Goal: Task Accomplishment & Management: Manage account settings

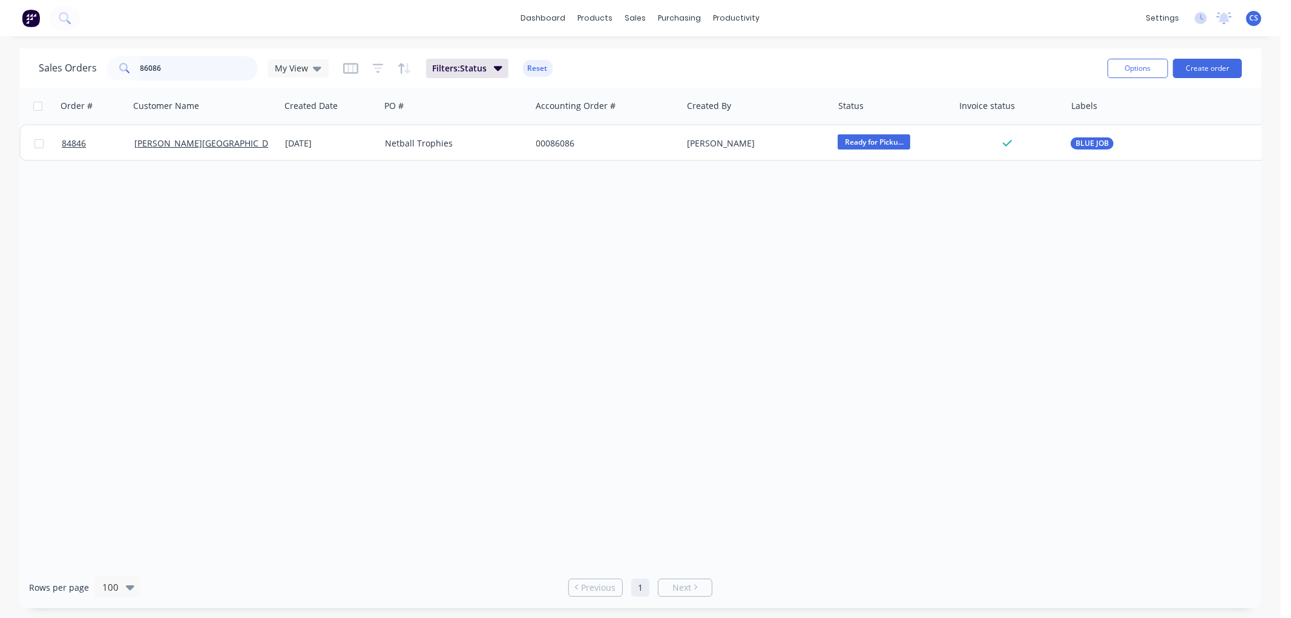
click at [177, 61] on input "86086" at bounding box center [199, 68] width 118 height 24
click at [177, 63] on input "86086" at bounding box center [199, 68] width 118 height 24
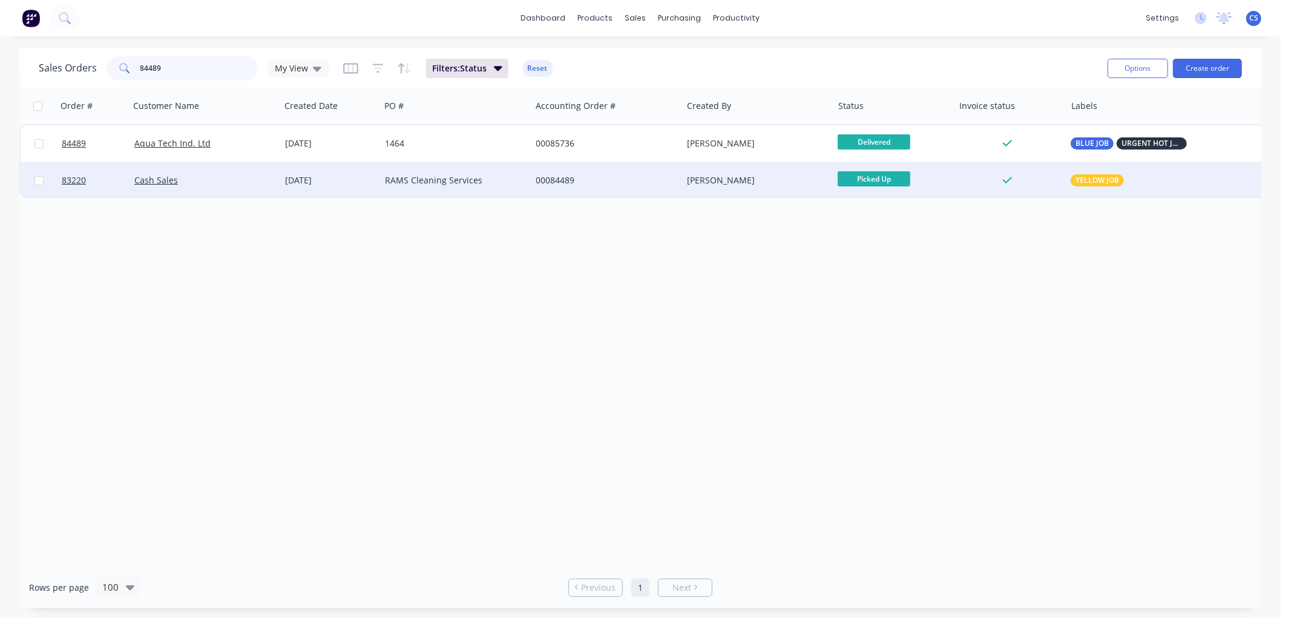
type input "84489"
click at [461, 186] on div "RAMS Cleaning Services" at bounding box center [455, 180] width 151 height 36
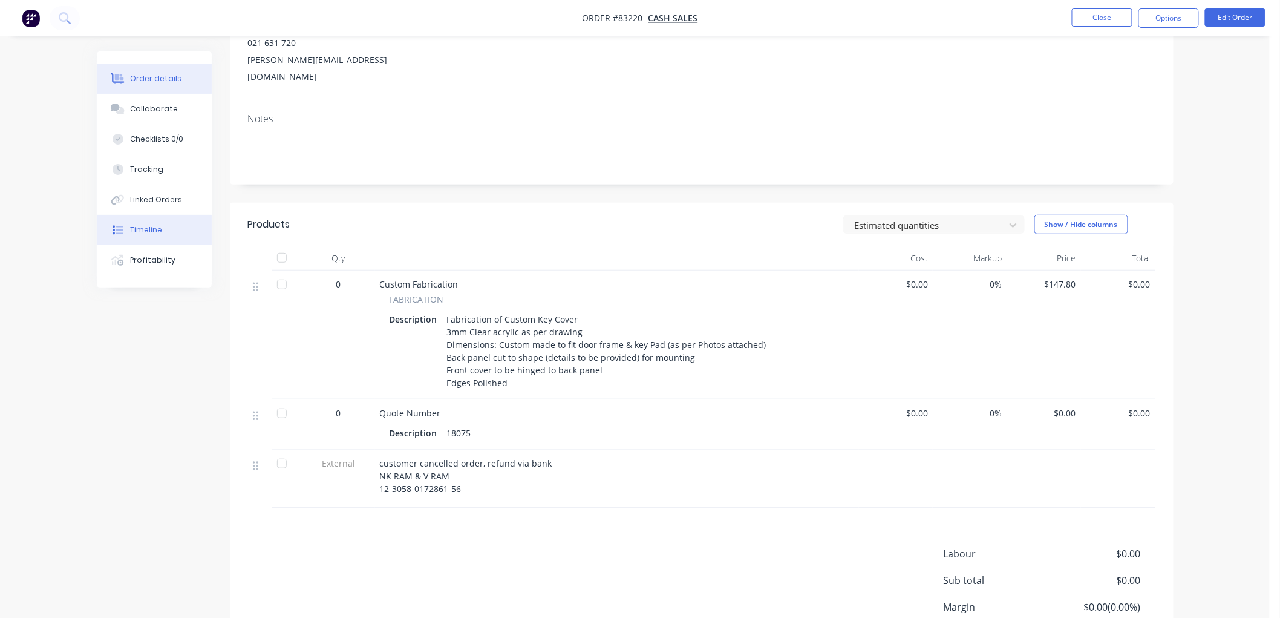
scroll to position [105, 0]
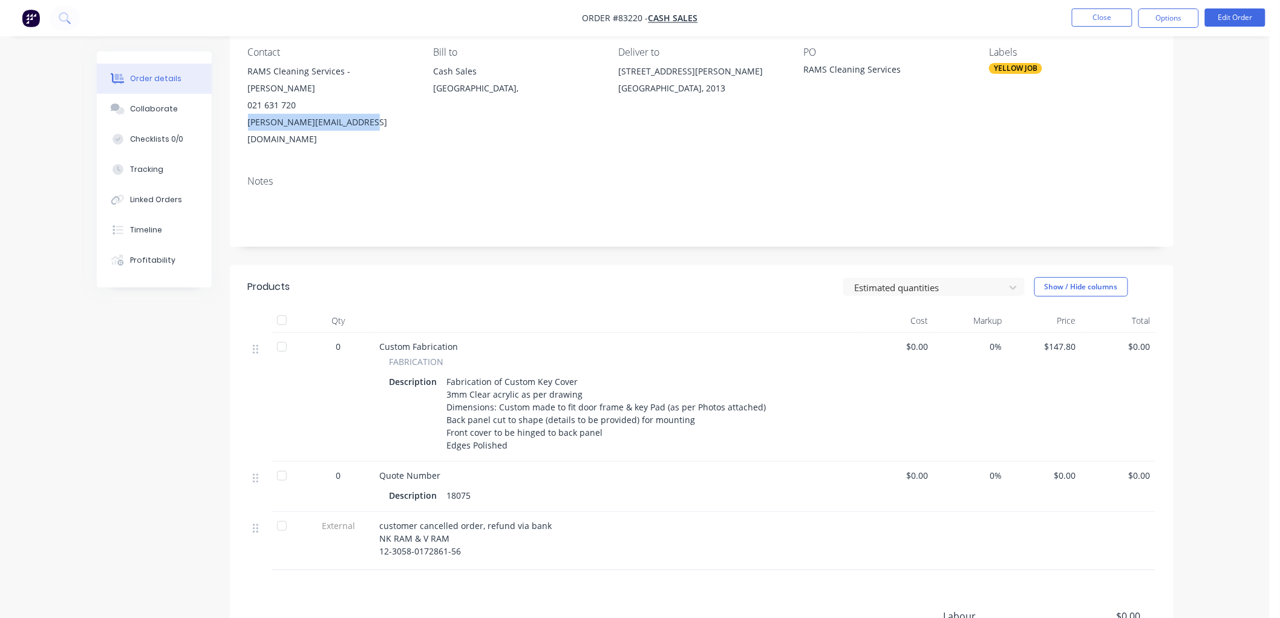
drag, startPoint x: 342, startPoint y: 105, endPoint x: 244, endPoint y: 110, distance: 97.6
click at [244, 110] on div "Contact RAMS Cleaning Services - [PERSON_NAME] 021 631 720 [PERSON_NAME][EMAIL_…" at bounding box center [702, 96] width 944 height 137
copy div "[PERSON_NAME][EMAIL_ADDRESS][DOMAIN_NAME]"
drag, startPoint x: 456, startPoint y: 503, endPoint x: 381, endPoint y: 503, distance: 75.0
click at [381, 519] on div "customer cancelled order, refund via bank NK RAM & V RAM 12-3058-0172861-56" at bounding box center [617, 538] width 474 height 38
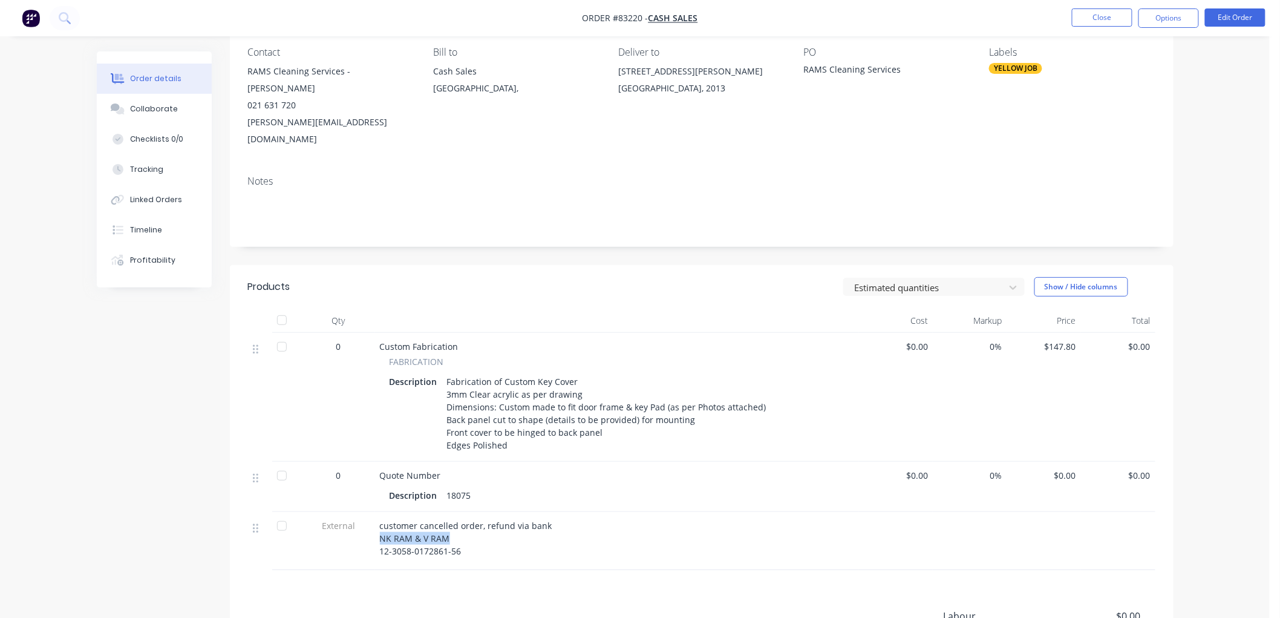
copy span "NK RAM & V RAM"
click at [1091, 9] on button "Close" at bounding box center [1102, 17] width 61 height 18
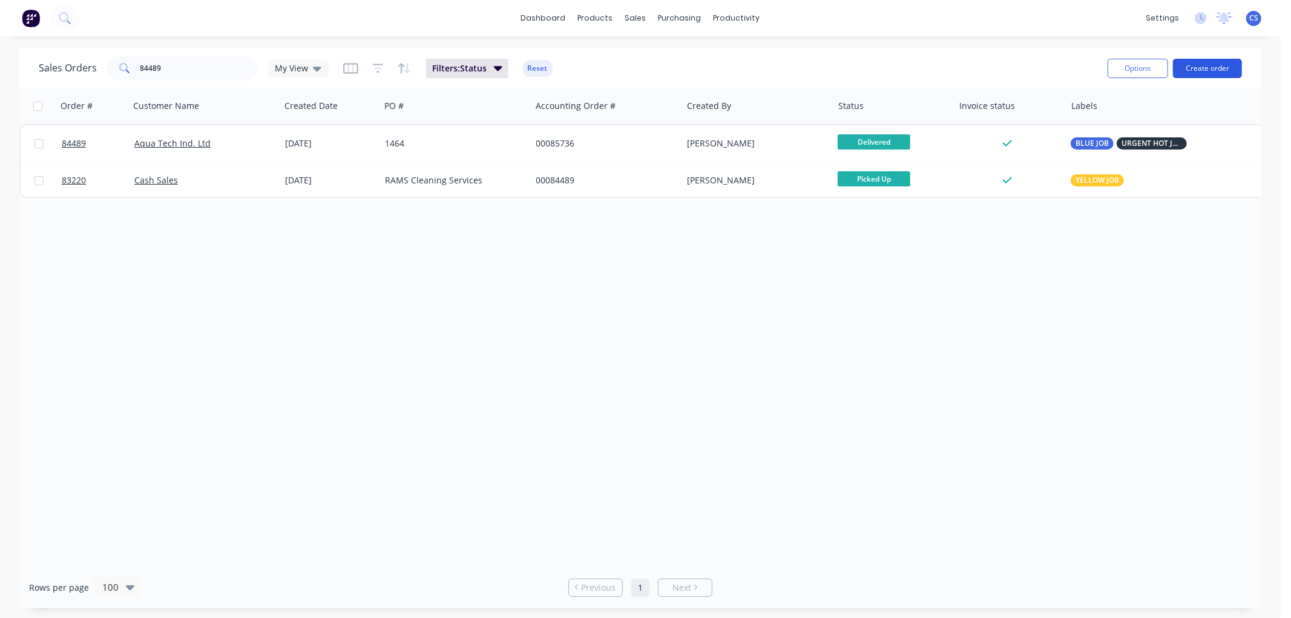
click at [1197, 67] on button "Create order" at bounding box center [1207, 68] width 69 height 19
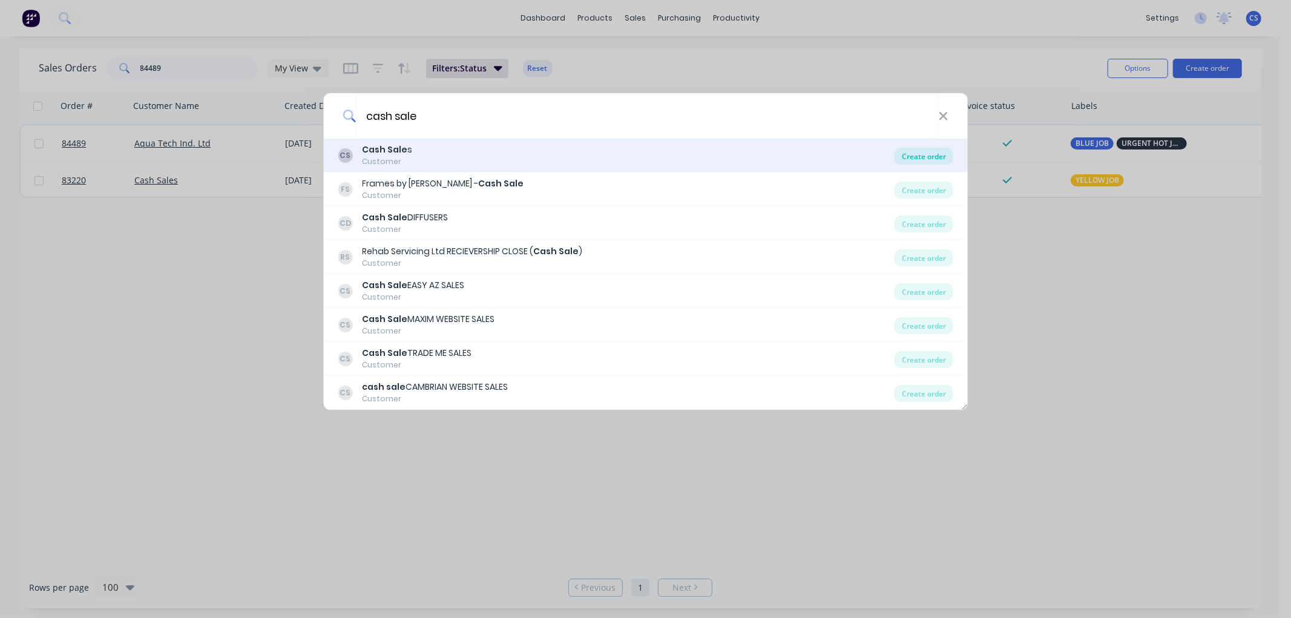
type input "cash sale"
click at [933, 157] on div "Create order" at bounding box center [923, 156] width 59 height 17
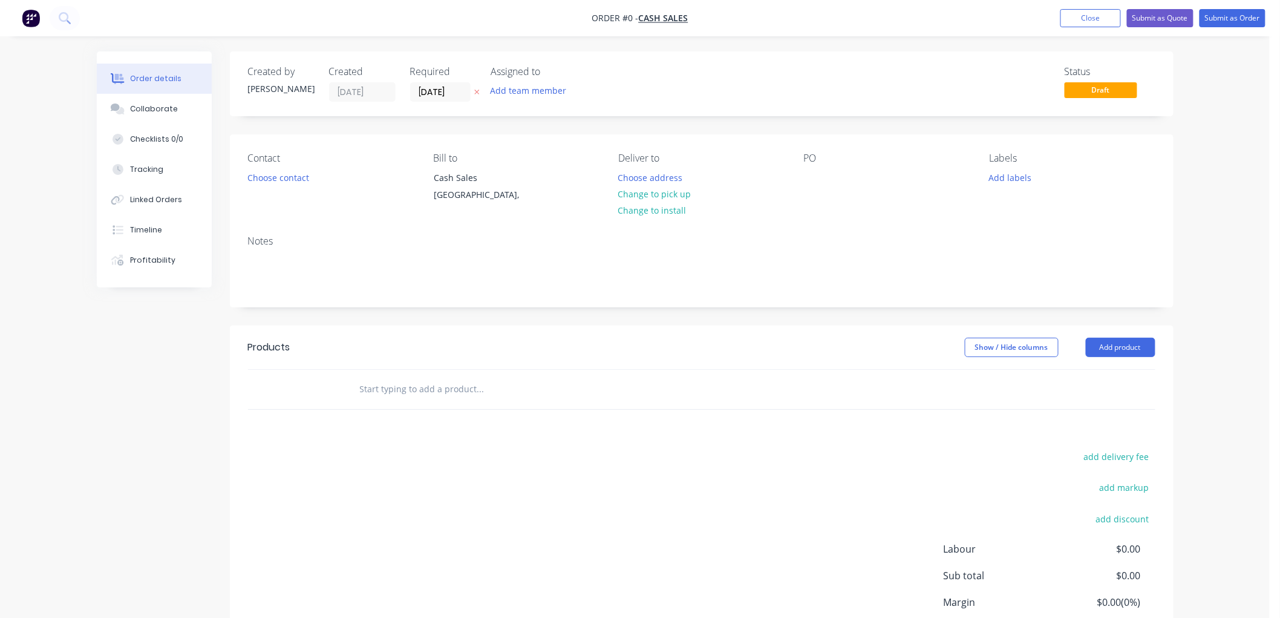
click at [476, 91] on icon "button" at bounding box center [476, 92] width 5 height 5
click at [291, 182] on button "Choose contact" at bounding box center [278, 177] width 74 height 16
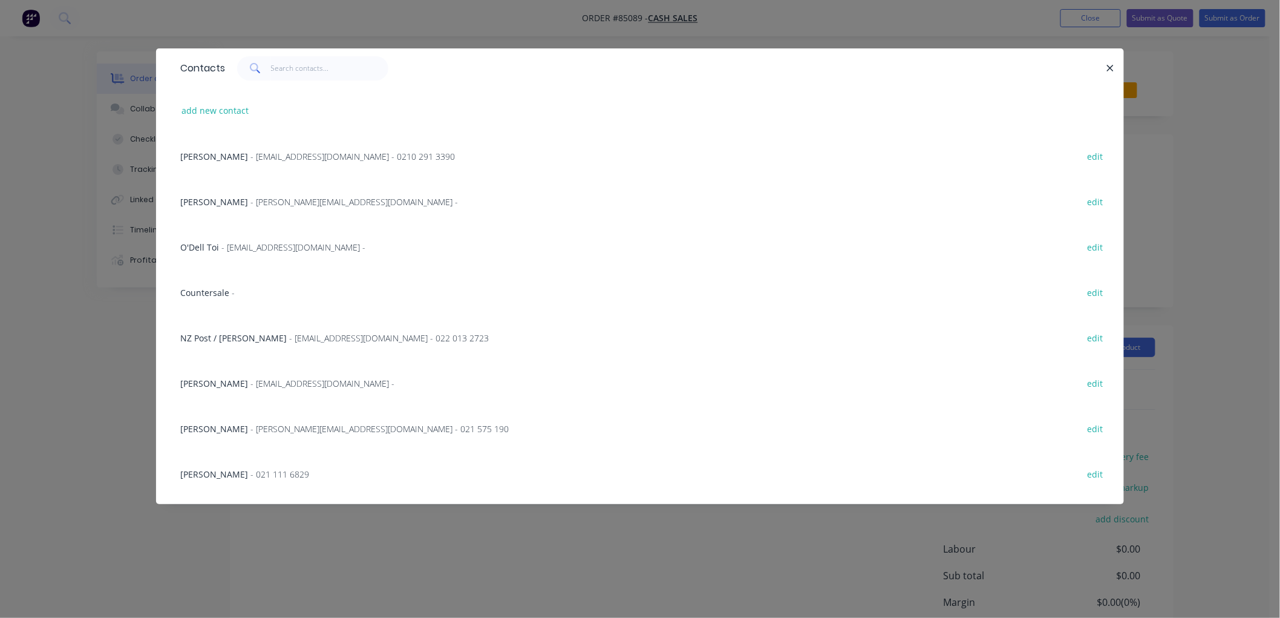
click at [212, 108] on button "add new contact" at bounding box center [215, 110] width 80 height 16
select select "NZ"
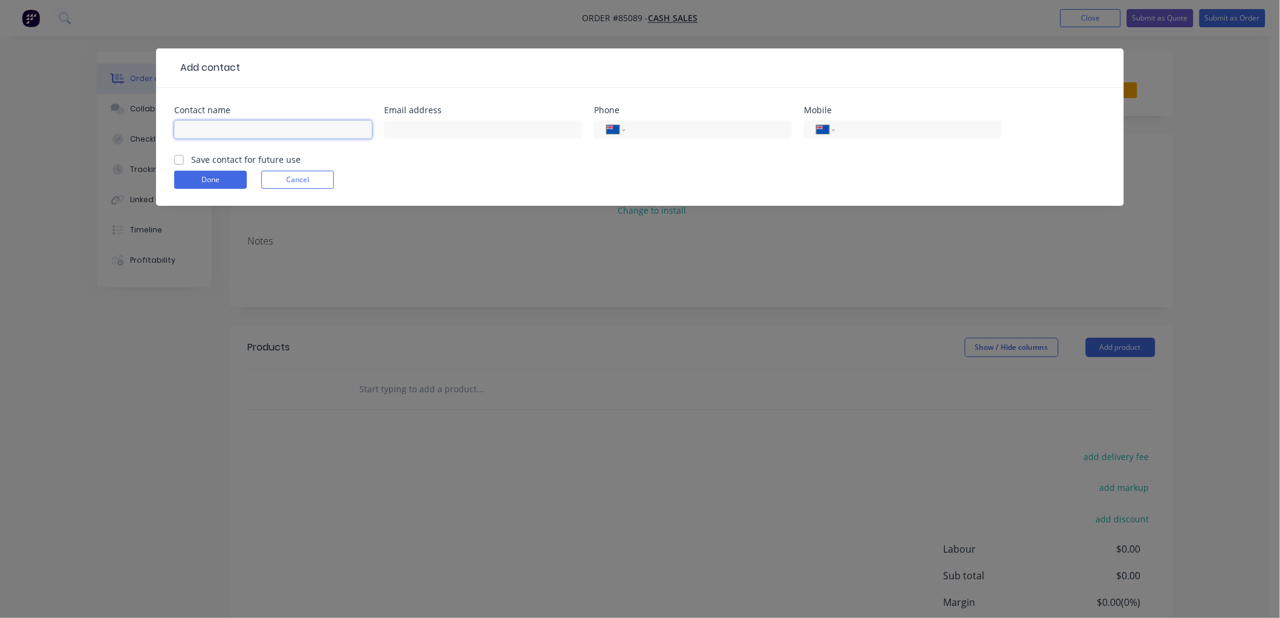
click at [247, 133] on input "text" at bounding box center [273, 129] width 198 height 18
type input "[PERSON_NAME]"
click at [859, 125] on input "tel" at bounding box center [916, 130] width 145 height 14
type input "0274 870 001"
click at [191, 158] on label "Save contact for future use" at bounding box center [246, 159] width 110 height 13
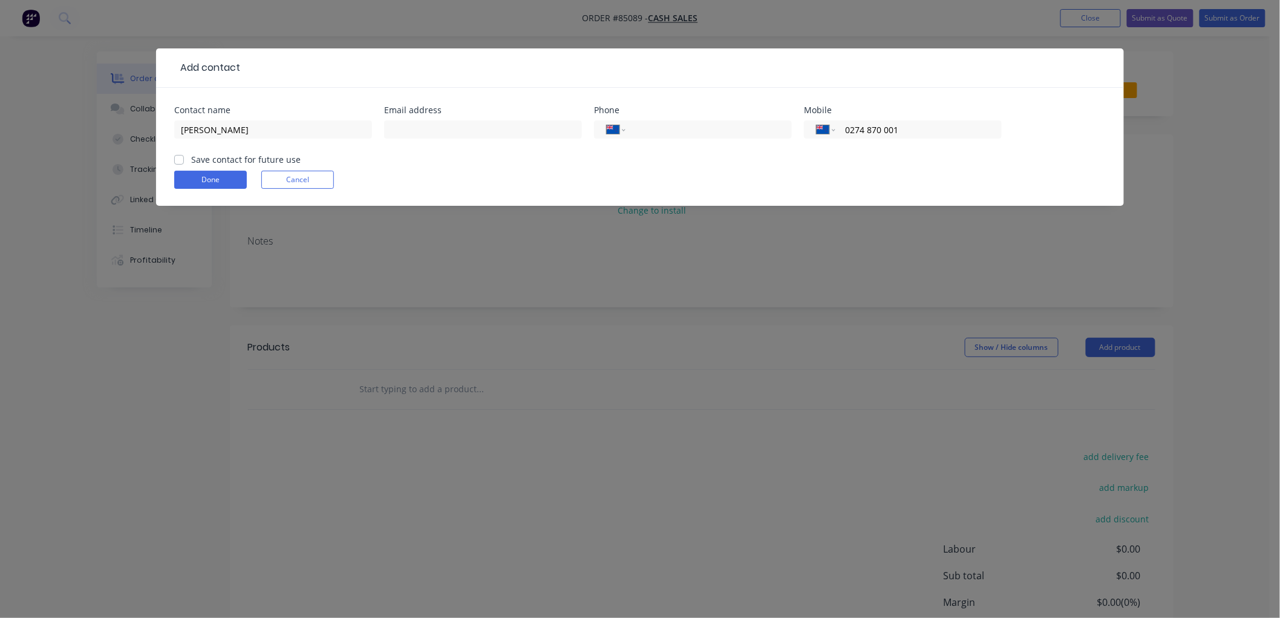
click at [177, 158] on input "Save contact for future use" at bounding box center [179, 158] width 10 height 11
checkbox input "true"
click at [186, 172] on button "Done" at bounding box center [210, 180] width 73 height 18
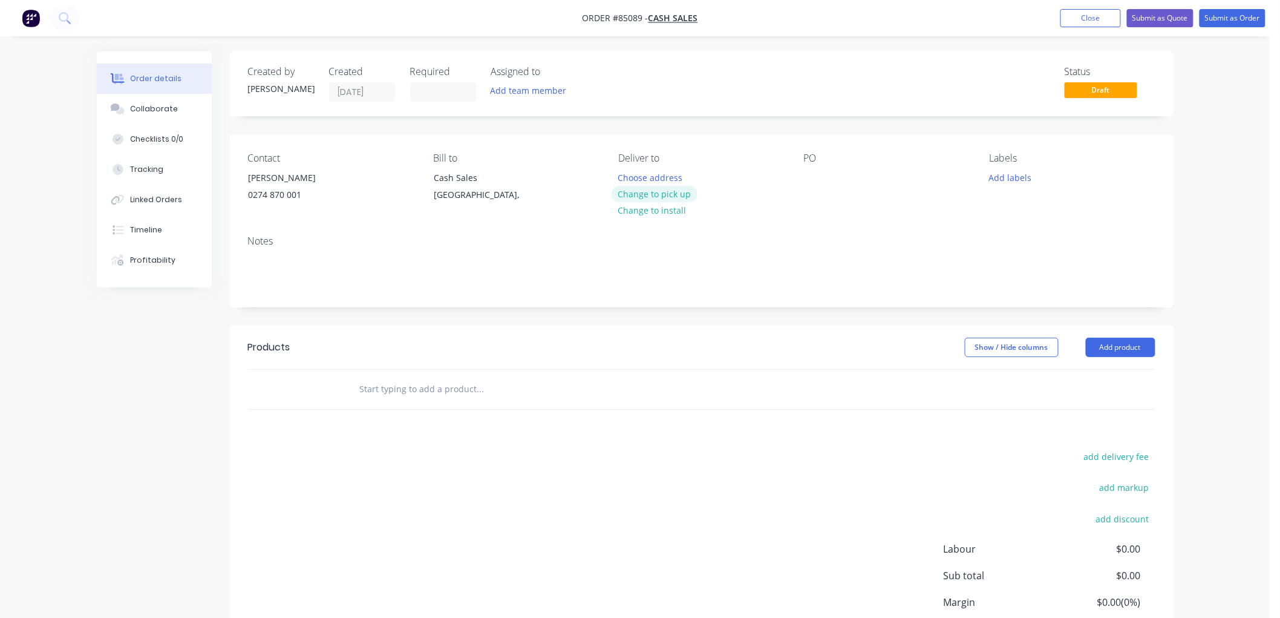
click at [673, 192] on button "Change to pick up" at bounding box center [655, 194] width 86 height 16
click at [812, 173] on div at bounding box center [813, 178] width 19 height 18
click at [418, 391] on input "text" at bounding box center [480, 389] width 242 height 24
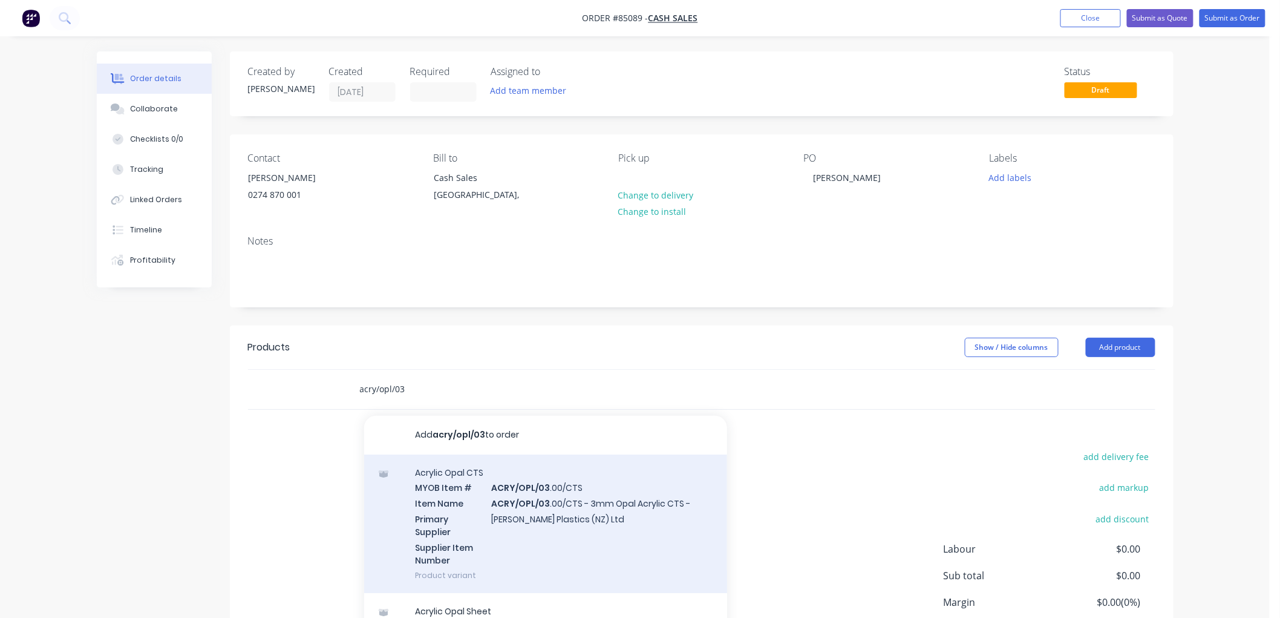
type input "acry/opl/03"
click at [564, 509] on div "Acrylic Opal CTS MYOB Item # ACRY/OPL/03 .00/CTS Item Name ACRY/OPL/03 .00/CTS …" at bounding box center [545, 523] width 363 height 139
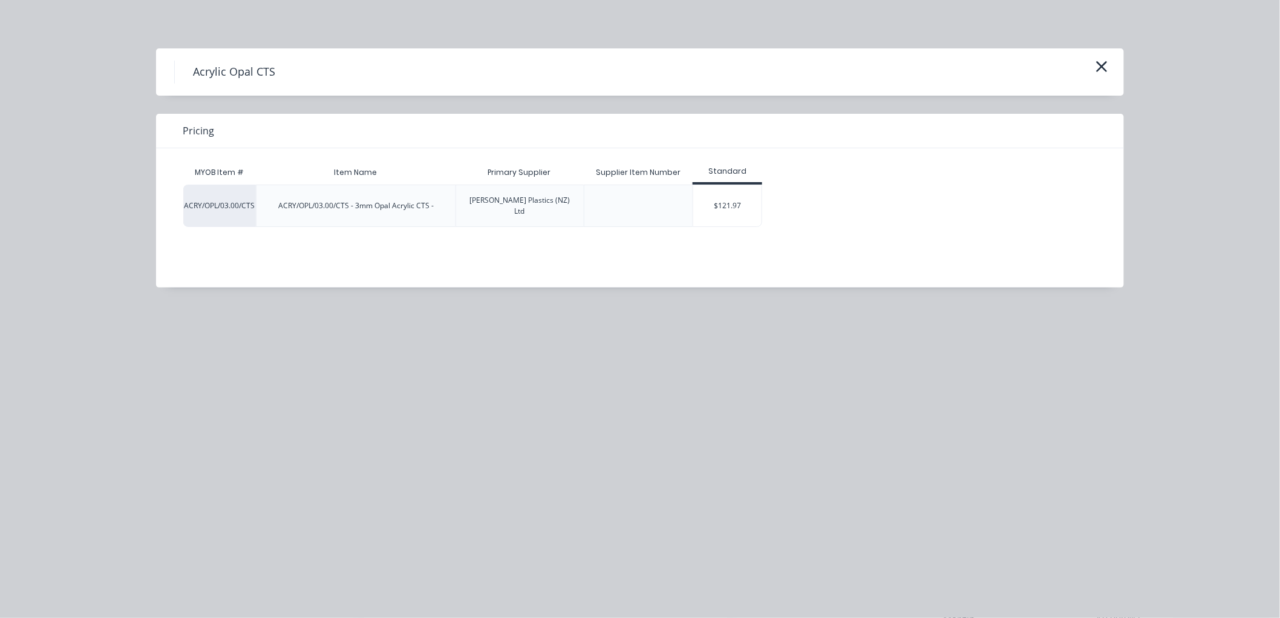
click at [723, 188] on div "$121.97" at bounding box center [727, 205] width 68 height 41
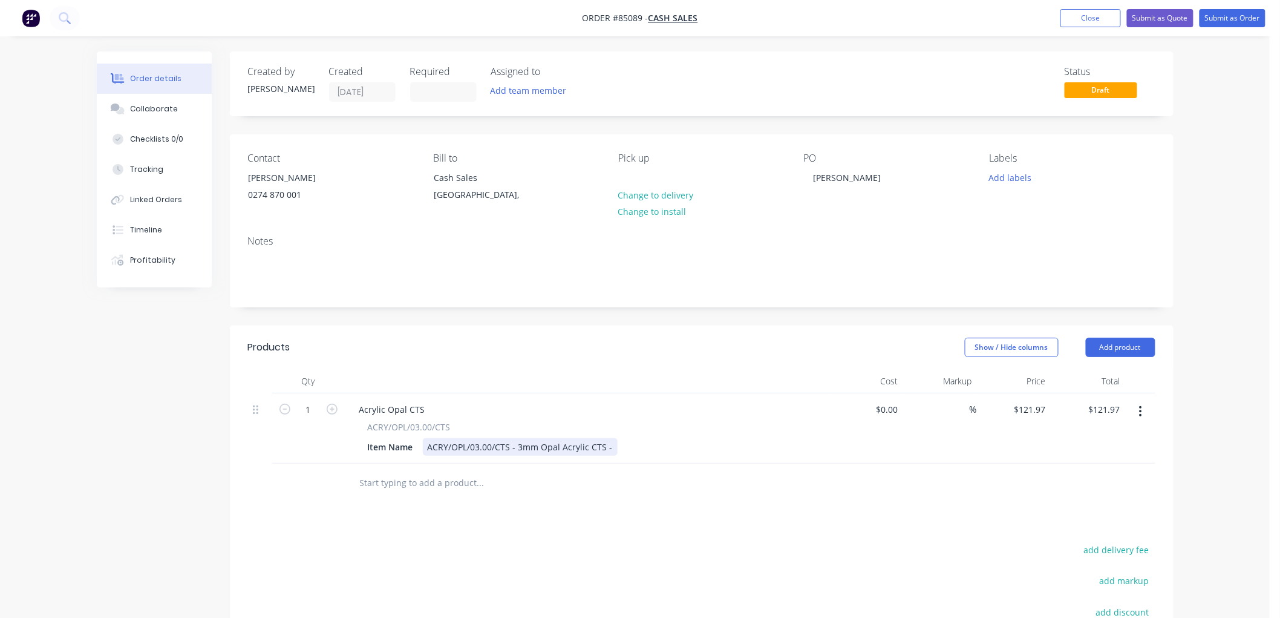
click at [607, 446] on div "ACRY/OPL/03.00/CTS - 3mm Opal Acrylic CTS -" at bounding box center [520, 447] width 195 height 18
click at [1021, 407] on input "121.97" at bounding box center [1034, 410] width 33 height 18
type input "$38.88"
click at [1104, 545] on button "add delivery fee" at bounding box center [1117, 549] width 78 height 16
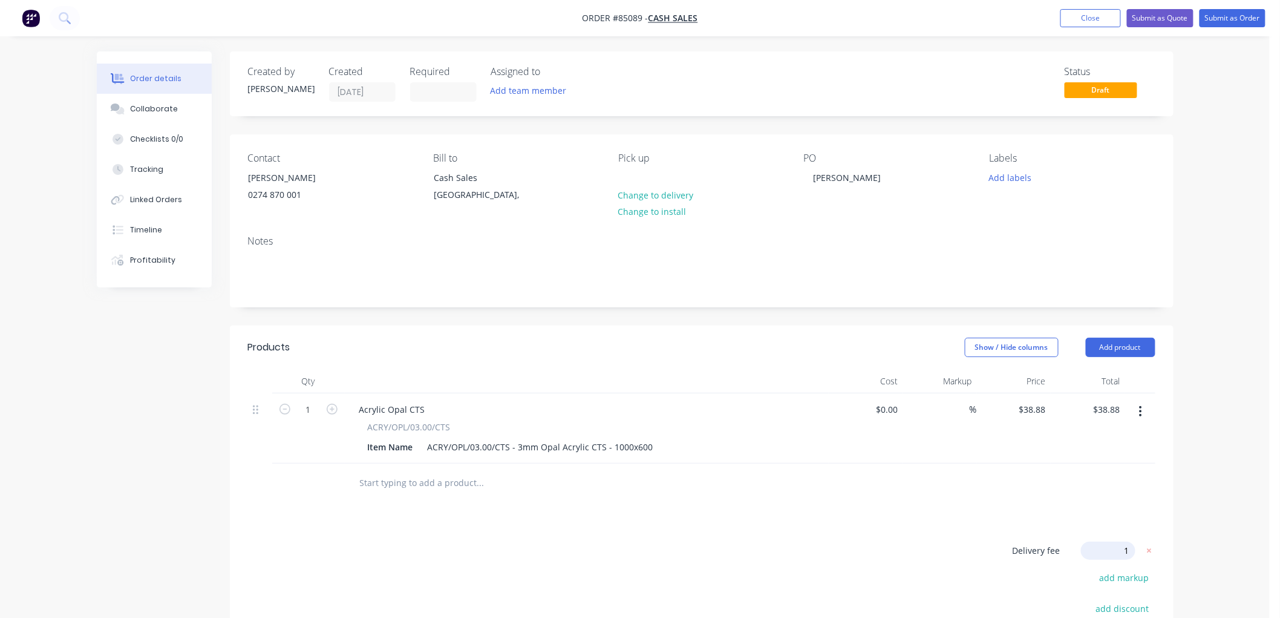
type input "10"
click at [637, 192] on button "Change to delivery" at bounding box center [656, 194] width 88 height 16
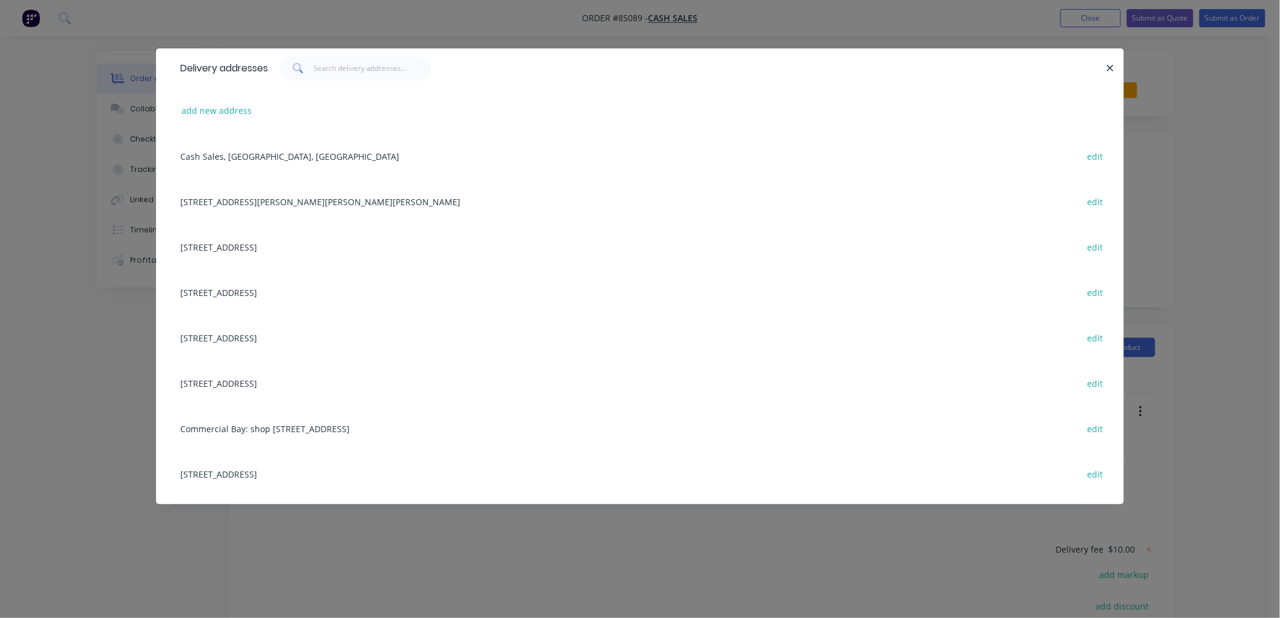
click at [234, 153] on div "Cash Sales, [GEOGRAPHIC_DATA], [GEOGRAPHIC_DATA] edit" at bounding box center [640, 155] width 932 height 45
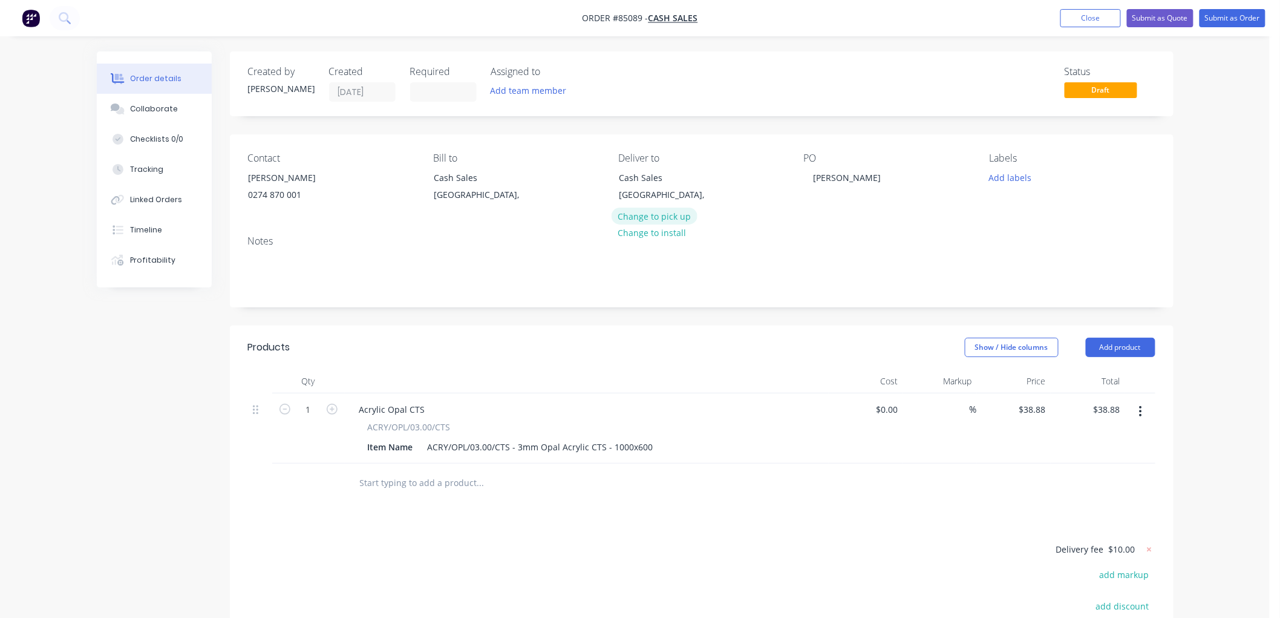
click at [662, 214] on button "Change to pick up" at bounding box center [655, 216] width 86 height 16
click at [632, 198] on button "Change to delivery" at bounding box center [656, 194] width 88 height 16
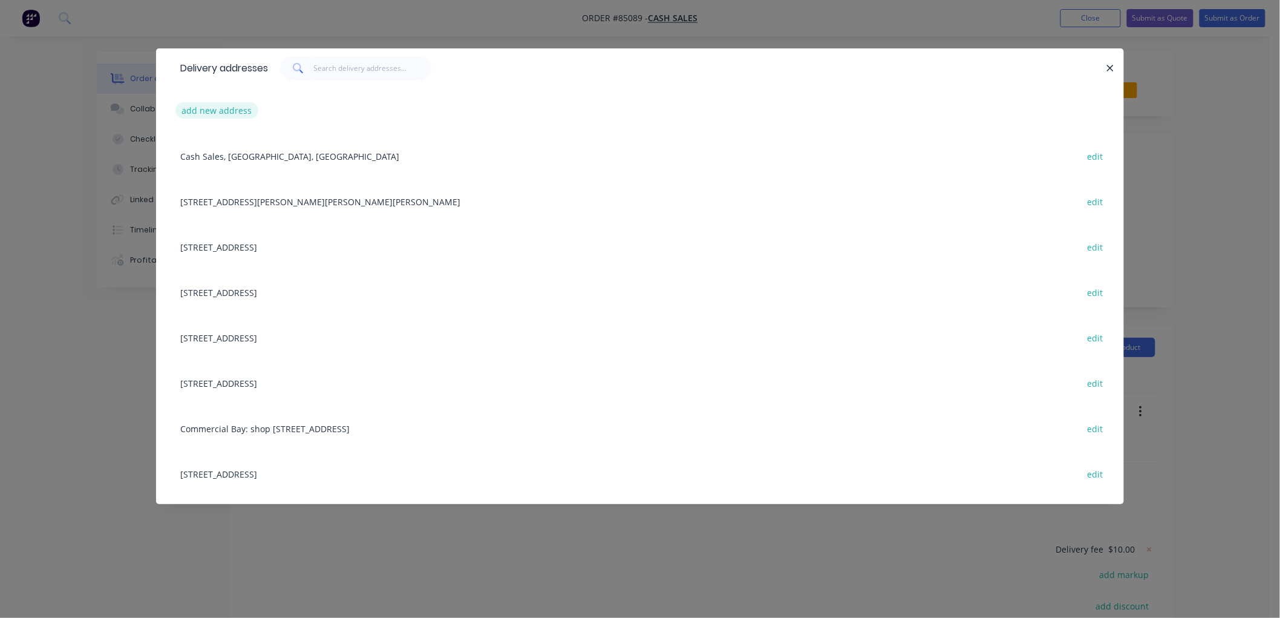
click at [226, 110] on button "add new address" at bounding box center [216, 110] width 83 height 16
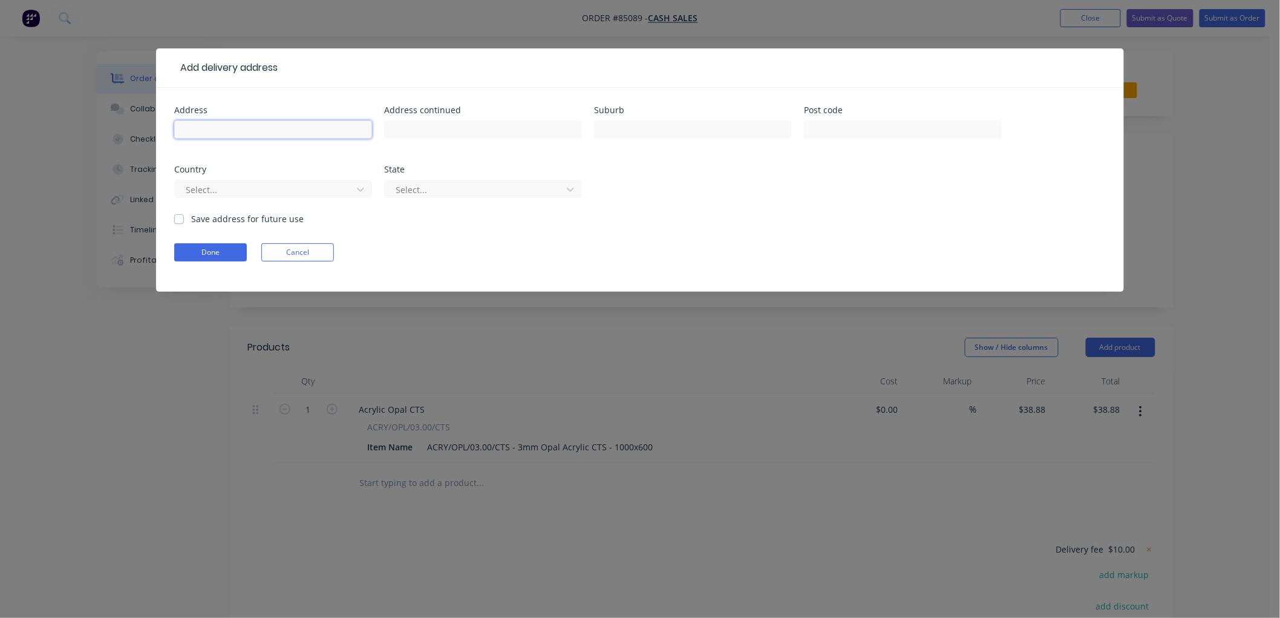
click at [261, 133] on input "text" at bounding box center [273, 129] width 198 height 18
type input "[STREET_ADDRESS][PERSON_NAME]"
click at [218, 249] on button "Done" at bounding box center [210, 252] width 73 height 18
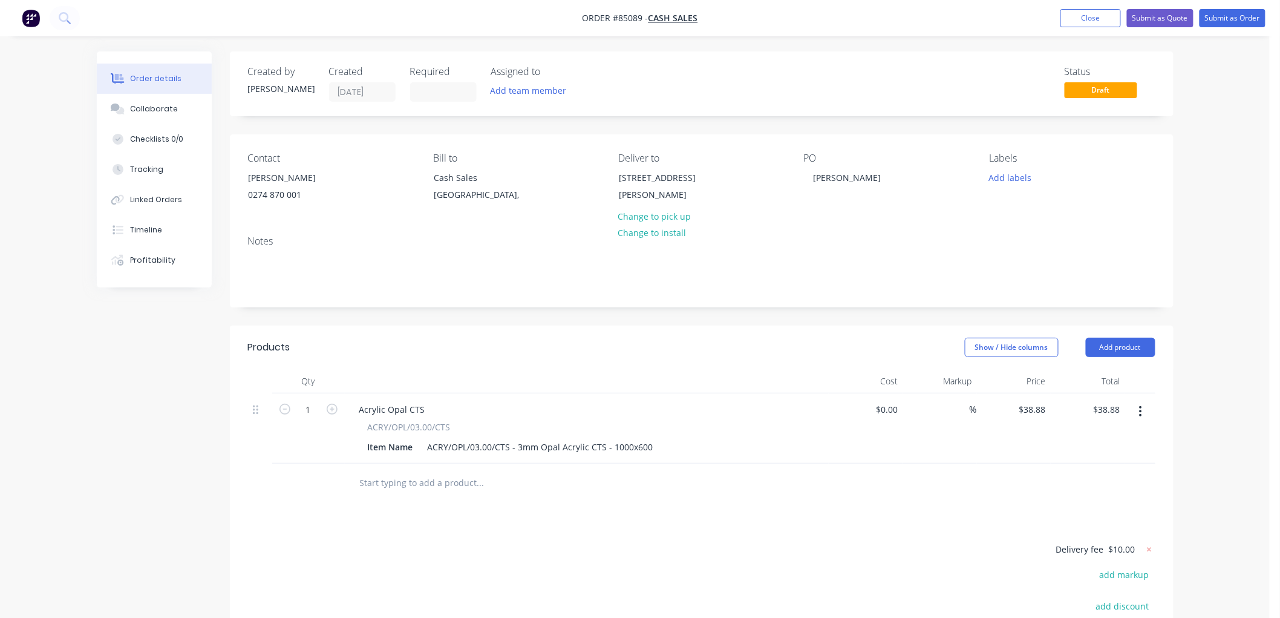
click at [1006, 186] on div "Labels Add labels" at bounding box center [1072, 179] width 166 height 55
click at [1007, 175] on button "Add labels" at bounding box center [1011, 177] width 56 height 16
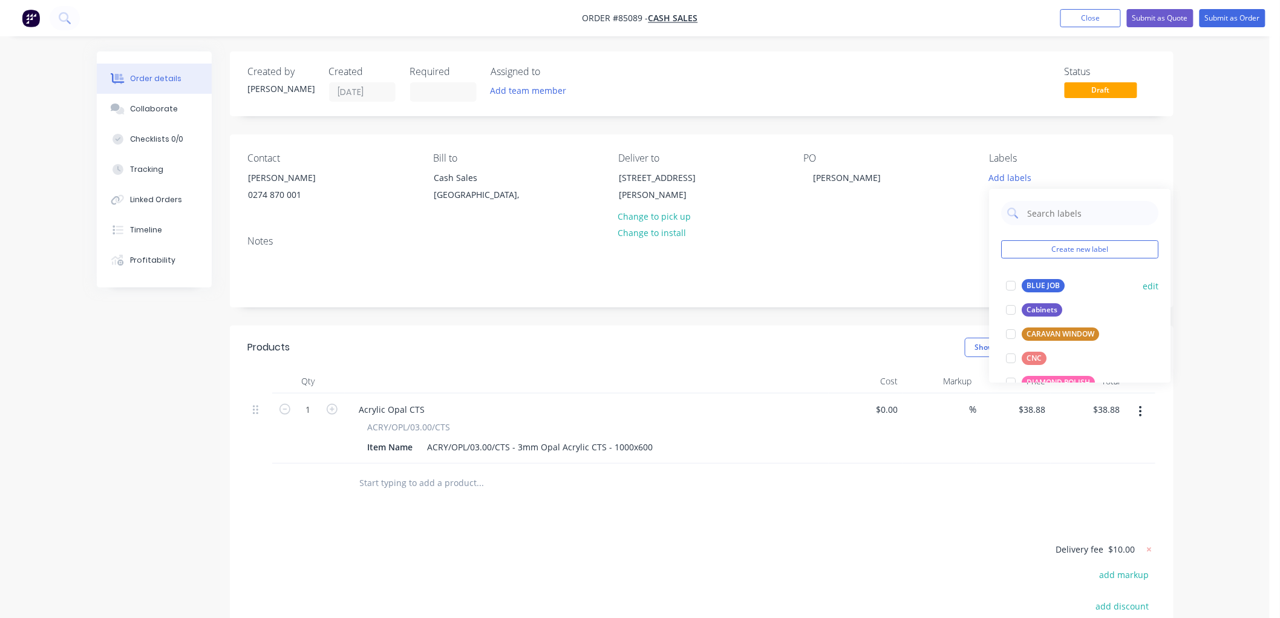
click at [1026, 278] on button "BLUE JOB" at bounding box center [1036, 285] width 68 height 17
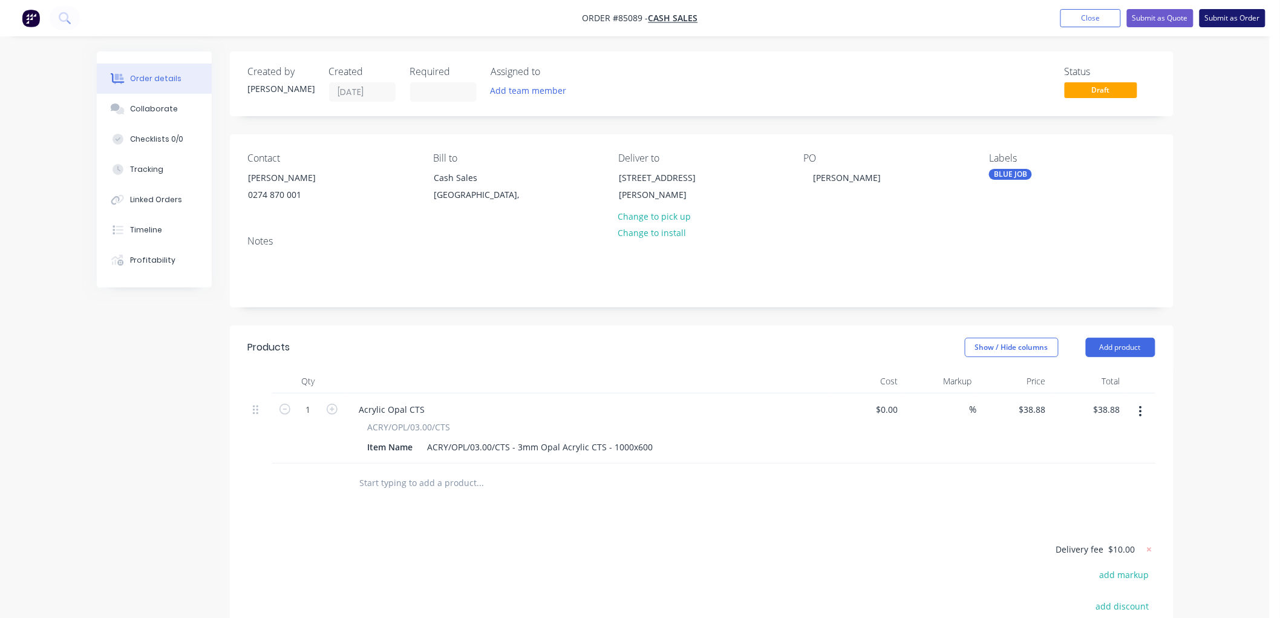
click at [1226, 19] on button "Submit as Order" at bounding box center [1233, 18] width 66 height 18
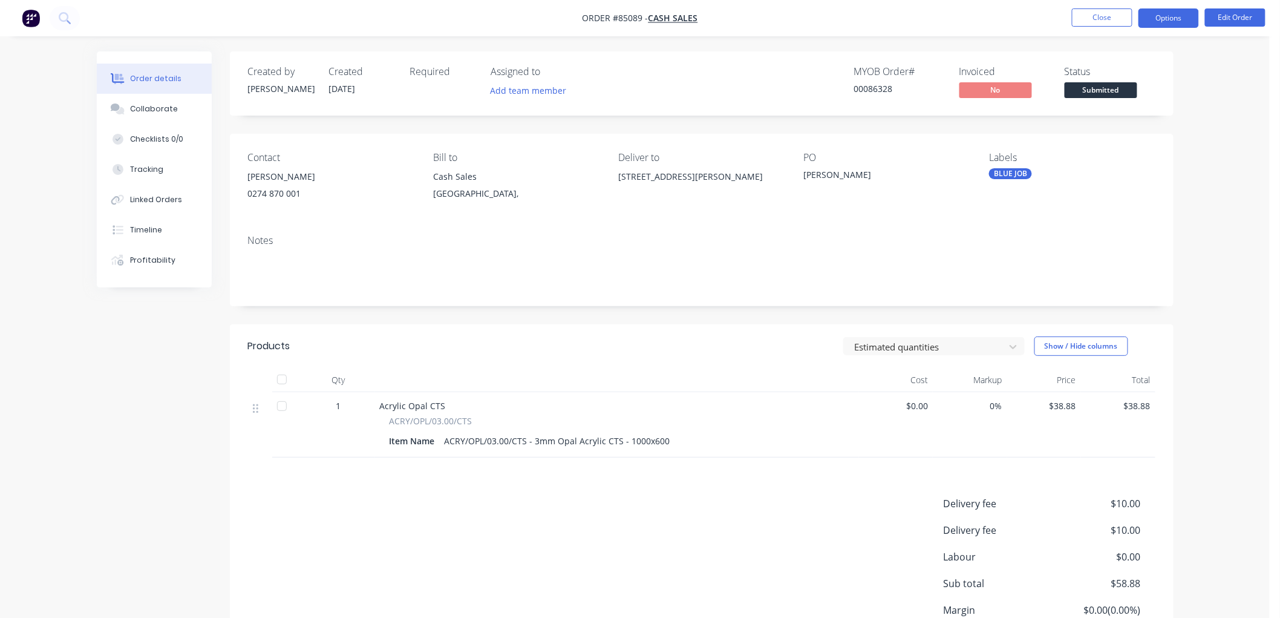
click at [1163, 18] on button "Options" at bounding box center [1169, 17] width 61 height 19
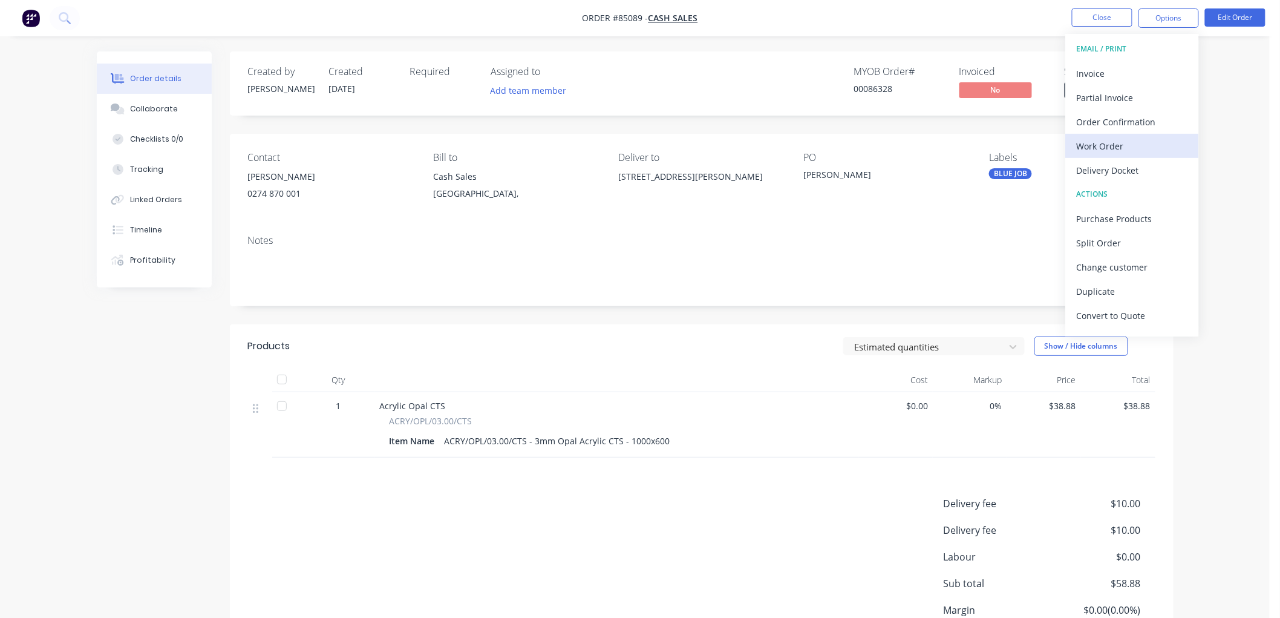
click at [1100, 142] on div "Work Order" at bounding box center [1132, 146] width 111 height 18
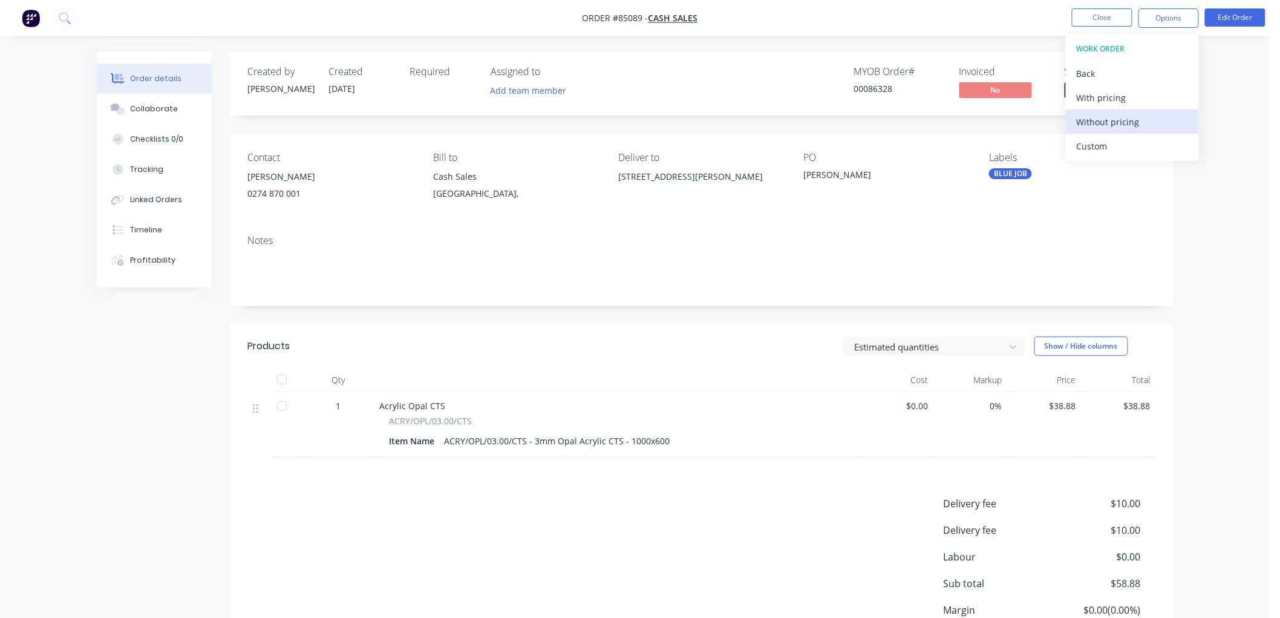
click at [1102, 117] on div "Without pricing" at bounding box center [1132, 122] width 111 height 18
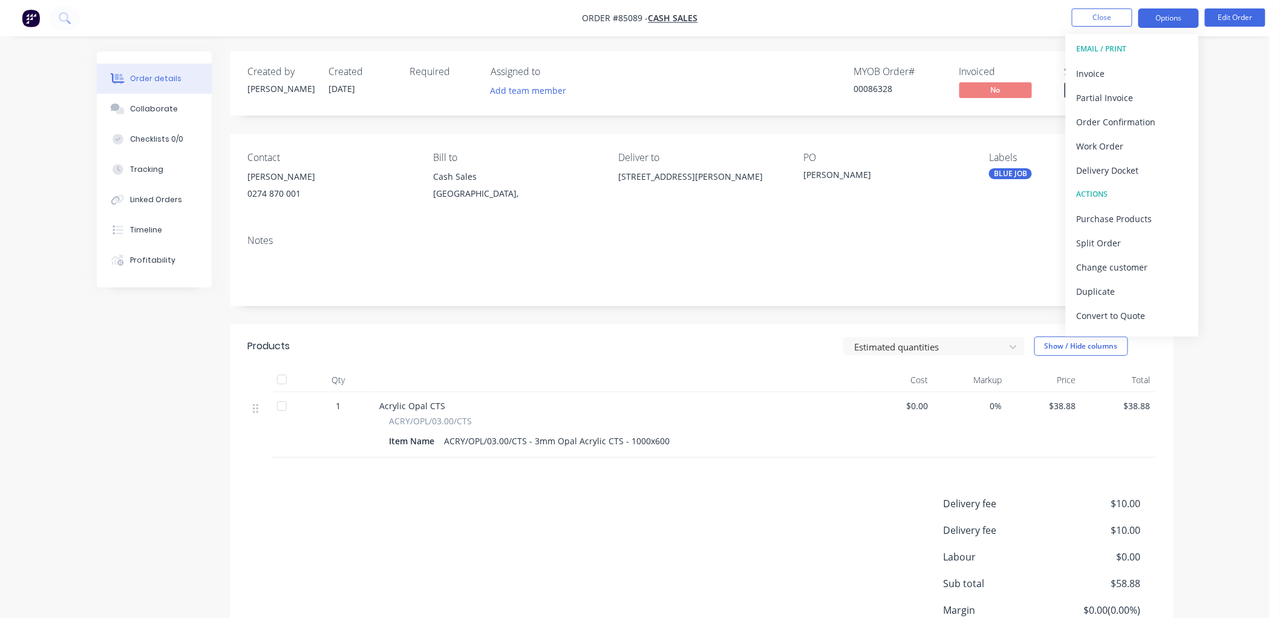
click at [1179, 22] on button "Options" at bounding box center [1169, 17] width 61 height 19
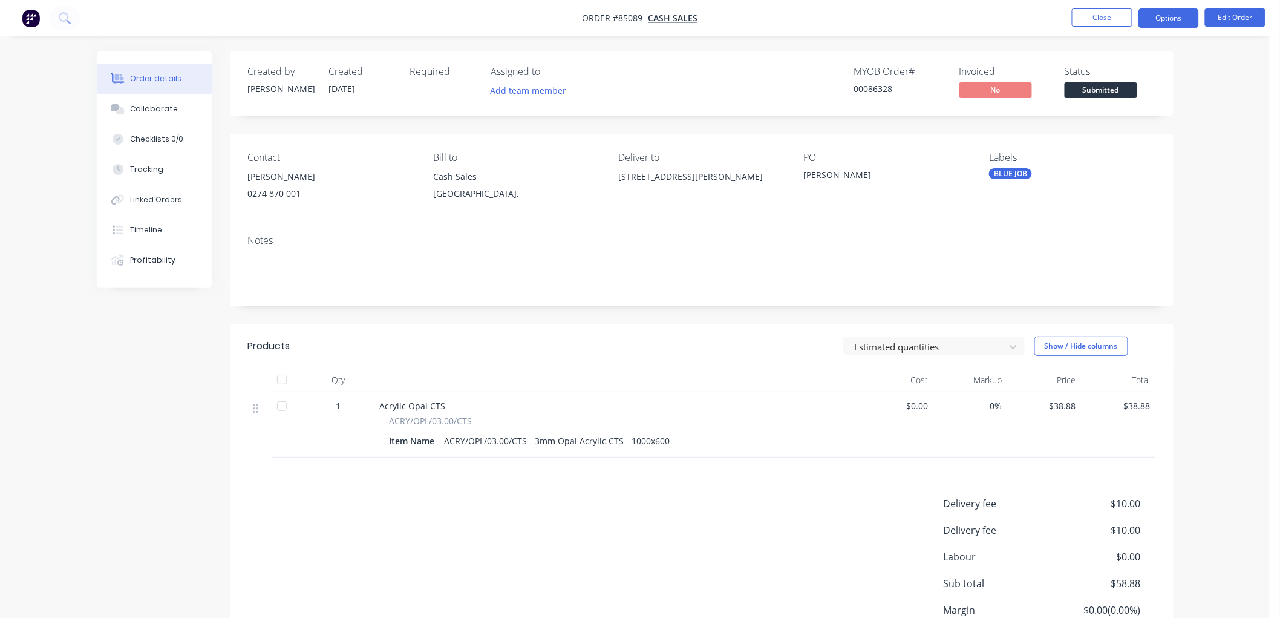
click at [1159, 21] on button "Options" at bounding box center [1169, 17] width 61 height 19
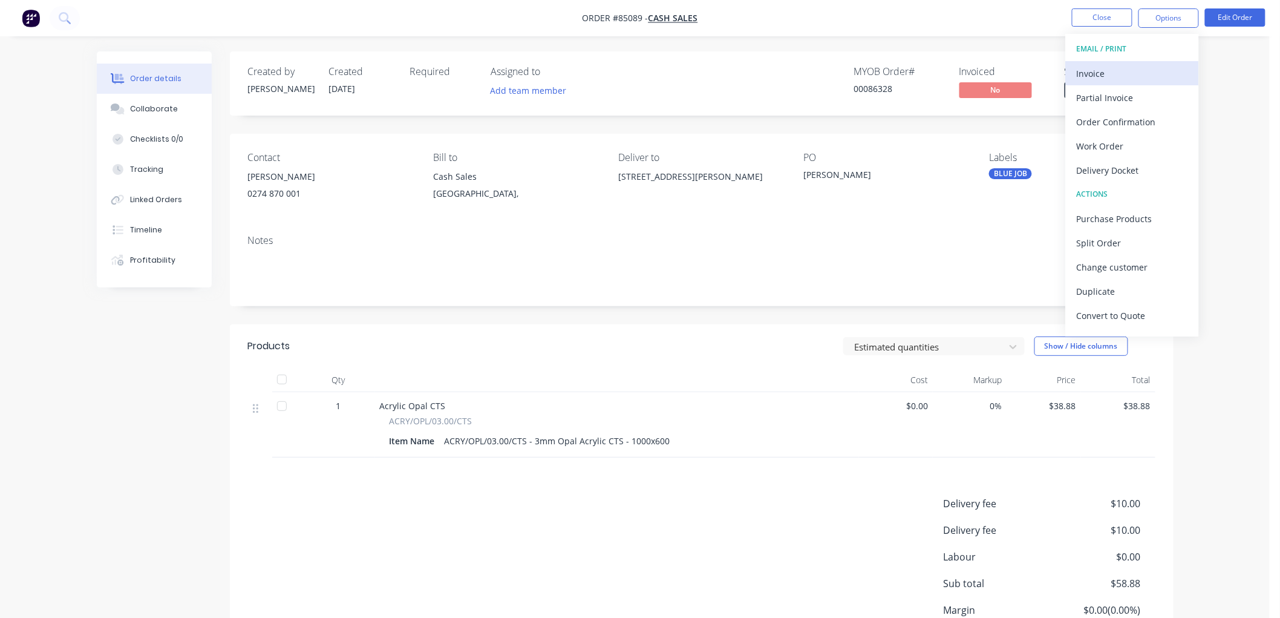
click at [1114, 69] on div "Invoice" at bounding box center [1132, 74] width 111 height 18
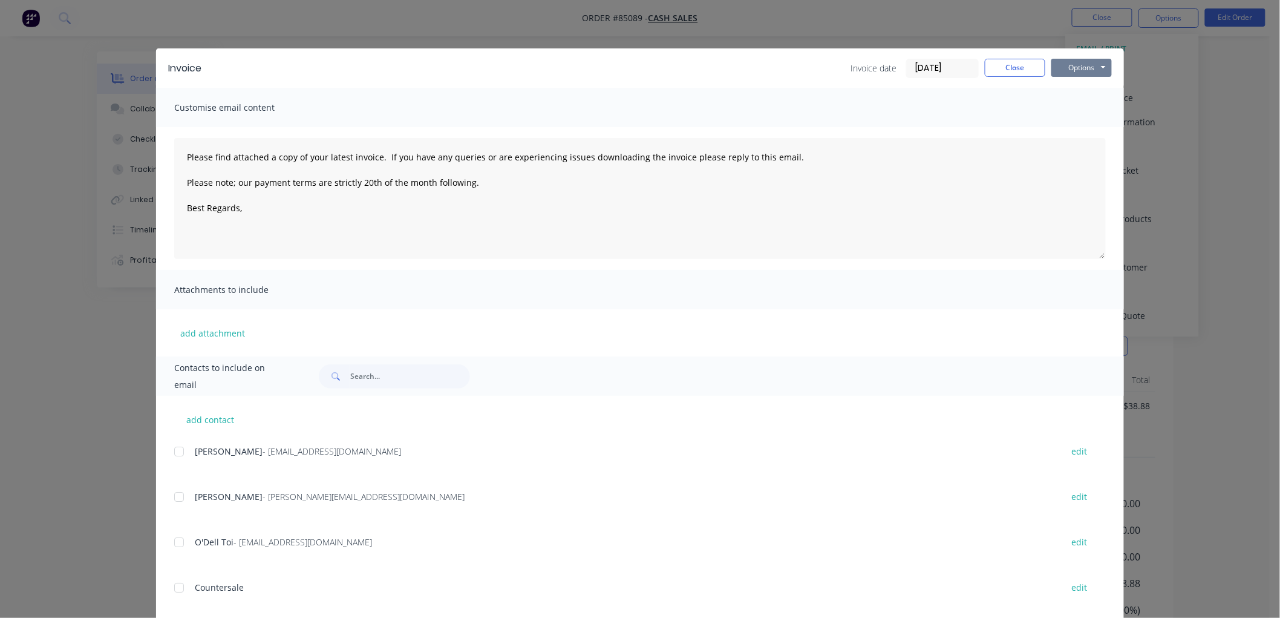
drag, startPoint x: 1090, startPoint y: 62, endPoint x: 1093, endPoint y: 73, distance: 11.3
click at [1090, 65] on button "Options" at bounding box center [1082, 68] width 61 height 18
click at [1083, 88] on button "Preview" at bounding box center [1090, 89] width 77 height 20
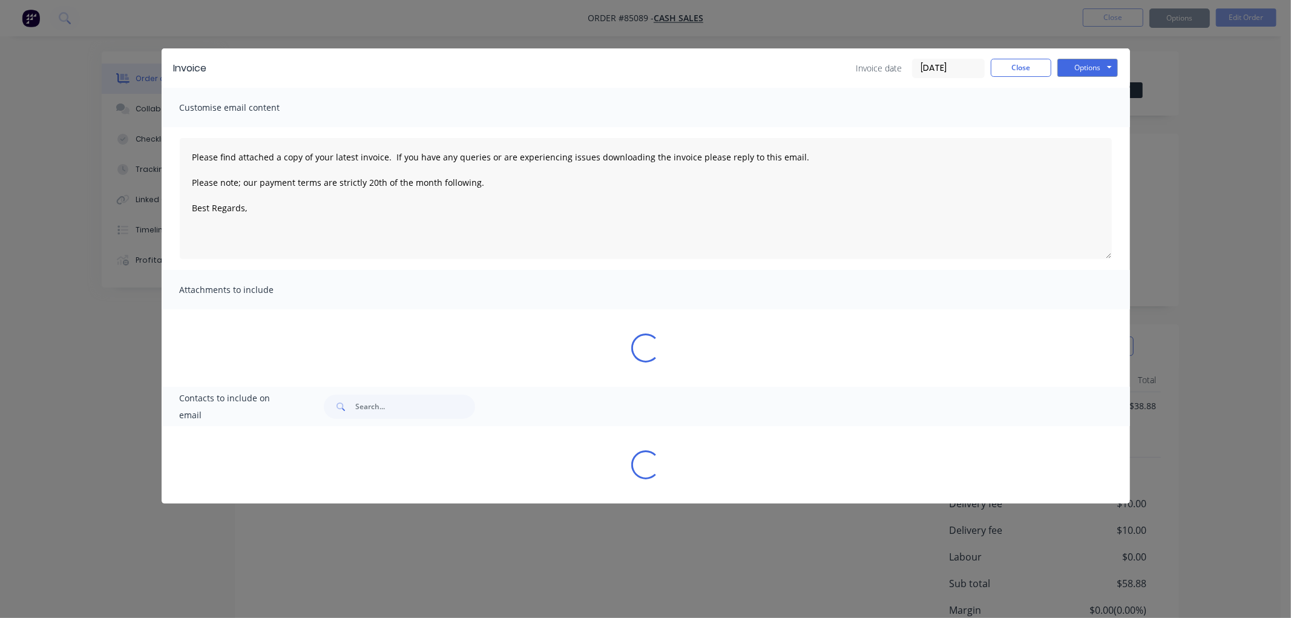
type textarea "Please find attached a copy of your latest invoice. If you have any queries or …"
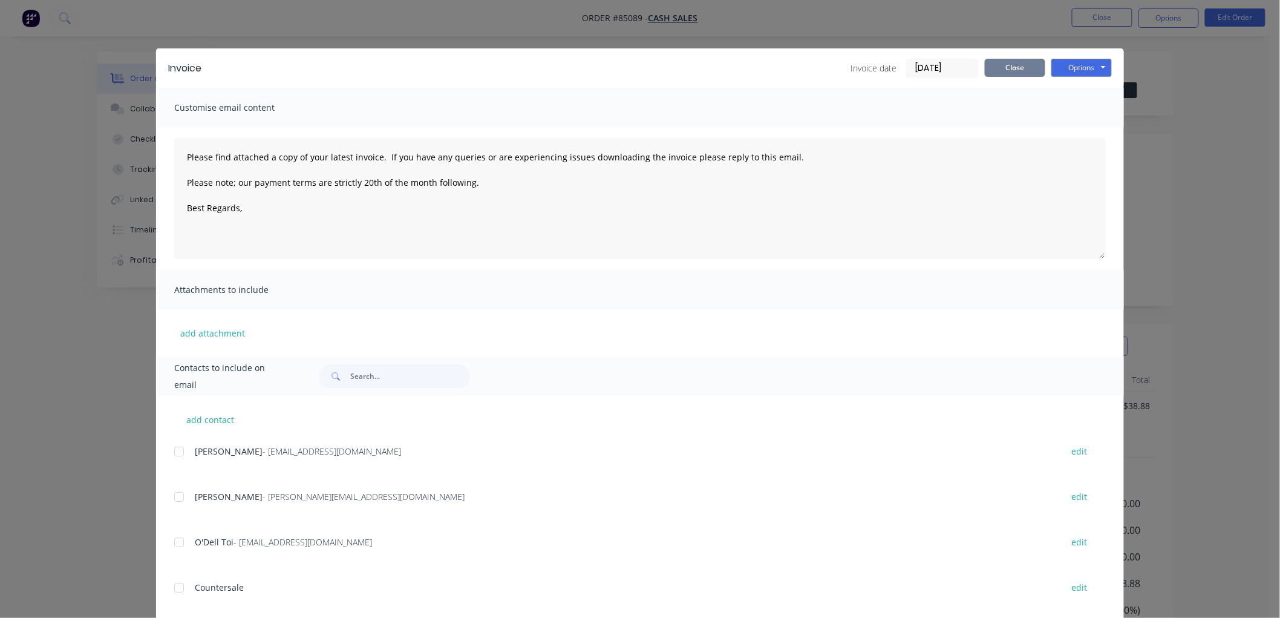
click at [1013, 62] on button "Close" at bounding box center [1015, 68] width 61 height 18
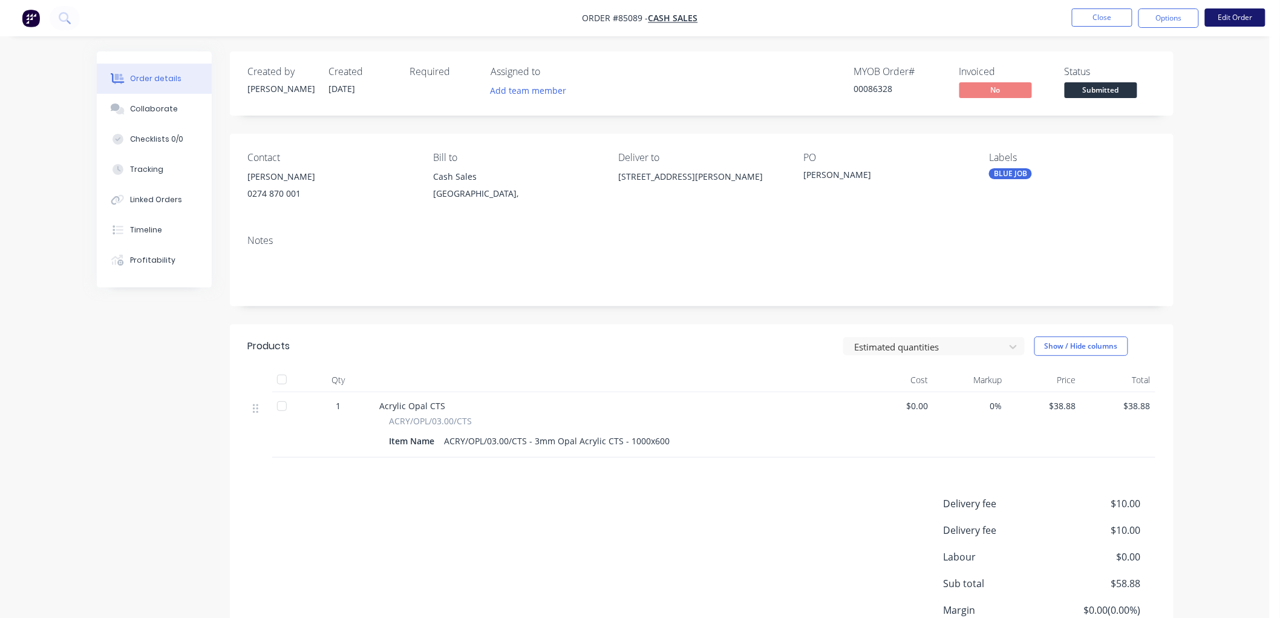
click at [1237, 15] on button "Edit Order" at bounding box center [1235, 17] width 61 height 18
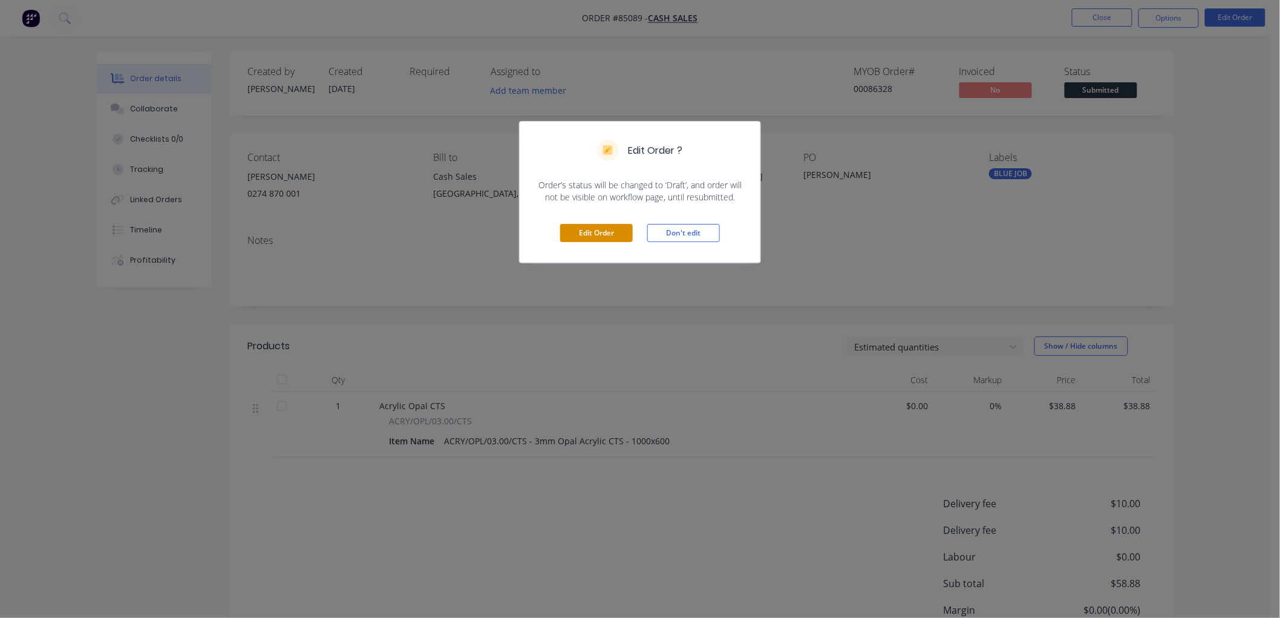
click at [606, 237] on button "Edit Order" at bounding box center [596, 233] width 73 height 18
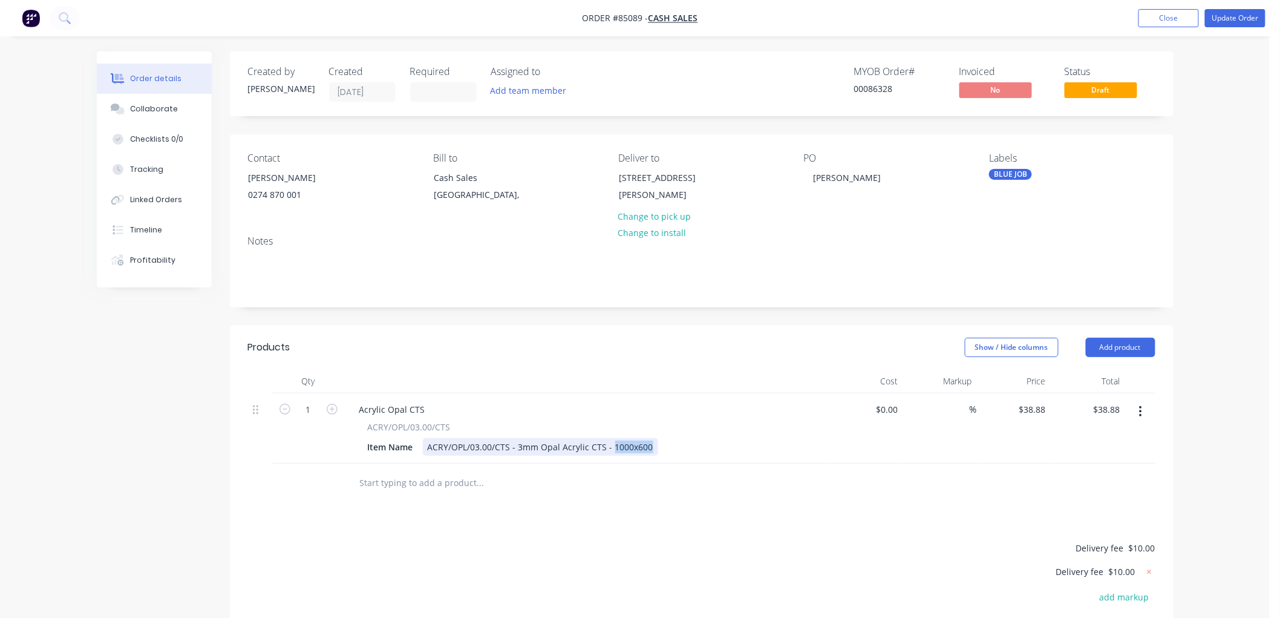
drag, startPoint x: 625, startPoint y: 446, endPoint x: 673, endPoint y: 446, distance: 47.8
click at [673, 446] on div "Item Name ACRY/OPL/03.00/CTS - 3mm Opal Acrylic CTS - 1000x600" at bounding box center [584, 447] width 443 height 18
click at [310, 409] on input "1" at bounding box center [308, 410] width 31 height 18
type input "2"
type input "38.88"
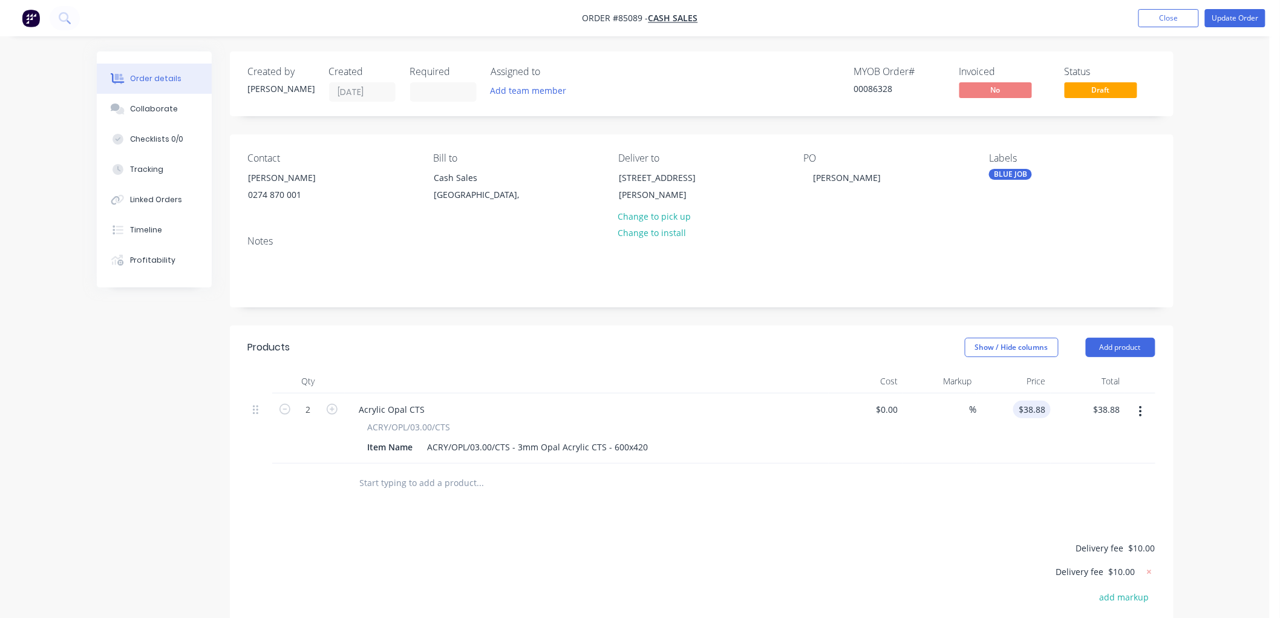
type input "$77.76"
click at [1033, 409] on input "38.88" at bounding box center [1034, 410] width 33 height 18
type input "$15.50"
type input "$31.00"
click at [1141, 549] on span "$10.00" at bounding box center [1142, 547] width 27 height 13
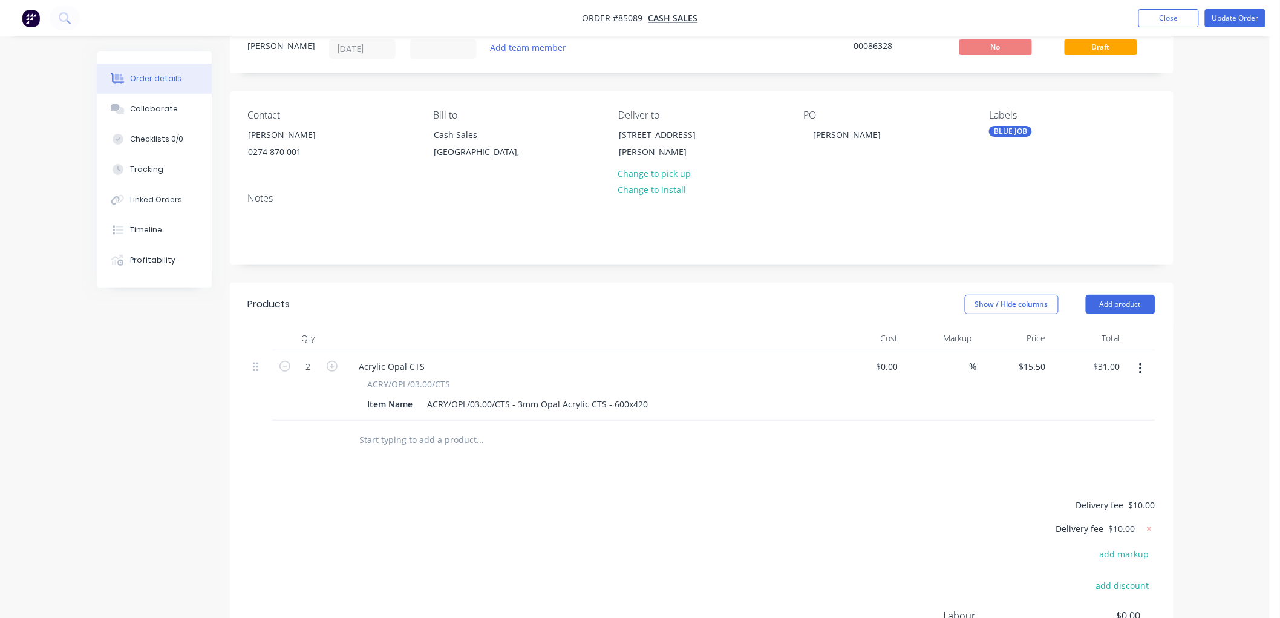
scroll to position [67, 0]
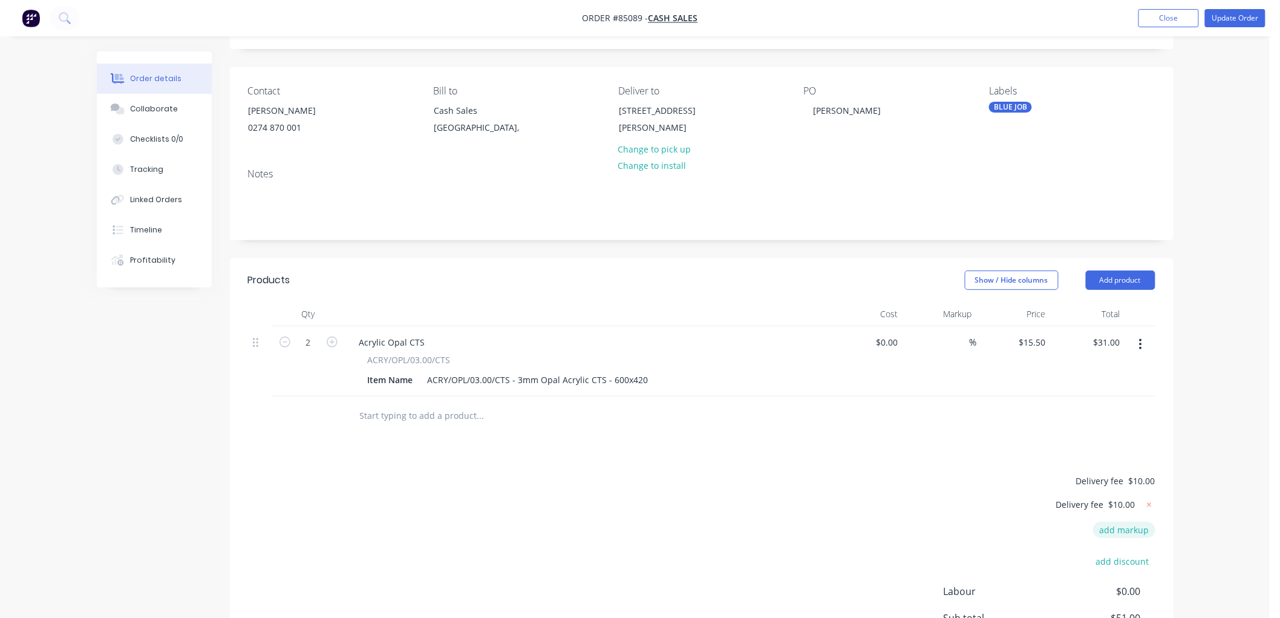
click at [1151, 502] on g at bounding box center [1149, 505] width 12 height 12
click at [1148, 481] on icon at bounding box center [1149, 482] width 4 height 4
click at [1237, 16] on button "Update Order" at bounding box center [1235, 18] width 61 height 18
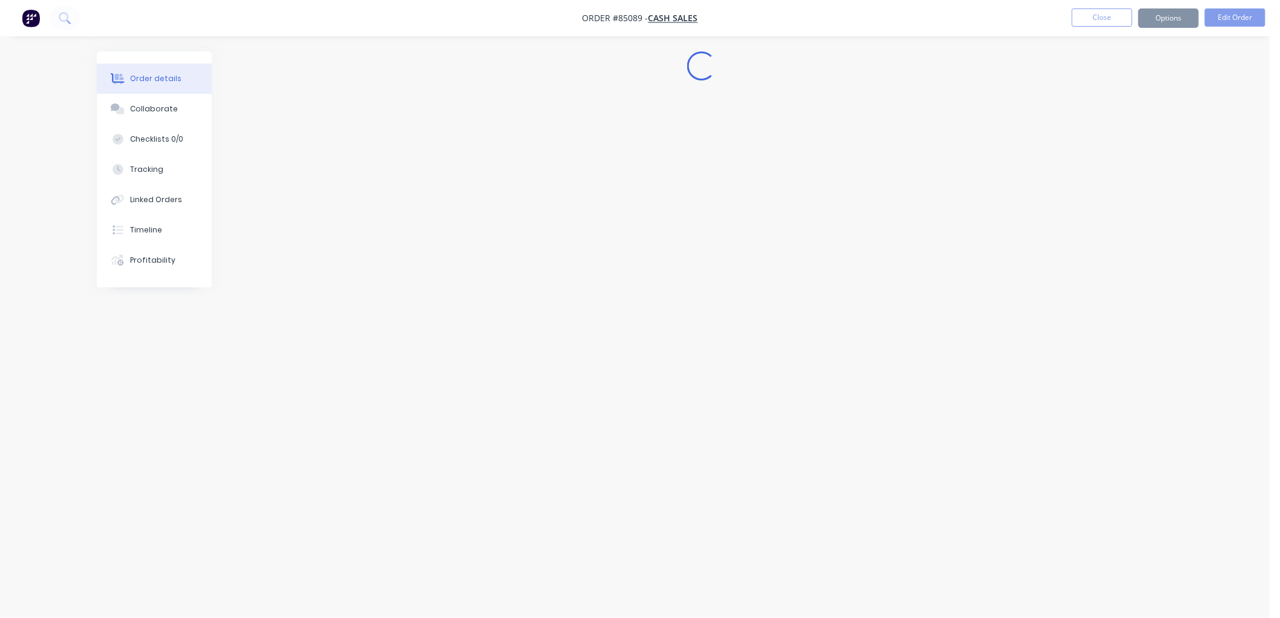
scroll to position [0, 0]
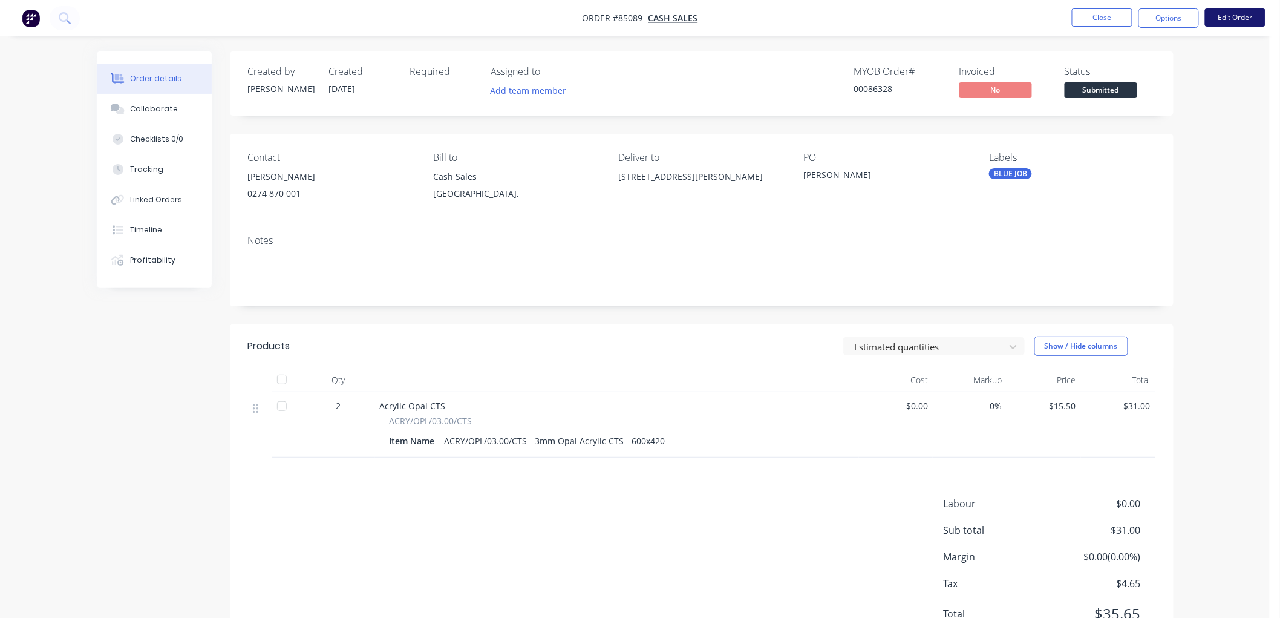
click at [1242, 18] on button "Edit Order" at bounding box center [1235, 17] width 61 height 18
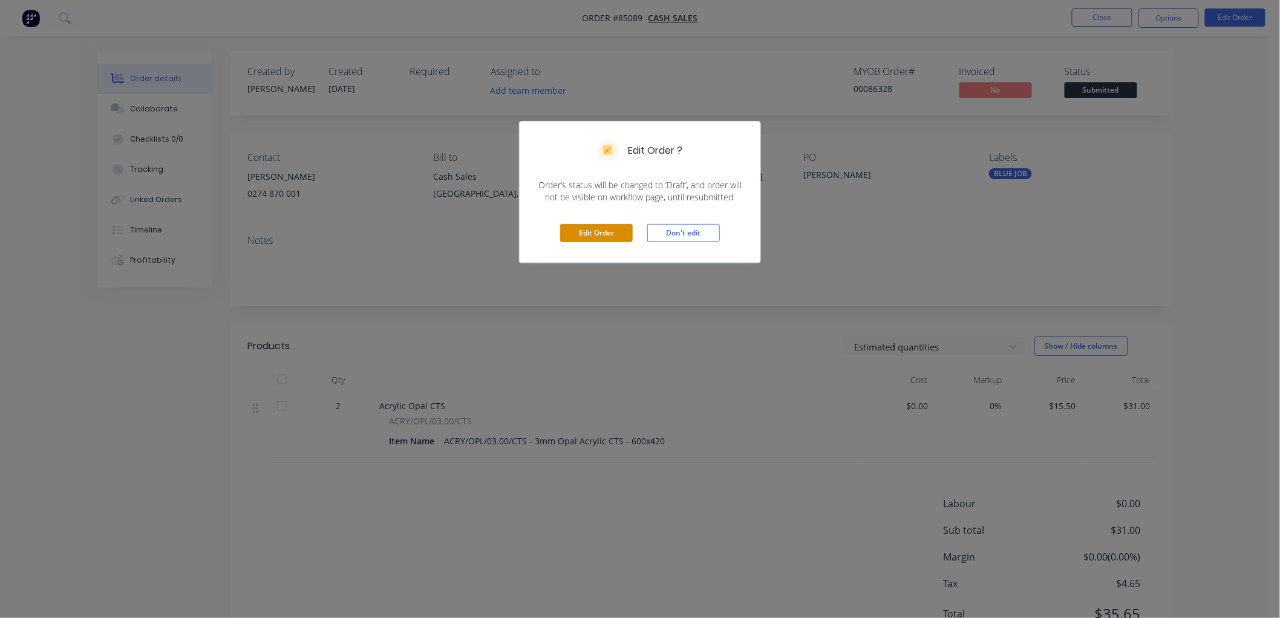
click at [609, 231] on button "Edit Order" at bounding box center [596, 233] width 73 height 18
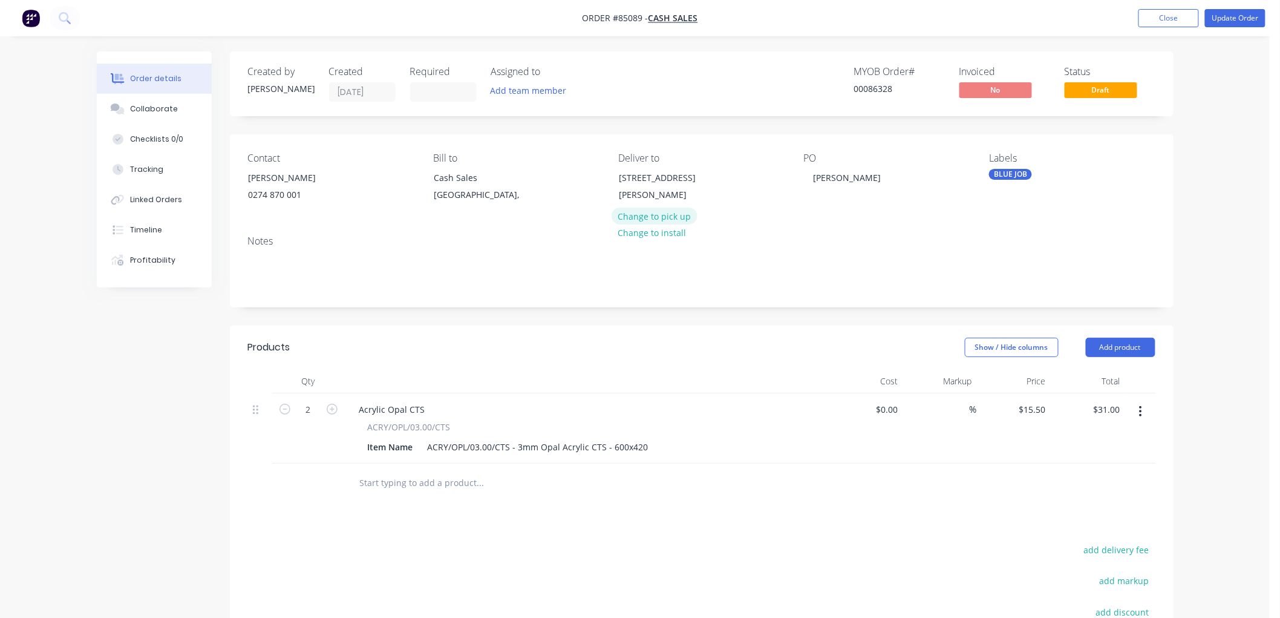
click at [655, 213] on button "Change to pick up" at bounding box center [655, 216] width 86 height 16
click at [1222, 9] on button "Update Order" at bounding box center [1235, 18] width 61 height 18
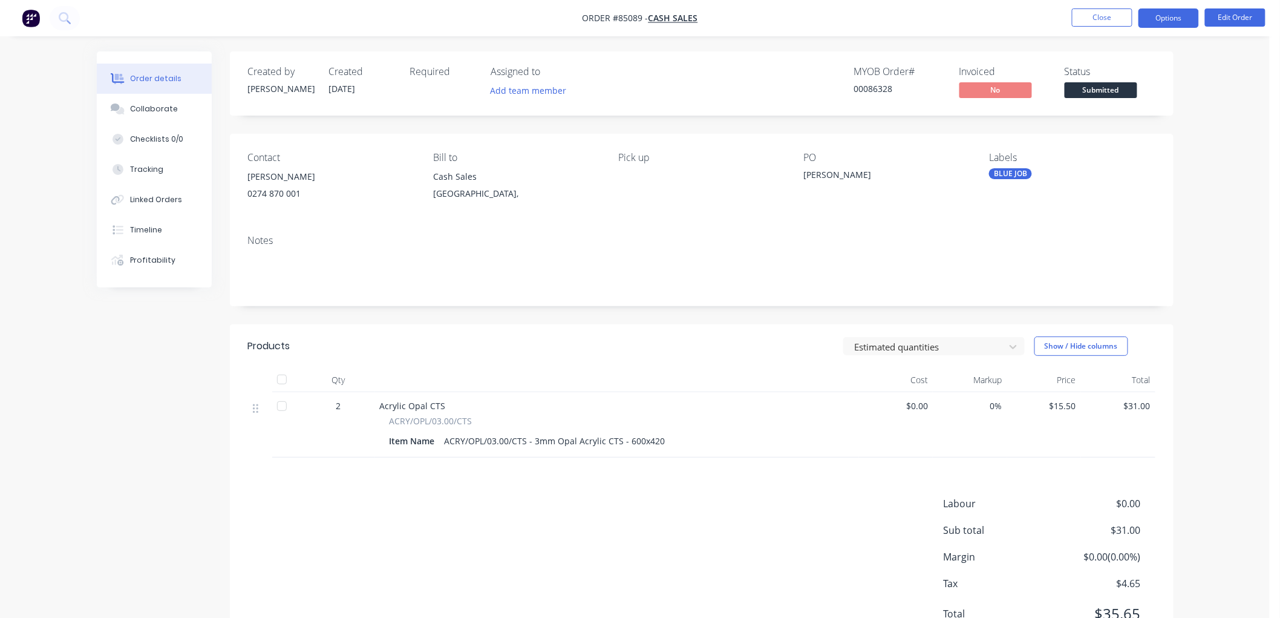
click at [1169, 17] on button "Options" at bounding box center [1169, 17] width 61 height 19
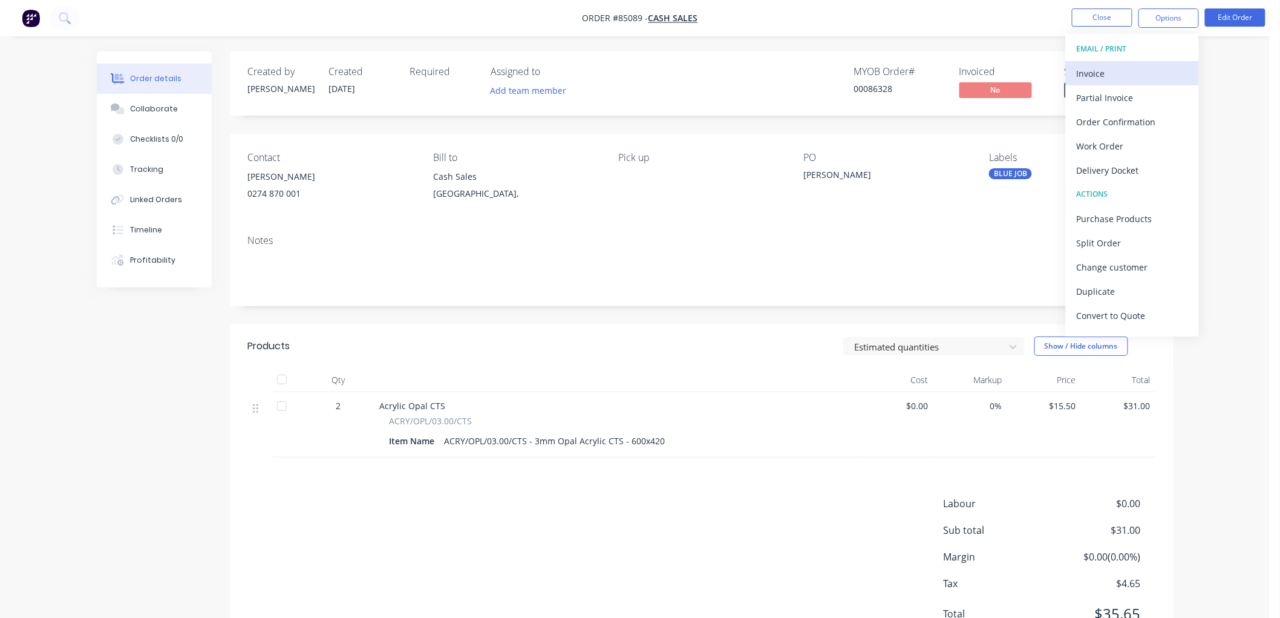
click at [1083, 71] on div "Invoice" at bounding box center [1132, 74] width 111 height 18
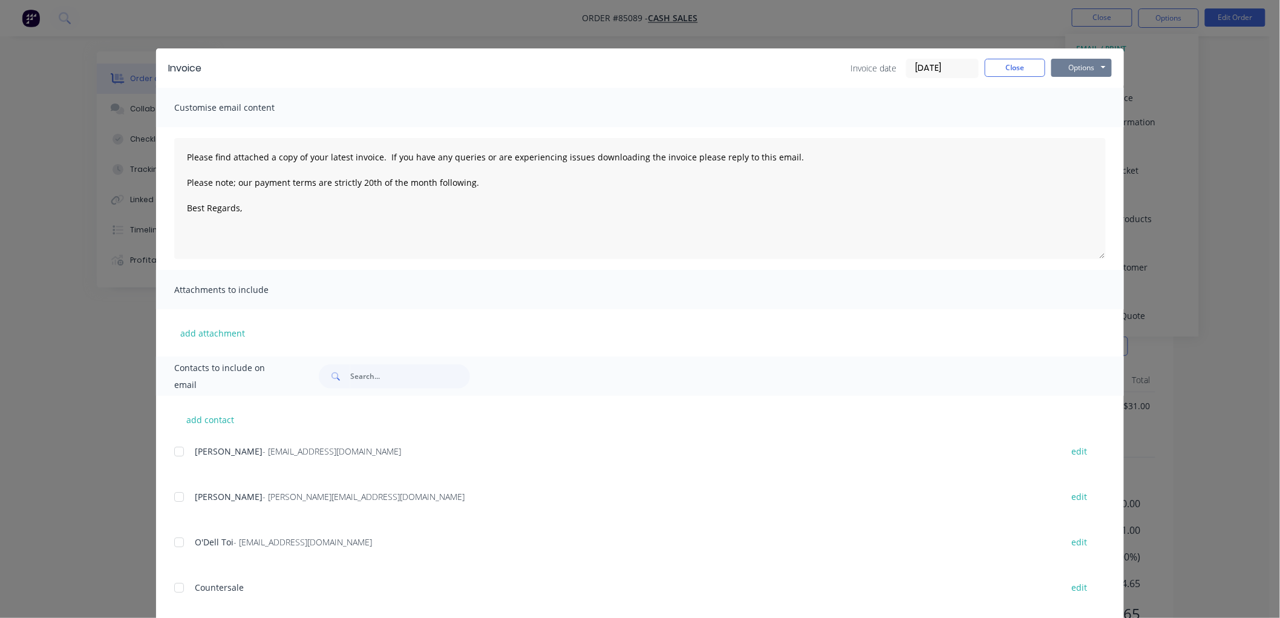
click at [1096, 70] on button "Options" at bounding box center [1082, 68] width 61 height 18
click at [1075, 102] on button "Print" at bounding box center [1090, 109] width 77 height 20
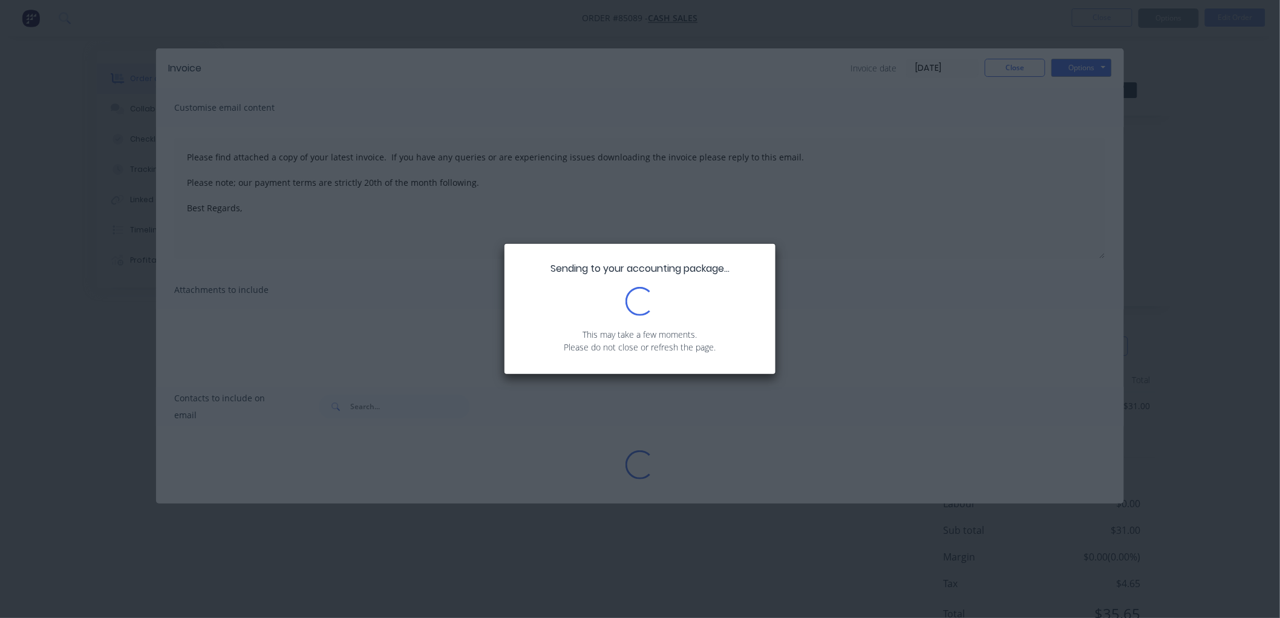
type textarea "Please find attached a copy of your latest invoice. If you have any queries or …"
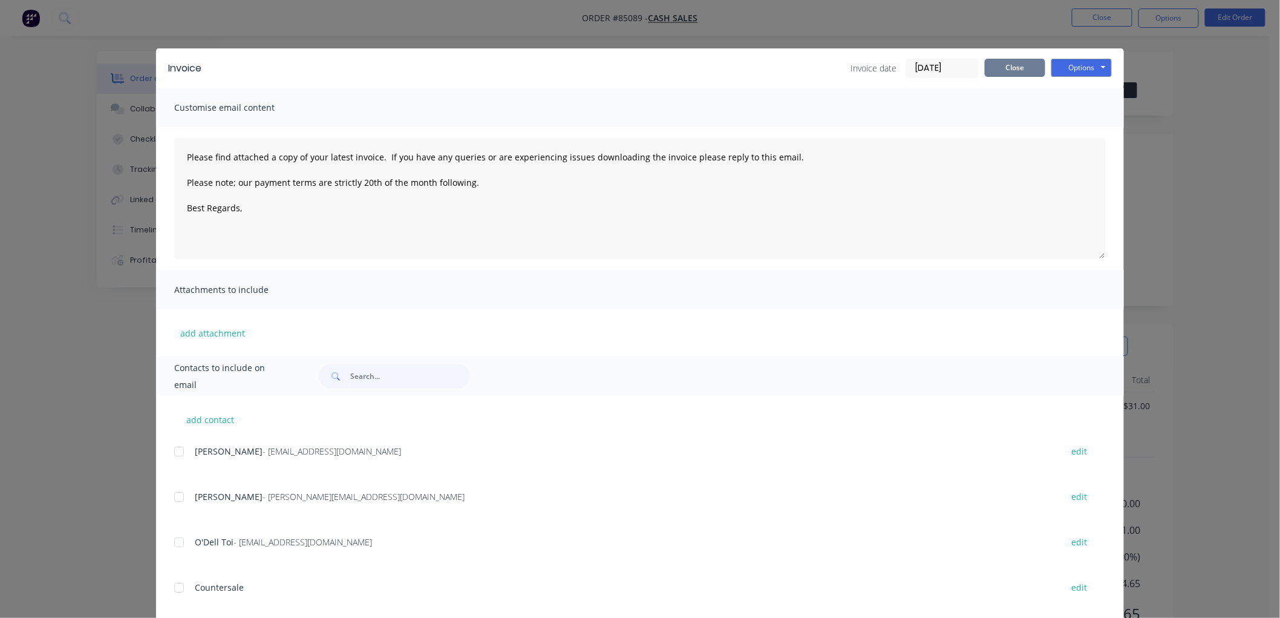
drag, startPoint x: 1001, startPoint y: 74, endPoint x: 1007, endPoint y: 76, distance: 6.2
click at [1001, 74] on button "Close" at bounding box center [1015, 68] width 61 height 18
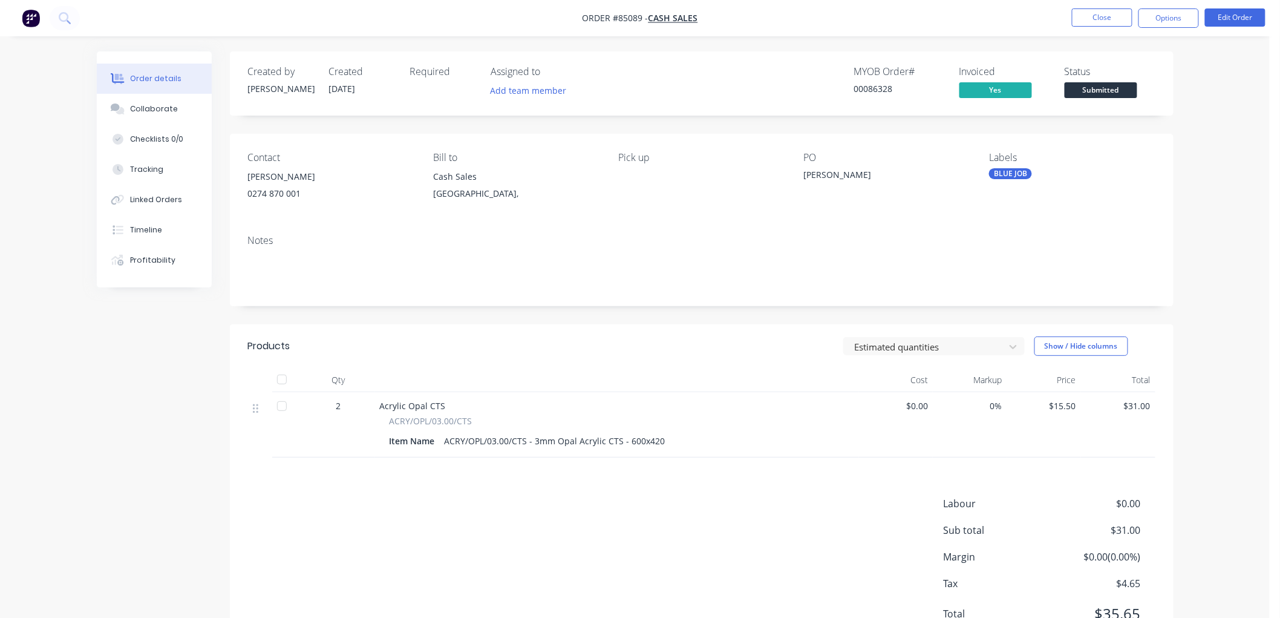
click at [1106, 83] on span "Submitted" at bounding box center [1101, 89] width 73 height 15
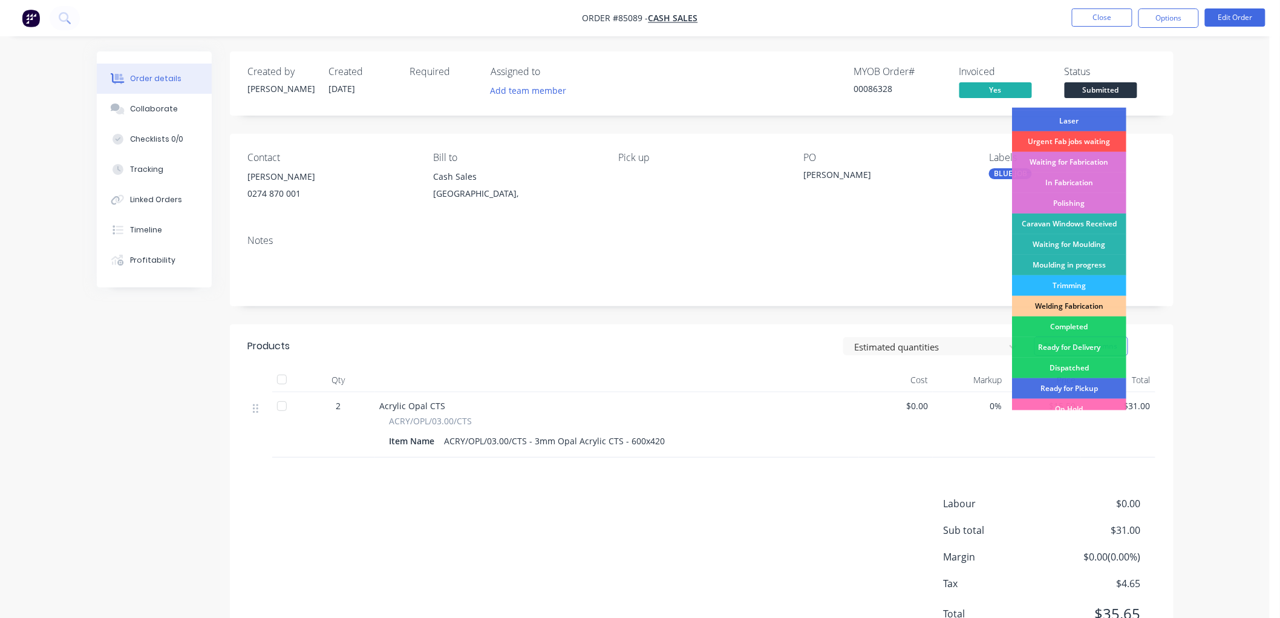
scroll to position [212, 0]
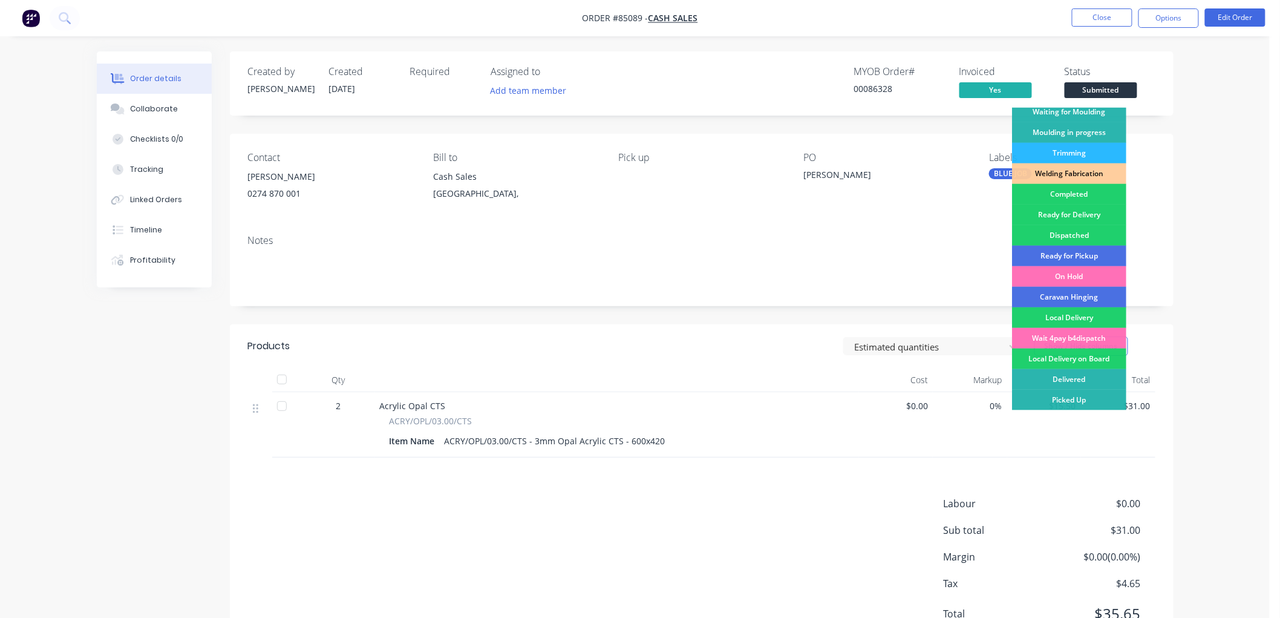
click at [1081, 401] on div "Picked Up" at bounding box center [1069, 400] width 114 height 21
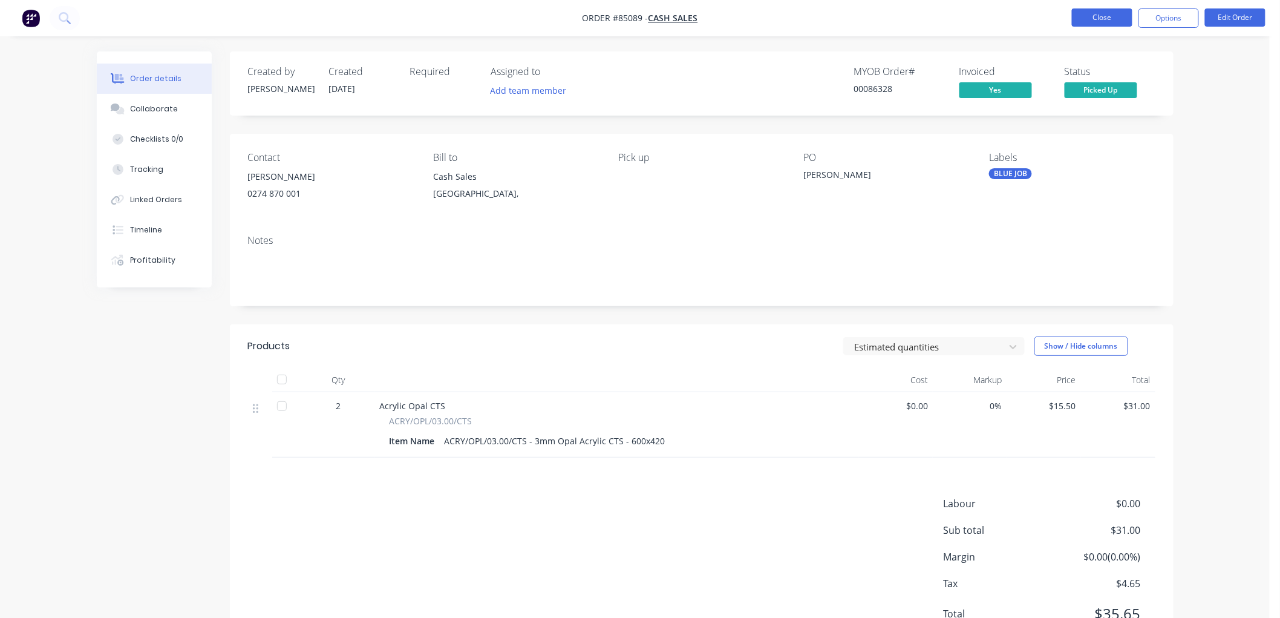
click at [1104, 23] on button "Close" at bounding box center [1102, 17] width 61 height 18
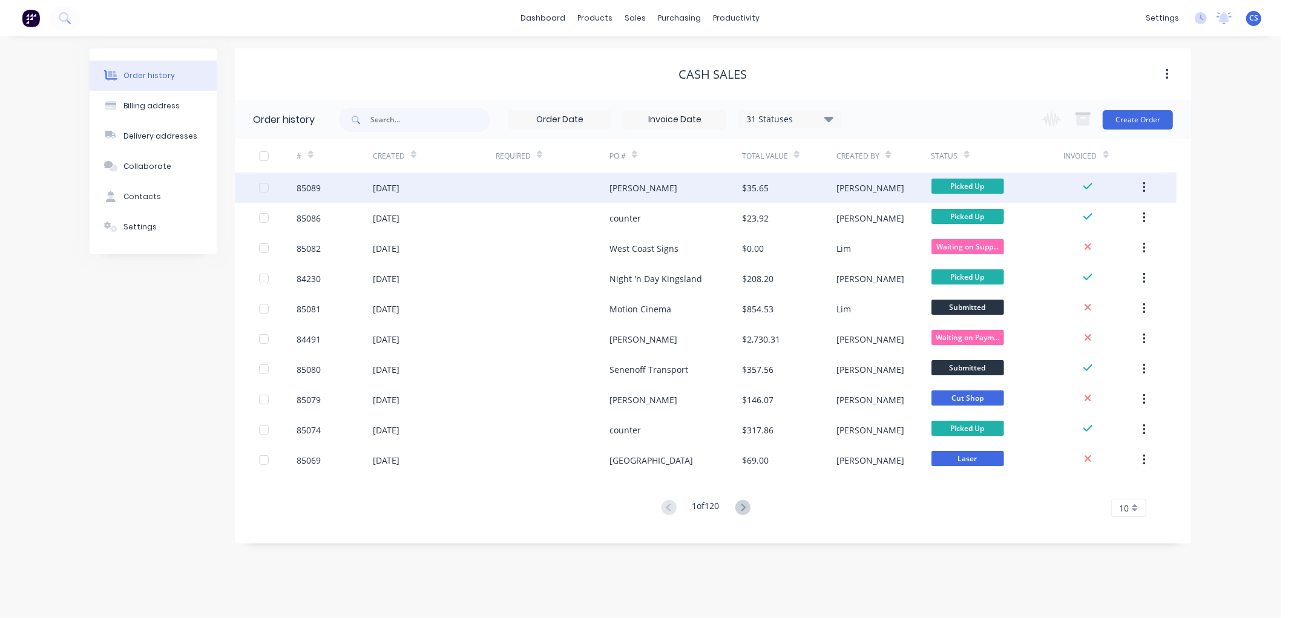
click at [640, 190] on div "[PERSON_NAME]" at bounding box center [643, 188] width 68 height 13
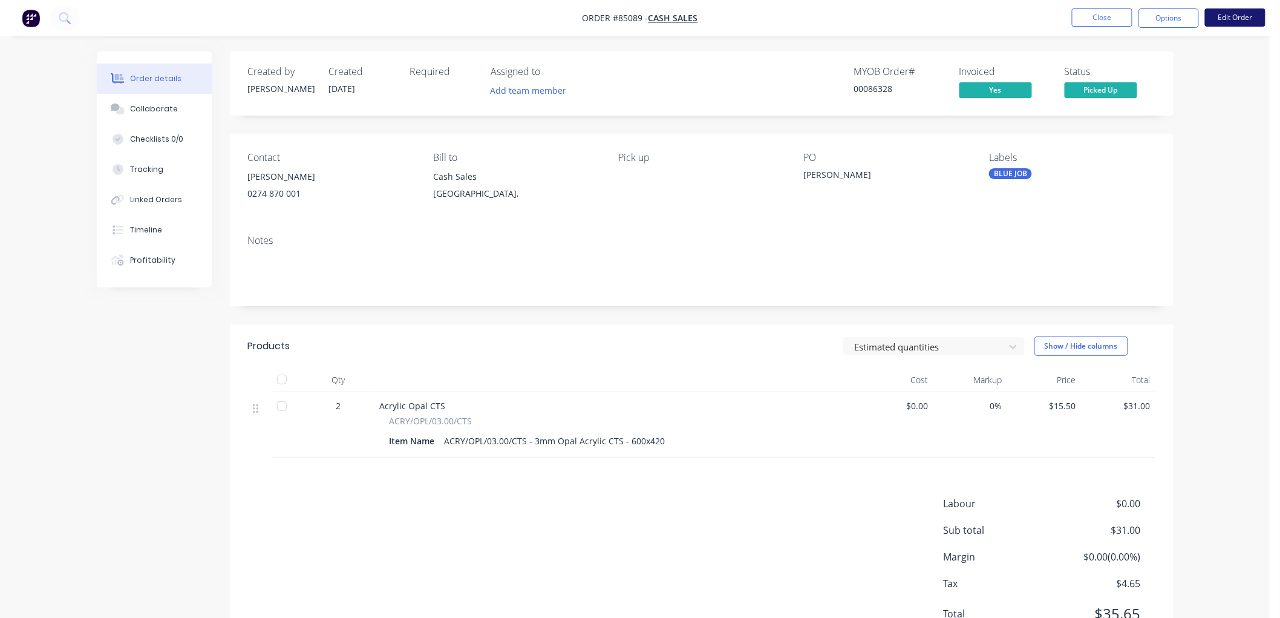
click at [1226, 16] on button "Edit Order" at bounding box center [1235, 17] width 61 height 18
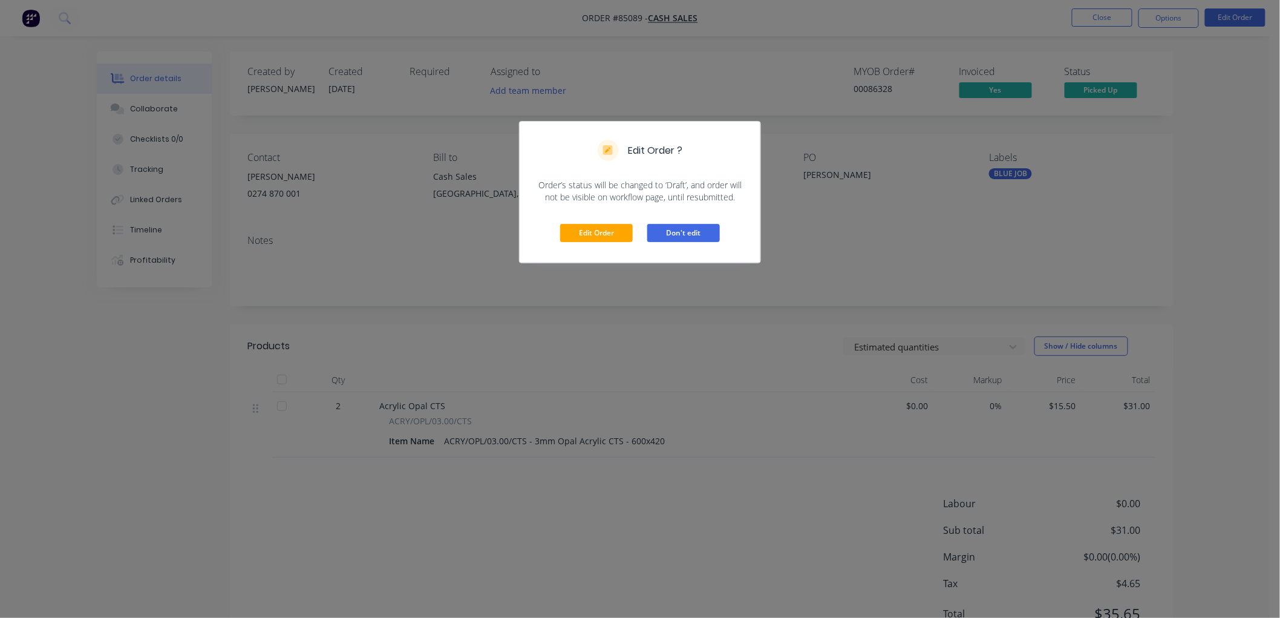
click at [663, 232] on button "Don't edit" at bounding box center [683, 233] width 73 height 18
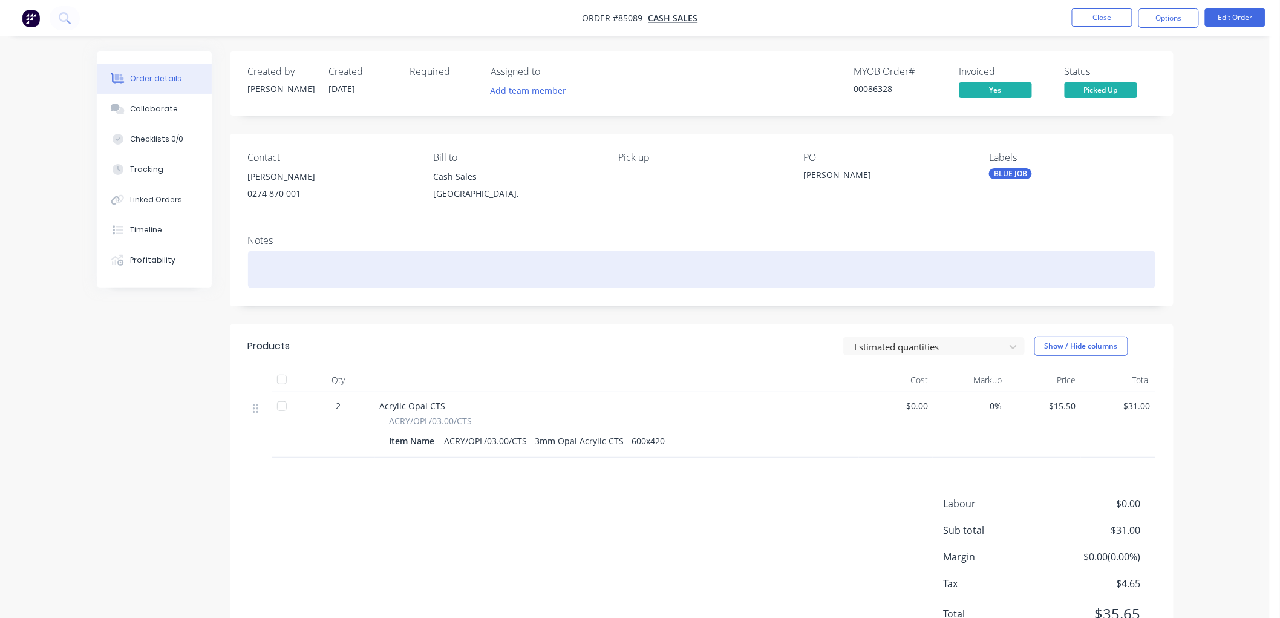
click at [279, 274] on div at bounding box center [702, 269] width 908 height 37
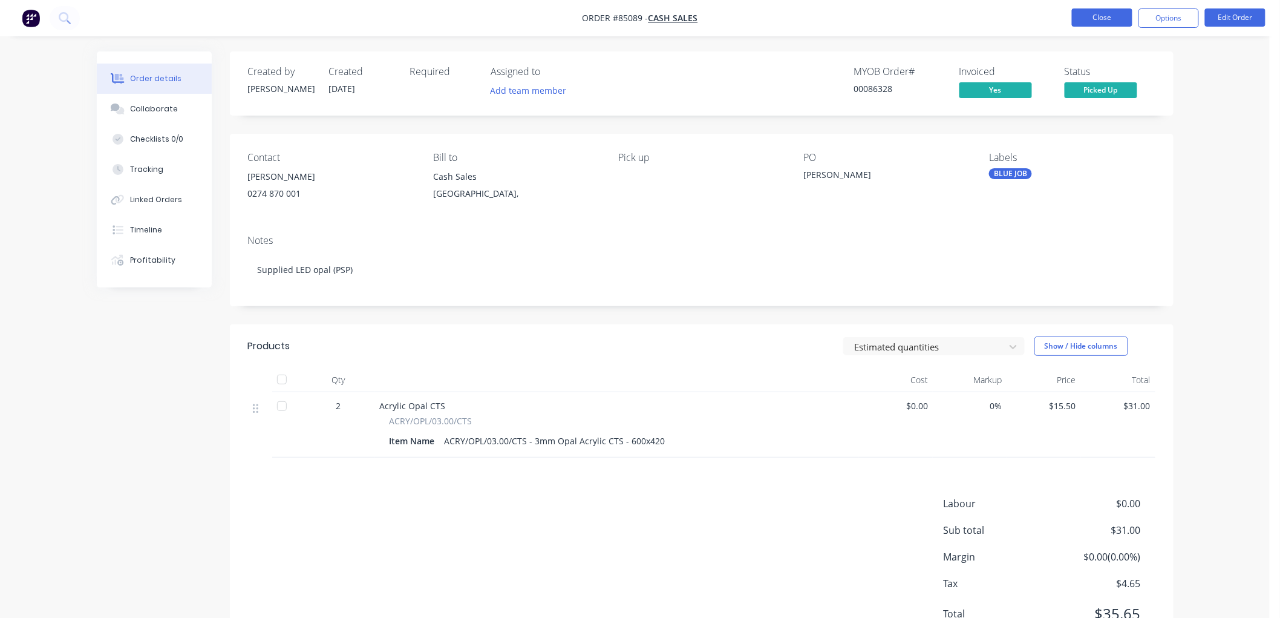
click at [1090, 16] on button "Close" at bounding box center [1102, 17] width 61 height 18
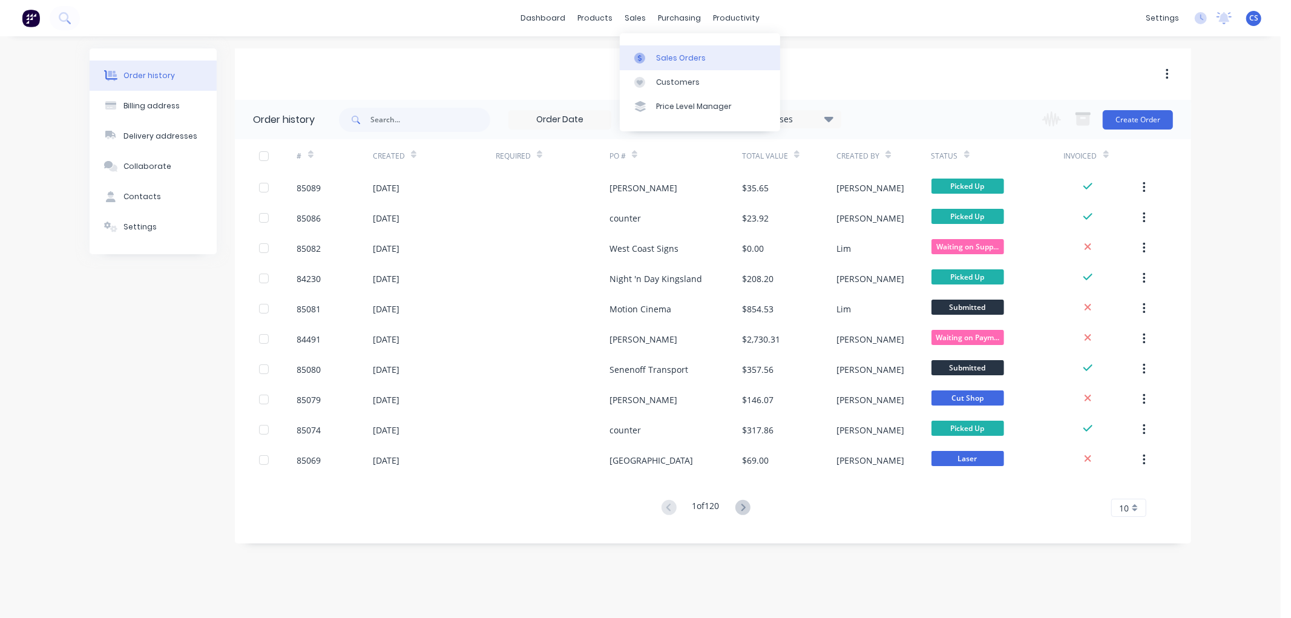
click at [655, 49] on link "Sales Orders" at bounding box center [700, 57] width 160 height 24
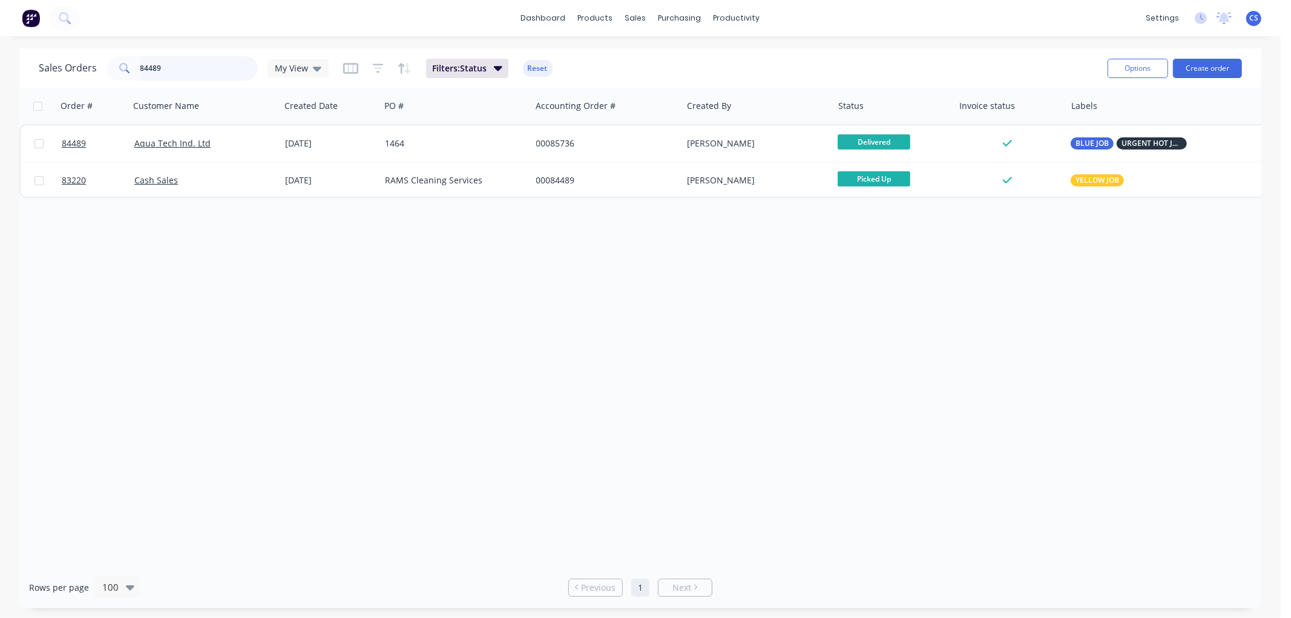
click at [186, 65] on input "84489" at bounding box center [199, 68] width 118 height 24
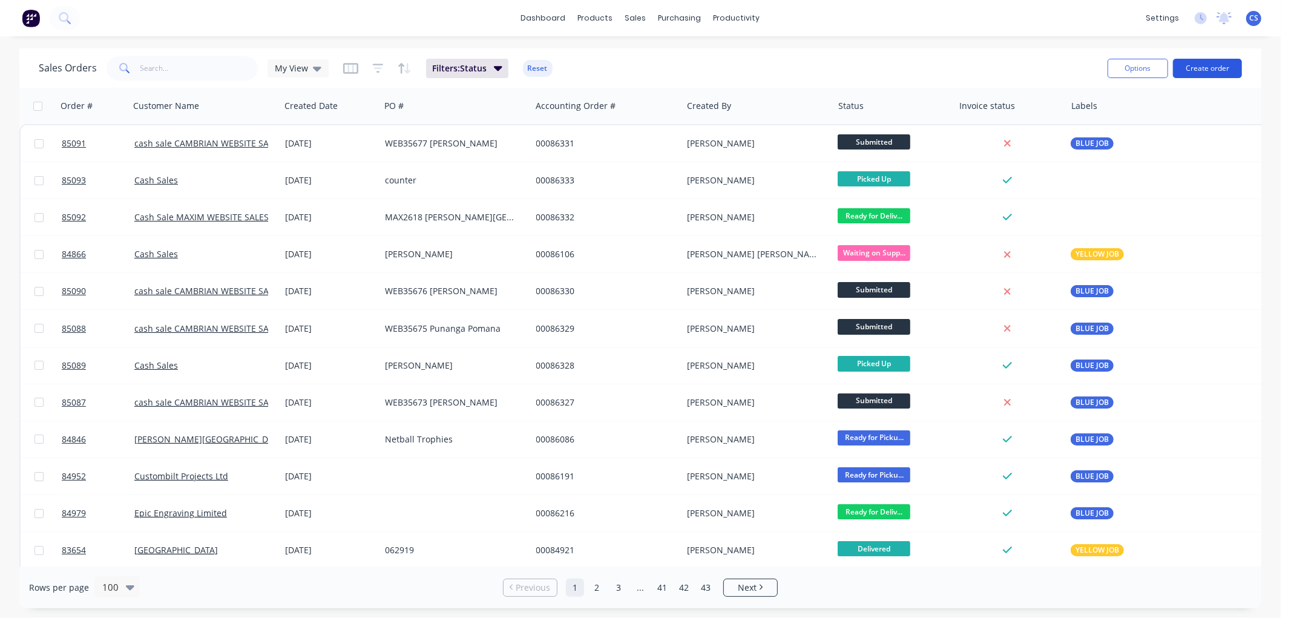
click at [1219, 70] on button "Create order" at bounding box center [1207, 68] width 69 height 19
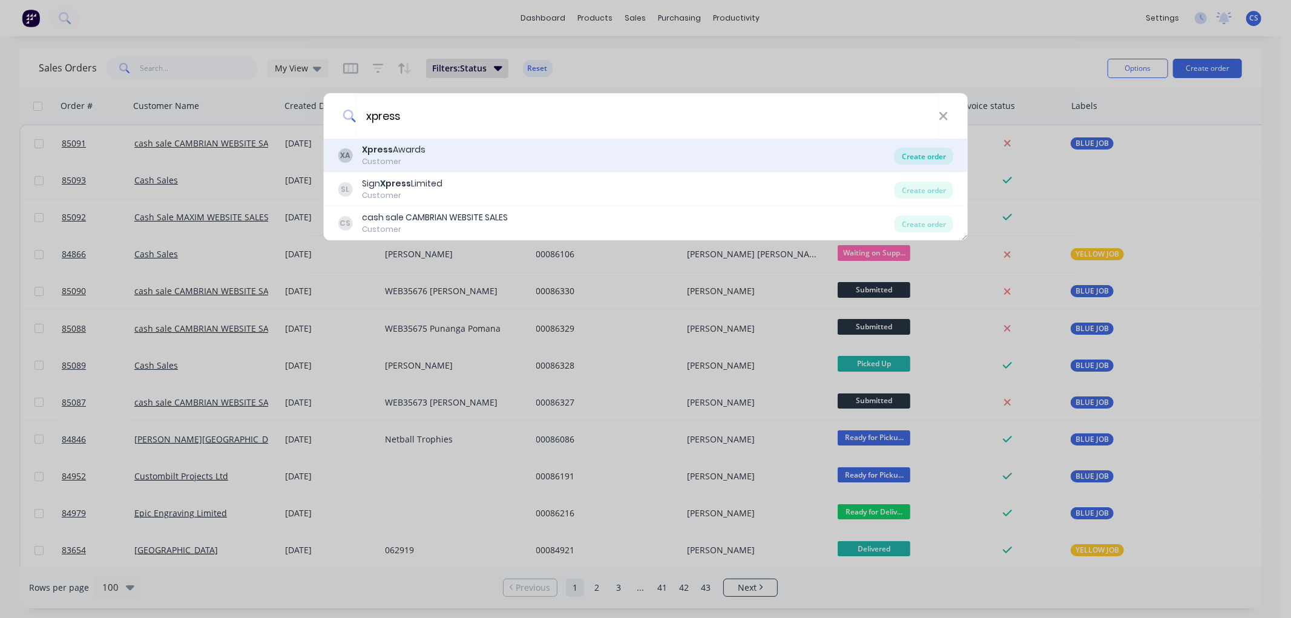
type input "xpress"
click at [916, 158] on div "Create order" at bounding box center [923, 156] width 59 height 17
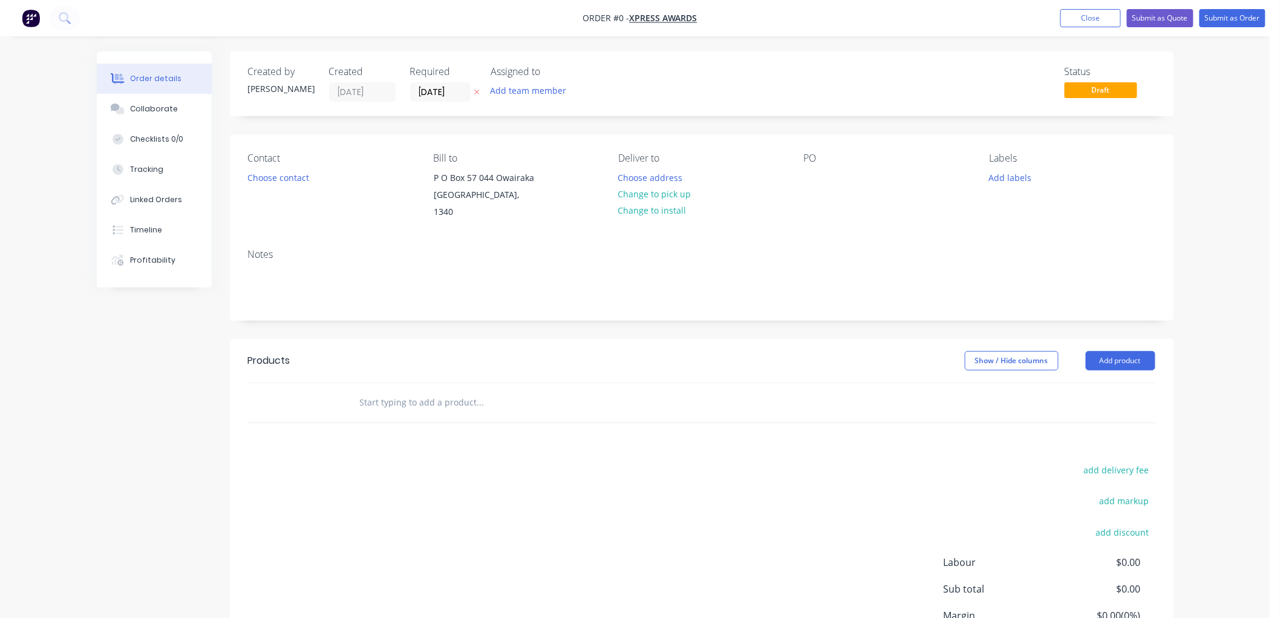
click at [475, 88] on icon "button" at bounding box center [476, 91] width 5 height 7
click at [814, 174] on div at bounding box center [813, 178] width 19 height 18
click at [388, 390] on input "text" at bounding box center [480, 402] width 242 height 24
click at [1096, 15] on button "Close" at bounding box center [1091, 18] width 61 height 18
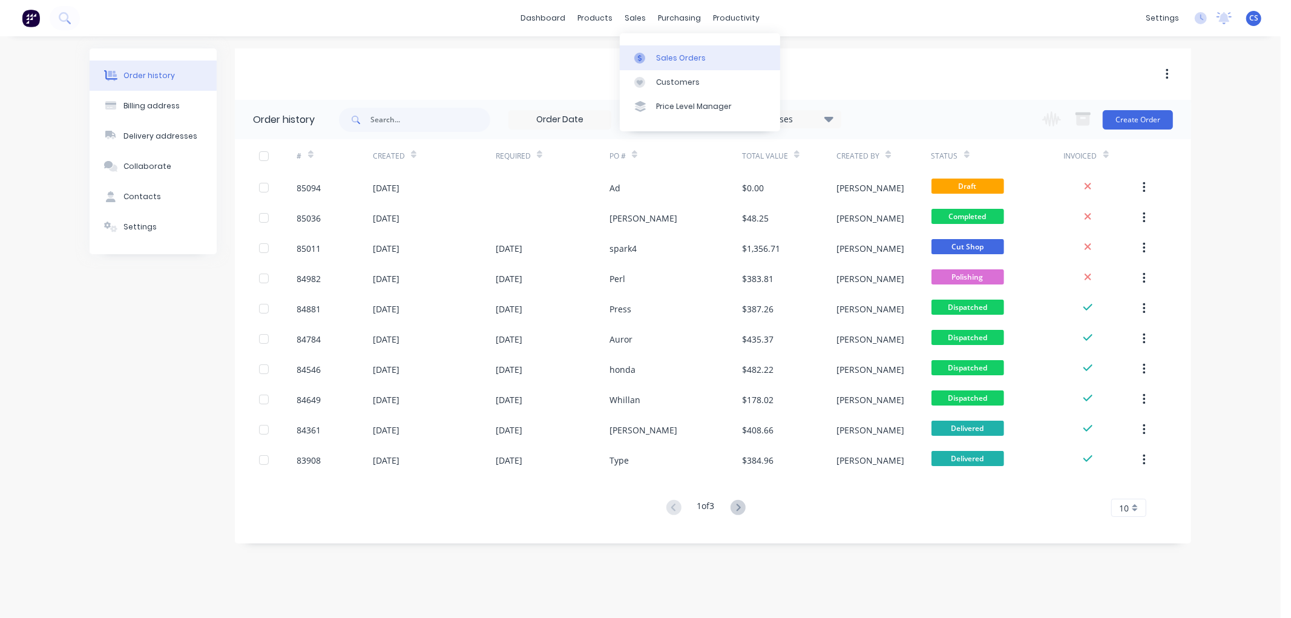
click at [650, 56] on div at bounding box center [643, 58] width 18 height 11
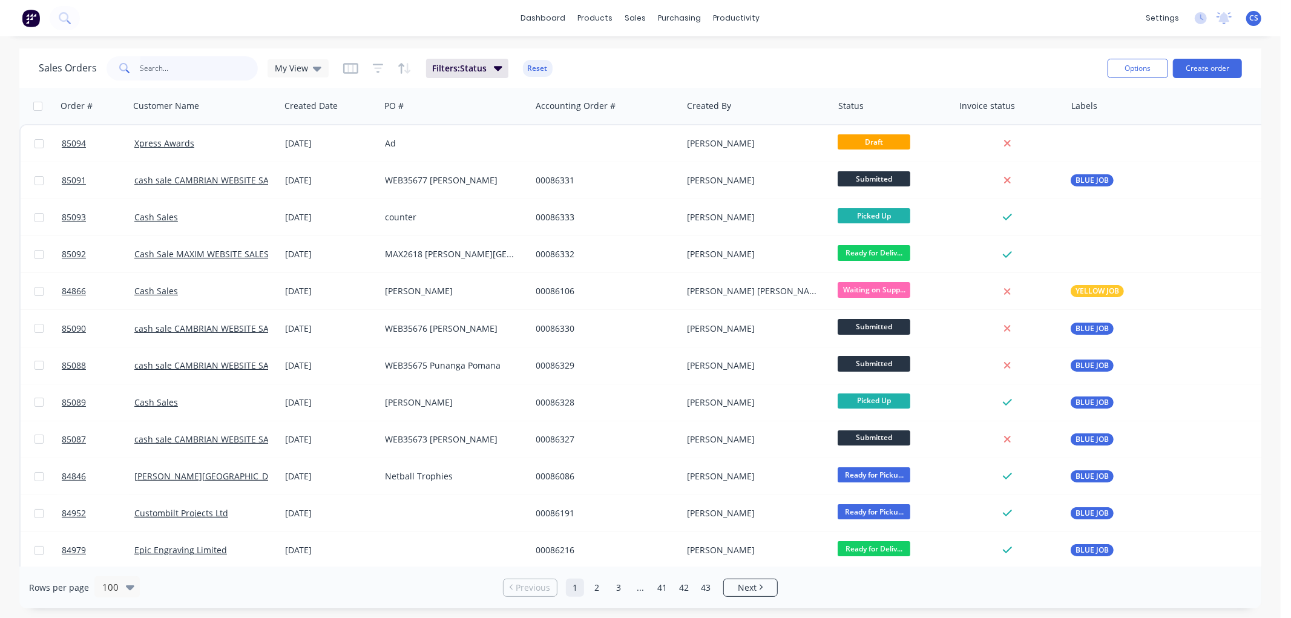
click at [204, 63] on input "text" at bounding box center [199, 68] width 118 height 24
paste input "3164209060"
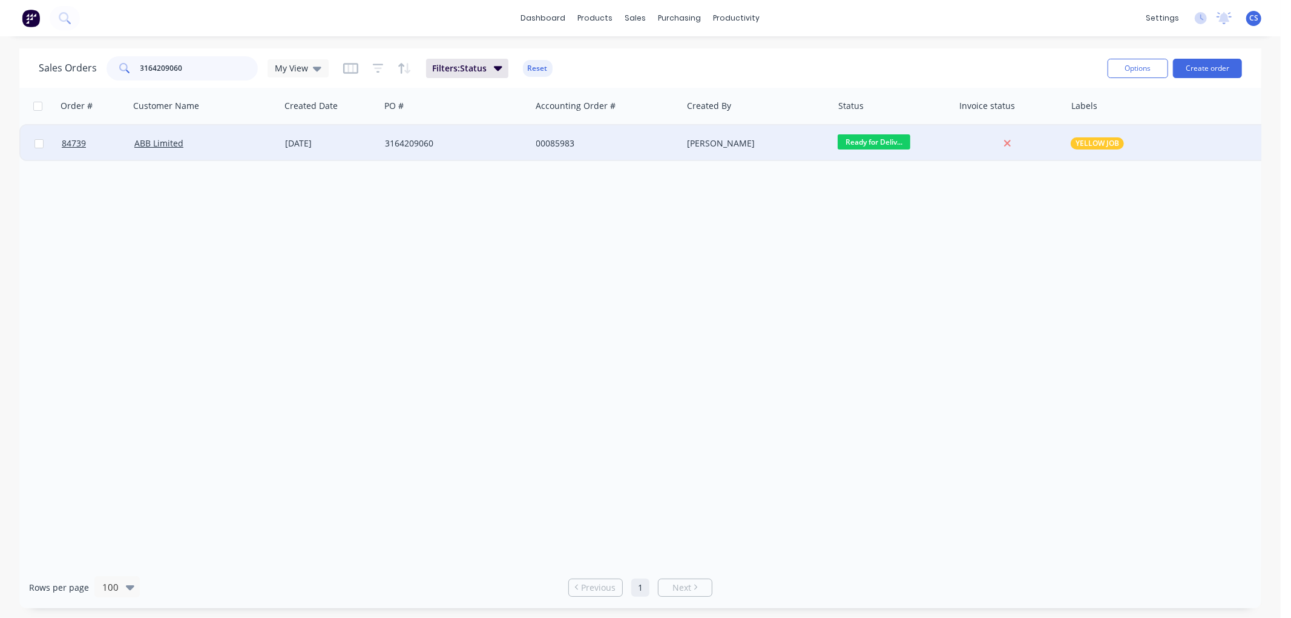
type input "3164209060"
click at [456, 134] on div "3164209060" at bounding box center [455, 143] width 151 height 36
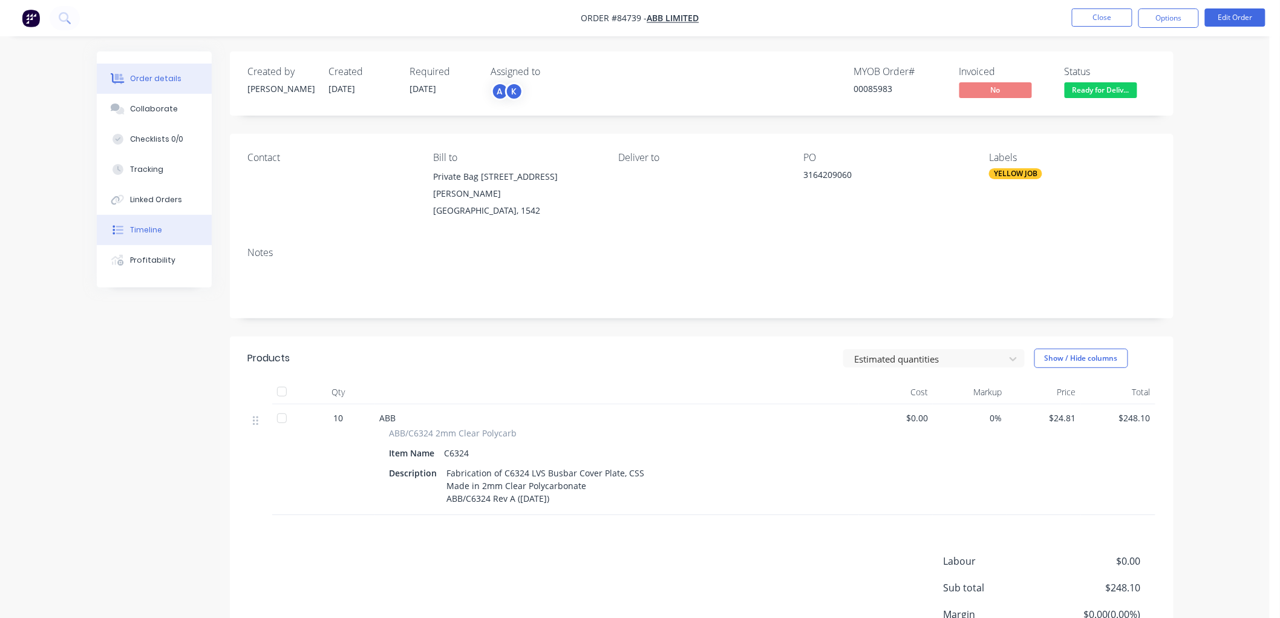
click at [152, 232] on div "Timeline" at bounding box center [146, 229] width 32 height 11
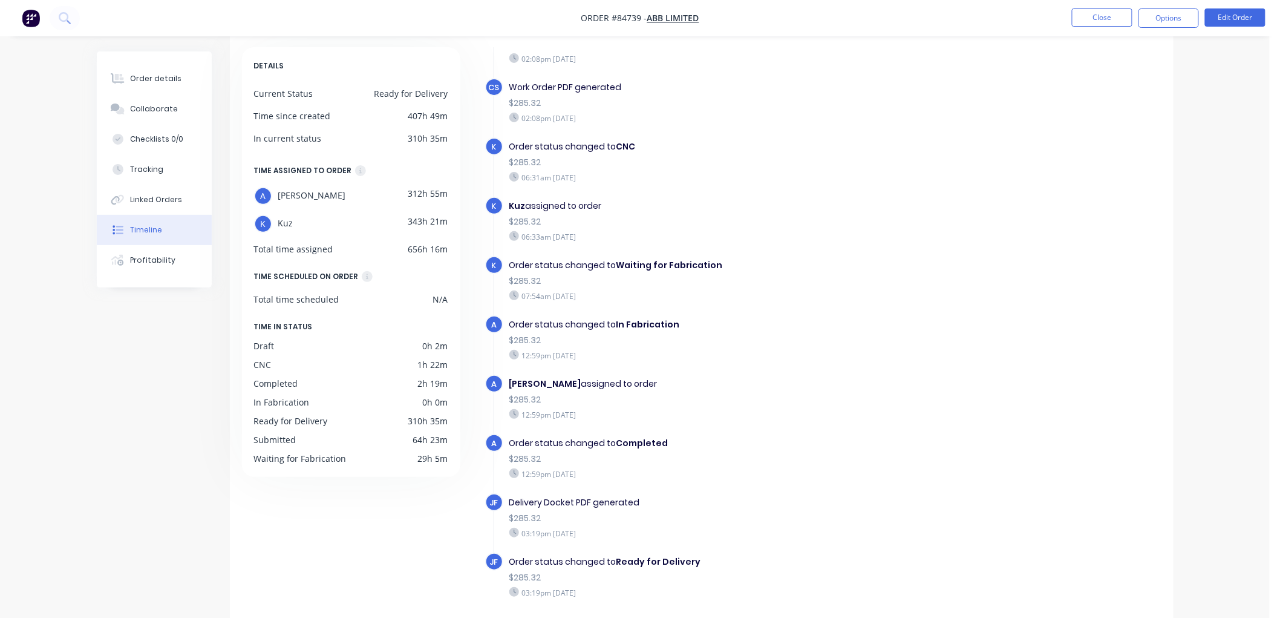
scroll to position [90, 0]
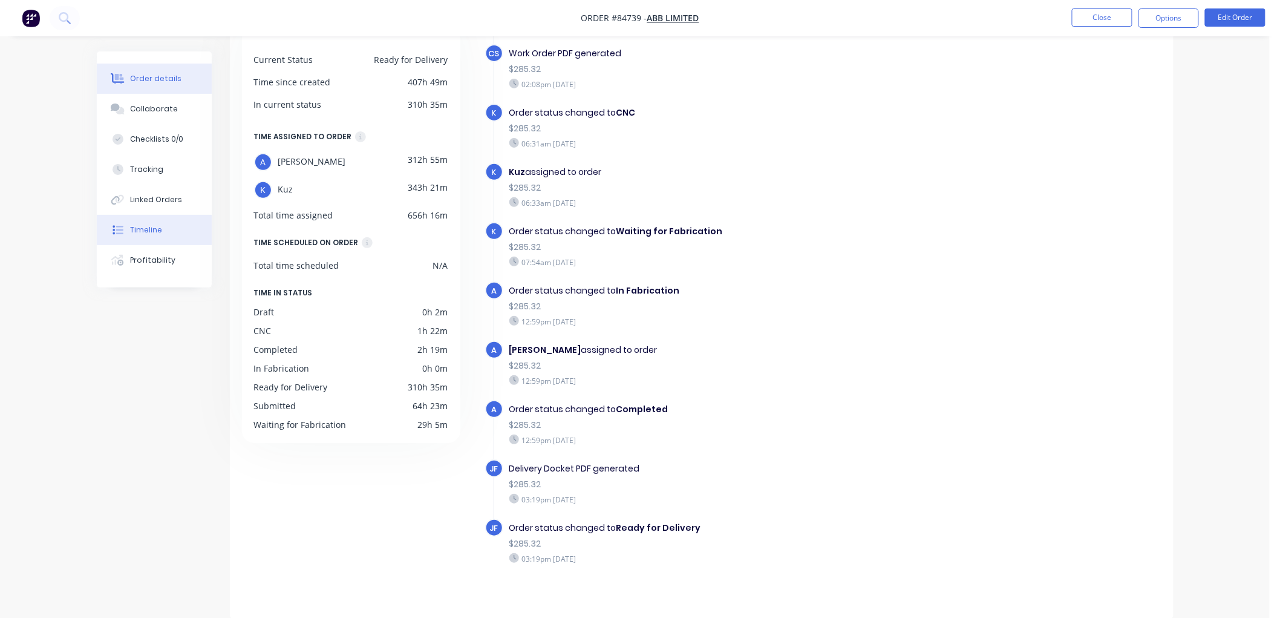
click at [134, 73] on div "Order details" at bounding box center [155, 78] width 51 height 11
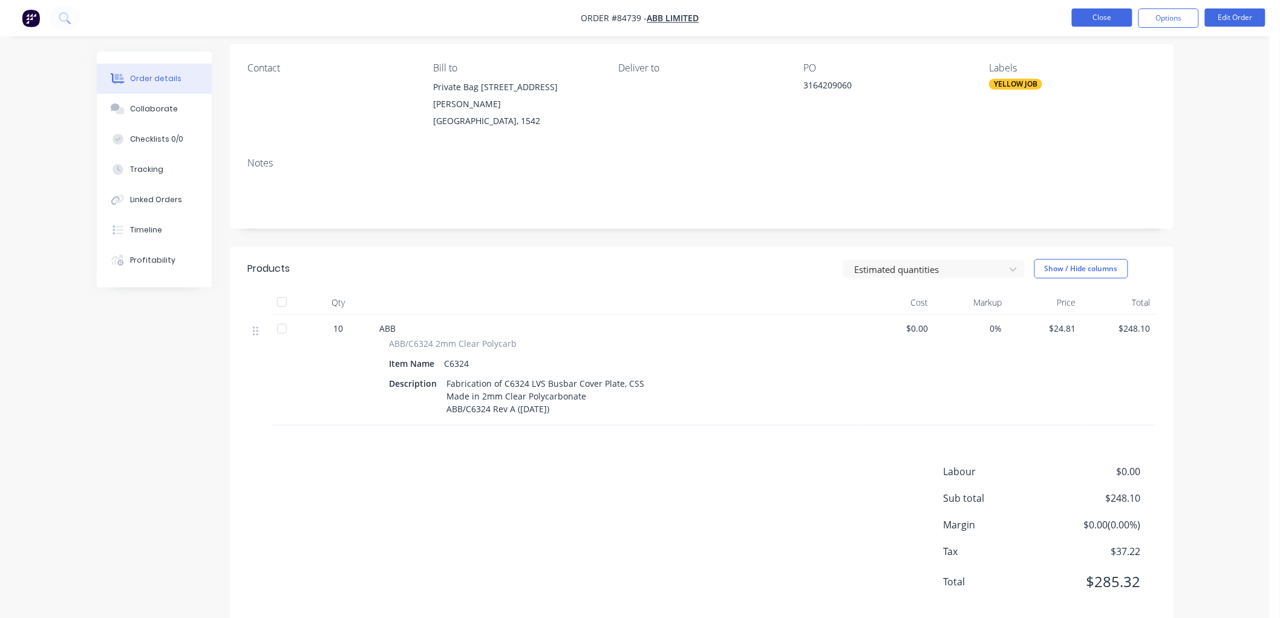
click at [1086, 19] on button "Close" at bounding box center [1102, 17] width 61 height 18
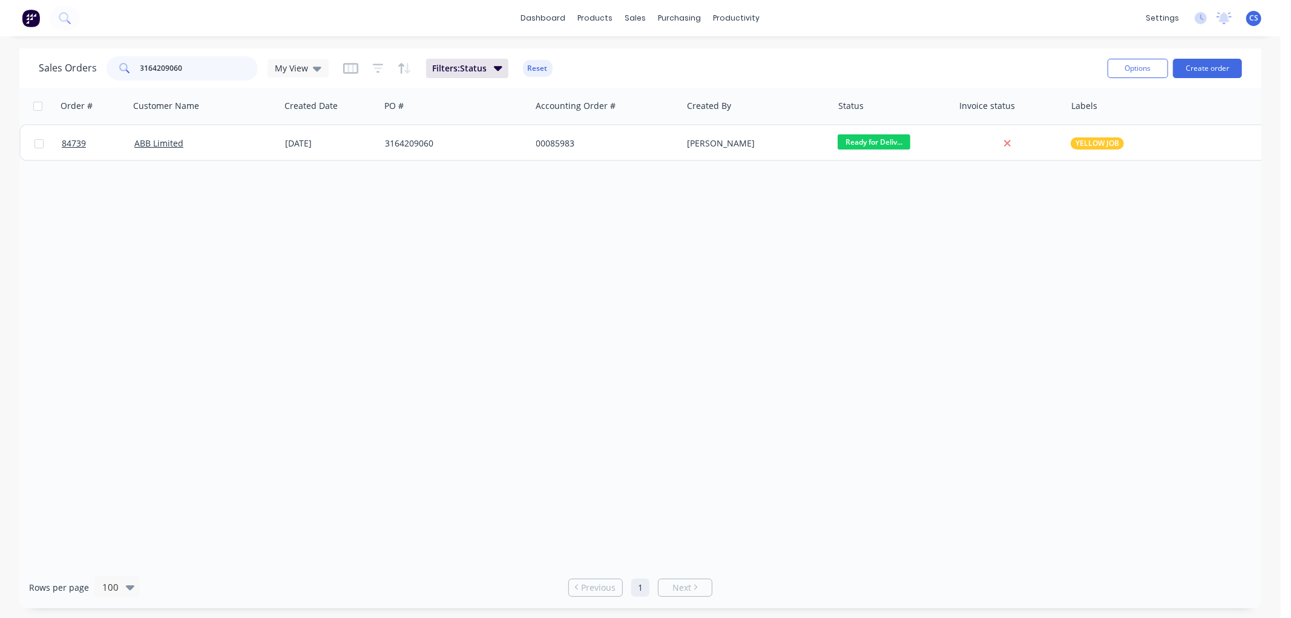
click at [185, 68] on input "3164209060" at bounding box center [199, 68] width 118 height 24
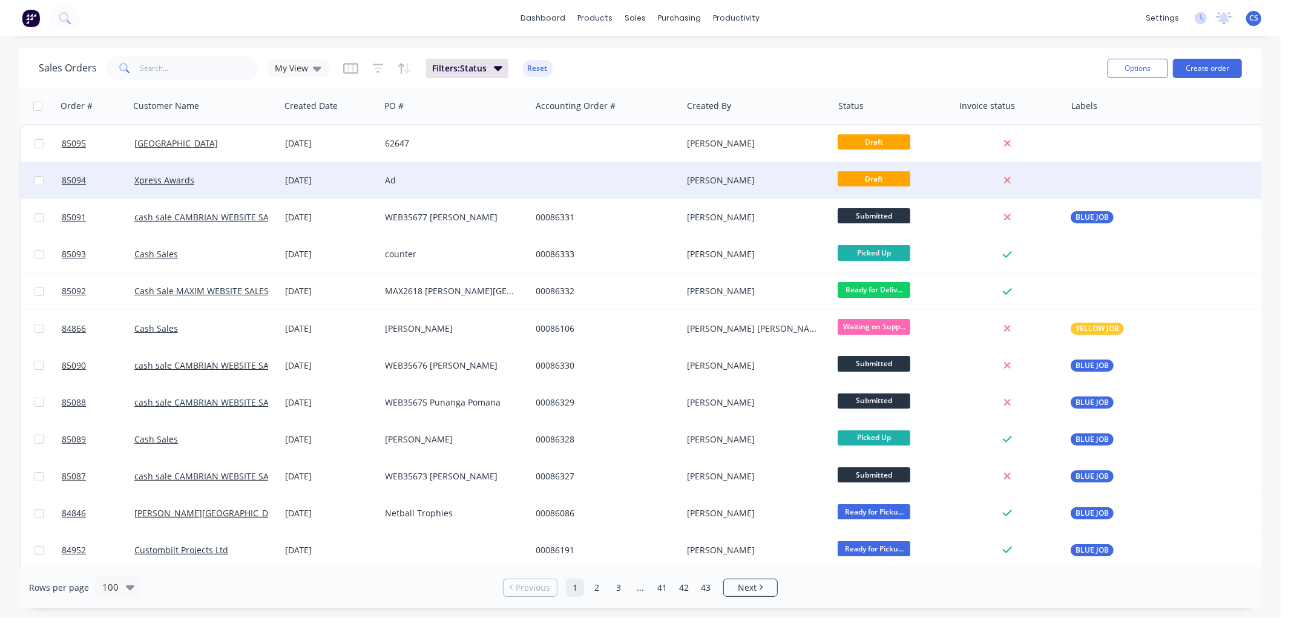
click at [410, 171] on div "Ad" at bounding box center [455, 180] width 151 height 36
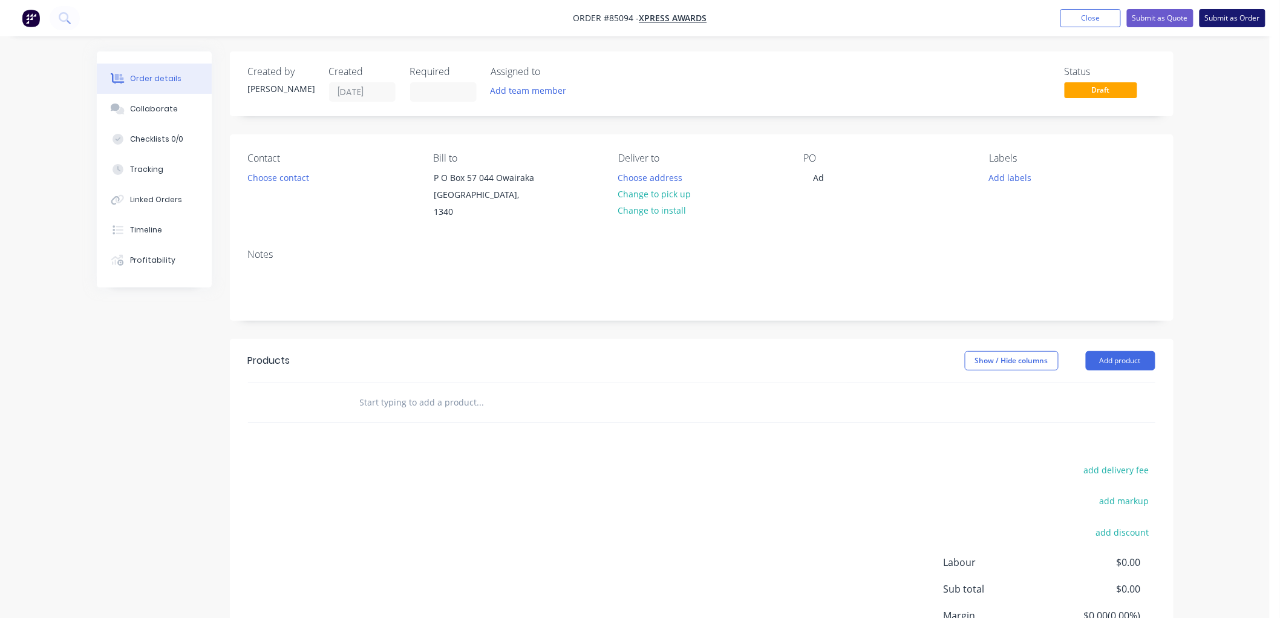
click at [1235, 19] on button "Submit as Order" at bounding box center [1233, 18] width 66 height 18
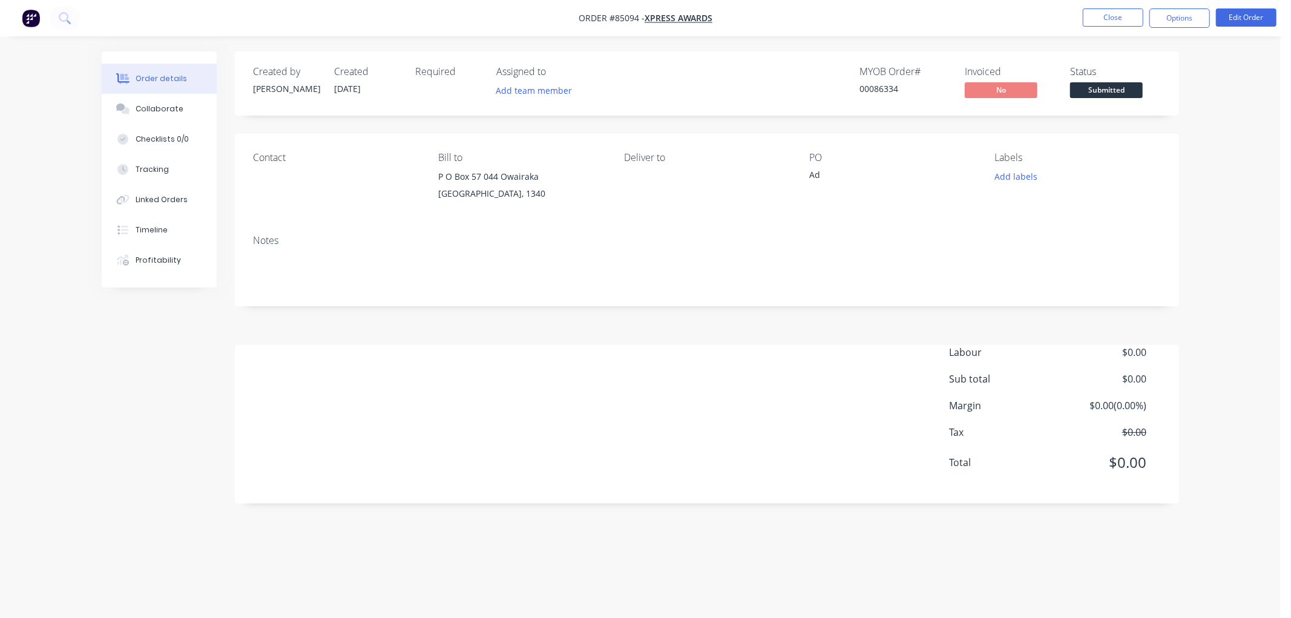
drag, startPoint x: 1190, startPoint y: 20, endPoint x: 1192, endPoint y: 31, distance: 11.2
click at [1190, 19] on button "Options" at bounding box center [1179, 17] width 61 height 19
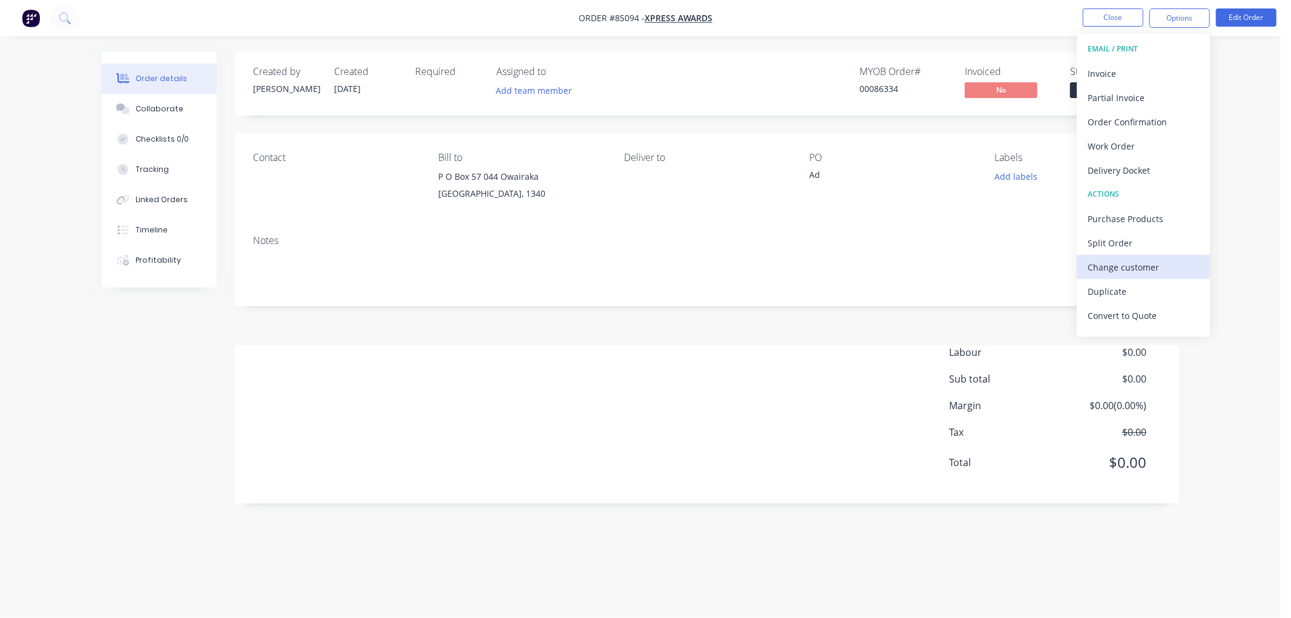
click at [1123, 265] on div "Change customer" at bounding box center [1142, 267] width 111 height 18
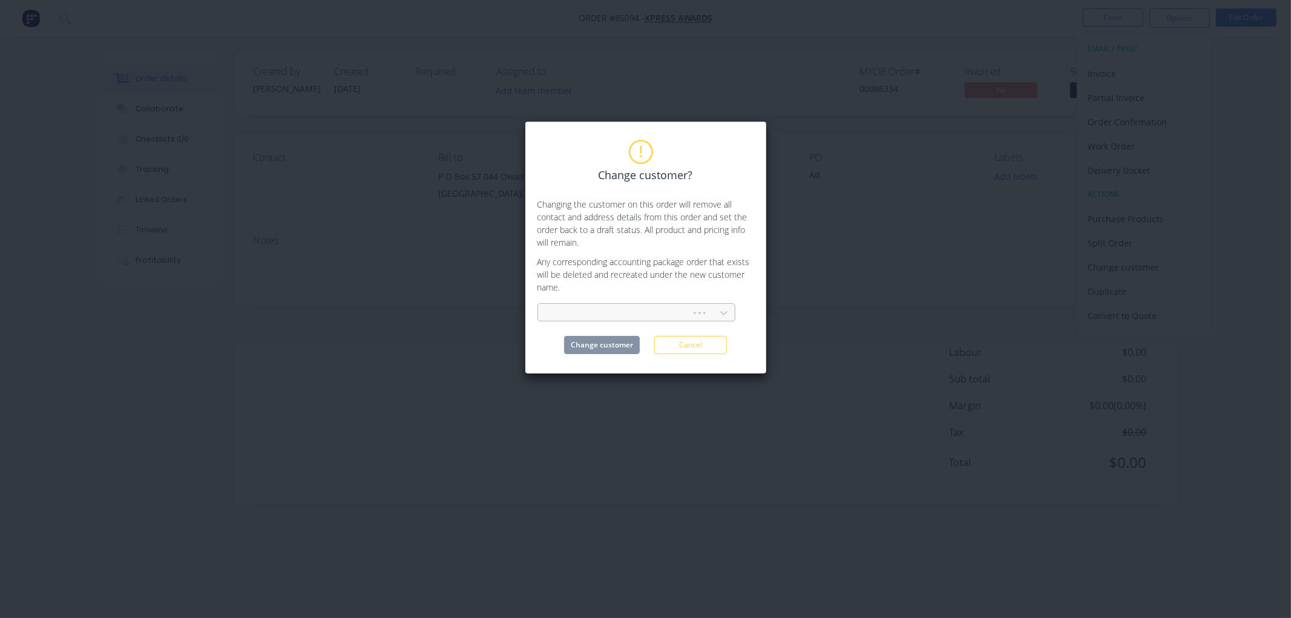
click at [640, 316] on div at bounding box center [616, 313] width 137 height 15
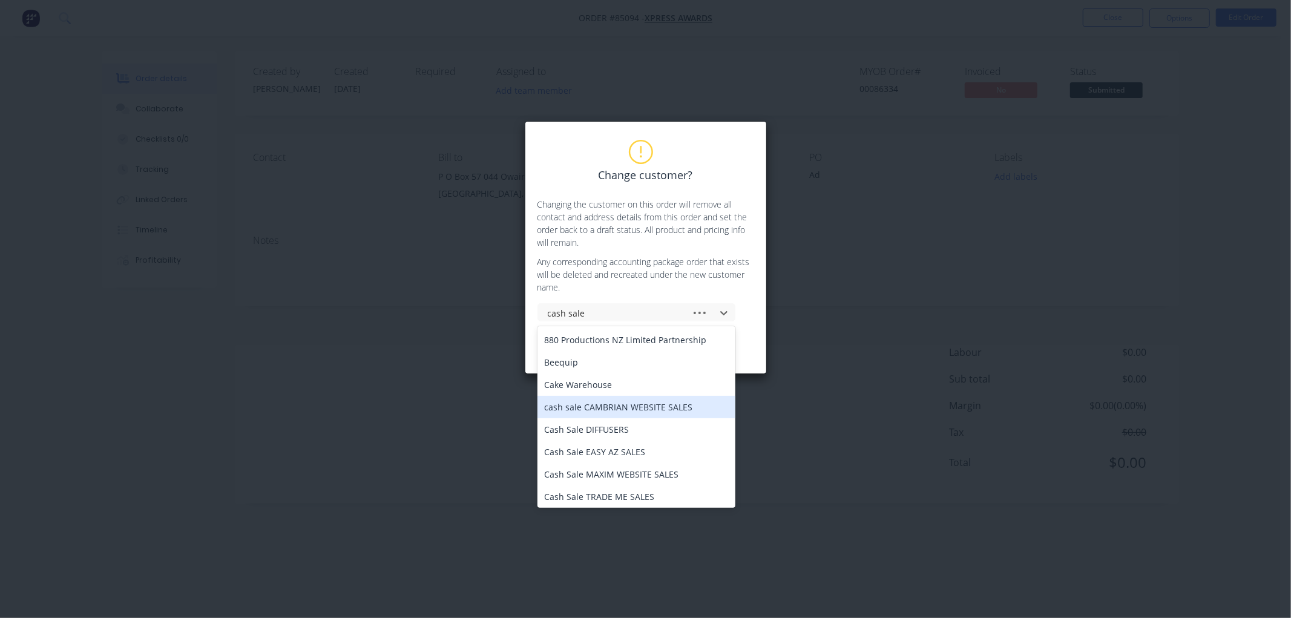
type input "cash sales"
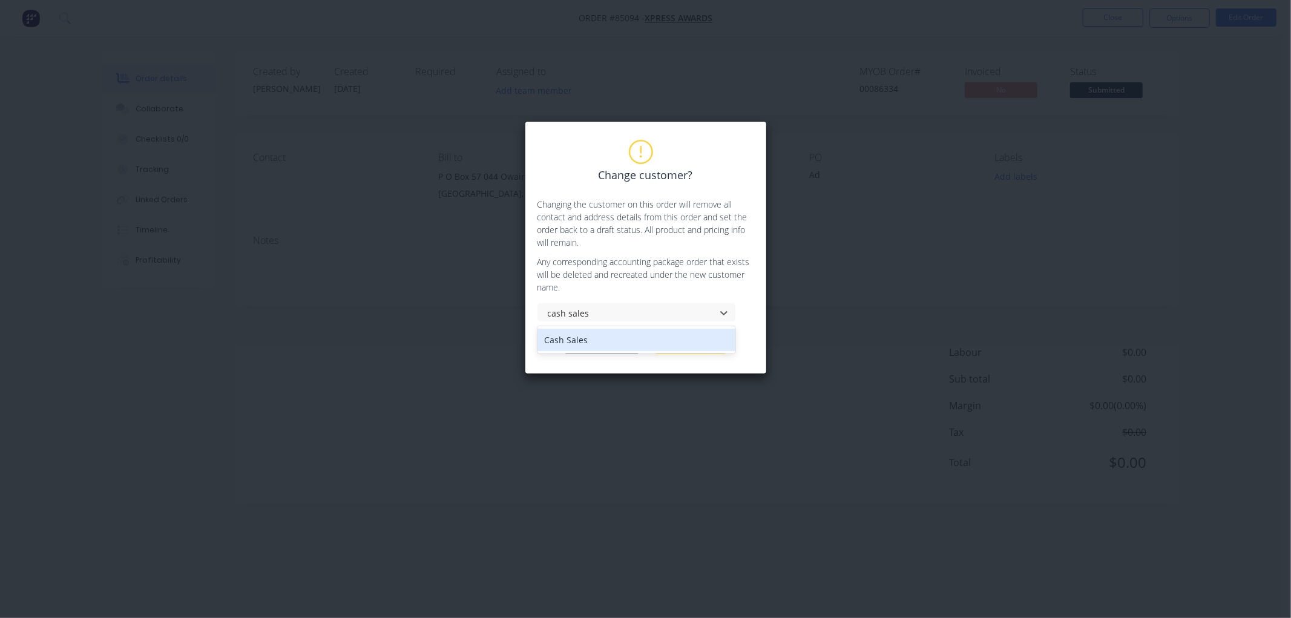
click at [579, 337] on div "Cash Sales" at bounding box center [636, 340] width 198 height 22
click at [600, 340] on button "Change customer" at bounding box center [602, 345] width 76 height 18
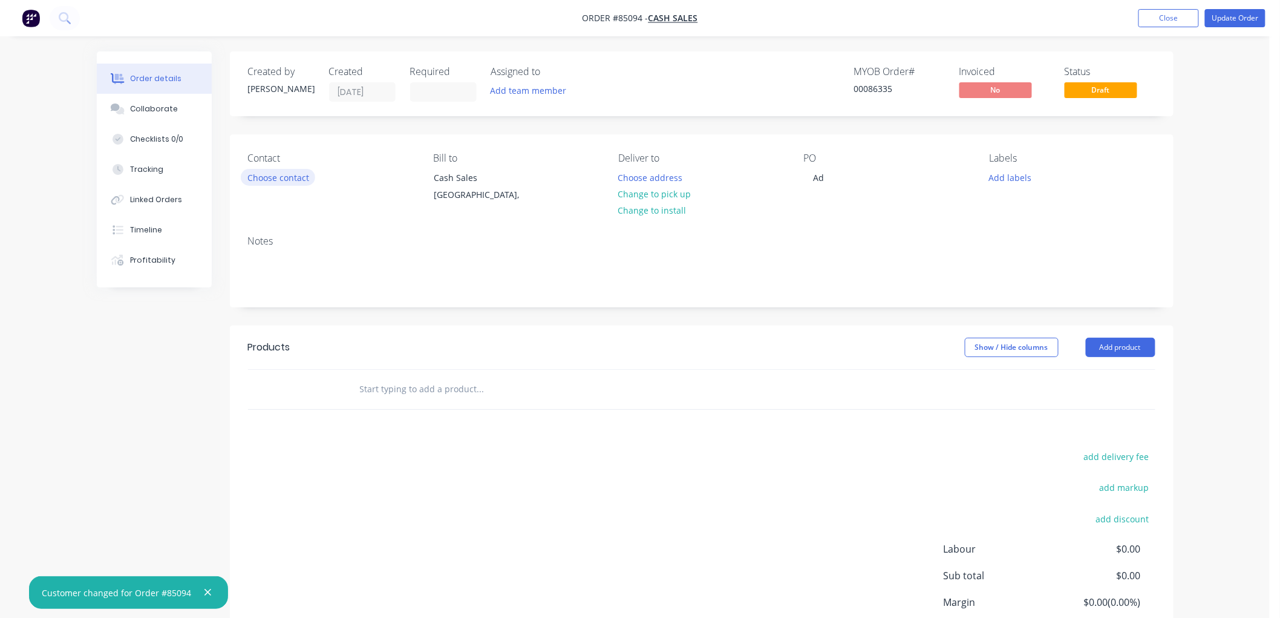
click at [285, 171] on button "Choose contact" at bounding box center [278, 177] width 74 height 16
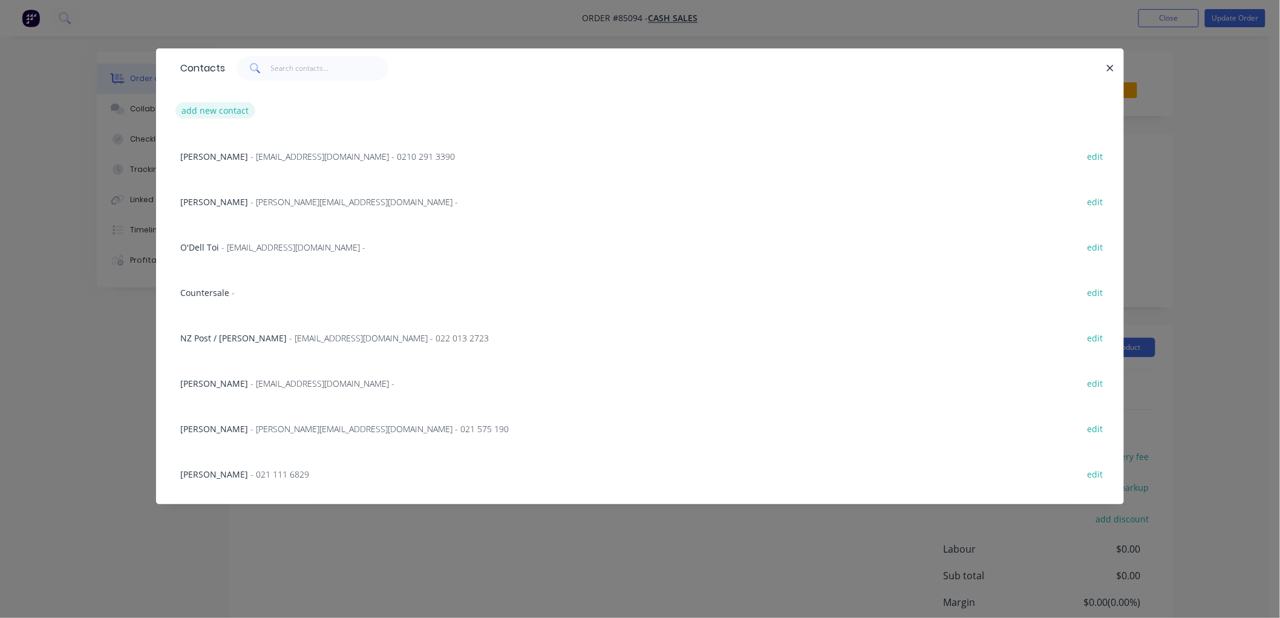
click at [215, 112] on button "add new contact" at bounding box center [215, 110] width 80 height 16
select select "NZ"
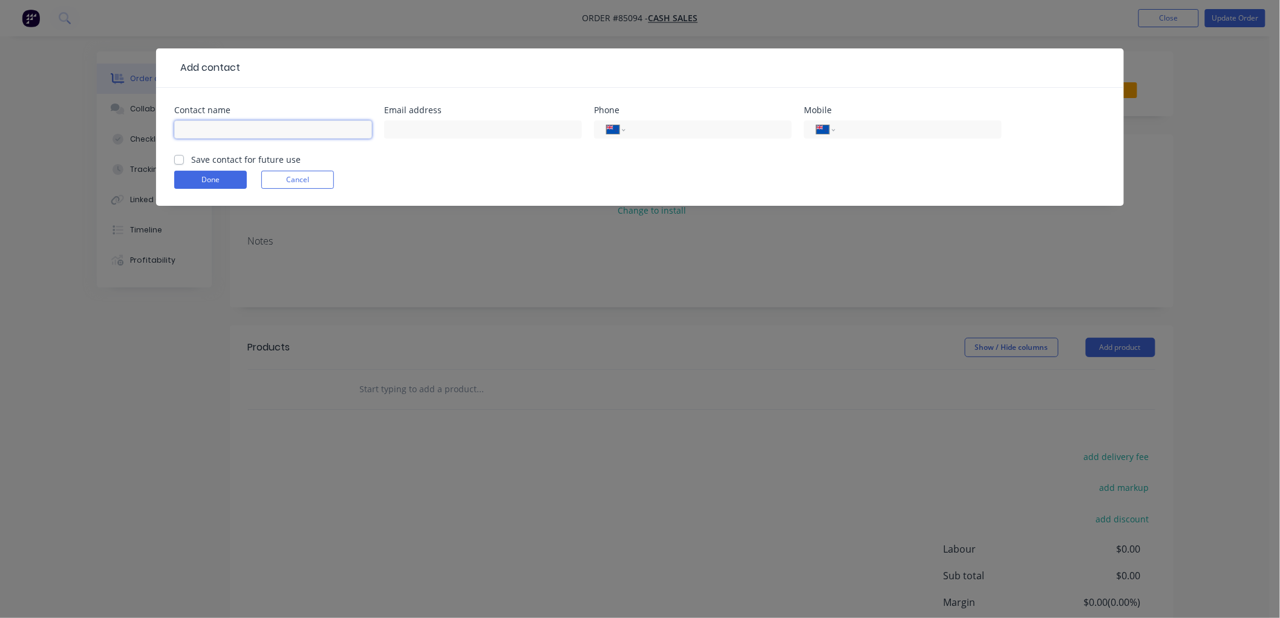
click at [217, 125] on input "text" at bounding box center [273, 129] width 198 height 18
type input "Bootlag Design"
click at [875, 133] on input "tel" at bounding box center [916, 130] width 145 height 14
type input "021 795 894"
click at [191, 160] on label "Save contact for future use" at bounding box center [246, 159] width 110 height 13
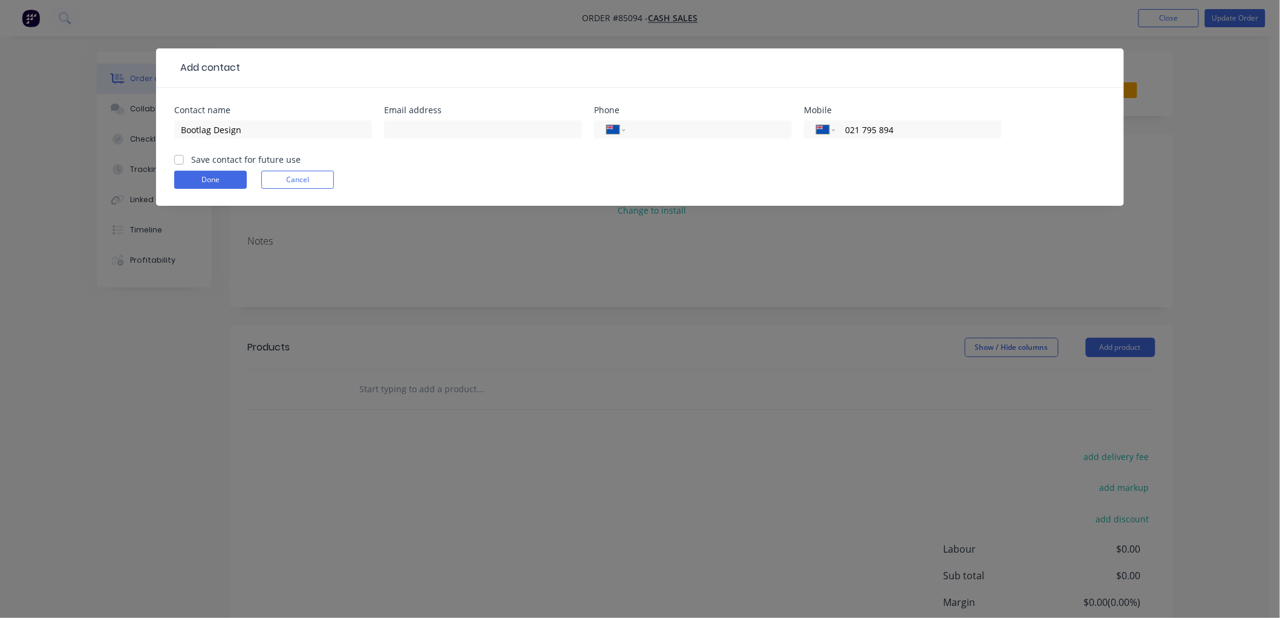
click at [178, 160] on input "Save contact for future use" at bounding box center [179, 158] width 10 height 11
checkbox input "true"
click at [201, 179] on button "Done" at bounding box center [210, 180] width 73 height 18
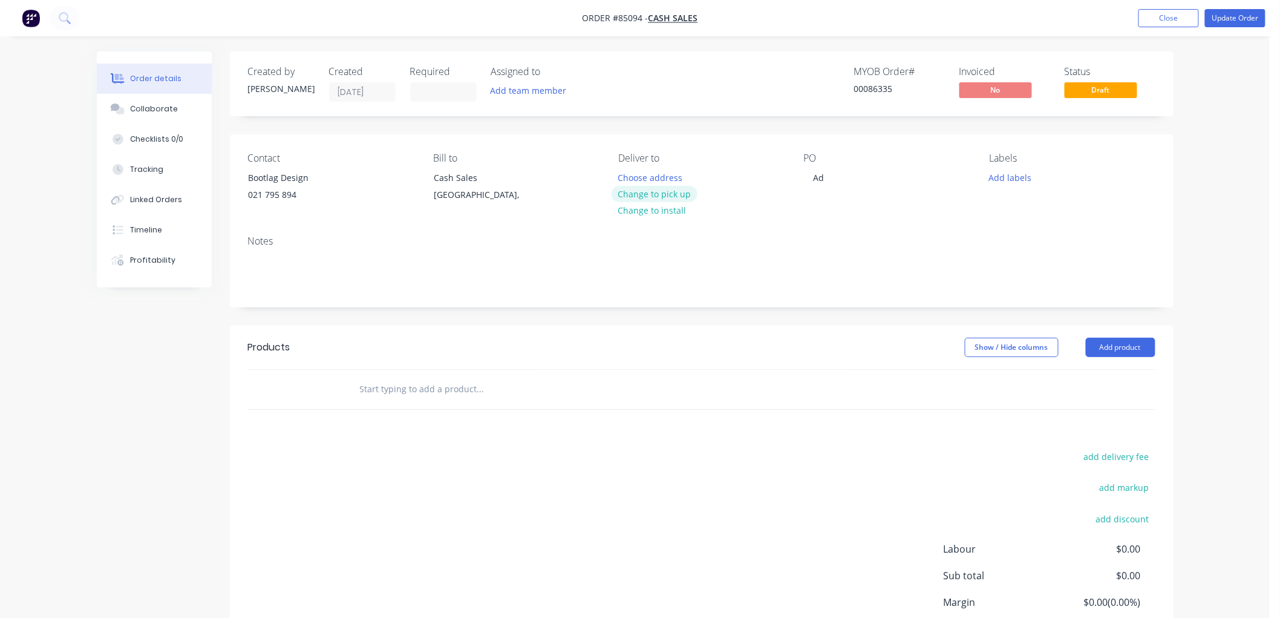
click at [667, 192] on button "Change to pick up" at bounding box center [655, 194] width 86 height 16
click at [819, 179] on div "Ad" at bounding box center [819, 178] width 30 height 18
click at [819, 178] on div "Ad" at bounding box center [819, 178] width 30 height 18
click at [1014, 174] on button "Add labels" at bounding box center [1011, 177] width 56 height 16
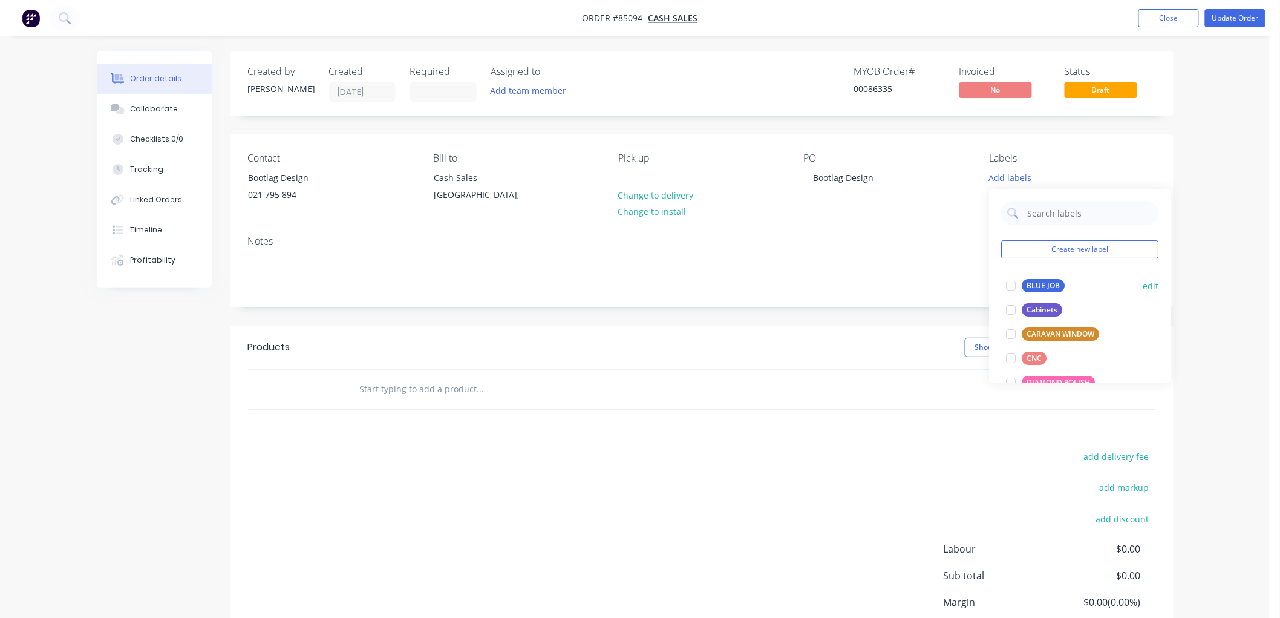
click at [1037, 276] on div "BLUE JOB edit" at bounding box center [1080, 285] width 157 height 24
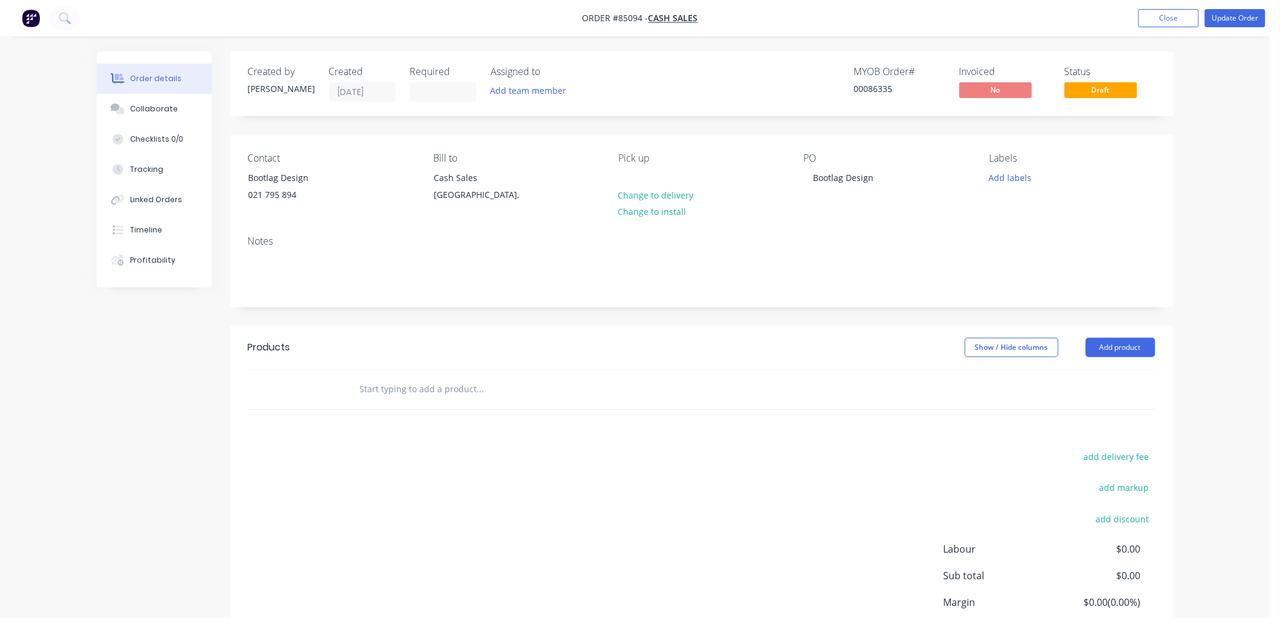
click at [486, 390] on input "text" at bounding box center [480, 389] width 242 height 24
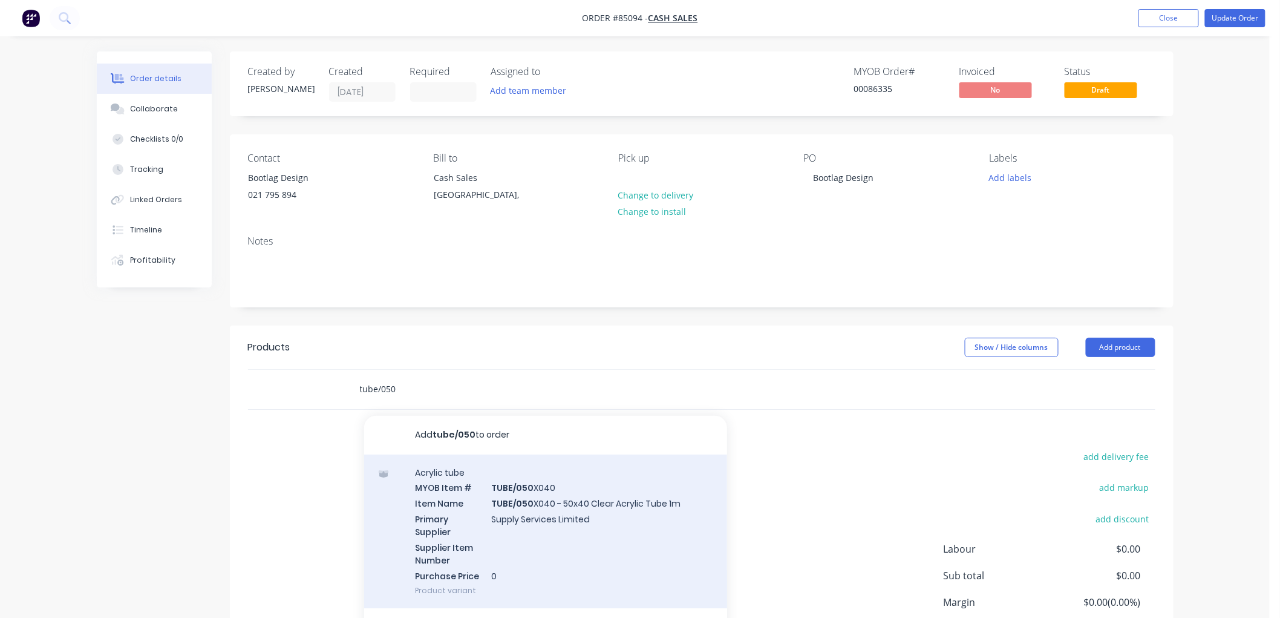
type input "tube/050"
click at [525, 494] on div "Acrylic tube MYOB Item # TUBE/050 X040 Item Name TUBE/050 X040 - 50x40 Clear Ac…" at bounding box center [545, 531] width 363 height 154
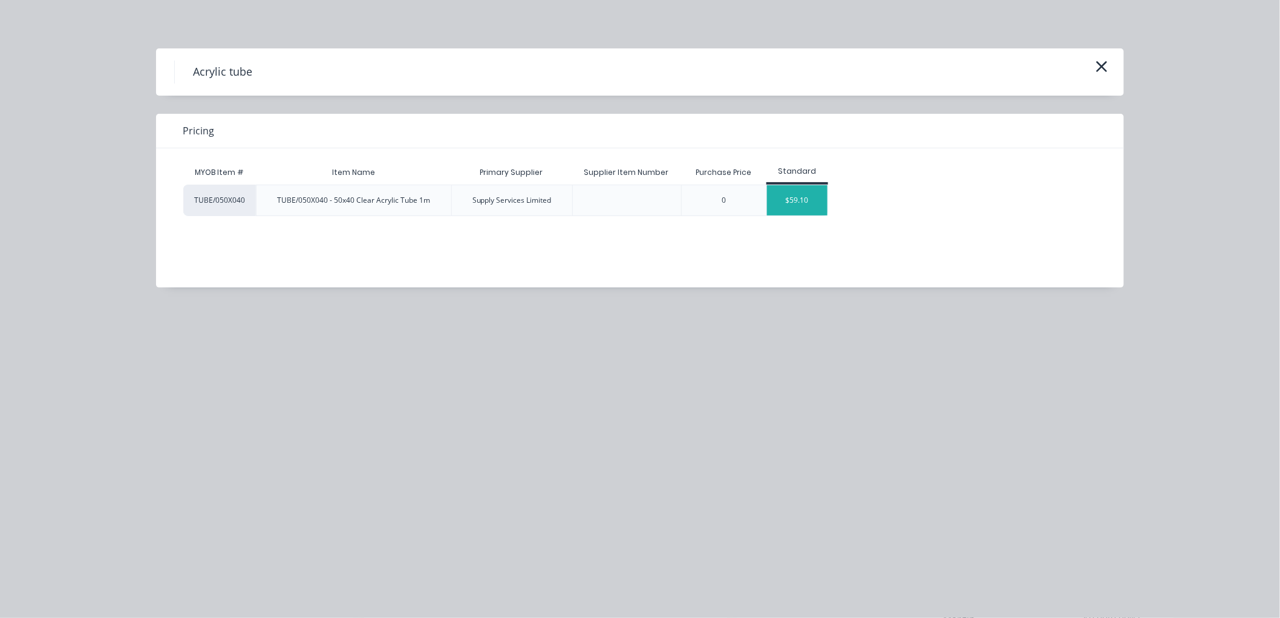
click at [775, 208] on div "$59.10" at bounding box center [797, 200] width 61 height 30
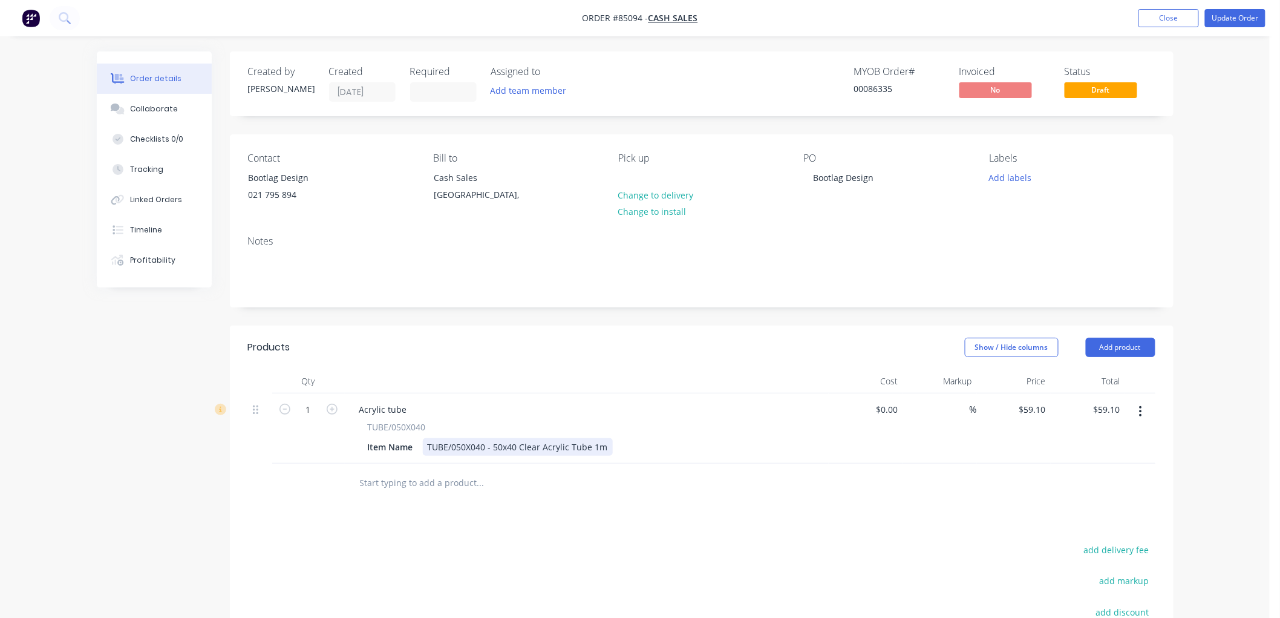
click at [594, 450] on div "TUBE/050X040 - 50x40 Clear Acrylic Tube 1m" at bounding box center [518, 447] width 190 height 18
type input "$0.00"
click at [301, 411] on input "1" at bounding box center [308, 410] width 31 height 18
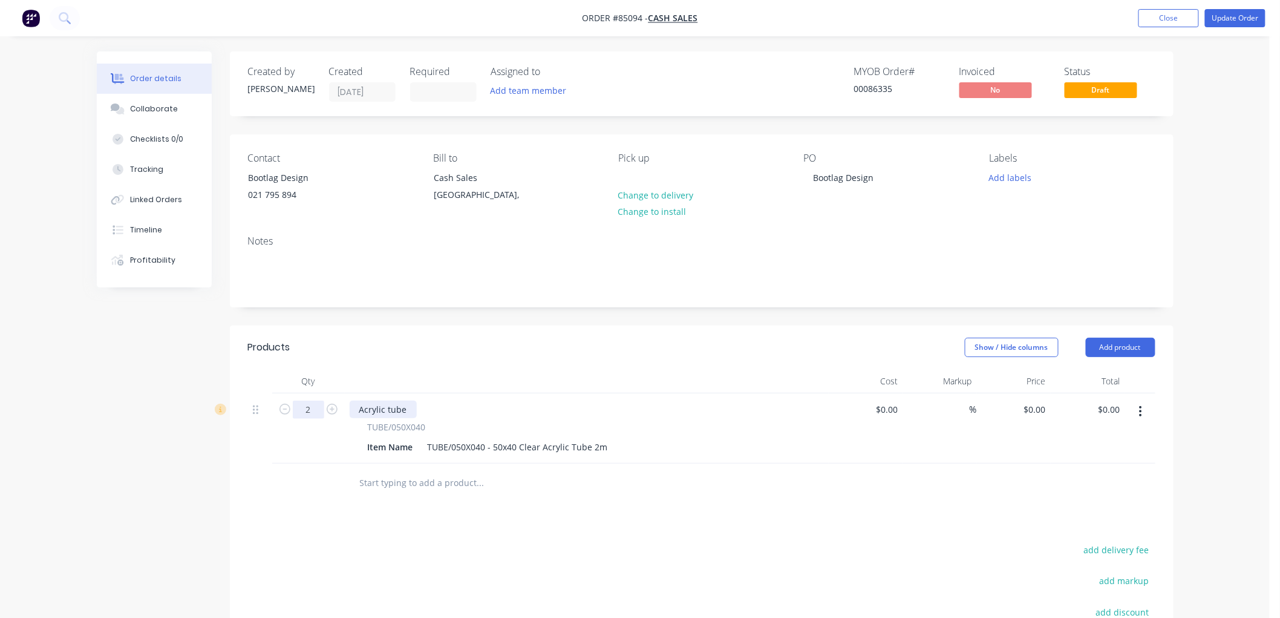
type input "2"
click at [422, 494] on input "text" at bounding box center [480, 483] width 242 height 24
click at [1018, 172] on button "Add labels" at bounding box center [1011, 177] width 56 height 16
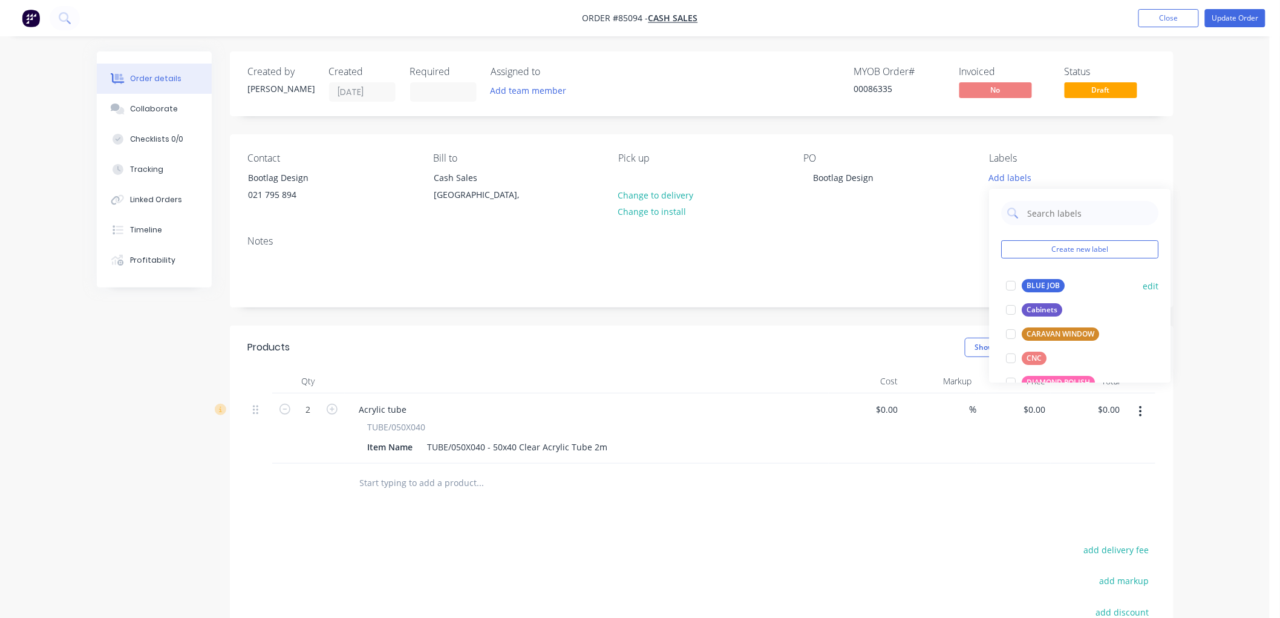
click at [1019, 282] on div at bounding box center [1011, 285] width 24 height 24
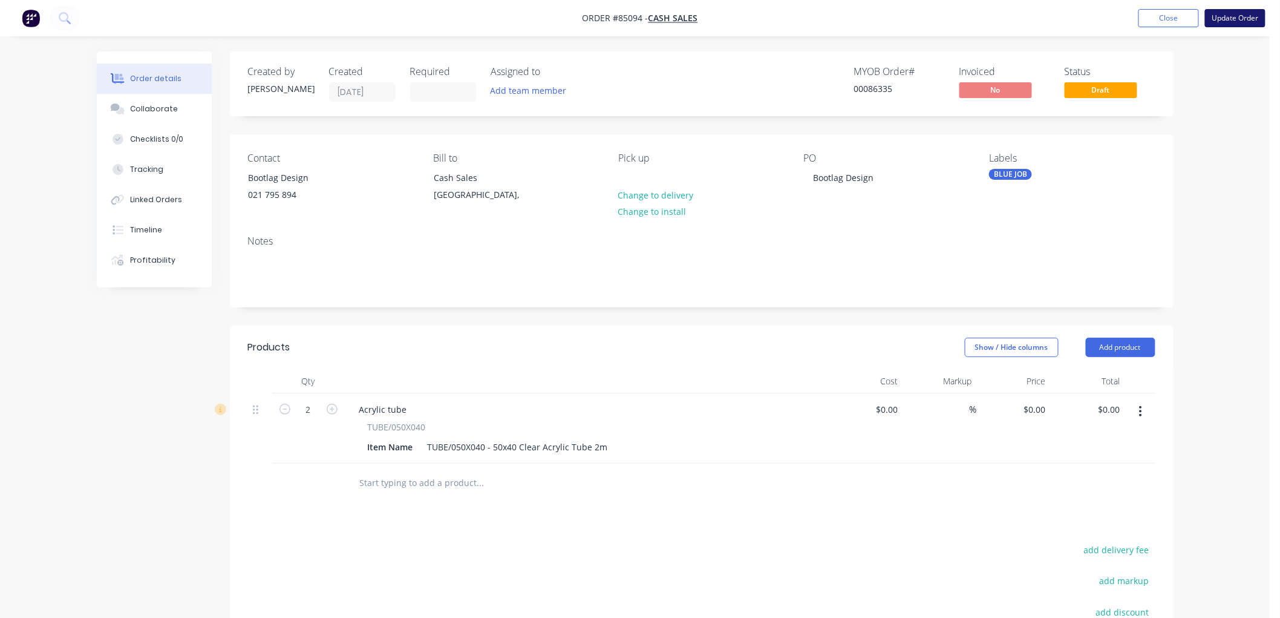
click at [1240, 21] on button "Update Order" at bounding box center [1235, 18] width 61 height 18
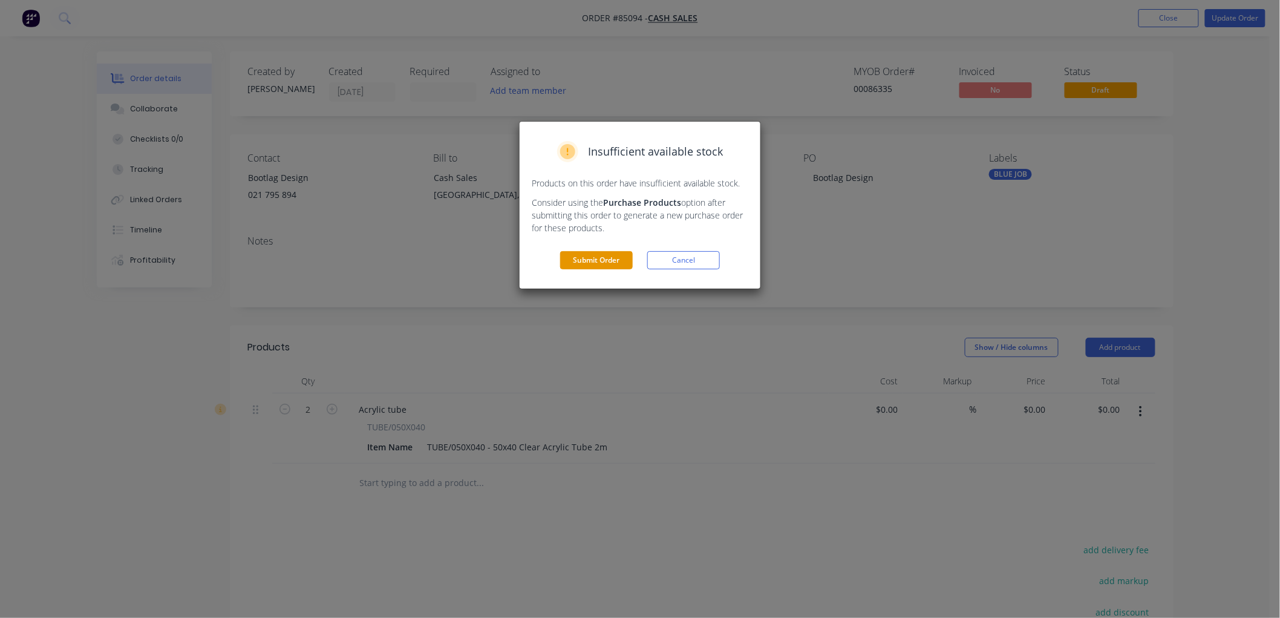
click at [613, 252] on button "Submit Order" at bounding box center [596, 260] width 73 height 18
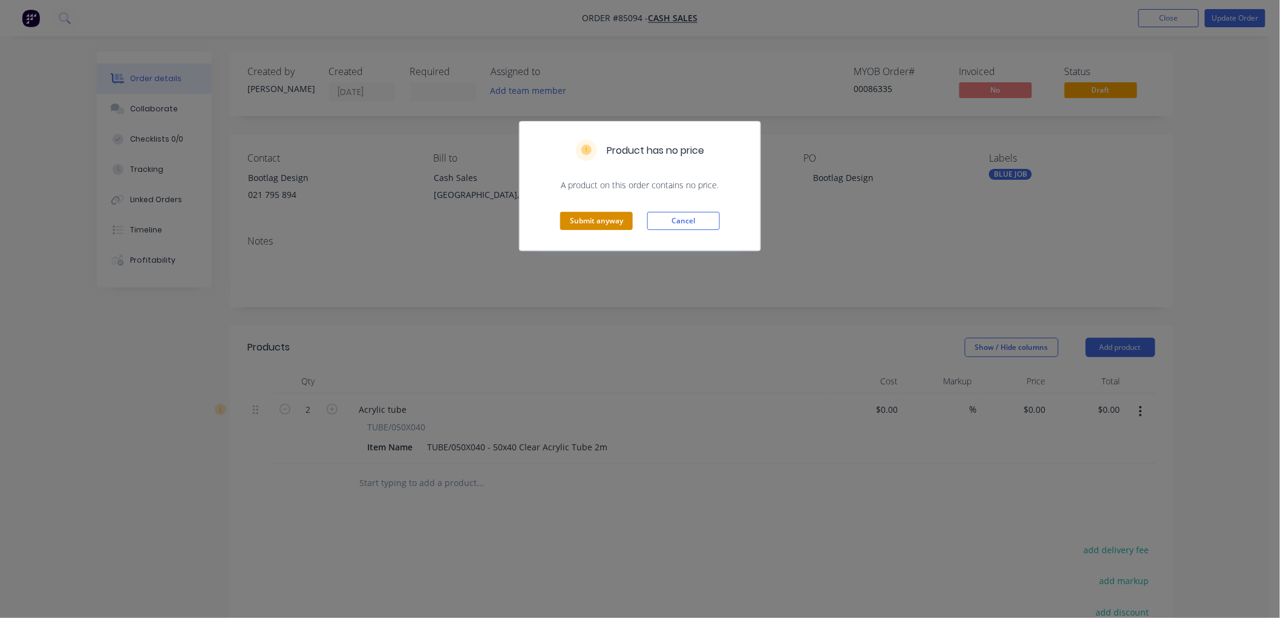
click at [616, 223] on button "Submit anyway" at bounding box center [596, 221] width 73 height 18
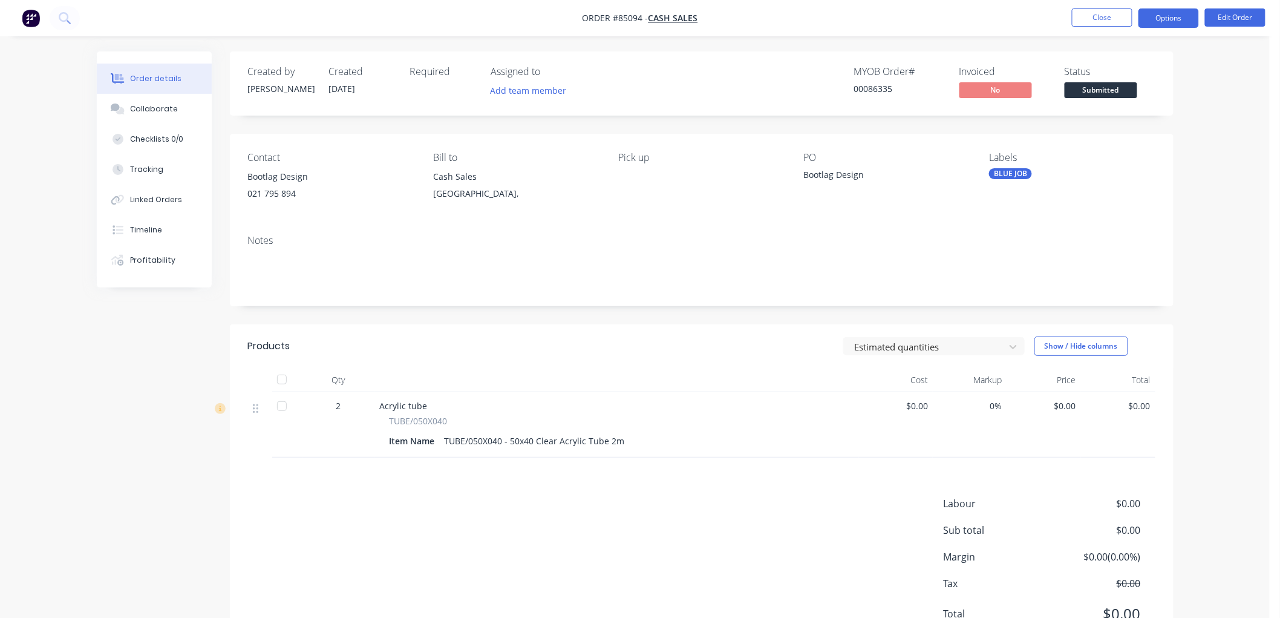
click at [1162, 18] on button "Options" at bounding box center [1169, 17] width 61 height 19
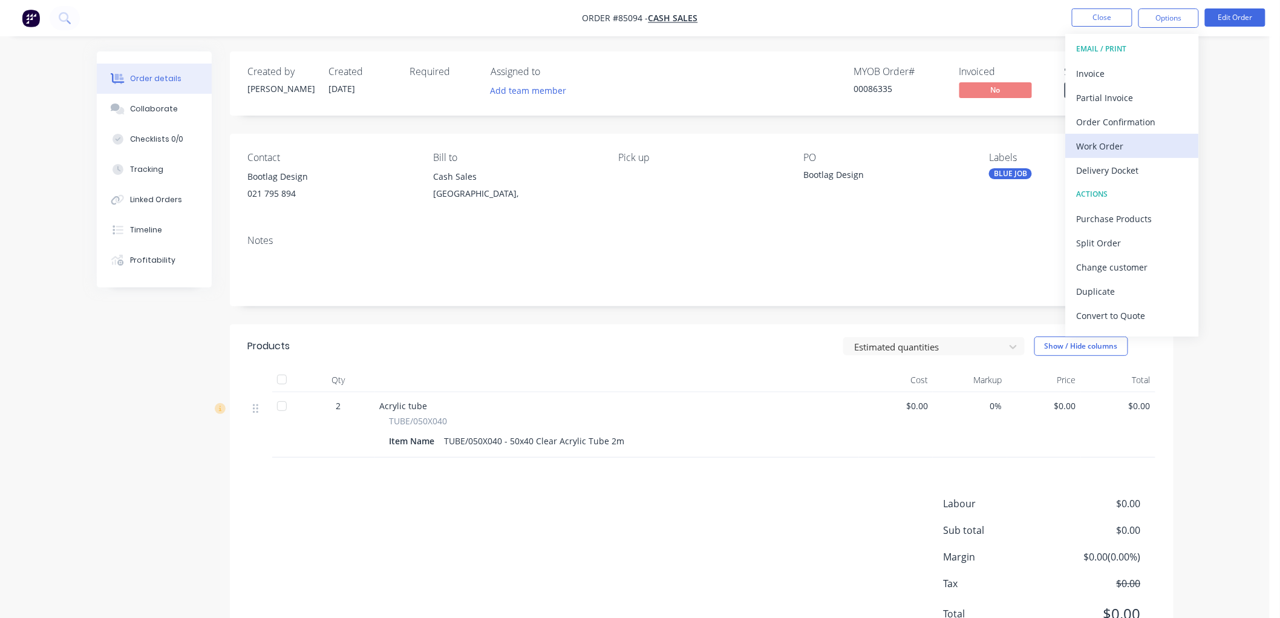
click at [1122, 140] on div "Work Order" at bounding box center [1132, 146] width 111 height 18
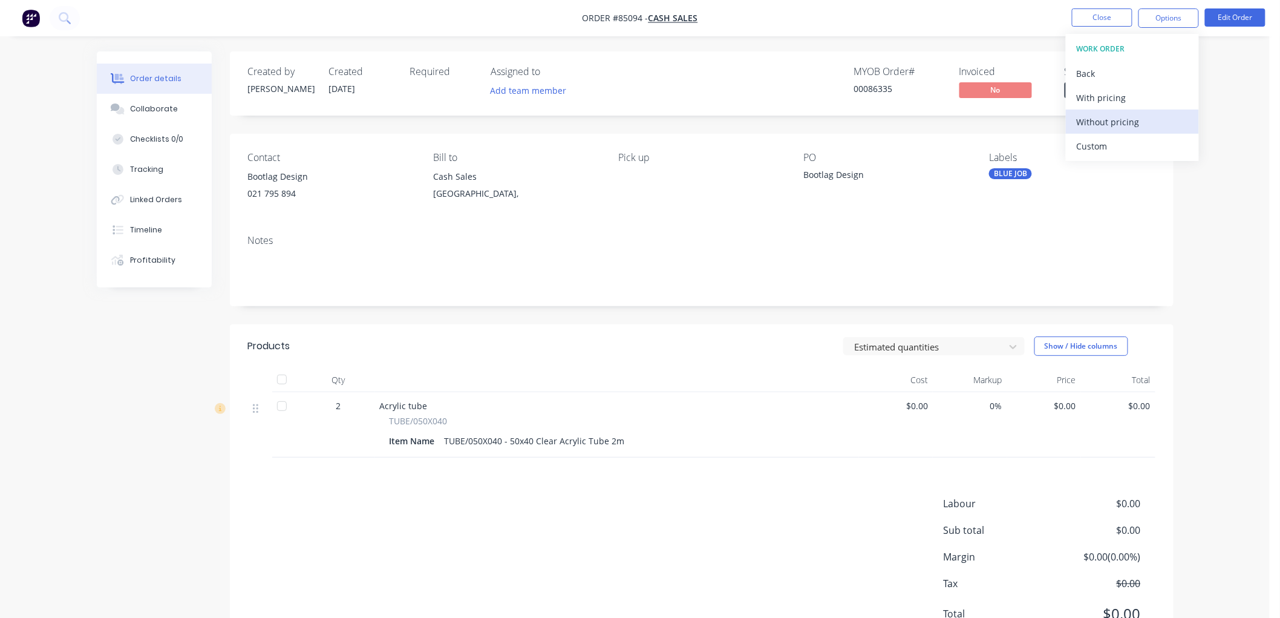
click at [1109, 122] on div "Without pricing" at bounding box center [1132, 122] width 111 height 18
click at [1096, 16] on button "Close" at bounding box center [1102, 17] width 61 height 18
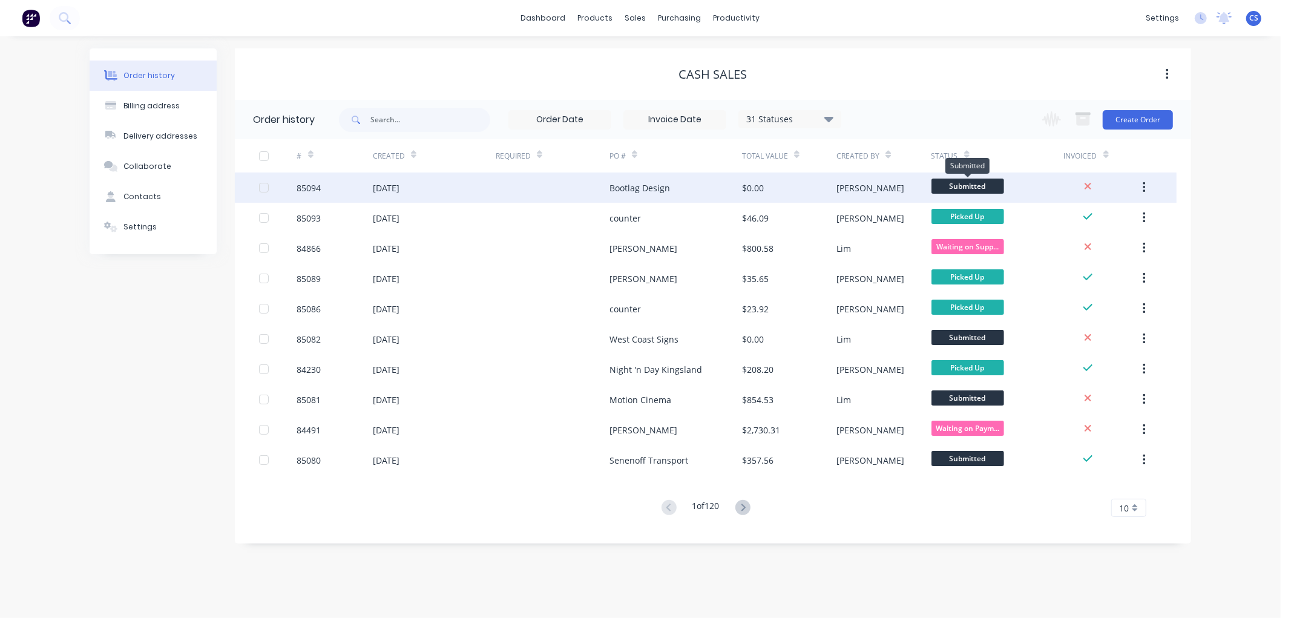
click at [984, 186] on span "Submitted" at bounding box center [967, 185] width 73 height 15
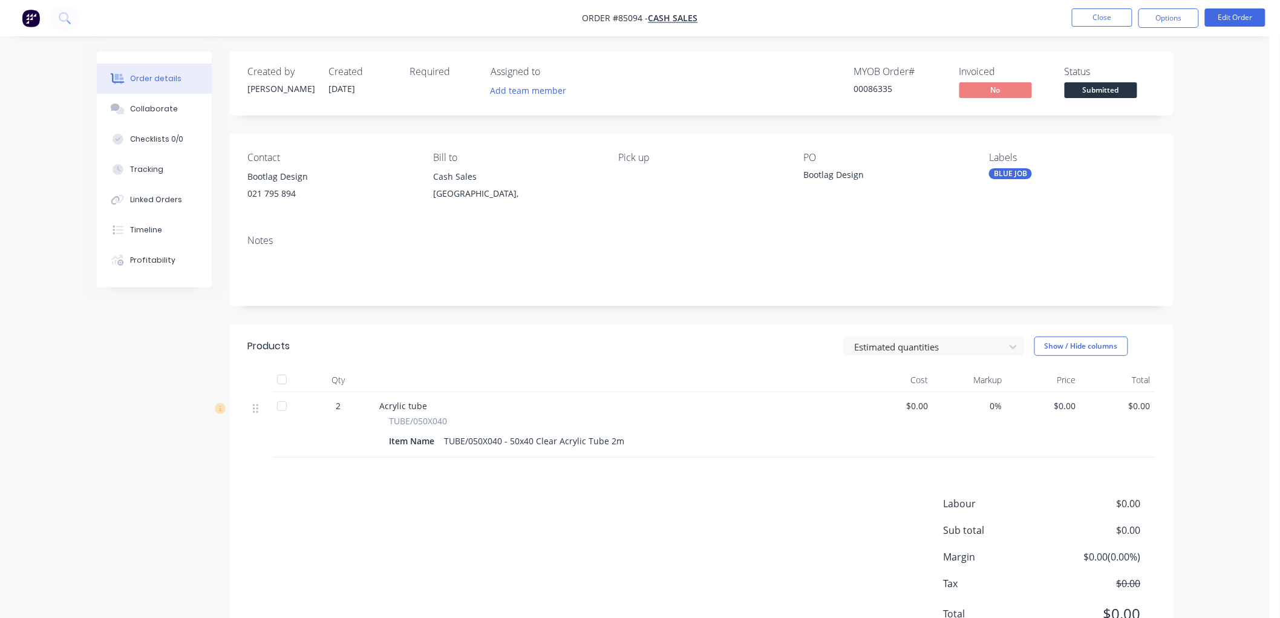
click at [1085, 85] on span "Submitted" at bounding box center [1101, 89] width 73 height 15
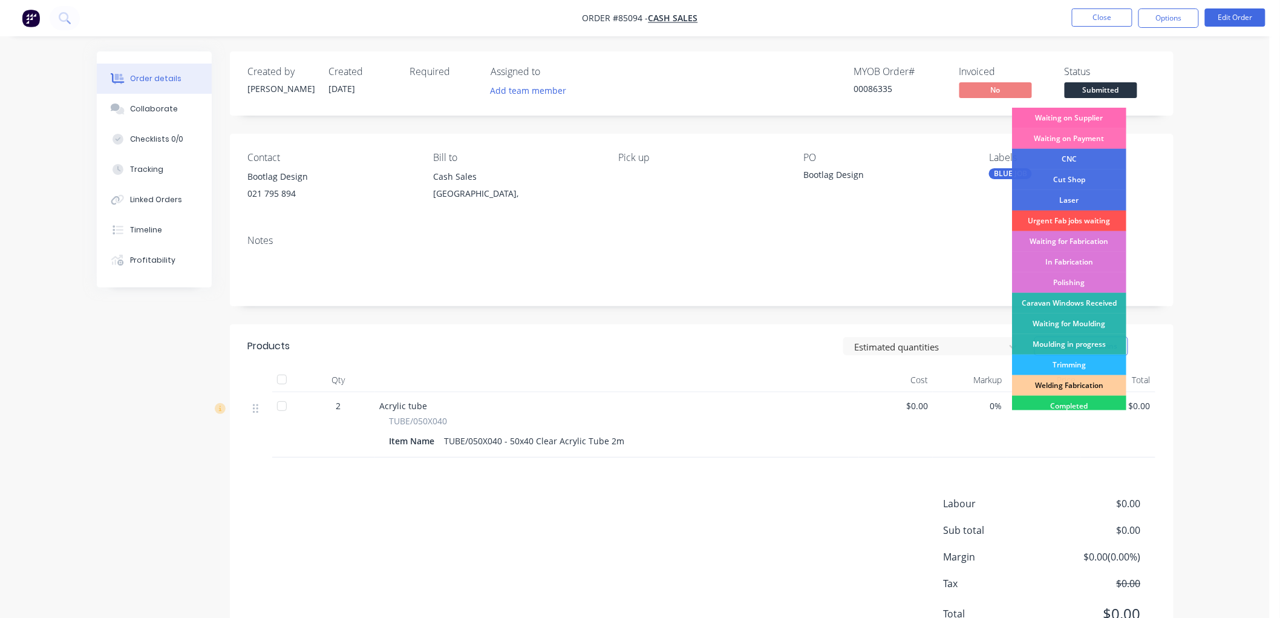
click at [1079, 118] on div "Waiting on Supplier" at bounding box center [1069, 118] width 114 height 21
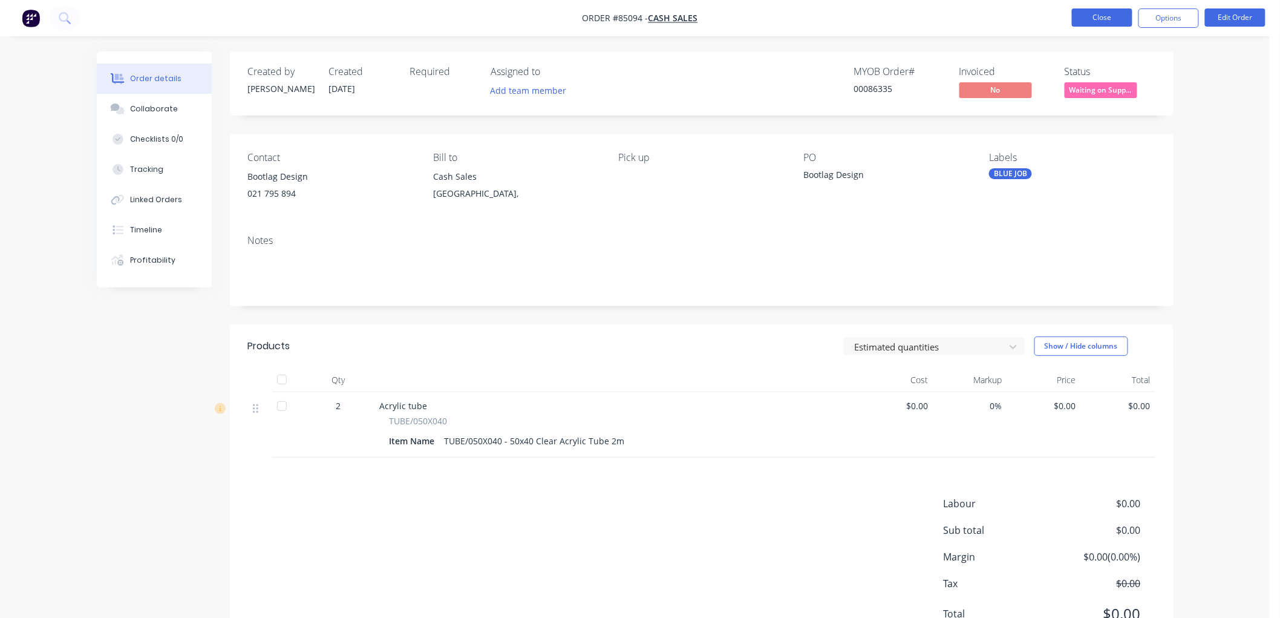
click at [1096, 16] on button "Close" at bounding box center [1102, 17] width 61 height 18
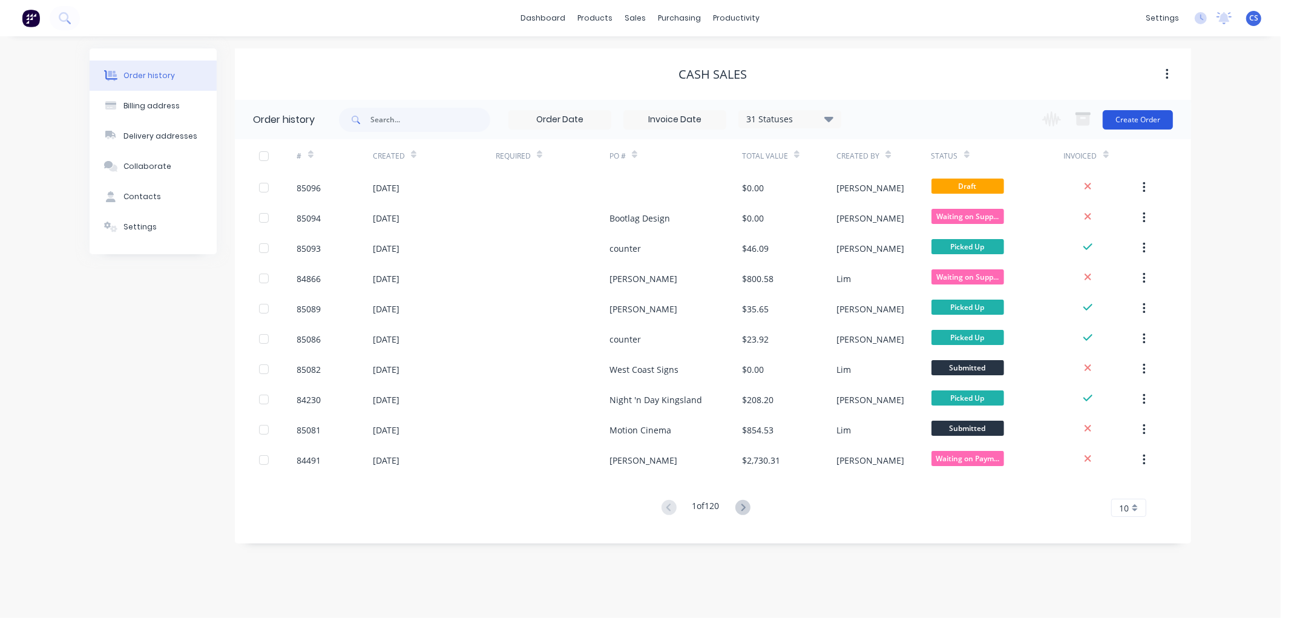
click at [1148, 119] on button "Create Order" at bounding box center [1137, 119] width 70 height 19
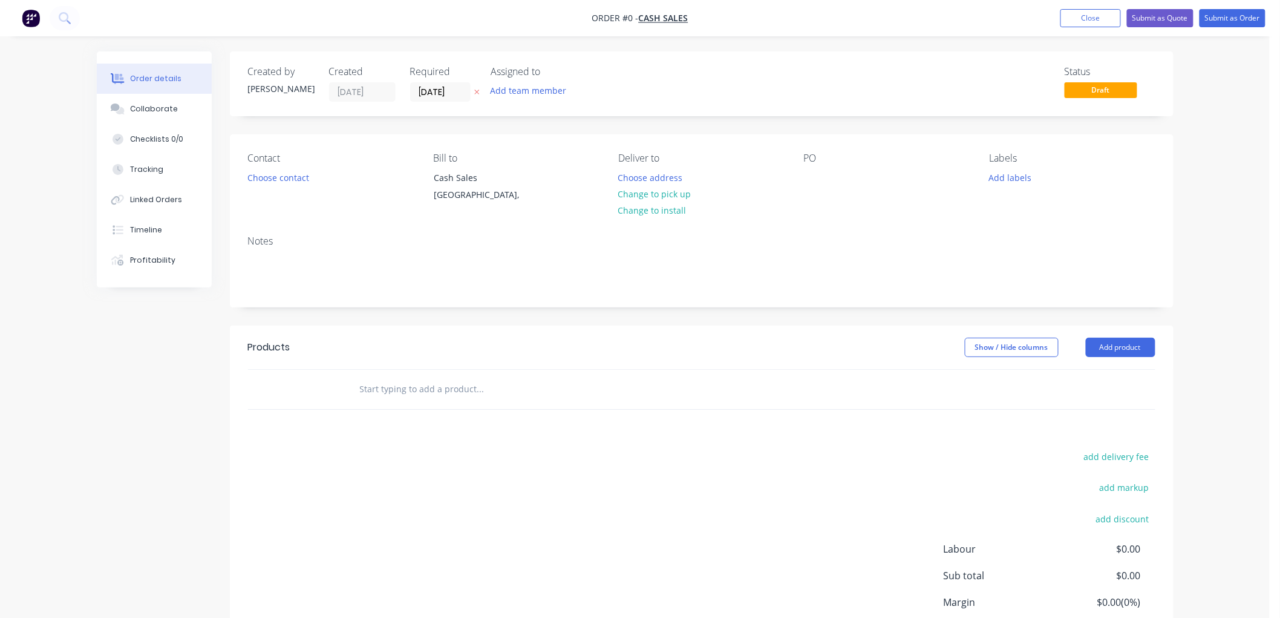
click at [478, 91] on icon "button" at bounding box center [476, 91] width 5 height 7
click at [295, 178] on button "Choose contact" at bounding box center [278, 177] width 74 height 16
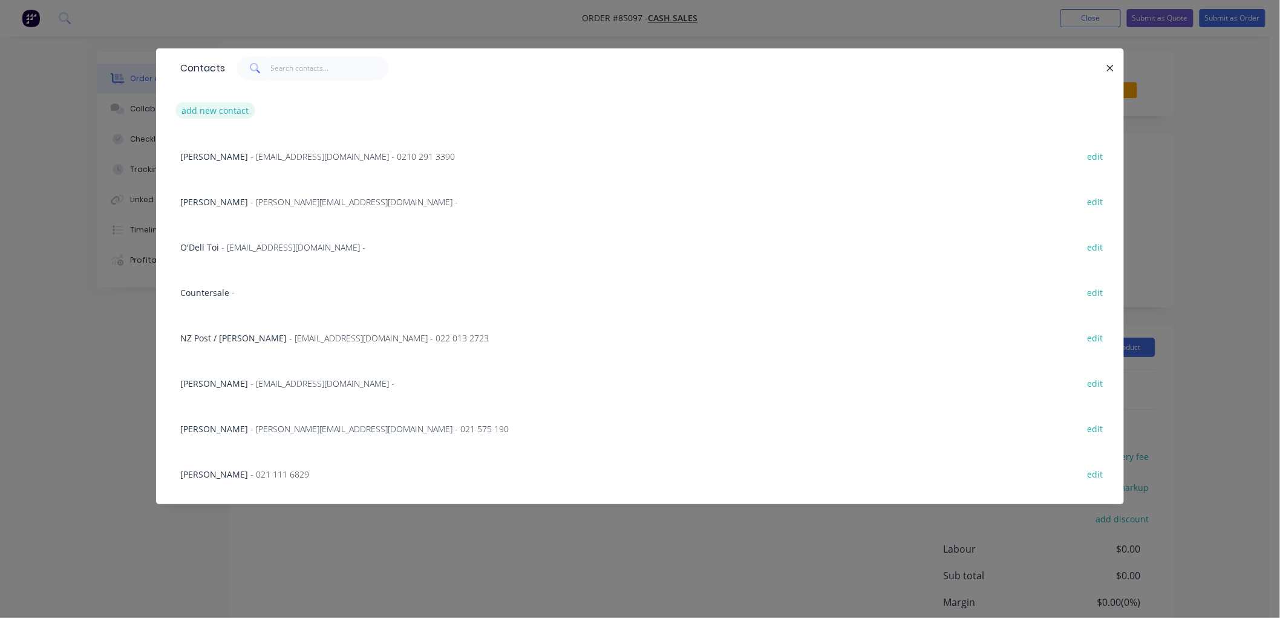
click at [244, 109] on button "add new contact" at bounding box center [215, 110] width 80 height 16
select select "NZ"
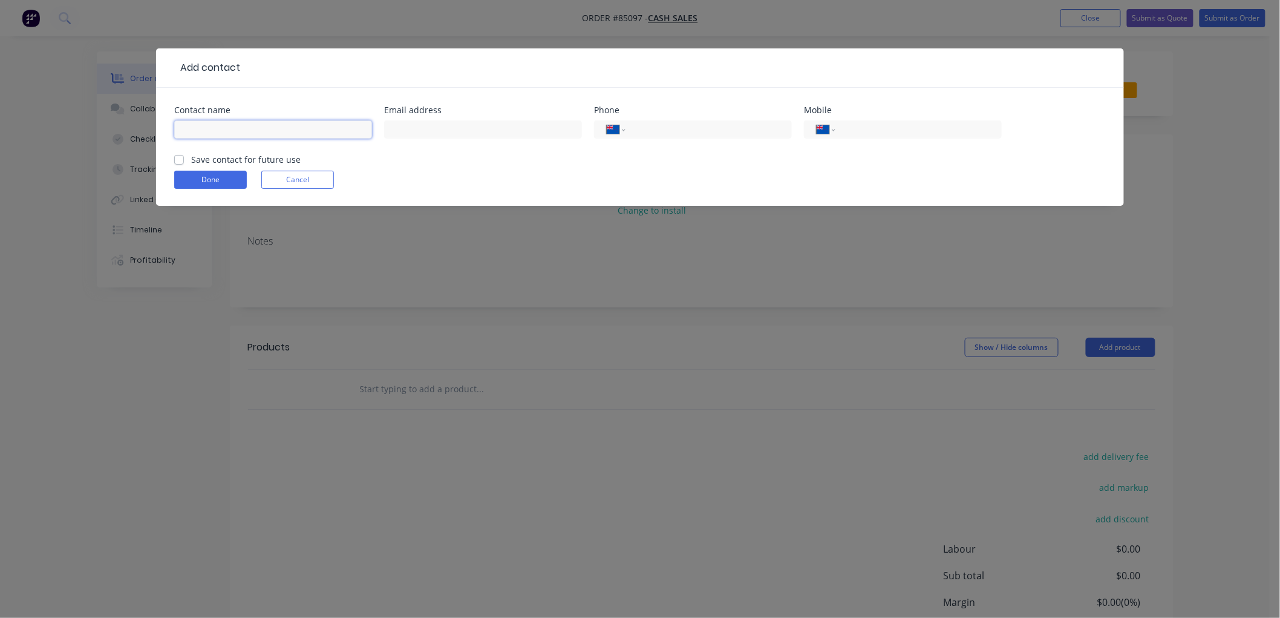
click at [222, 134] on input "text" at bounding box center [273, 129] width 198 height 18
type input "[PERSON_NAME]"
click at [854, 124] on input "tel" at bounding box center [916, 130] width 145 height 14
type input "0210 512 521"
click at [191, 161] on label "Save contact for future use" at bounding box center [246, 159] width 110 height 13
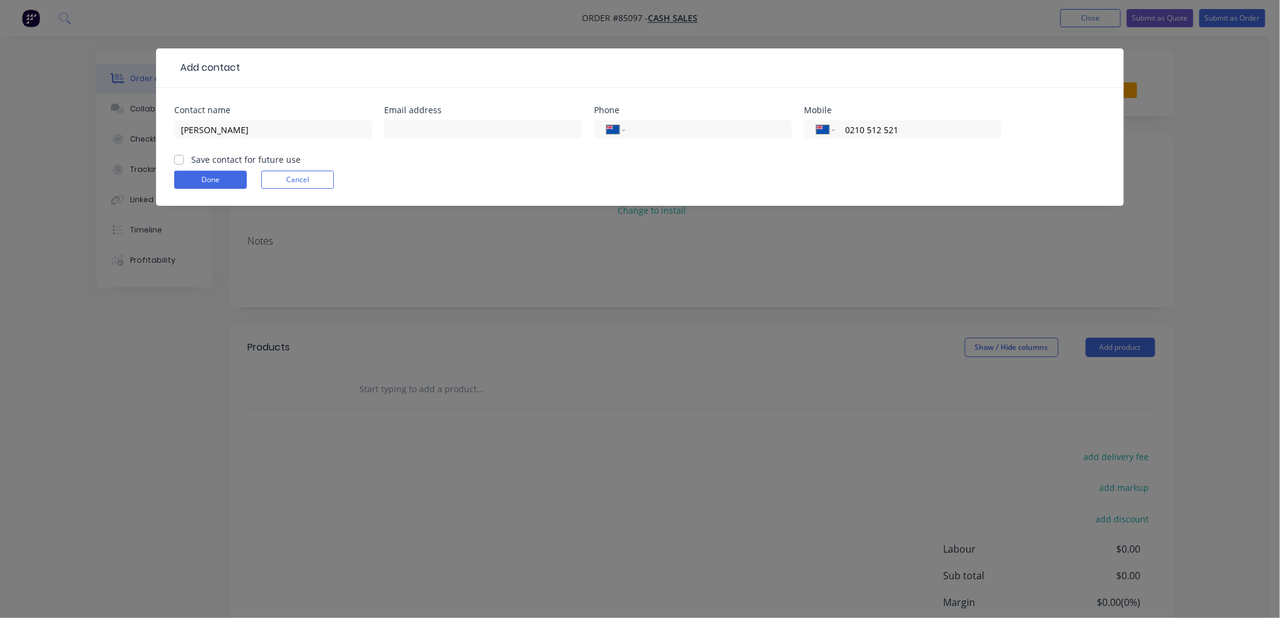
click at [182, 161] on input "Save contact for future use" at bounding box center [179, 158] width 10 height 11
checkbox input "true"
click at [203, 183] on button "Done" at bounding box center [210, 180] width 73 height 18
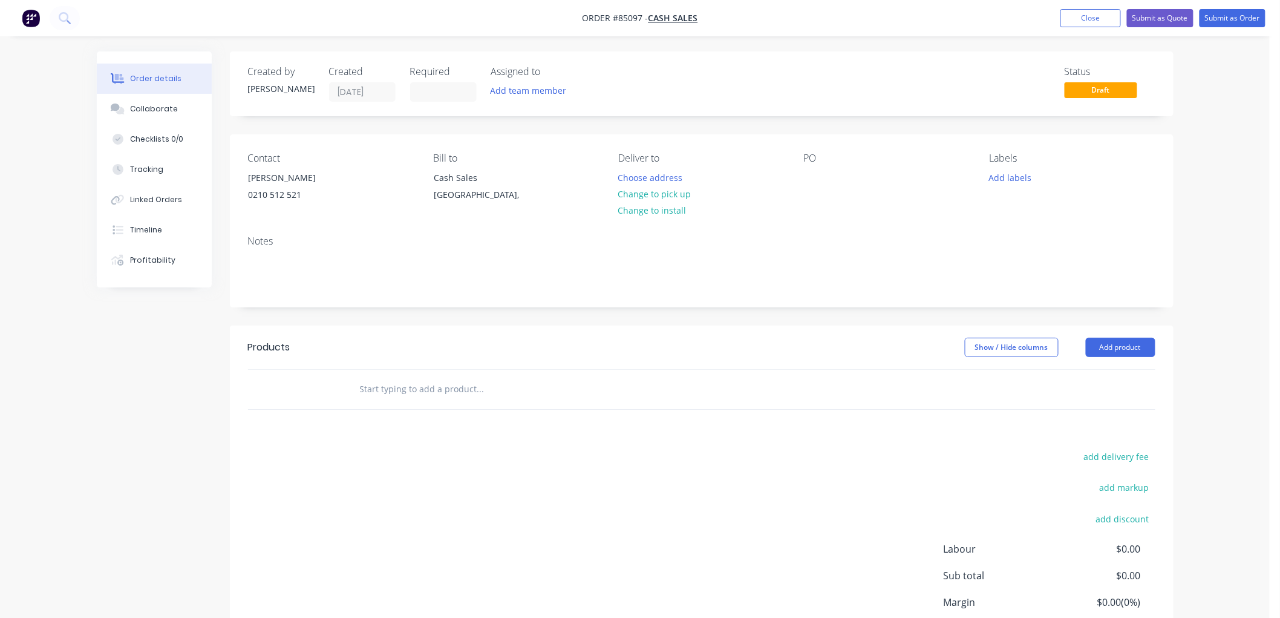
click at [426, 391] on input "text" at bounding box center [480, 389] width 242 height 24
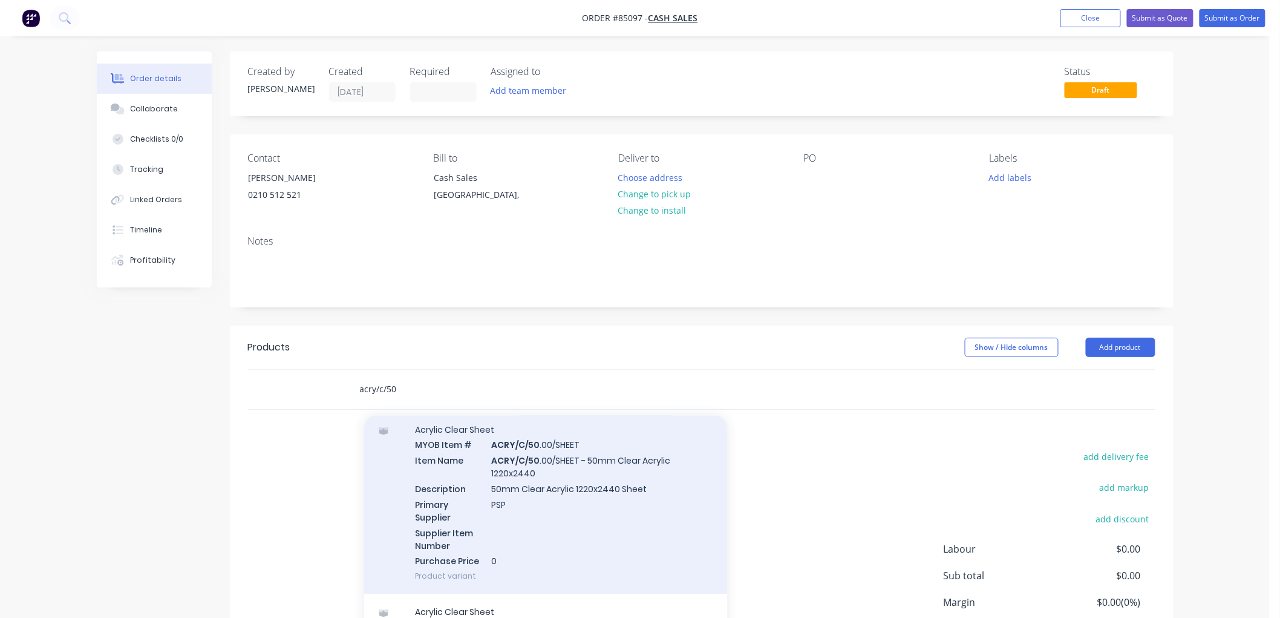
scroll to position [99, 0]
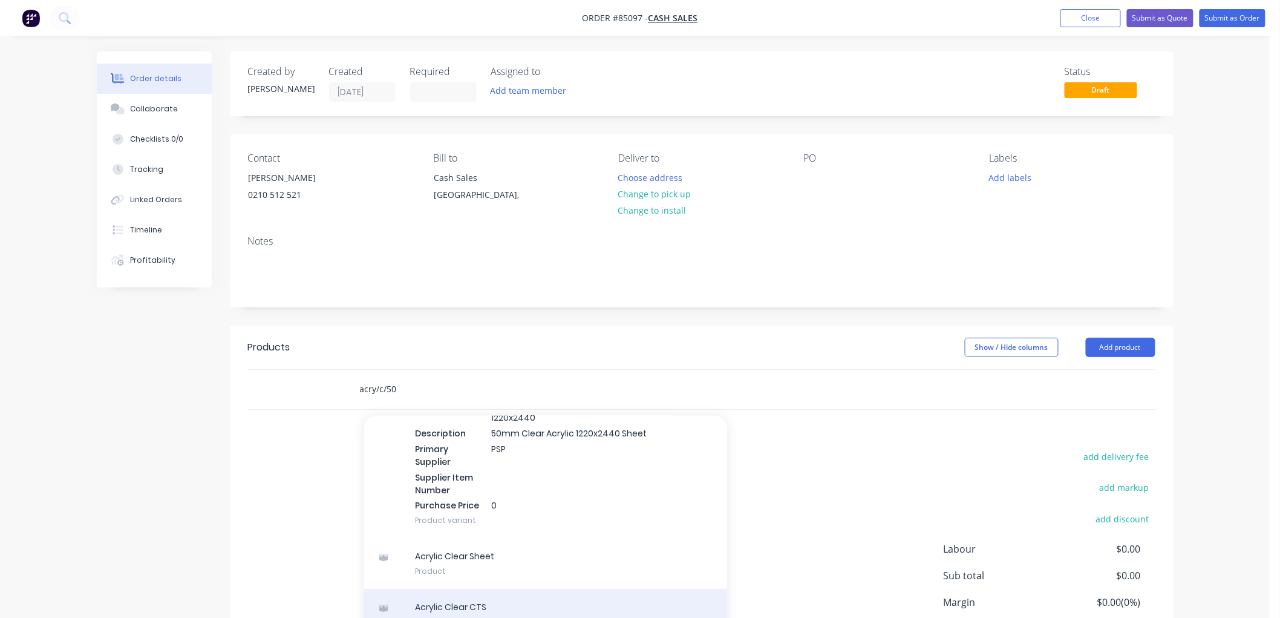
type input "acry/c/50"
click at [486, 595] on div "Acrylic Clear CTS Product" at bounding box center [545, 614] width 363 height 51
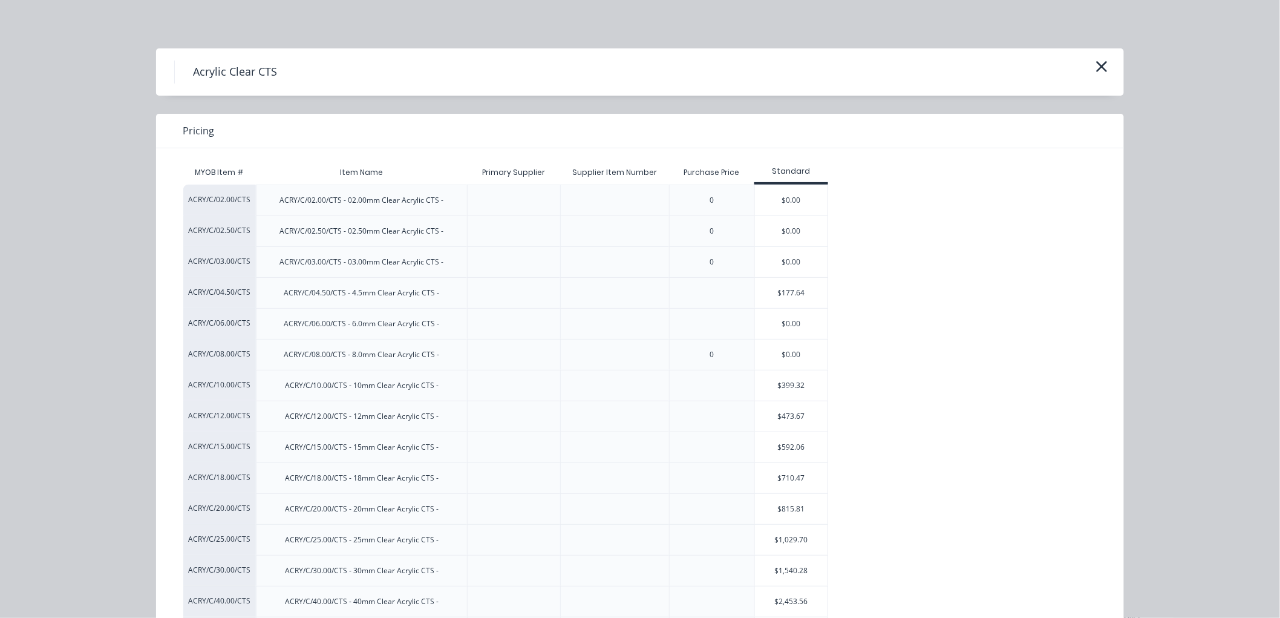
scroll to position [65, 0]
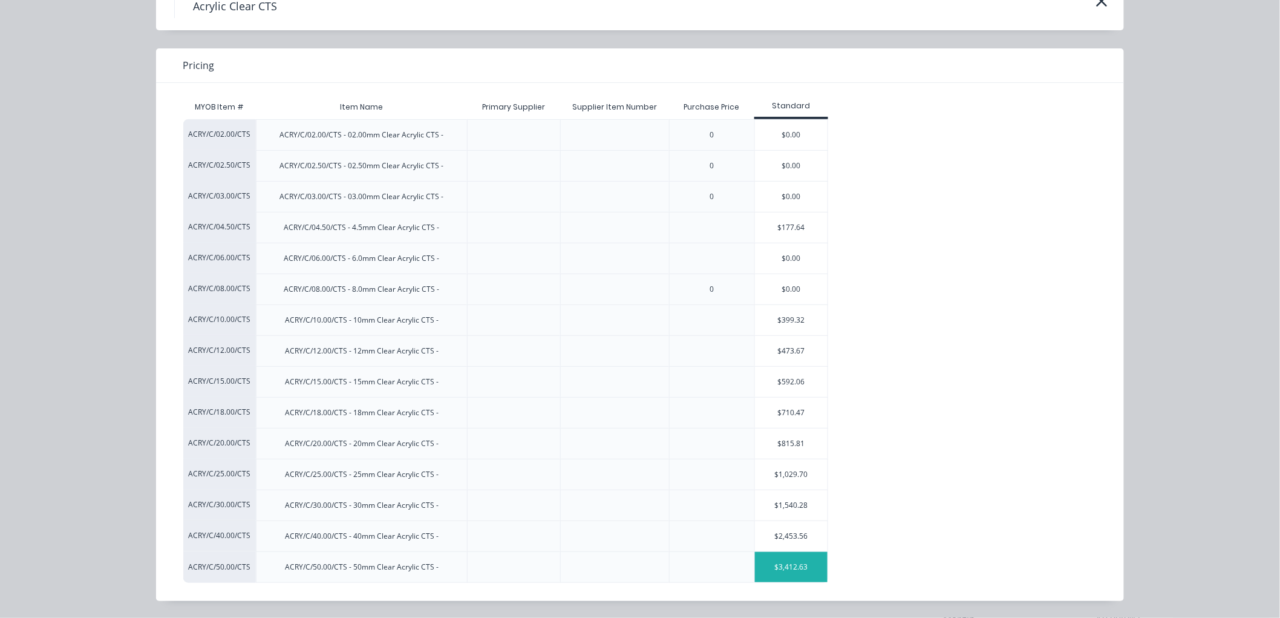
click at [784, 566] on div "$3,412.63" at bounding box center [791, 567] width 73 height 30
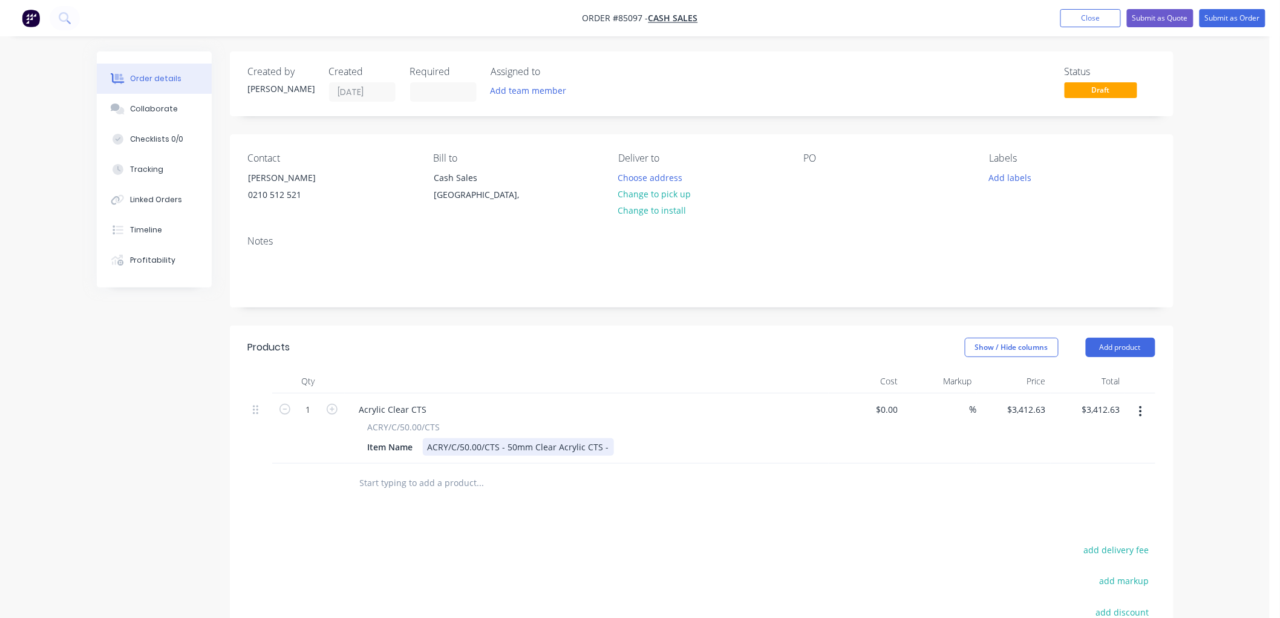
click at [605, 444] on div "ACRY/C/50.00/CTS - 50mm Clear Acrylic CTS -" at bounding box center [518, 447] width 191 height 18
drag, startPoint x: 1030, startPoint y: 405, endPoint x: 1085, endPoint y: 407, distance: 55.1
click at [1030, 404] on input "3412.63" at bounding box center [1032, 410] width 38 height 18
type input "$25.00"
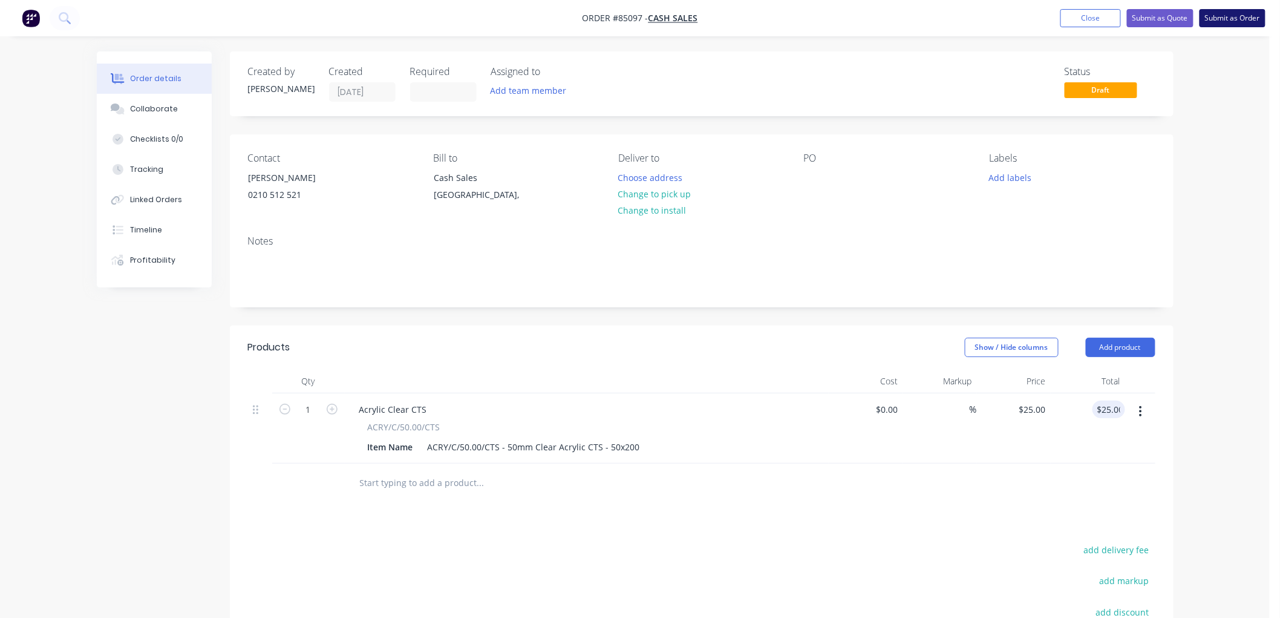
click at [1235, 16] on button "Submit as Order" at bounding box center [1233, 18] width 66 height 18
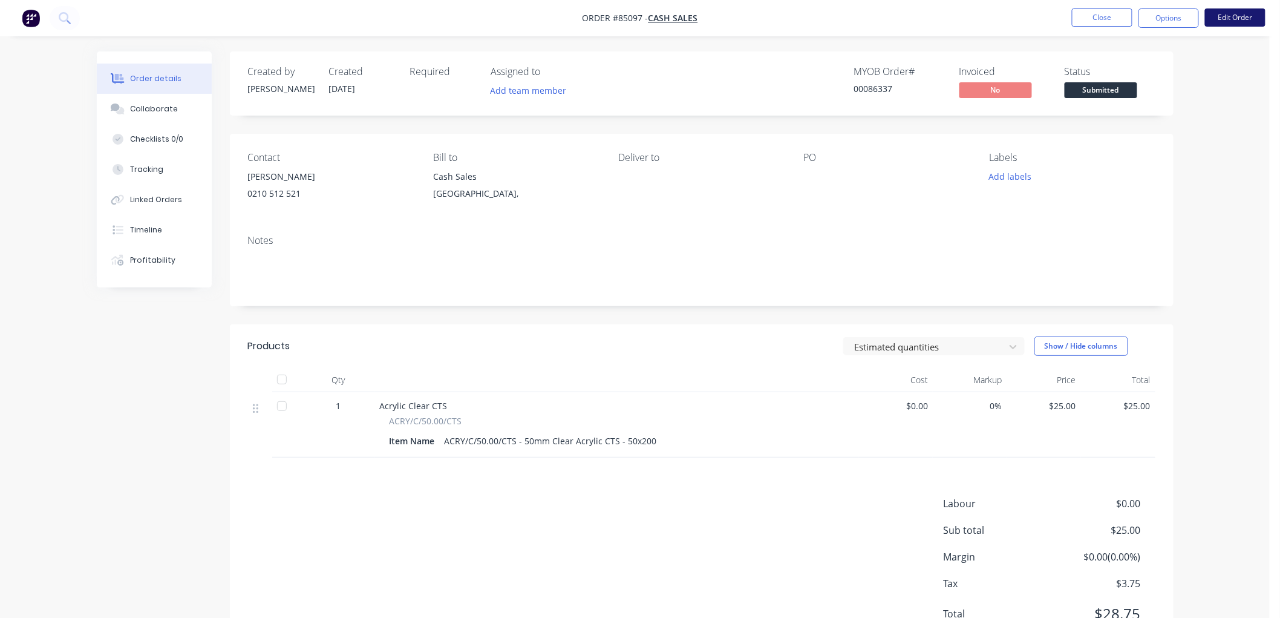
click at [1236, 16] on button "Edit Order" at bounding box center [1235, 17] width 61 height 18
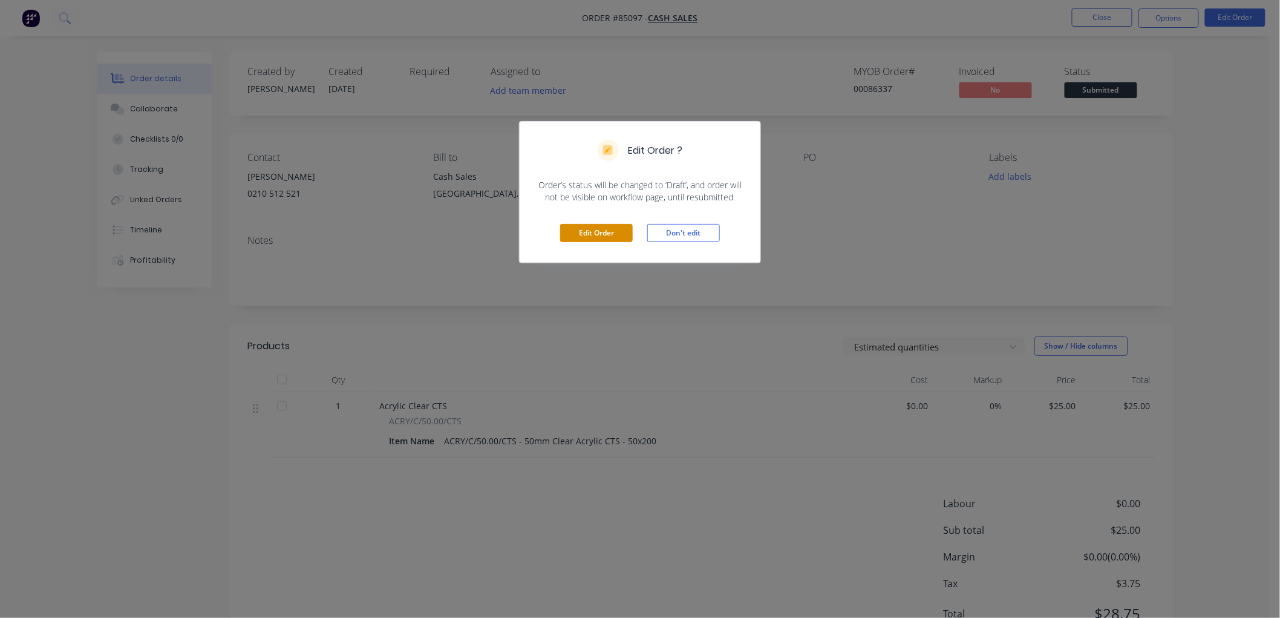
click at [577, 230] on button "Edit Order" at bounding box center [596, 233] width 73 height 18
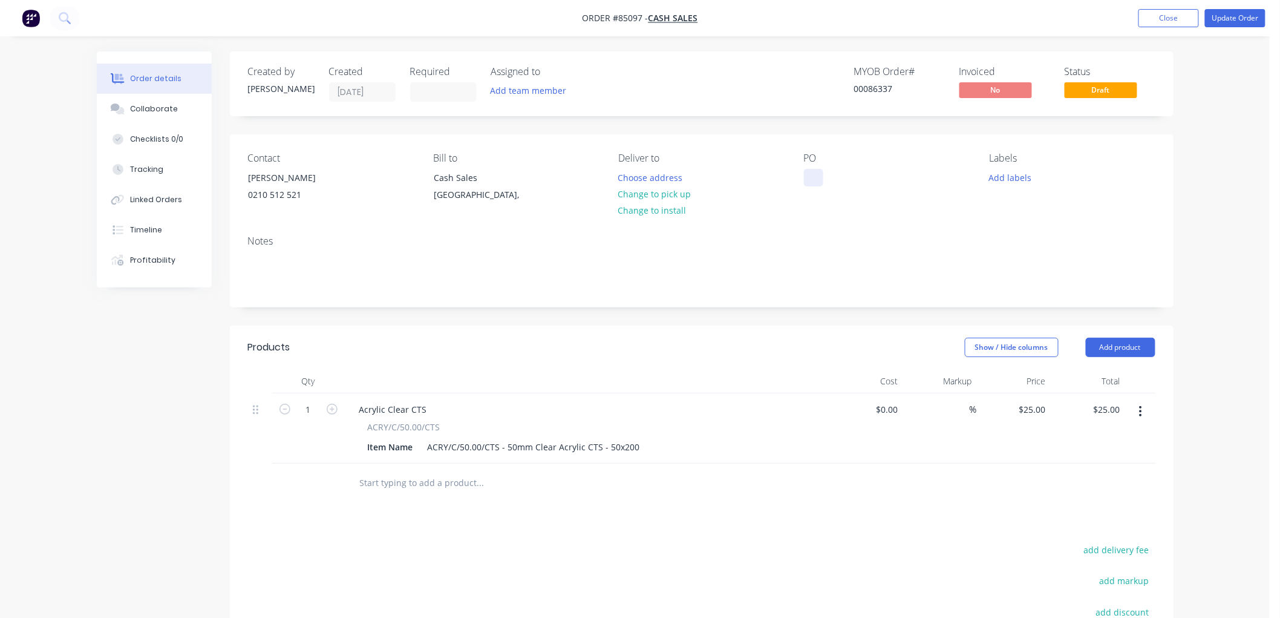
click at [815, 172] on div at bounding box center [813, 178] width 19 height 18
click at [675, 195] on button "Change to pick up" at bounding box center [655, 194] width 86 height 16
click at [1015, 179] on button "Add labels" at bounding box center [1011, 177] width 56 height 16
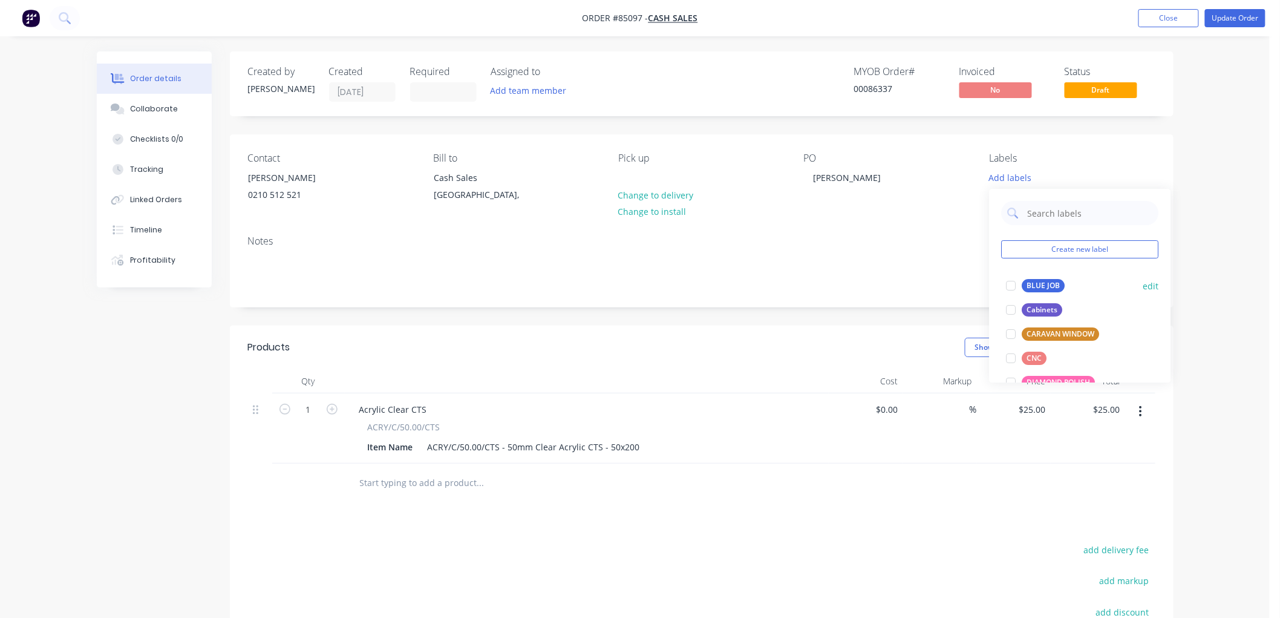
click at [1026, 283] on div "BLUE JOB" at bounding box center [1043, 285] width 43 height 13
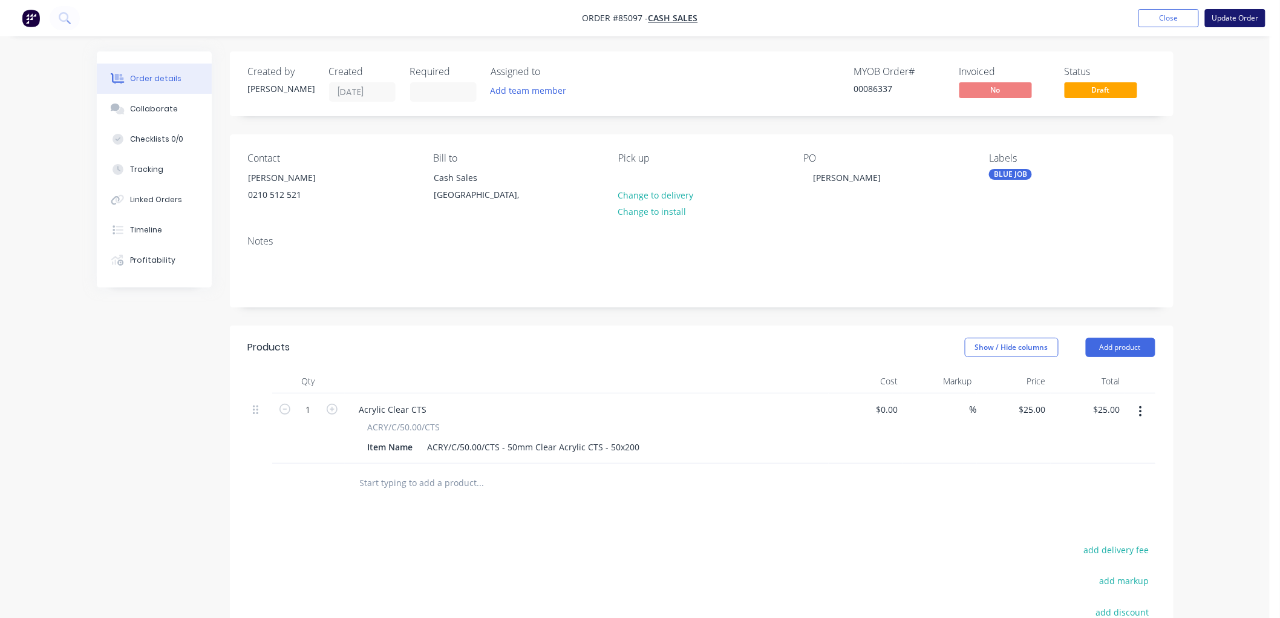
click at [1223, 19] on button "Update Order" at bounding box center [1235, 18] width 61 height 18
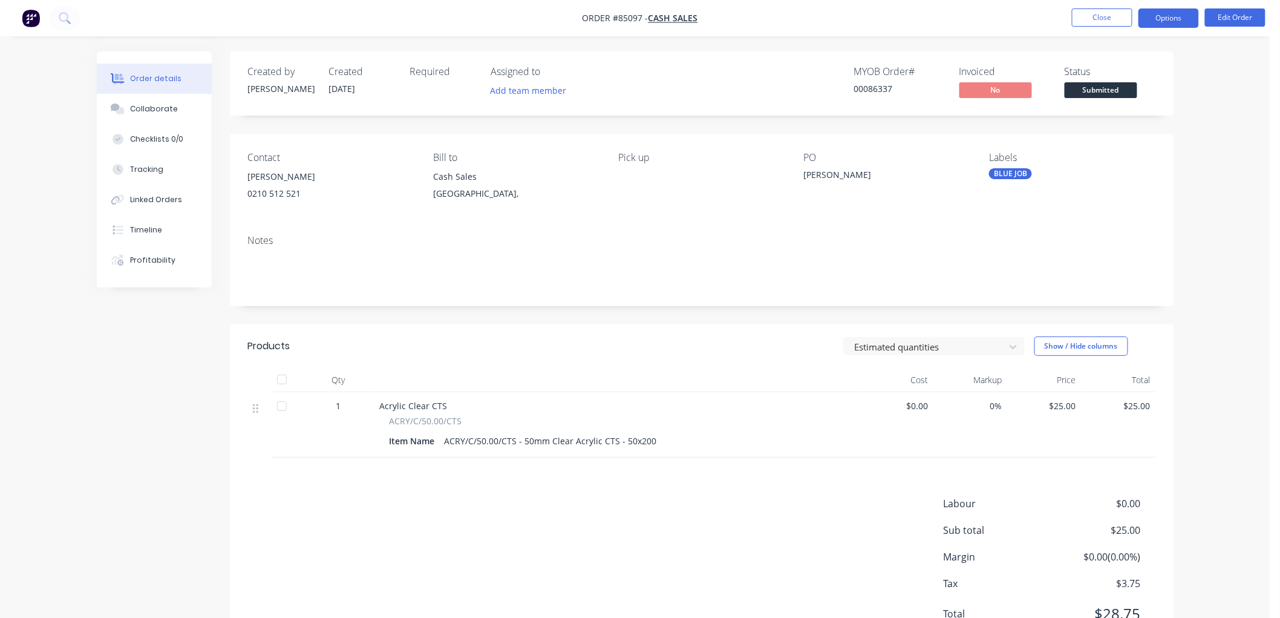
click at [1169, 21] on button "Options" at bounding box center [1169, 17] width 61 height 19
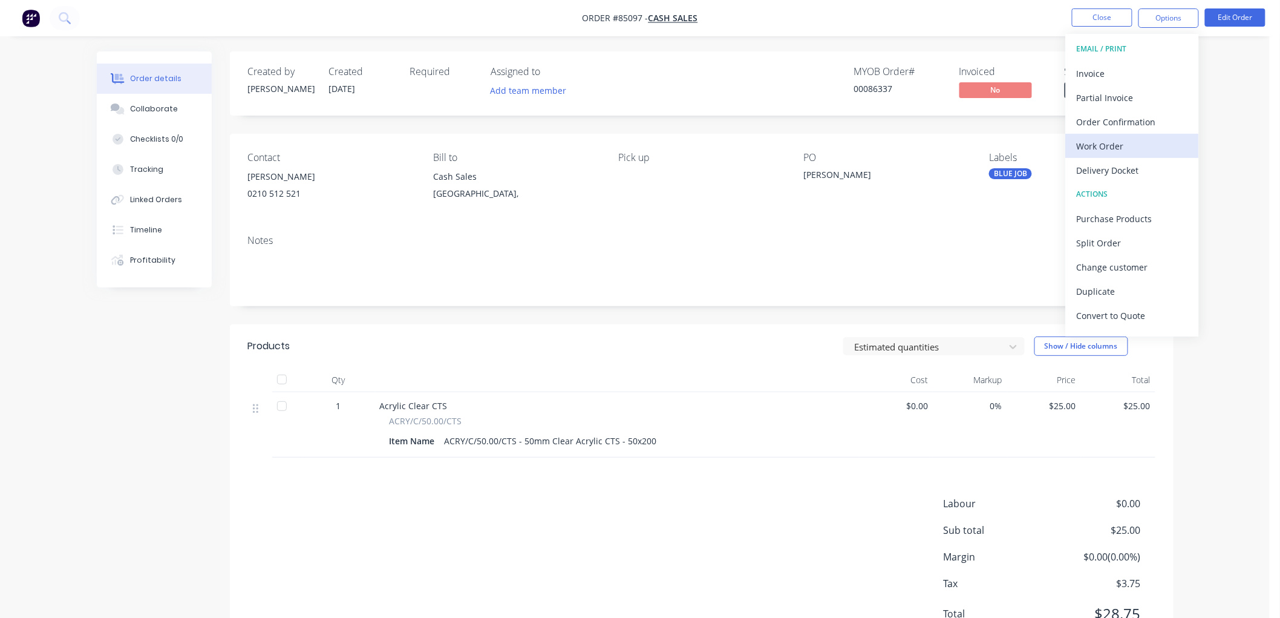
click at [1117, 143] on div "Work Order" at bounding box center [1132, 146] width 111 height 18
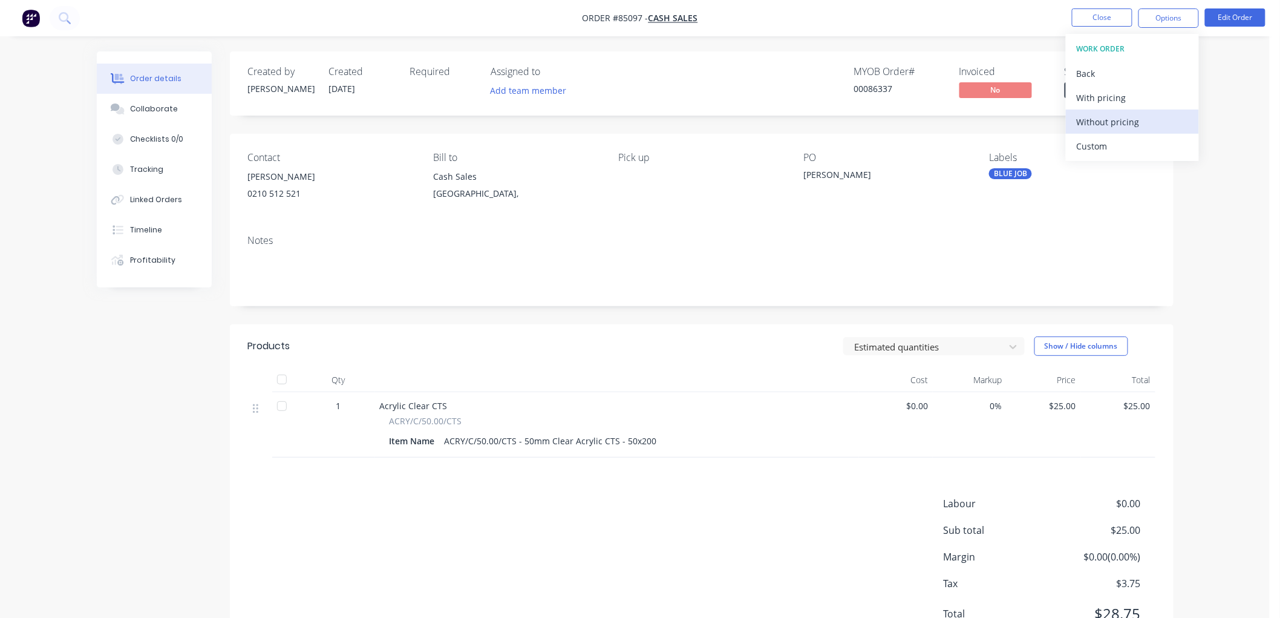
click at [1120, 120] on div "Without pricing" at bounding box center [1132, 122] width 111 height 18
drag, startPoint x: 1016, startPoint y: 33, endPoint x: 1096, endPoint y: 22, distance: 80.5
click at [1017, 33] on nav "Order #85097 - Cash Sales Close Options Edit Order" at bounding box center [640, 18] width 1280 height 36
click at [1102, 90] on span "Submitted" at bounding box center [1101, 89] width 73 height 15
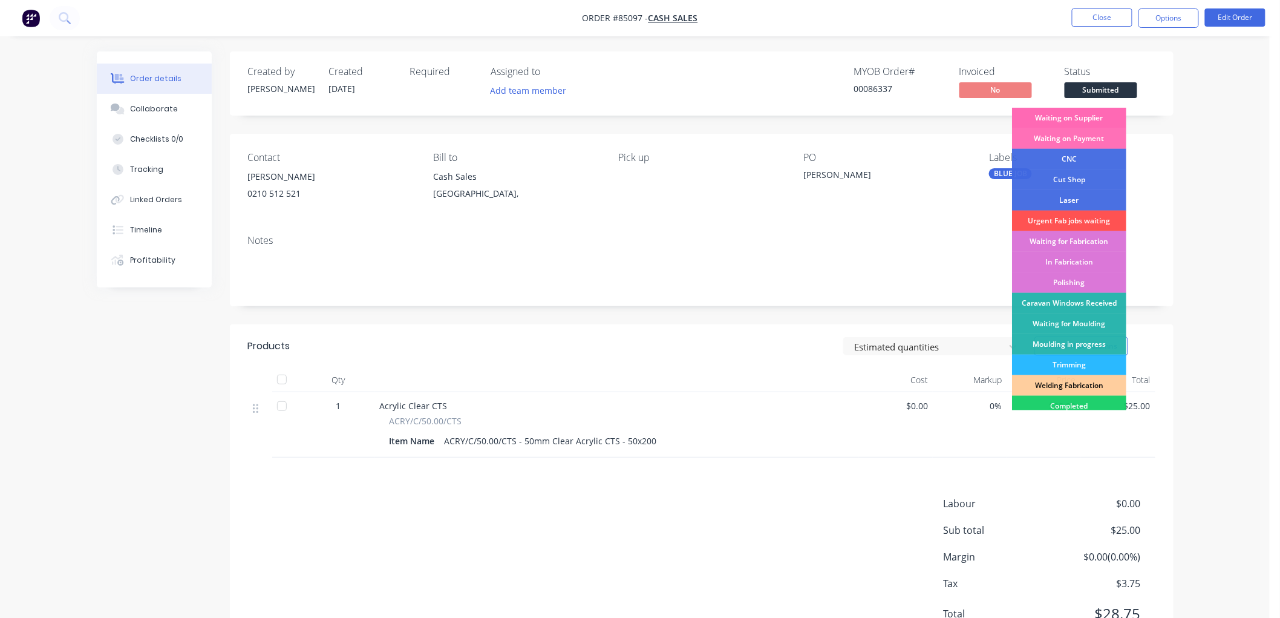
click at [1090, 114] on div "Waiting on Supplier" at bounding box center [1069, 118] width 114 height 21
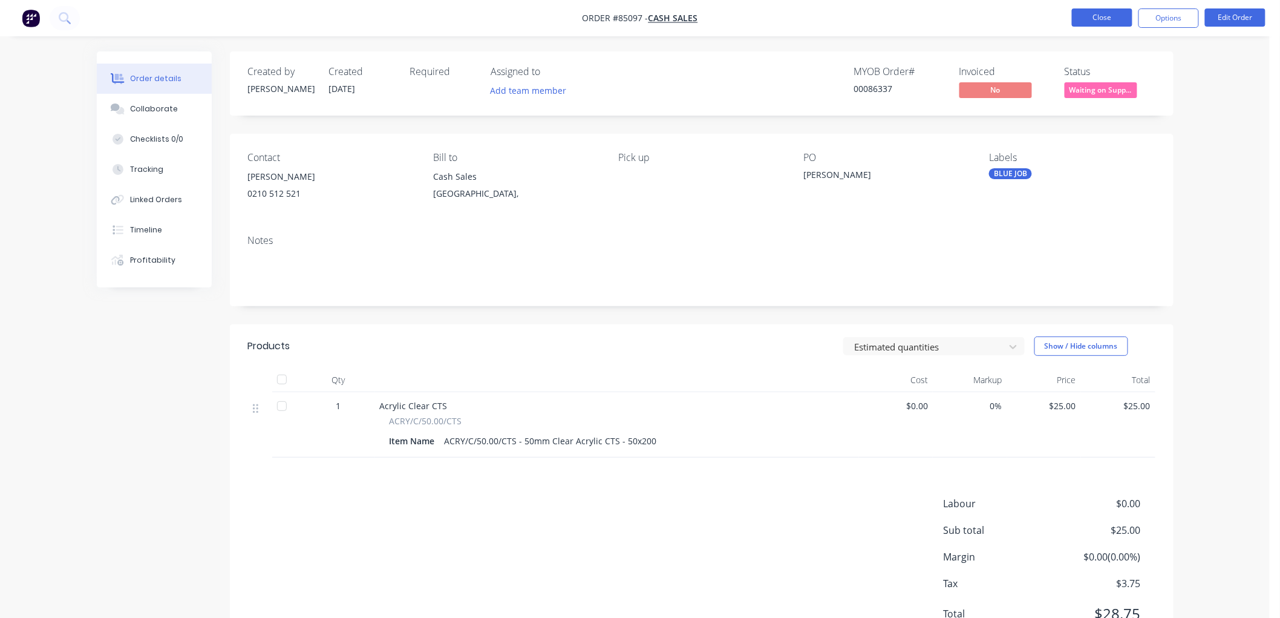
click at [1099, 14] on button "Close" at bounding box center [1102, 17] width 61 height 18
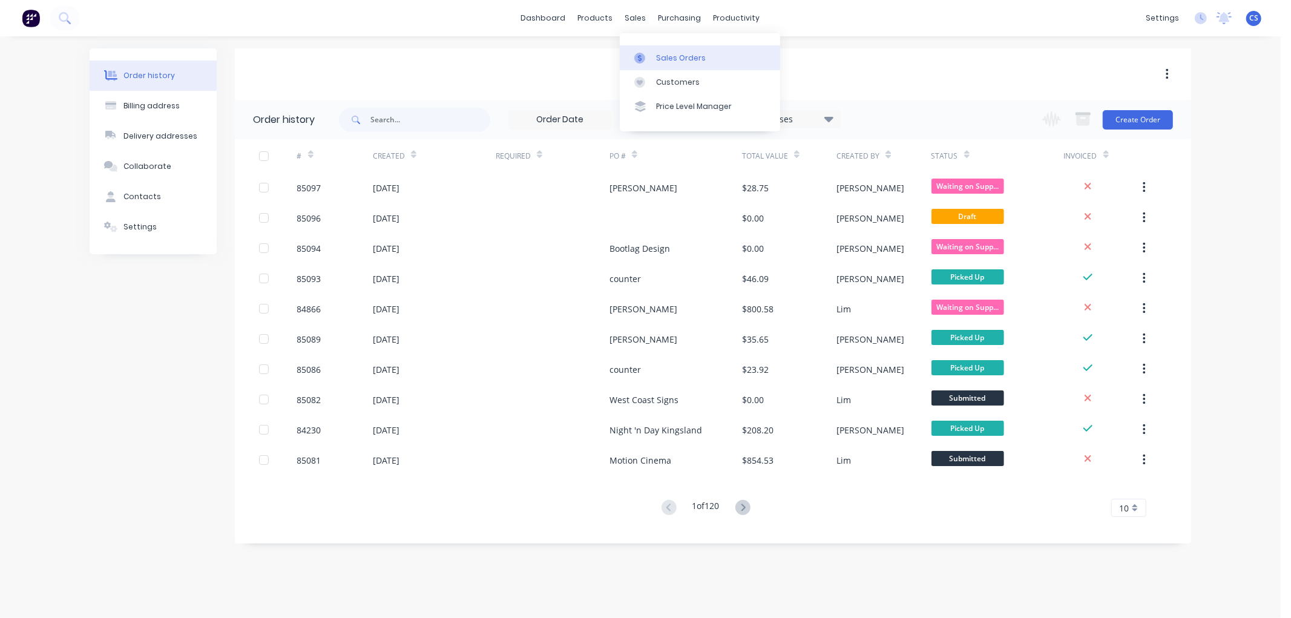
click at [655, 56] on link "Sales Orders" at bounding box center [700, 57] width 160 height 24
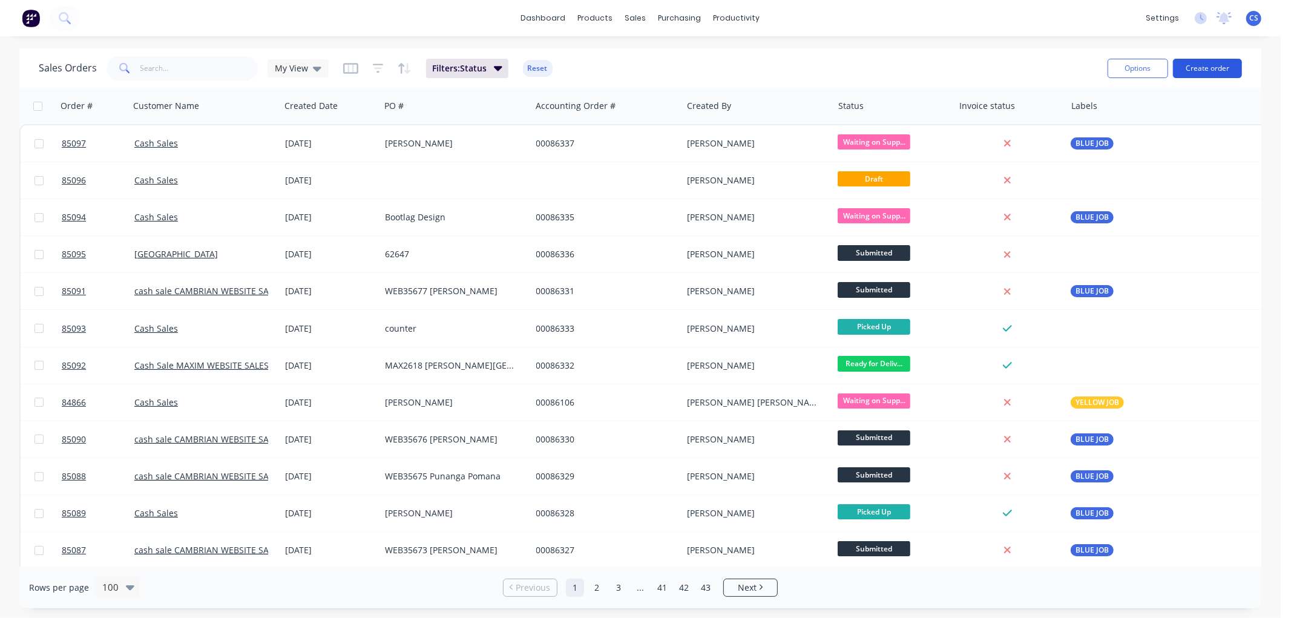
click at [1196, 74] on button "Create order" at bounding box center [1207, 68] width 69 height 19
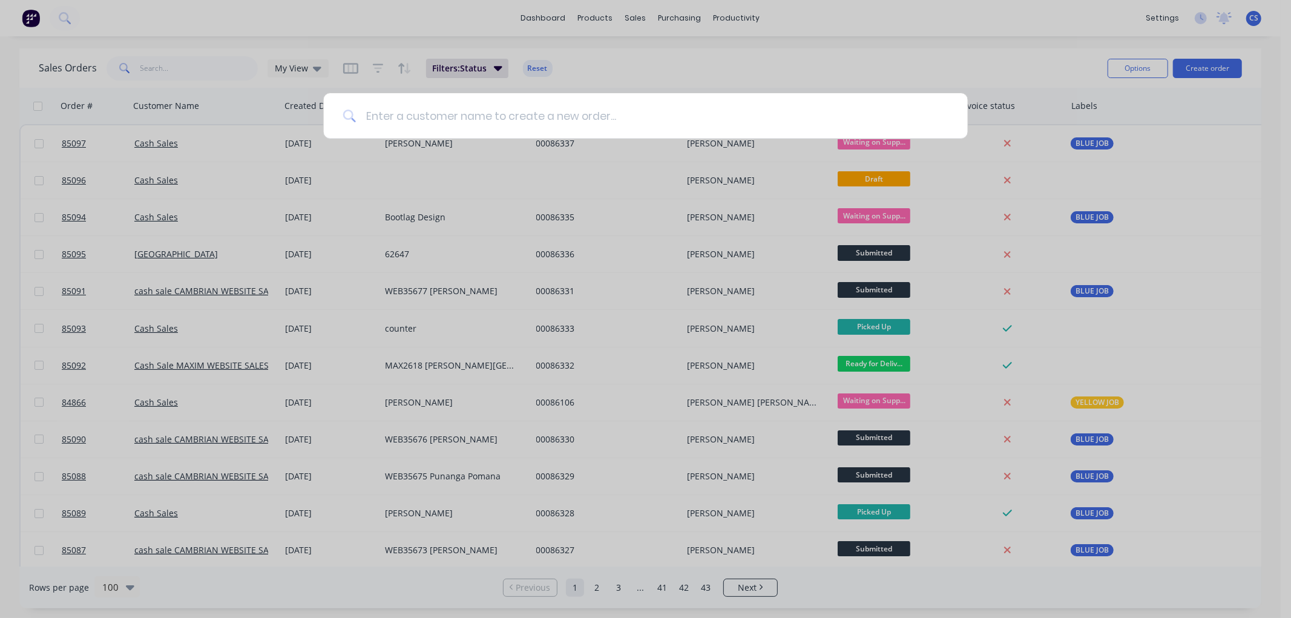
click at [425, 114] on input at bounding box center [652, 115] width 592 height 45
type input "e"
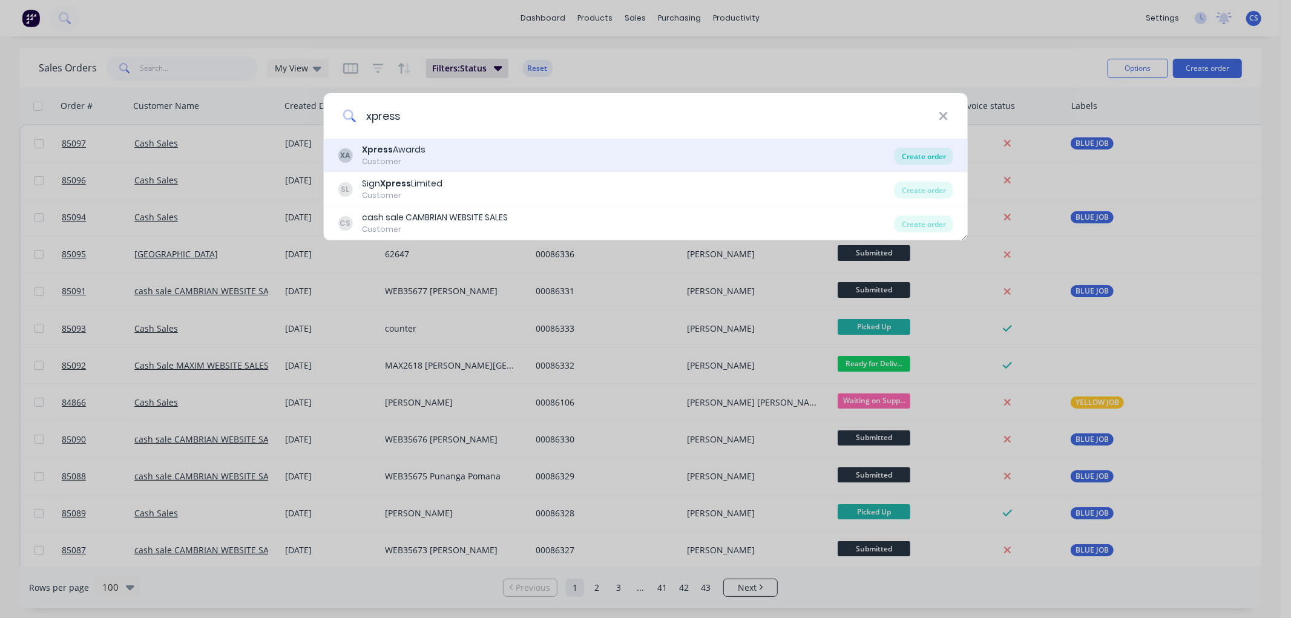
type input "xpress"
click at [932, 157] on div "Create order" at bounding box center [923, 156] width 59 height 17
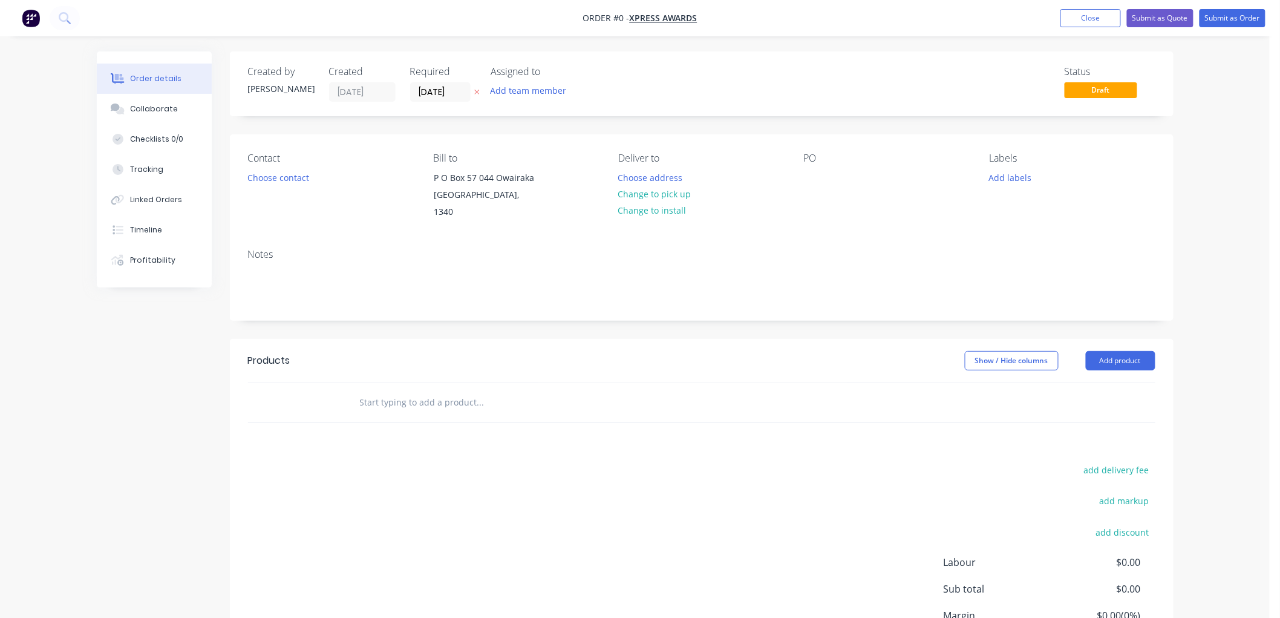
click at [474, 90] on icon "button" at bounding box center [476, 91] width 5 height 7
click at [823, 180] on div "PO" at bounding box center [887, 186] width 166 height 68
click at [814, 180] on div at bounding box center [813, 178] width 19 height 18
click at [279, 179] on button "Choose contact" at bounding box center [278, 177] width 74 height 16
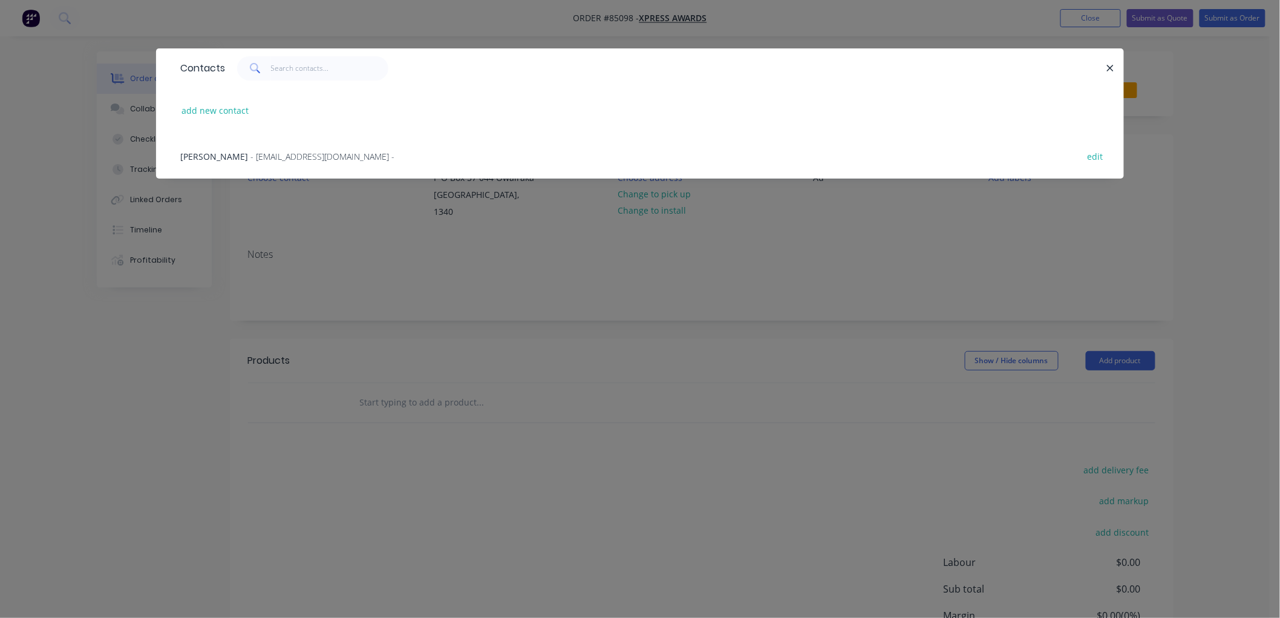
drag, startPoint x: 227, startPoint y: 154, endPoint x: 243, endPoint y: 156, distance: 15.9
click at [250, 154] on span "- [EMAIL_ADDRESS][DOMAIN_NAME] -" at bounding box center [322, 156] width 144 height 11
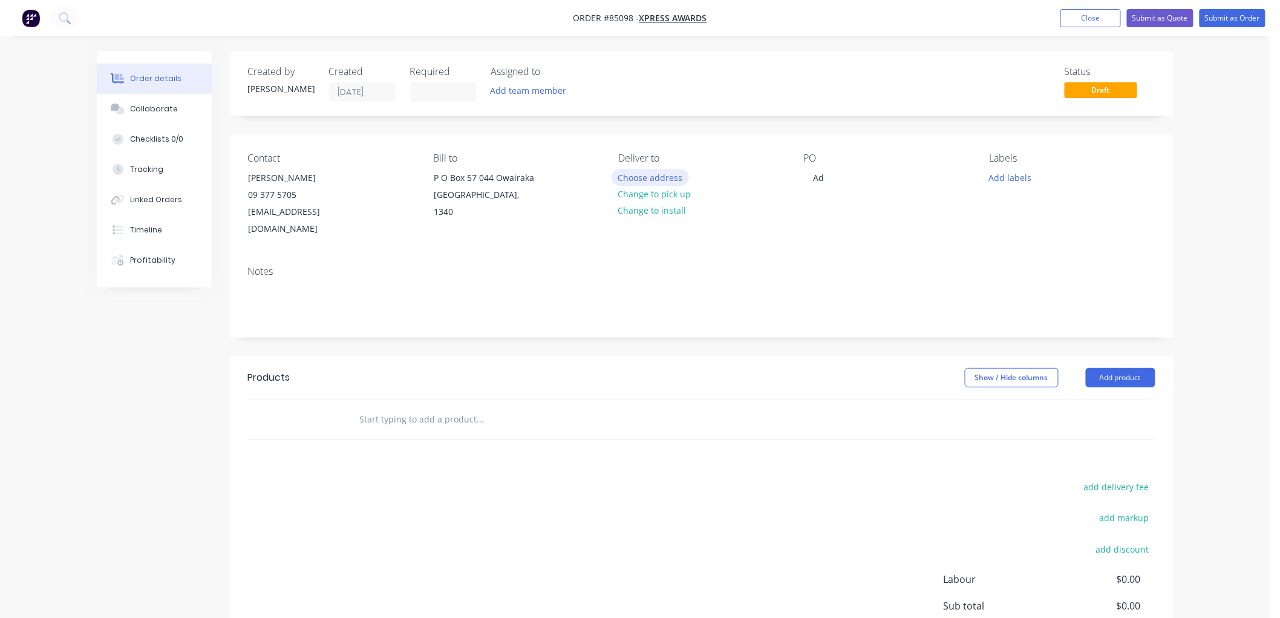
click at [635, 174] on button "Choose address" at bounding box center [650, 177] width 77 height 16
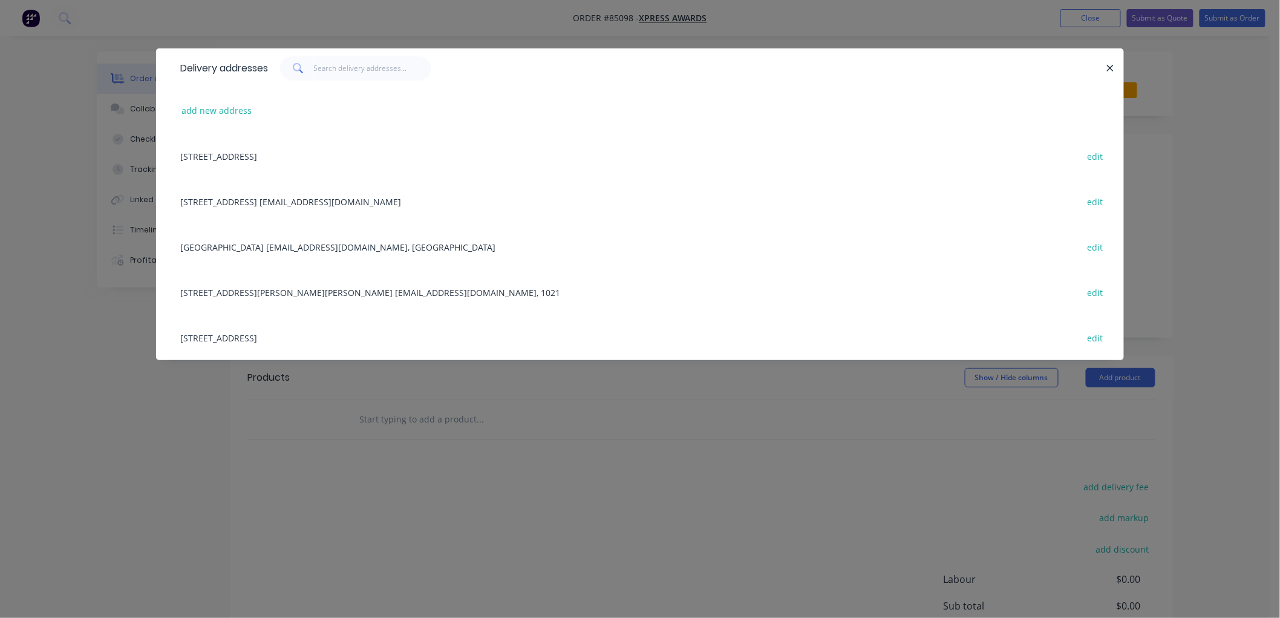
drag, startPoint x: 1108, startPoint y: 63, endPoint x: 1108, endPoint y: 71, distance: 7.9
click at [1109, 63] on icon "button" at bounding box center [1111, 68] width 8 height 11
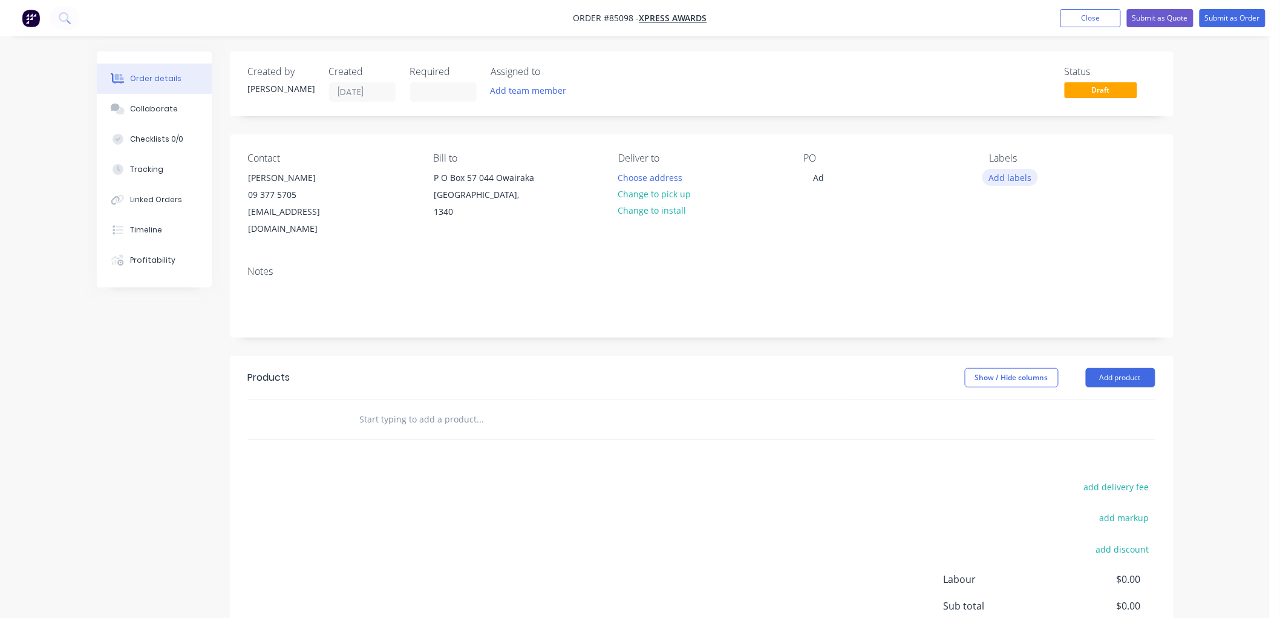
click at [1001, 178] on button "Add labels" at bounding box center [1011, 177] width 56 height 16
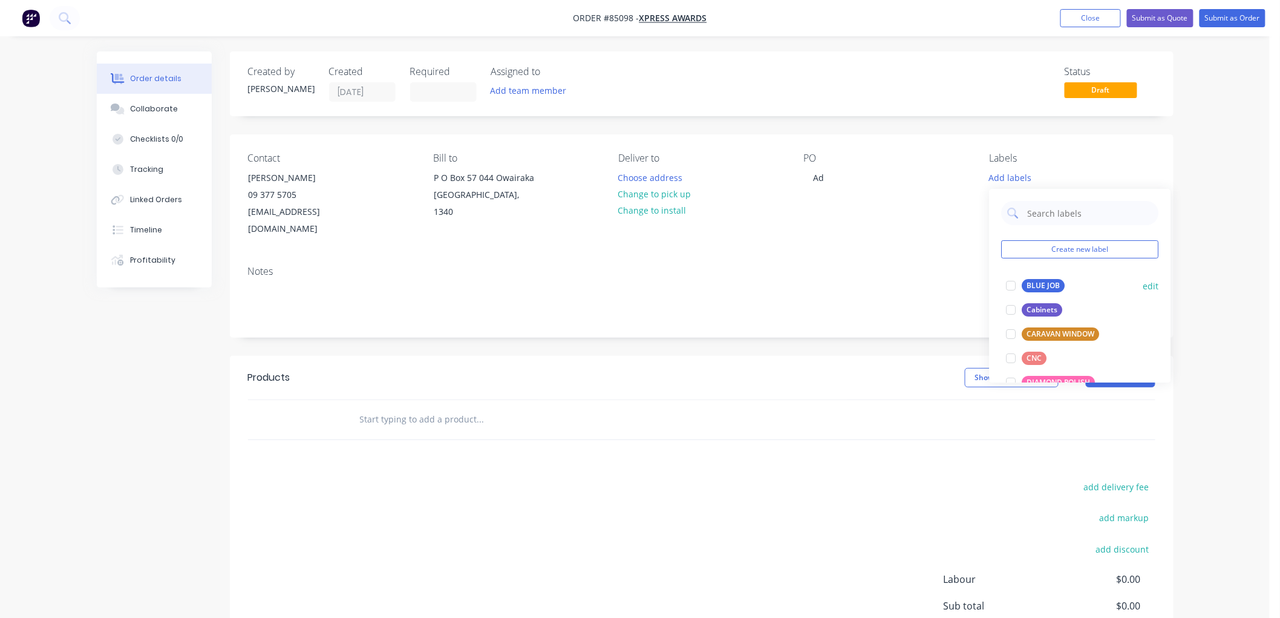
click at [1032, 280] on div "BLUE JOB" at bounding box center [1043, 285] width 43 height 13
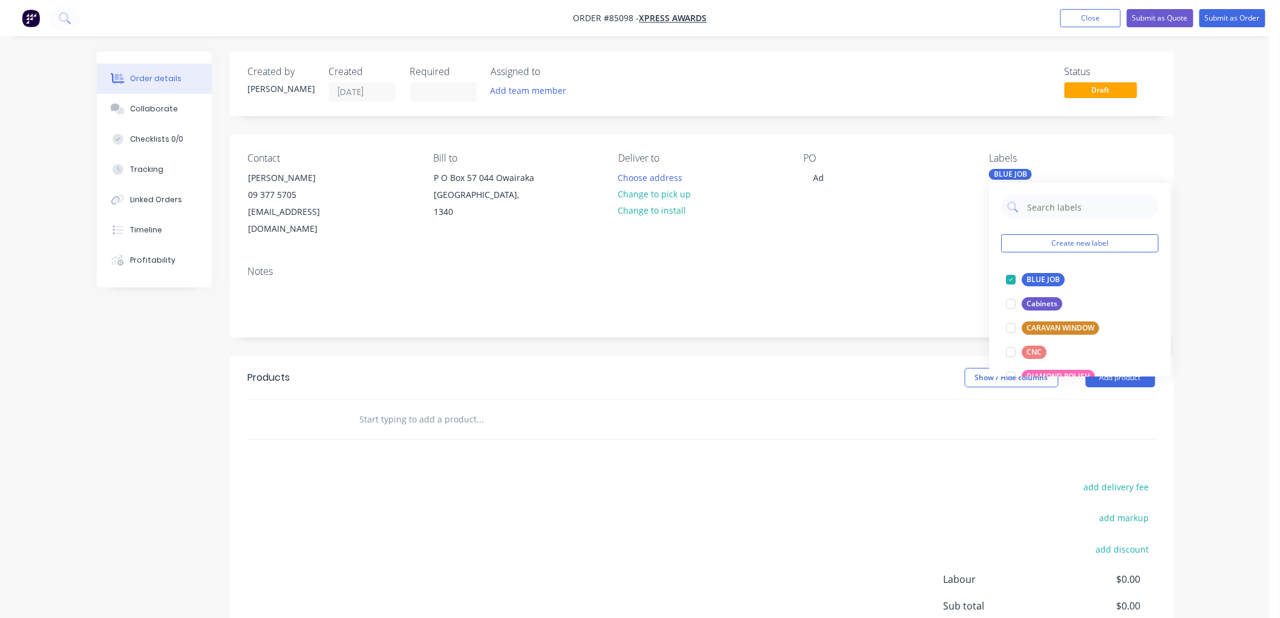
click at [395, 407] on input "text" at bounding box center [480, 419] width 242 height 24
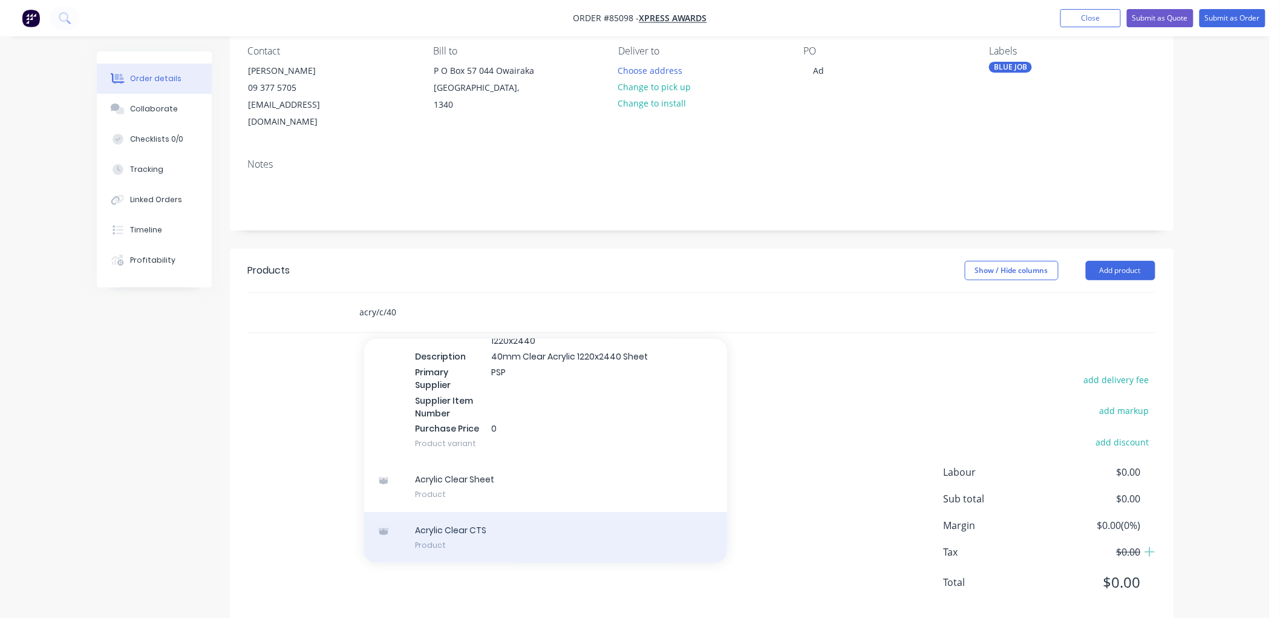
scroll to position [114, 0]
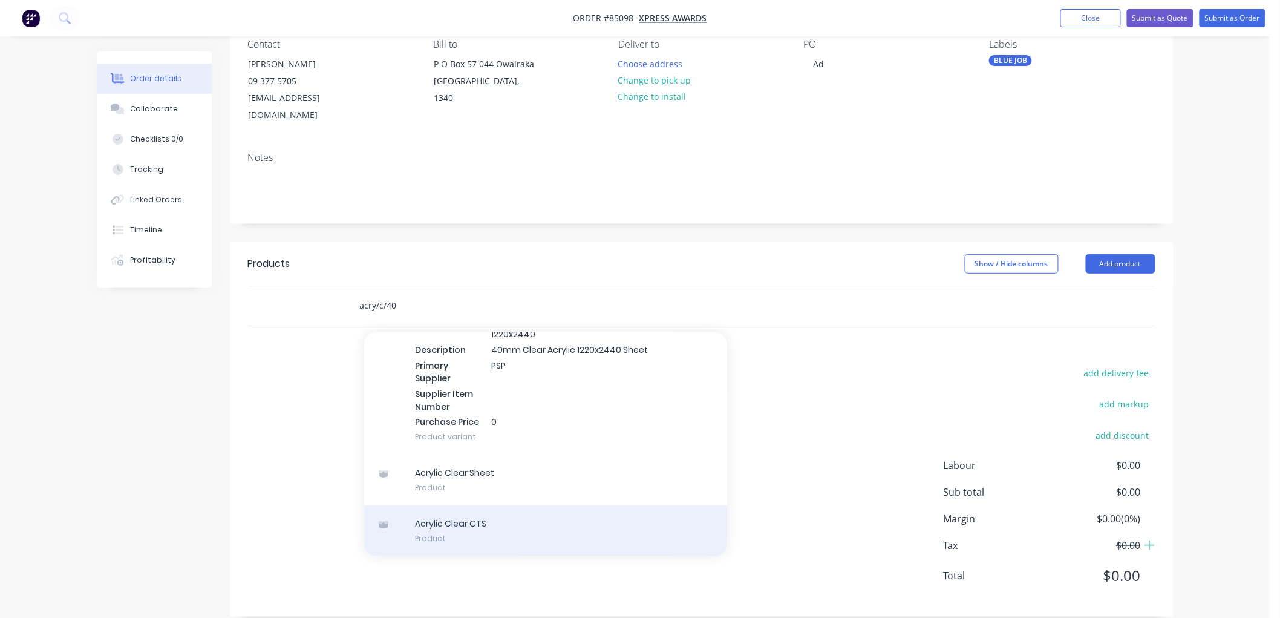
type input "acry/c/40"
click at [485, 506] on div "Acrylic Clear CTS Product" at bounding box center [545, 530] width 363 height 51
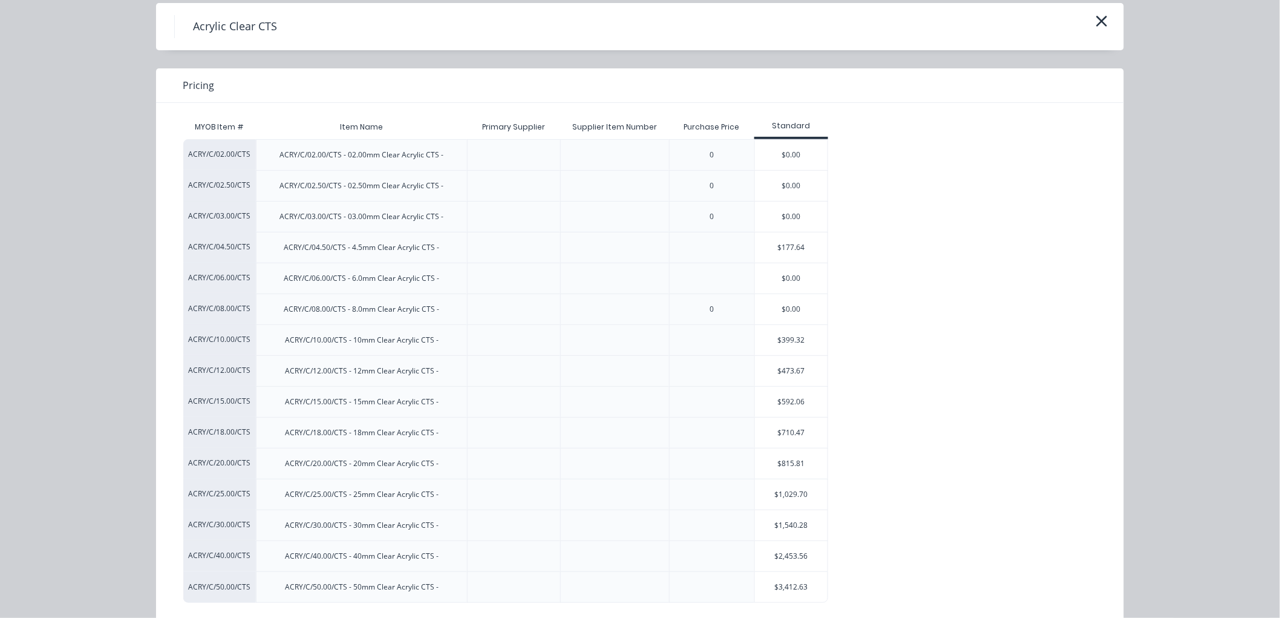
scroll to position [65, 0]
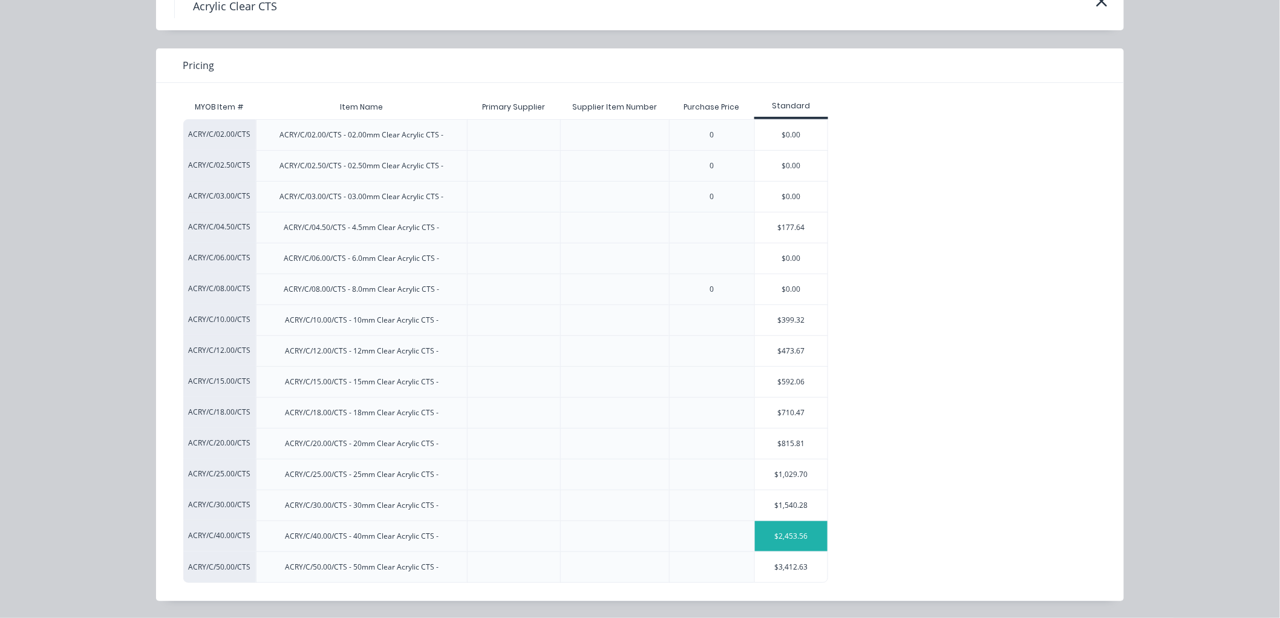
click at [779, 531] on div "$2,453.56" at bounding box center [791, 536] width 73 height 30
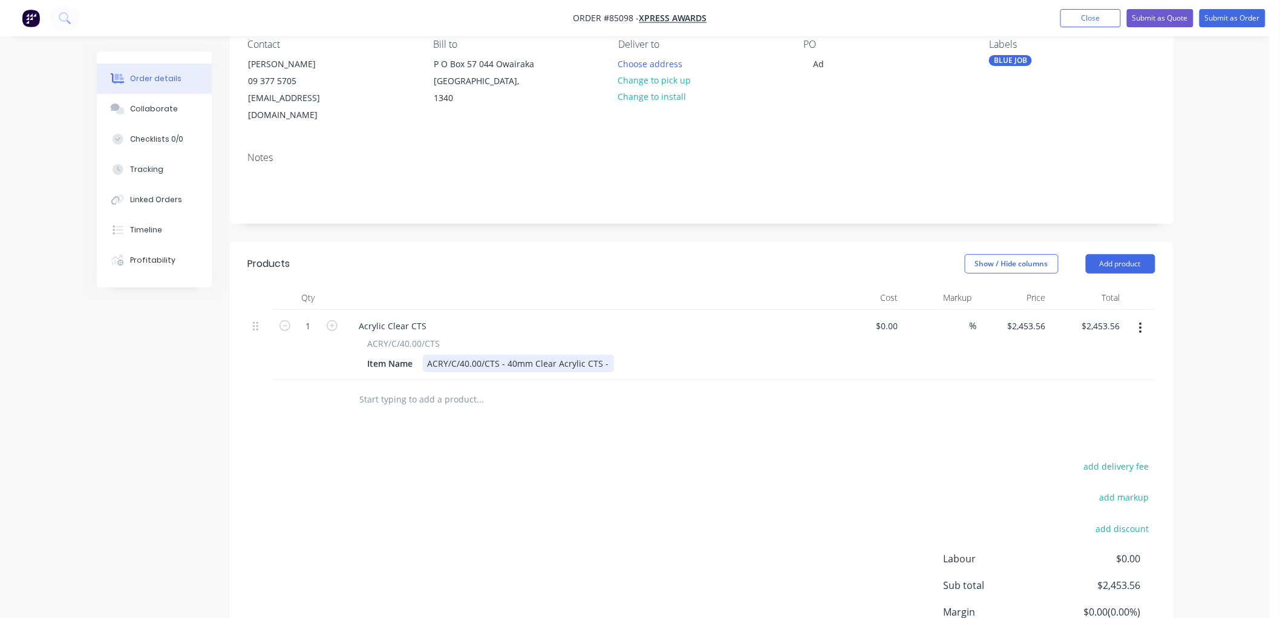
click at [607, 355] on div "ACRY/C/40.00/CTS - 40mm Clear Acrylic CTS -" at bounding box center [518, 364] width 191 height 18
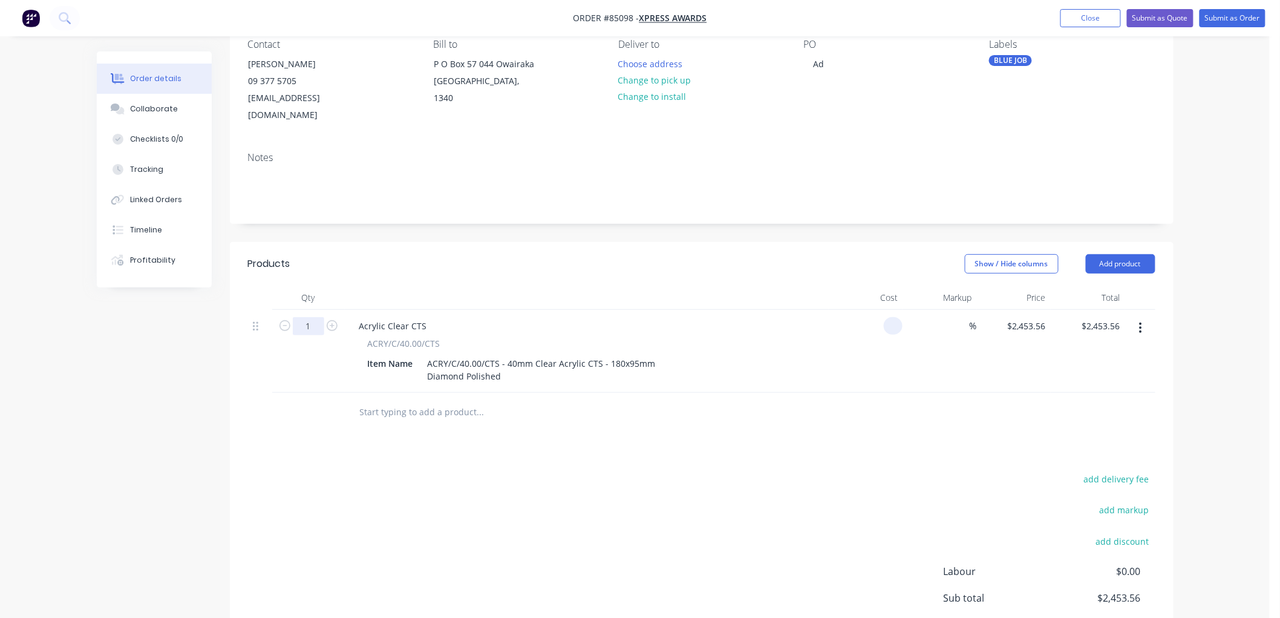
type input "$0.00"
click at [309, 317] on input "1" at bounding box center [308, 326] width 31 height 18
type input "55"
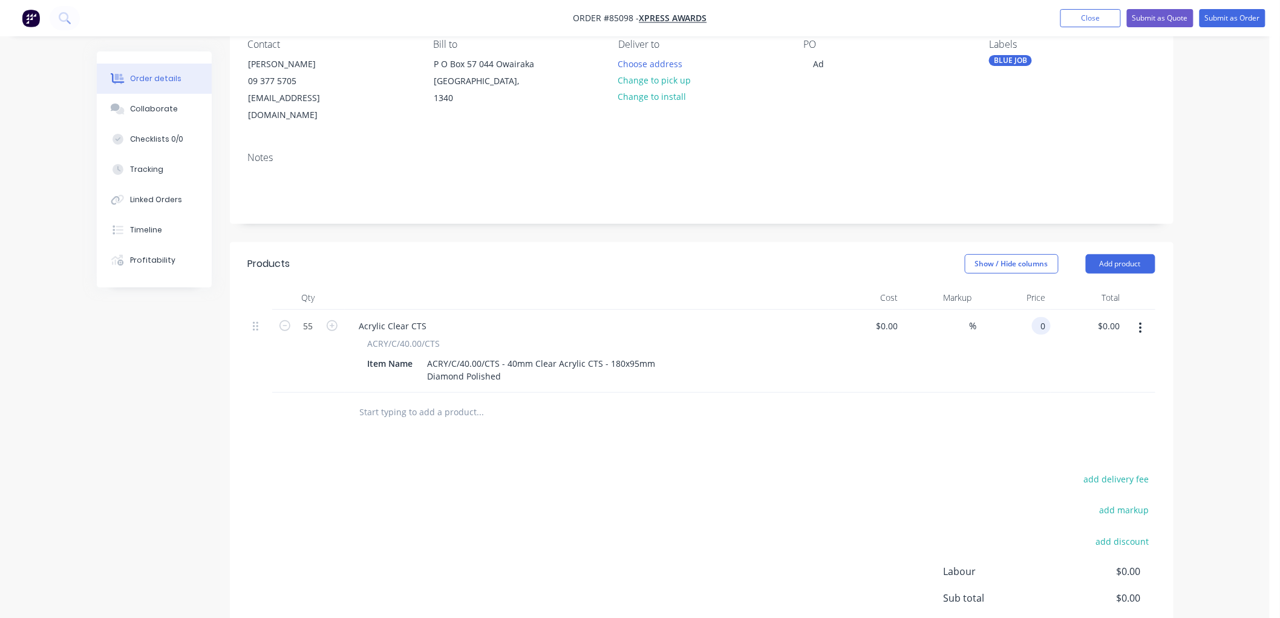
click at [1043, 317] on input "0" at bounding box center [1044, 326] width 14 height 18
type input "$34.12"
type input "$1,876.60"
click at [1196, 209] on div "Order details Collaborate Checklists 0/0 Tracking Linked Orders Timeline Profit…" at bounding box center [635, 313] width 1270 height 854
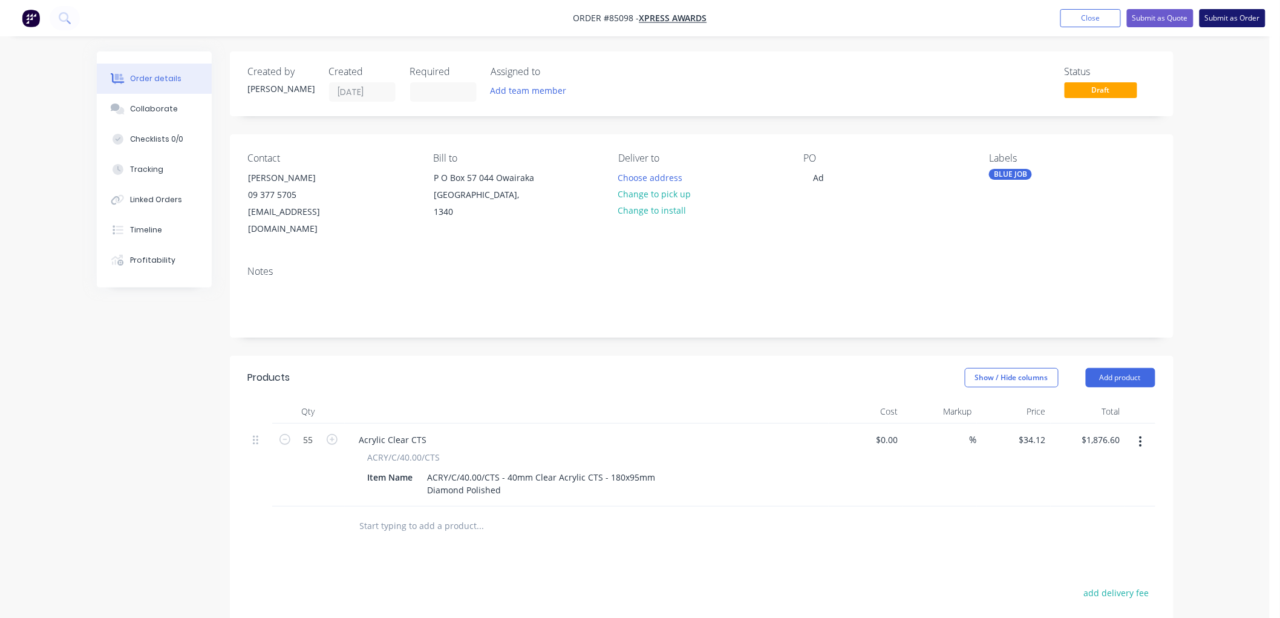
click at [1238, 19] on button "Submit as Order" at bounding box center [1233, 18] width 66 height 18
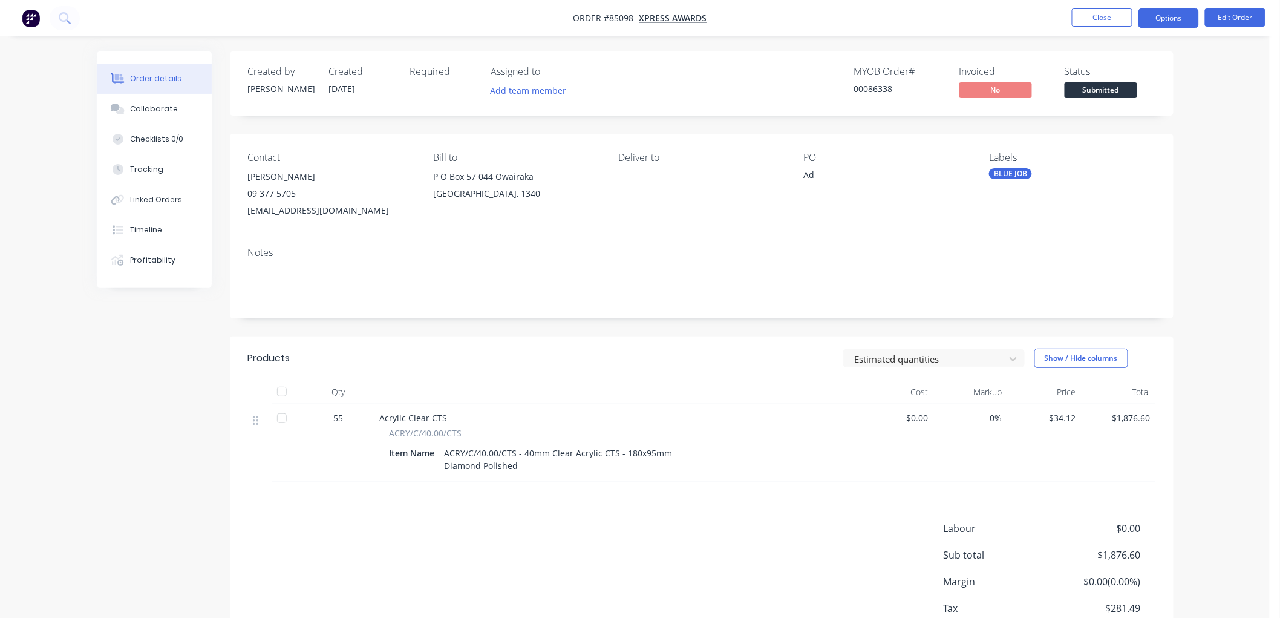
click at [1173, 22] on button "Options" at bounding box center [1169, 17] width 61 height 19
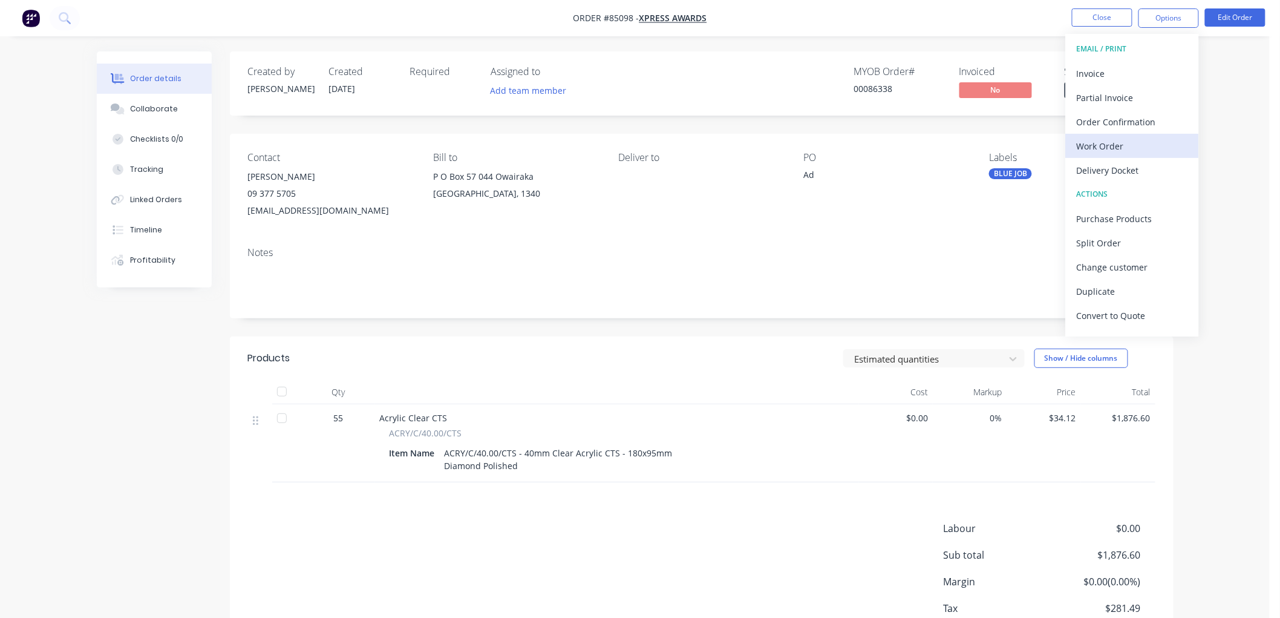
click at [1119, 144] on div "Work Order" at bounding box center [1132, 146] width 111 height 18
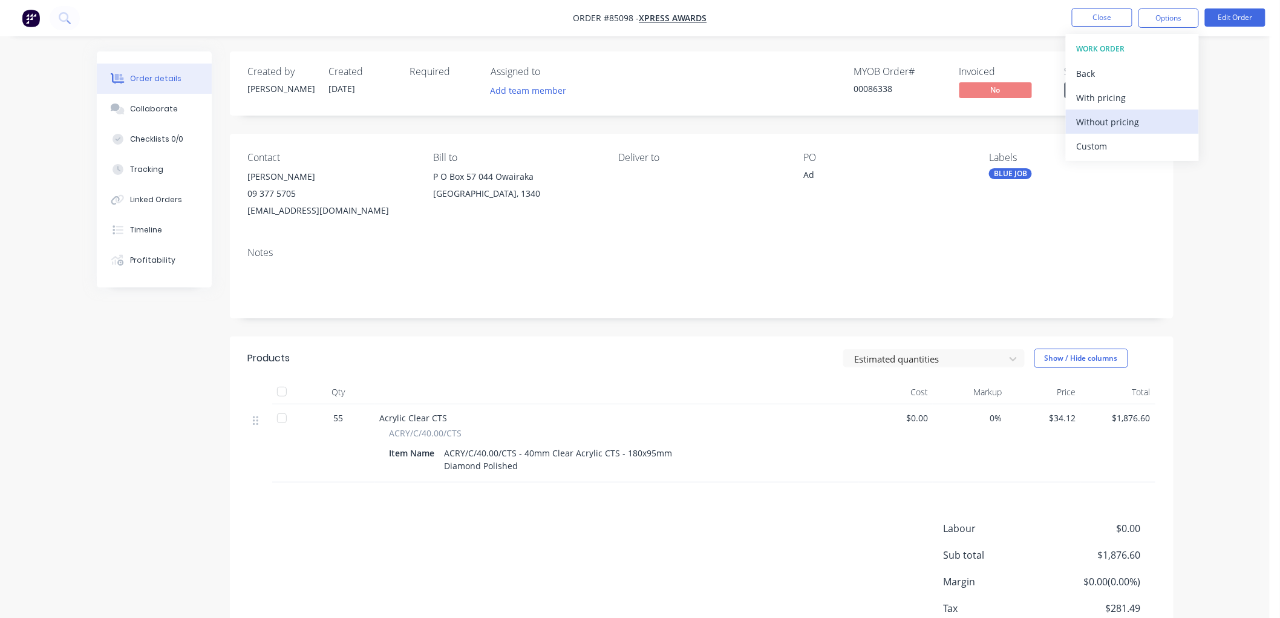
click at [1115, 122] on div "Without pricing" at bounding box center [1132, 122] width 111 height 18
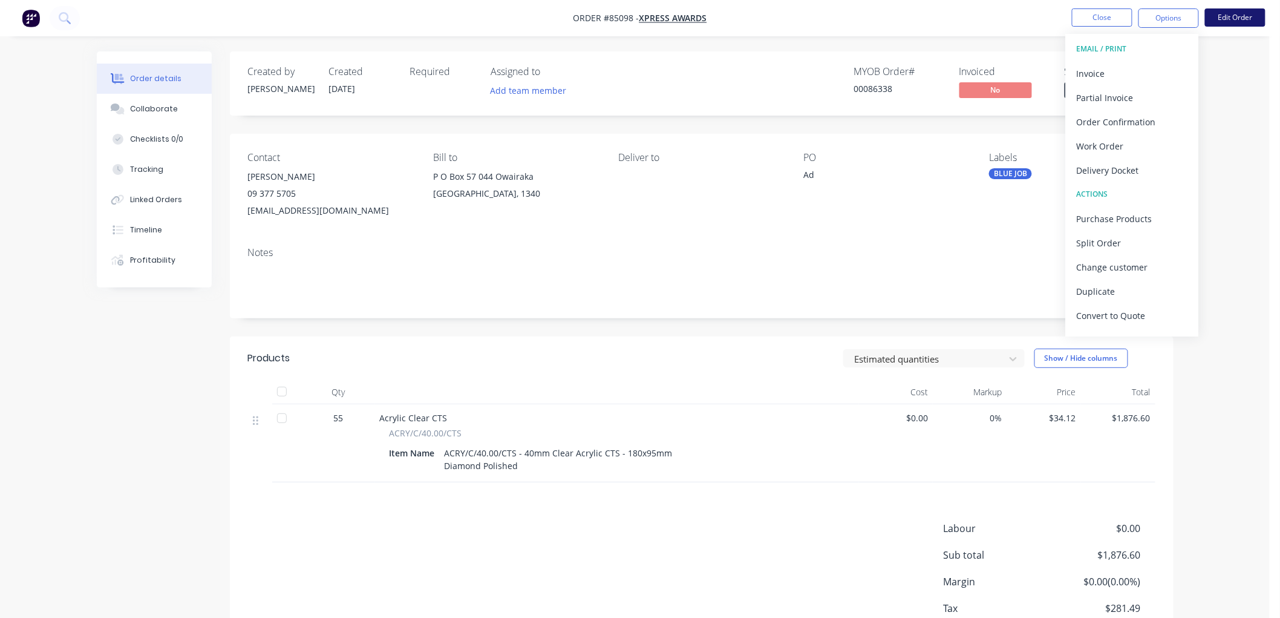
click at [1237, 19] on button "Edit Order" at bounding box center [1235, 17] width 61 height 18
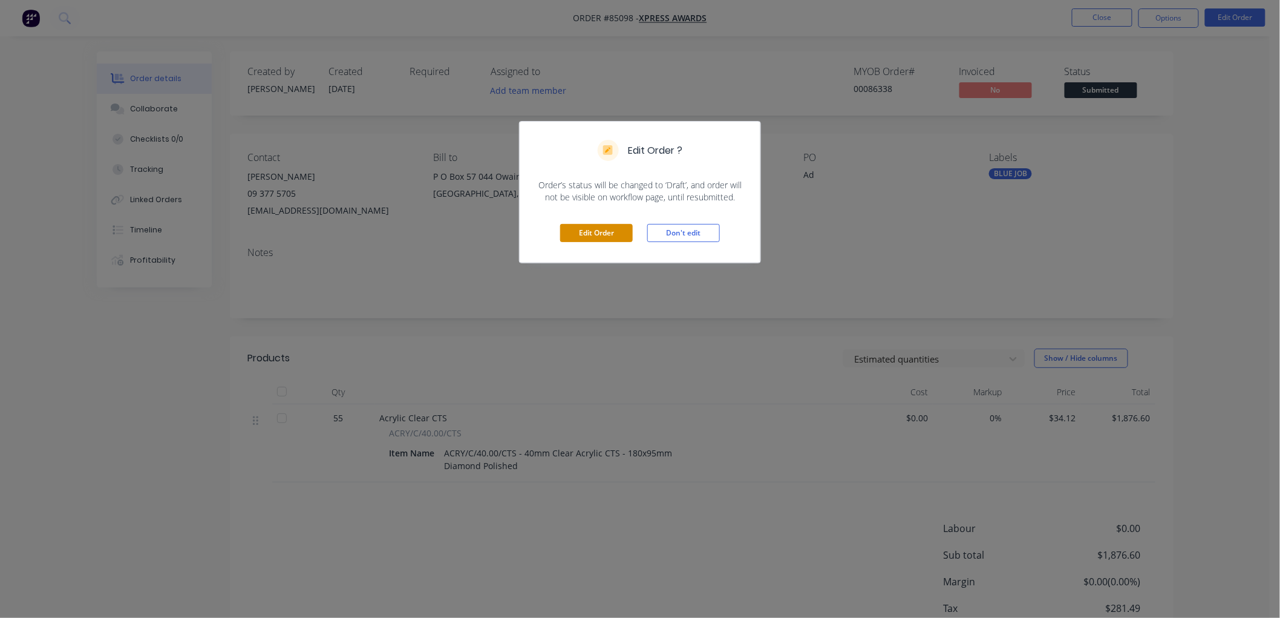
click at [594, 231] on button "Edit Order" at bounding box center [596, 233] width 73 height 18
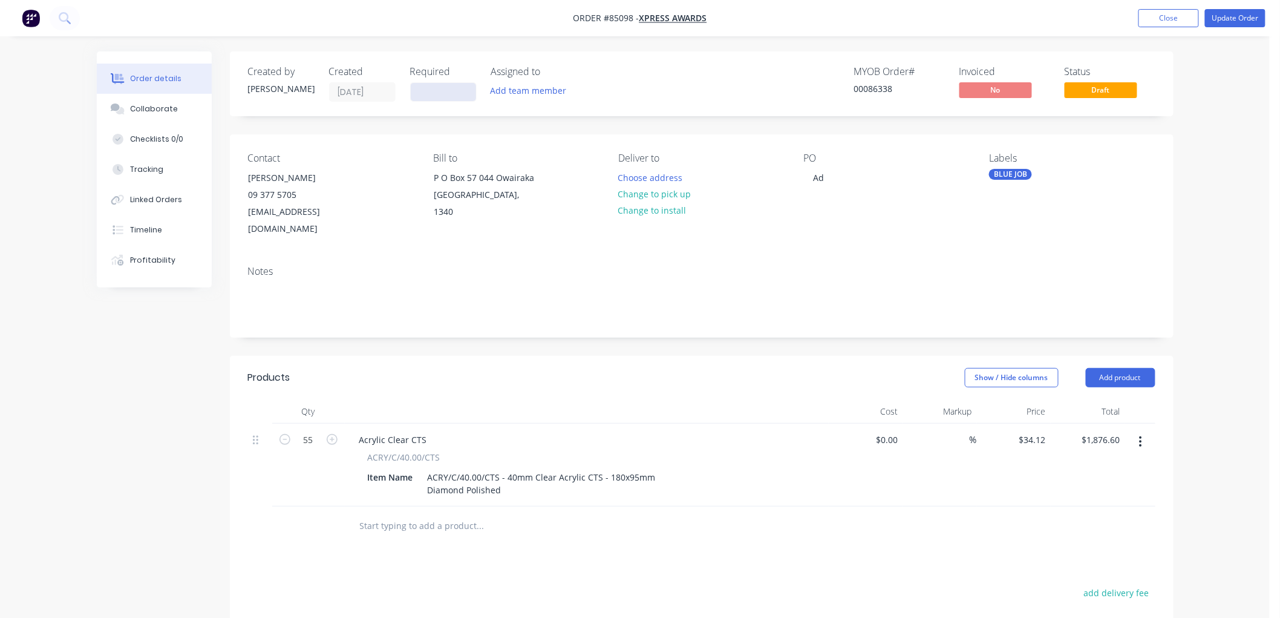
click at [424, 92] on input at bounding box center [443, 92] width 65 height 18
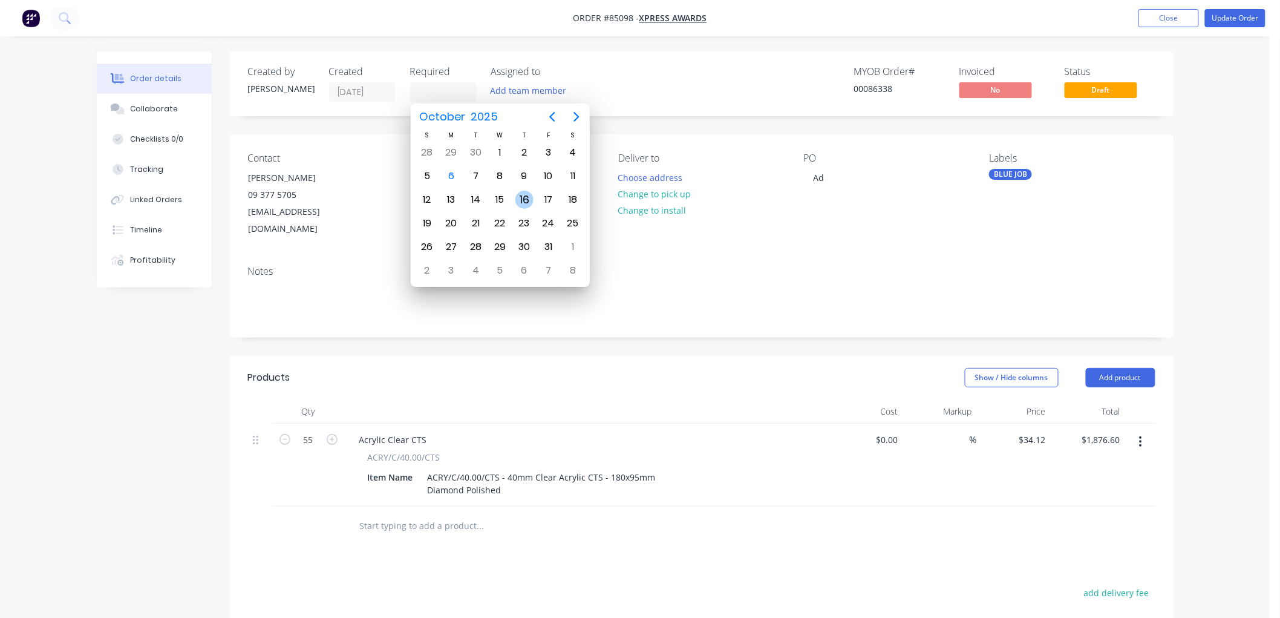
click at [527, 197] on div "16" at bounding box center [524, 200] width 18 height 18
type input "[DATE]"
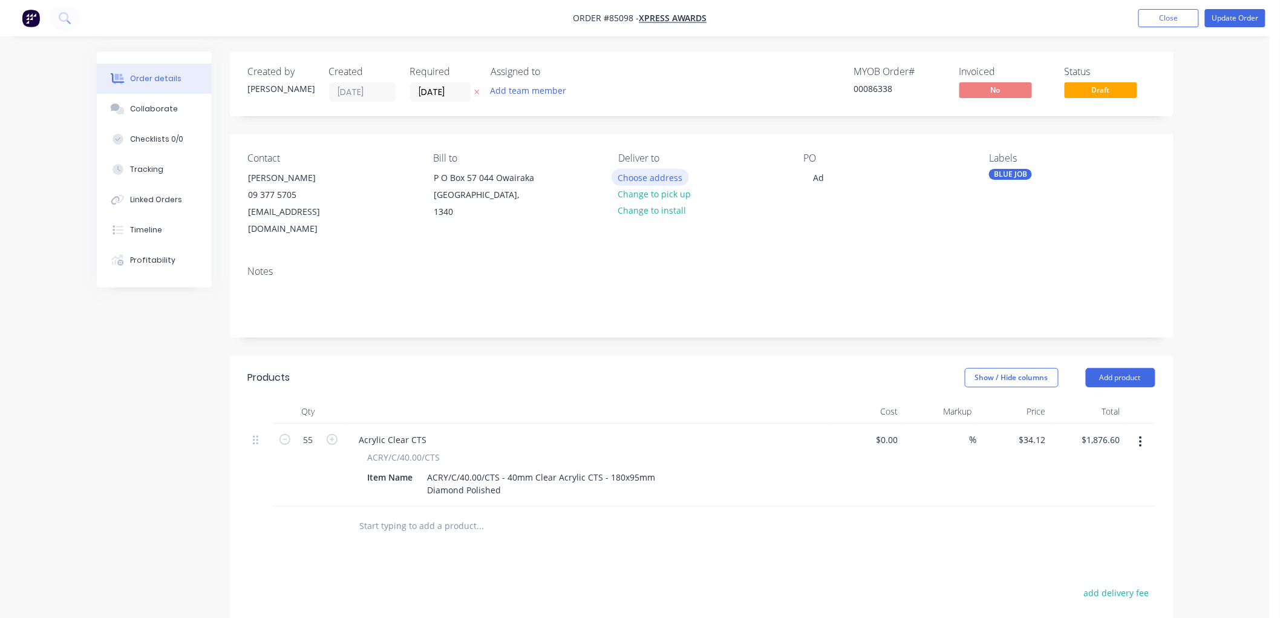
click at [655, 174] on button "Choose address" at bounding box center [650, 177] width 77 height 16
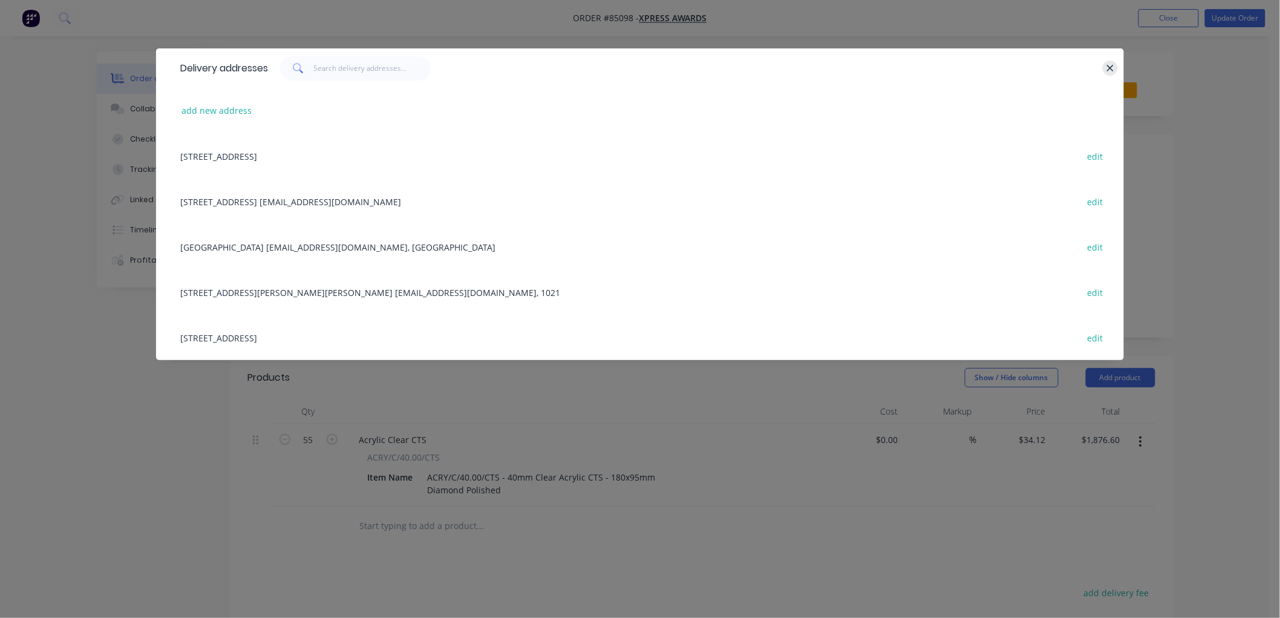
click at [1113, 64] on icon "button" at bounding box center [1111, 68] width 8 height 11
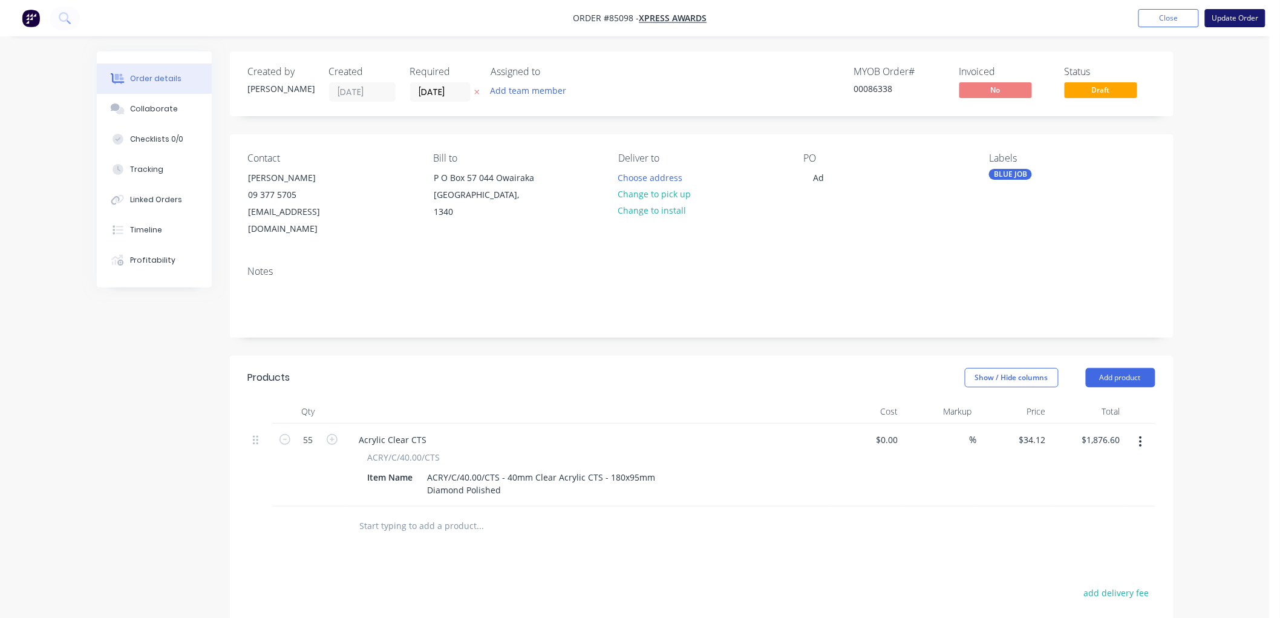
click at [1231, 24] on button "Update Order" at bounding box center [1235, 18] width 61 height 18
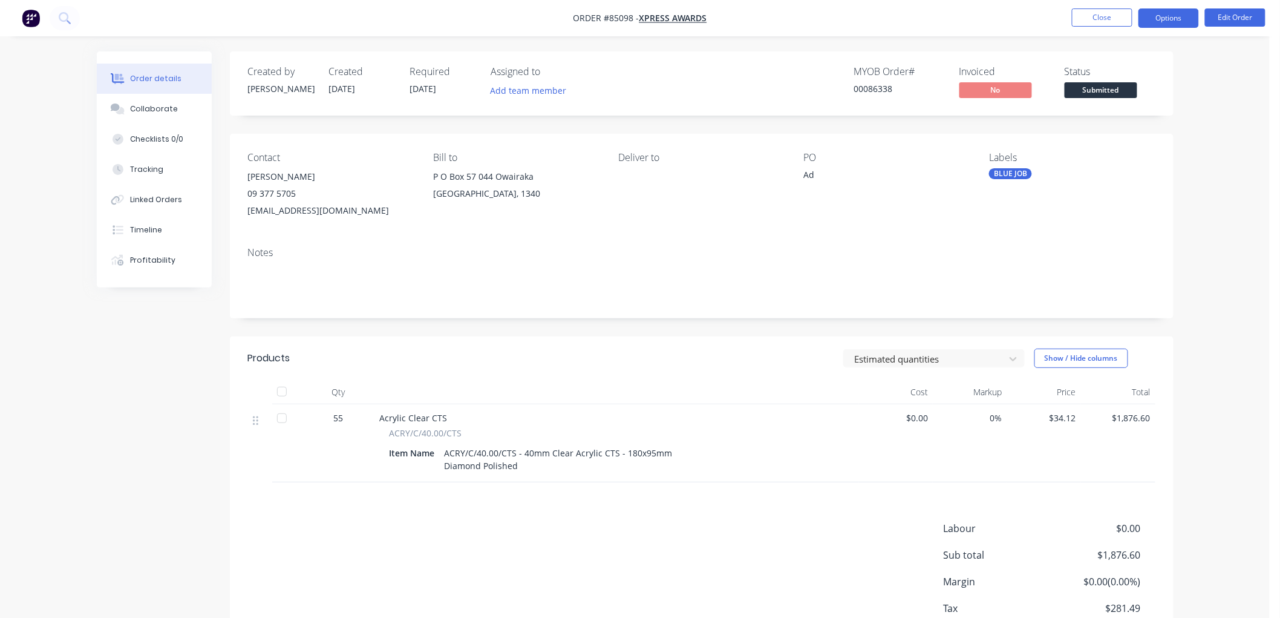
click at [1165, 21] on button "Options" at bounding box center [1169, 17] width 61 height 19
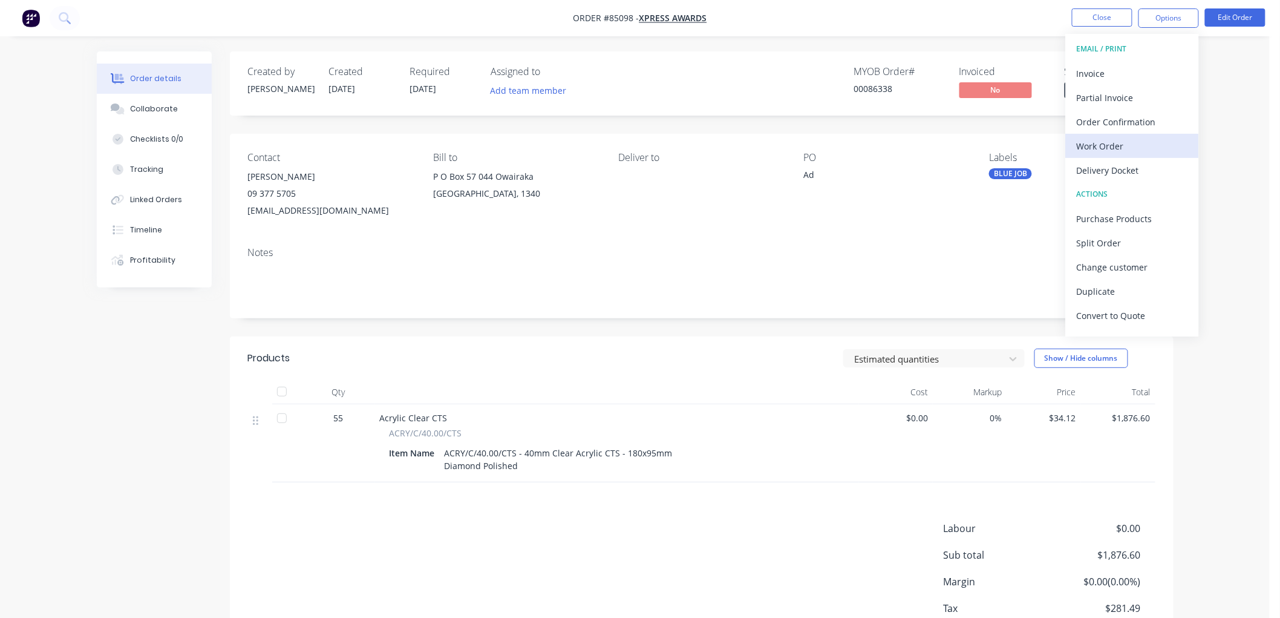
click at [1114, 146] on div "Work Order" at bounding box center [1132, 146] width 111 height 18
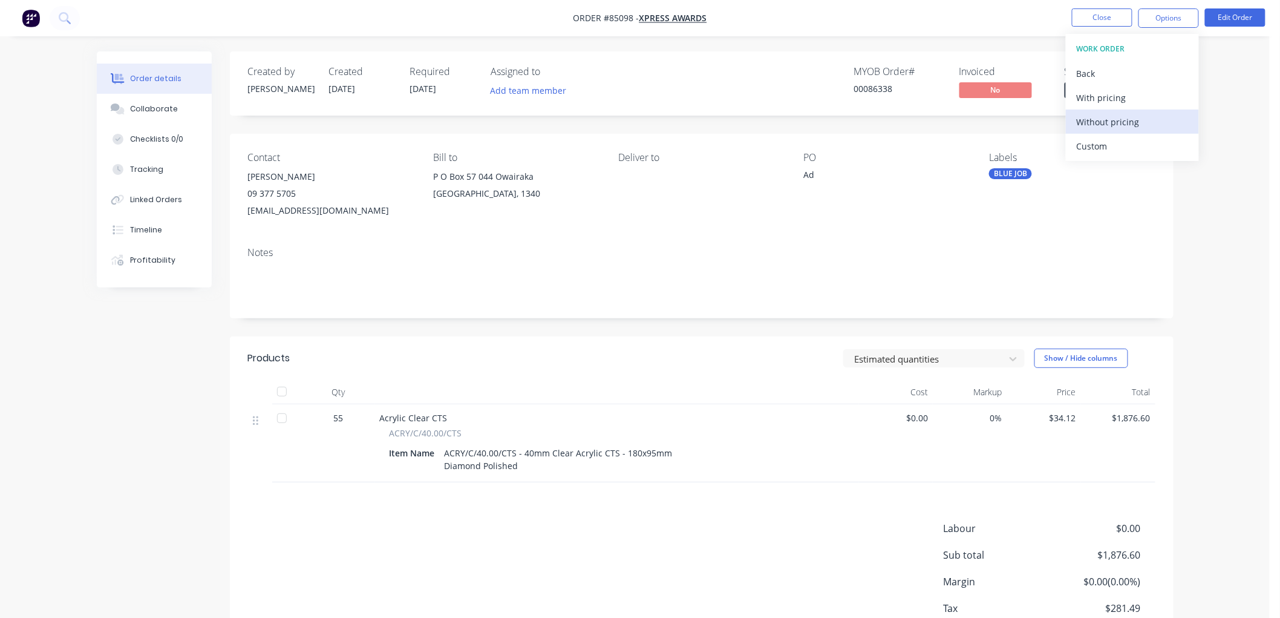
click at [1114, 121] on div "Without pricing" at bounding box center [1132, 122] width 111 height 18
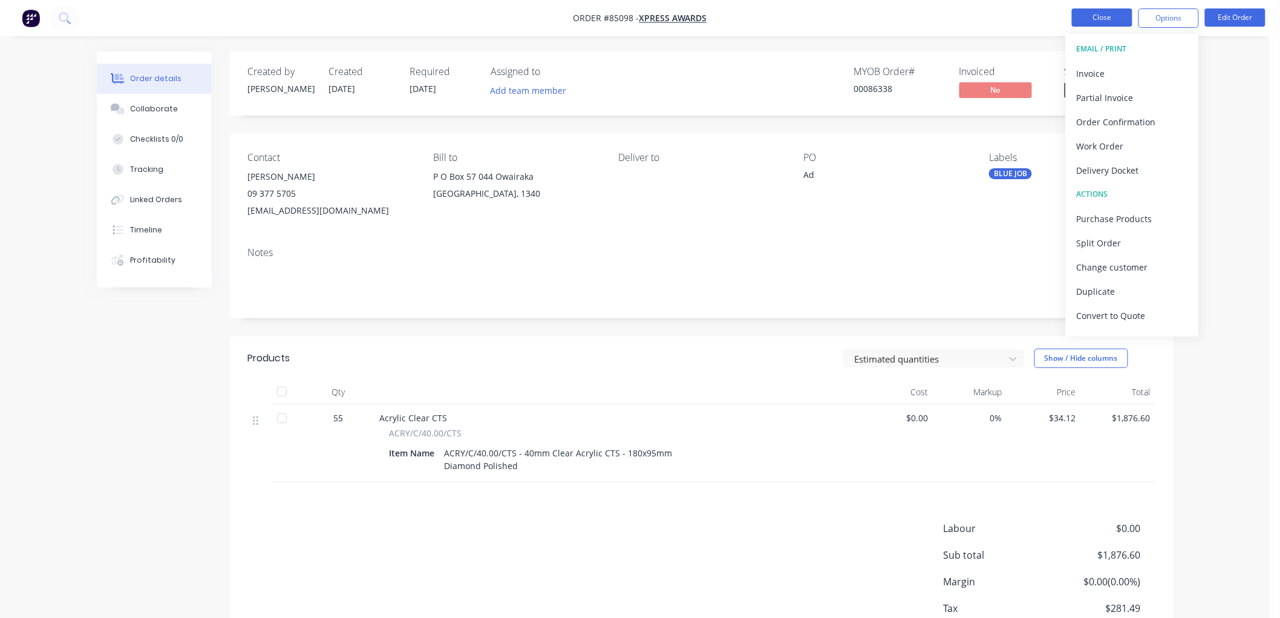
drag, startPoint x: 1044, startPoint y: 21, endPoint x: 1078, endPoint y: 24, distance: 33.4
click at [1047, 21] on nav "Order #85098 - Xpress Awards Close Options EMAIL / PRINT Invoice Partial Invoic…" at bounding box center [640, 18] width 1280 height 36
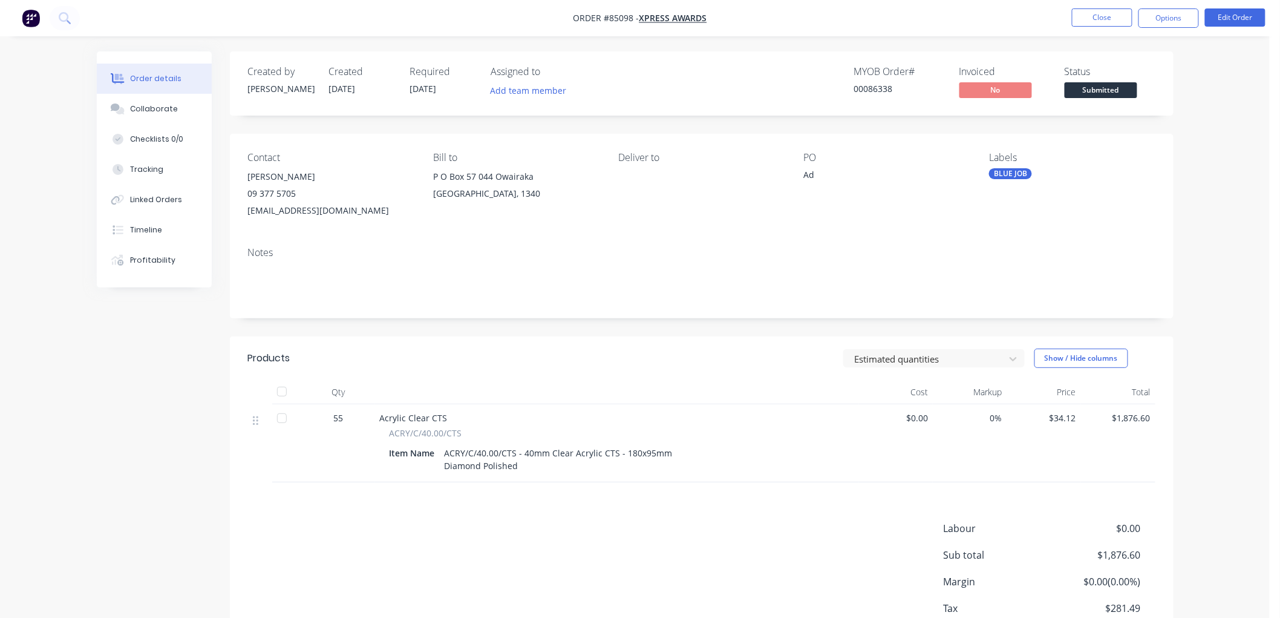
click at [1101, 88] on span "Submitted" at bounding box center [1101, 89] width 73 height 15
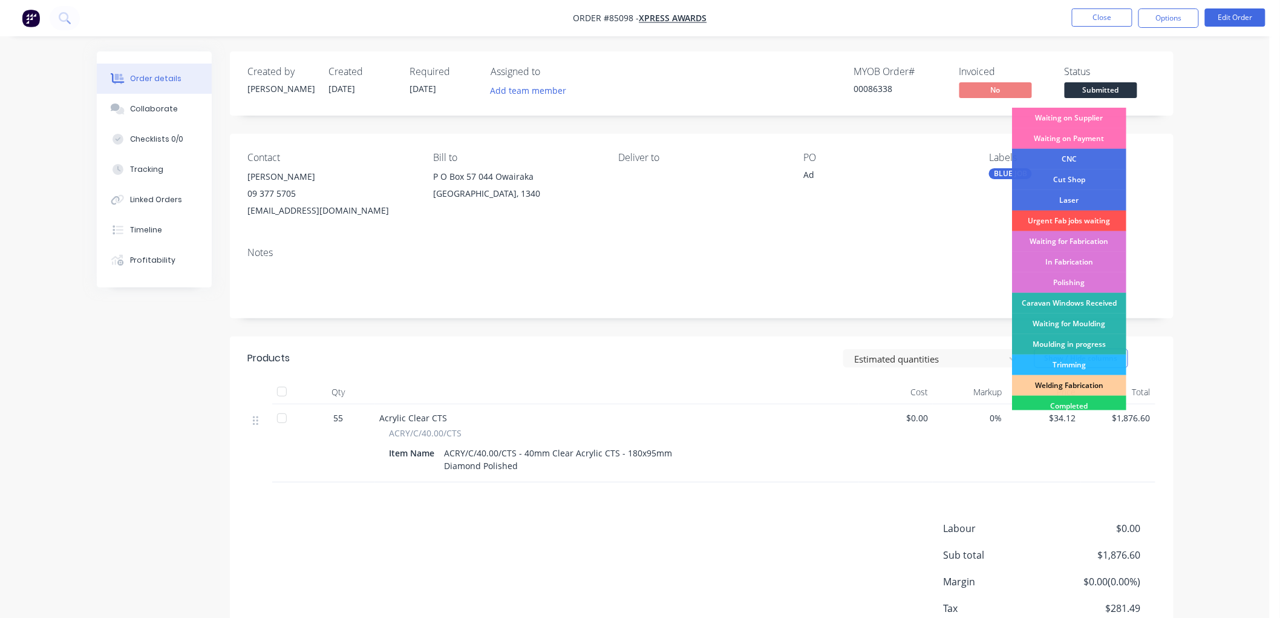
click at [1091, 122] on div "Waiting on Supplier" at bounding box center [1069, 118] width 114 height 21
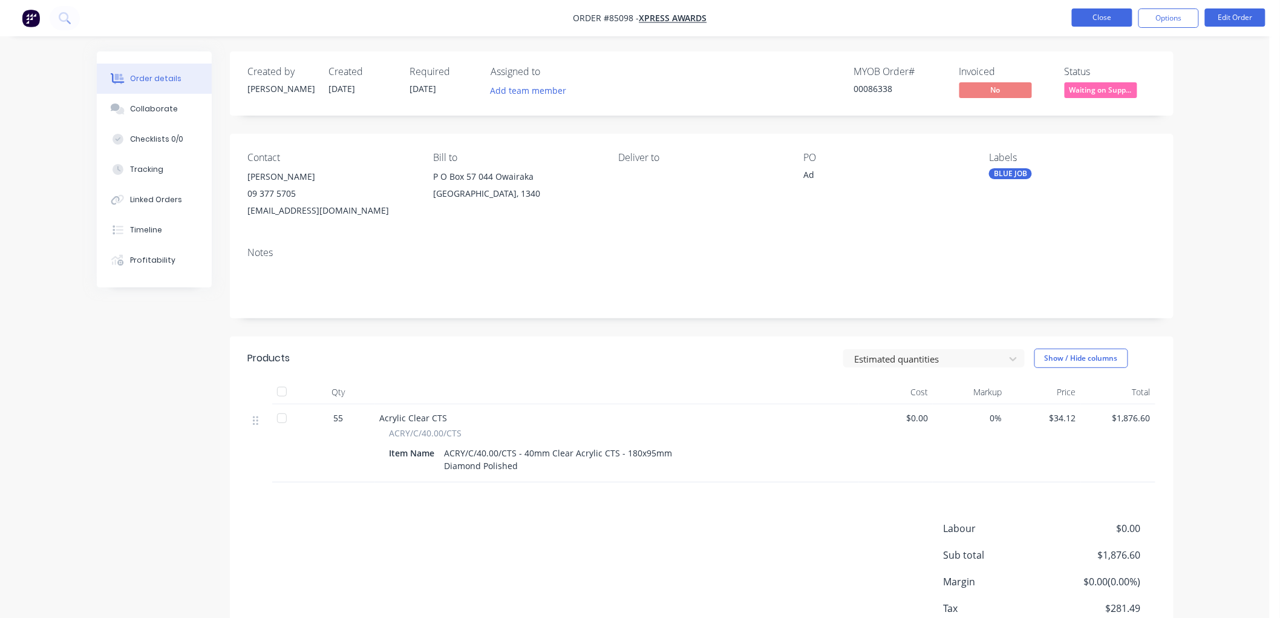
click at [1104, 21] on button "Close" at bounding box center [1102, 17] width 61 height 18
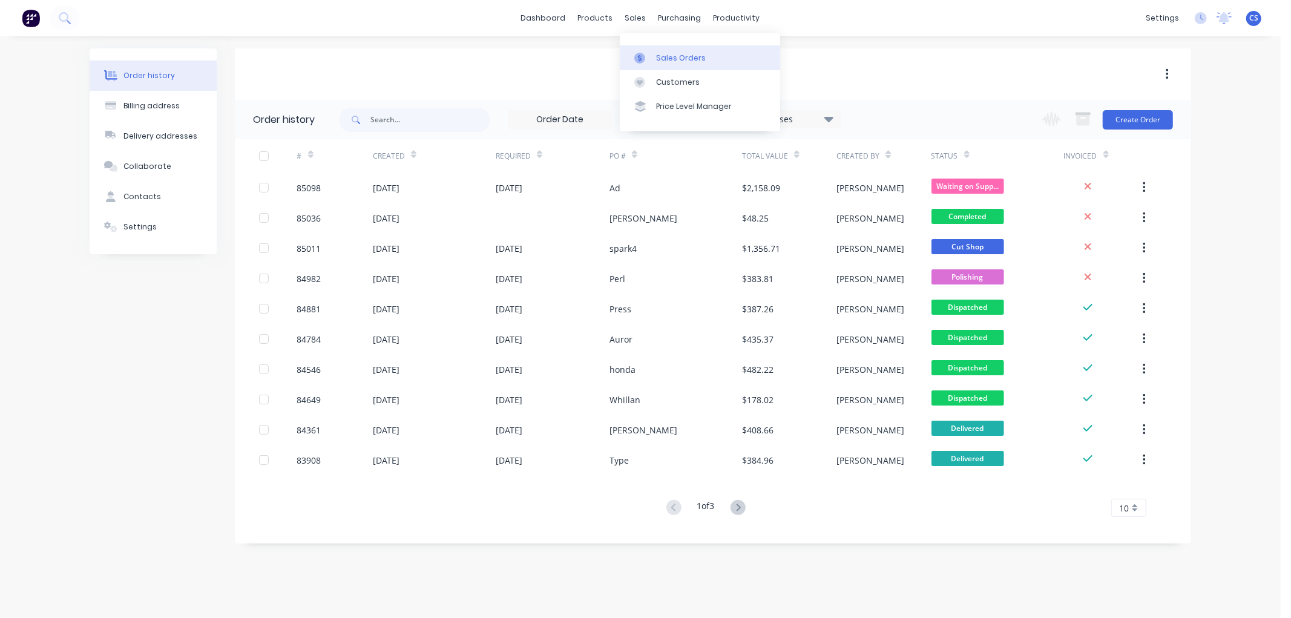
click at [656, 49] on link "Sales Orders" at bounding box center [700, 57] width 160 height 24
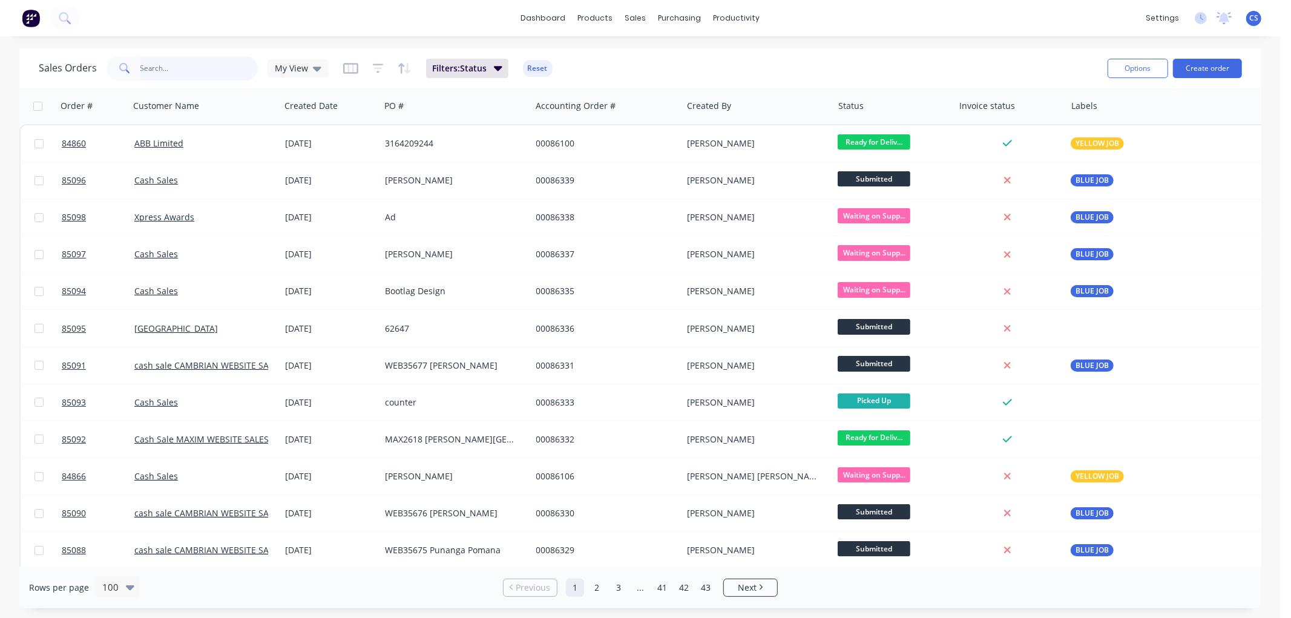
click at [211, 68] on input "text" at bounding box center [199, 68] width 118 height 24
click at [153, 67] on input "text" at bounding box center [199, 68] width 118 height 24
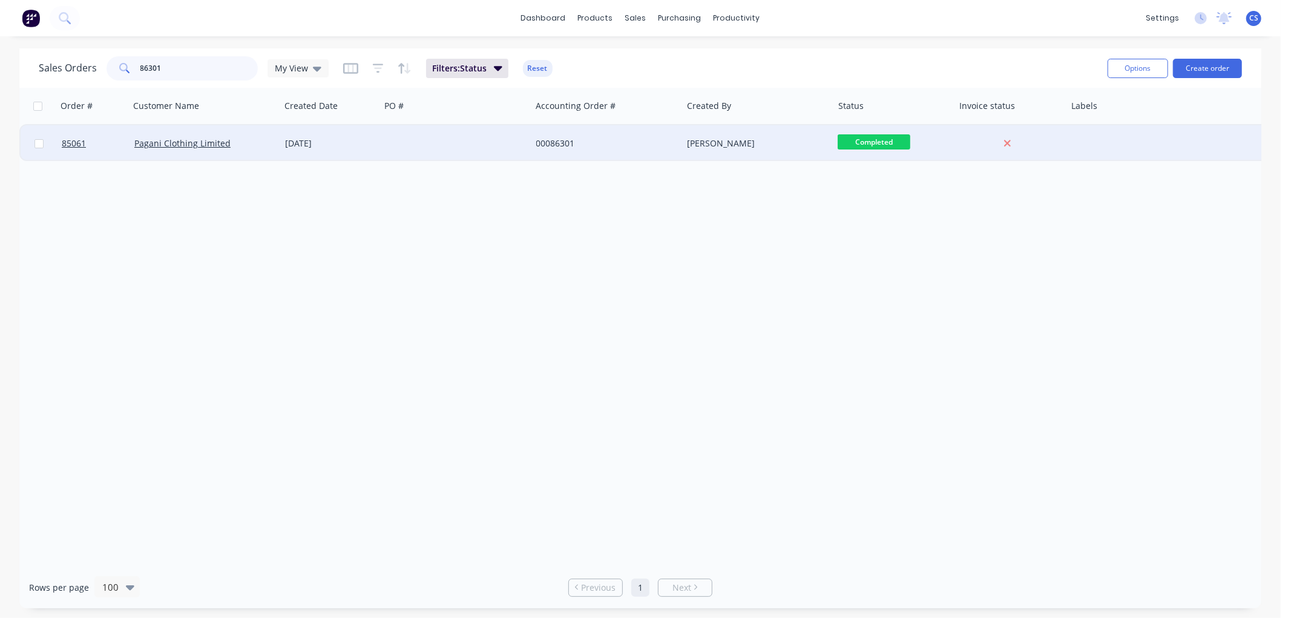
type input "86301"
click at [408, 144] on div at bounding box center [455, 143] width 151 height 36
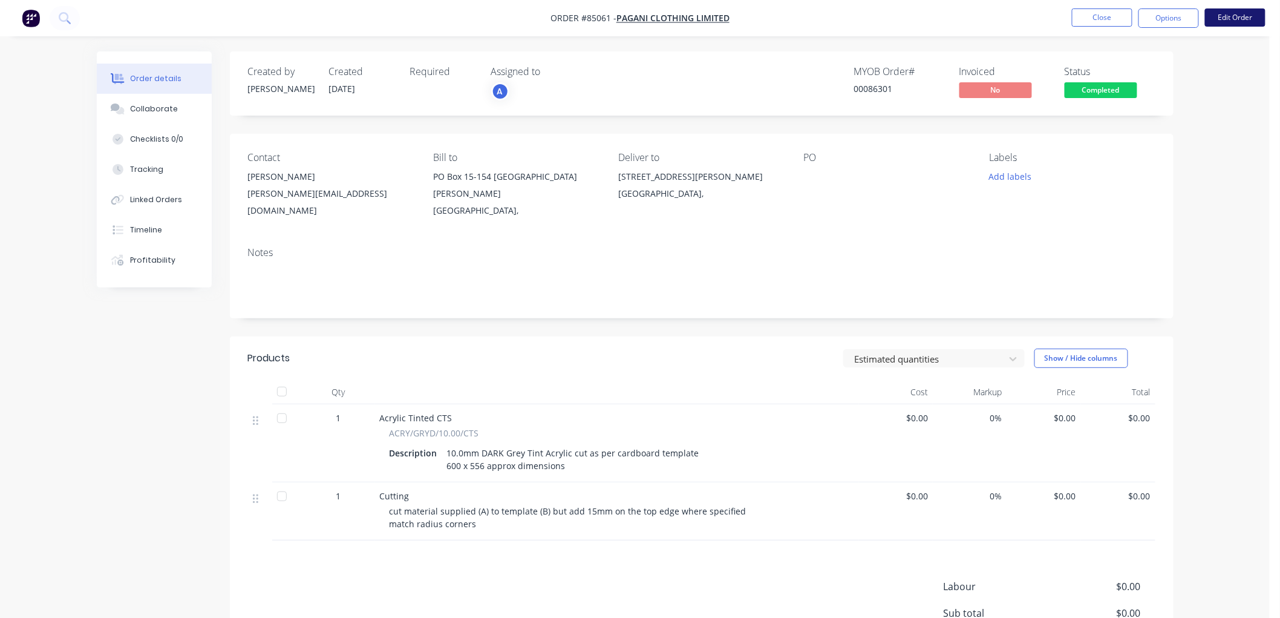
click at [1228, 20] on button "Edit Order" at bounding box center [1235, 17] width 61 height 18
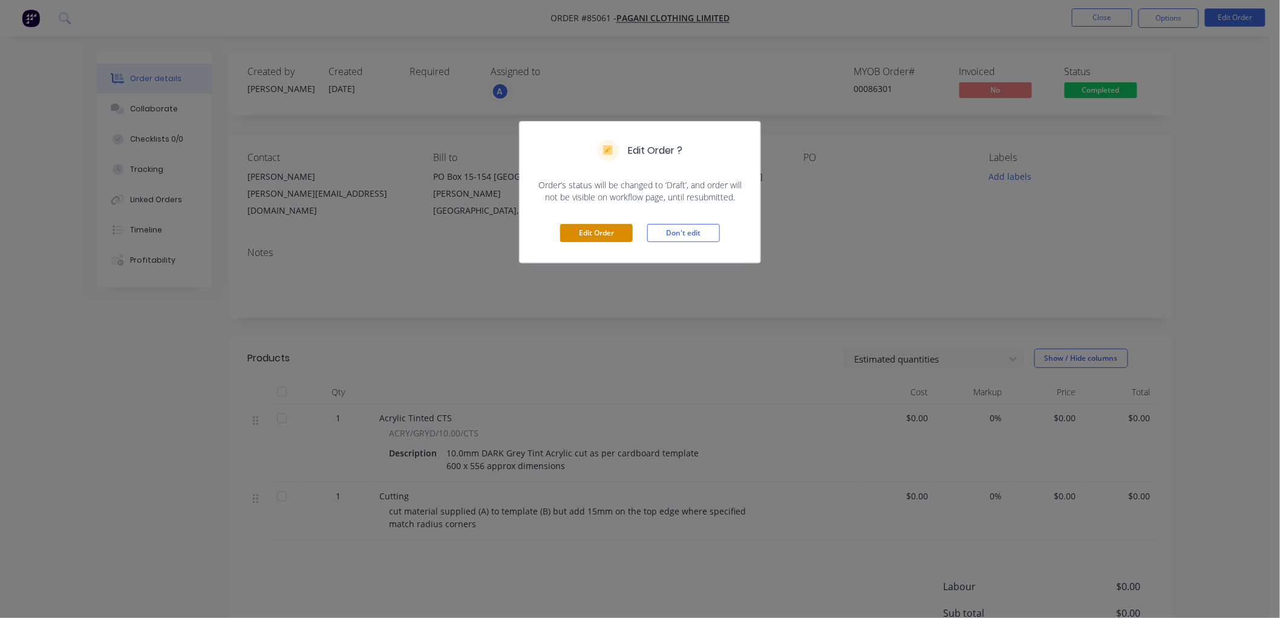
click at [591, 232] on button "Edit Order" at bounding box center [596, 233] width 73 height 18
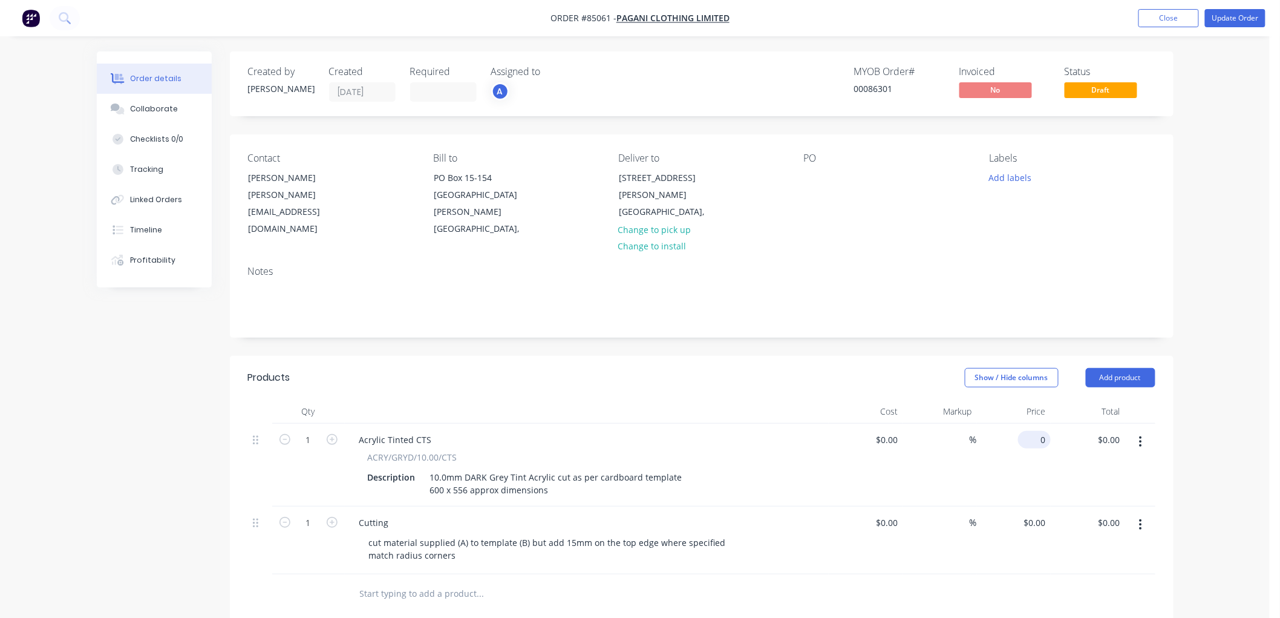
click at [1039, 431] on input "0" at bounding box center [1037, 440] width 28 height 18
type input "$219.36"
click at [1200, 419] on div "Order details Collaborate Checklists 0/0 Tracking Linked Orders Timeline Profit…" at bounding box center [635, 461] width 1270 height 922
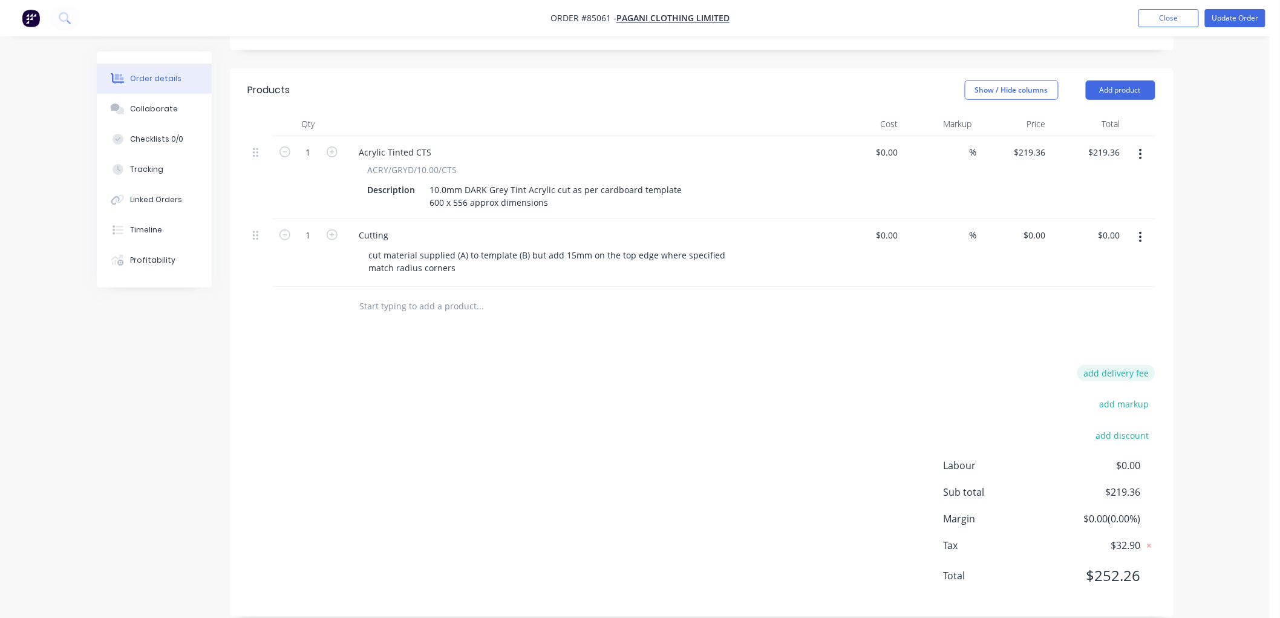
click at [1111, 365] on button "add delivery fee" at bounding box center [1117, 373] width 78 height 16
type input "10"
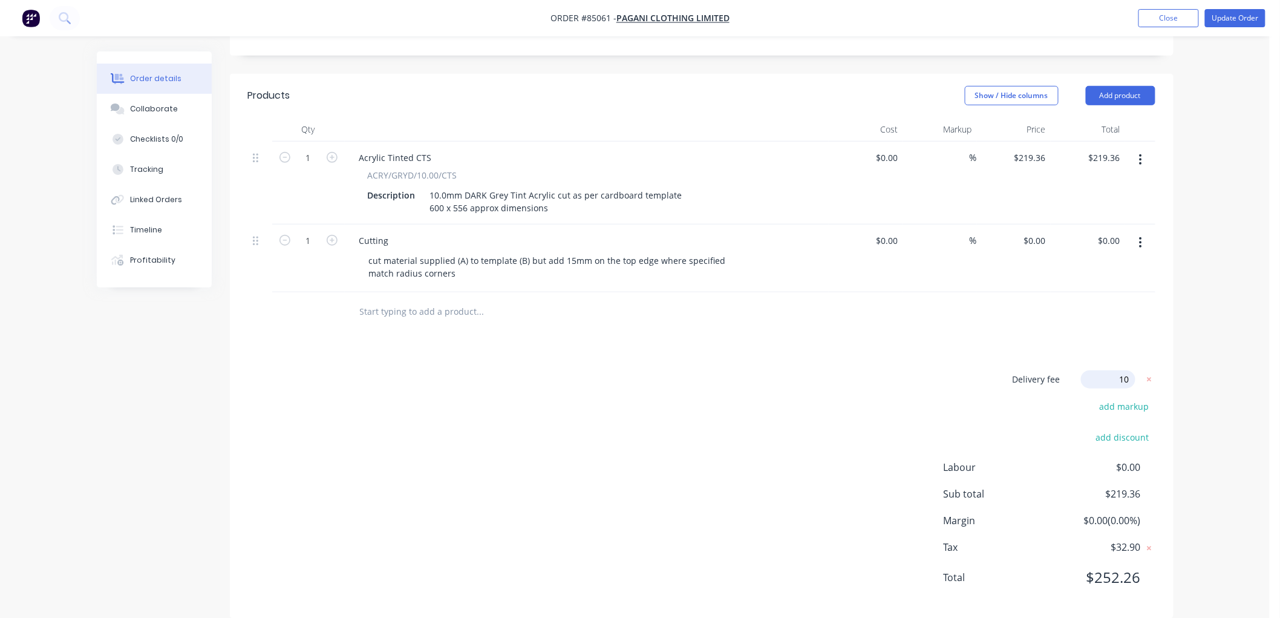
click at [1202, 319] on div "Order details Collaborate Checklists 0/0 Tracking Linked Orders Timeline Profit…" at bounding box center [635, 177] width 1270 height 918
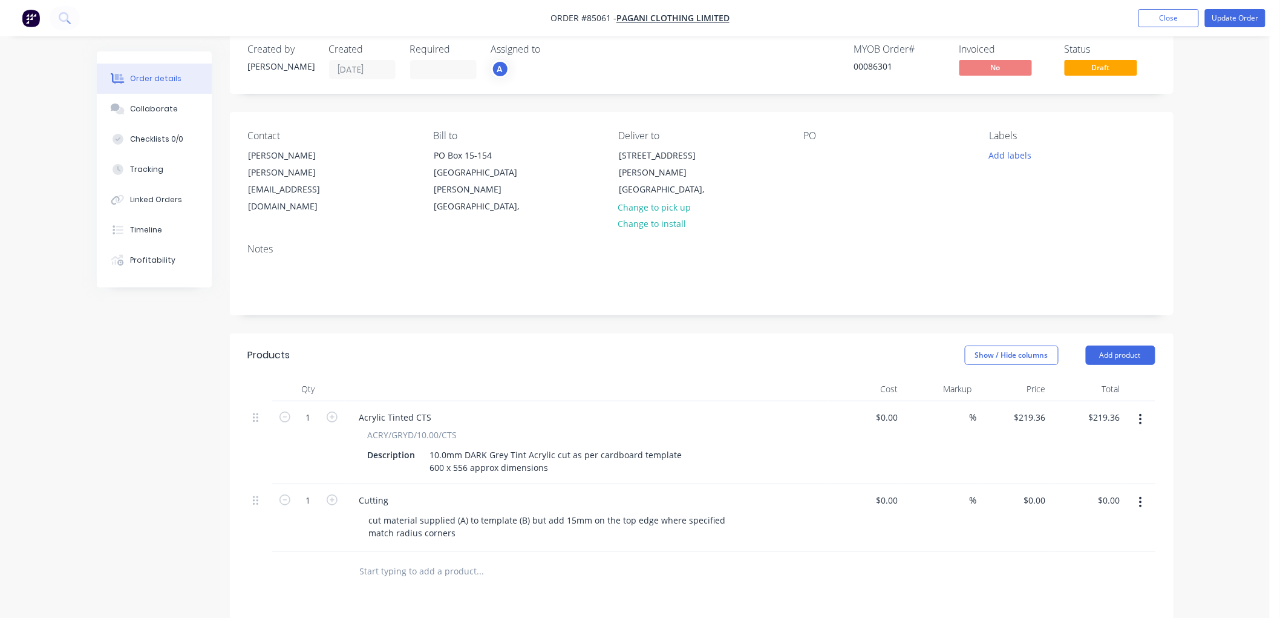
scroll to position [13, 0]
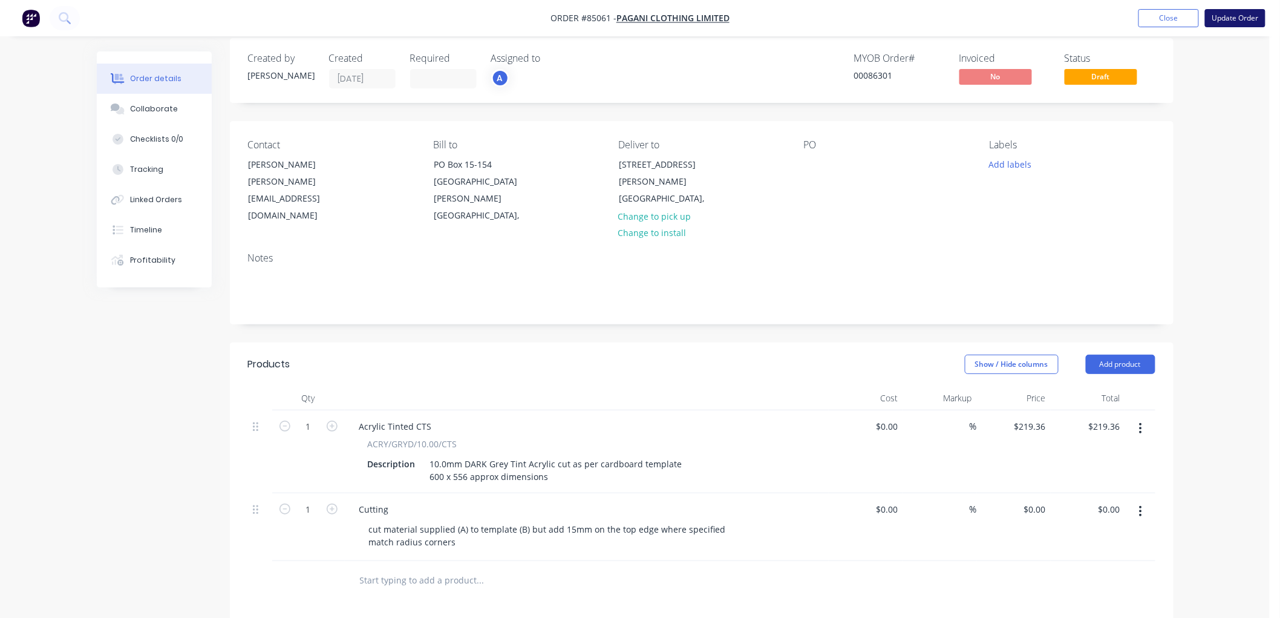
click at [1230, 22] on button "Update Order" at bounding box center [1235, 18] width 61 height 18
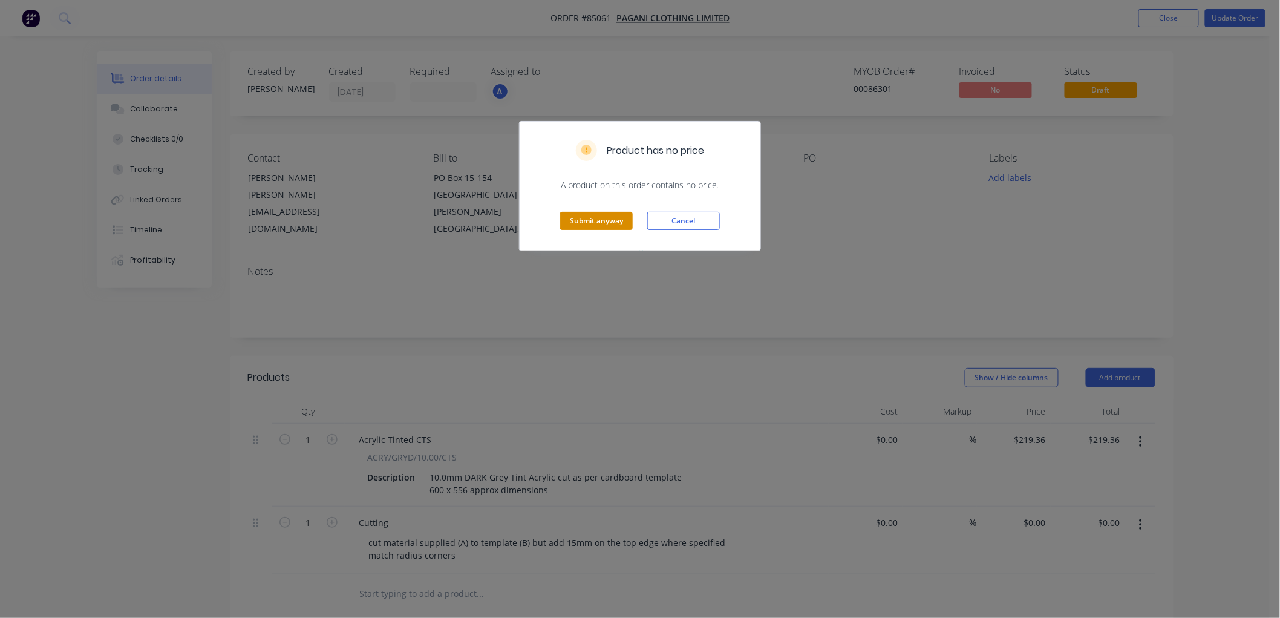
click at [603, 221] on button "Submit anyway" at bounding box center [596, 221] width 73 height 18
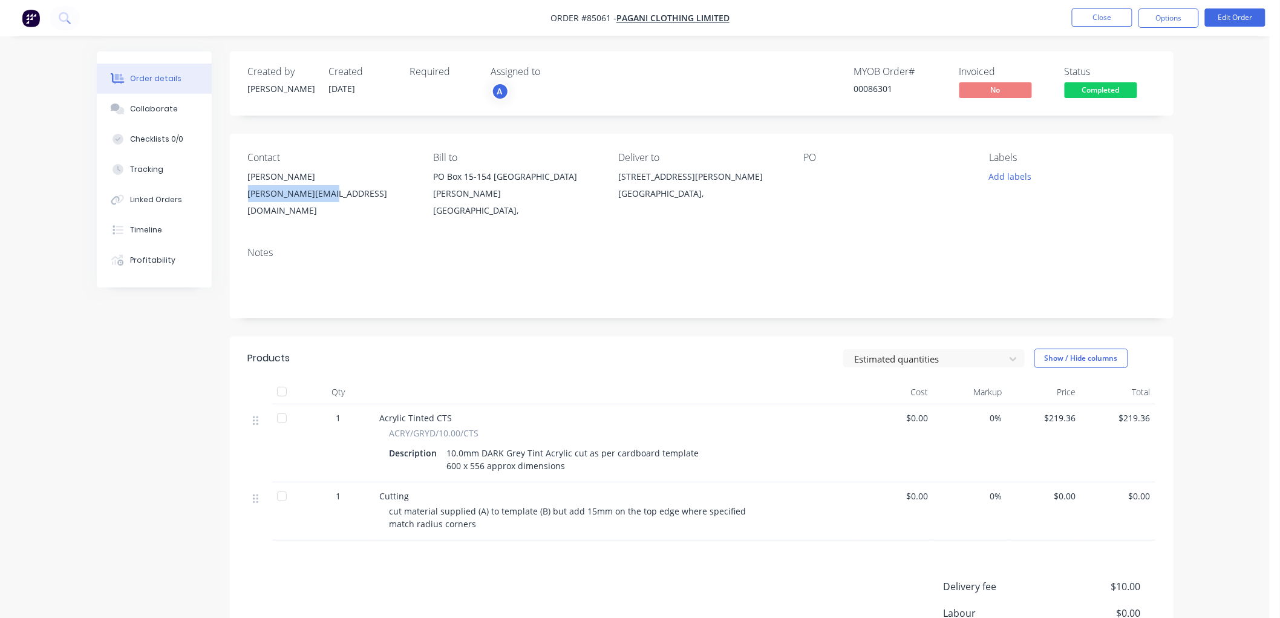
drag, startPoint x: 345, startPoint y: 194, endPoint x: 248, endPoint y: 200, distance: 97.6
click at [248, 200] on div "[PERSON_NAME][EMAIL_ADDRESS][DOMAIN_NAME]" at bounding box center [331, 202] width 166 height 34
copy div "[PERSON_NAME][EMAIL_ADDRESS][DOMAIN_NAME]"
click at [1163, 21] on button "Options" at bounding box center [1169, 17] width 61 height 19
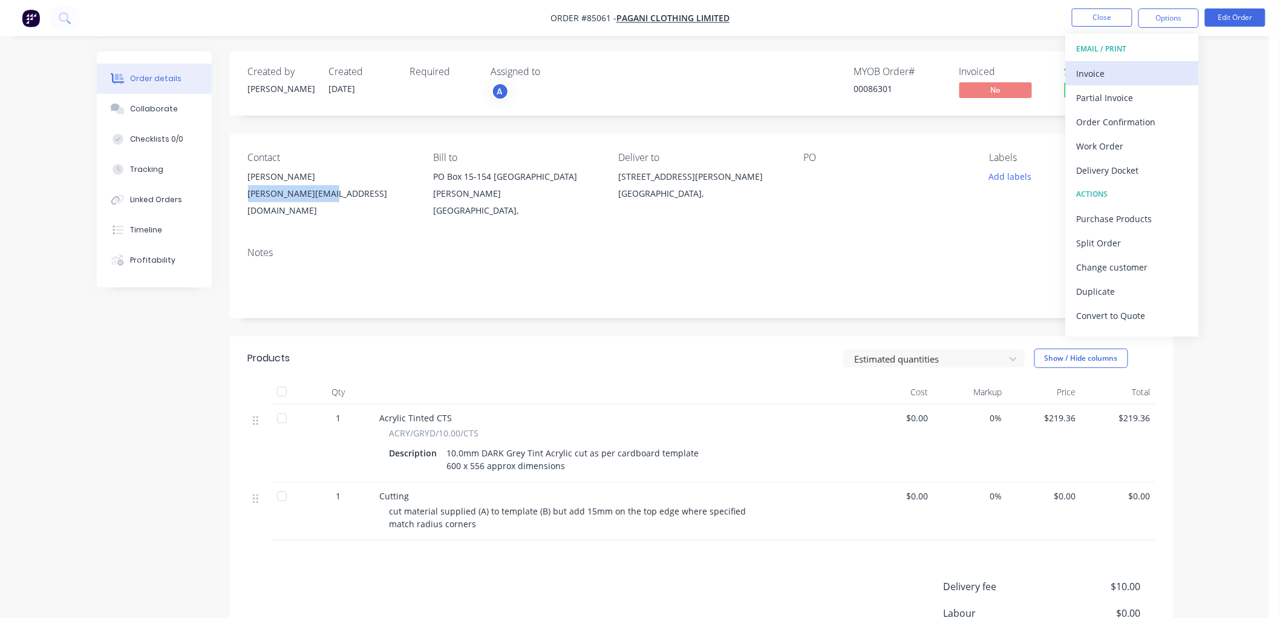
click at [1122, 65] on div "Invoice" at bounding box center [1132, 74] width 111 height 18
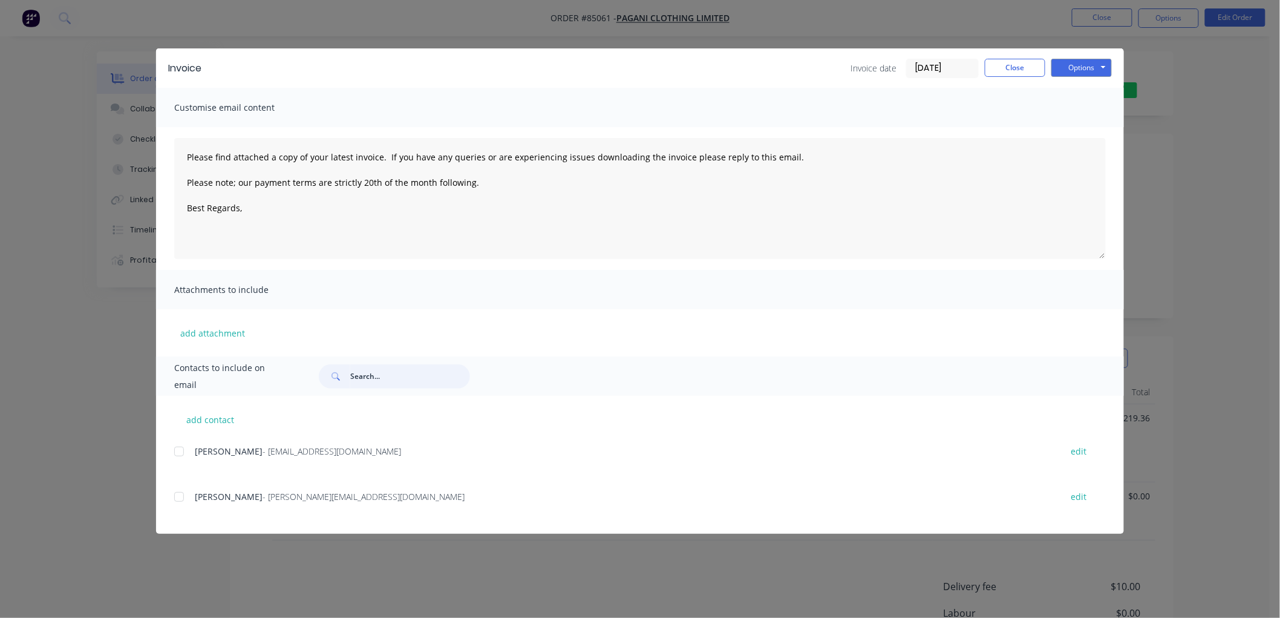
click at [366, 376] on input "text" at bounding box center [410, 376] width 120 height 24
paste input "[PERSON_NAME][EMAIL_ADDRESS][DOMAIN_NAME]"
type input "[PERSON_NAME][EMAIL_ADDRESS][DOMAIN_NAME]"
type textarea "Please find attached a copy of your latest invoice. If you have any queries or …"
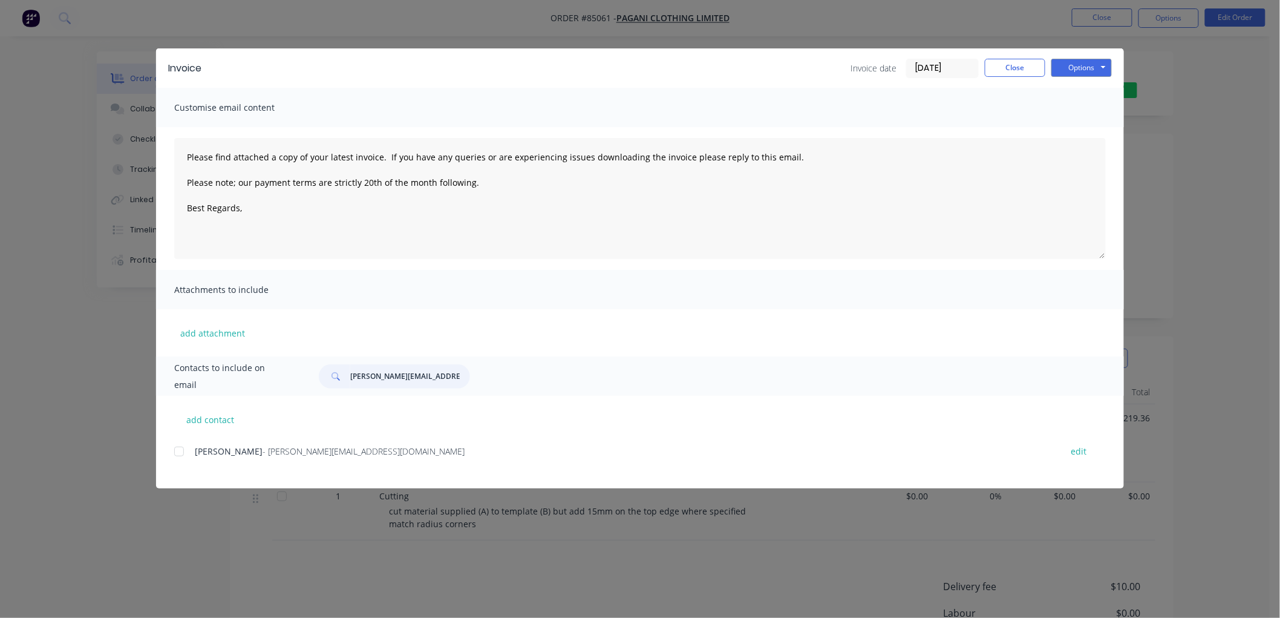
type input "[PERSON_NAME][EMAIL_ADDRESS][DOMAIN_NAME]"
click at [1021, 68] on button "Close" at bounding box center [1015, 68] width 61 height 18
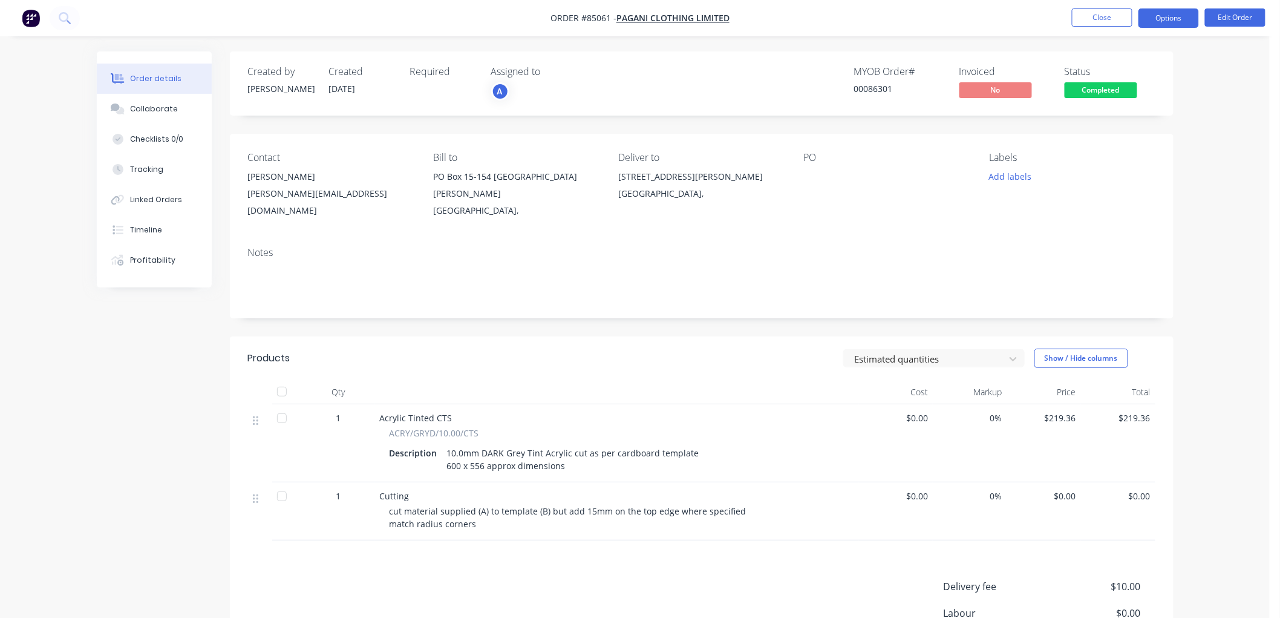
click at [1169, 19] on button "Options" at bounding box center [1169, 17] width 61 height 19
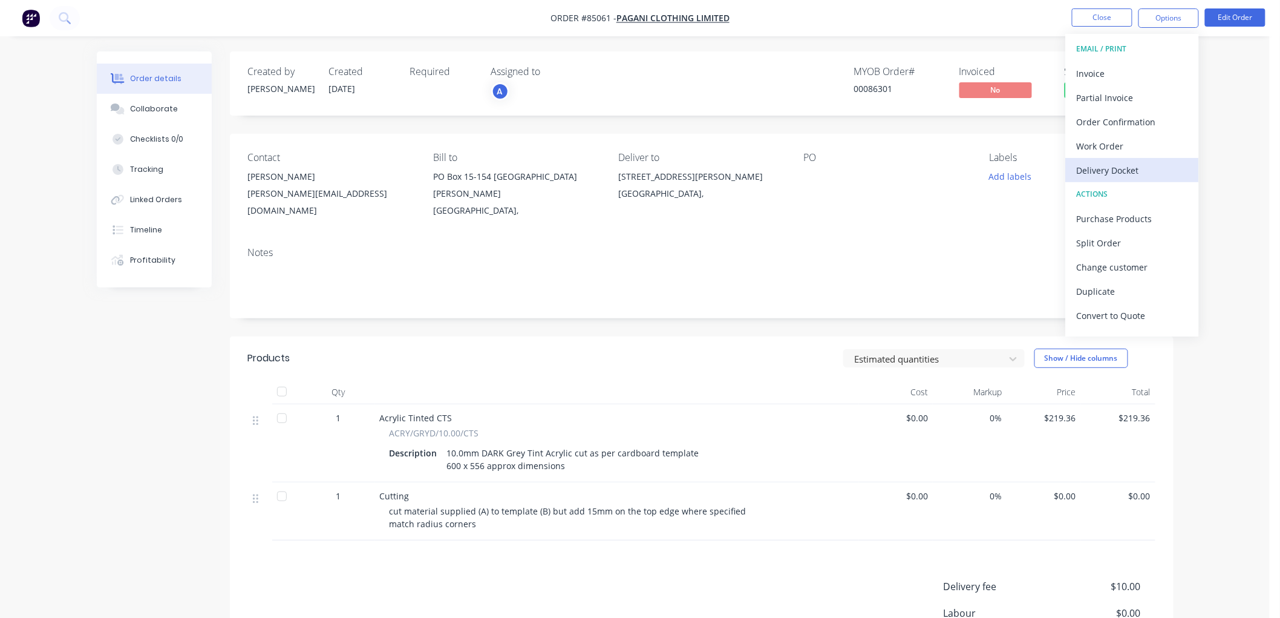
click at [1112, 172] on div "Delivery Docket" at bounding box center [1132, 171] width 111 height 18
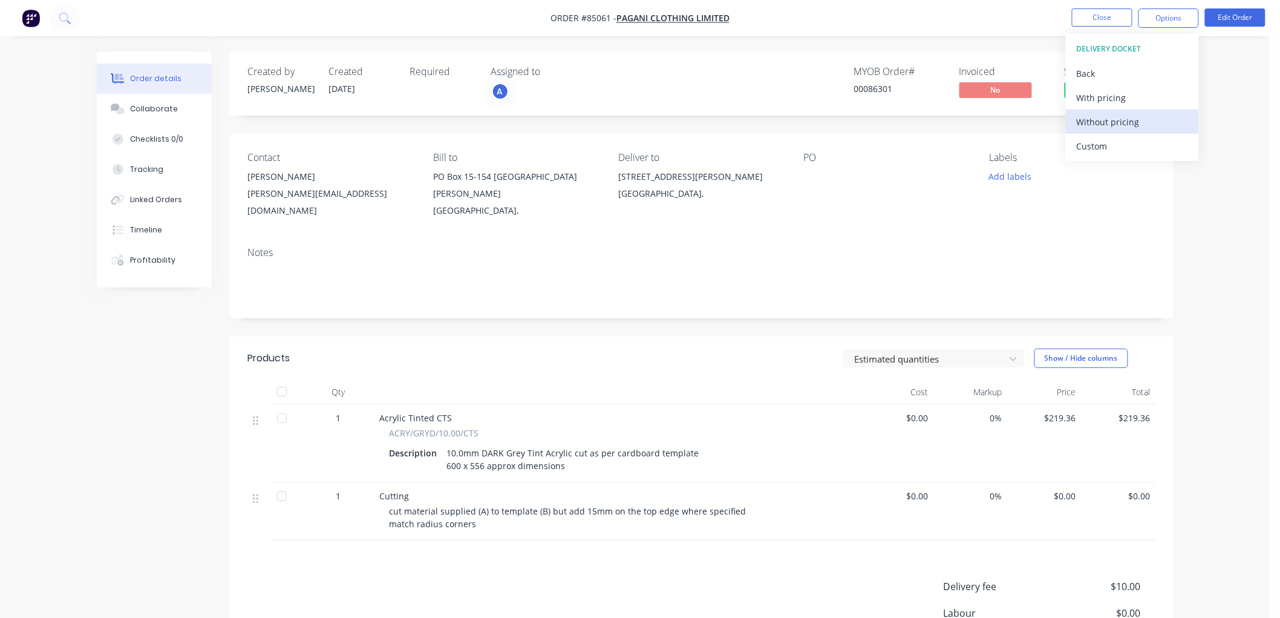
click at [1133, 123] on div "Without pricing" at bounding box center [1132, 122] width 111 height 18
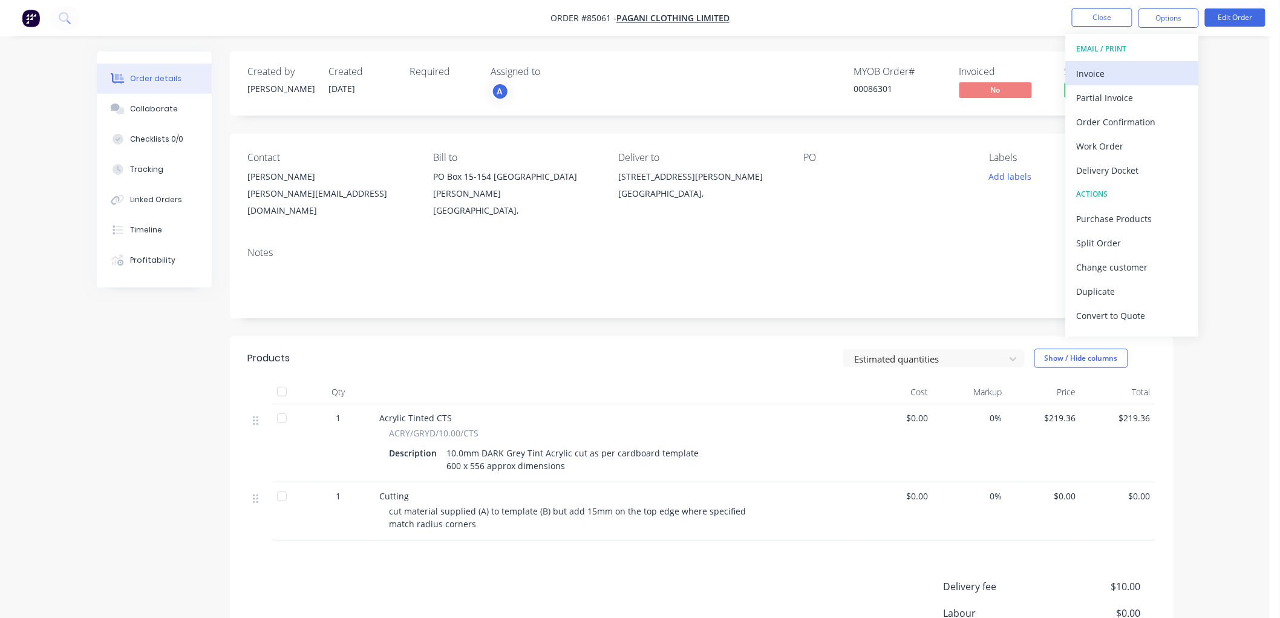
click at [1078, 76] on div "Invoice" at bounding box center [1132, 74] width 111 height 18
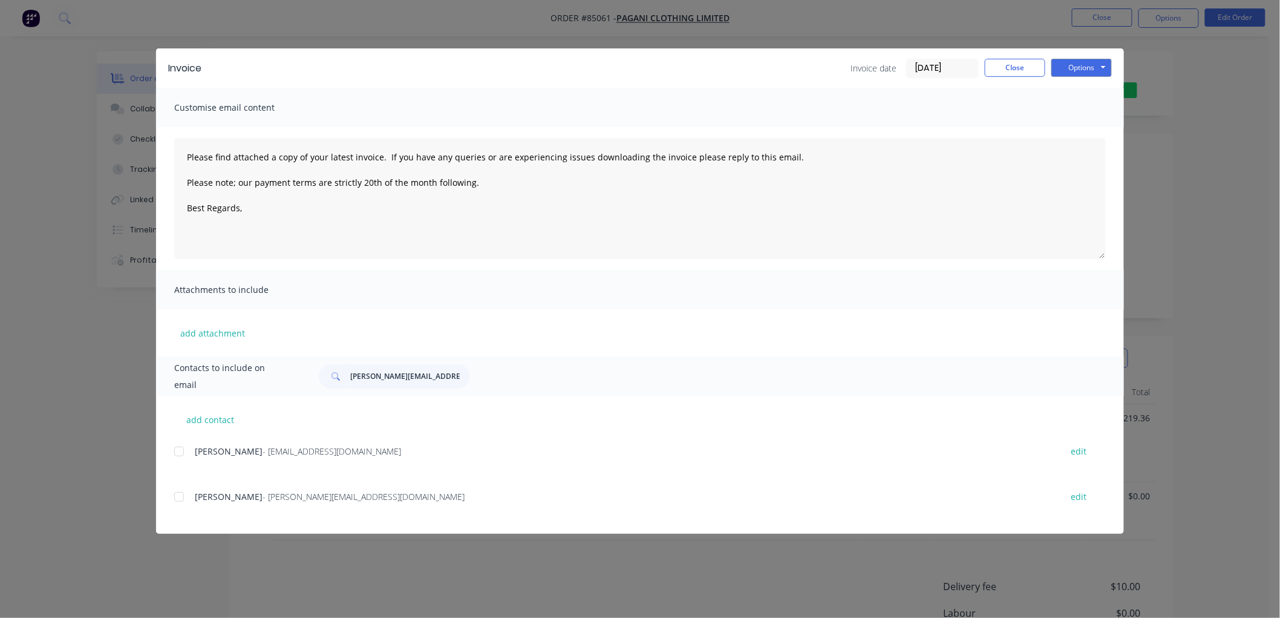
click at [179, 494] on div at bounding box center [179, 497] width 24 height 24
click at [177, 454] on div at bounding box center [179, 451] width 24 height 24
click at [180, 493] on div at bounding box center [179, 497] width 24 height 24
click at [281, 217] on textarea "Please find attached a copy of your latest invoice. If you have any queries or …" at bounding box center [640, 198] width 932 height 121
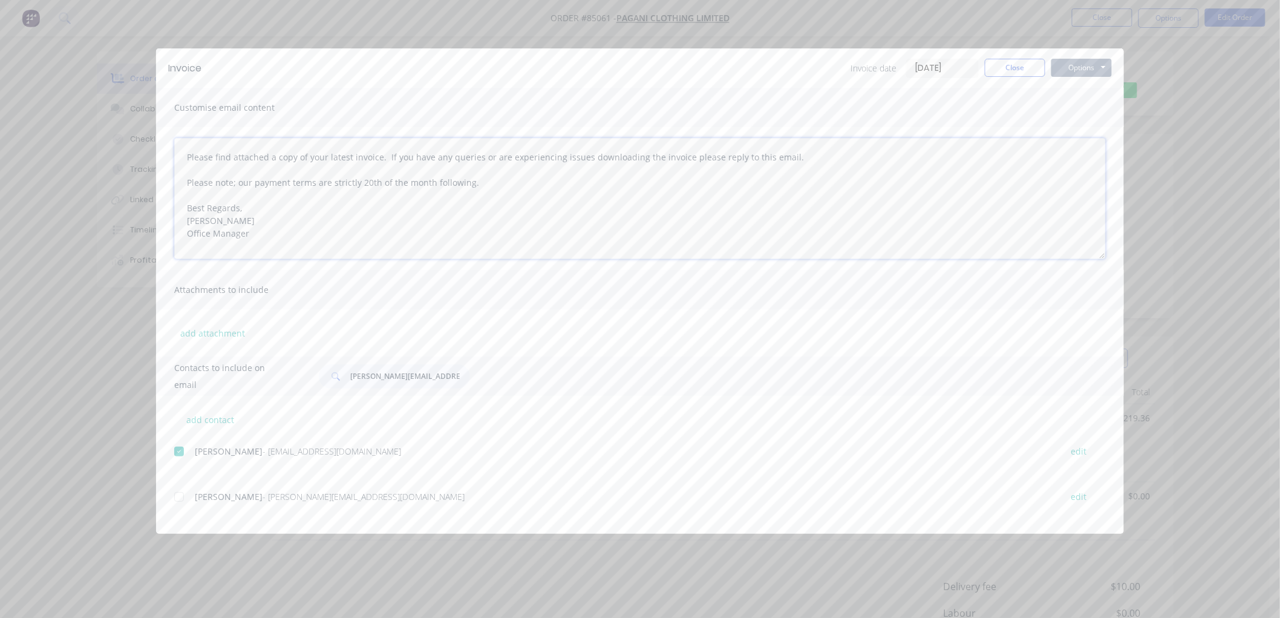
type textarea "Please find attached a copy of your latest invoice. If you have any queries or …"
click at [1069, 67] on button "Options" at bounding box center [1082, 68] width 61 height 18
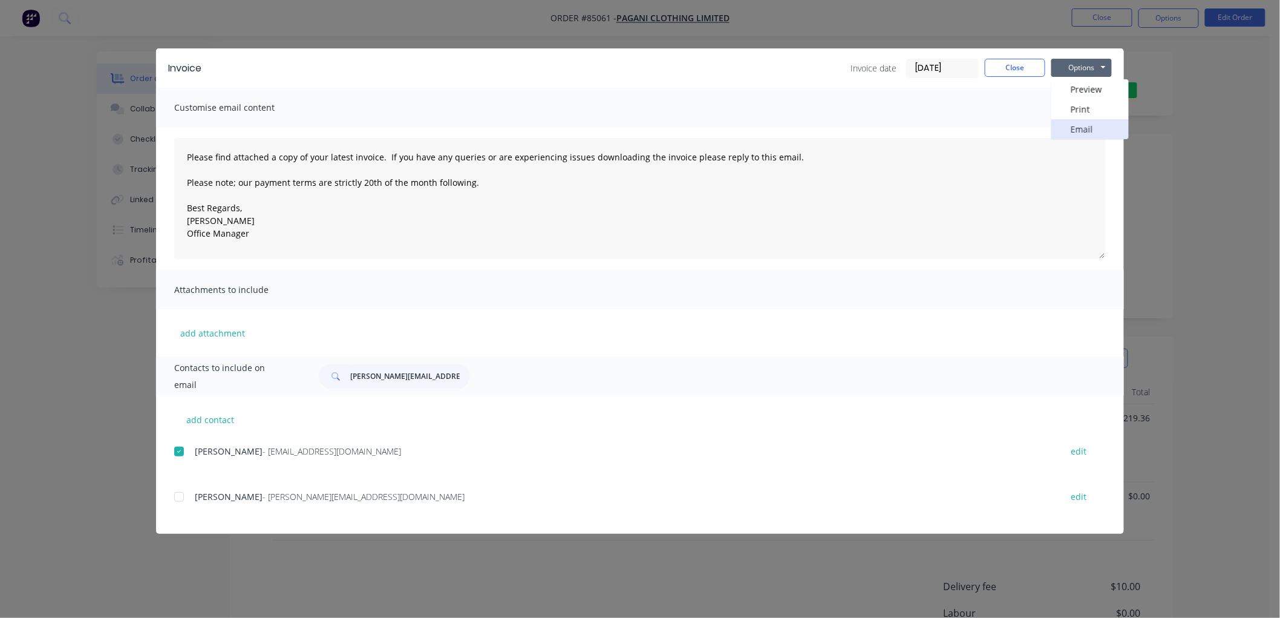
click at [1068, 122] on button "Email" at bounding box center [1090, 129] width 77 height 20
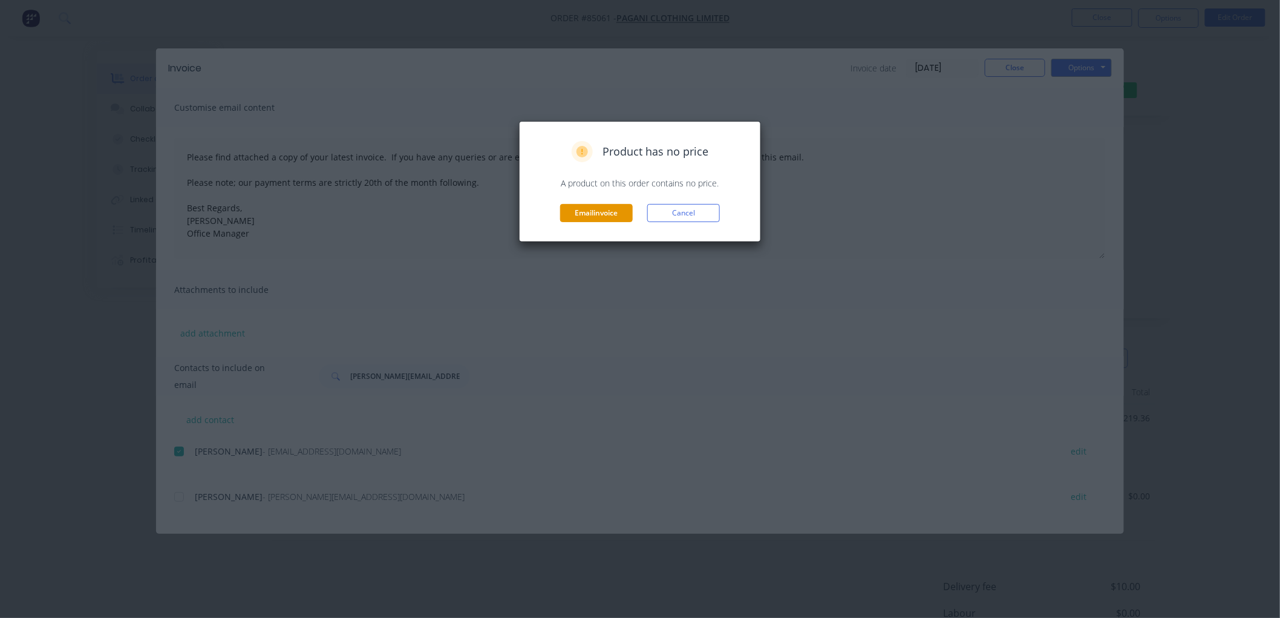
click at [591, 213] on button "Email invoice" at bounding box center [596, 213] width 73 height 18
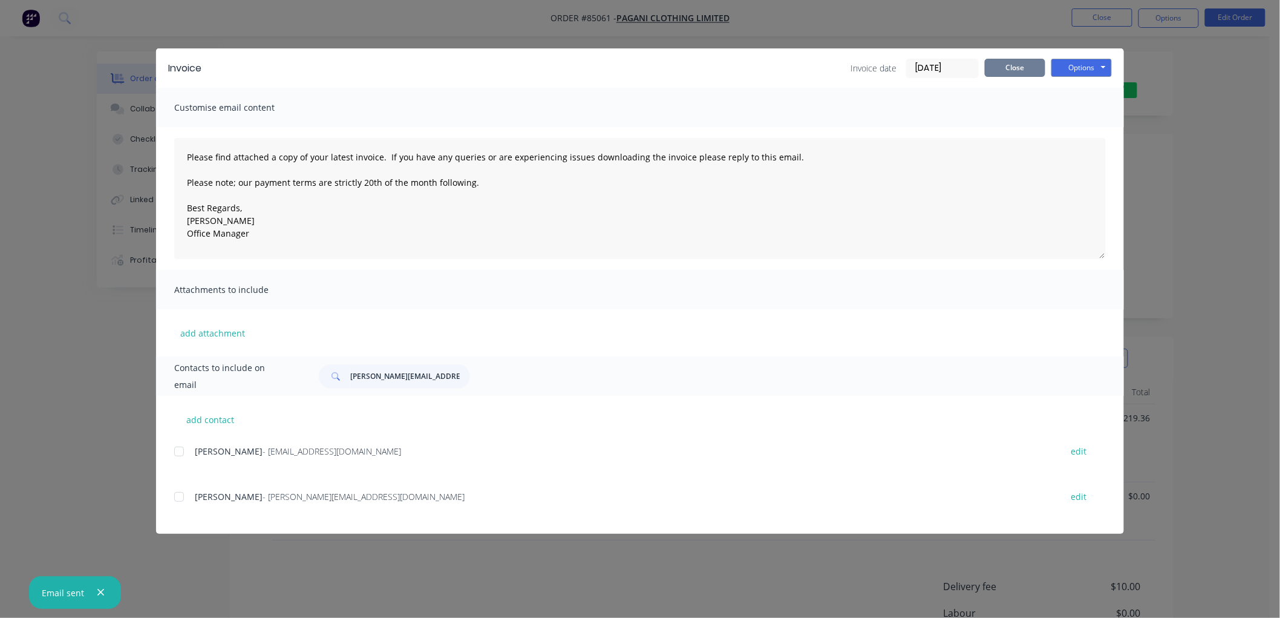
click at [1026, 68] on button "Close" at bounding box center [1015, 68] width 61 height 18
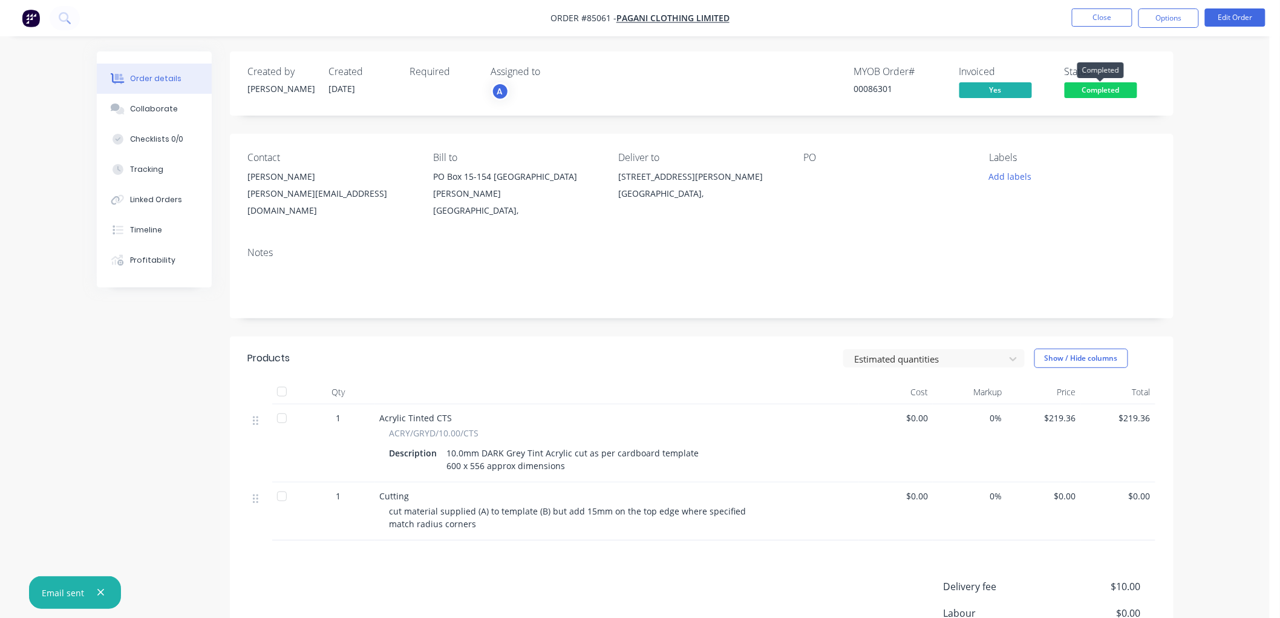
click at [1092, 89] on span "Completed" at bounding box center [1101, 89] width 73 height 15
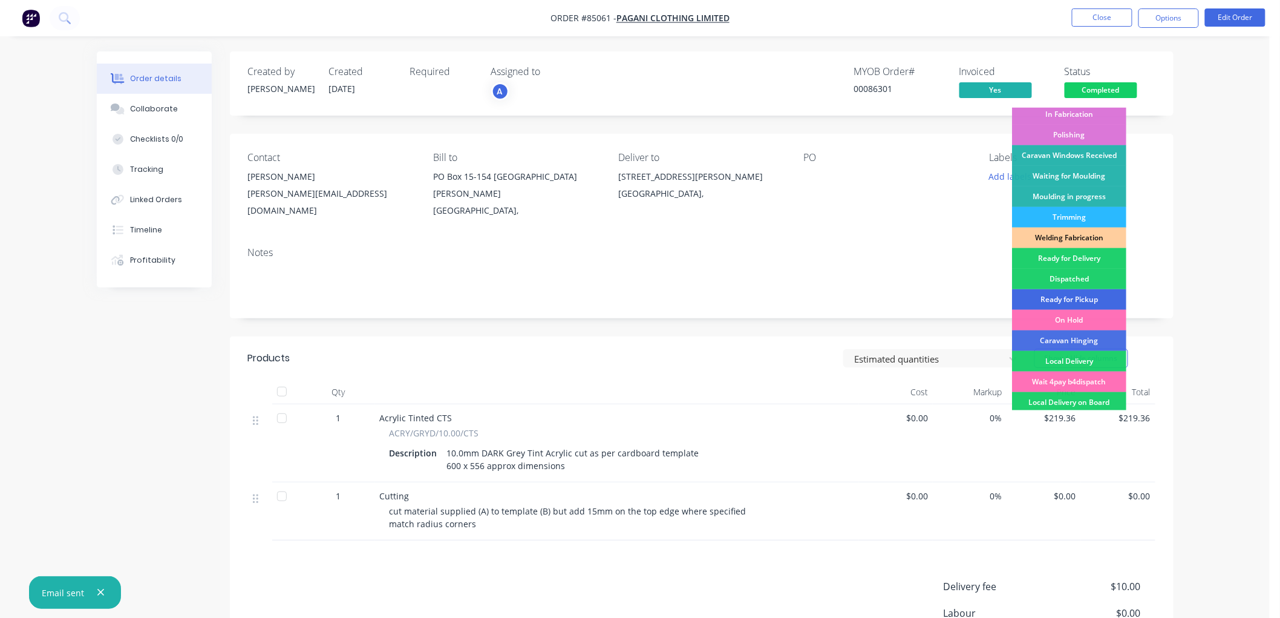
scroll to position [201, 0]
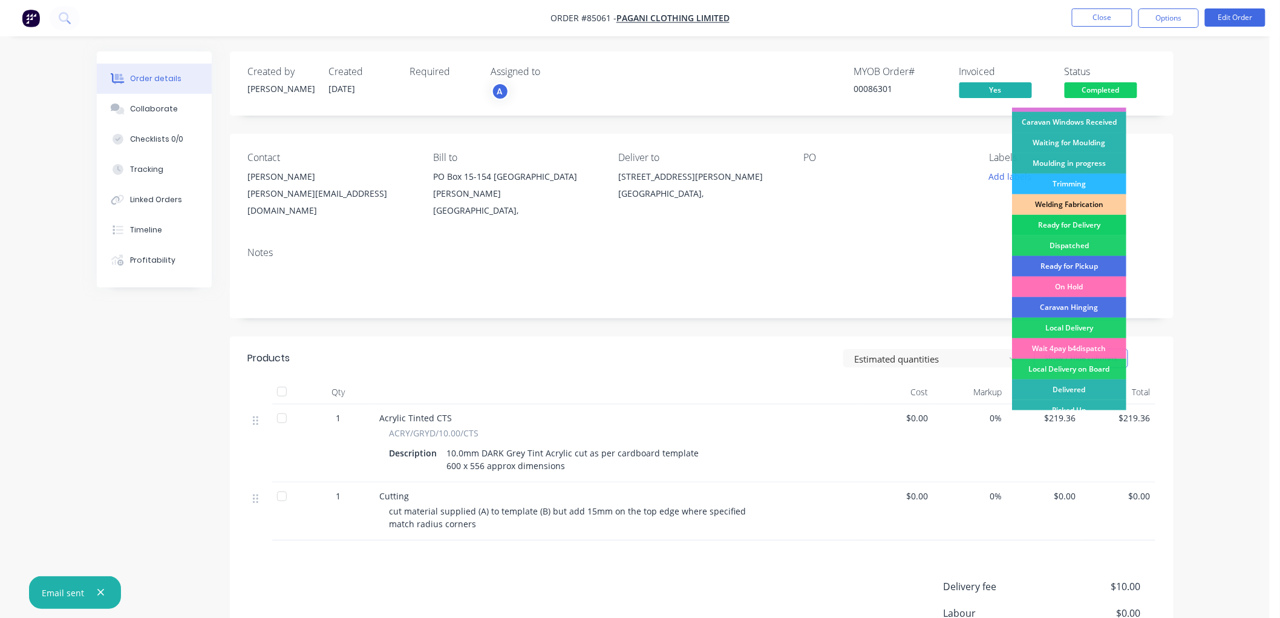
click at [1081, 224] on div "Ready for Delivery" at bounding box center [1069, 225] width 114 height 21
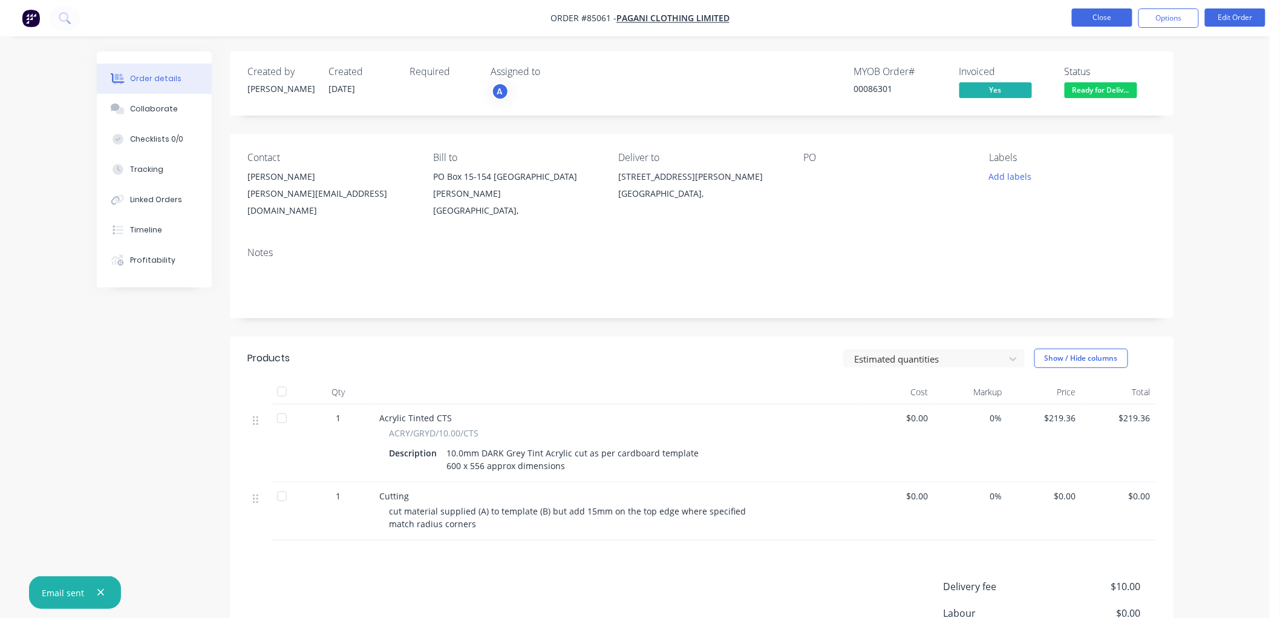
click at [1114, 19] on button "Close" at bounding box center [1102, 17] width 61 height 18
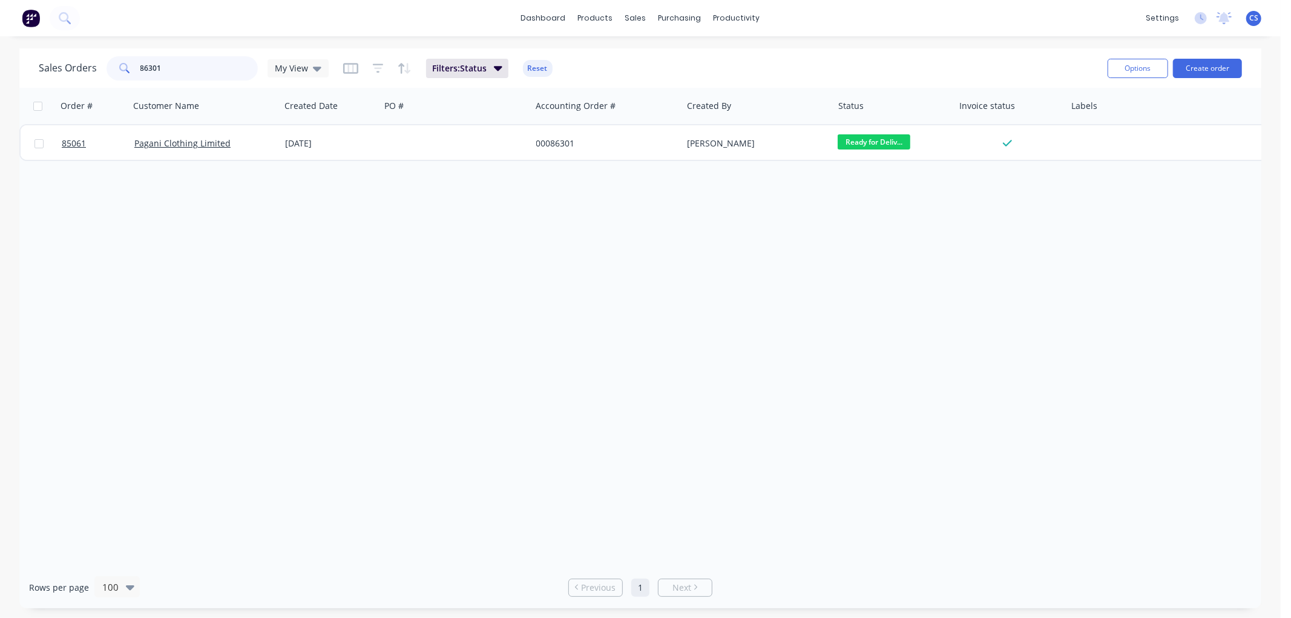
click at [164, 69] on input "86301" at bounding box center [199, 68] width 118 height 24
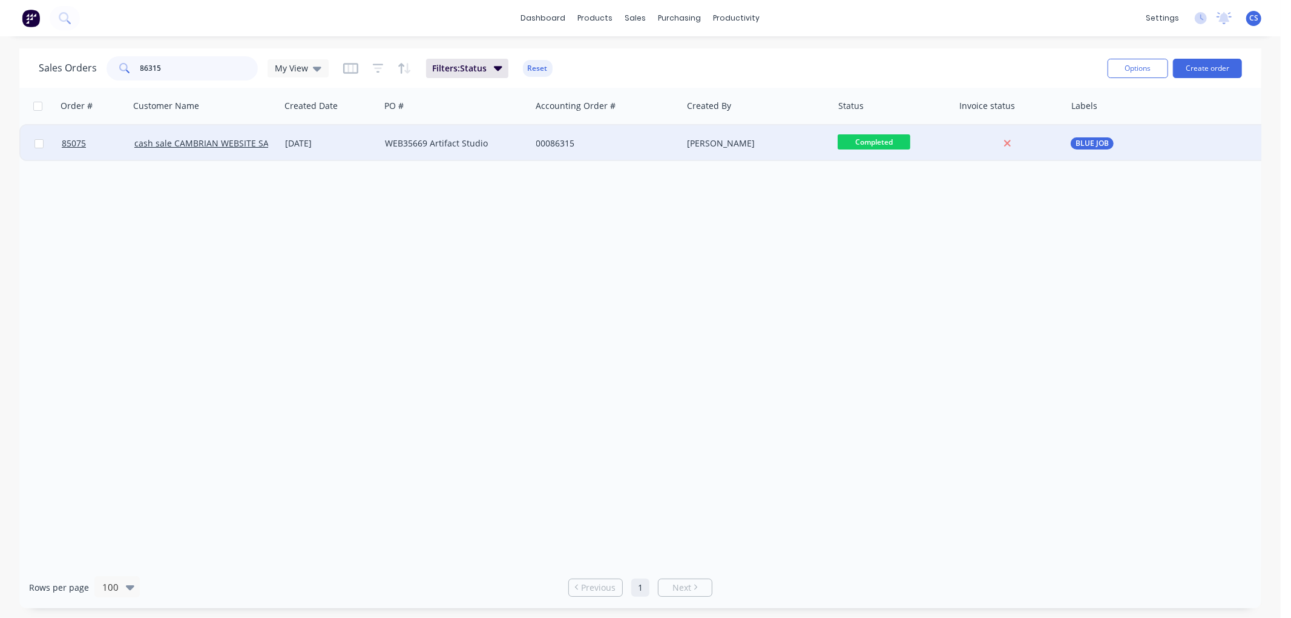
type input "86315"
click at [347, 146] on div "[DATE]" at bounding box center [330, 143] width 90 height 12
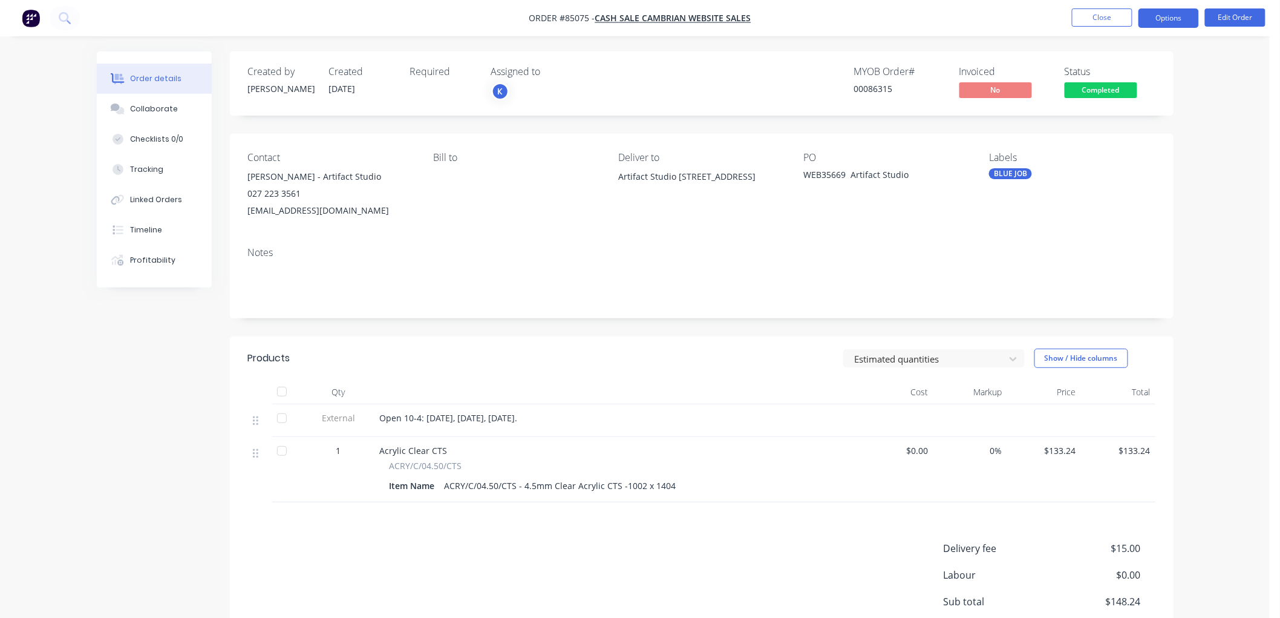
click at [1173, 19] on button "Options" at bounding box center [1169, 17] width 61 height 19
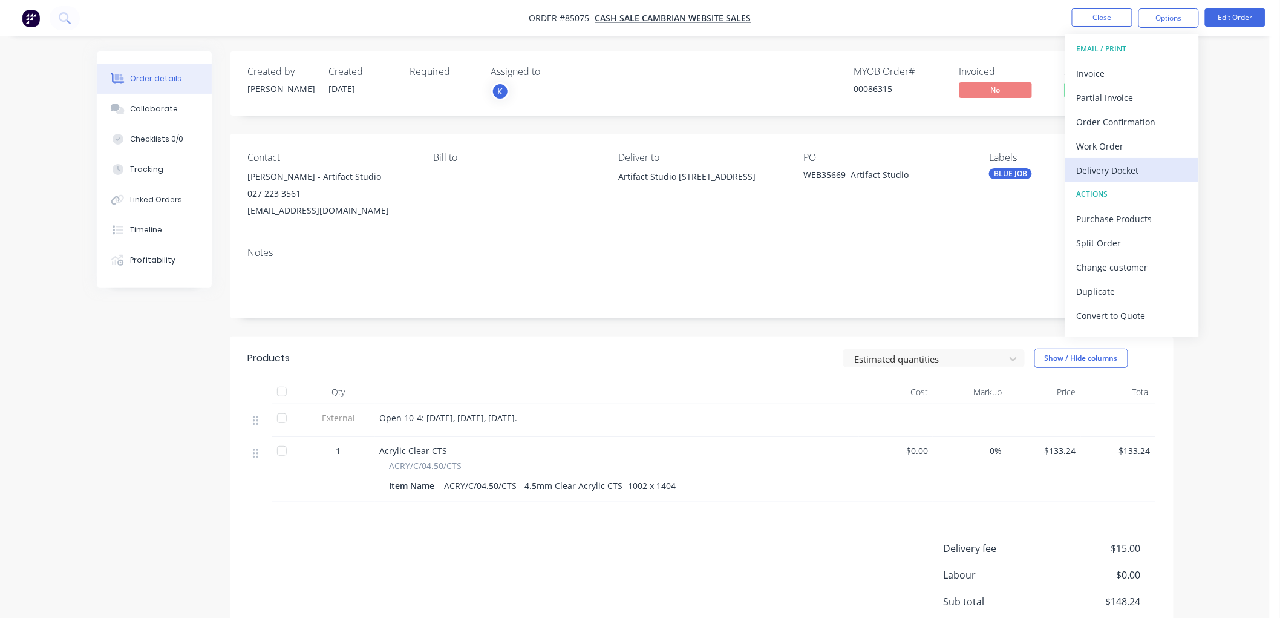
click at [1113, 159] on button "Delivery Docket" at bounding box center [1132, 170] width 133 height 24
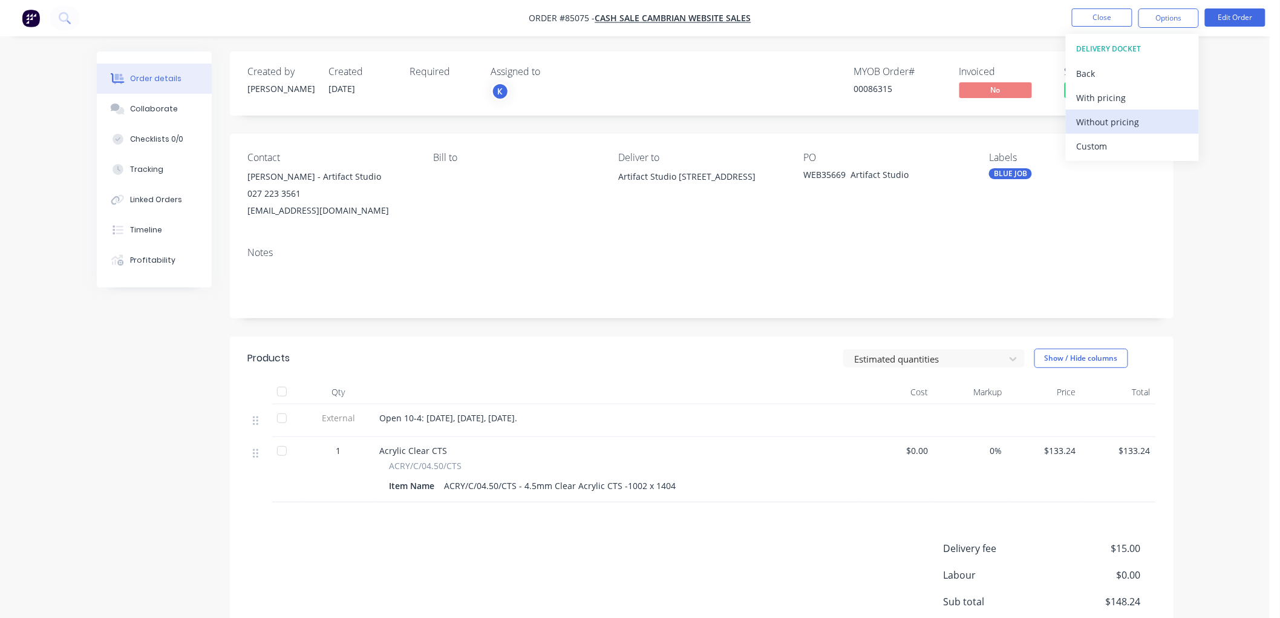
click at [1125, 122] on div "Without pricing" at bounding box center [1132, 122] width 111 height 18
click at [929, 56] on div "Created by [PERSON_NAME] Created [DATE] Required Assigned to K MYOB Order # 000…" at bounding box center [702, 83] width 944 height 64
click at [1099, 87] on span "Completed" at bounding box center [1101, 89] width 73 height 15
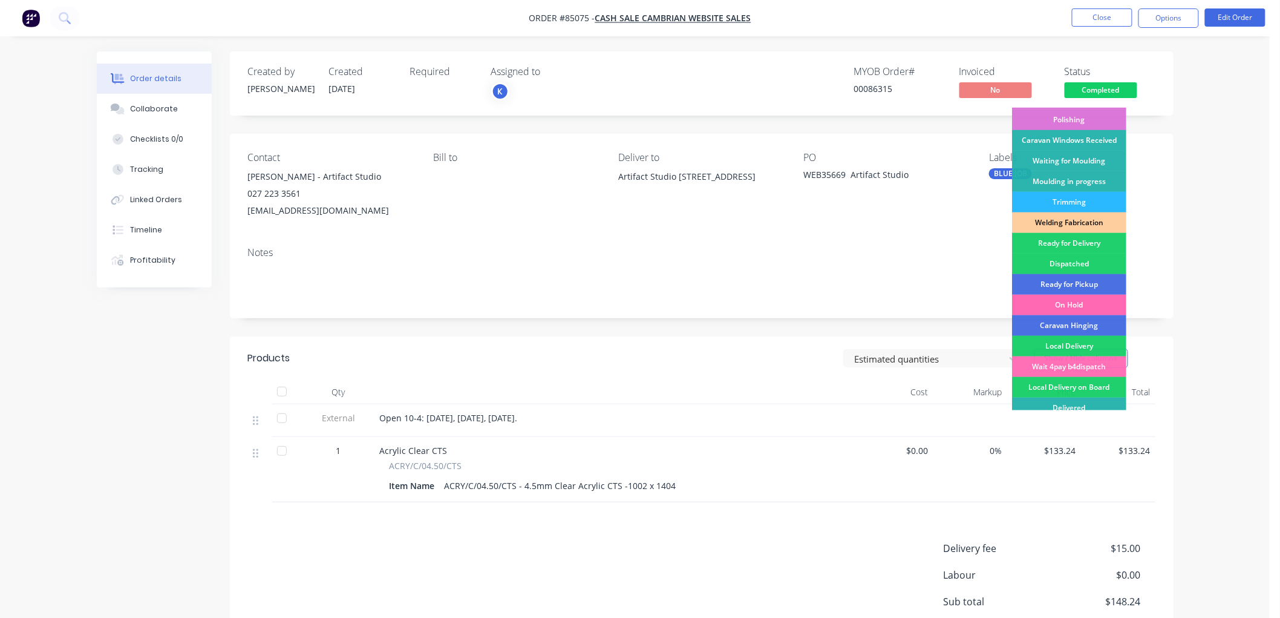
scroll to position [201, 0]
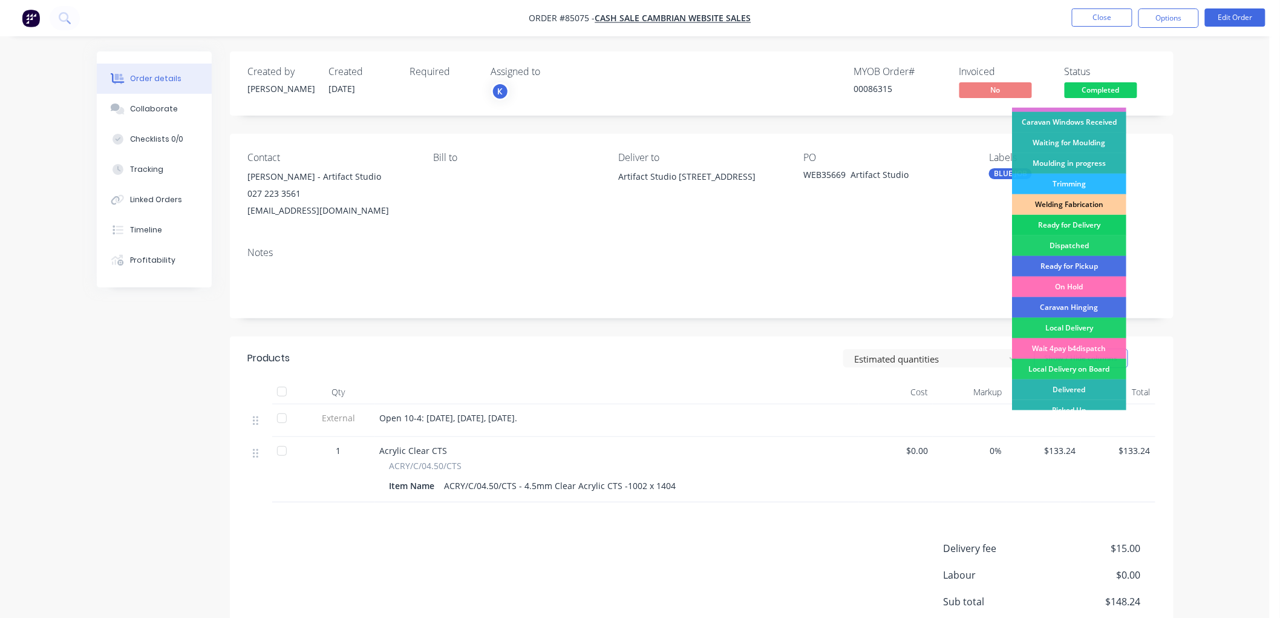
click at [1081, 223] on div "Ready for Delivery" at bounding box center [1069, 225] width 114 height 21
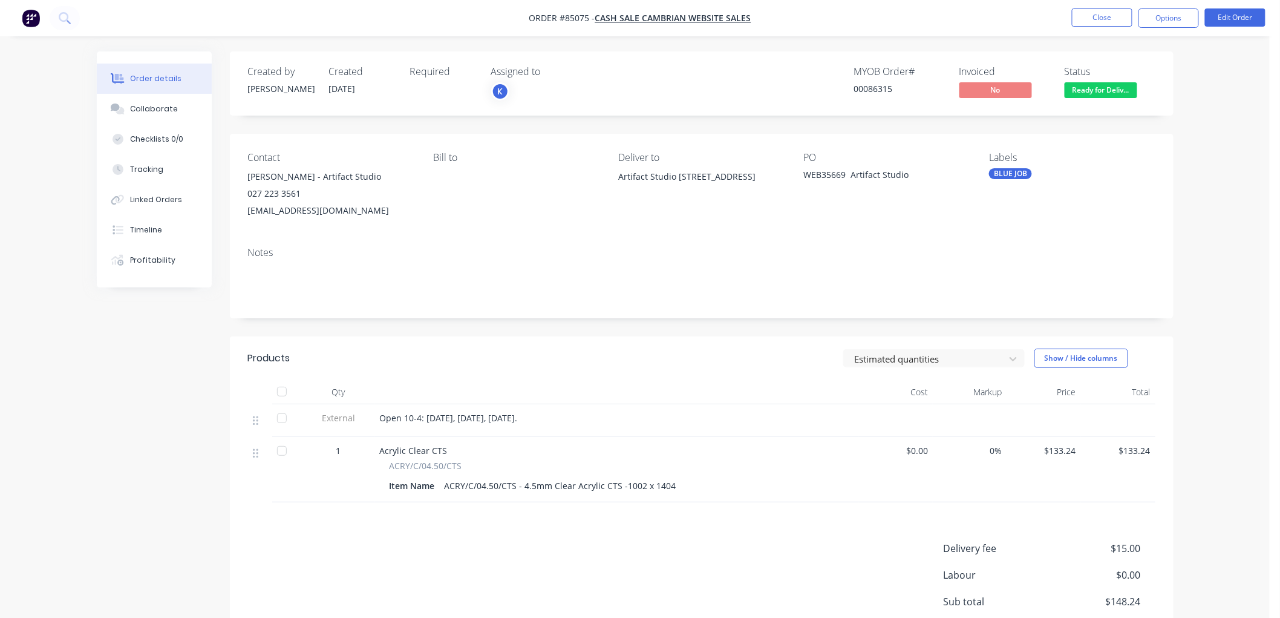
click at [1176, 21] on button "Options" at bounding box center [1169, 17] width 61 height 19
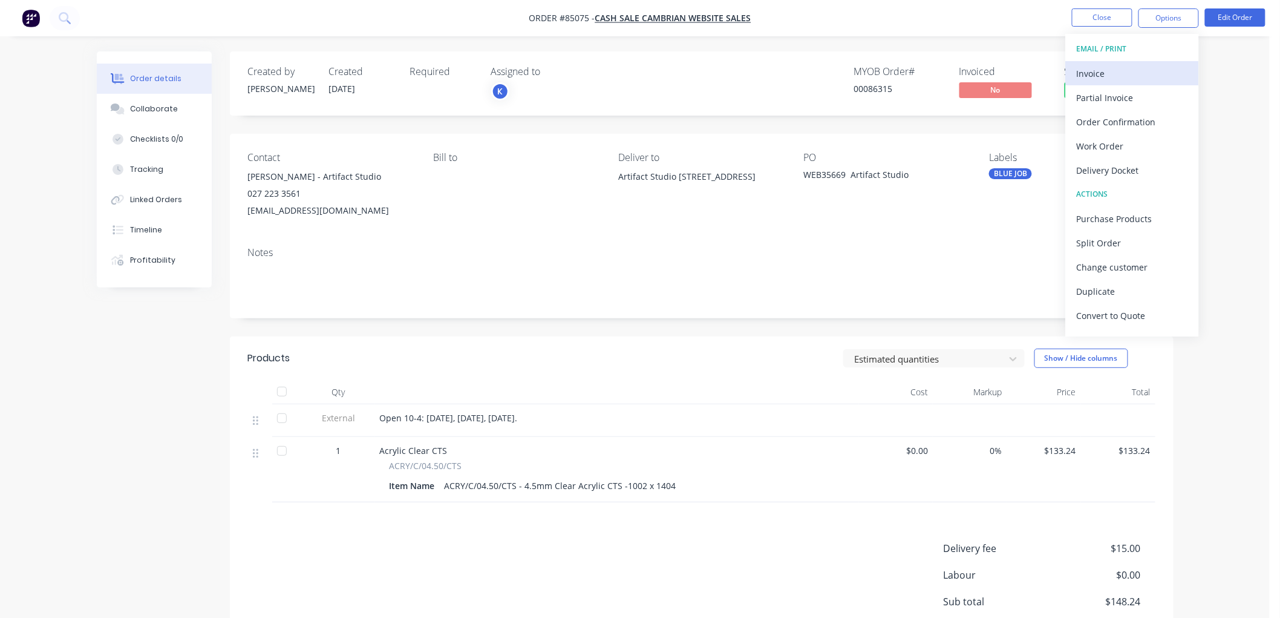
click at [1118, 74] on div "Invoice" at bounding box center [1132, 74] width 111 height 18
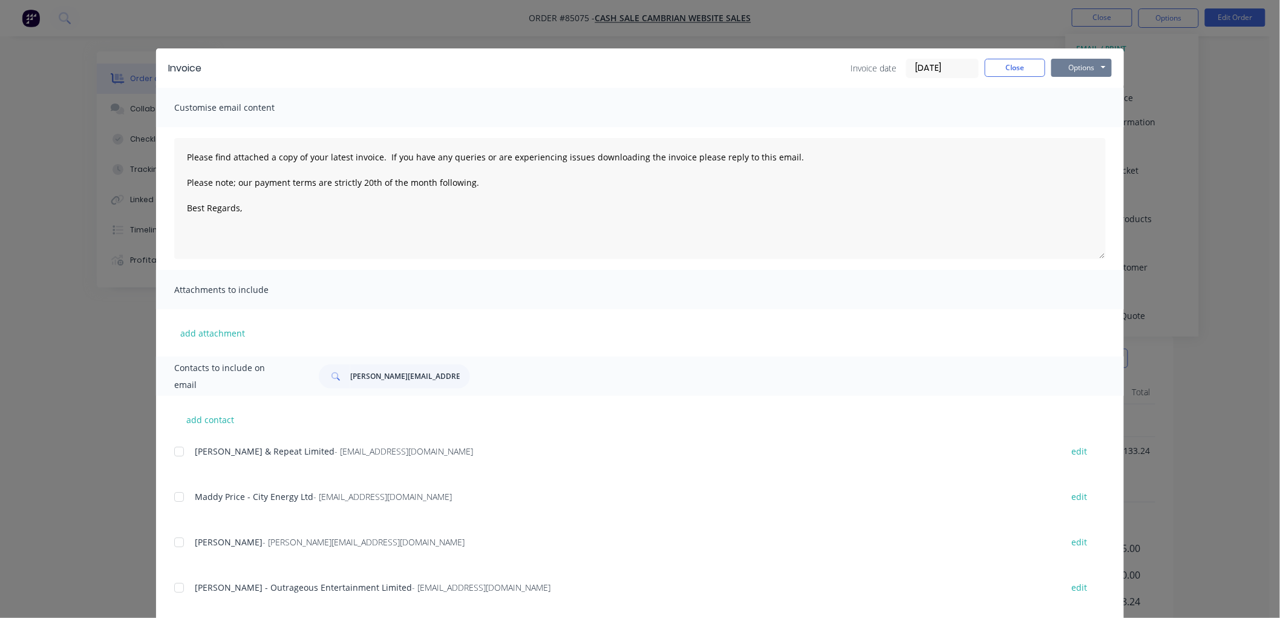
click at [1069, 65] on button "Options" at bounding box center [1082, 68] width 61 height 18
click at [1081, 106] on button "Print" at bounding box center [1090, 109] width 77 height 20
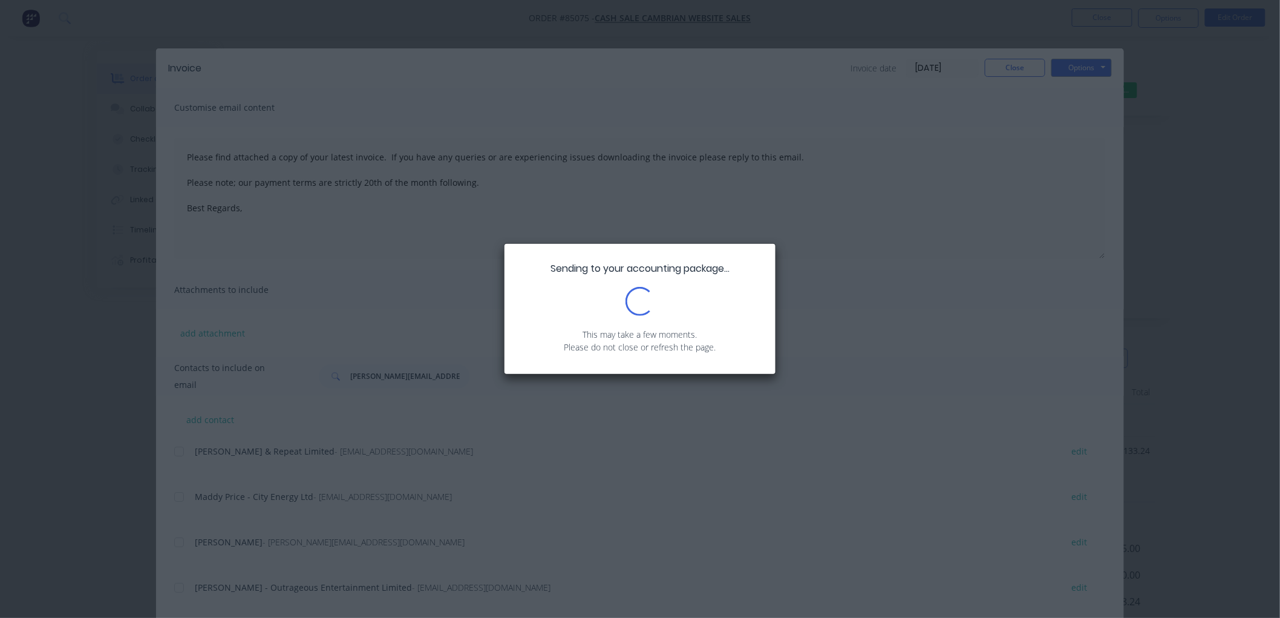
type textarea "Please find attached a copy of your latest invoice. If you have any queries or …"
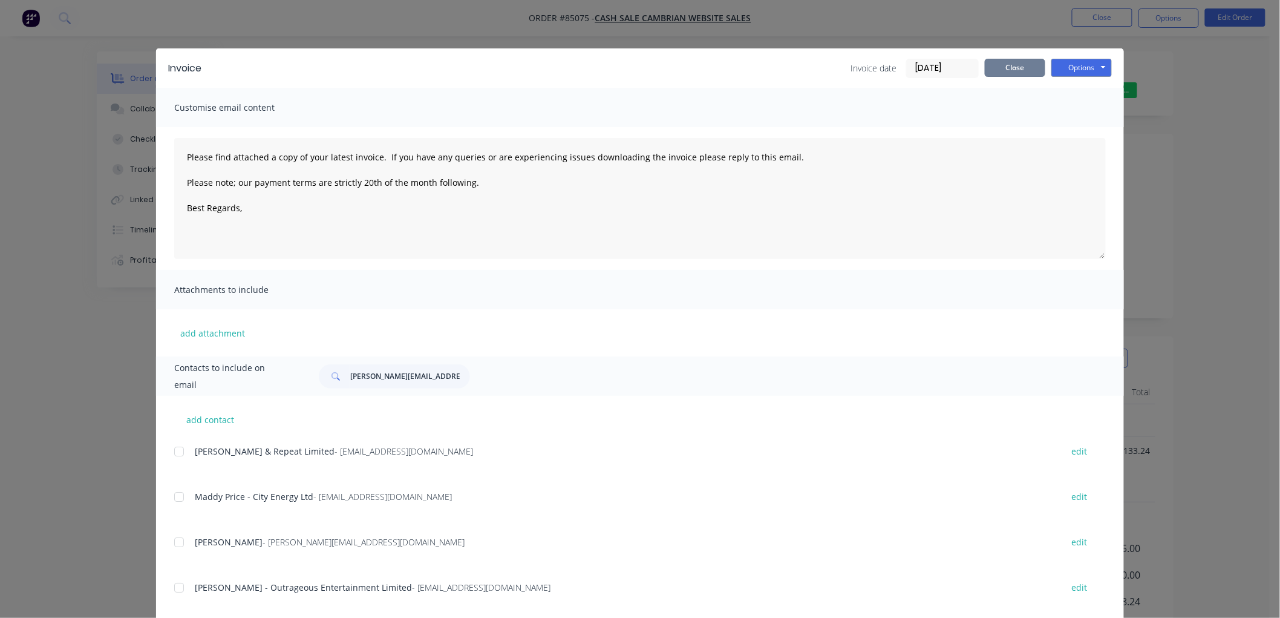
click at [993, 74] on button "Close" at bounding box center [1015, 68] width 61 height 18
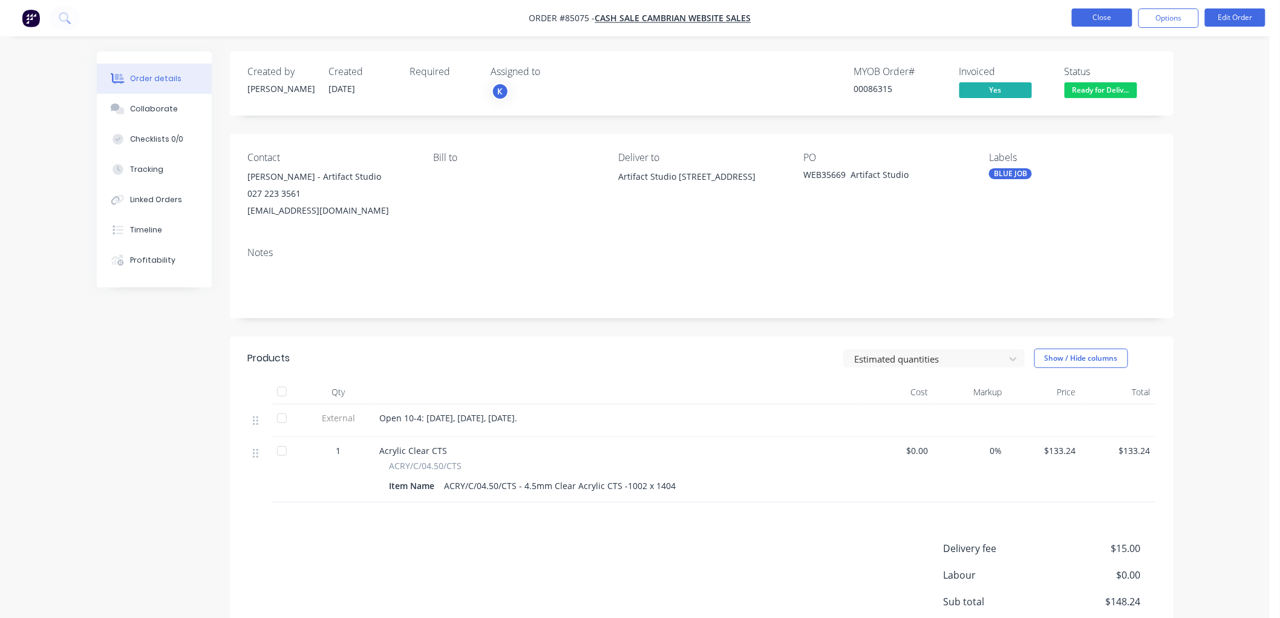
click at [1090, 13] on button "Close" at bounding box center [1102, 17] width 61 height 18
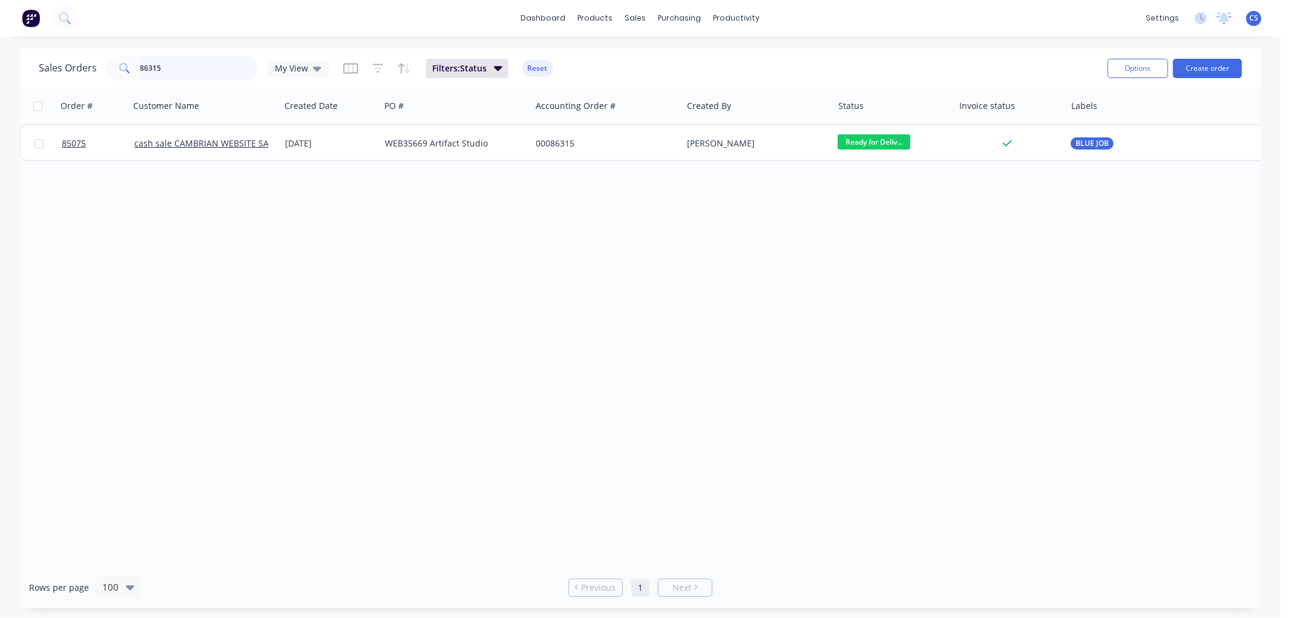
click at [183, 65] on input "86315" at bounding box center [199, 68] width 118 height 24
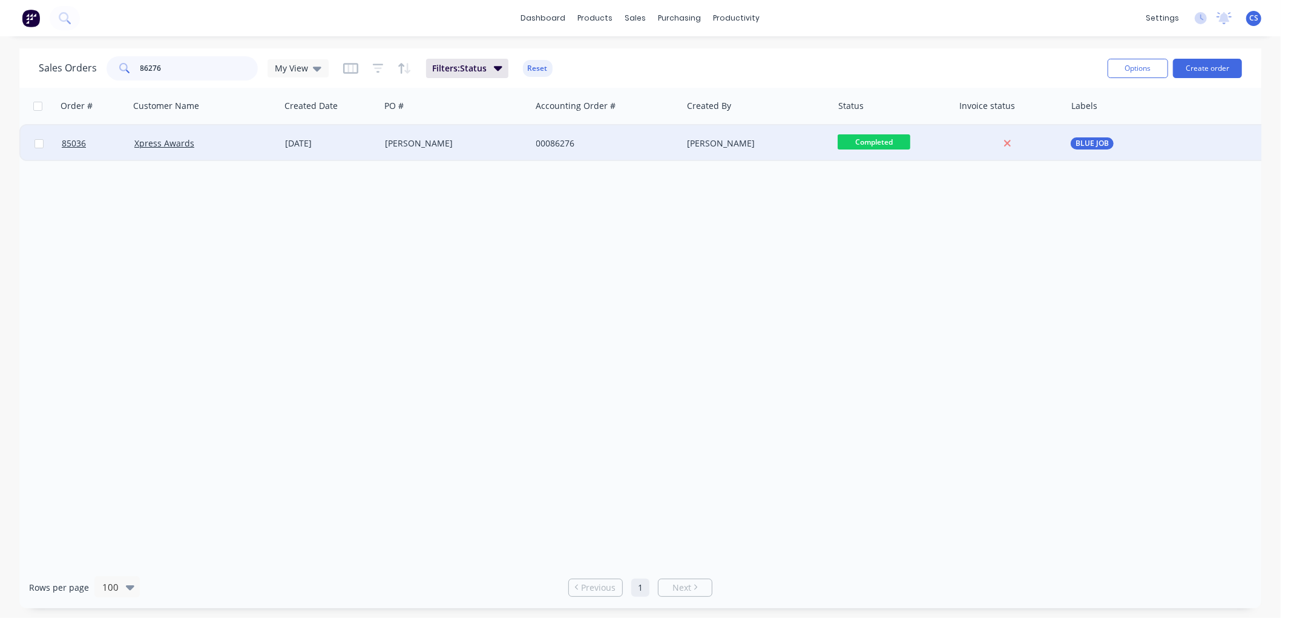
type input "86276"
click at [420, 143] on div "[PERSON_NAME]" at bounding box center [452, 143] width 134 height 12
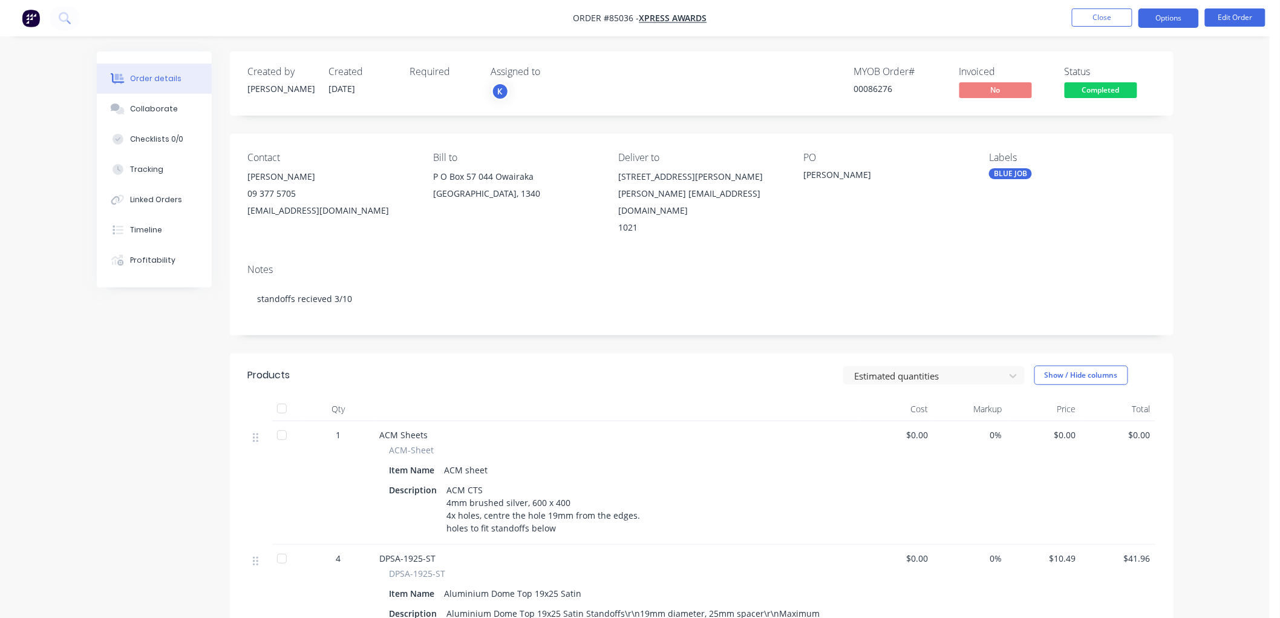
click at [1171, 19] on button "Options" at bounding box center [1169, 17] width 61 height 19
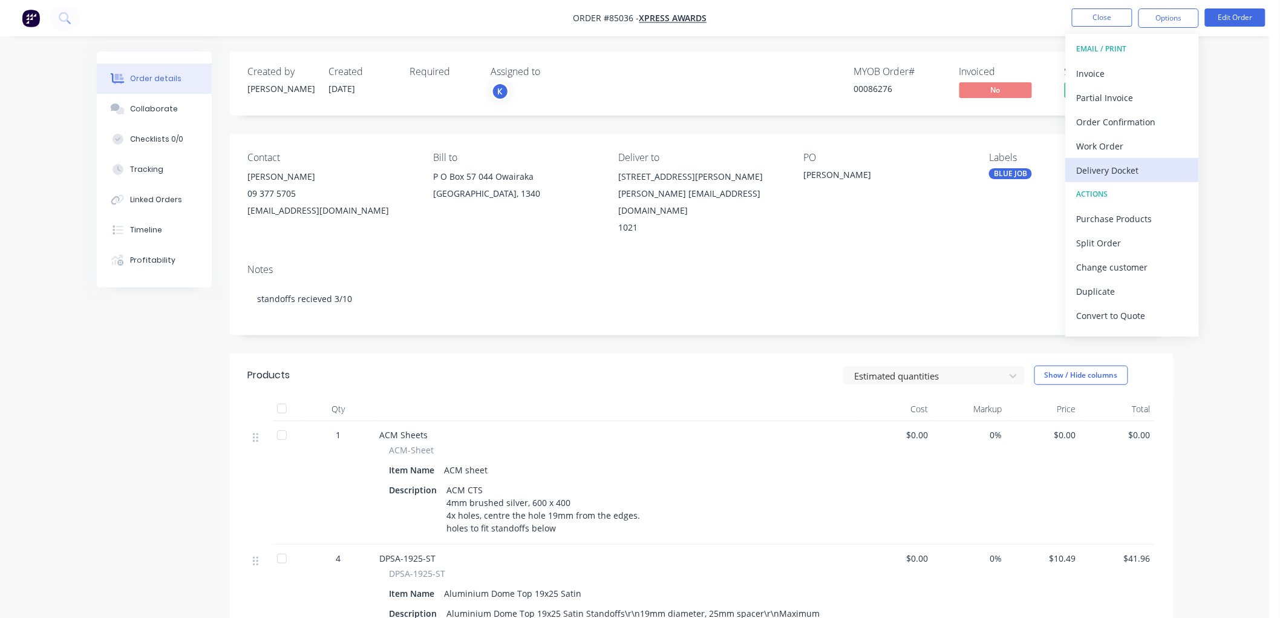
click at [1121, 166] on div "Delivery Docket" at bounding box center [1132, 171] width 111 height 18
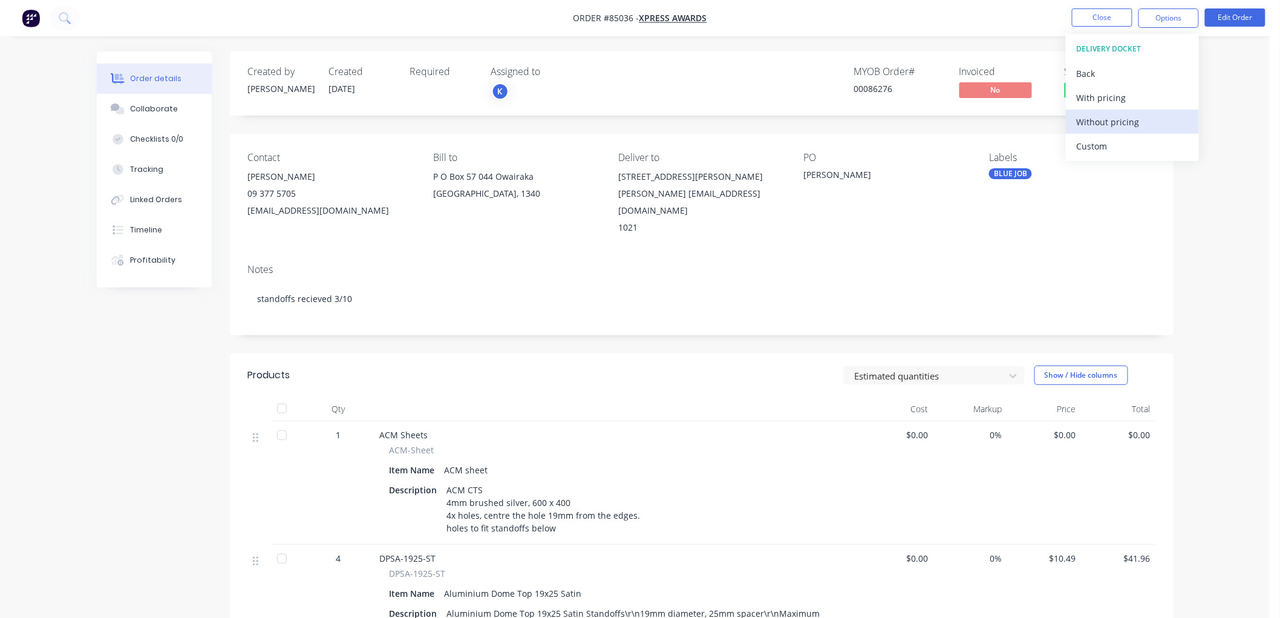
click at [1116, 125] on div "Without pricing" at bounding box center [1132, 122] width 111 height 18
drag, startPoint x: 753, startPoint y: 107, endPoint x: 764, endPoint y: 107, distance: 10.9
click at [754, 107] on div "Created by [PERSON_NAME] Created [DATE] Required Assigned to K MYOB Order # 000…" at bounding box center [702, 83] width 944 height 64
click at [1247, 21] on button "Edit Order" at bounding box center [1235, 17] width 61 height 18
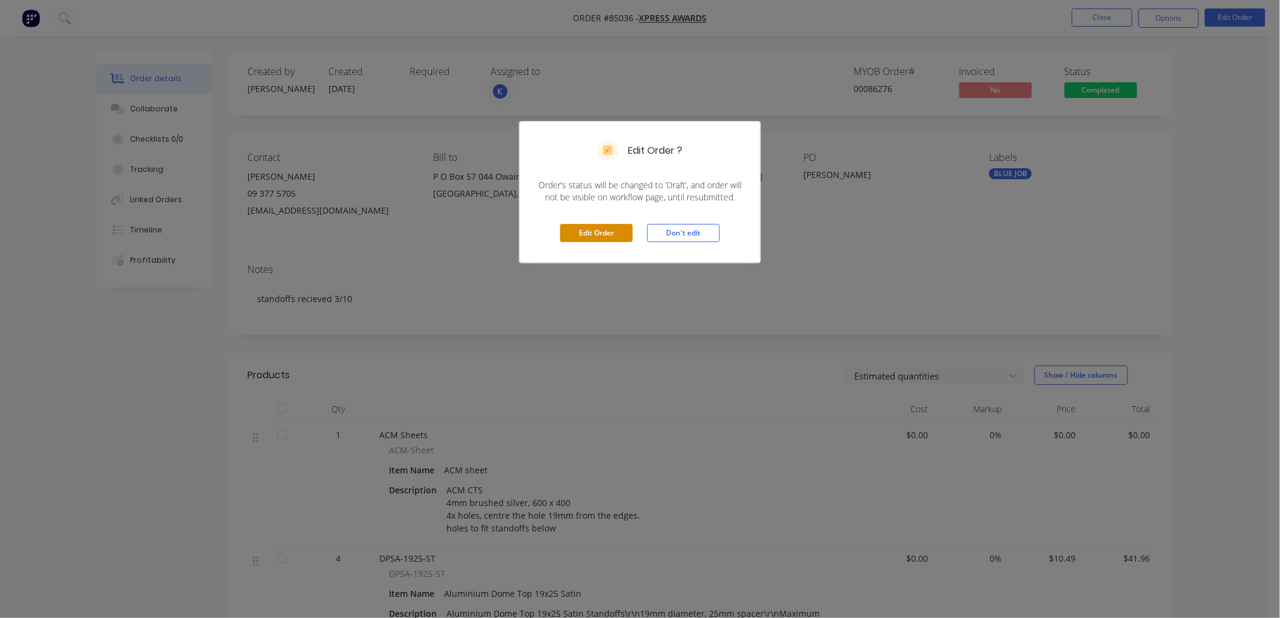
click at [575, 234] on button "Edit Order" at bounding box center [596, 233] width 73 height 18
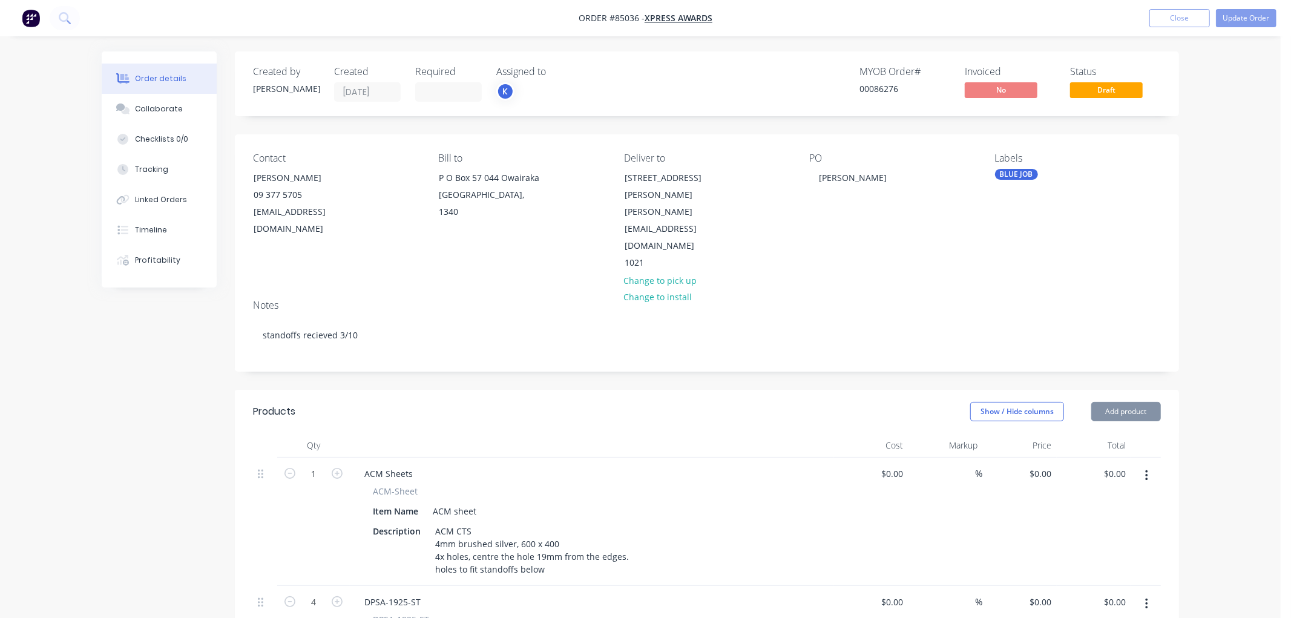
type input "$10.49"
type input "$41.96"
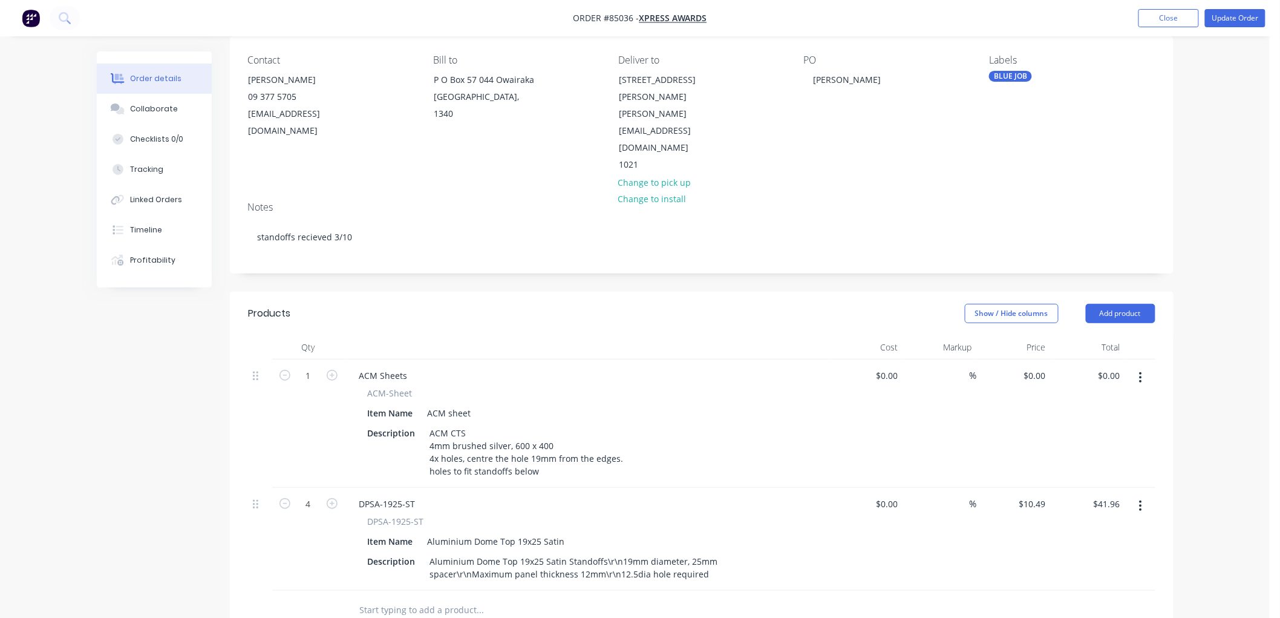
scroll to position [134, 0]
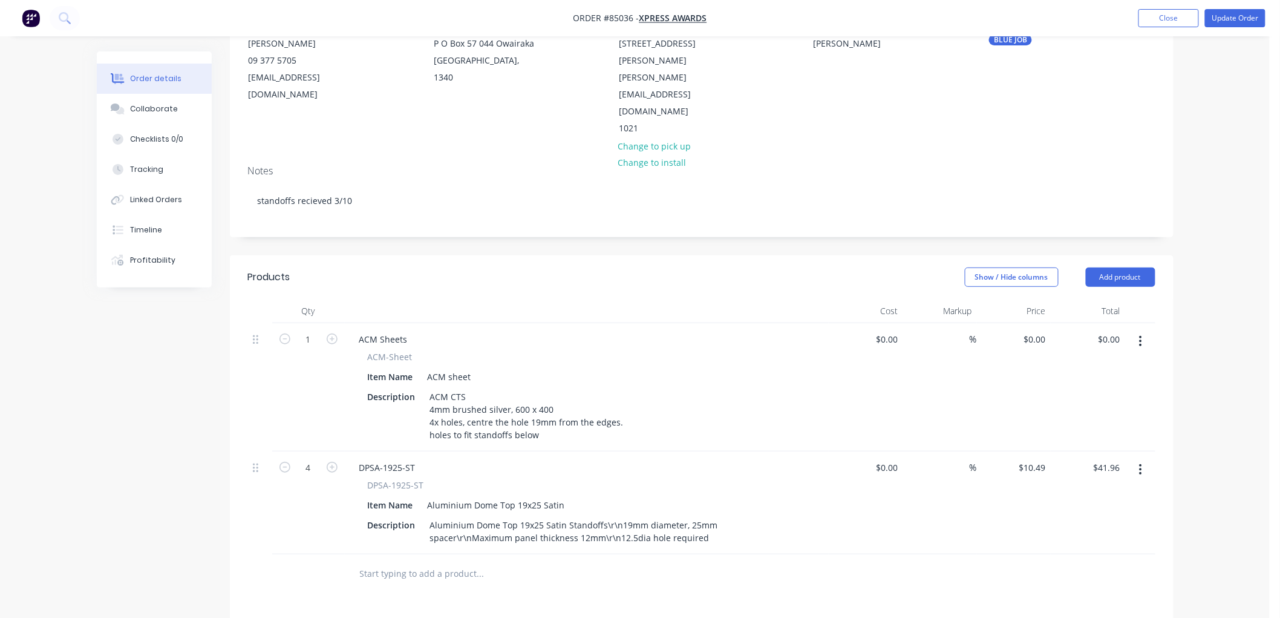
click at [1204, 336] on div "Order details Collaborate Checklists 0/0 Tracking Linked Orders Timeline Profit…" at bounding box center [635, 384] width 1270 height 1036
click at [1039, 330] on input "0" at bounding box center [1037, 339] width 28 height 18
type input "$125.28"
click at [1225, 286] on div "Order details Collaborate Checklists 0/0 Tracking Linked Orders Timeline Profit…" at bounding box center [635, 384] width 1270 height 1036
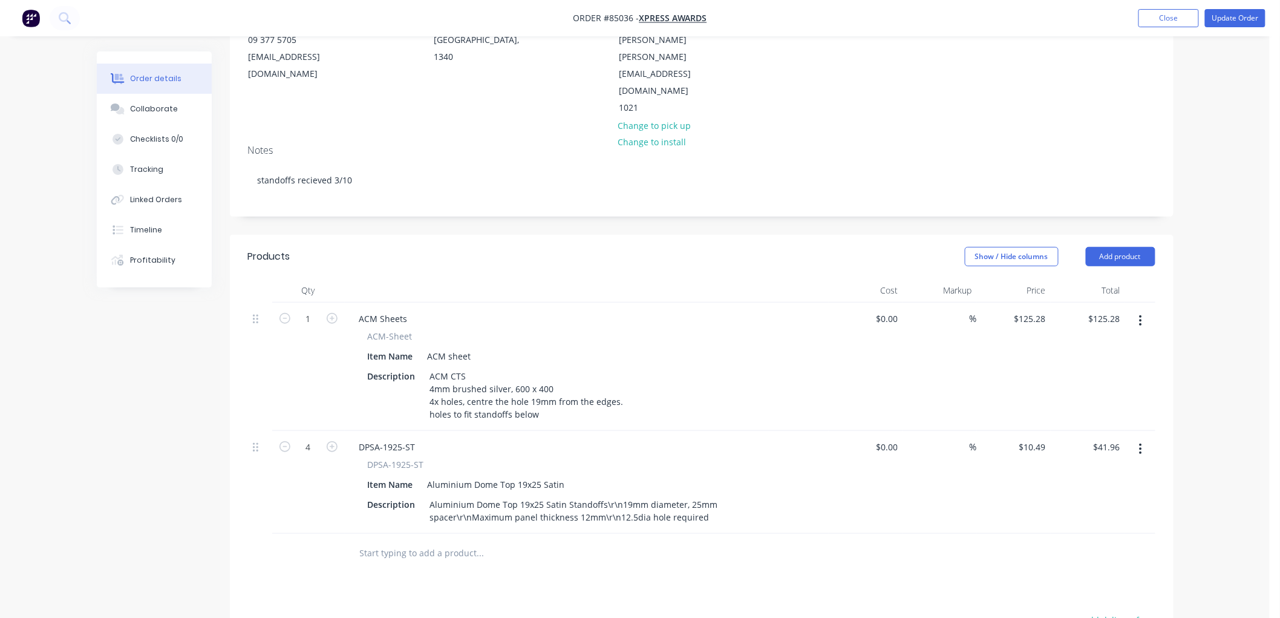
scroll to position [201, 0]
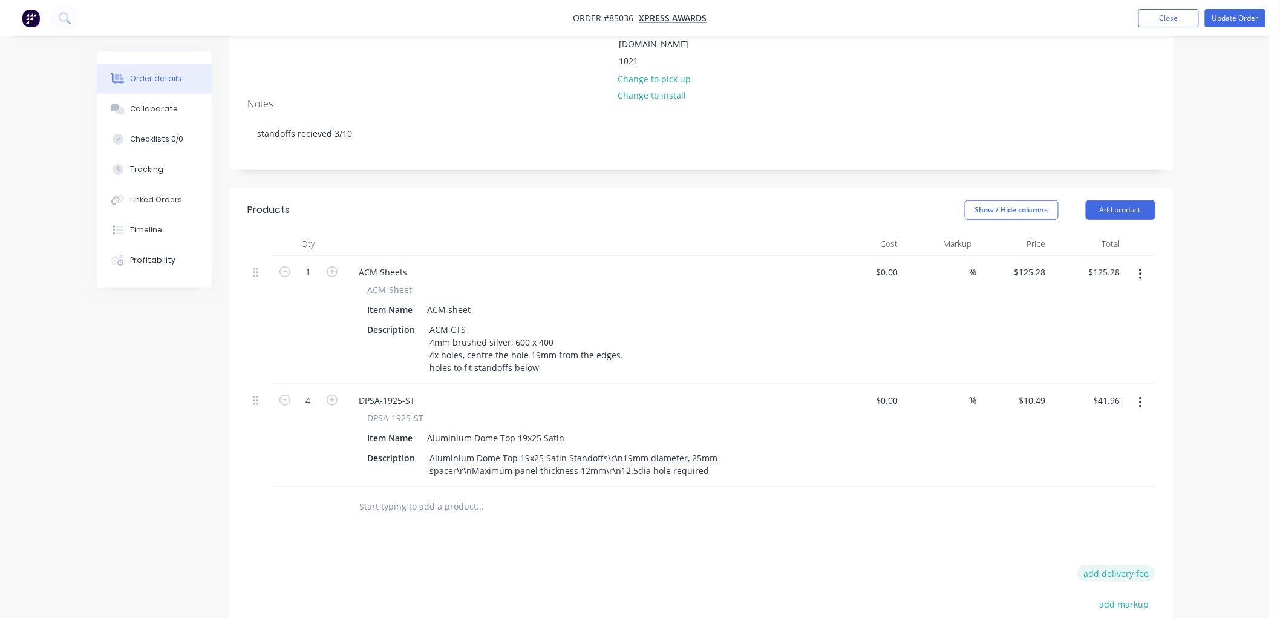
click at [1115, 565] on button "add delivery fee" at bounding box center [1117, 573] width 78 height 16
type input "10"
click at [1191, 483] on div "Order details Collaborate Checklists 0/0 Tracking Linked Orders Timeline Profit…" at bounding box center [635, 315] width 1270 height 1033
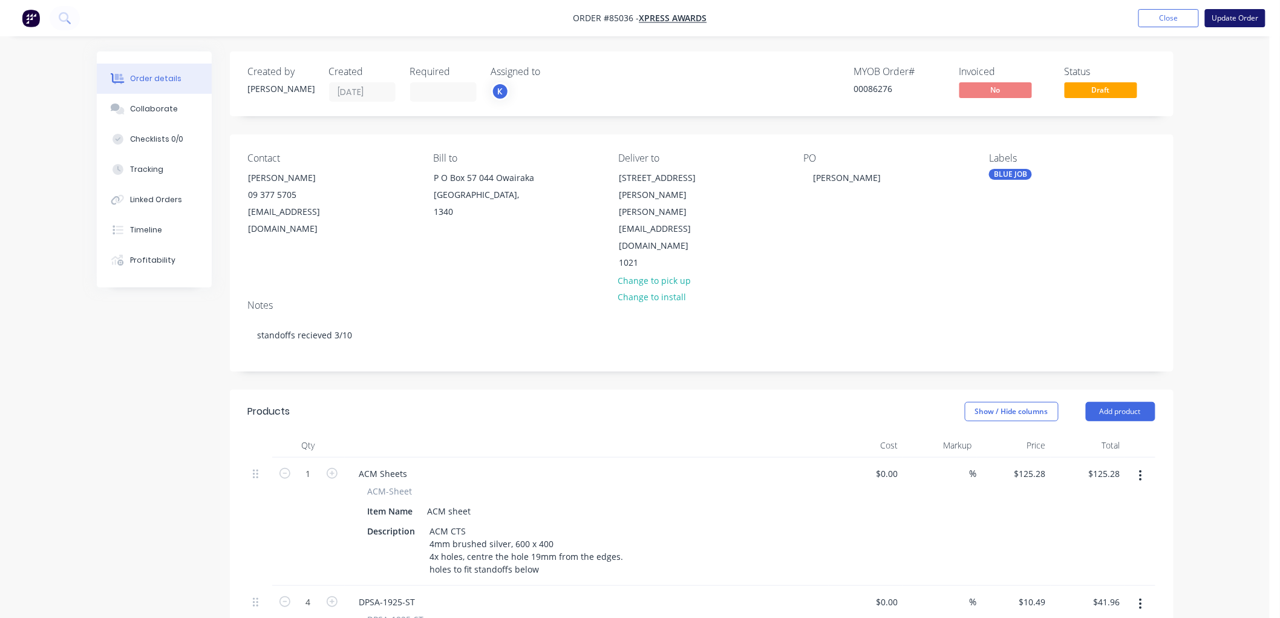
click at [1242, 18] on button "Update Order" at bounding box center [1235, 18] width 61 height 18
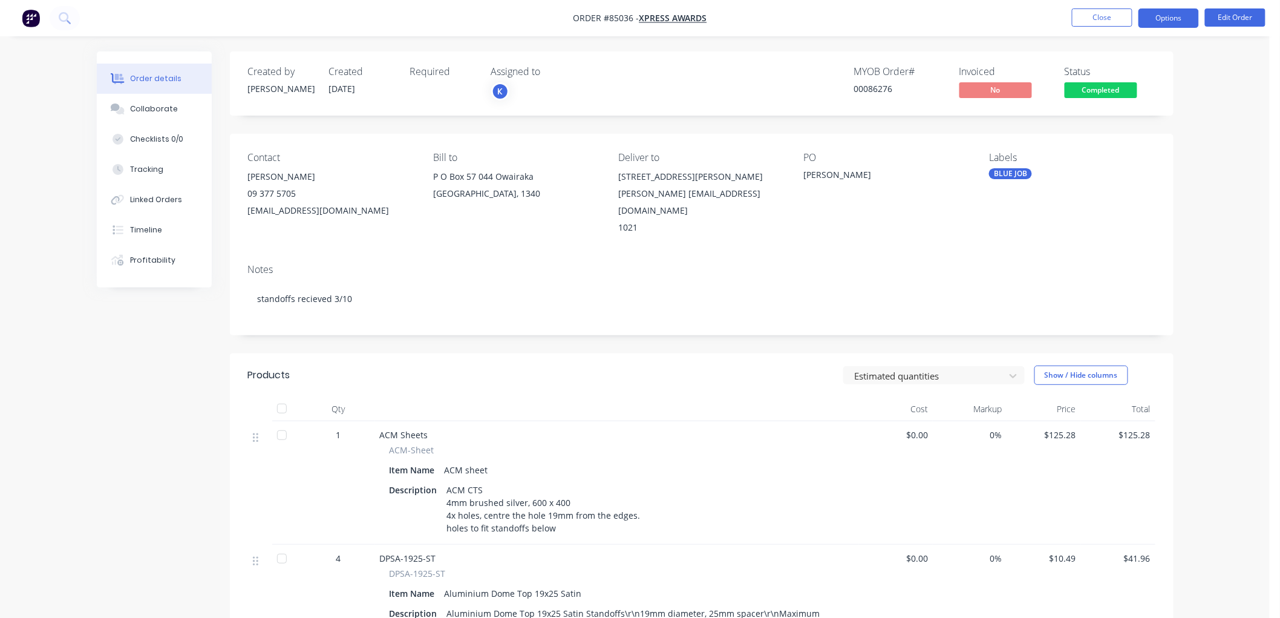
click at [1168, 20] on button "Options" at bounding box center [1169, 17] width 61 height 19
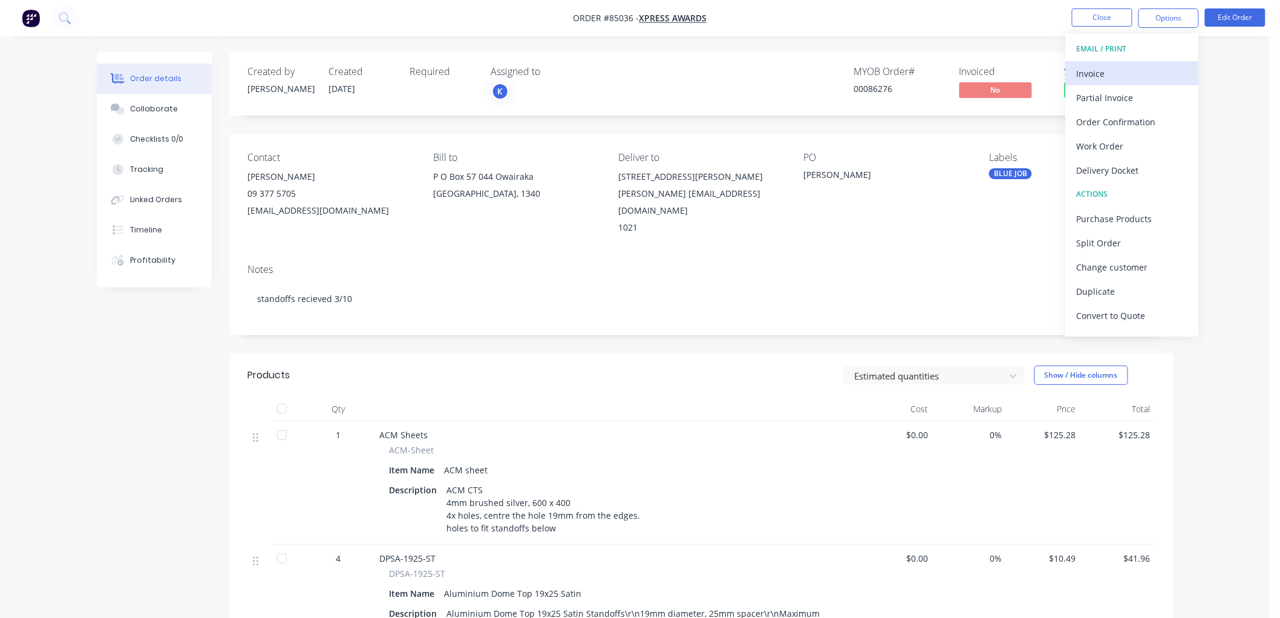
click at [1122, 69] on div "Invoice" at bounding box center [1132, 74] width 111 height 18
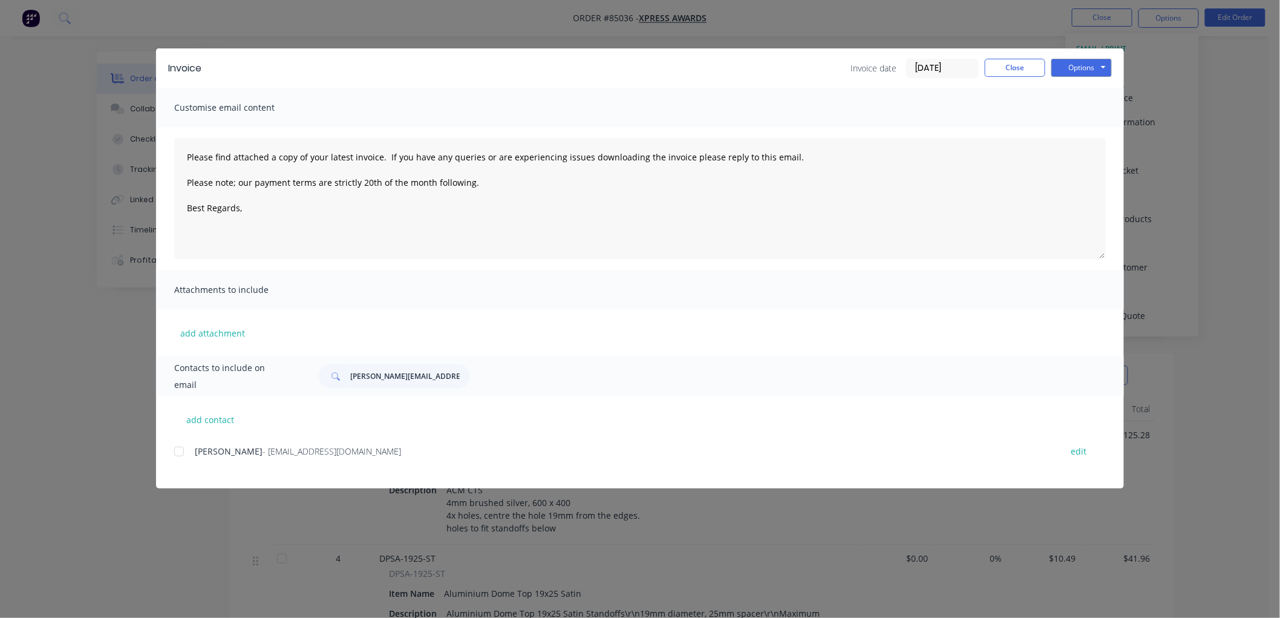
click at [180, 453] on div at bounding box center [179, 451] width 24 height 24
type textarea "Please find attached a copy of your latest invoice. If you have any queries or …"
click at [385, 377] on input "[PERSON_NAME][EMAIL_ADDRESS][DOMAIN_NAME]" at bounding box center [410, 376] width 120 height 24
click at [394, 379] on input "[PERSON_NAME][EMAIL_ADDRESS][DOMAIN_NAME]" at bounding box center [410, 376] width 120 height 24
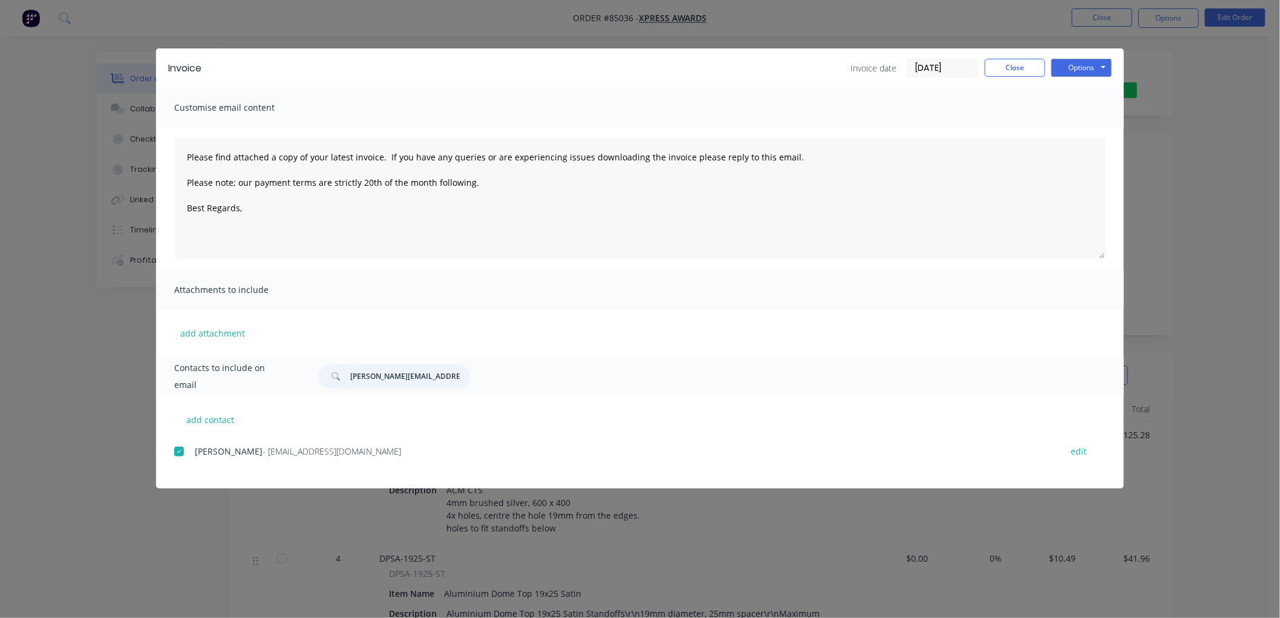
click at [394, 379] on input "[PERSON_NAME][EMAIL_ADDRESS][DOMAIN_NAME]" at bounding box center [410, 376] width 120 height 24
click at [293, 218] on textarea "Please find attached a copy of your latest invoice. If you have any queries or …" at bounding box center [640, 198] width 932 height 121
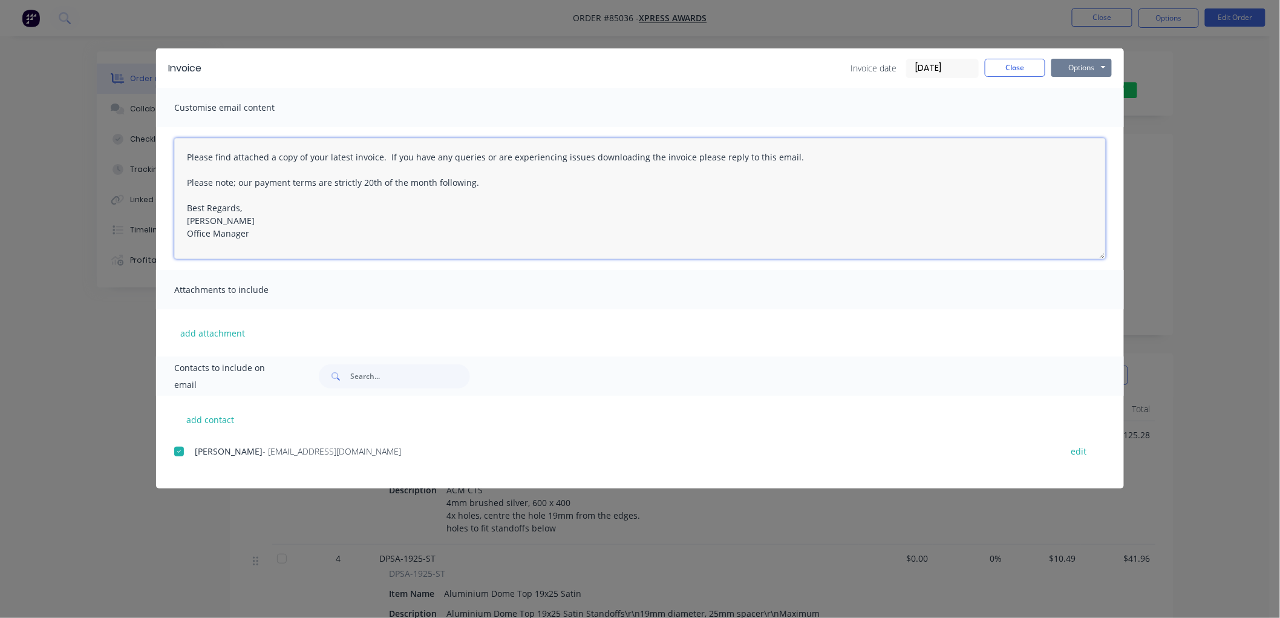
type textarea "Please find attached a copy of your latest invoice. If you have any queries or …"
click at [1082, 67] on button "Options" at bounding box center [1082, 68] width 61 height 18
click at [1084, 123] on button "Email" at bounding box center [1090, 129] width 77 height 20
click at [1027, 63] on button "Close" at bounding box center [1015, 68] width 61 height 18
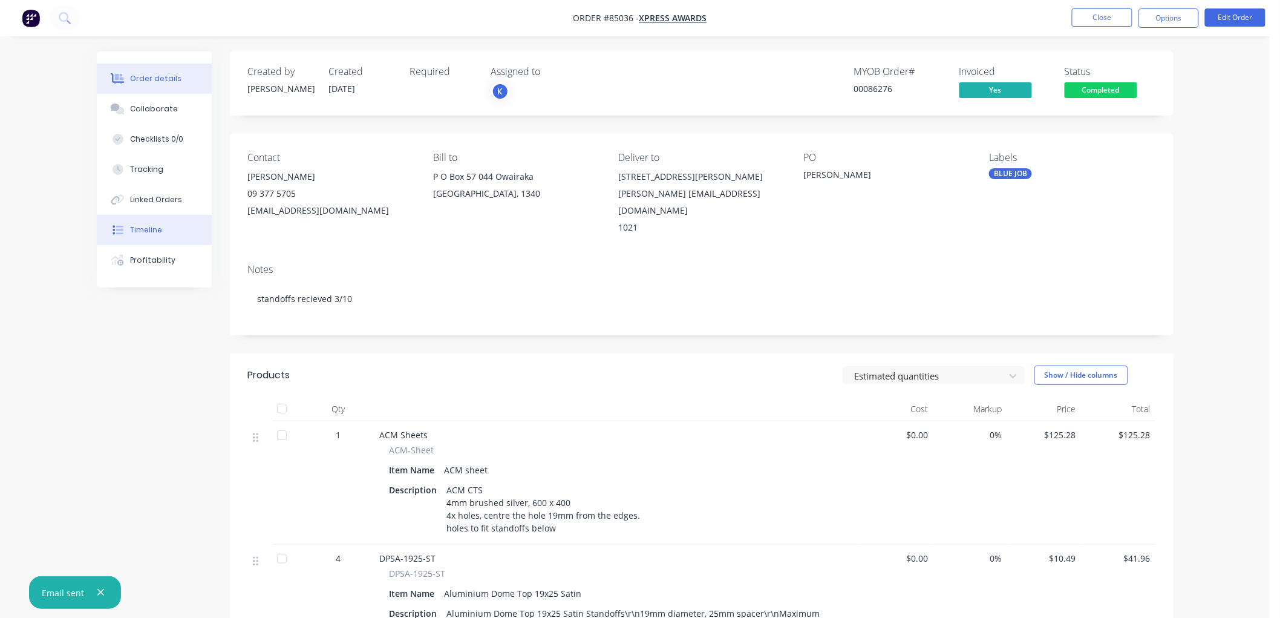
click at [148, 229] on div "Timeline" at bounding box center [146, 229] width 32 height 11
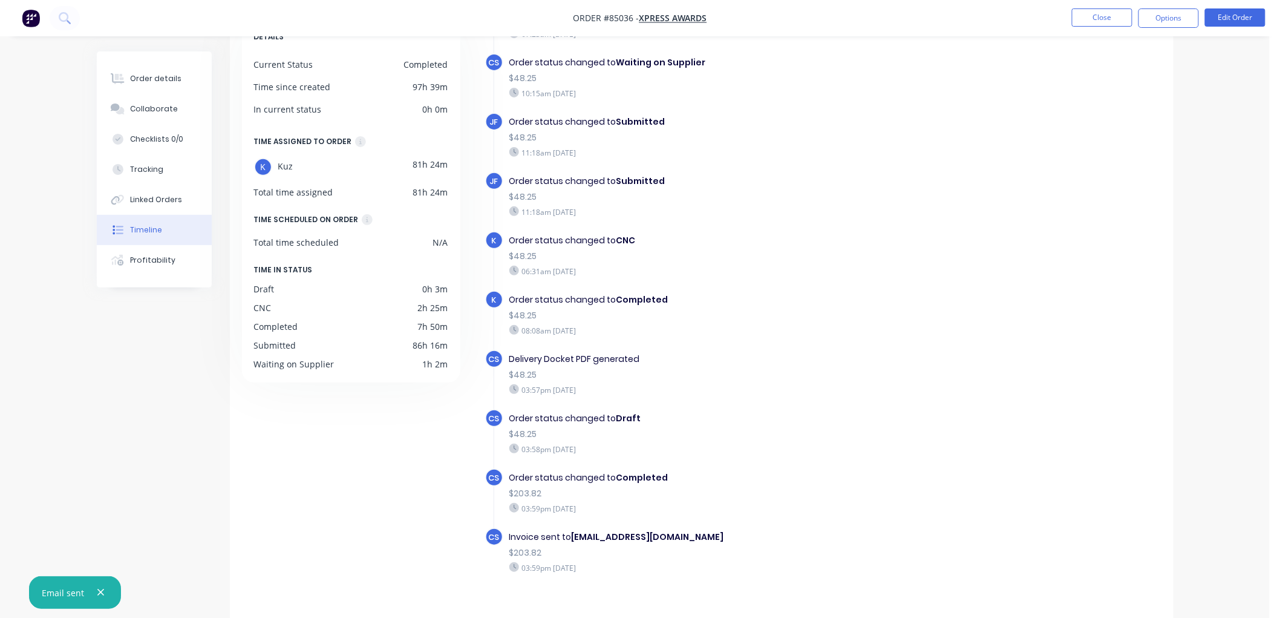
scroll to position [90, 0]
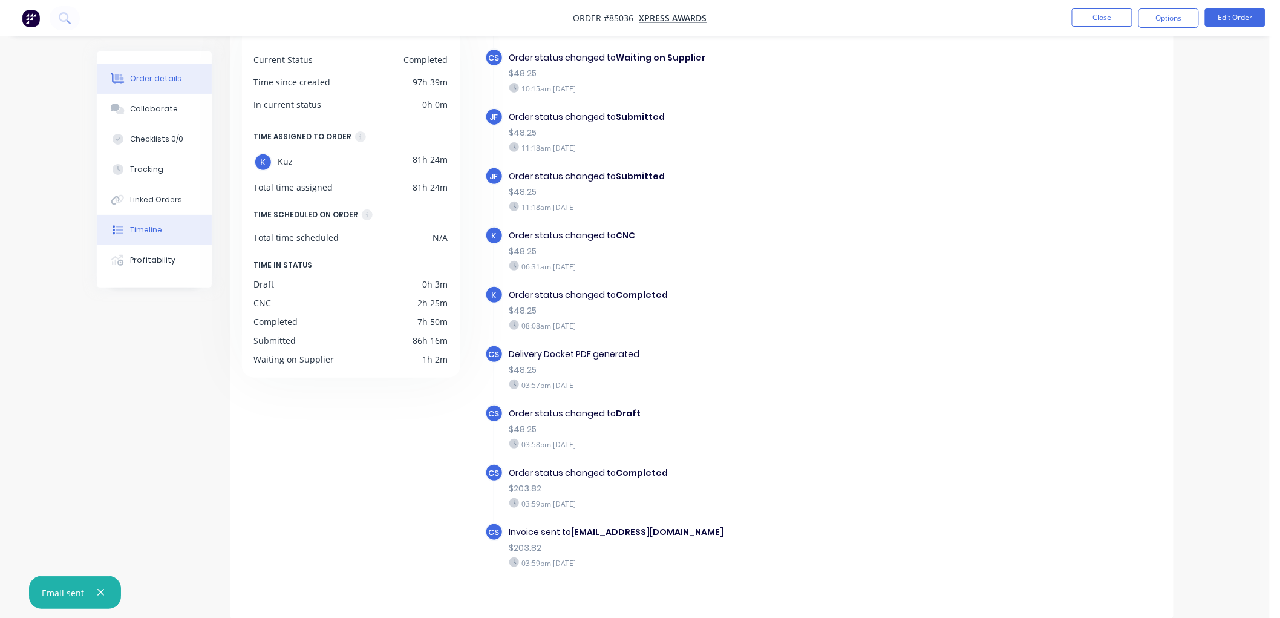
click at [170, 81] on div "Order details" at bounding box center [155, 78] width 51 height 11
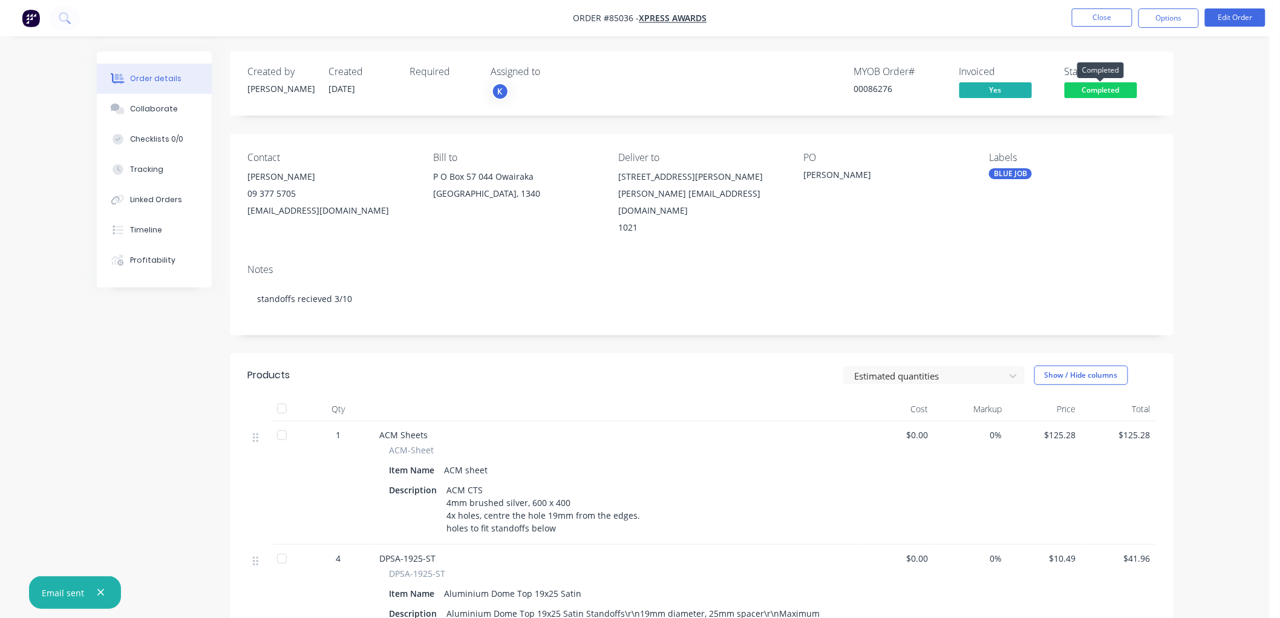
click at [1094, 93] on span "Completed" at bounding box center [1101, 89] width 73 height 15
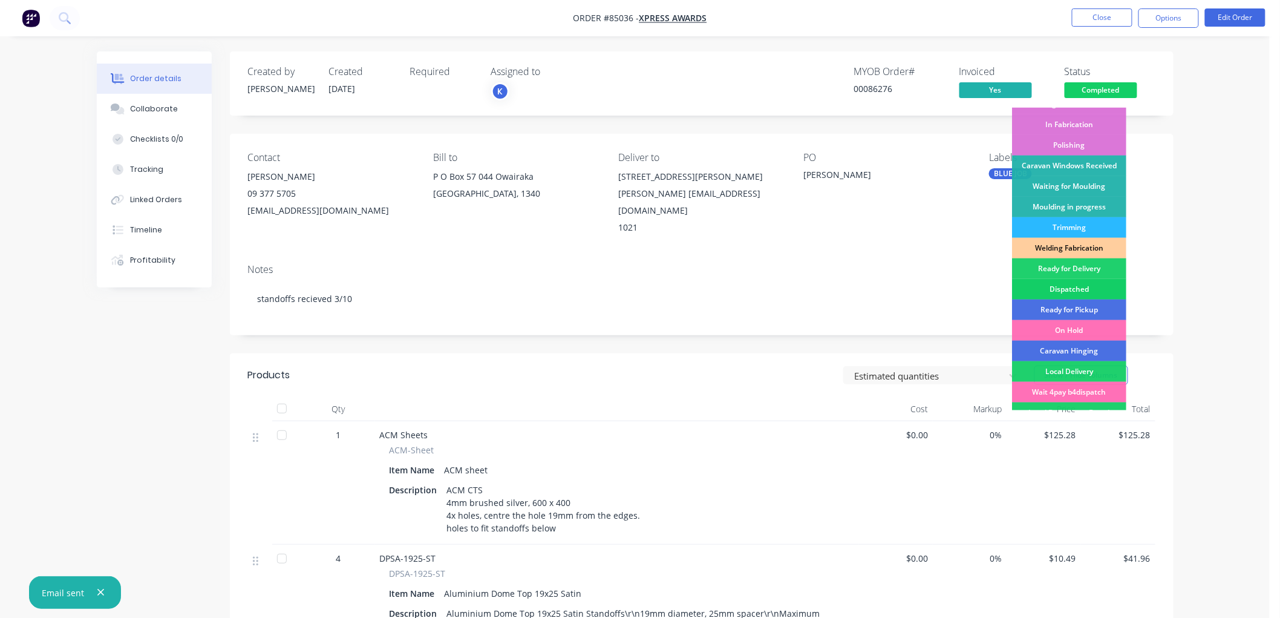
scroll to position [201, 0]
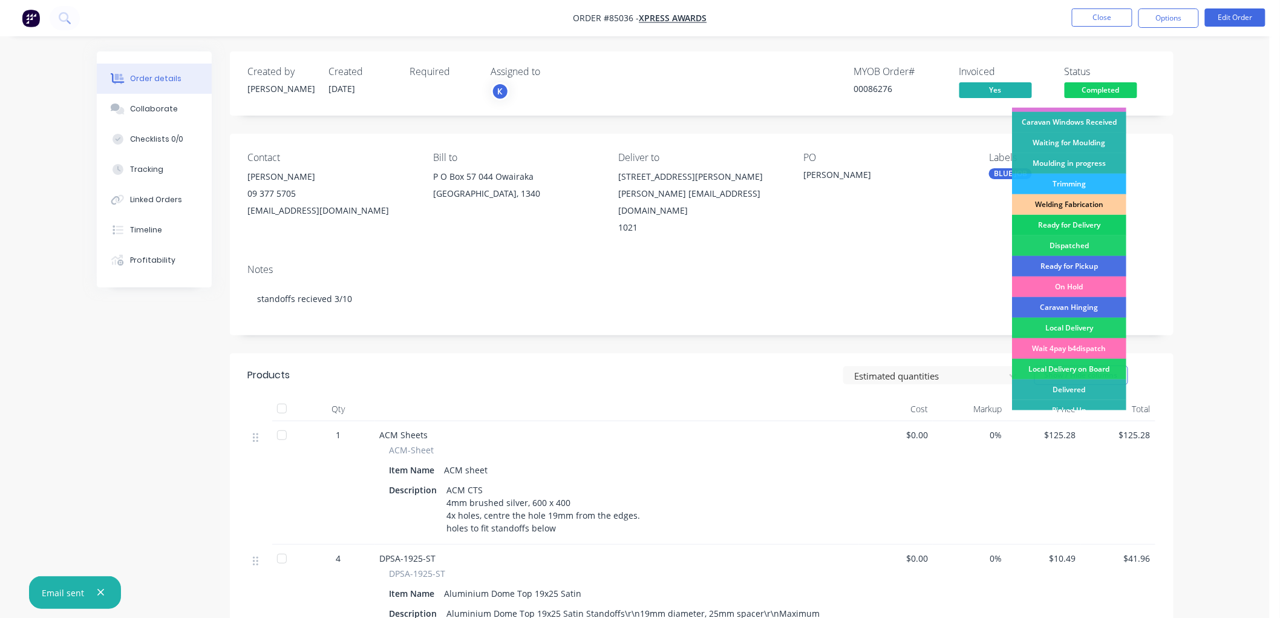
click at [1072, 221] on div "Ready for Delivery" at bounding box center [1069, 225] width 114 height 21
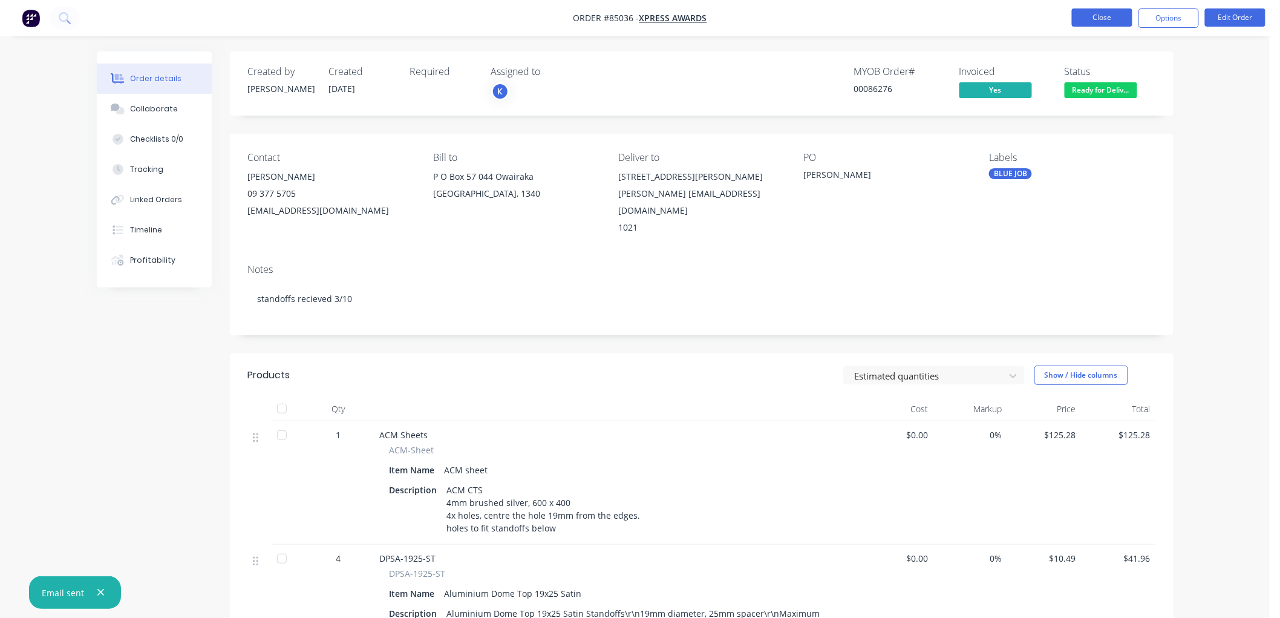
click at [1105, 18] on button "Close" at bounding box center [1102, 17] width 61 height 18
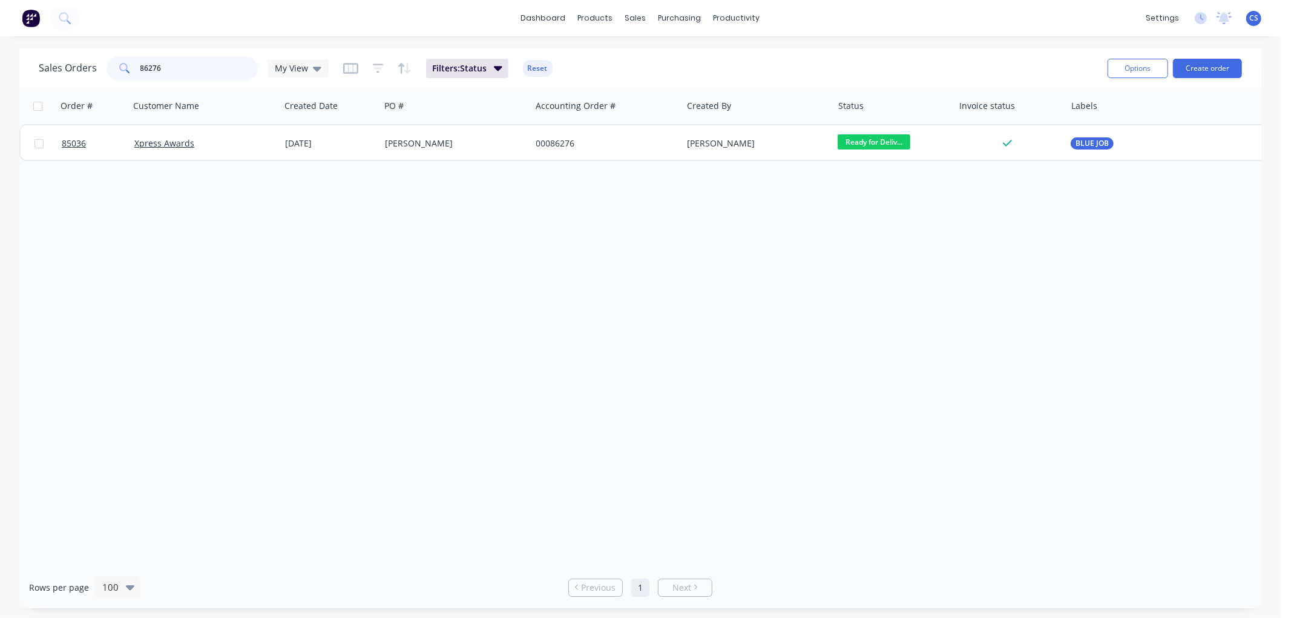
click at [191, 68] on input "86276" at bounding box center [199, 68] width 118 height 24
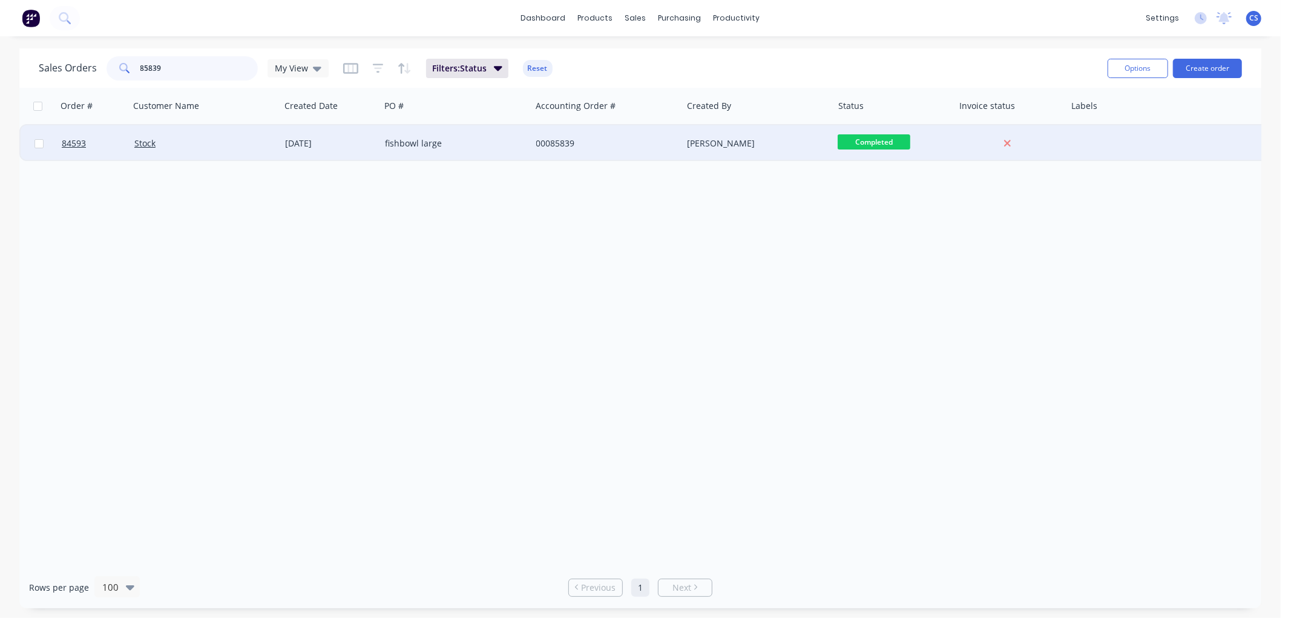
type input "85839"
click at [376, 140] on div "[DATE]" at bounding box center [330, 143] width 100 height 36
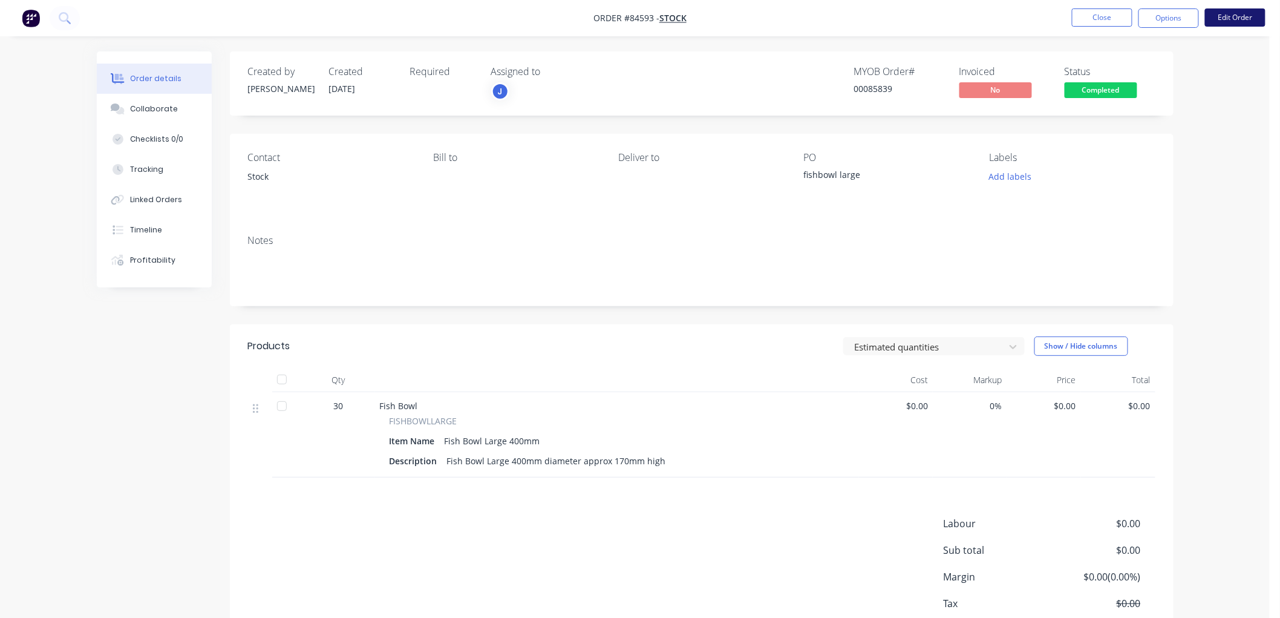
click at [1225, 15] on button "Edit Order" at bounding box center [1235, 17] width 61 height 18
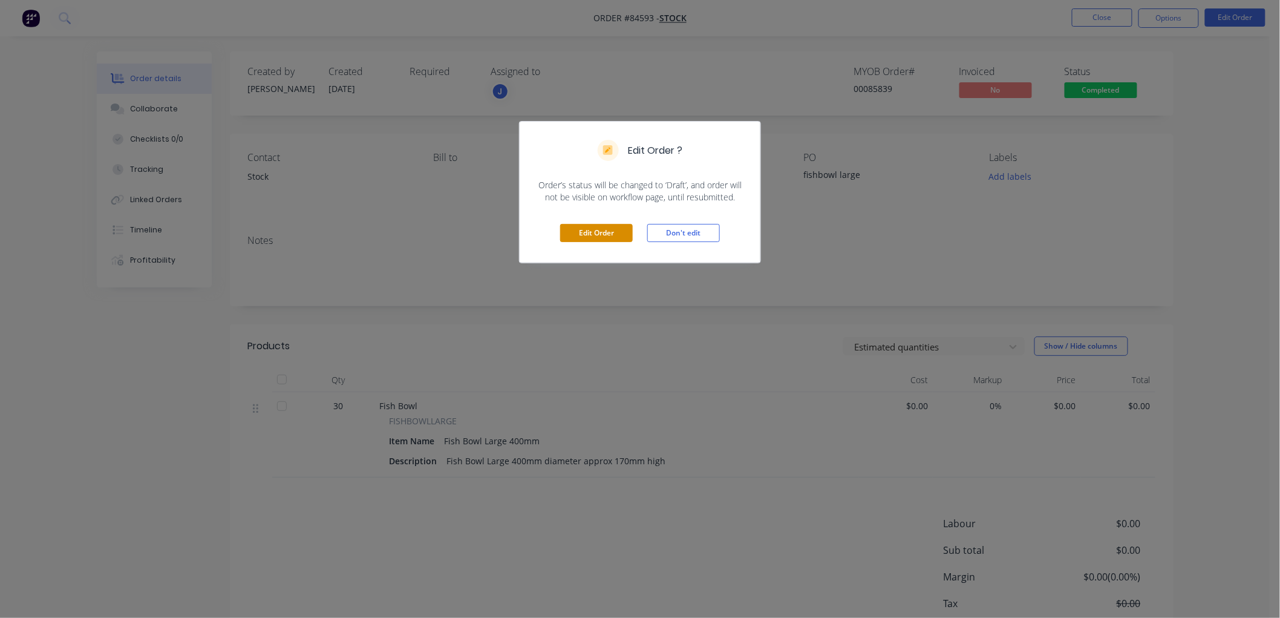
click at [589, 235] on button "Edit Order" at bounding box center [596, 233] width 73 height 18
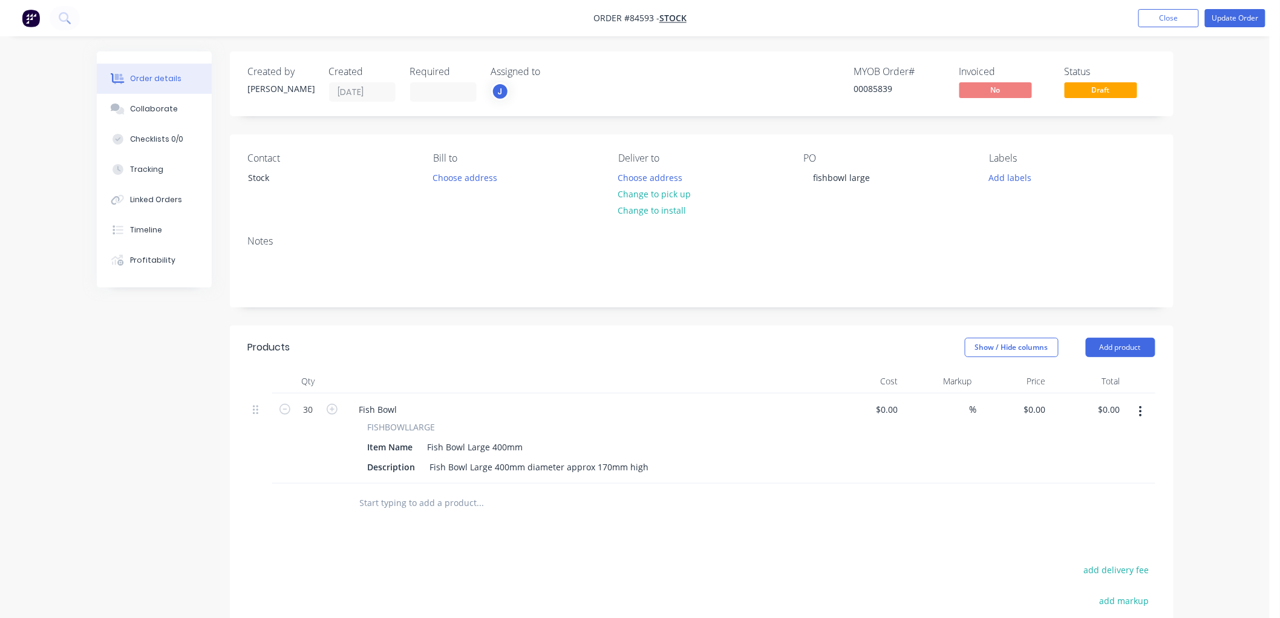
drag, startPoint x: 391, startPoint y: 505, endPoint x: 467, endPoint y: 502, distance: 75.7
click at [391, 505] on input "text" at bounding box center [480, 503] width 242 height 24
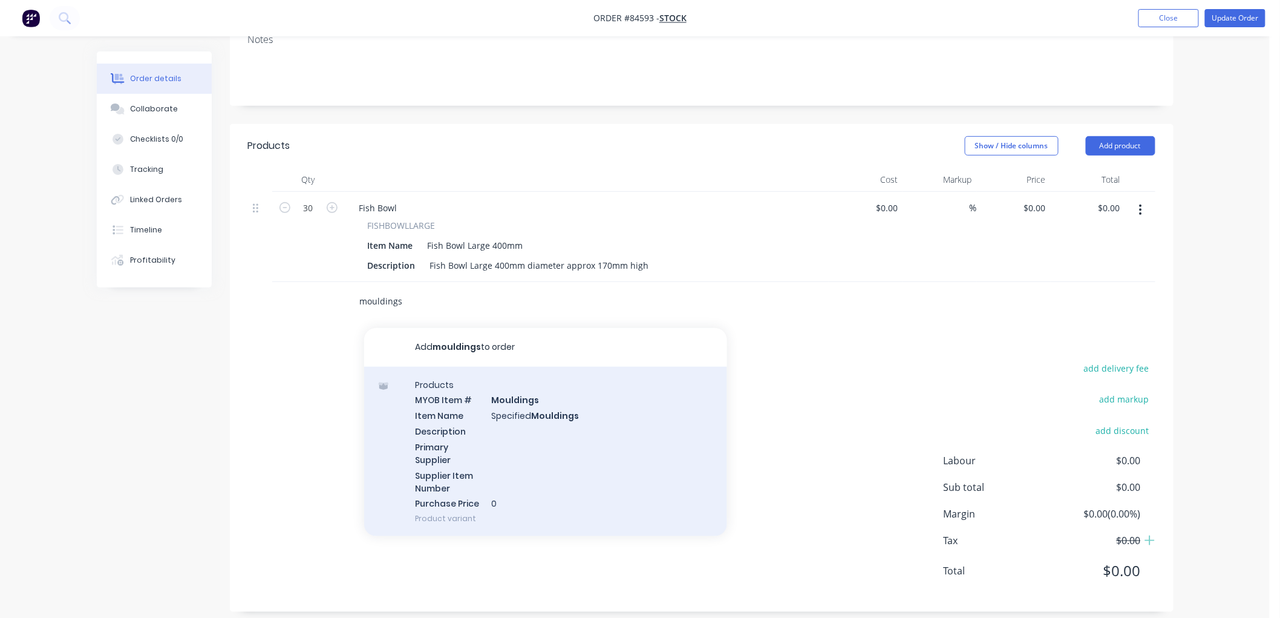
scroll to position [214, 0]
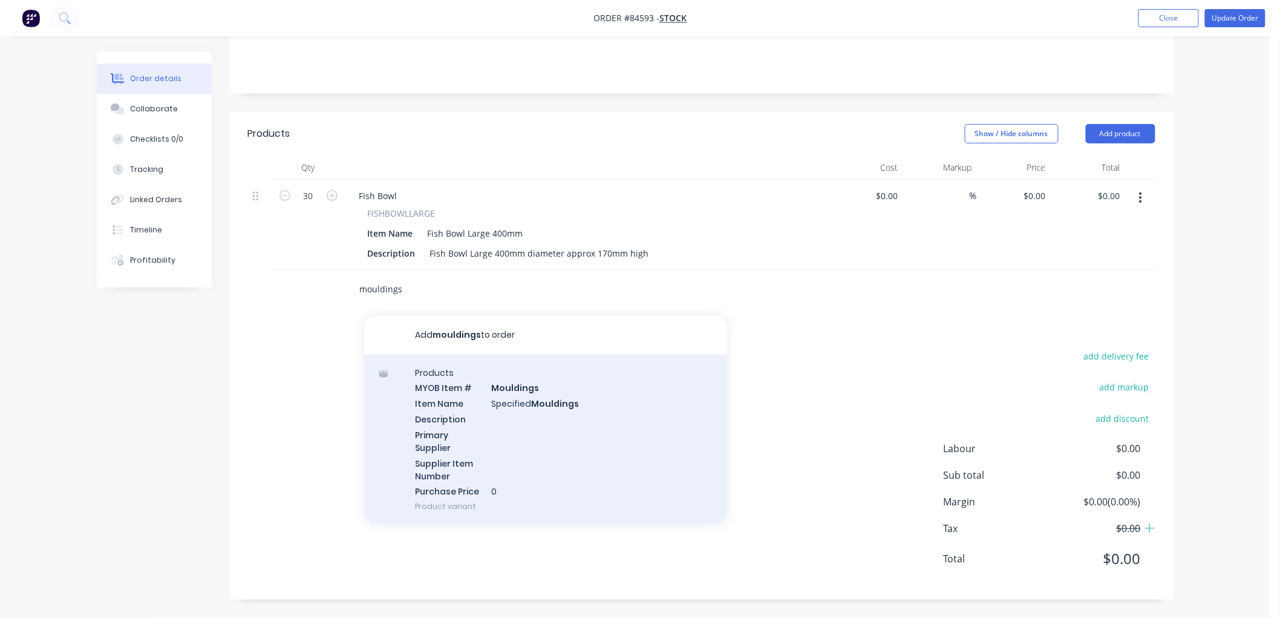
type input "mouldings"
click at [575, 428] on div "Products MYOB Item # Mouldings Item Name Specified Mouldings Description Primar…" at bounding box center [545, 440] width 363 height 170
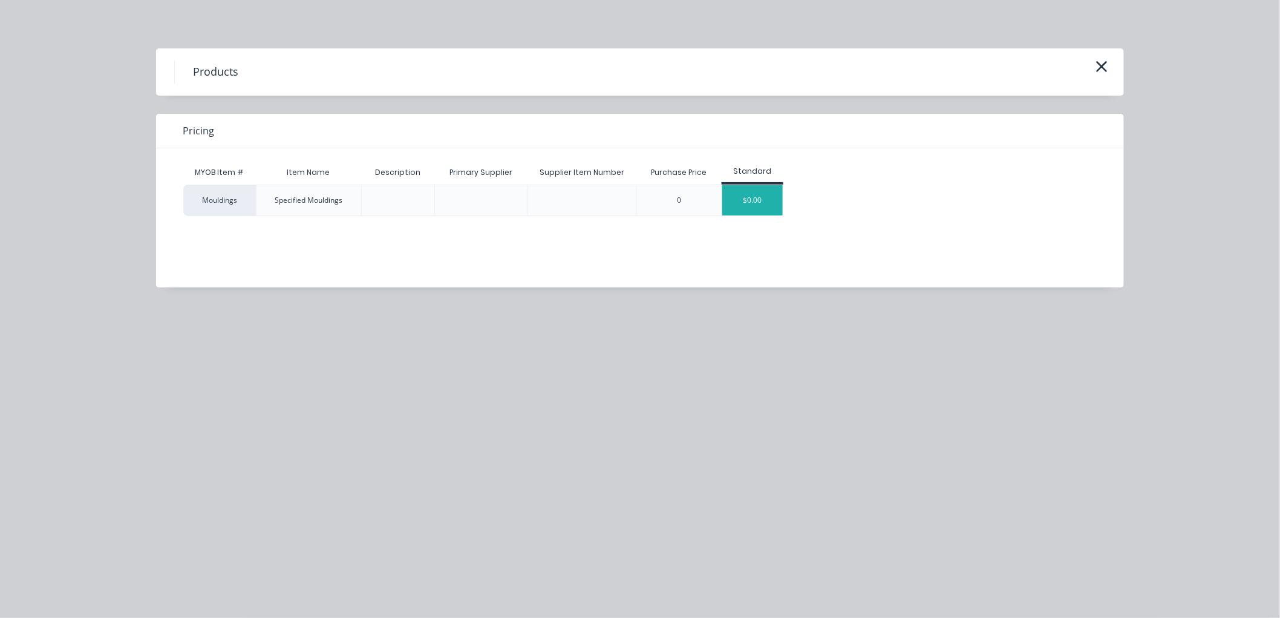
click at [743, 192] on div "$0.00" at bounding box center [752, 200] width 61 height 30
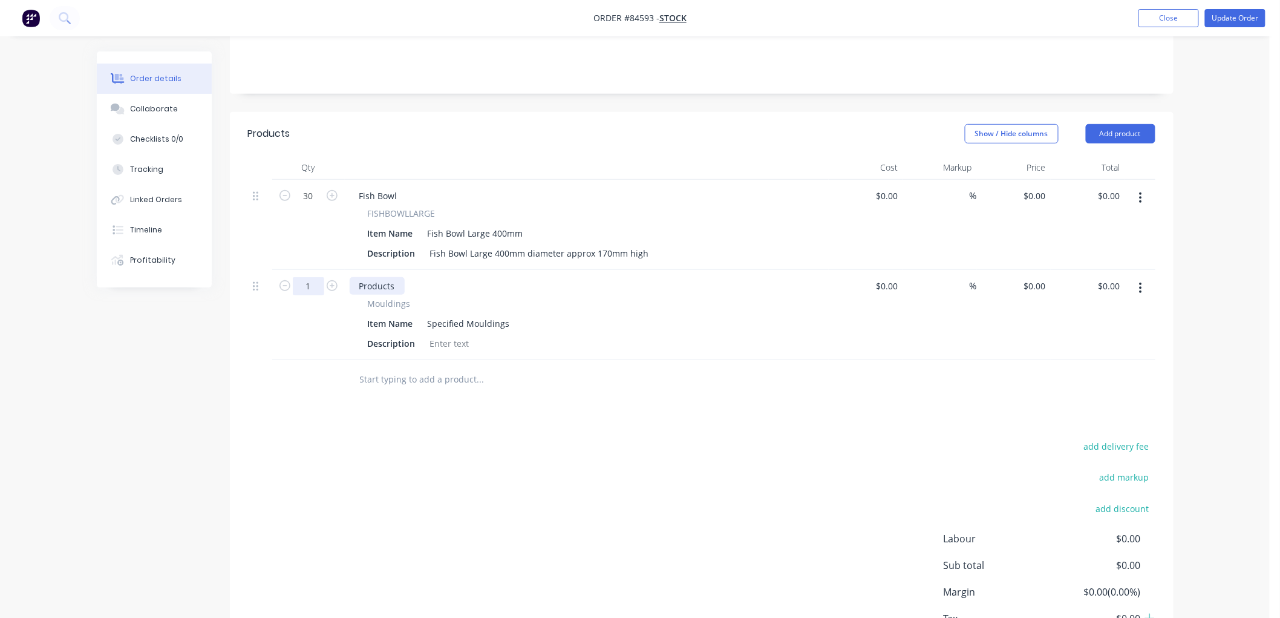
click at [313, 285] on input "1" at bounding box center [308, 286] width 31 height 18
type input "30"
drag, startPoint x: 428, startPoint y: 234, endPoint x: 525, endPoint y: 231, distance: 96.8
click at [525, 231] on div "Fish Bowl Large 400mm" at bounding box center [475, 233] width 105 height 18
copy div "Fish Bowl Large 400mm"
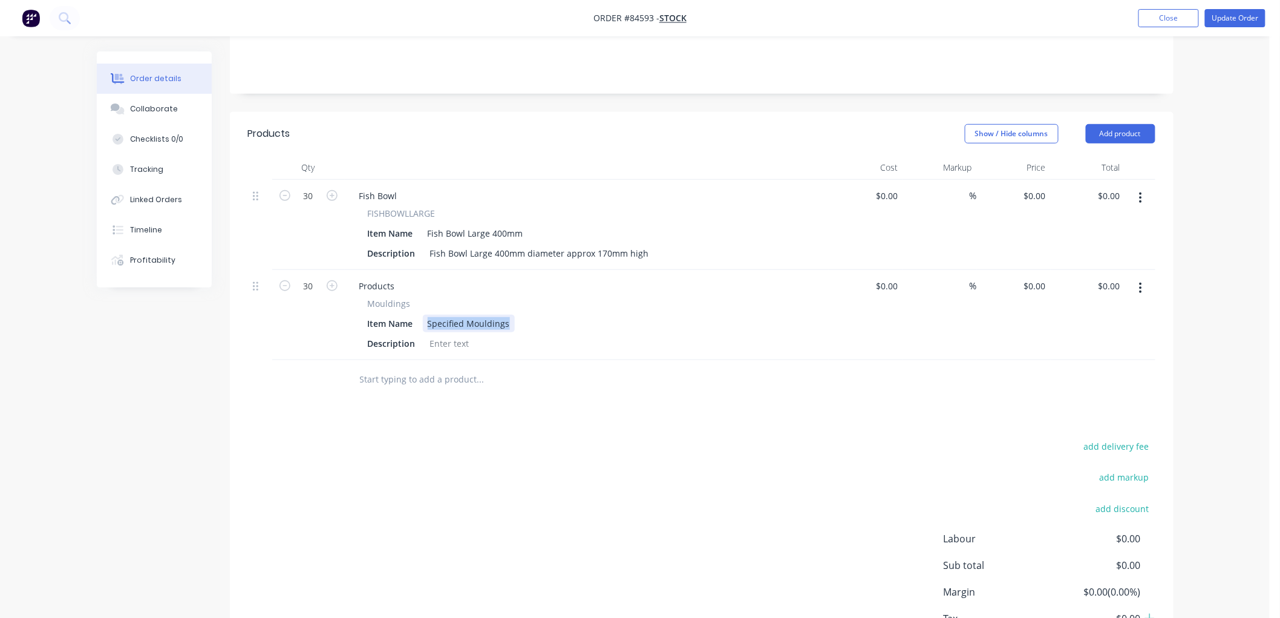
drag, startPoint x: 431, startPoint y: 324, endPoint x: 523, endPoint y: 326, distance: 92.0
click at [523, 326] on div "Item Name Specified Mouldings" at bounding box center [584, 324] width 443 height 18
paste div
click at [1180, 221] on div "Order details Collaborate Checklists 0/0 Tracking Linked Orders Timeline Profit…" at bounding box center [635, 273] width 1101 height 870
click at [1142, 196] on button "button" at bounding box center [1141, 198] width 28 height 22
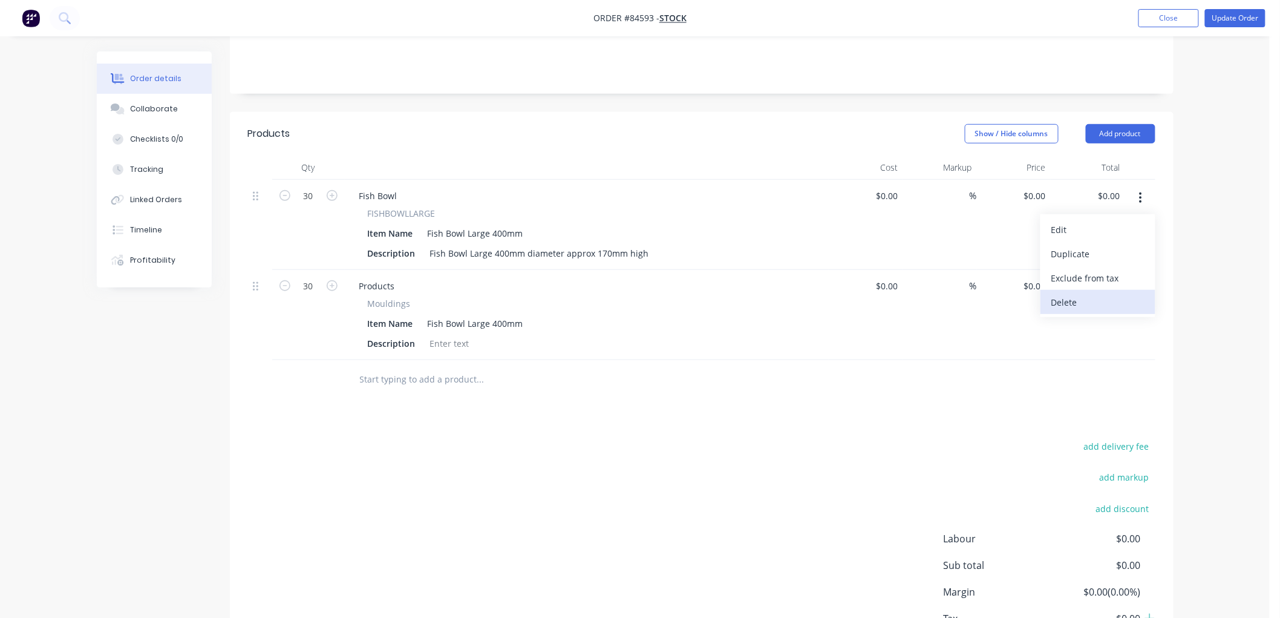
click at [1076, 298] on div "Delete" at bounding box center [1098, 302] width 93 height 18
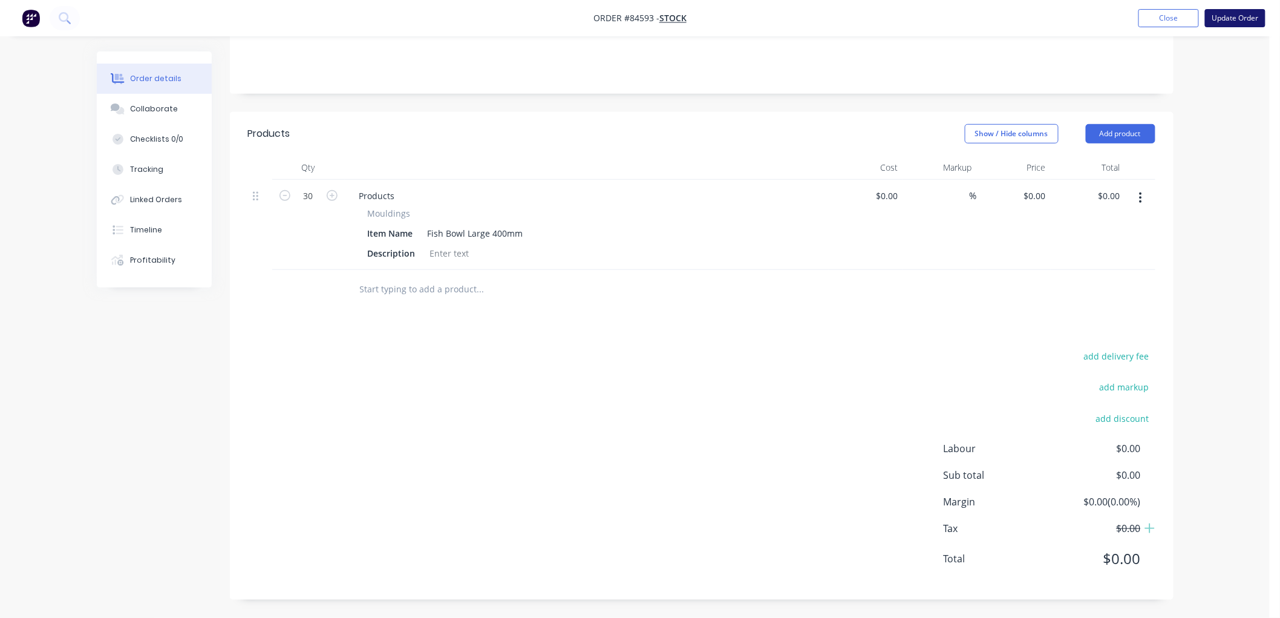
drag, startPoint x: 1237, startPoint y: 19, endPoint x: 1232, endPoint y: 24, distance: 6.4
click at [1237, 19] on button "Update Order" at bounding box center [1235, 18] width 61 height 18
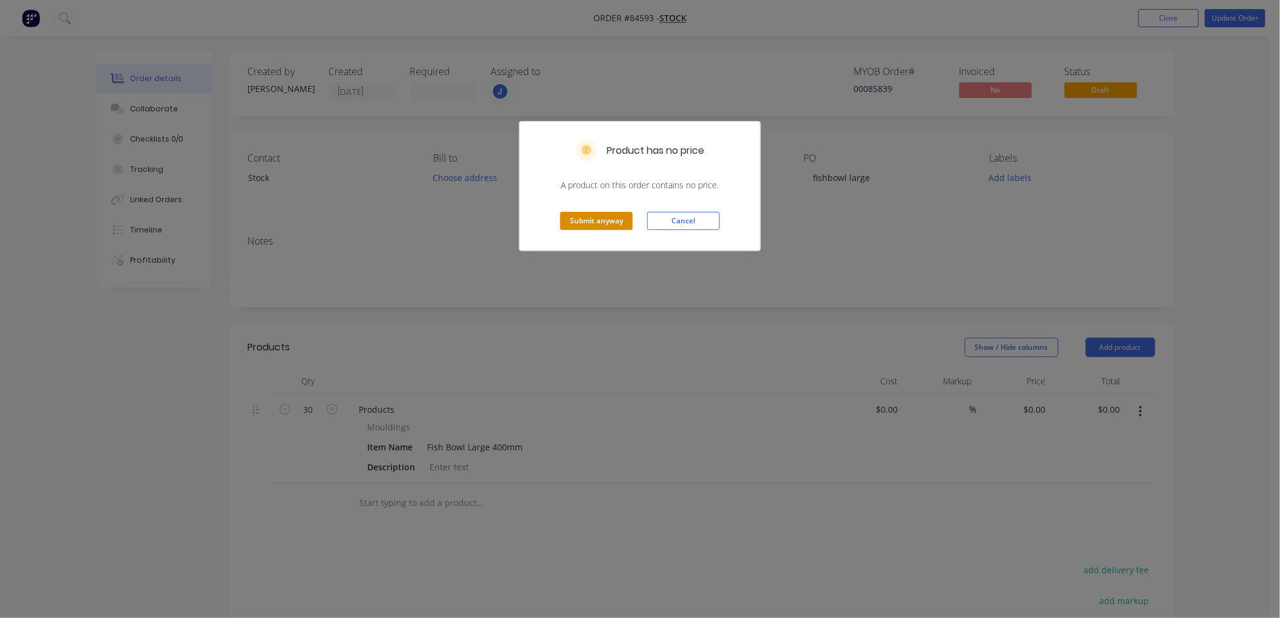
click at [586, 219] on button "Submit anyway" at bounding box center [596, 221] width 73 height 18
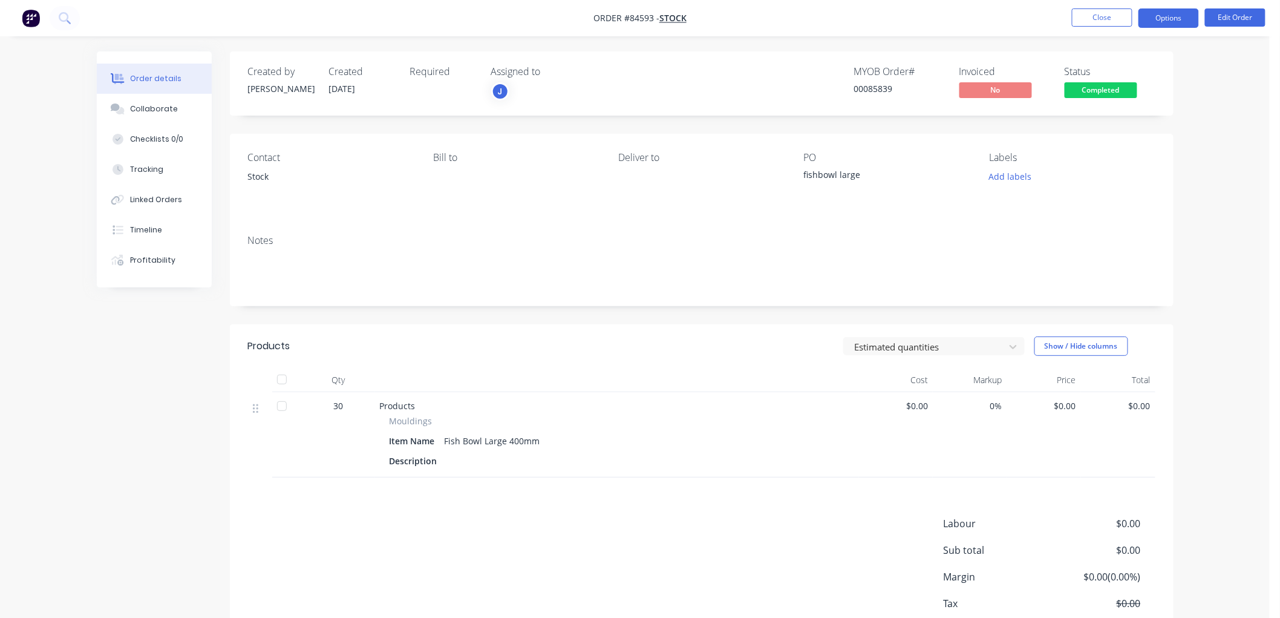
click at [1153, 19] on button "Options" at bounding box center [1169, 17] width 61 height 19
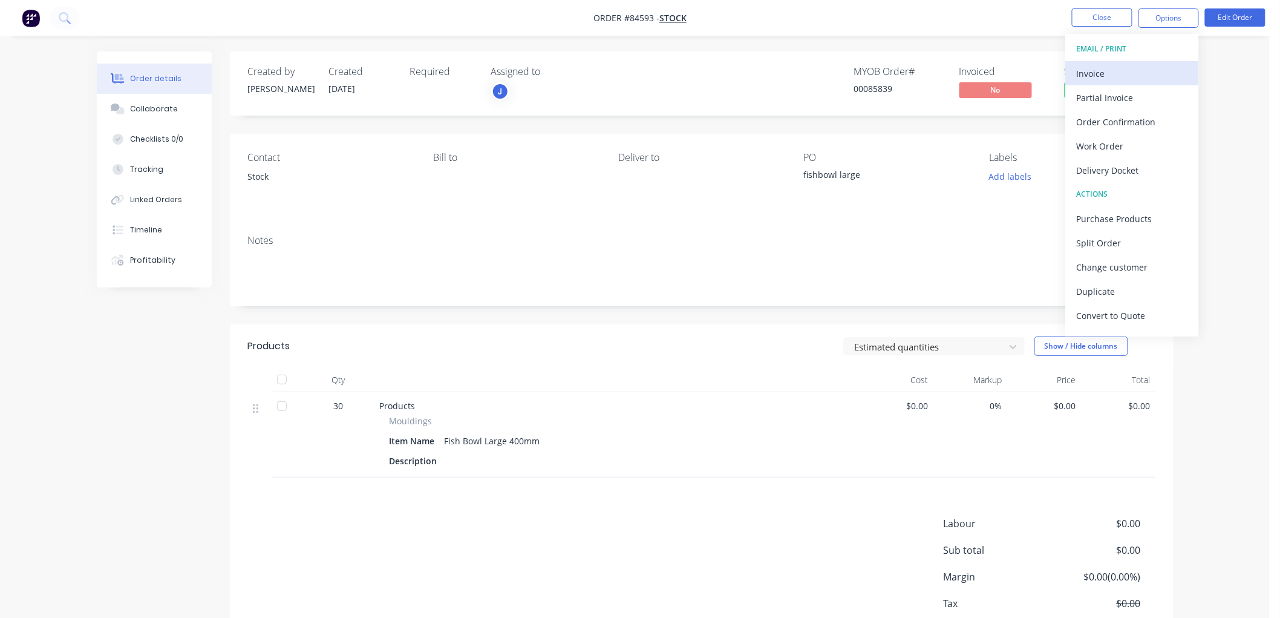
click at [1140, 65] on div "Invoice" at bounding box center [1132, 74] width 111 height 18
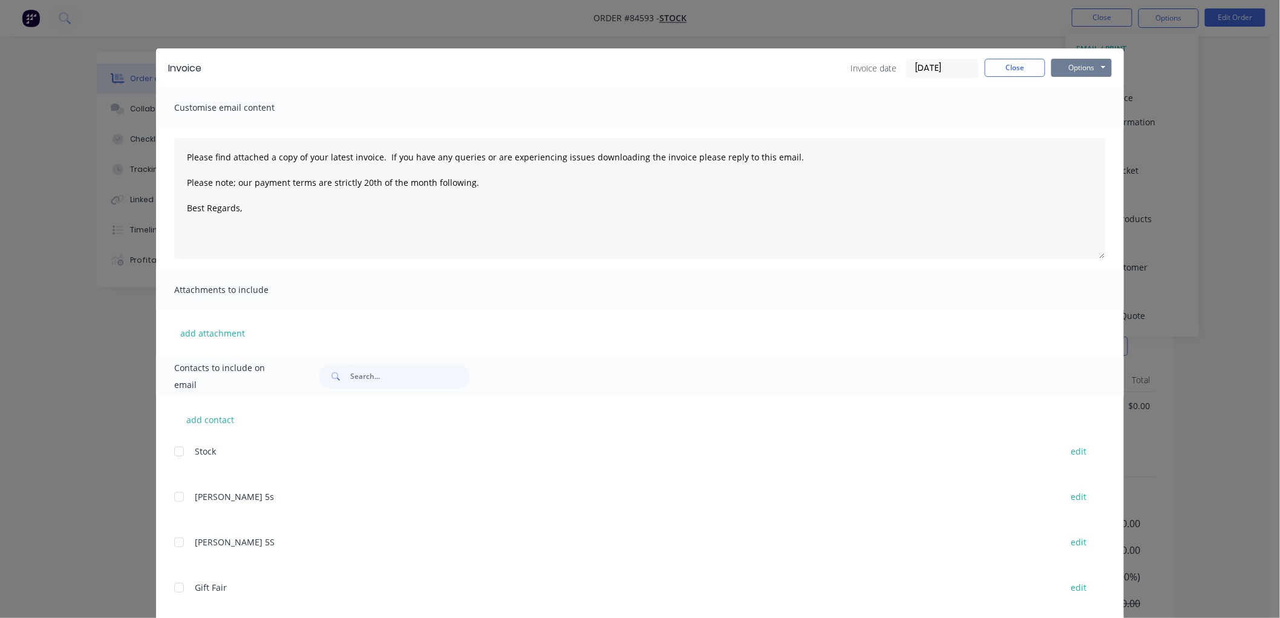
click at [1079, 71] on button "Options" at bounding box center [1082, 68] width 61 height 18
click at [1078, 102] on button "Print" at bounding box center [1090, 109] width 77 height 20
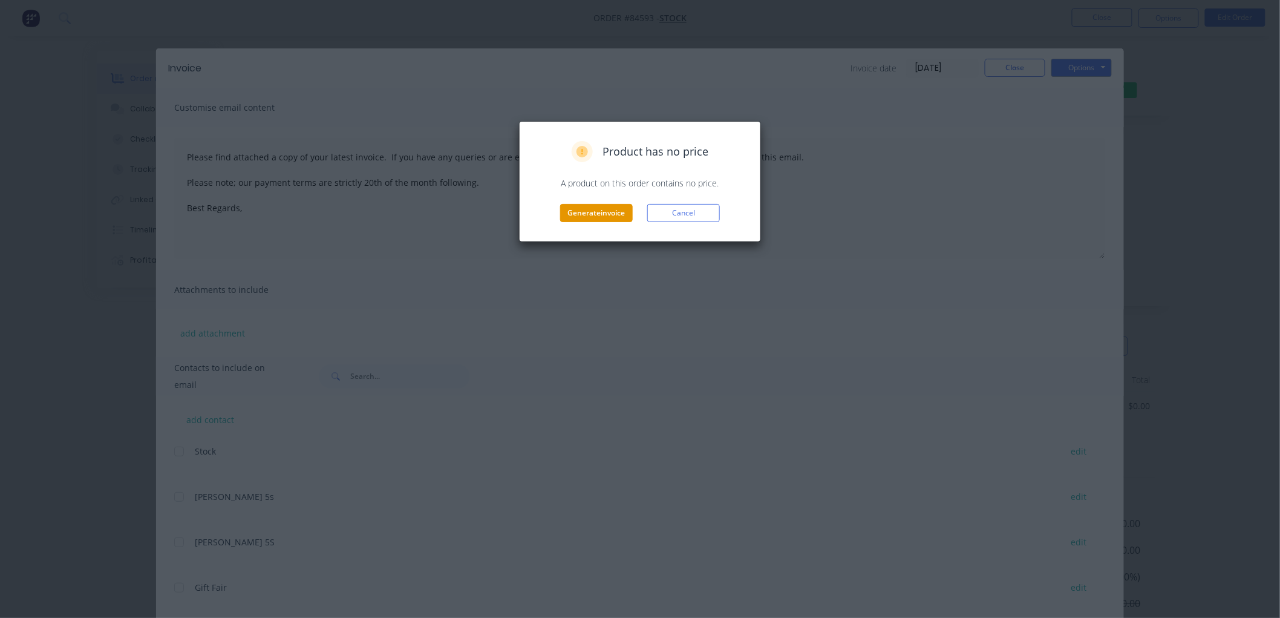
click at [577, 206] on button "Generate invoice" at bounding box center [596, 213] width 73 height 18
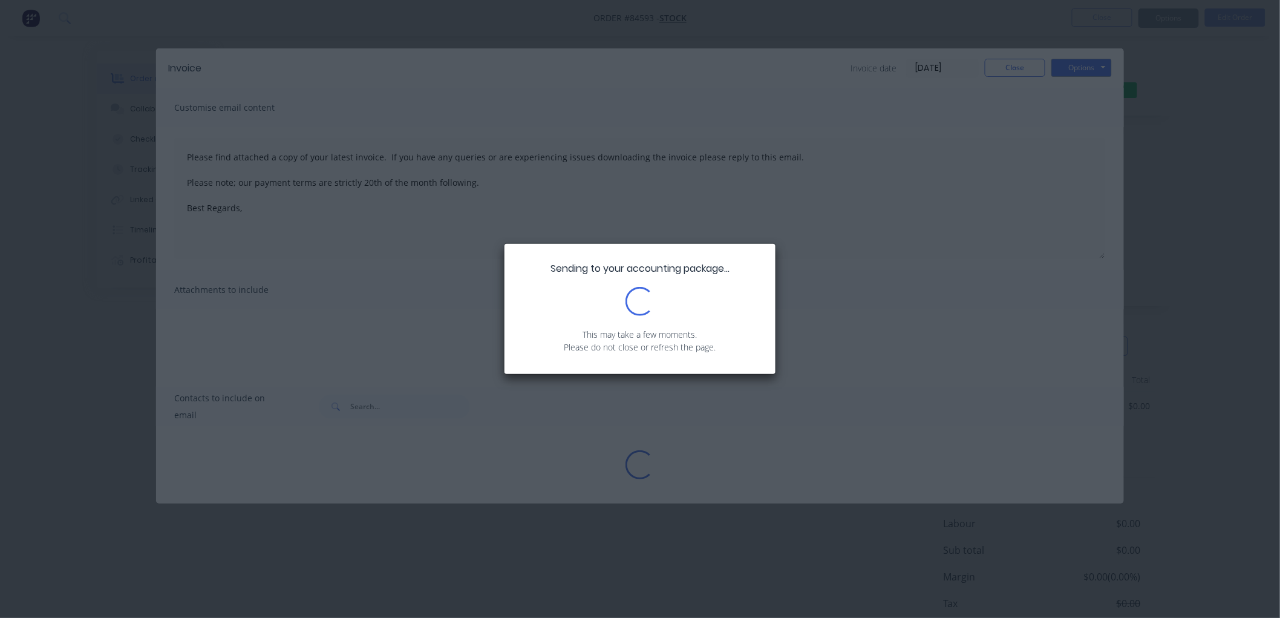
type textarea "Please find attached a copy of your latest invoice. If you have any queries or …"
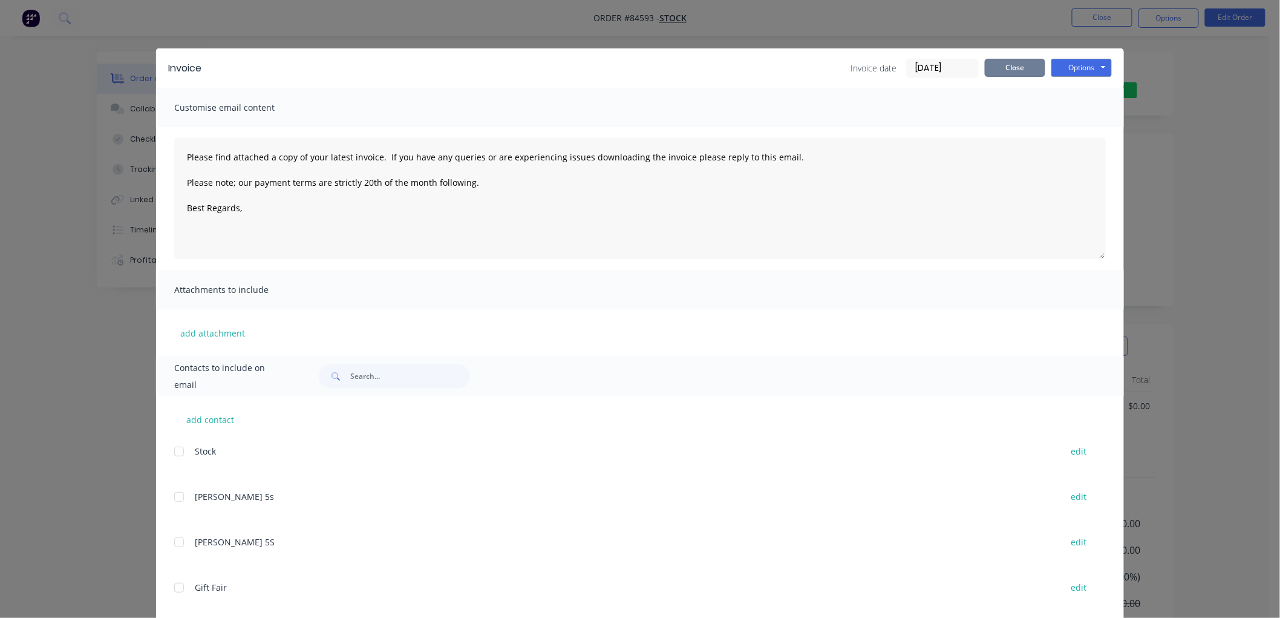
click at [1010, 73] on button "Close" at bounding box center [1015, 68] width 61 height 18
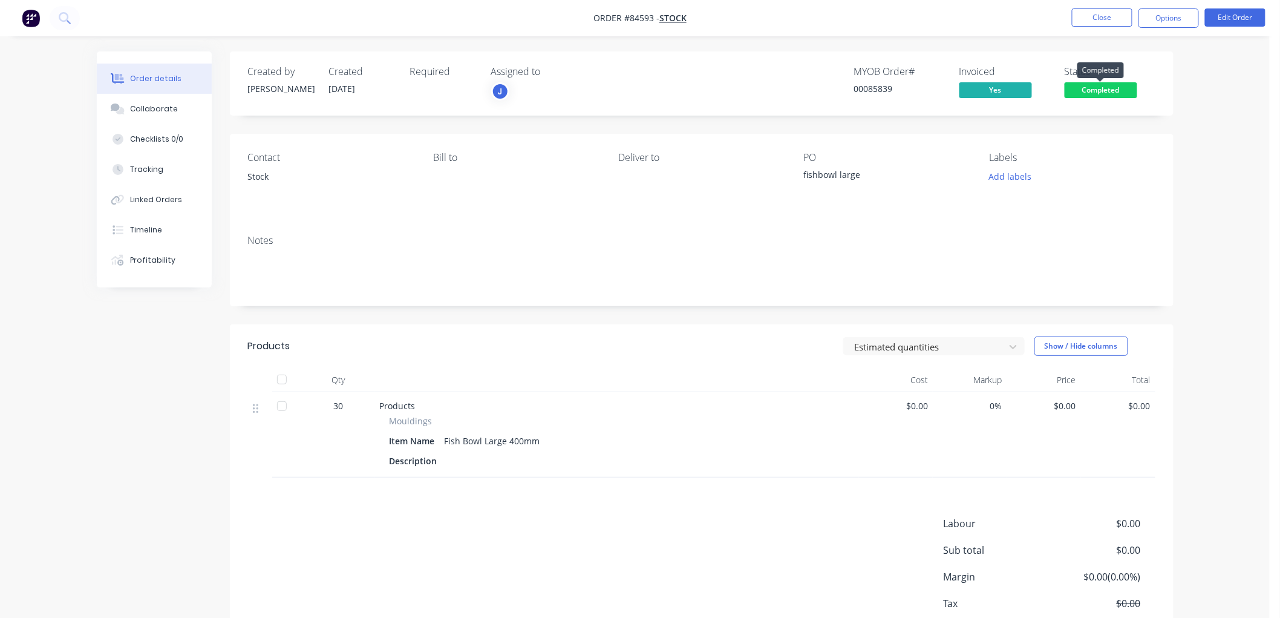
click at [1093, 91] on span "Completed" at bounding box center [1101, 89] width 73 height 15
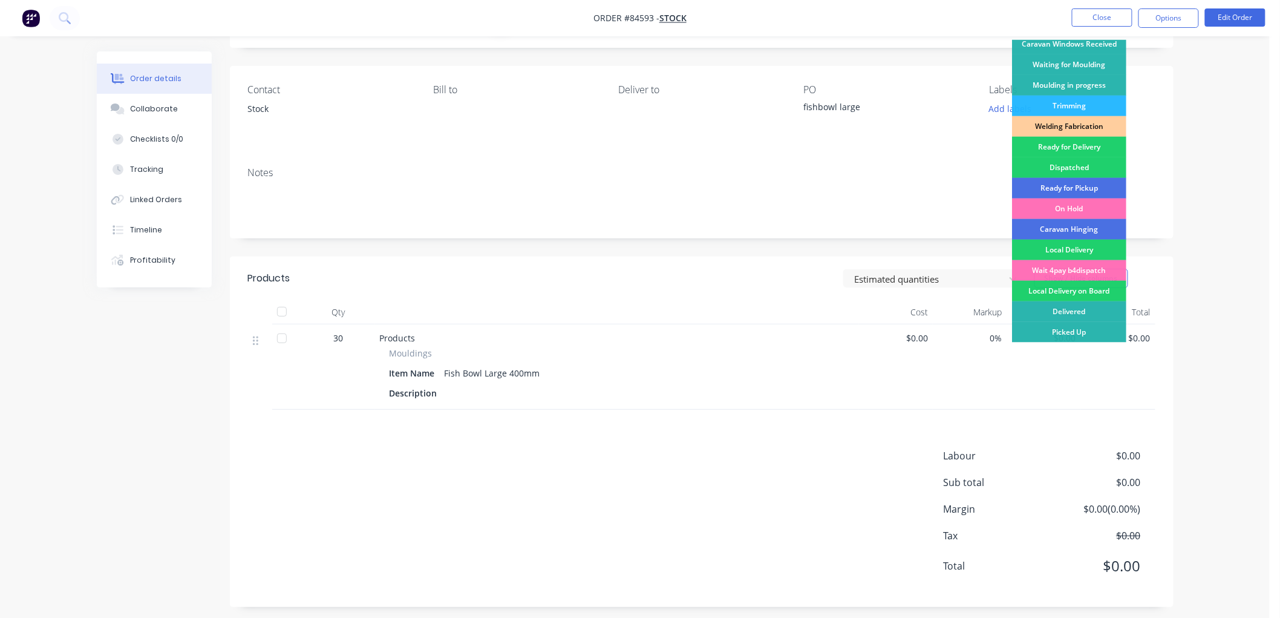
scroll to position [76, 0]
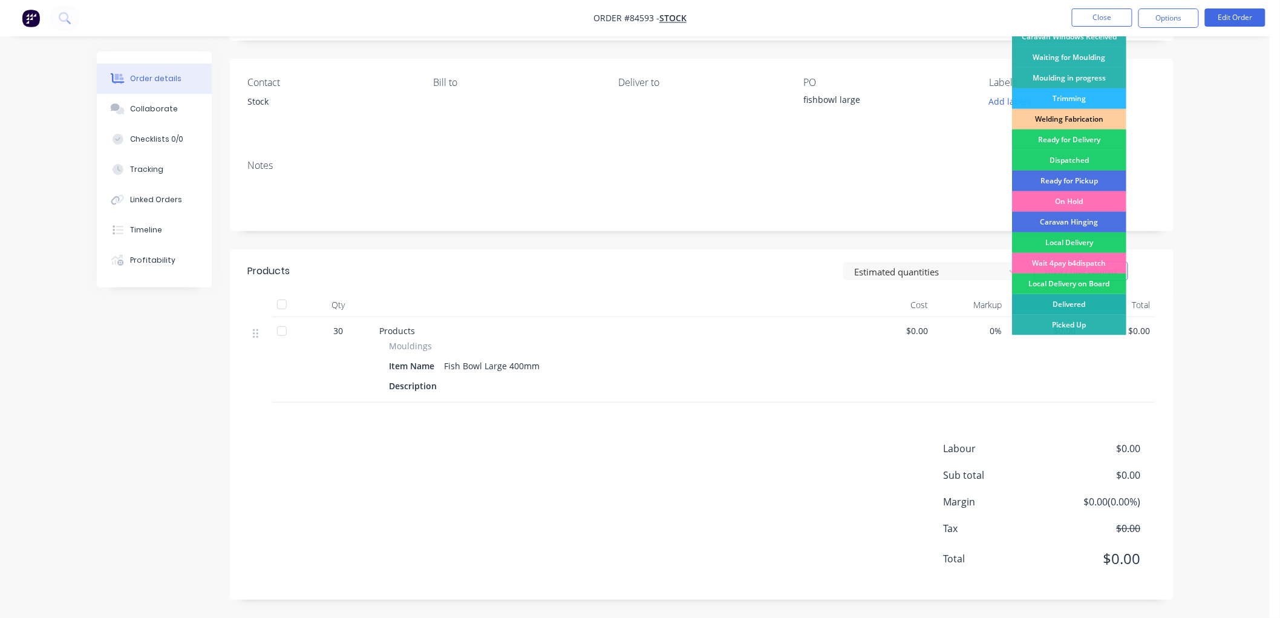
click at [1067, 303] on div "Delivered" at bounding box center [1069, 304] width 114 height 21
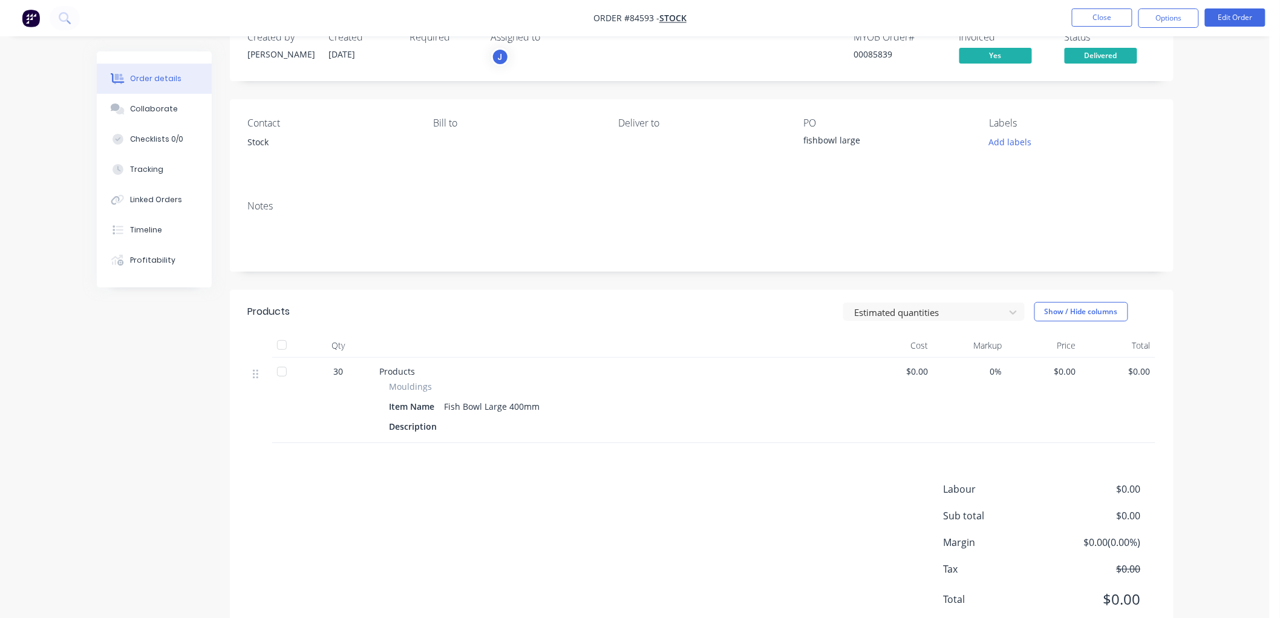
scroll to position [0, 0]
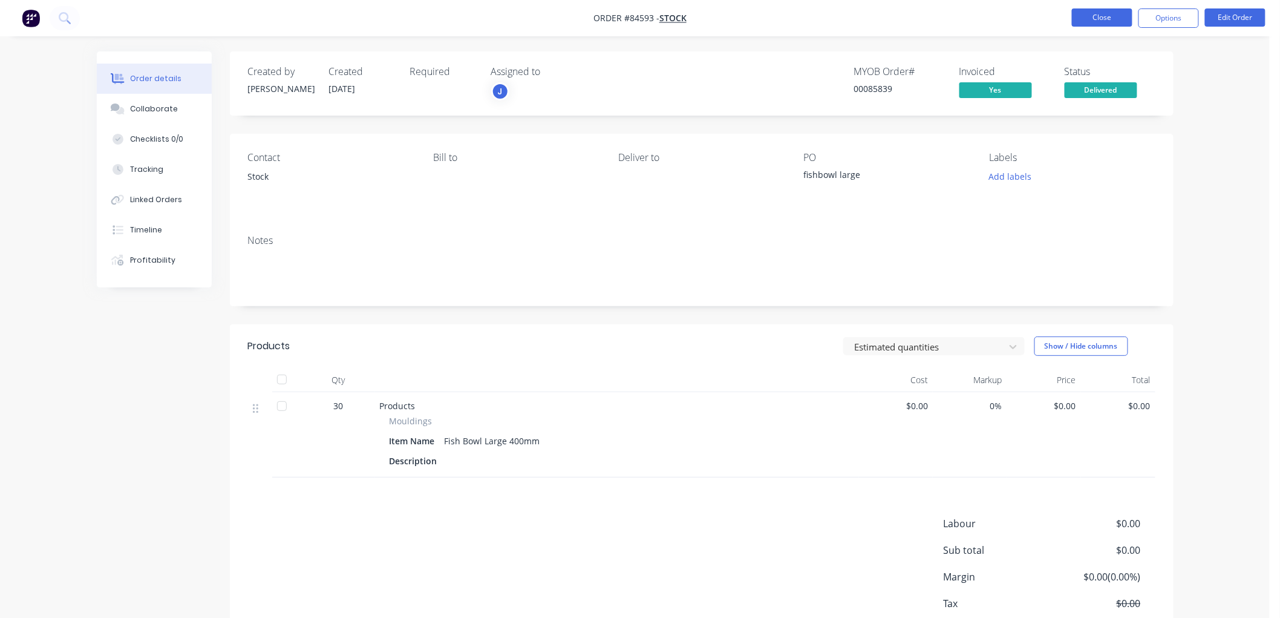
click at [1085, 18] on button "Close" at bounding box center [1102, 17] width 61 height 18
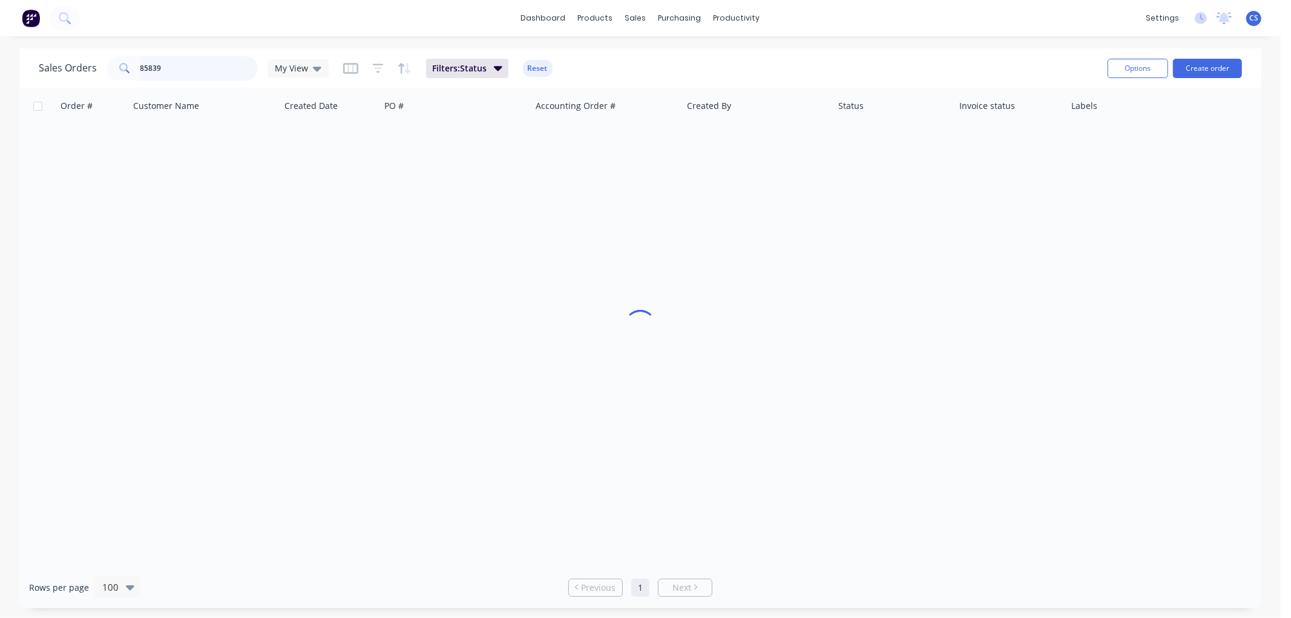
click at [171, 67] on input "85839" at bounding box center [199, 68] width 118 height 24
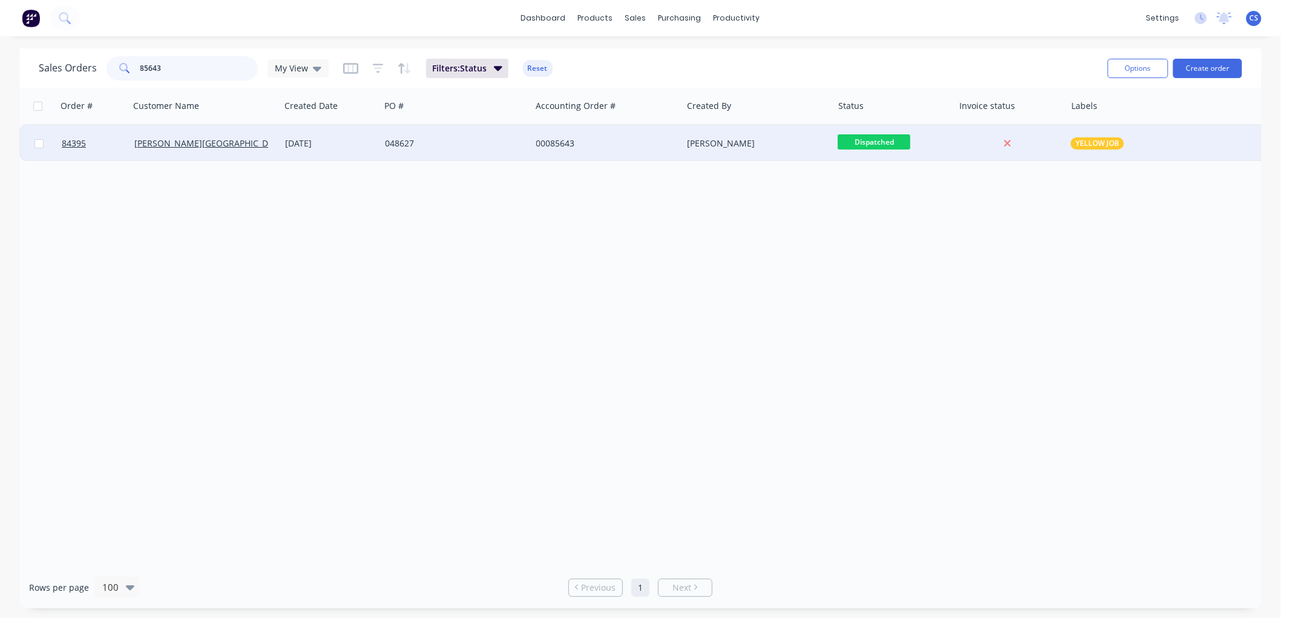
type input "85643"
click at [388, 144] on div "048627" at bounding box center [452, 143] width 134 height 12
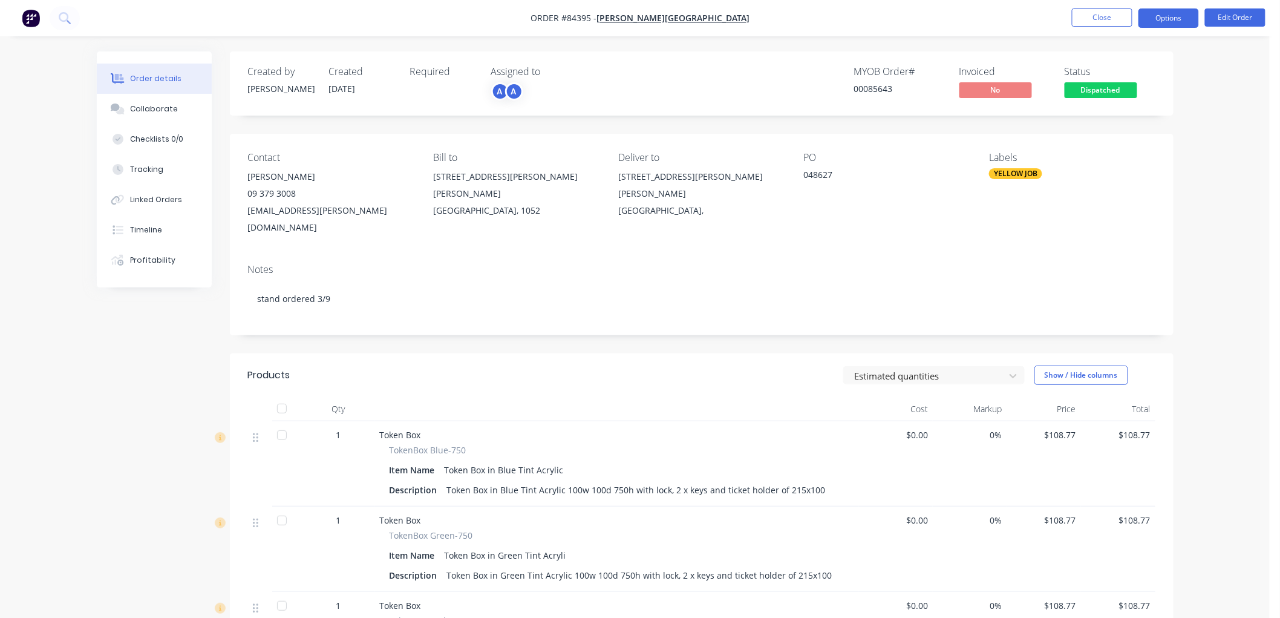
click at [1177, 16] on button "Options" at bounding box center [1169, 17] width 61 height 19
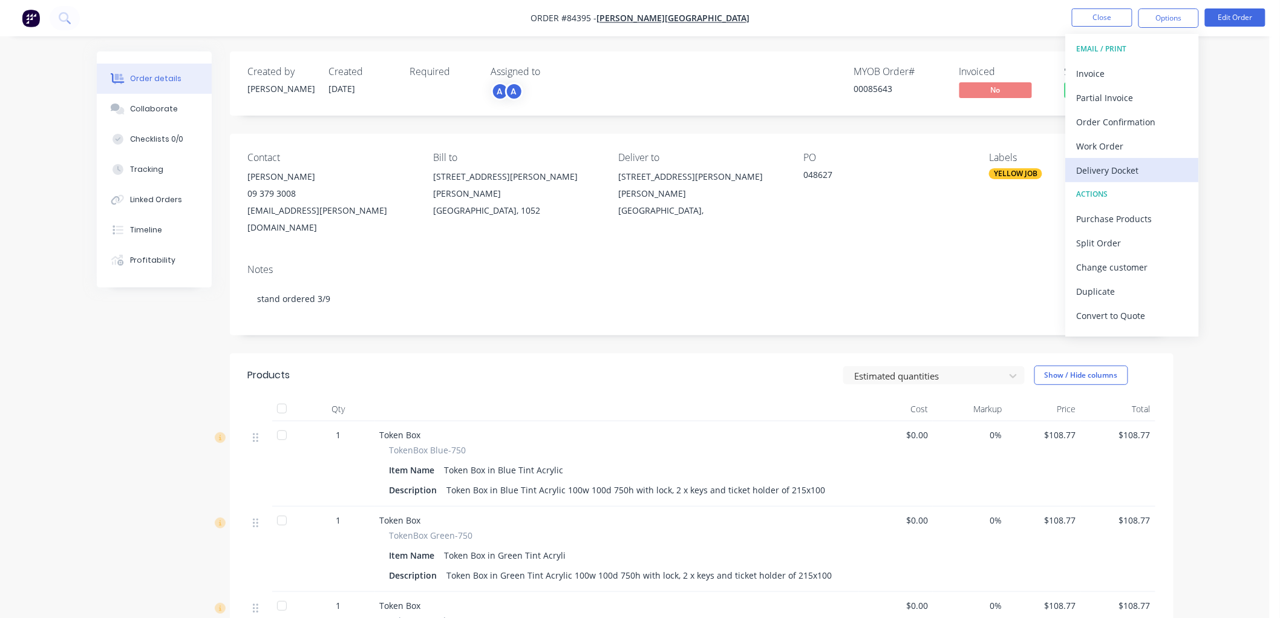
click at [1119, 172] on div "Delivery Docket" at bounding box center [1132, 171] width 111 height 18
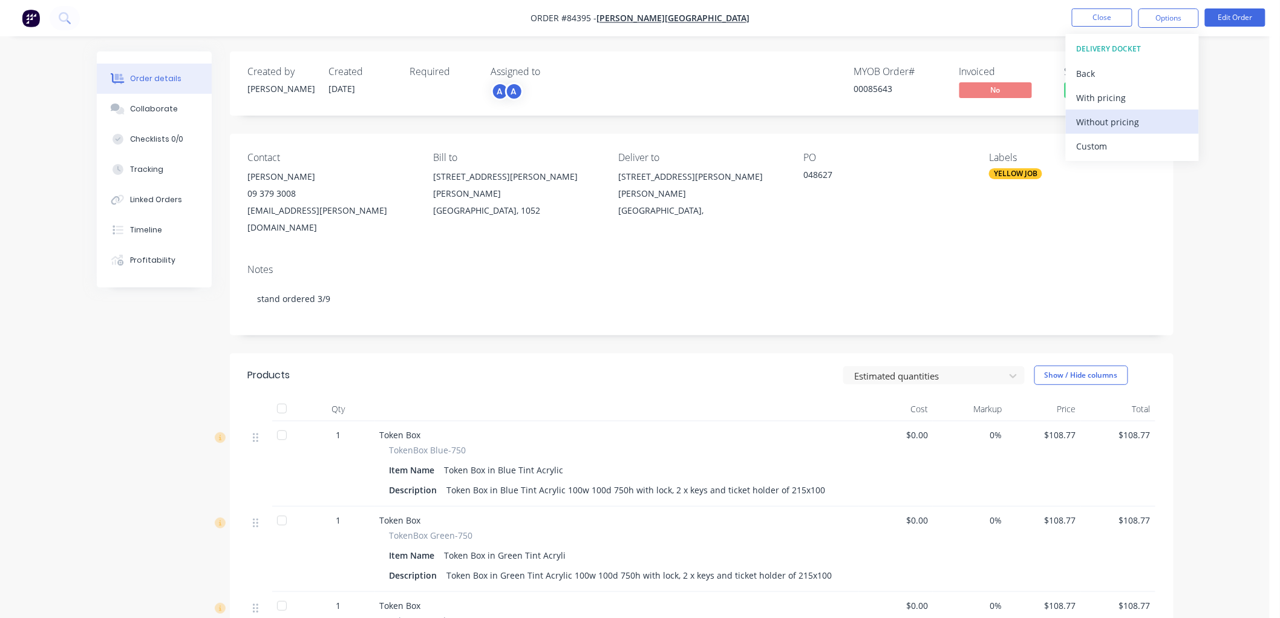
click at [1126, 125] on div "Without pricing" at bounding box center [1132, 122] width 111 height 18
drag, startPoint x: 1015, startPoint y: 28, endPoint x: 1160, endPoint y: 32, distance: 144.7
click at [1016, 28] on nav "Order #84395 - [PERSON_NAME][GEOGRAPHIC_DATA] Close Options EMAIL / PRINT Invoi…" at bounding box center [640, 18] width 1280 height 36
click at [1175, 21] on button "Options" at bounding box center [1169, 17] width 61 height 19
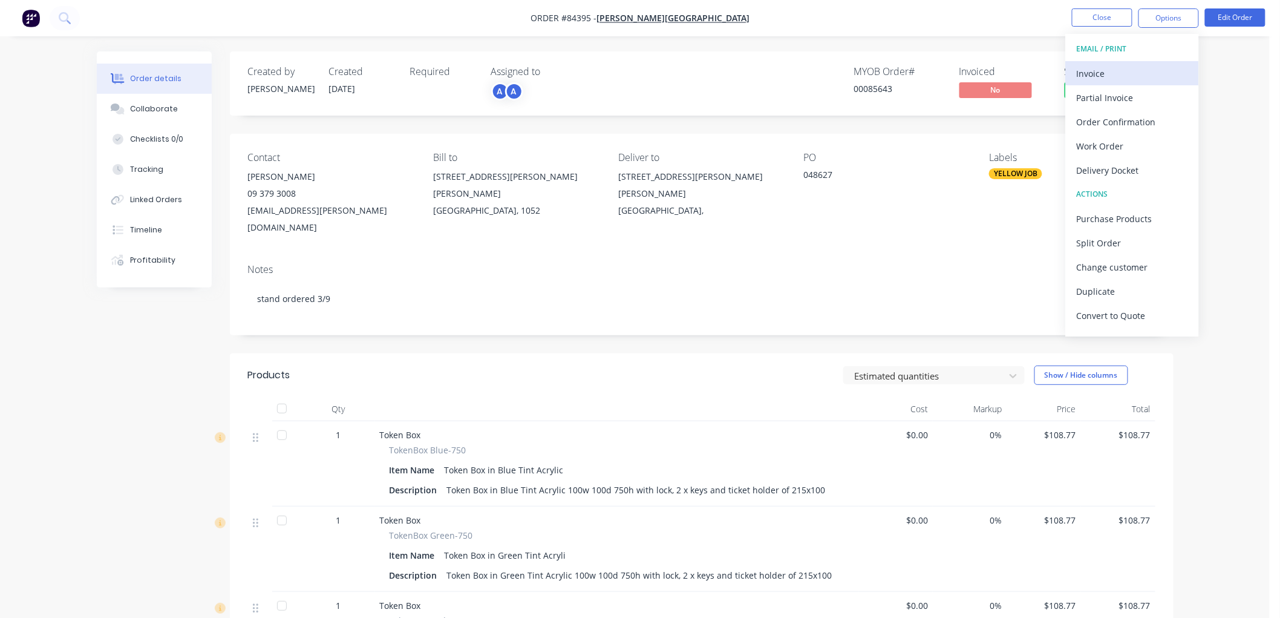
click at [1117, 77] on div "Invoice" at bounding box center [1132, 74] width 111 height 18
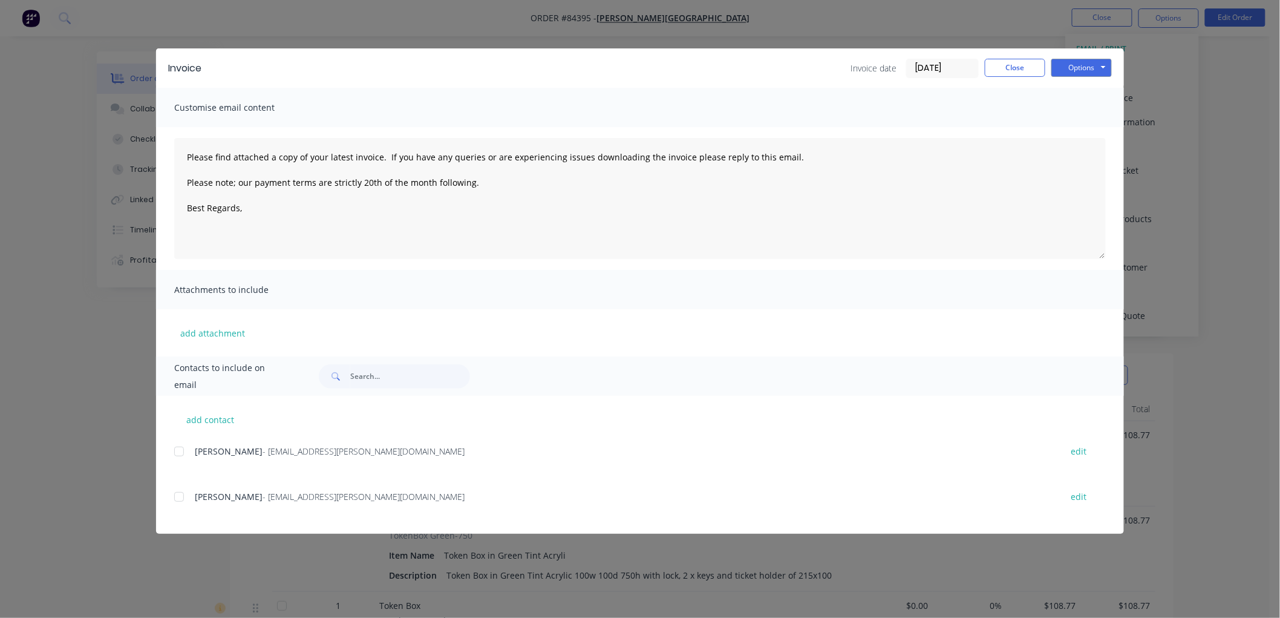
click at [177, 497] on div at bounding box center [179, 497] width 24 height 24
click at [283, 211] on textarea "Please find attached a copy of your latest invoice. If you have any queries or …" at bounding box center [640, 198] width 932 height 121
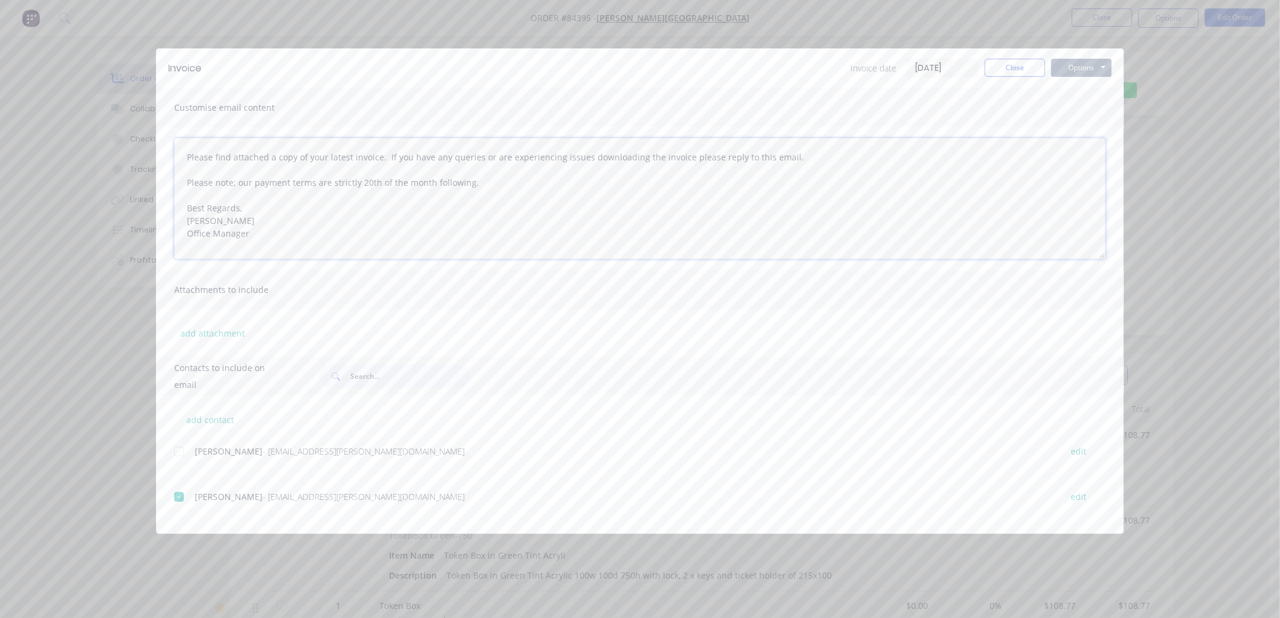
type textarea "Please find attached a copy of your latest invoice. If you have any queries or …"
click at [1077, 70] on button "Options" at bounding box center [1082, 68] width 61 height 18
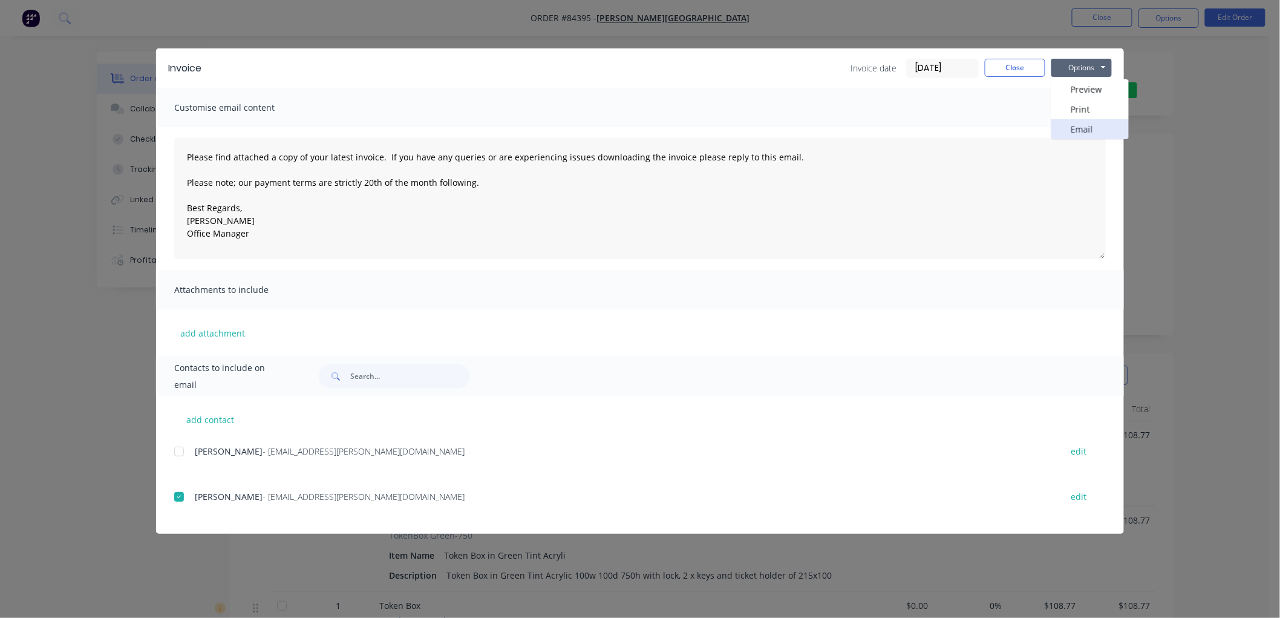
click at [1071, 125] on button "Email" at bounding box center [1090, 129] width 77 height 20
click at [1088, 67] on button "Options" at bounding box center [1082, 68] width 61 height 18
click at [180, 498] on div at bounding box center [179, 497] width 24 height 24
click at [1079, 67] on button "Options" at bounding box center [1082, 68] width 61 height 18
click at [1084, 122] on button "Email" at bounding box center [1090, 129] width 77 height 20
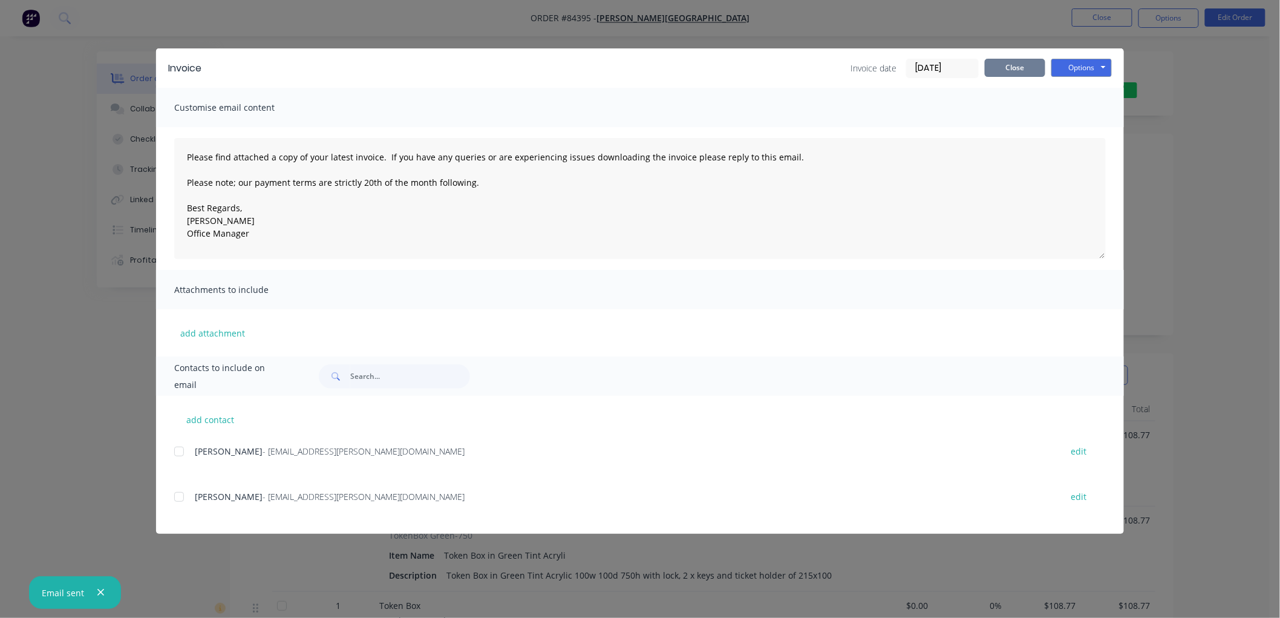
click at [1019, 68] on button "Close" at bounding box center [1015, 68] width 61 height 18
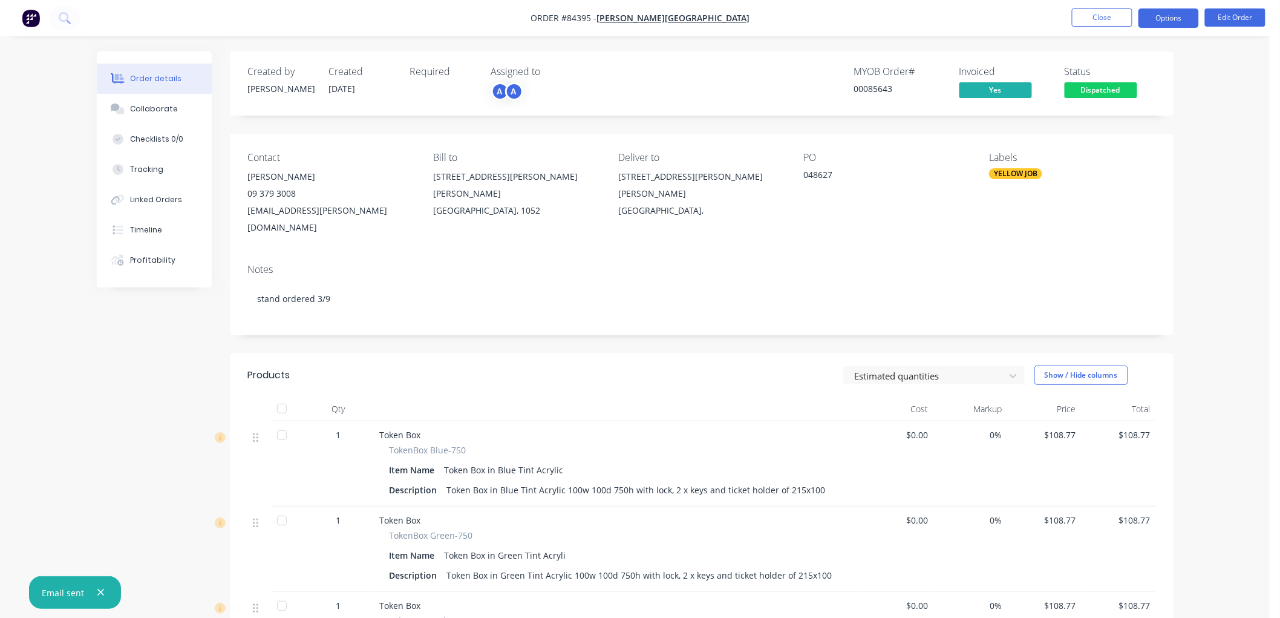
click at [1153, 16] on button "Options" at bounding box center [1169, 17] width 61 height 19
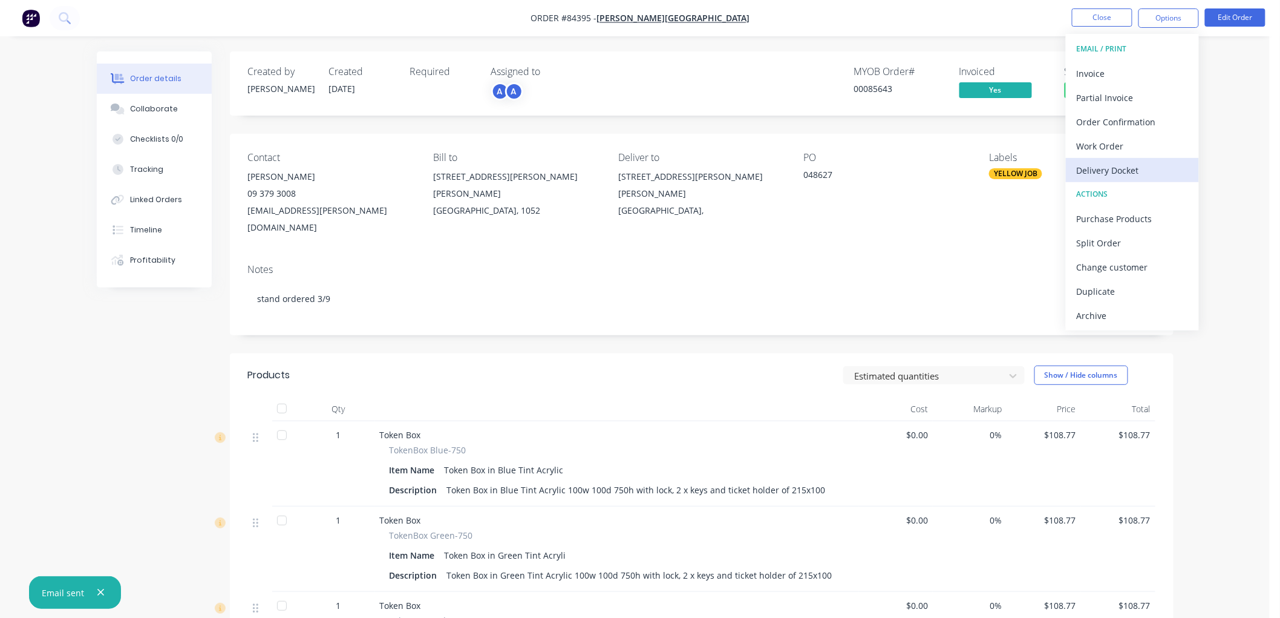
click at [1127, 165] on div "Delivery Docket" at bounding box center [1132, 171] width 111 height 18
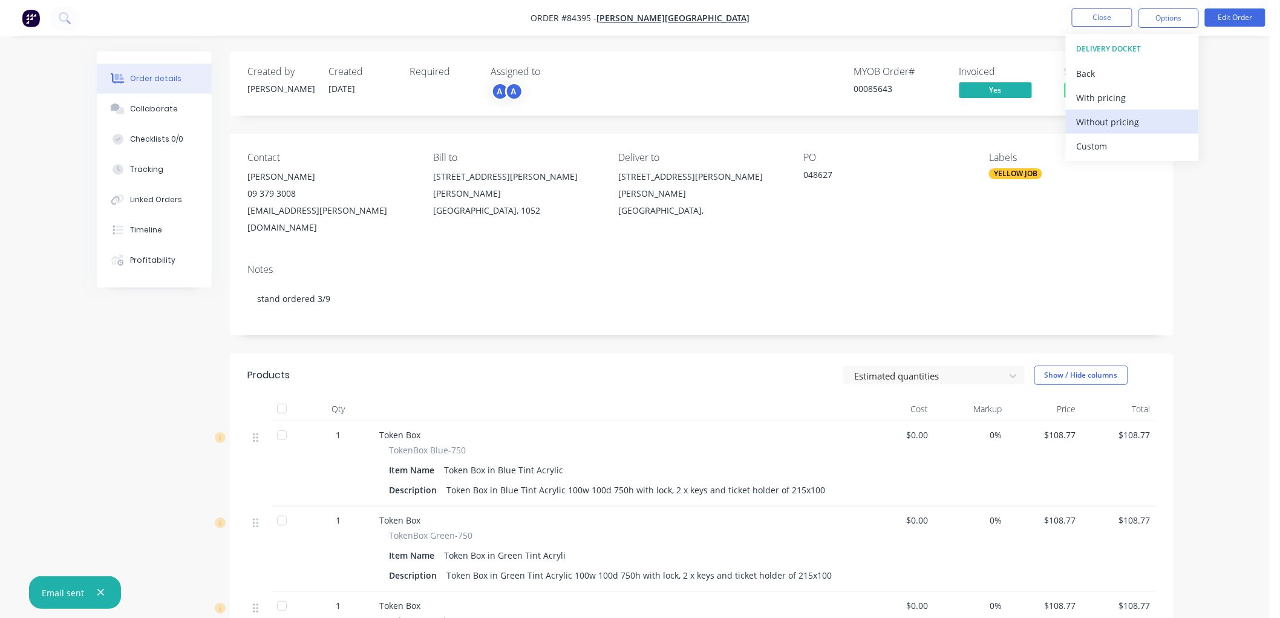
click at [1114, 120] on div "Without pricing" at bounding box center [1132, 122] width 111 height 18
click at [702, 93] on div "MYOB Order # 00085643 Invoiced Yes Status Dispatched" at bounding box center [883, 83] width 543 height 35
click at [1081, 16] on button "Close" at bounding box center [1102, 17] width 61 height 18
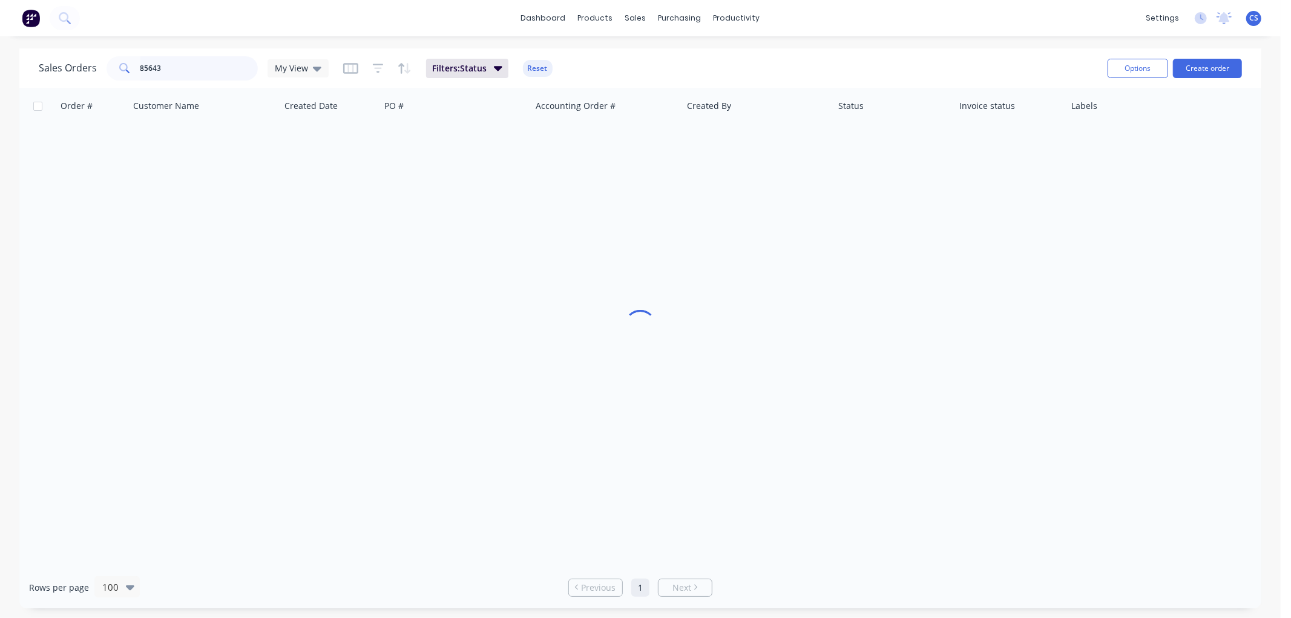
click at [182, 70] on input "85643" at bounding box center [199, 68] width 118 height 24
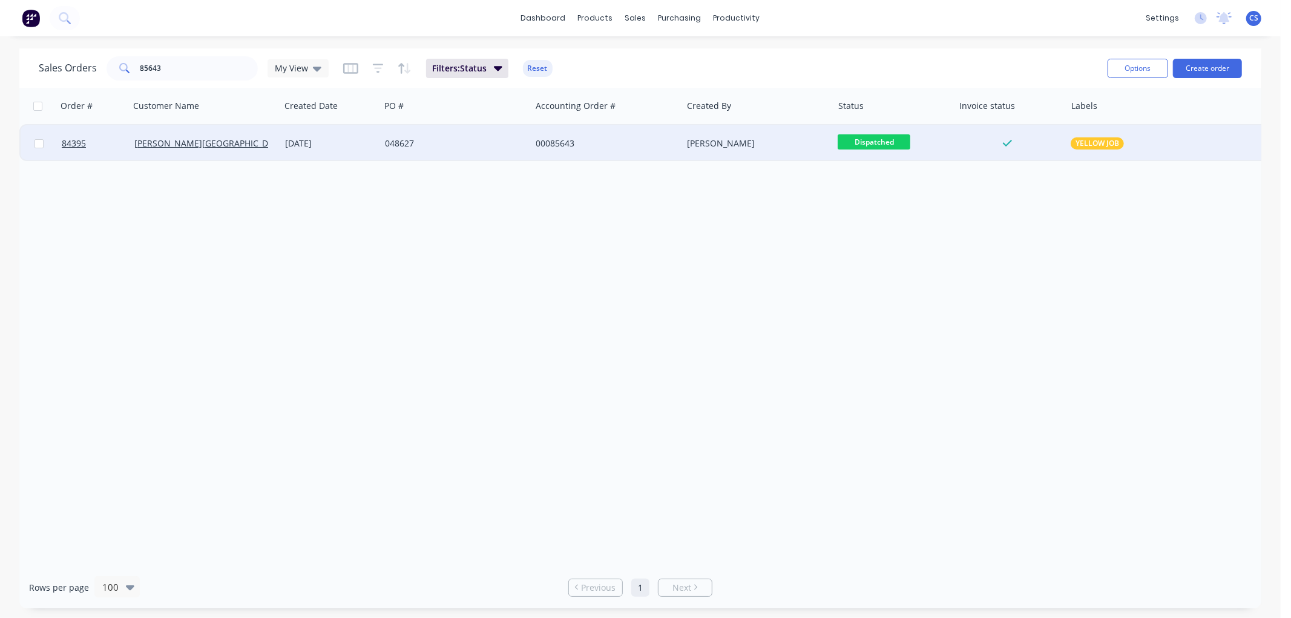
click at [880, 142] on span "Dispatched" at bounding box center [873, 141] width 73 height 15
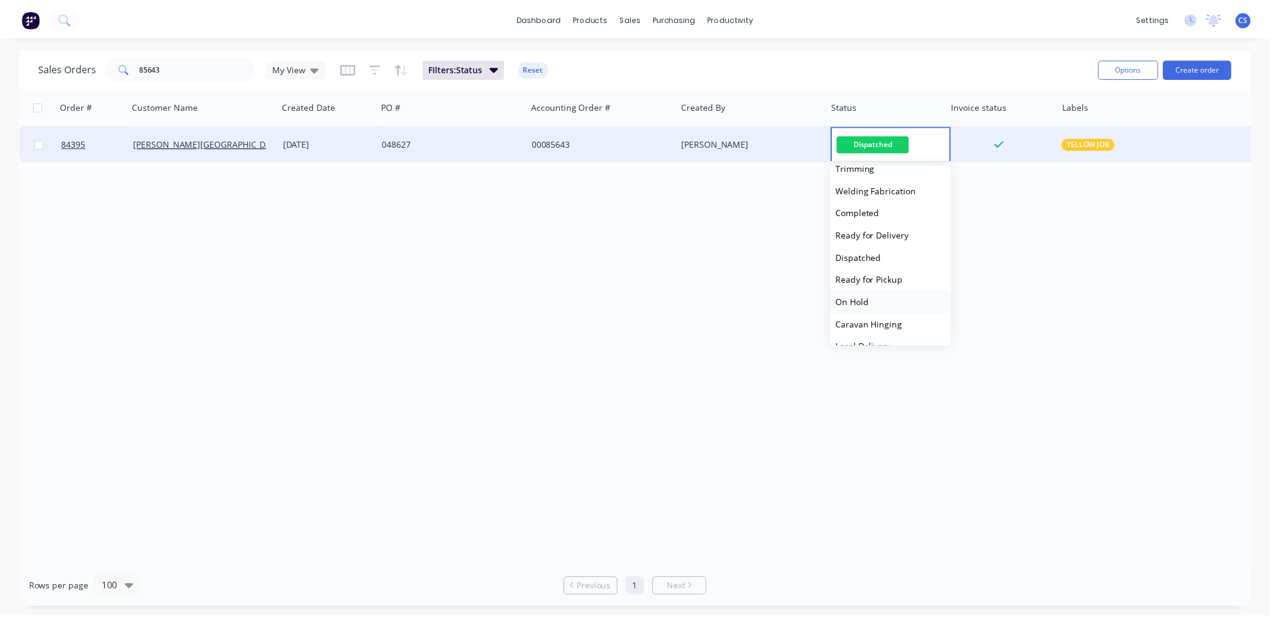
scroll to position [336, 0]
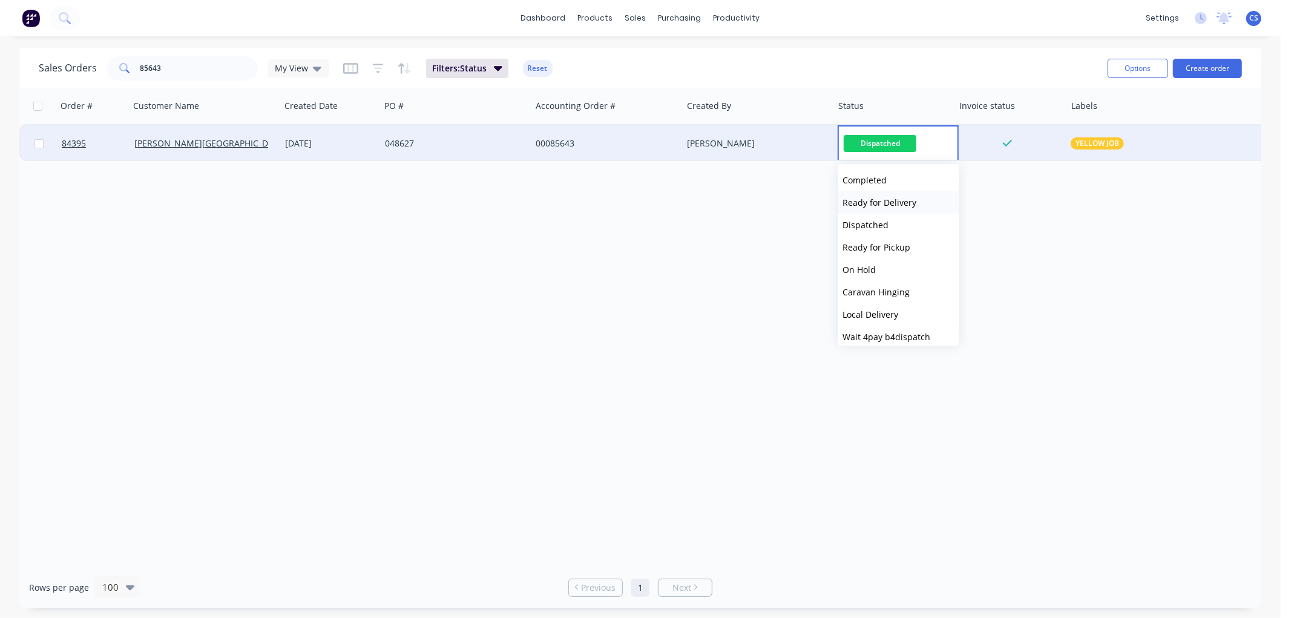
click at [895, 203] on span "Ready for Delivery" at bounding box center [879, 202] width 74 height 11
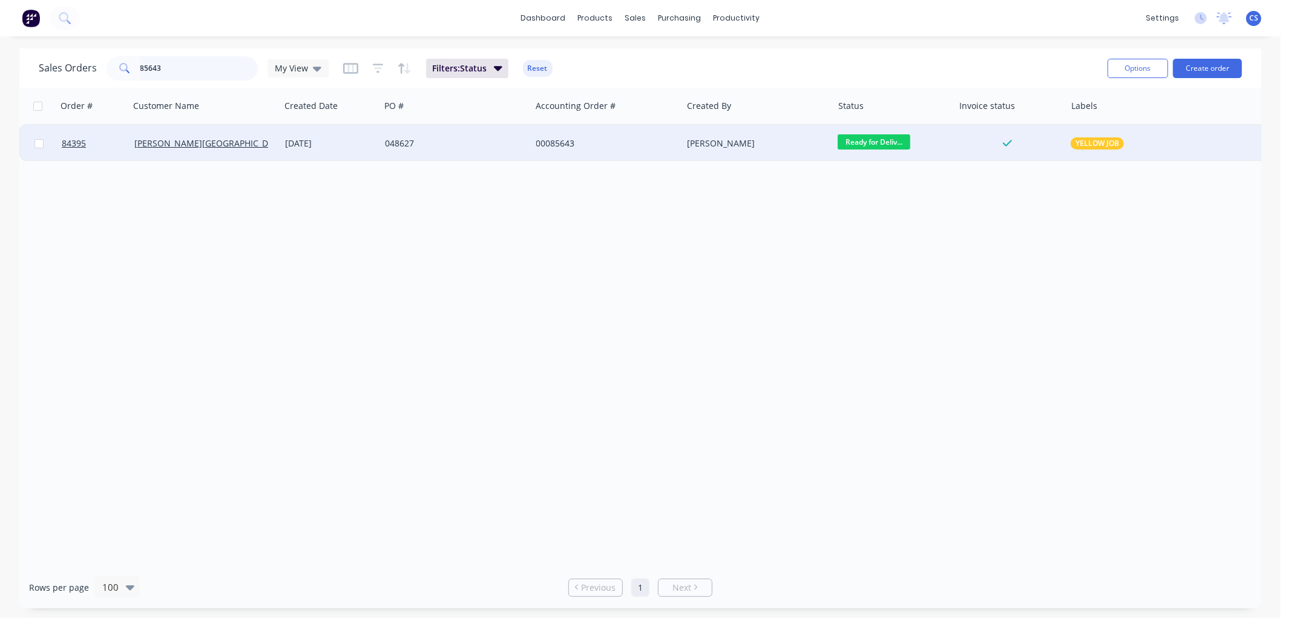
click at [177, 65] on input "85643" at bounding box center [199, 68] width 118 height 24
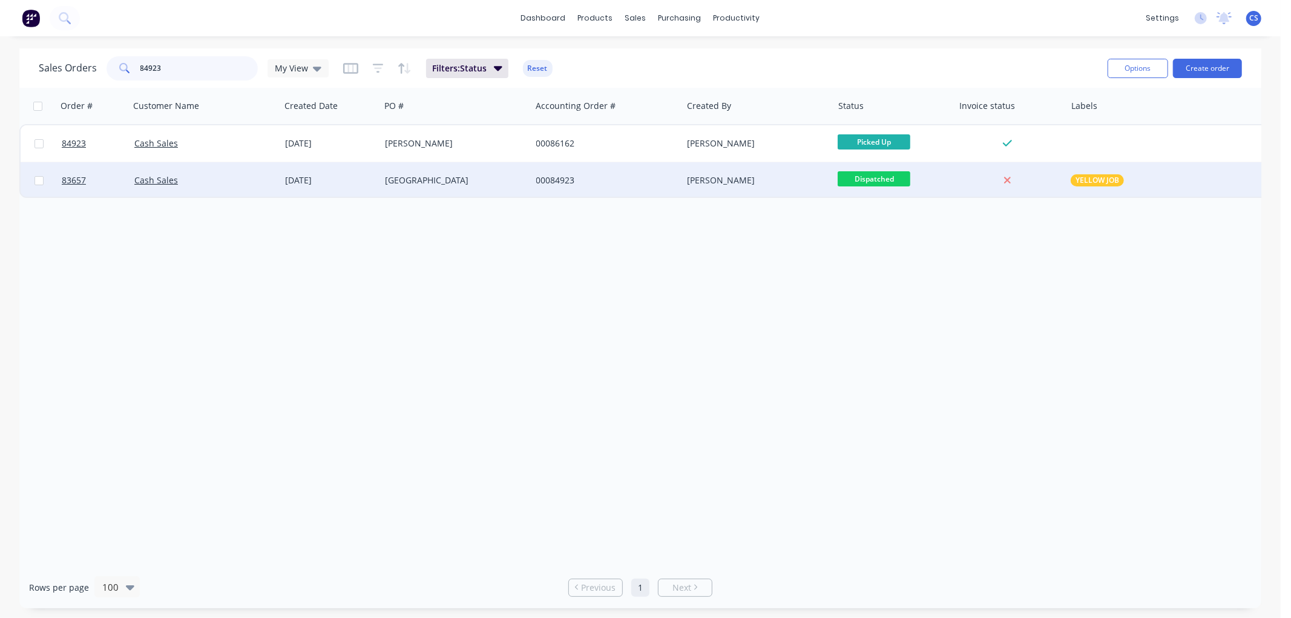
type input "84923"
click at [382, 183] on div "[GEOGRAPHIC_DATA]" at bounding box center [455, 180] width 151 height 36
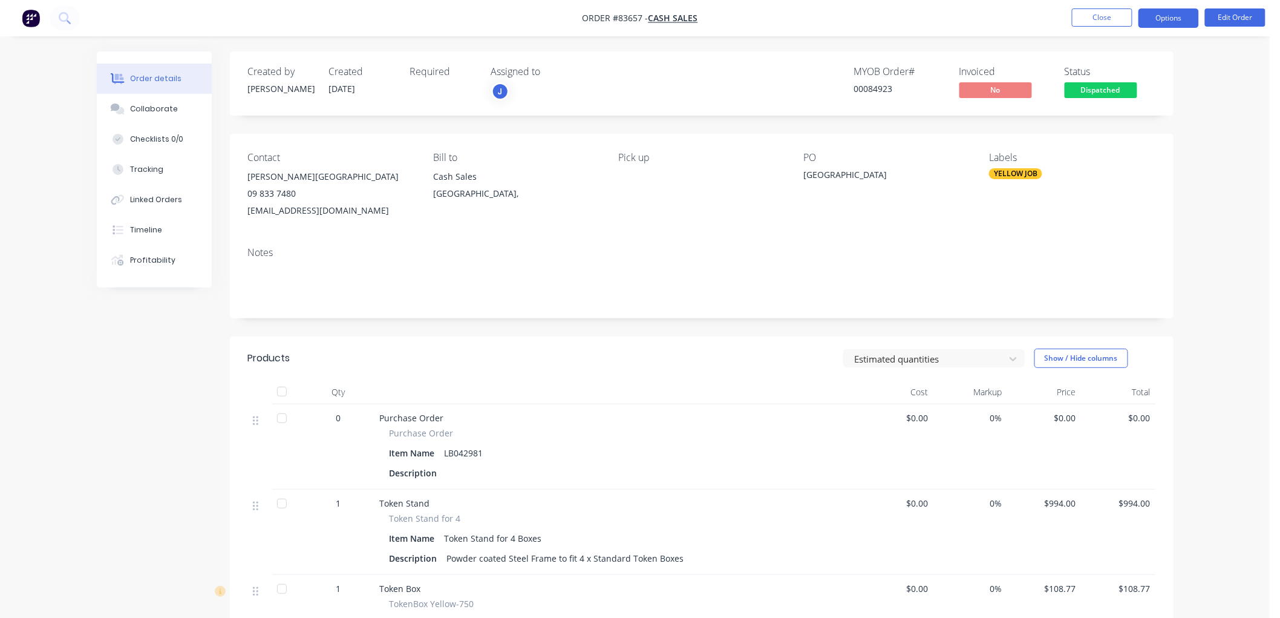
click at [1164, 21] on button "Options" at bounding box center [1169, 17] width 61 height 19
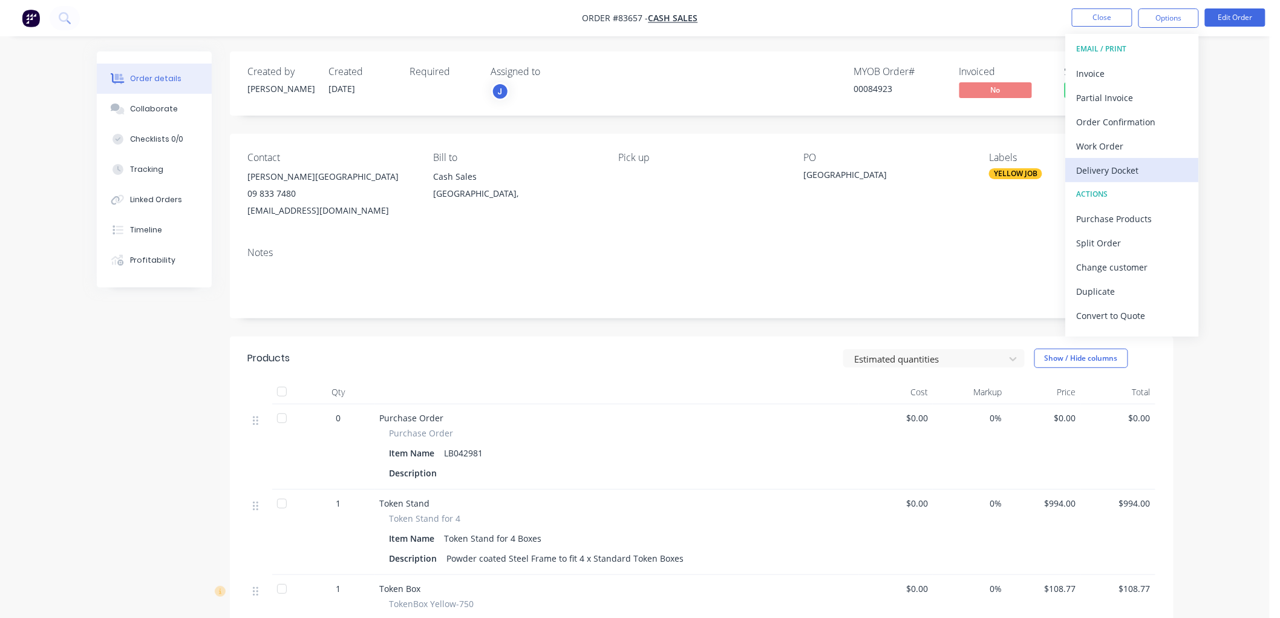
click at [1113, 165] on div "Delivery Docket" at bounding box center [1132, 171] width 111 height 18
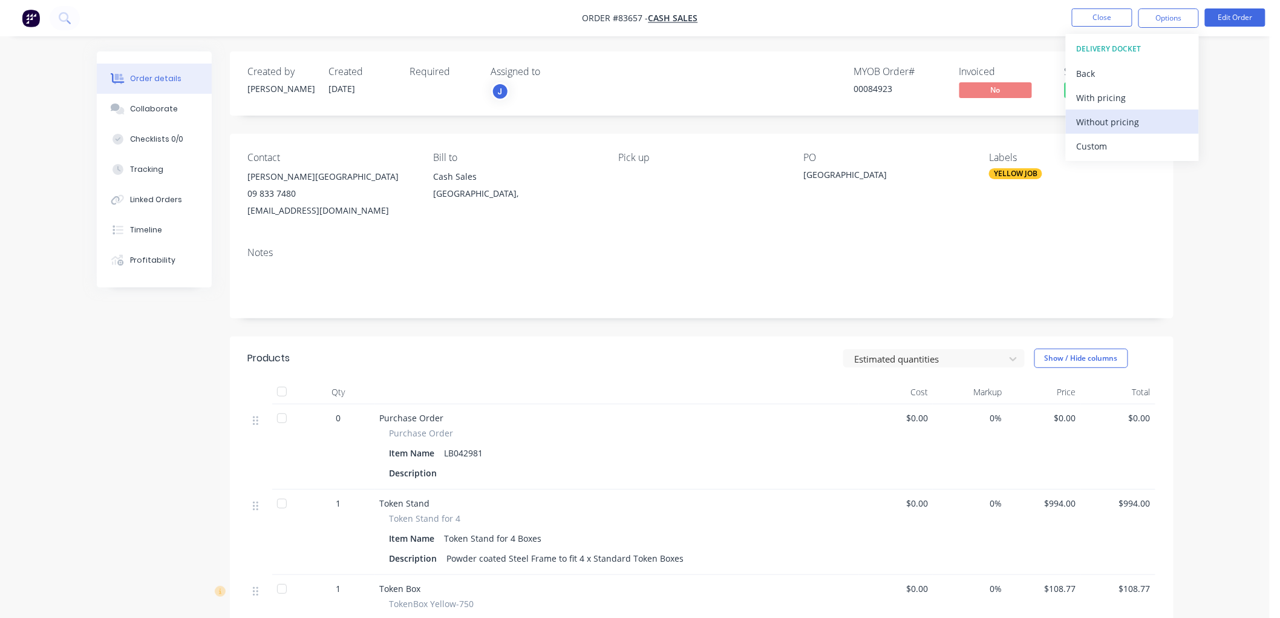
click at [1108, 123] on div "Without pricing" at bounding box center [1132, 122] width 111 height 18
drag, startPoint x: 407, startPoint y: 213, endPoint x: 389, endPoint y: 212, distance: 17.6
click at [406, 212] on div "[EMAIL_ADDRESS][DOMAIN_NAME]" at bounding box center [331, 210] width 166 height 17
drag, startPoint x: 356, startPoint y: 211, endPoint x: 245, endPoint y: 216, distance: 110.9
click at [245, 216] on div "Contact [PERSON_NAME][GEOGRAPHIC_DATA] 09 833 7480 [EMAIL_ADDRESS][DOMAIN_NAME]…" at bounding box center [702, 185] width 944 height 103
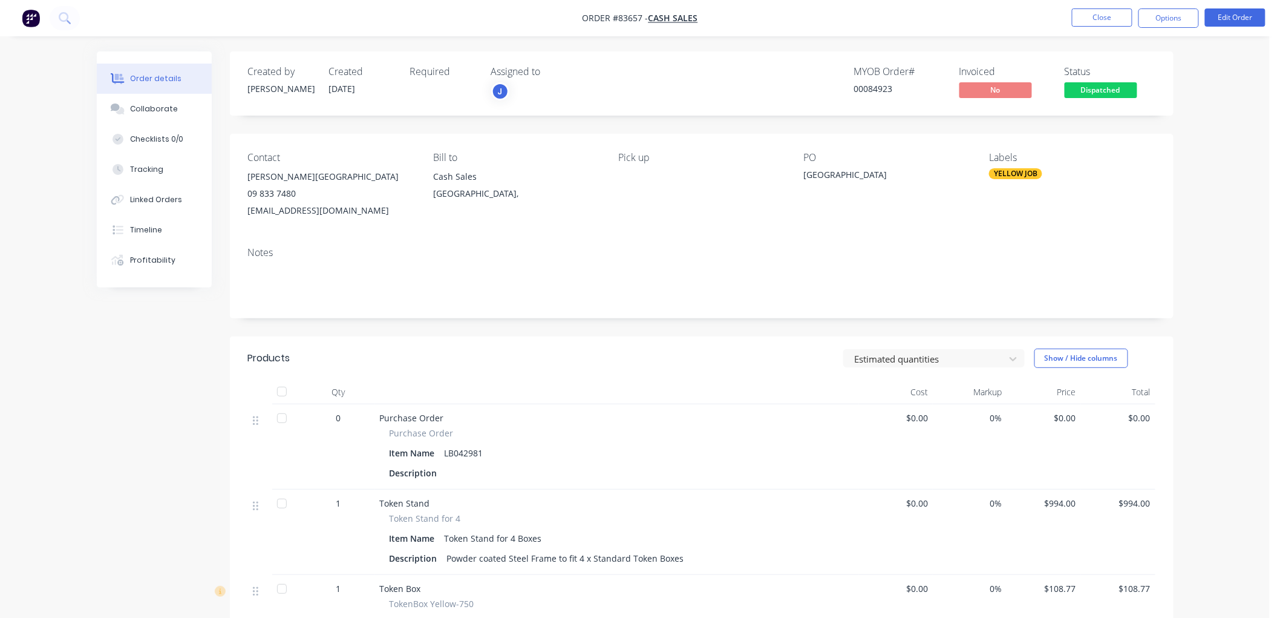
copy div "[EMAIL_ADDRESS][DOMAIN_NAME]"
click at [1186, 19] on button "Options" at bounding box center [1169, 17] width 61 height 19
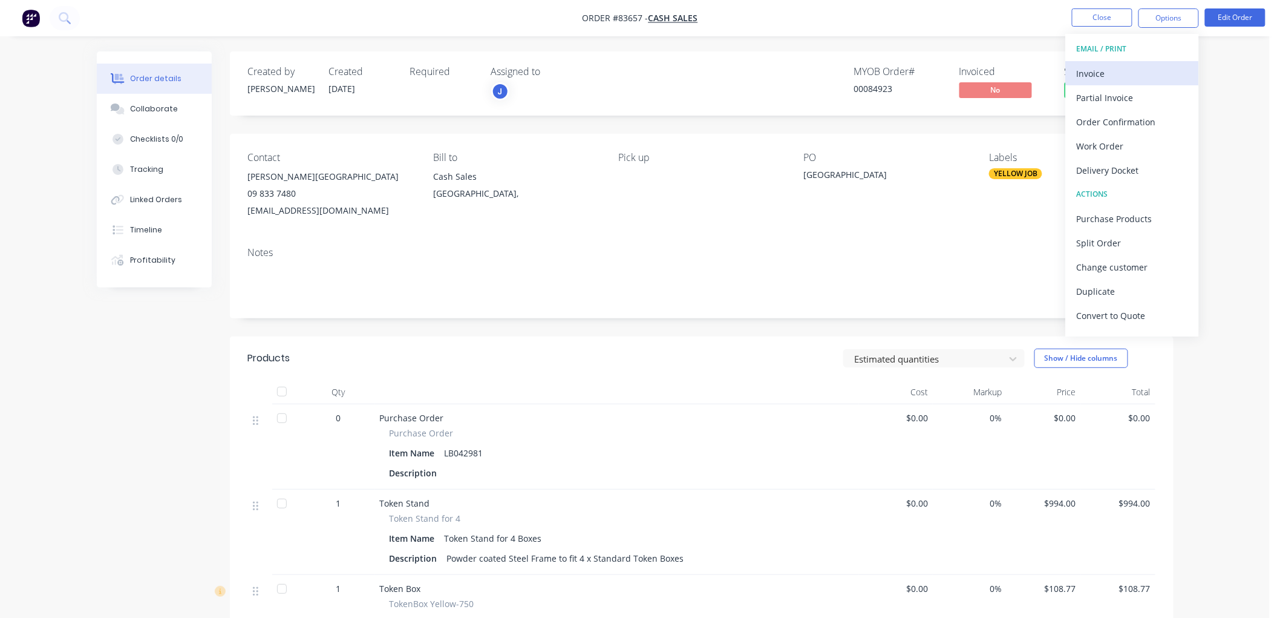
click at [1126, 71] on div "Invoice" at bounding box center [1132, 74] width 111 height 18
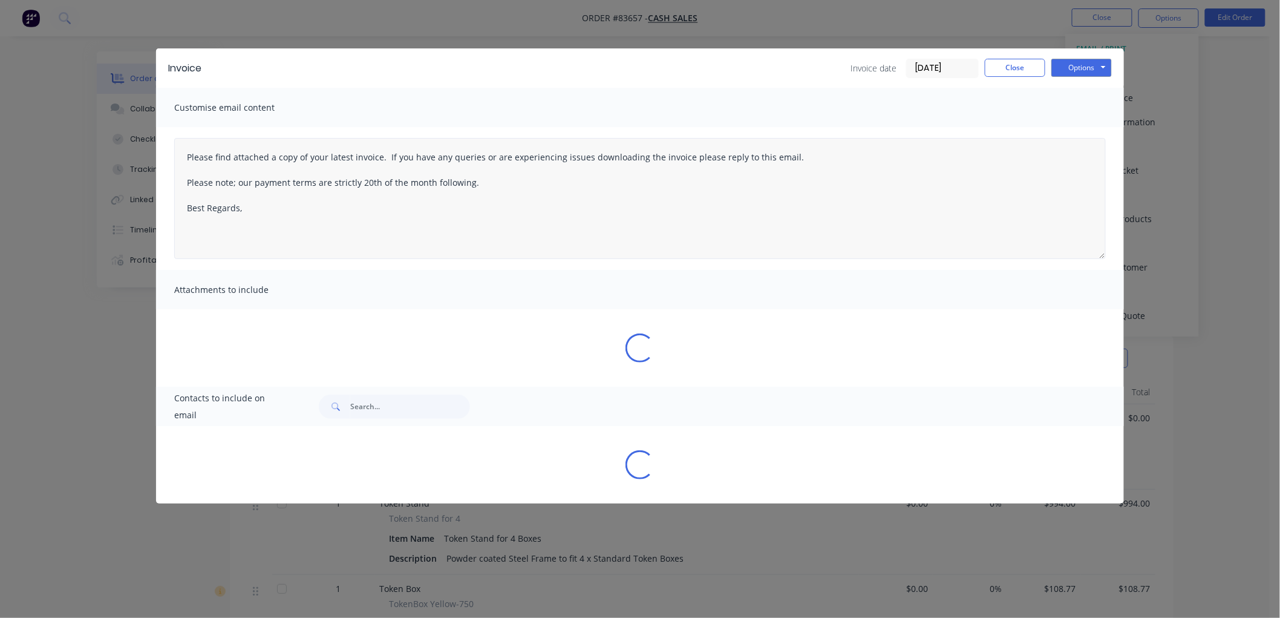
type textarea "Please find attached a copy of your latest invoice. If you have any queries or …"
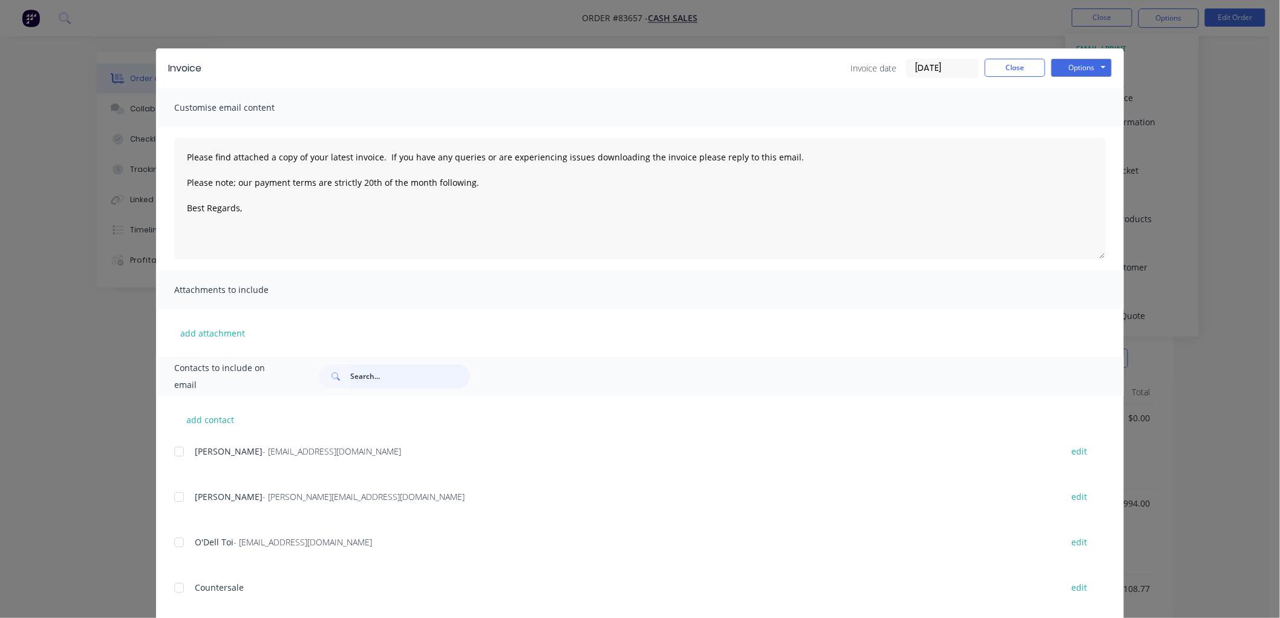
click at [371, 378] on input "text" at bounding box center [410, 376] width 120 height 24
paste input "[EMAIL_ADDRESS][DOMAIN_NAME]"
type input "[EMAIL_ADDRESS][DOMAIN_NAME]"
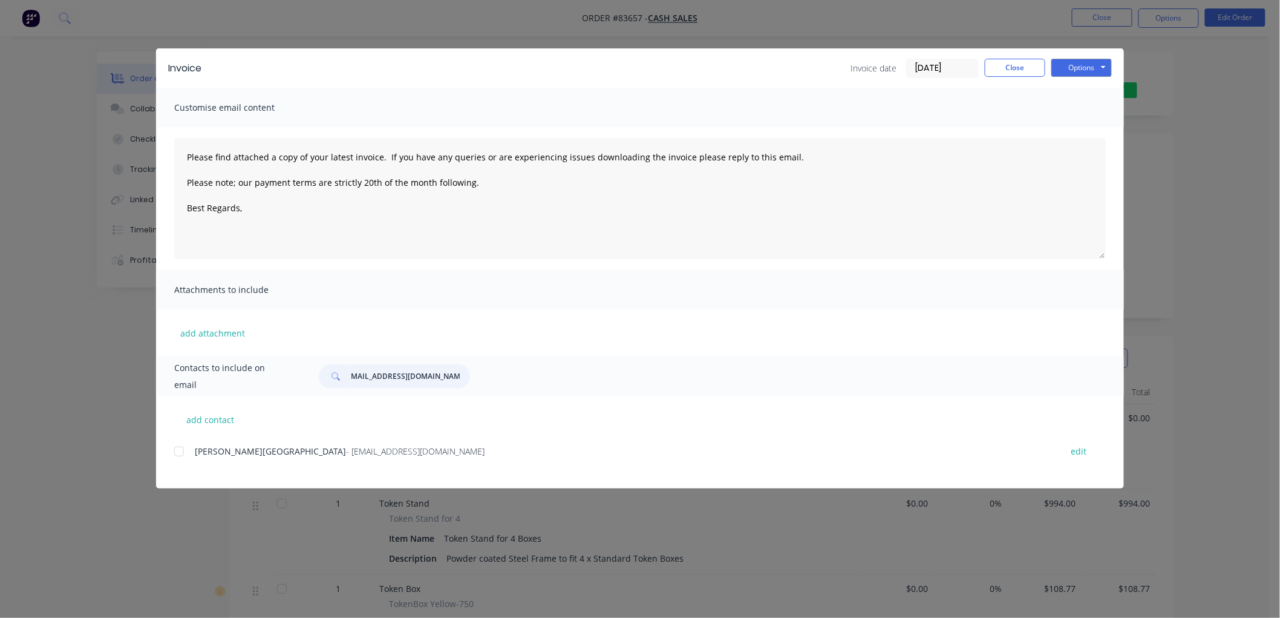
click at [183, 451] on div at bounding box center [179, 451] width 24 height 24
type textarea "Please find attached a copy of your latest invoice. If you have any queries or …"
type input "[EMAIL_ADDRESS][DOMAIN_NAME]"
drag, startPoint x: 492, startPoint y: 182, endPoint x: 173, endPoint y: 153, distance: 320.8
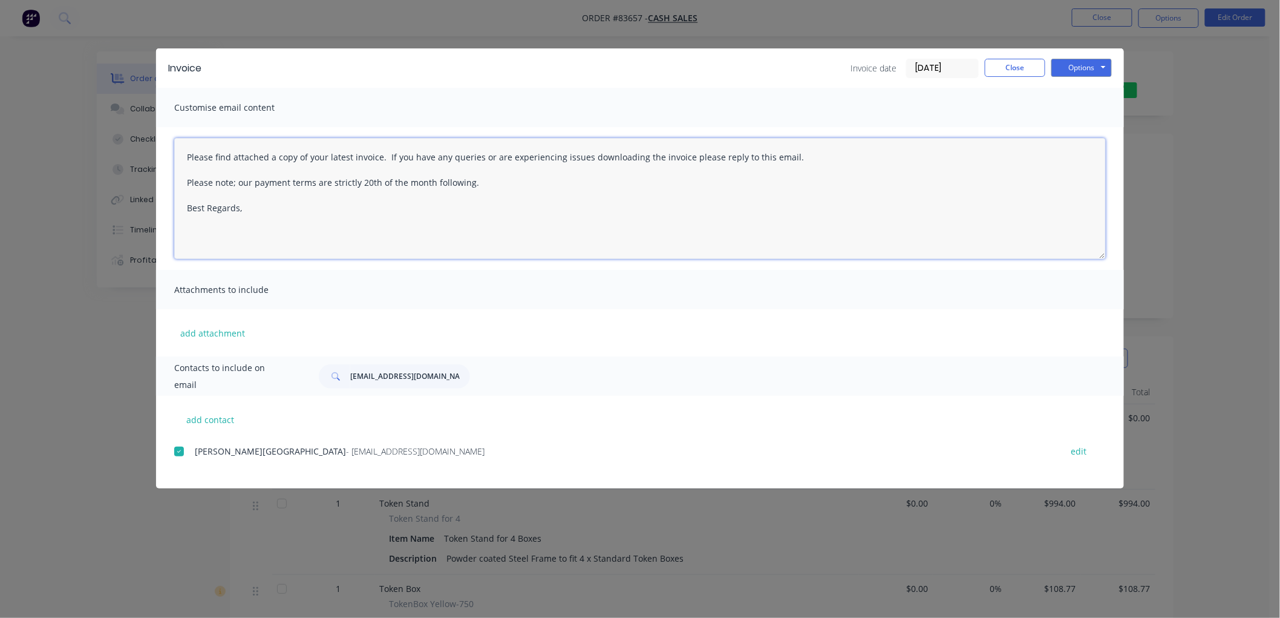
click at [173, 153] on div "Please find attached a copy of your latest invoice. If you have any queries or …" at bounding box center [640, 198] width 968 height 143
click at [228, 171] on textarea "Please find attached a copy of your latest invoice. If you have any queries or …" at bounding box center [640, 198] width 932 height 121
drag, startPoint x: 226, startPoint y: 166, endPoint x: 480, endPoint y: 178, distance: 253.8
click at [480, 178] on textarea "Please find attached a copy of your latest invoice. If you have any queries or …" at bounding box center [640, 198] width 932 height 121
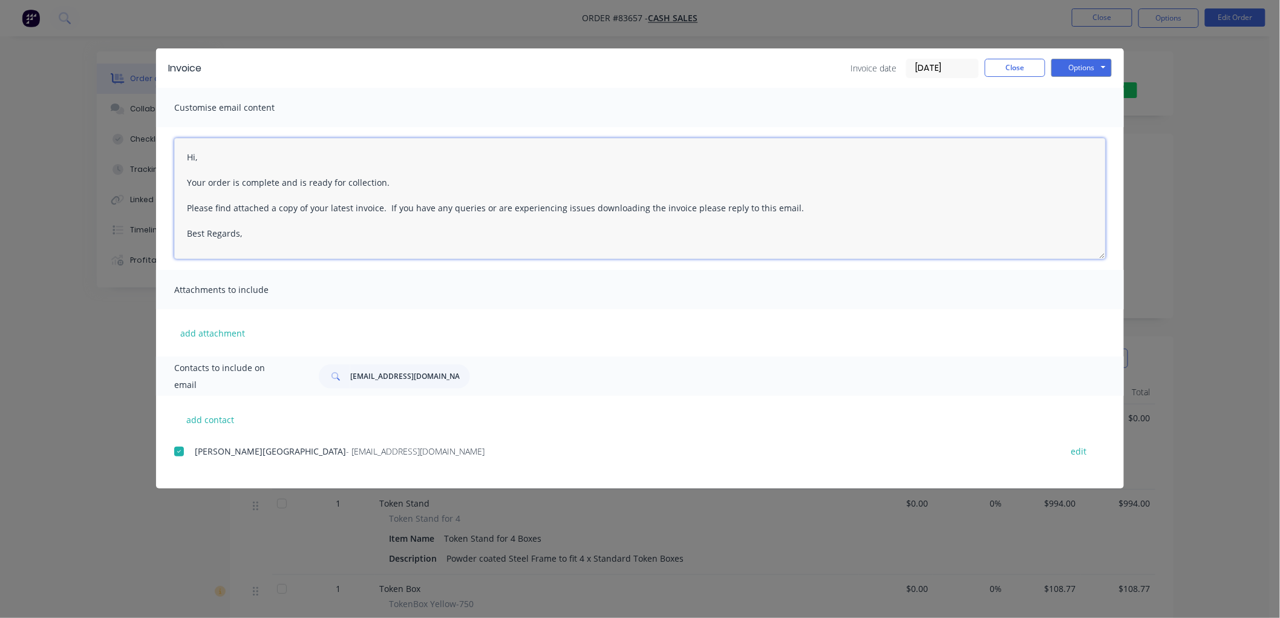
click at [311, 233] on textarea "Hi, Your order is complete and is ready for collection. Please find attached a …" at bounding box center [640, 198] width 932 height 121
type textarea "Hi, Your order is complete and is ready for collection. Please find attached a …"
click at [1071, 67] on button "Options" at bounding box center [1082, 68] width 61 height 18
click at [1081, 128] on button "Email" at bounding box center [1090, 129] width 77 height 20
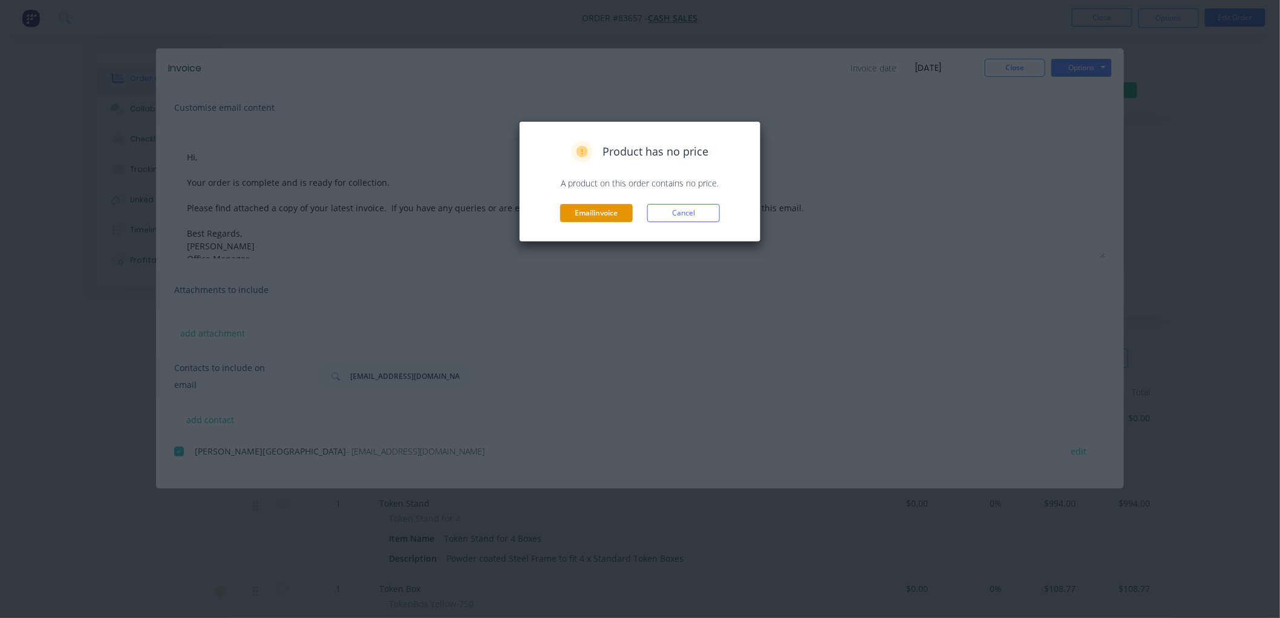
click at [606, 212] on button "Email invoice" at bounding box center [596, 213] width 73 height 18
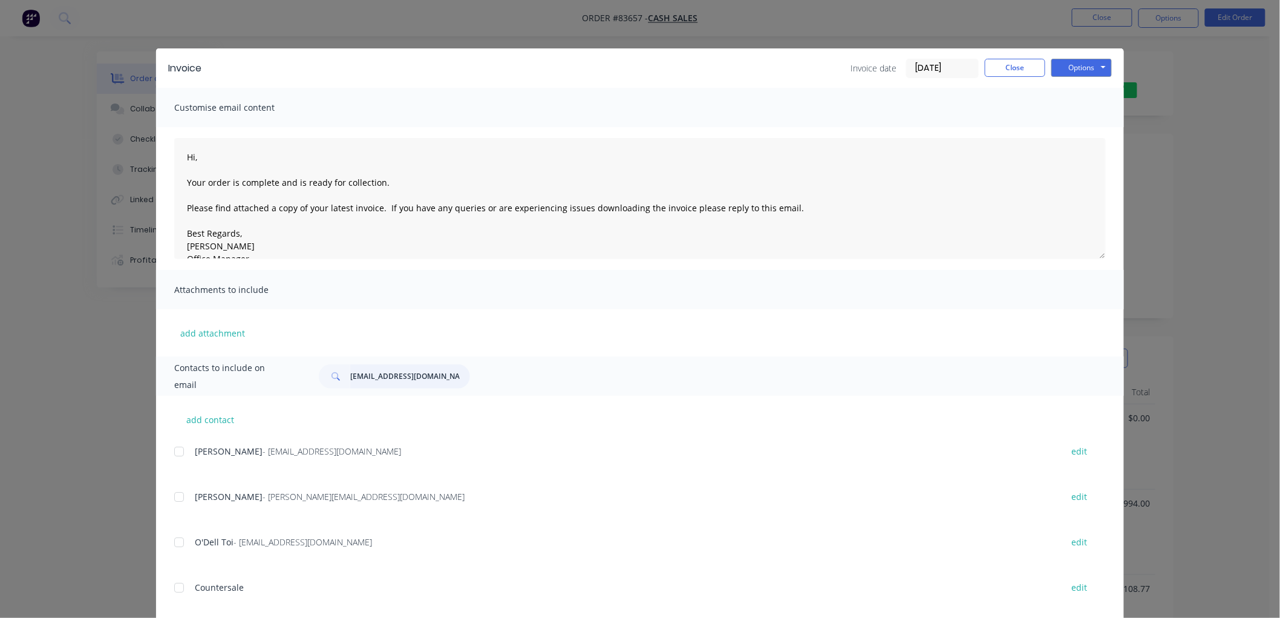
click at [407, 380] on input "[EMAIL_ADDRESS][DOMAIN_NAME]" at bounding box center [410, 376] width 120 height 24
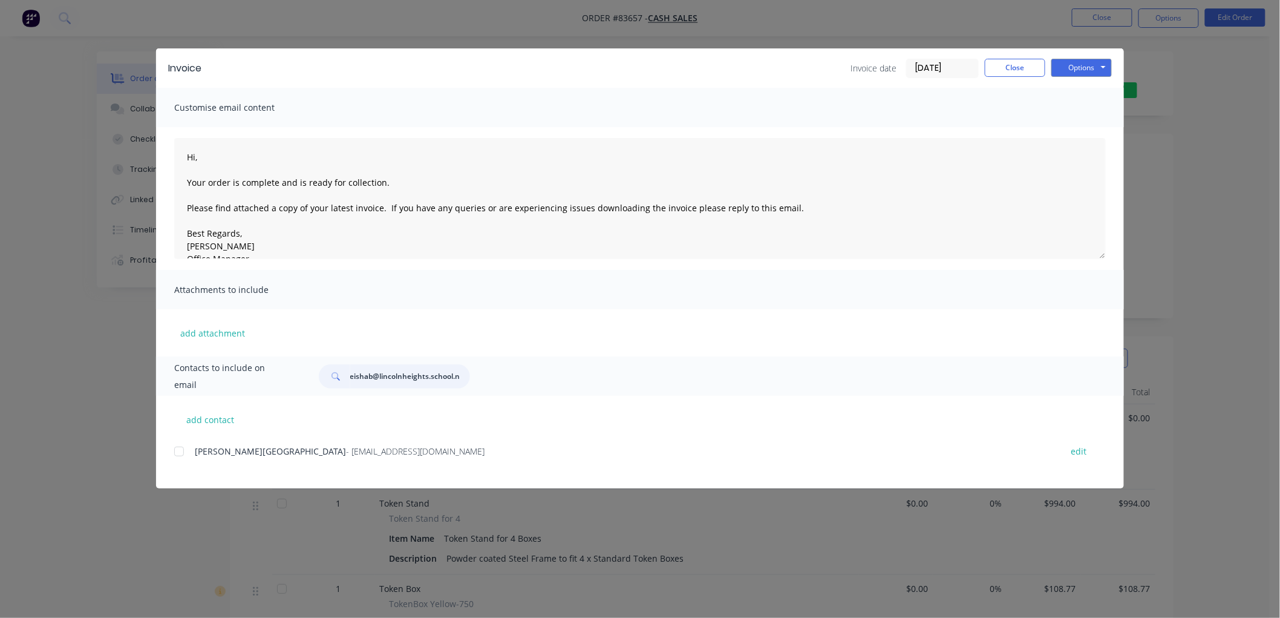
type input "[EMAIL_ADDRESS][DOMAIN_NAME]"
click at [185, 448] on div at bounding box center [179, 451] width 24 height 24
drag, startPoint x: 1089, startPoint y: 56, endPoint x: 1091, endPoint y: 79, distance: 23.1
click at [1089, 56] on div "Invoice Invoice date [DATE] Close Options Preview Print Email" at bounding box center [640, 67] width 968 height 39
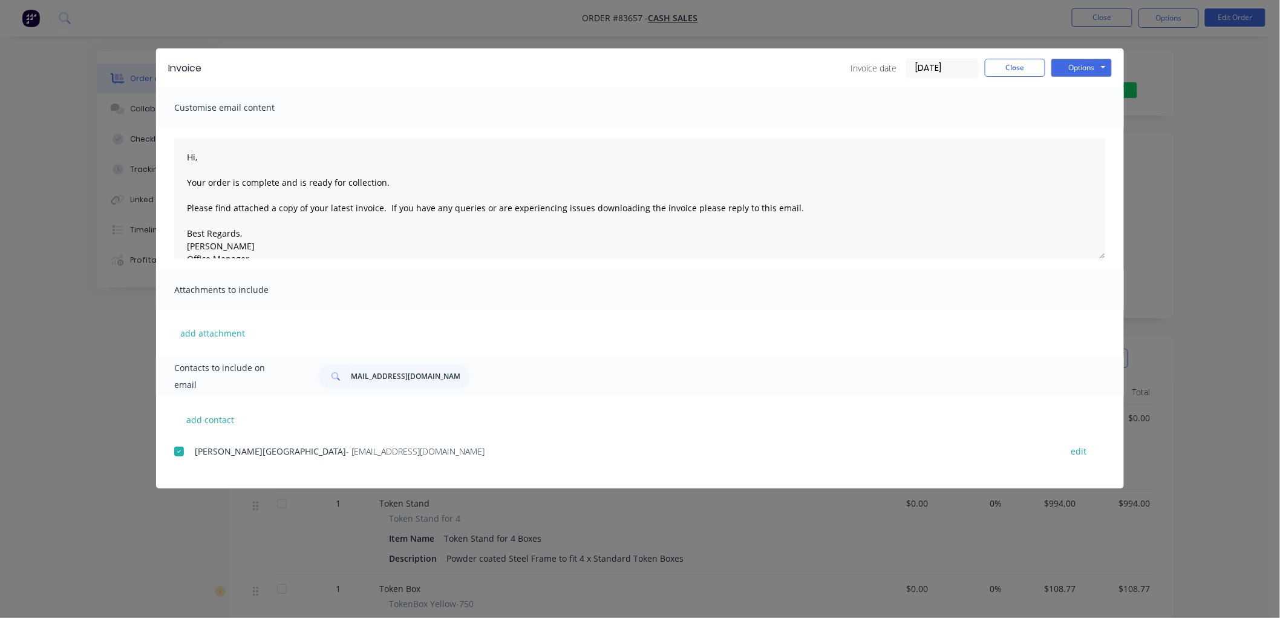
scroll to position [0, 0]
click at [1090, 70] on button "Options" at bounding box center [1082, 68] width 61 height 18
click at [1085, 130] on button "Email" at bounding box center [1090, 129] width 77 height 20
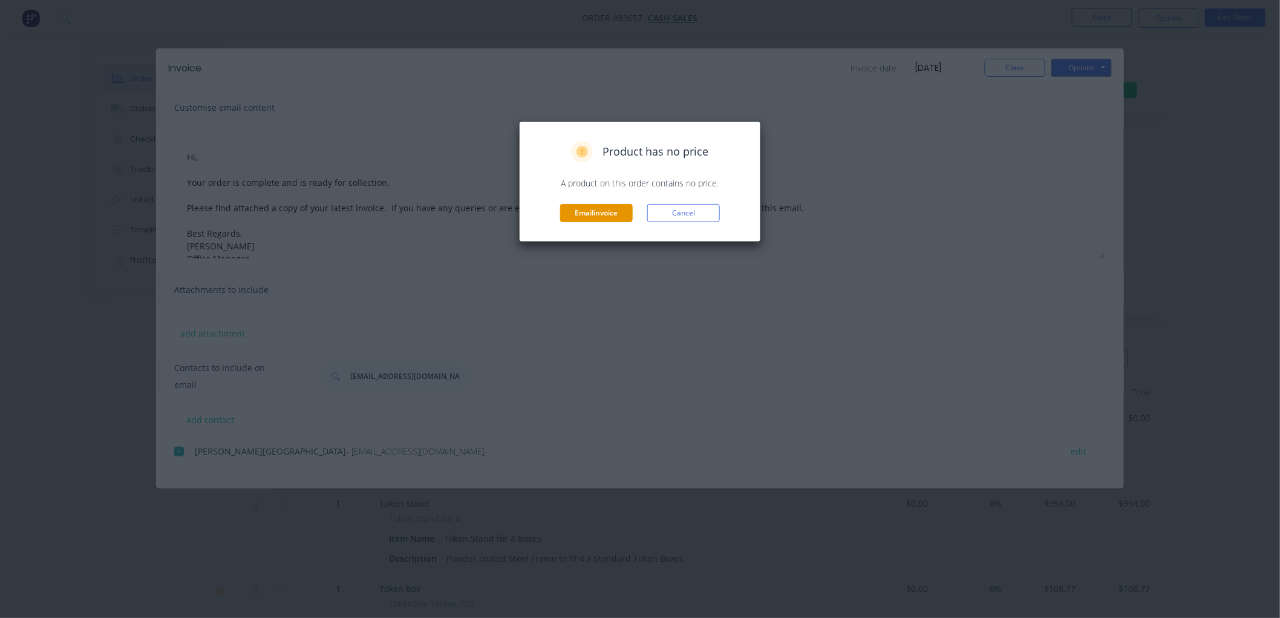
click at [583, 207] on button "Email invoice" at bounding box center [596, 213] width 73 height 18
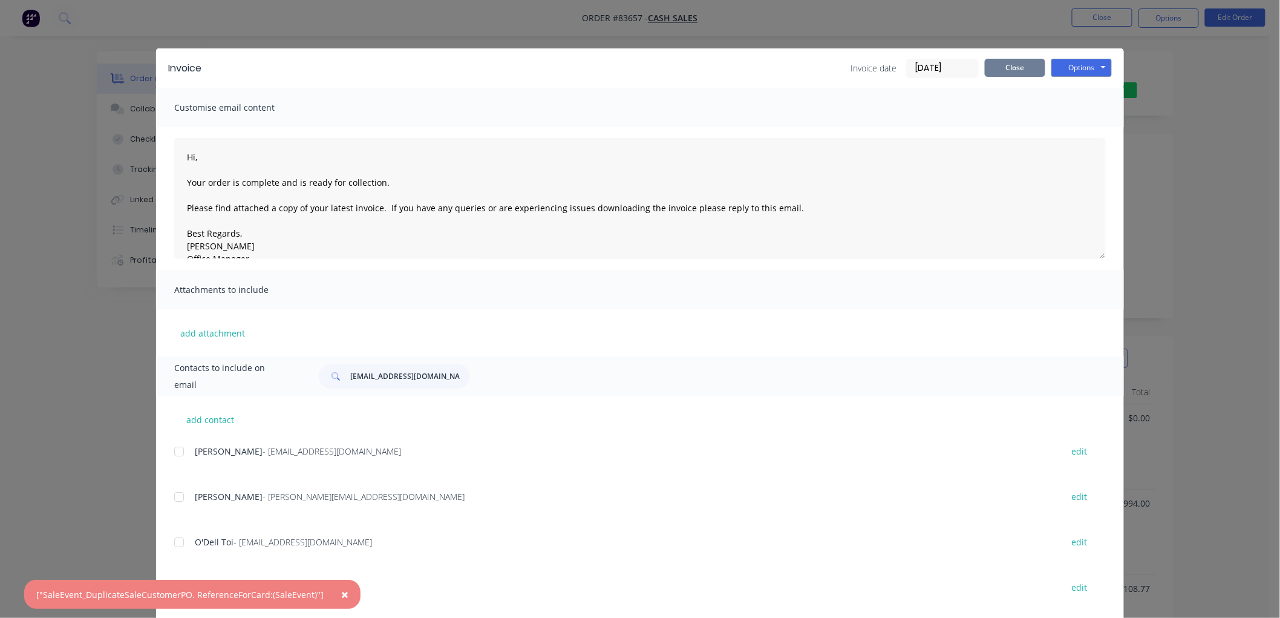
click at [1013, 69] on button "Close" at bounding box center [1015, 68] width 61 height 18
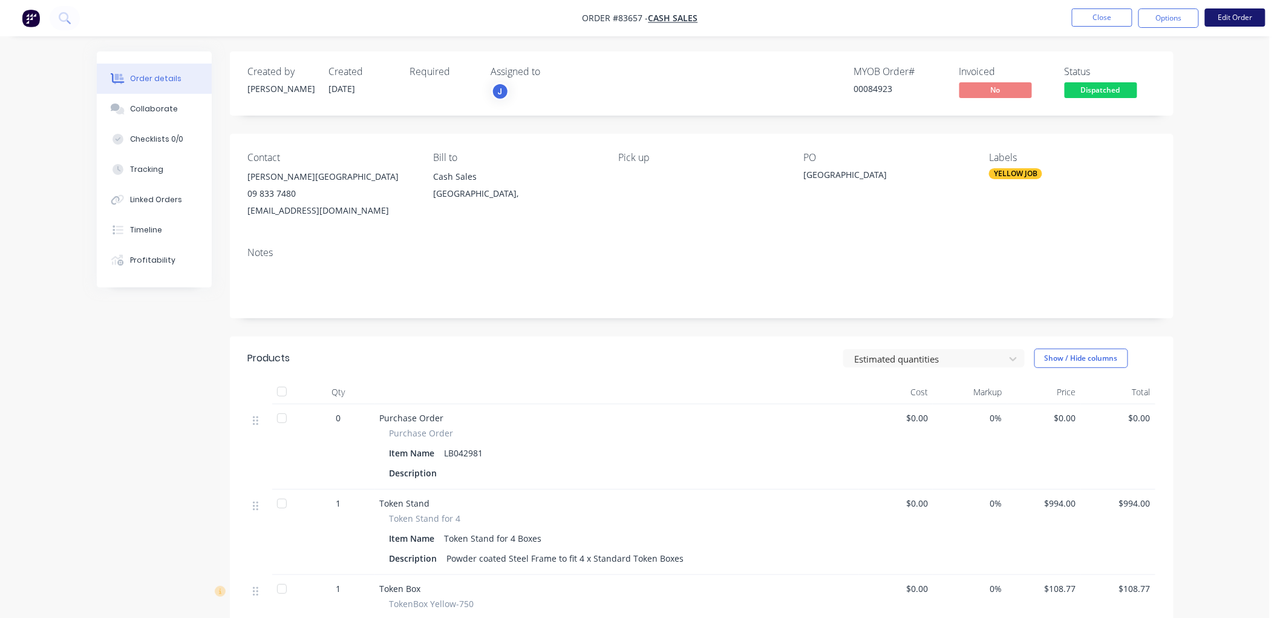
click at [1248, 15] on button "Edit Order" at bounding box center [1235, 17] width 61 height 18
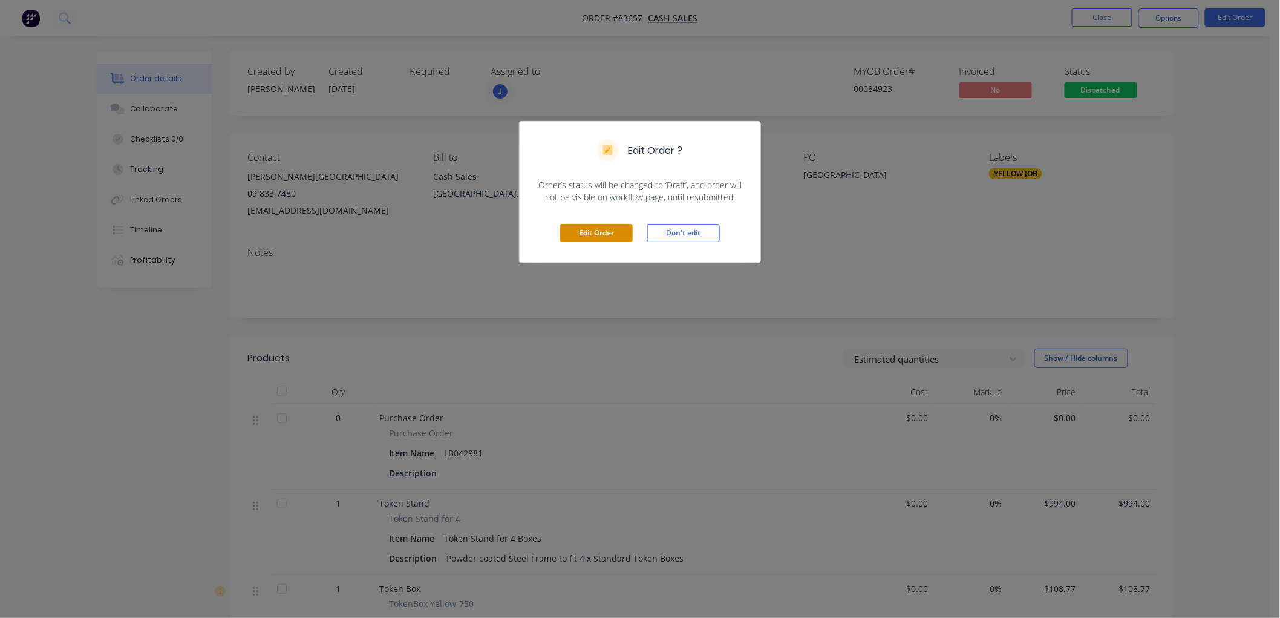
click at [597, 234] on button "Edit Order" at bounding box center [596, 233] width 73 height 18
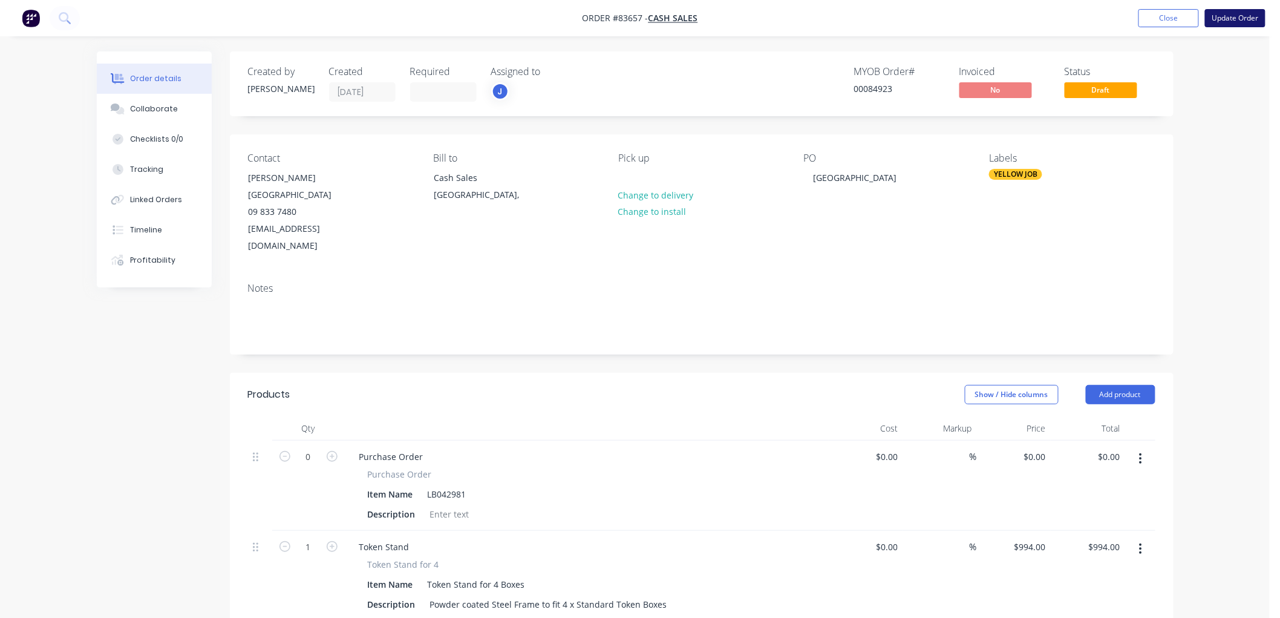
click at [1232, 19] on button "Update Order" at bounding box center [1235, 18] width 61 height 18
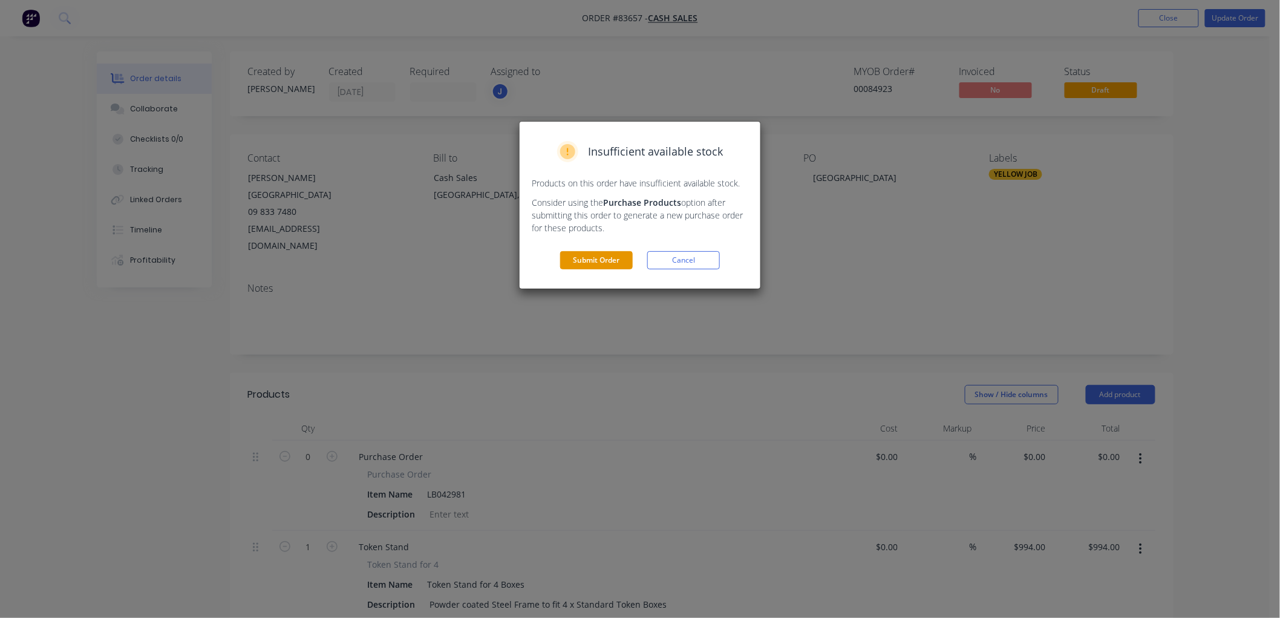
click at [602, 259] on button "Submit Order" at bounding box center [596, 260] width 73 height 18
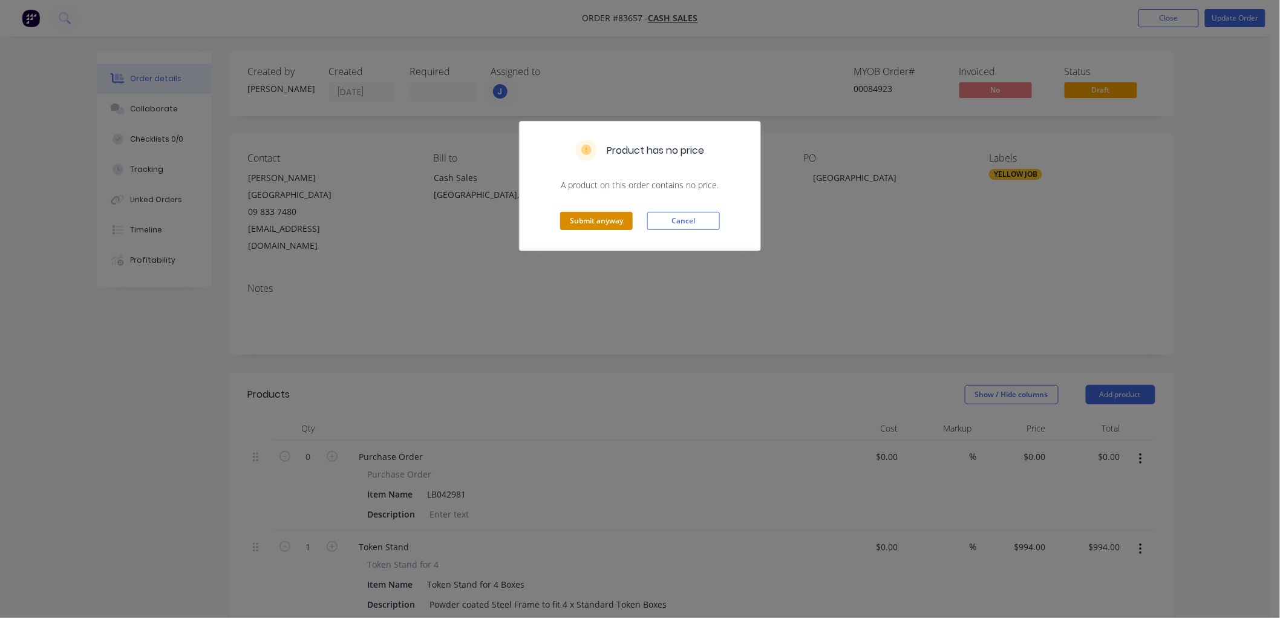
click at [614, 219] on button "Submit anyway" at bounding box center [596, 221] width 73 height 18
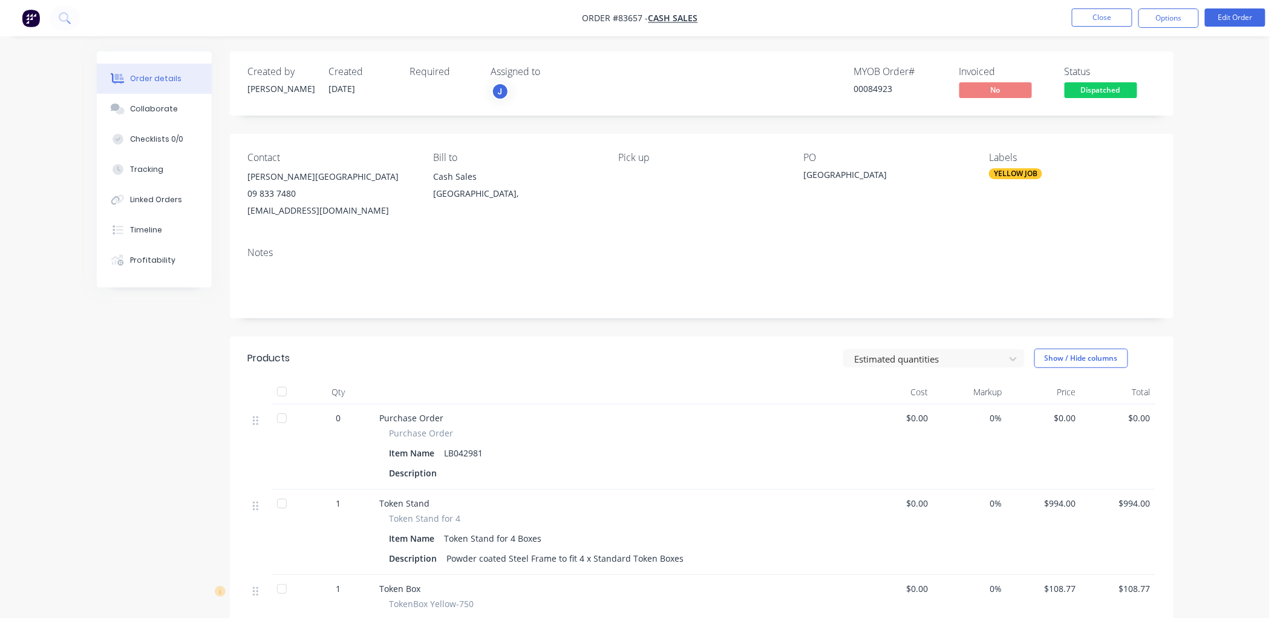
click at [1169, 21] on button "Options" at bounding box center [1169, 17] width 61 height 19
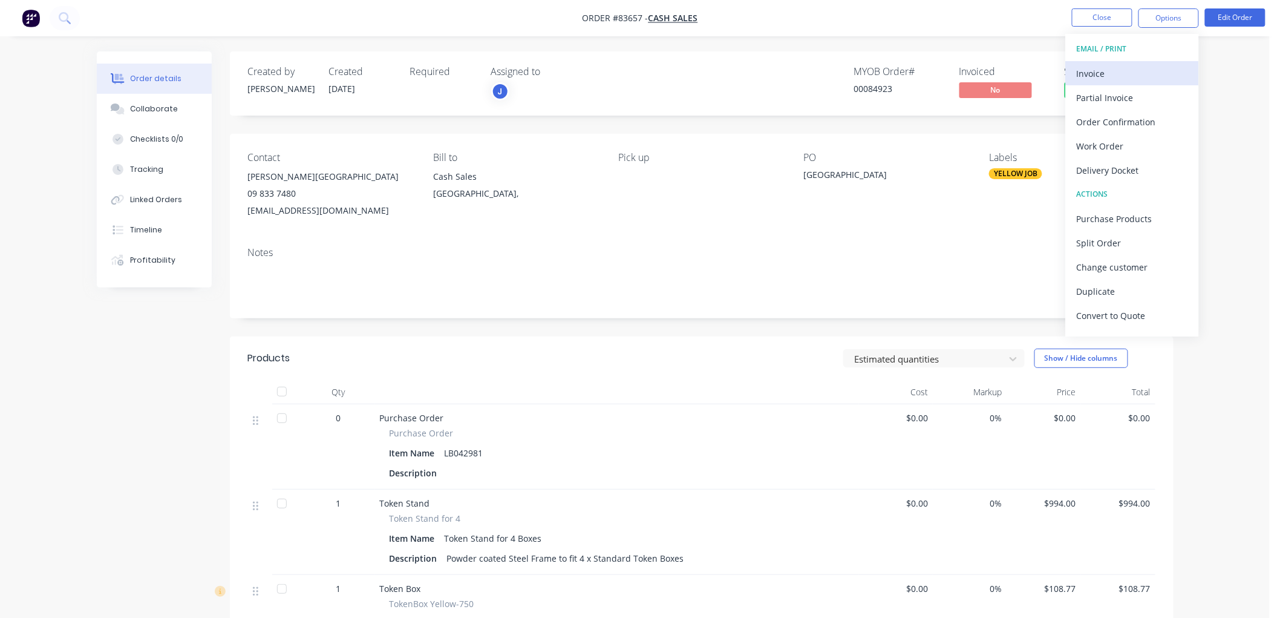
click at [1097, 75] on div "Invoice" at bounding box center [1132, 74] width 111 height 18
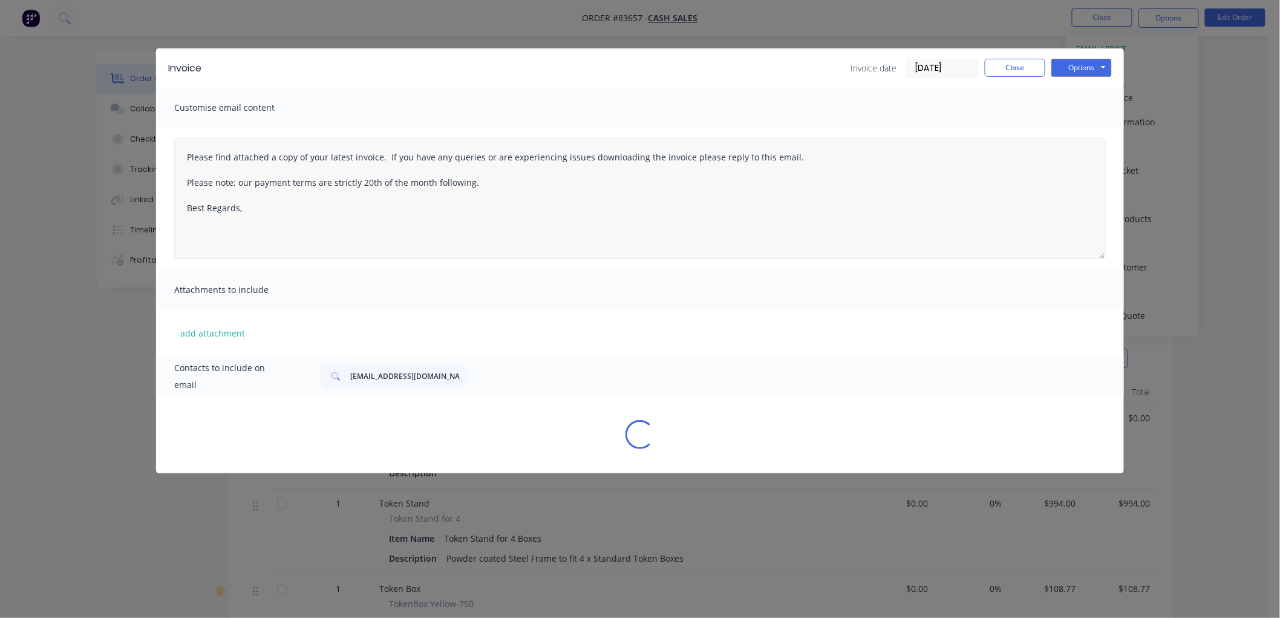
type textarea "Please find attached a copy of your latest invoice. If you have any queries or …"
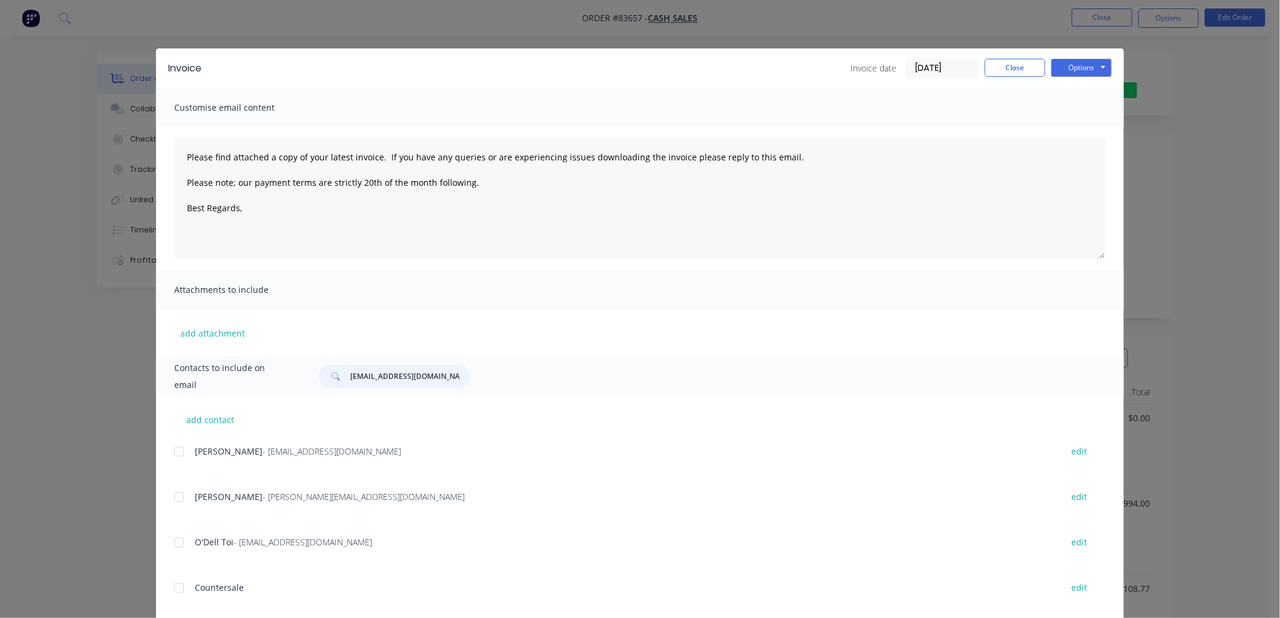
click at [383, 380] on input "[EMAIL_ADDRESS][DOMAIN_NAME]" at bounding box center [410, 376] width 120 height 24
type input "[EMAIL_ADDRESS][DOMAIN_NAME]"
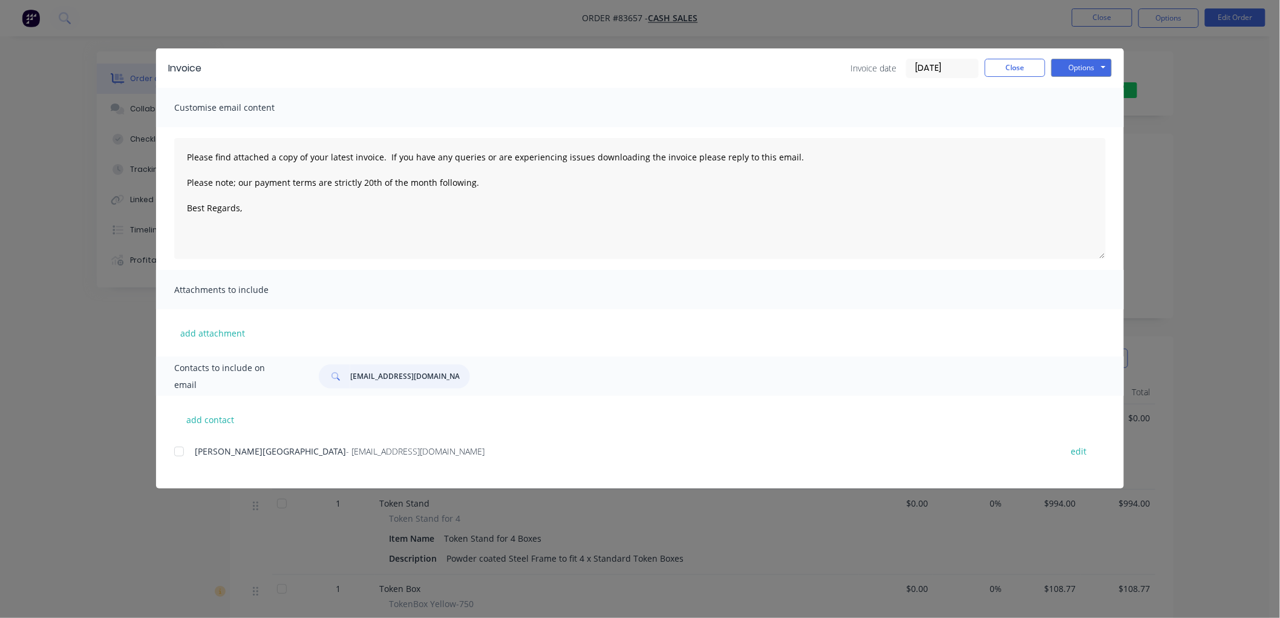
click at [178, 452] on div at bounding box center [179, 451] width 24 height 24
drag, startPoint x: 777, startPoint y: 157, endPoint x: 162, endPoint y: 148, distance: 615.4
click at [162, 148] on div "Please find attached a copy of your latest invoice. If you have any queries or …" at bounding box center [640, 198] width 968 height 143
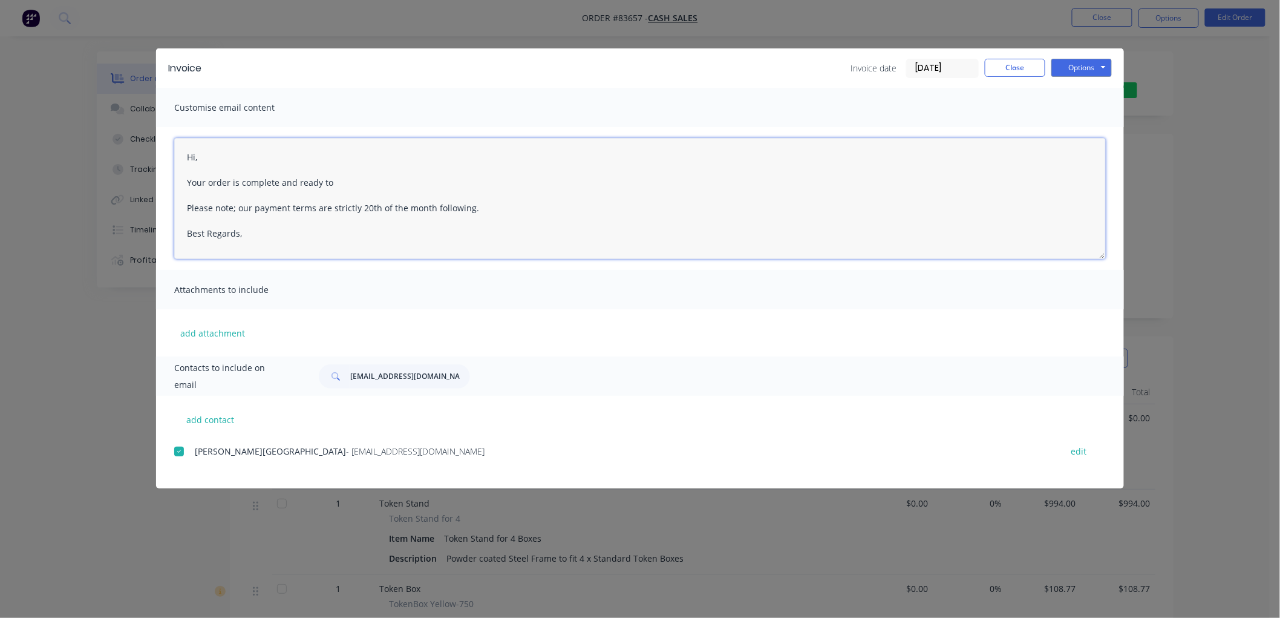
drag, startPoint x: 364, startPoint y: 180, endPoint x: 140, endPoint y: 151, distance: 225.1
click at [140, 151] on div "Invoice Invoice date [DATE] Close Options Preview Print Email Customise email c…" at bounding box center [640, 309] width 1280 height 618
type textarea "Hi, Your order is complete and ready to Please note; our payment terms are stri…"
click at [1016, 69] on button "Close" at bounding box center [1015, 68] width 61 height 18
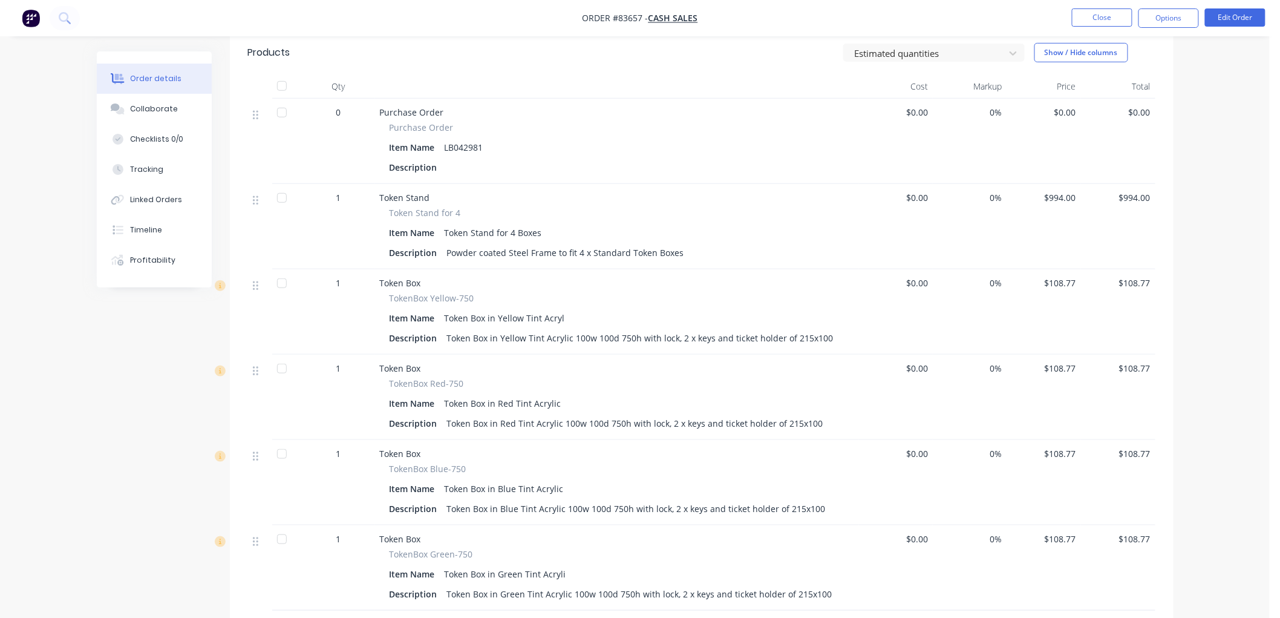
scroll to position [201, 0]
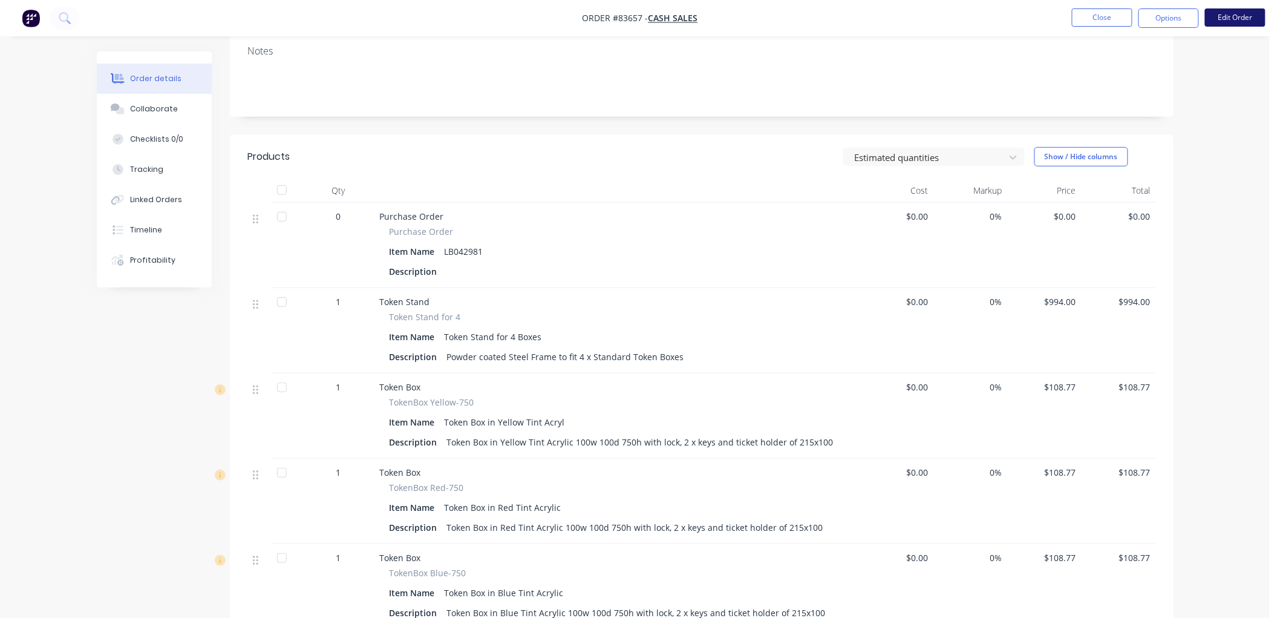
click at [1231, 17] on button "Edit Order" at bounding box center [1235, 17] width 61 height 18
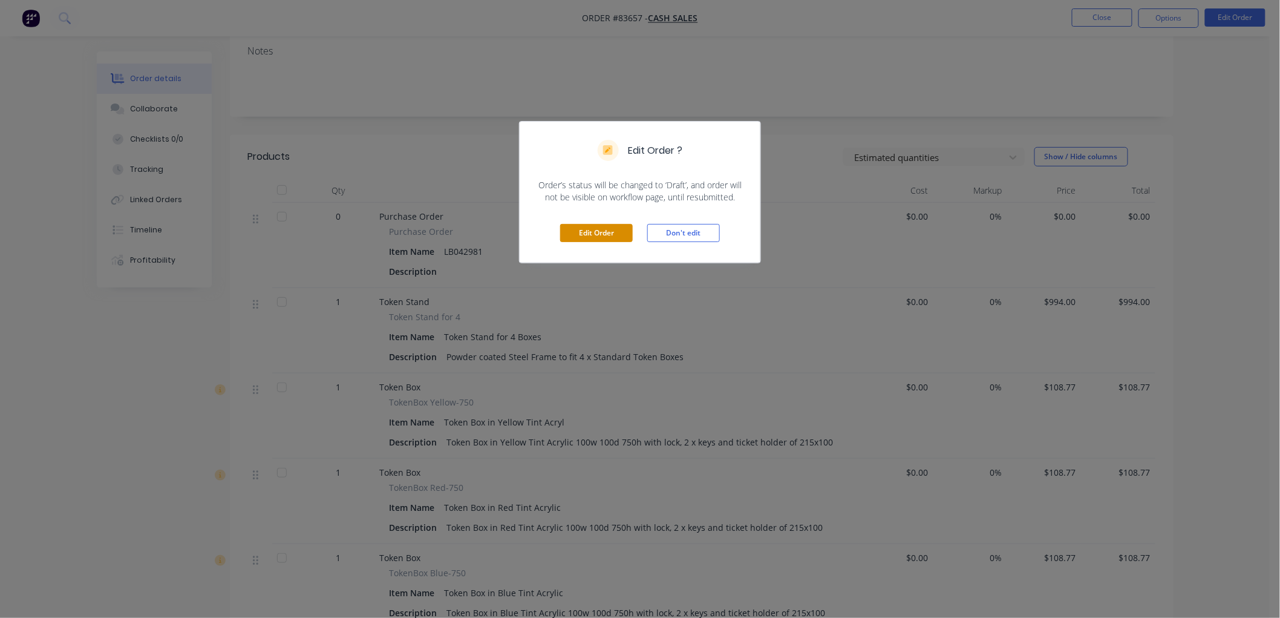
click at [607, 226] on button "Edit Order" at bounding box center [596, 233] width 73 height 18
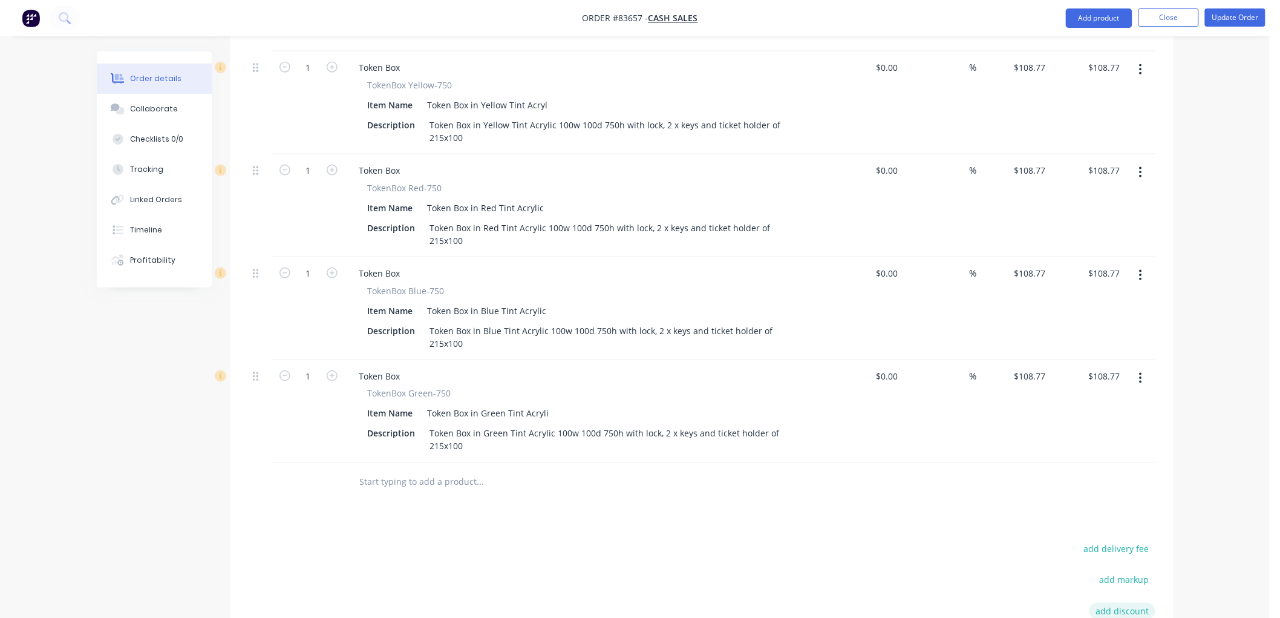
scroll to position [672, 0]
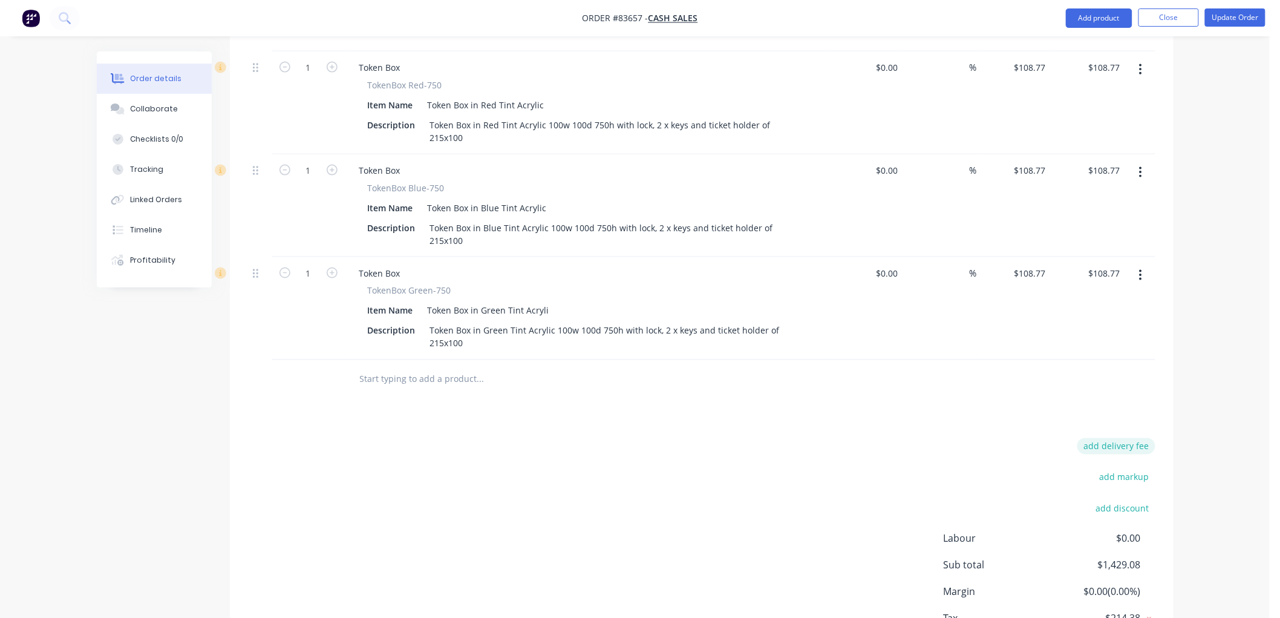
click at [1117, 438] on button "add delivery fee" at bounding box center [1117, 446] width 78 height 16
type input "40"
click at [1234, 16] on button "Update Order" at bounding box center [1235, 17] width 61 height 18
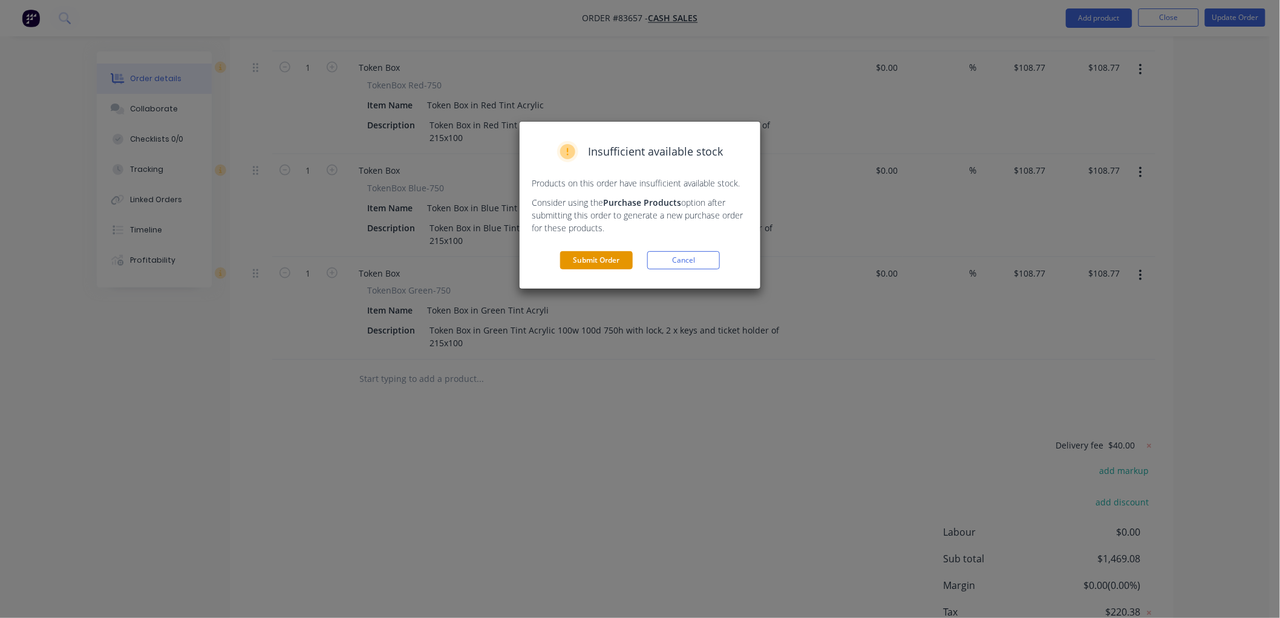
click at [586, 265] on button "Submit Order" at bounding box center [596, 260] width 73 height 18
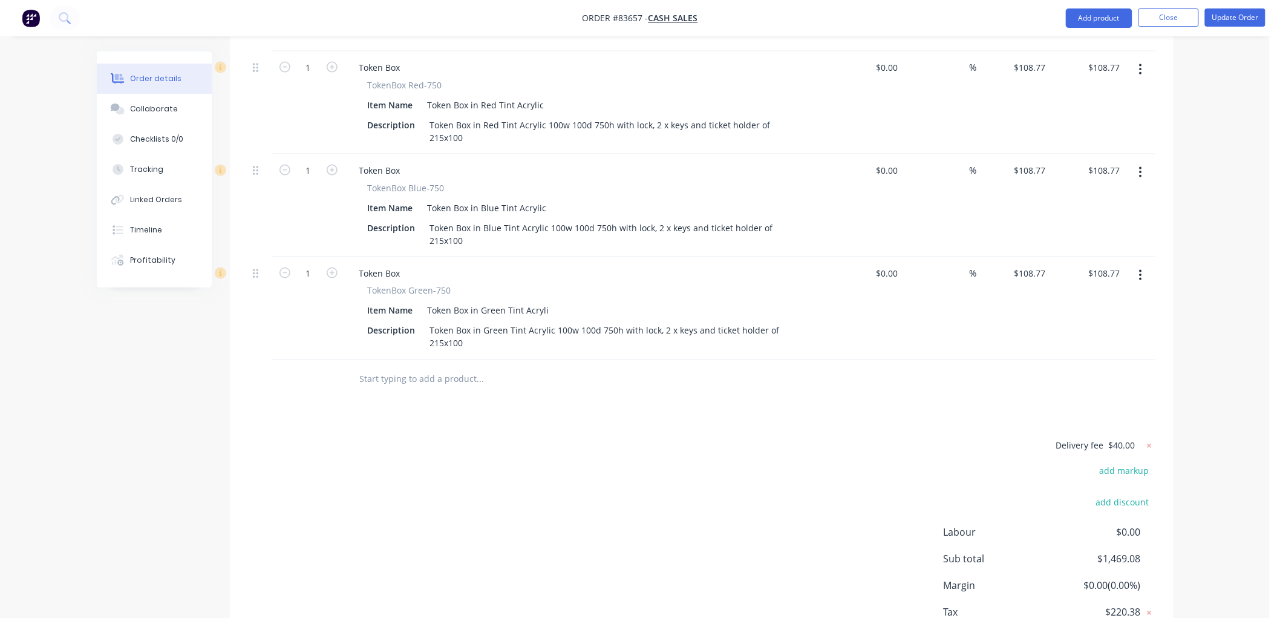
scroll to position [560, 0]
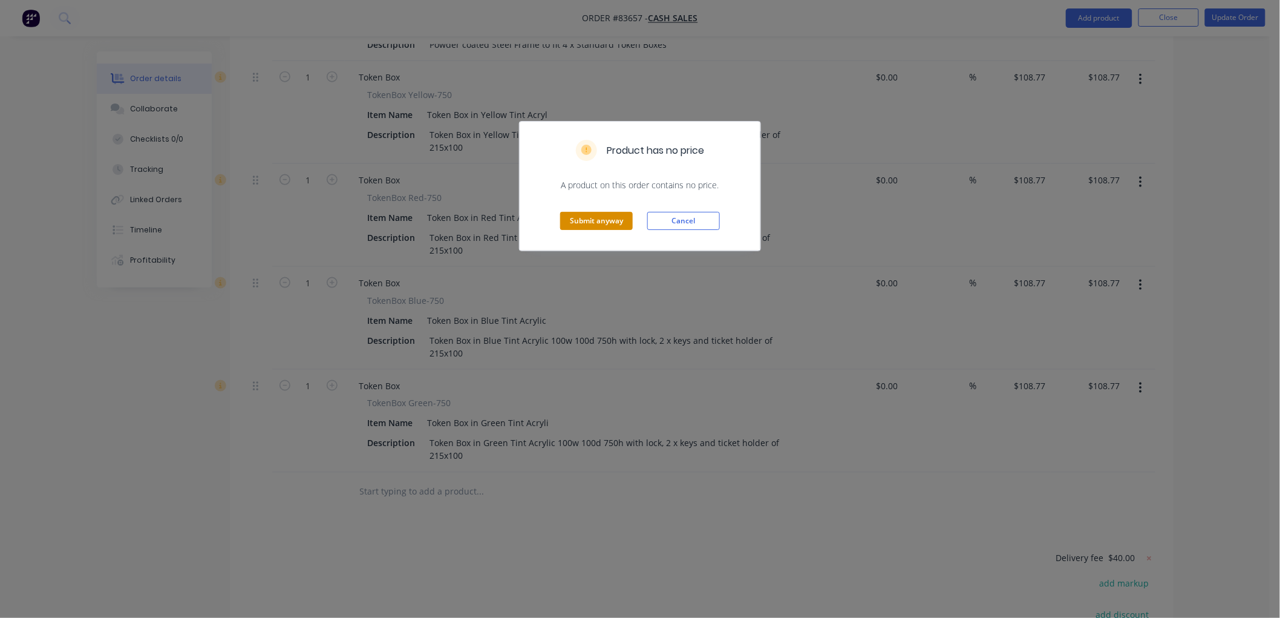
click at [595, 220] on button "Submit anyway" at bounding box center [596, 221] width 73 height 18
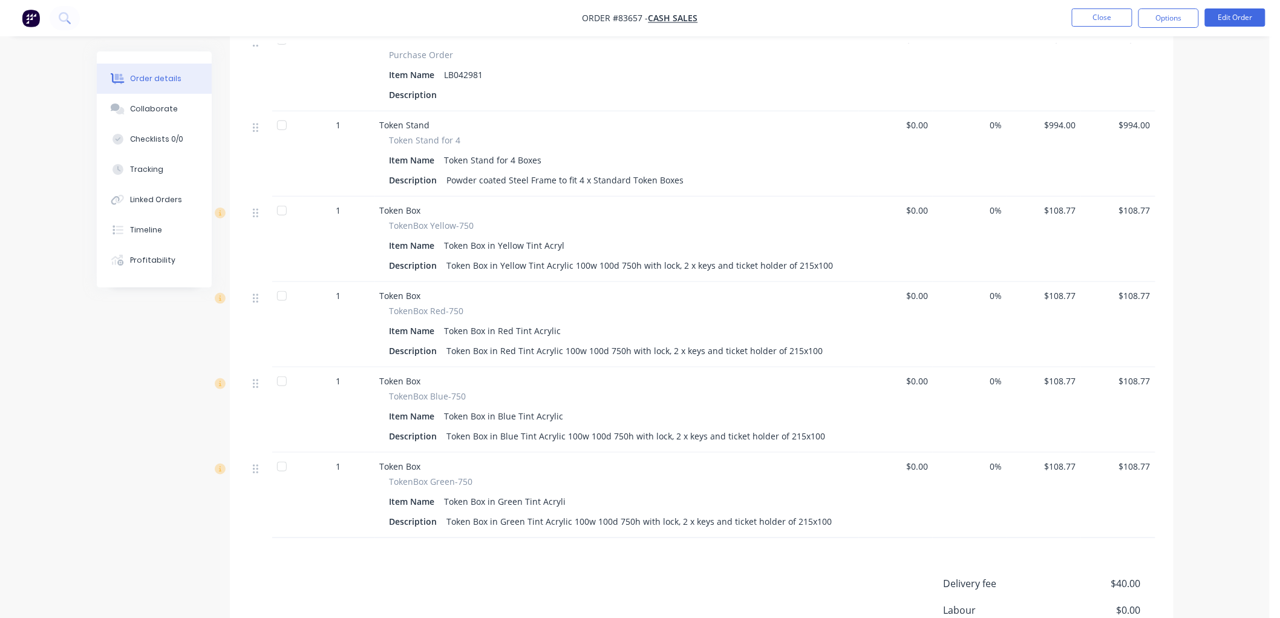
scroll to position [272, 0]
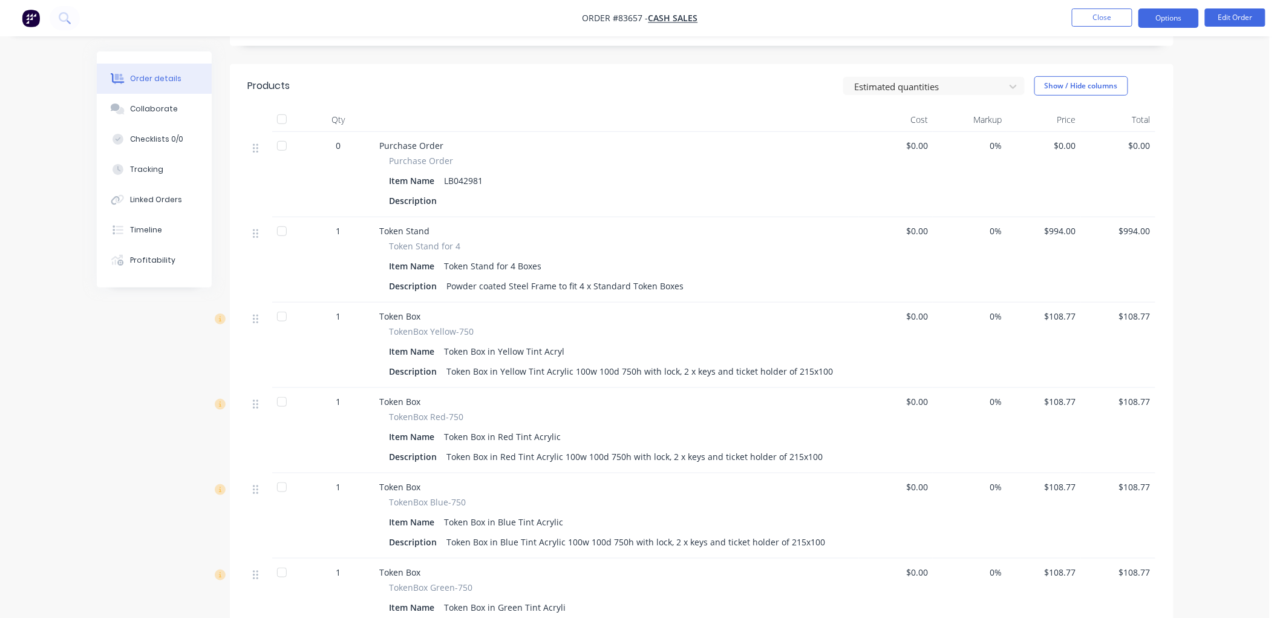
click at [1174, 13] on button "Options" at bounding box center [1169, 17] width 61 height 19
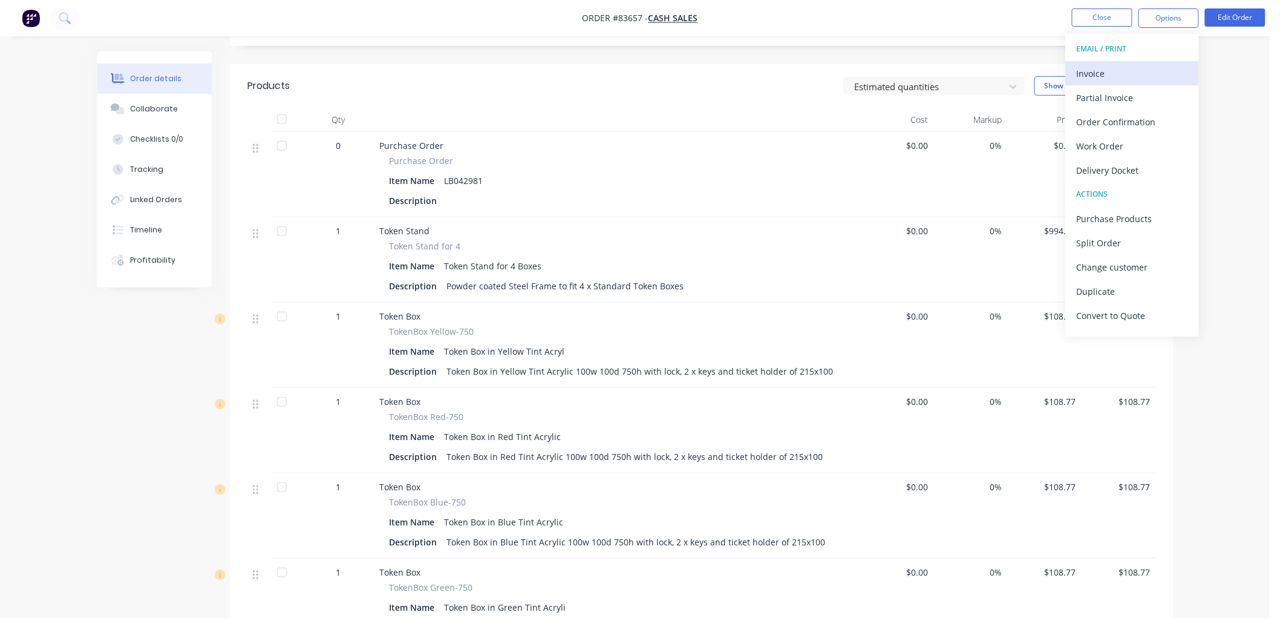
click at [1076, 64] on button "Invoice" at bounding box center [1132, 73] width 133 height 24
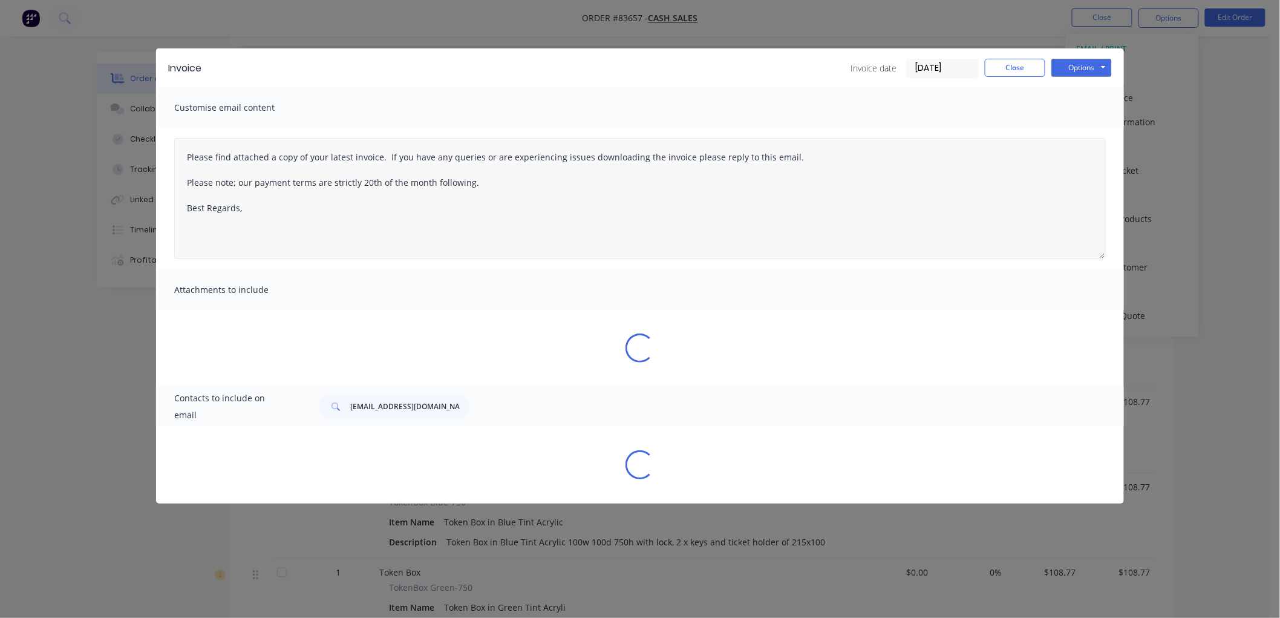
type textarea "Please find attached a copy of your latest invoice. If you have any queries or …"
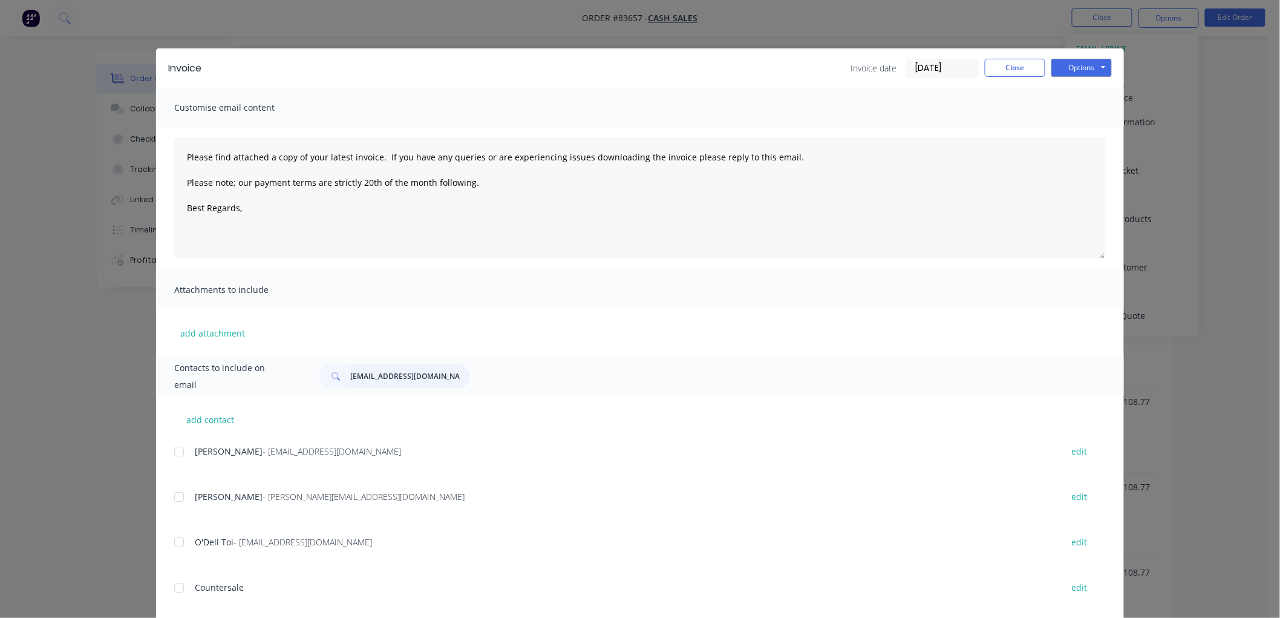
click at [411, 374] on input "[EMAIL_ADDRESS][DOMAIN_NAME]" at bounding box center [410, 376] width 120 height 24
type input "[EMAIL_ADDRESS][DOMAIN_NAME]"
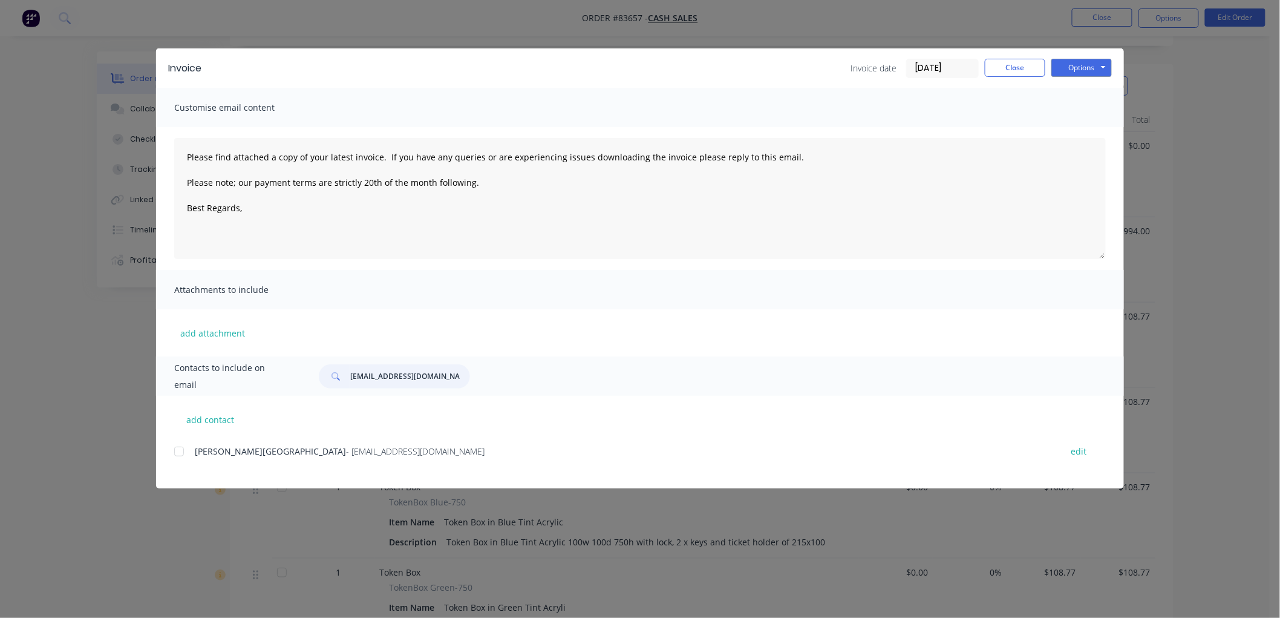
click at [182, 452] on div at bounding box center [179, 451] width 24 height 24
click at [1085, 64] on button "Options" at bounding box center [1082, 68] width 61 height 18
click at [1087, 125] on button "Email" at bounding box center [1090, 129] width 77 height 20
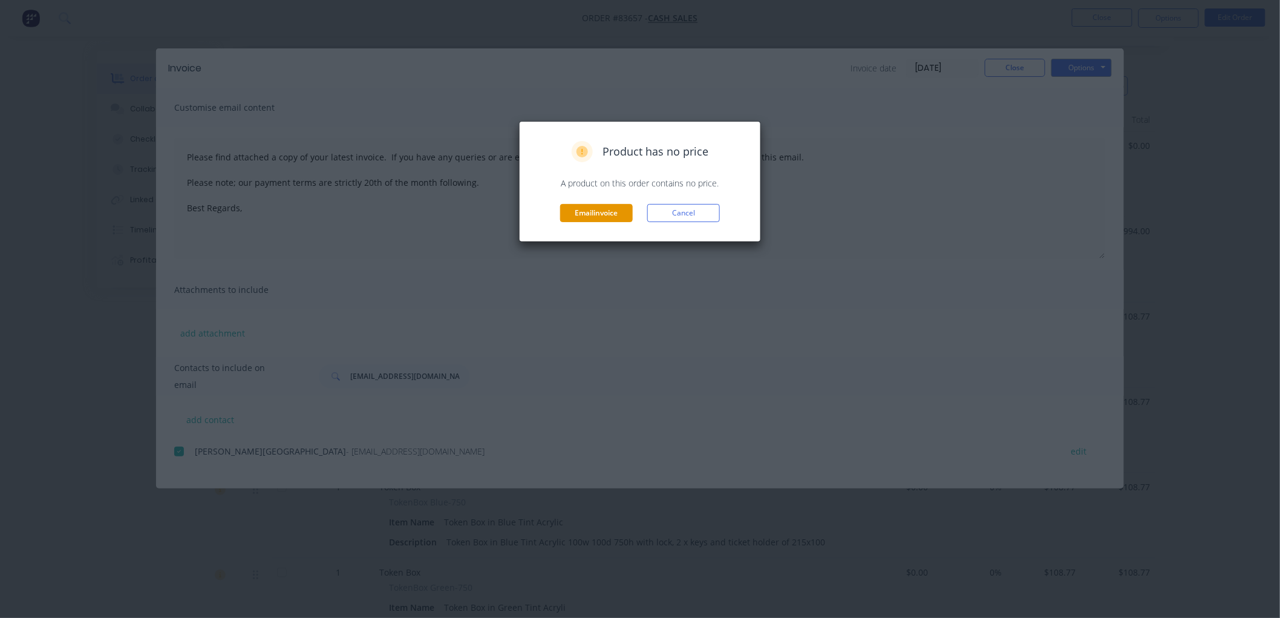
click at [609, 210] on button "Email invoice" at bounding box center [596, 213] width 73 height 18
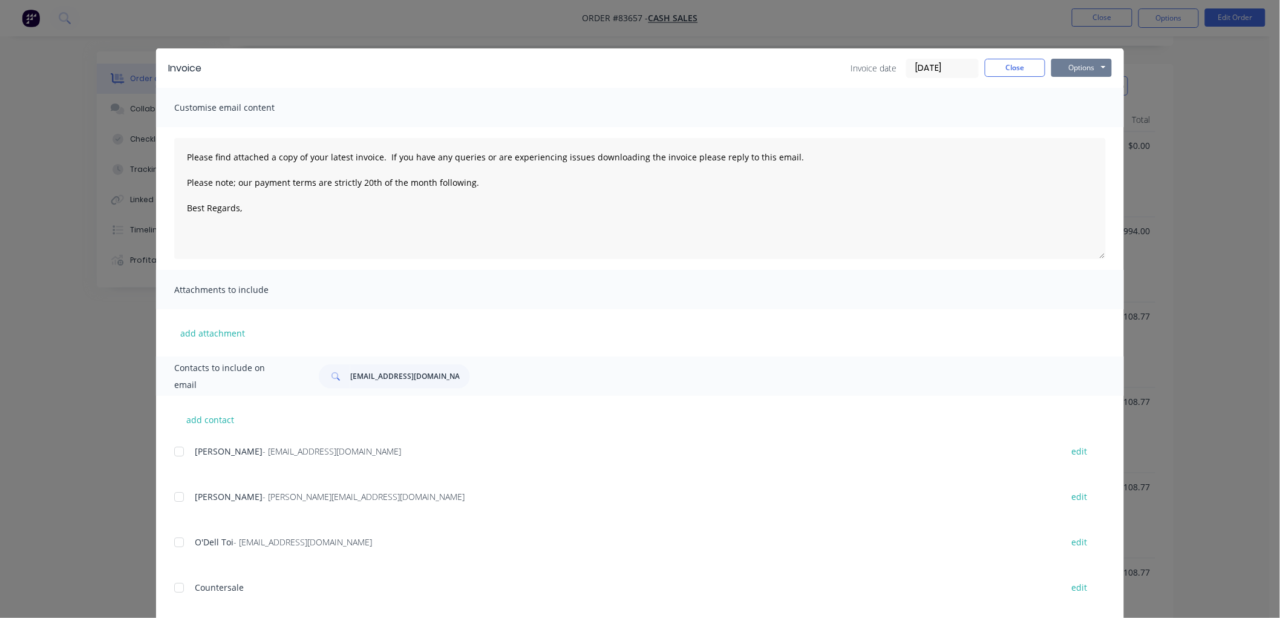
click at [1087, 62] on button "Options" at bounding box center [1082, 68] width 61 height 18
click at [1067, 134] on button "Email" at bounding box center [1090, 129] width 77 height 20
type textarea "Please find attached a copy of your latest invoice. If you have any queries or …"
click at [359, 380] on input "[EMAIL_ADDRESS][DOMAIN_NAME]" at bounding box center [410, 376] width 120 height 24
type input "[EMAIL_ADDRESS][DOMAIN_NAME]"
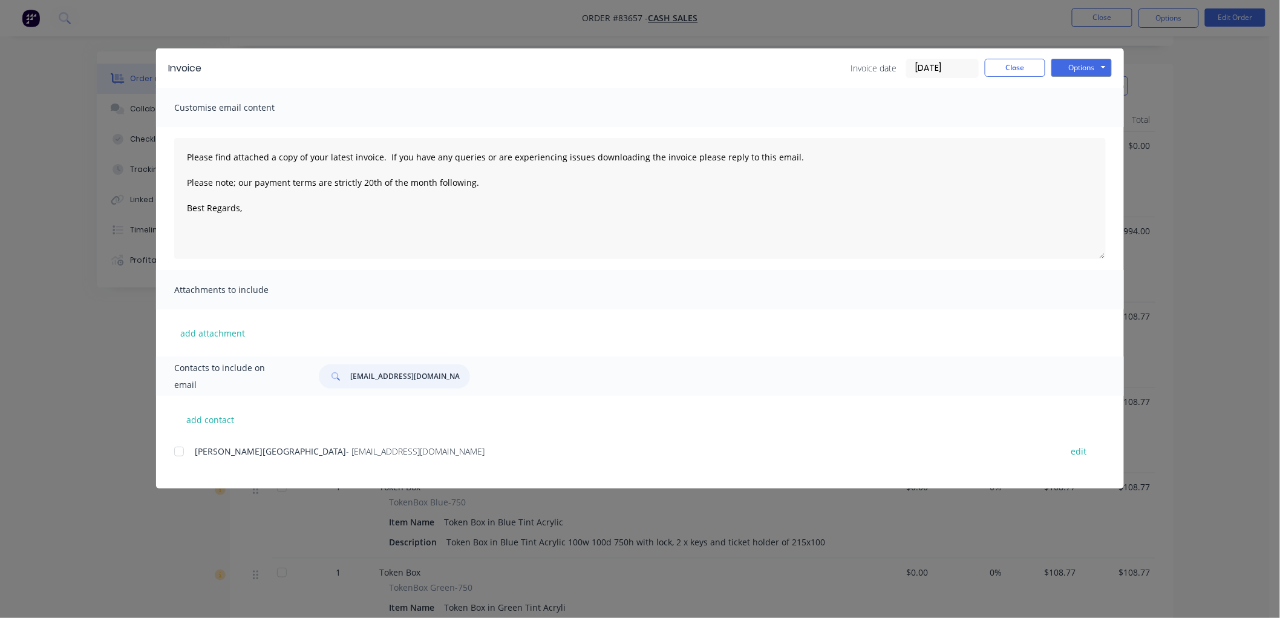
click at [182, 451] on div at bounding box center [179, 451] width 24 height 24
click at [1079, 68] on button "Options" at bounding box center [1082, 68] width 61 height 18
click at [1074, 125] on button "Email" at bounding box center [1090, 129] width 77 height 20
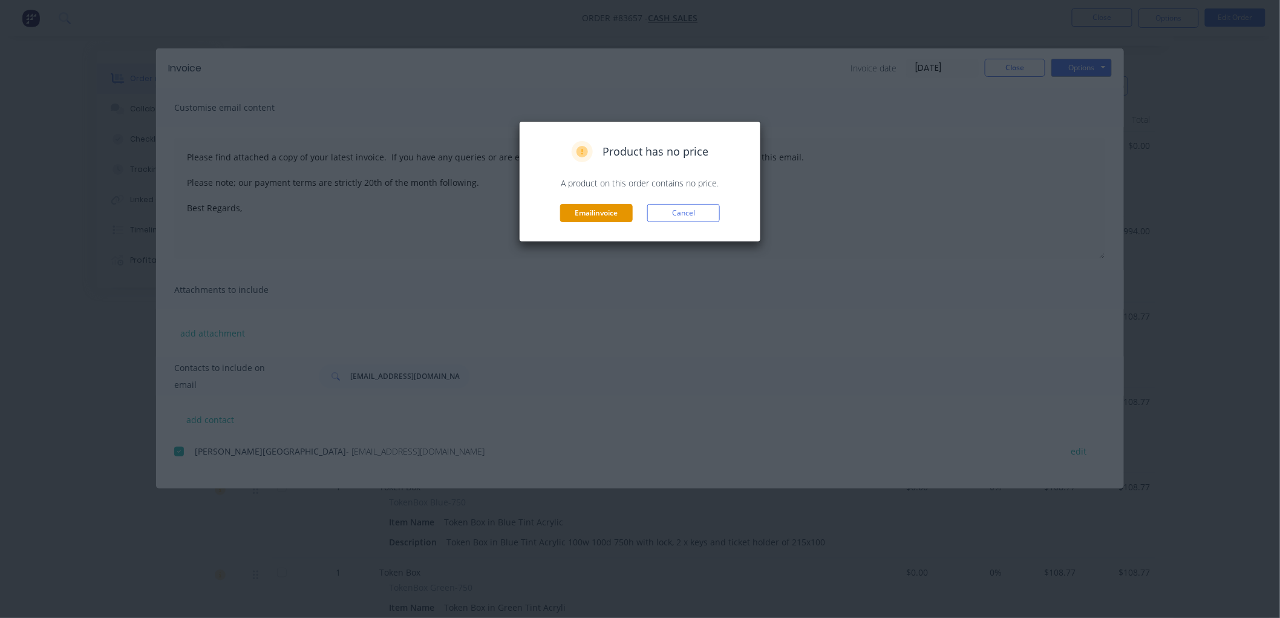
click at [576, 209] on button "Email invoice" at bounding box center [596, 213] width 73 height 18
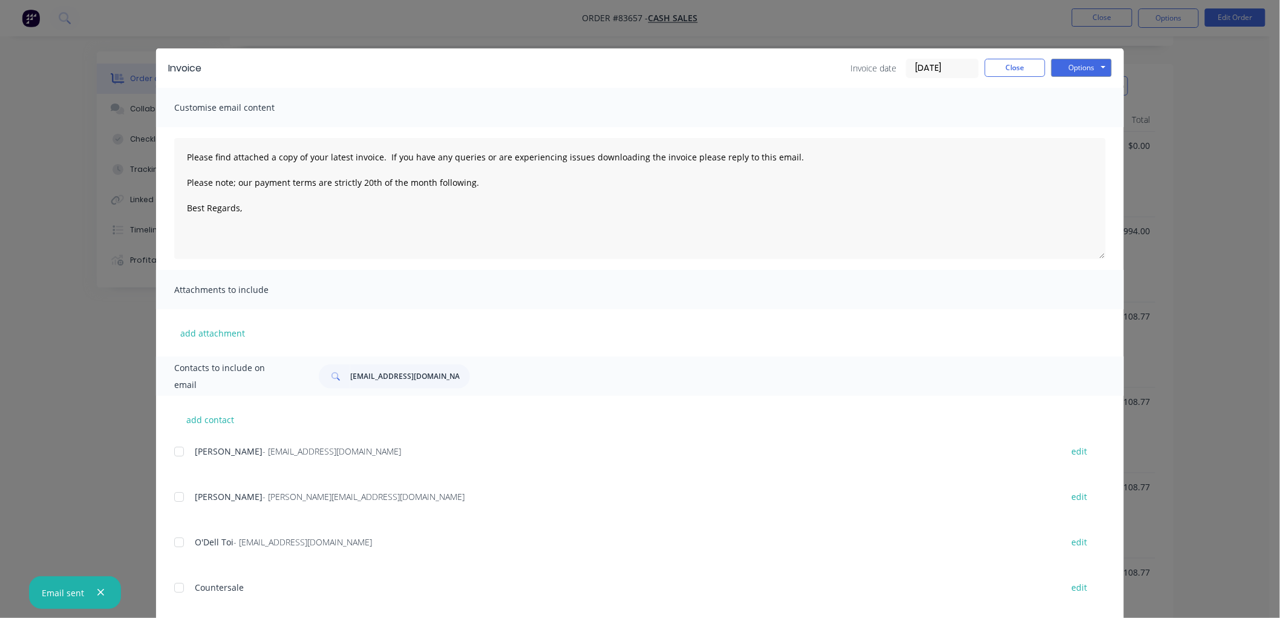
type textarea "Please find attached a copy of your latest invoice. If you have any queries or …"
click at [996, 67] on button "Close" at bounding box center [1015, 68] width 61 height 18
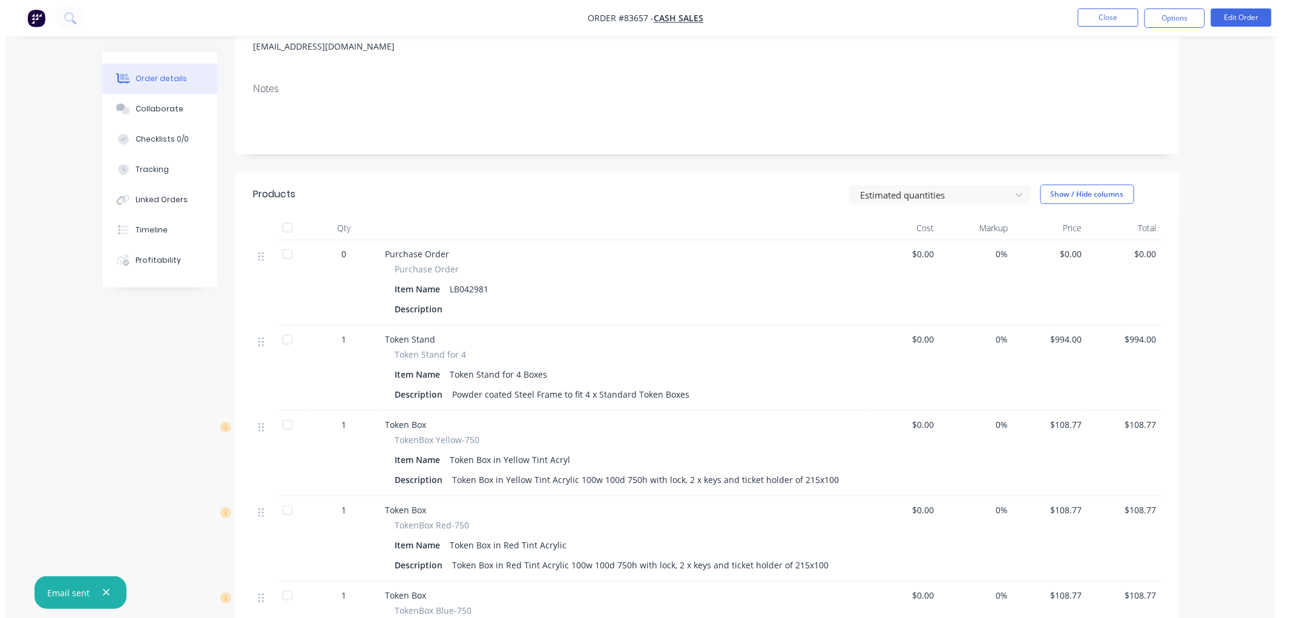
scroll to position [0, 0]
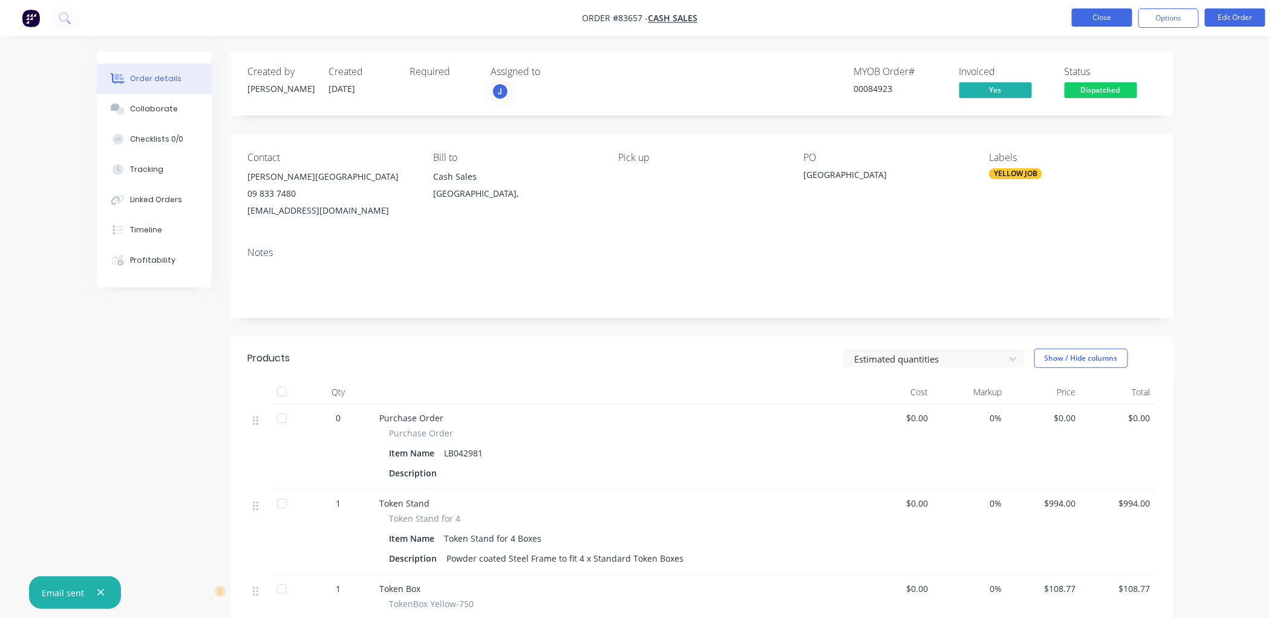
click at [1100, 20] on button "Close" at bounding box center [1102, 17] width 61 height 18
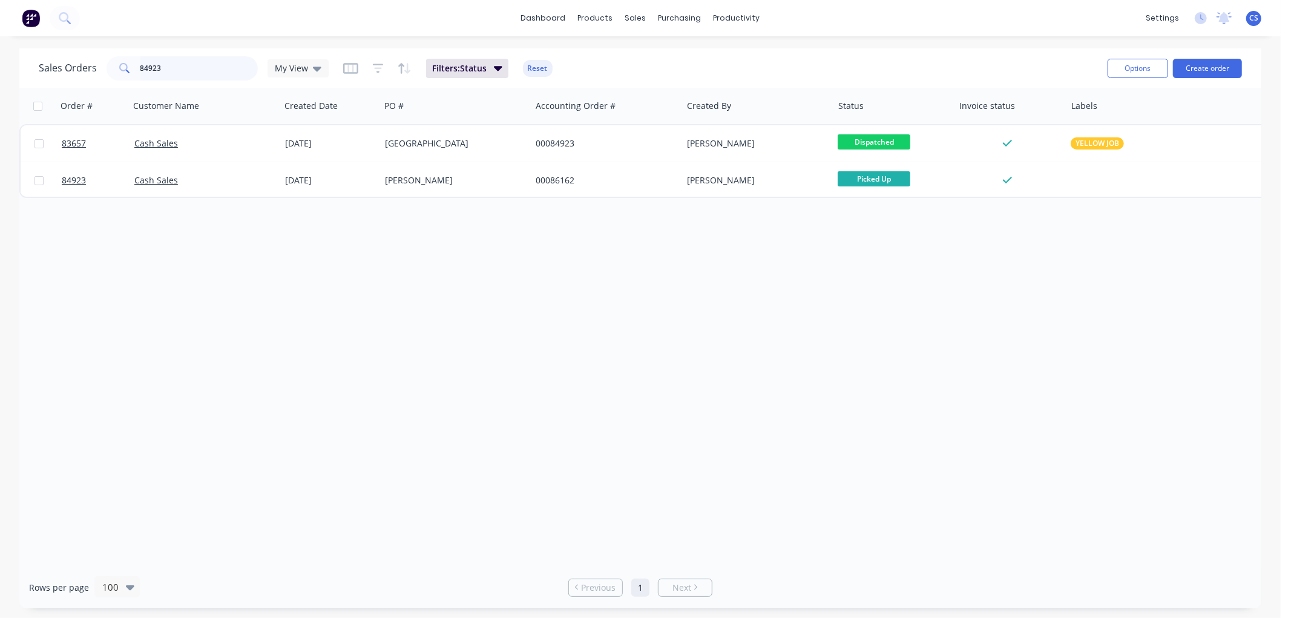
click at [185, 65] on input "84923" at bounding box center [199, 68] width 118 height 24
click at [185, 64] on input "84923" at bounding box center [199, 68] width 118 height 24
click at [166, 65] on input "84923" at bounding box center [199, 68] width 118 height 24
click at [171, 62] on input "84923" at bounding box center [199, 68] width 118 height 24
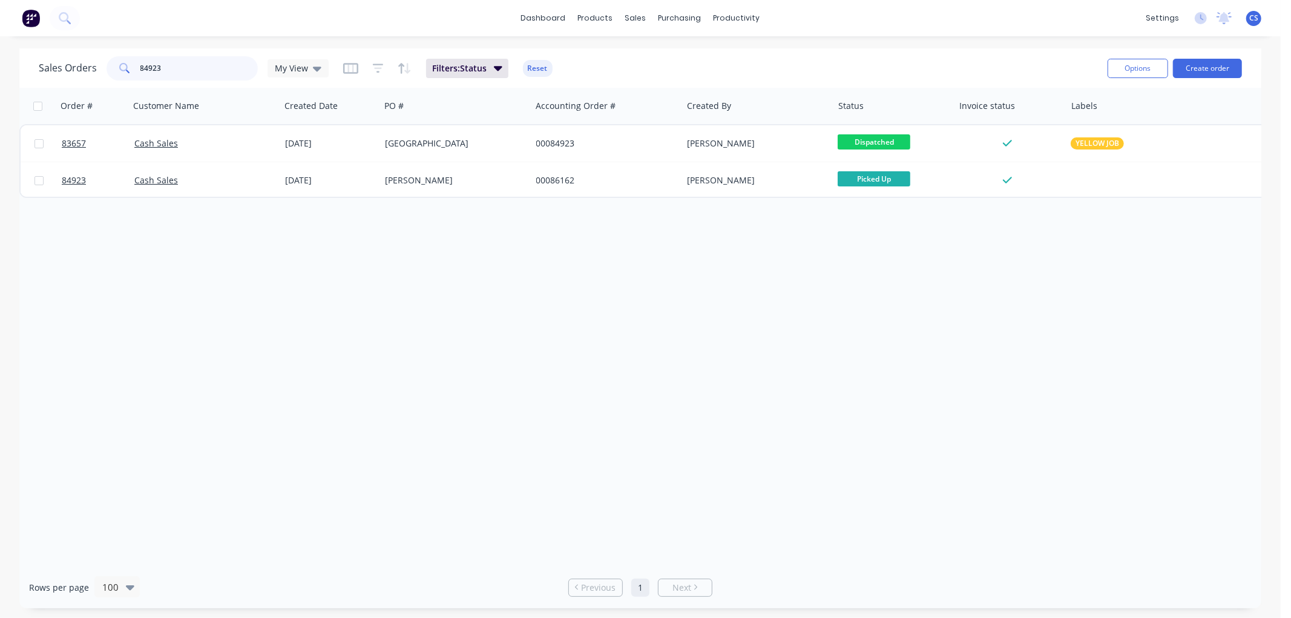
click at [171, 62] on input "84923" at bounding box center [199, 68] width 118 height 24
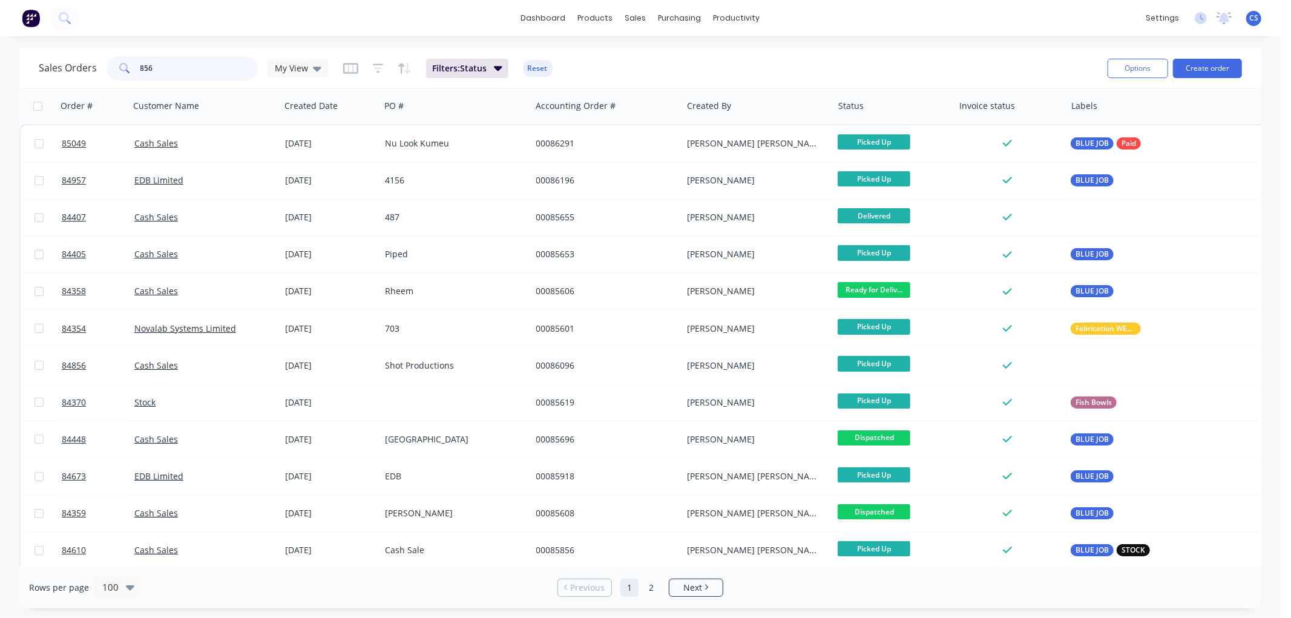
click at [163, 67] on input "856" at bounding box center [199, 68] width 118 height 24
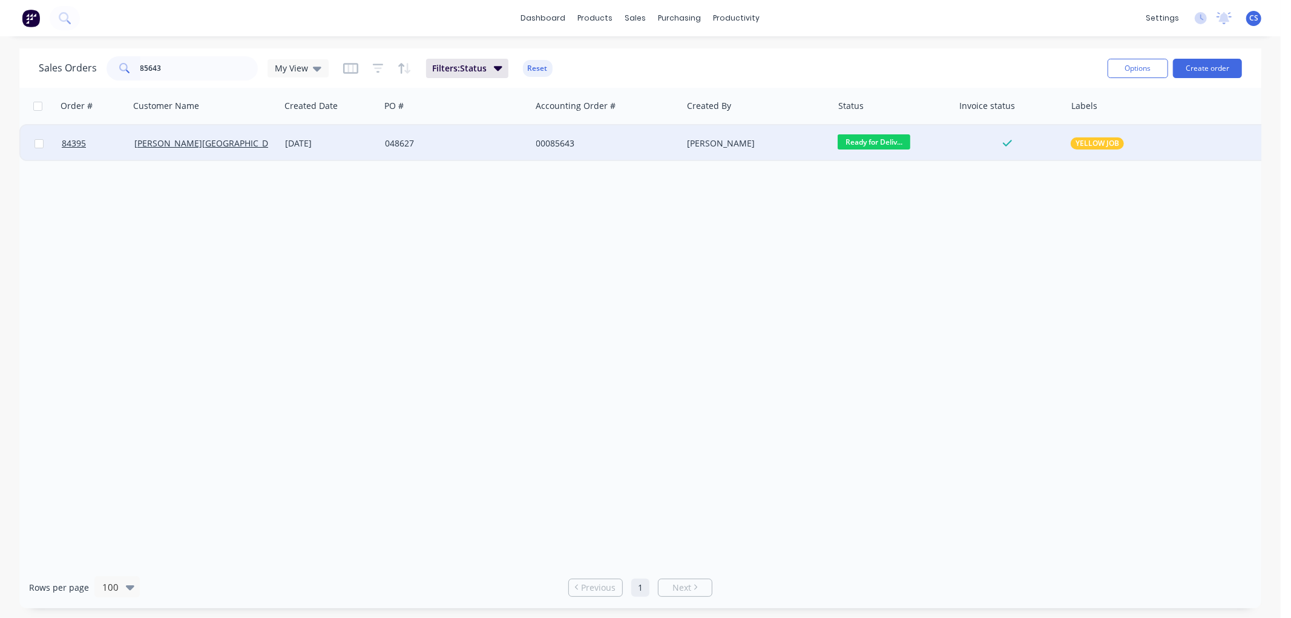
click at [877, 143] on span "Ready for Deliv..." at bounding box center [873, 141] width 73 height 15
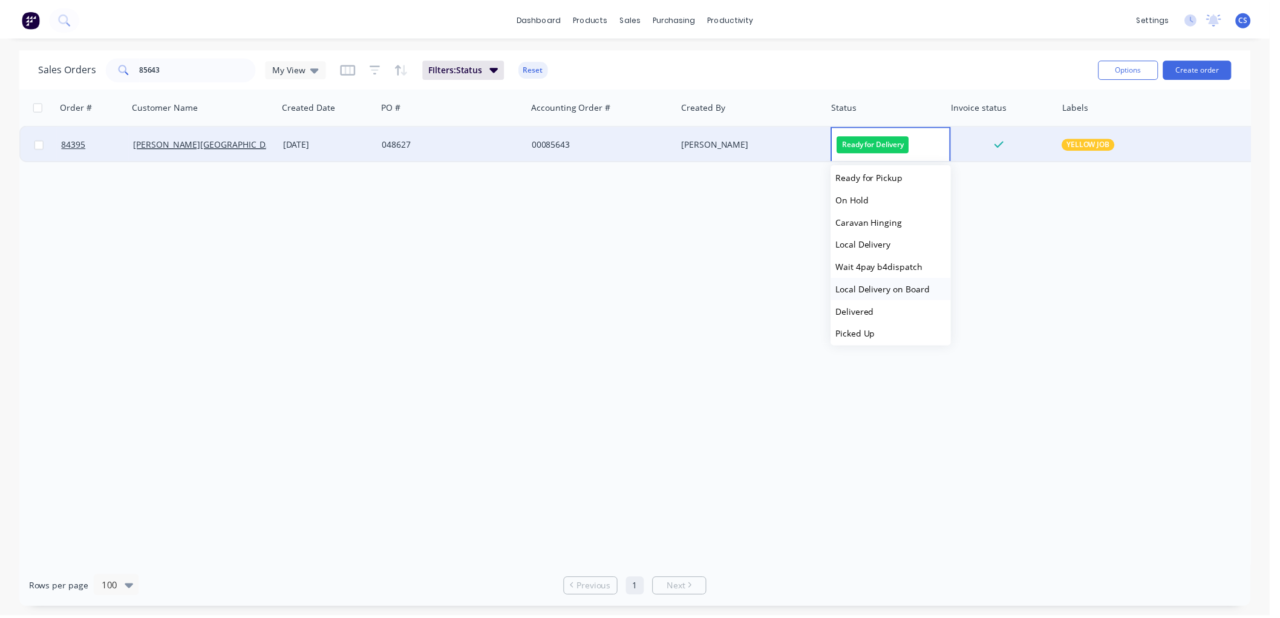
scroll to position [409, 0]
click at [874, 307] on span "Delivered" at bounding box center [861, 308] width 39 height 11
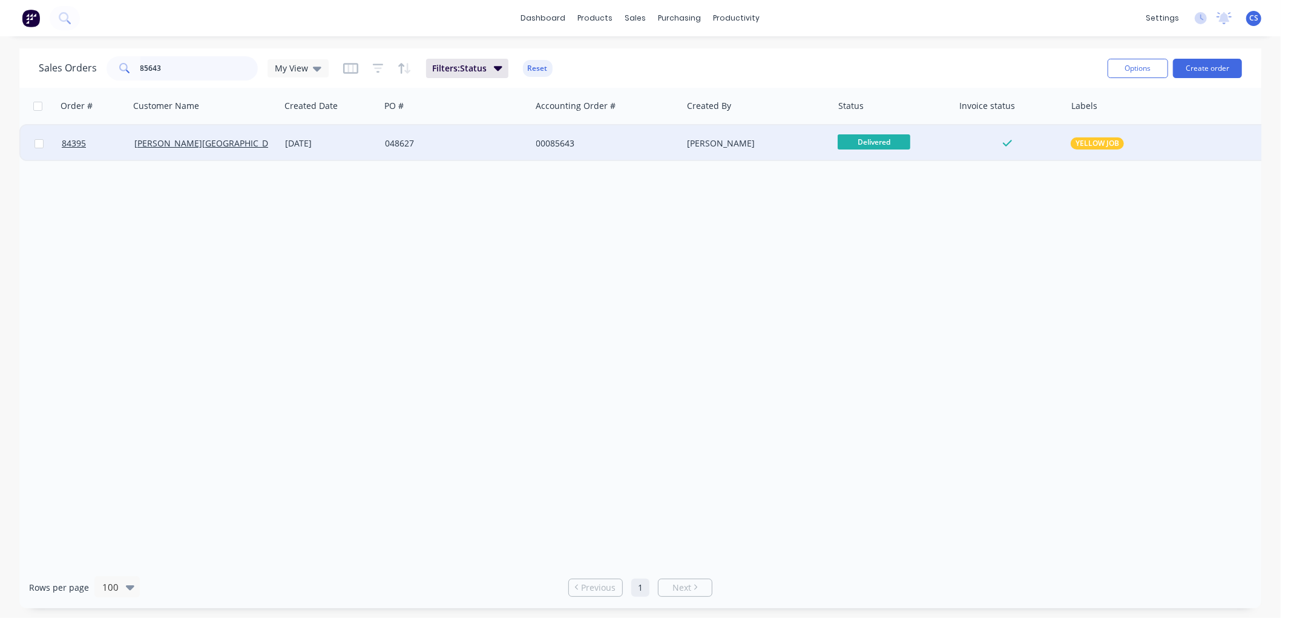
click at [177, 68] on input "85643" at bounding box center [199, 68] width 118 height 24
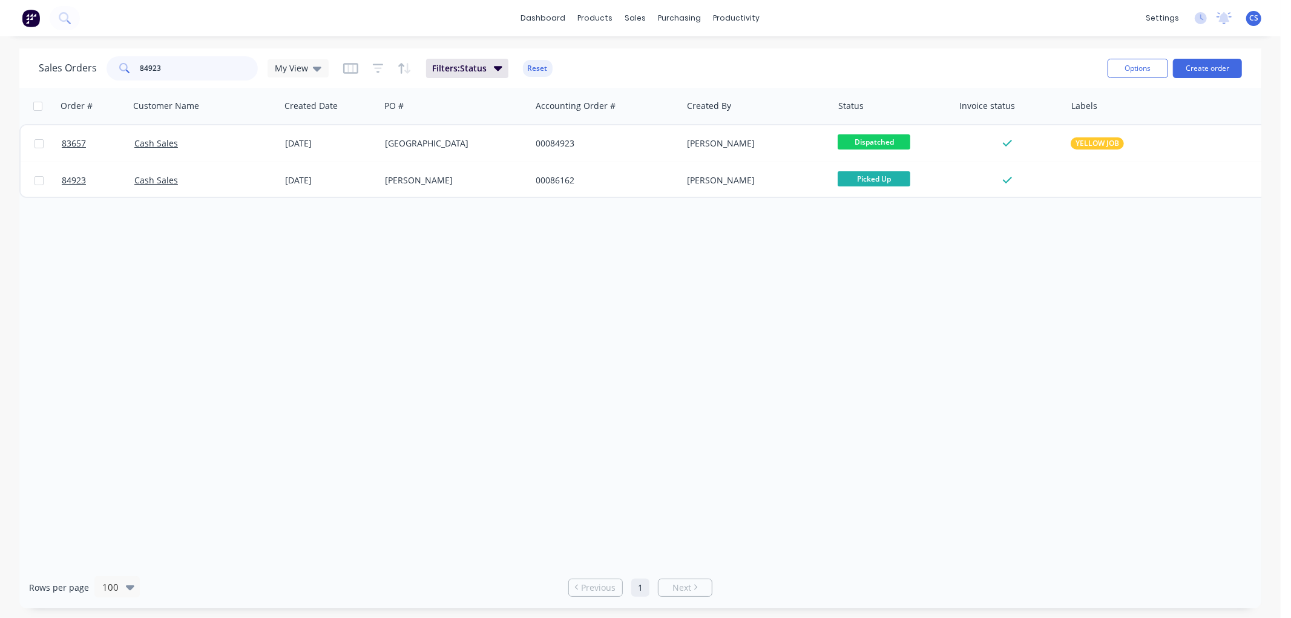
click at [161, 64] on input "84923" at bounding box center [199, 68] width 118 height 24
click at [162, 63] on input "84923" at bounding box center [199, 68] width 118 height 24
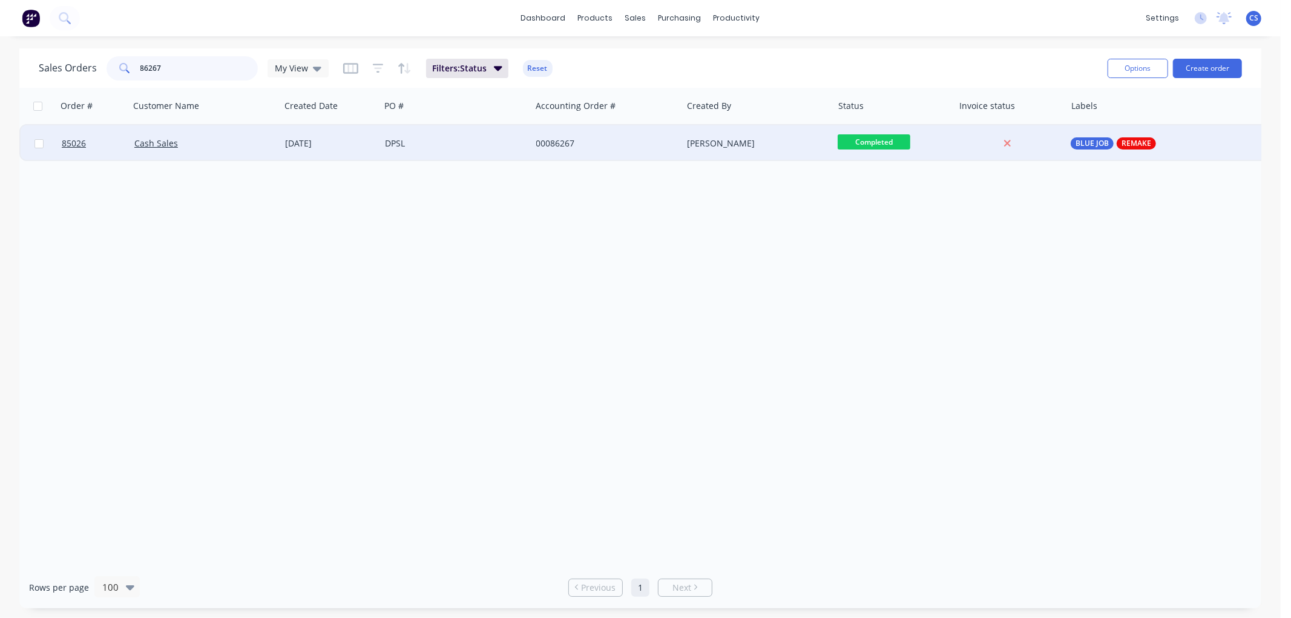
type input "86267"
click at [436, 147] on div "DPSL" at bounding box center [452, 143] width 134 height 12
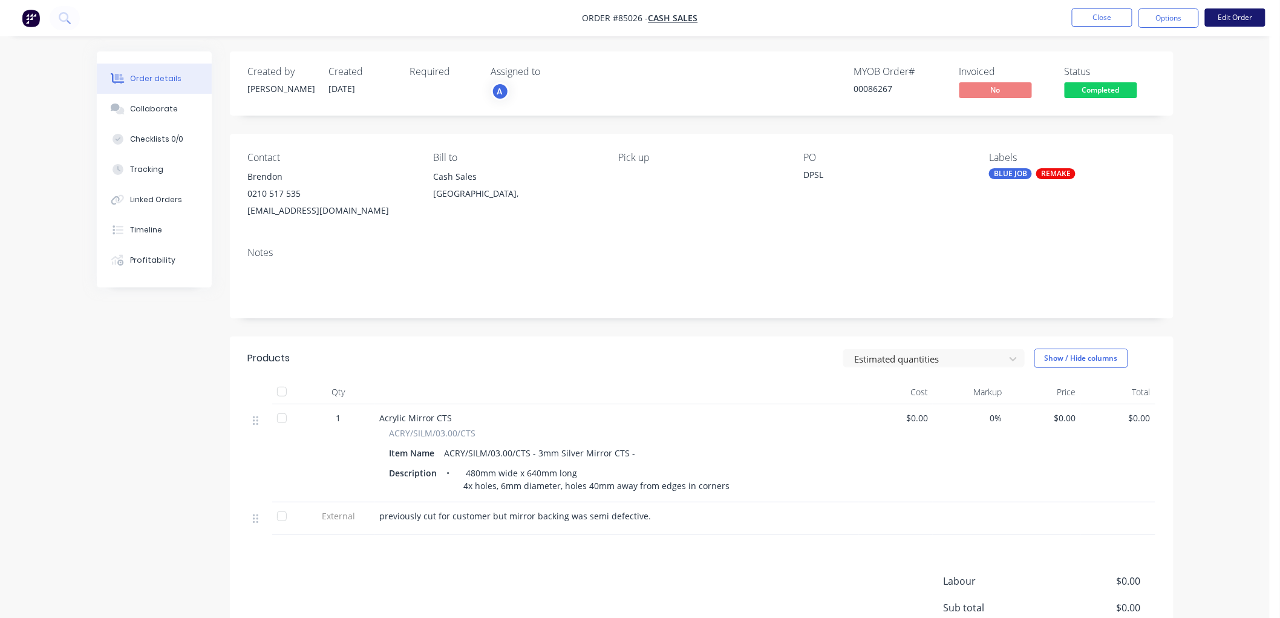
click at [1233, 14] on button "Edit Order" at bounding box center [1235, 17] width 61 height 18
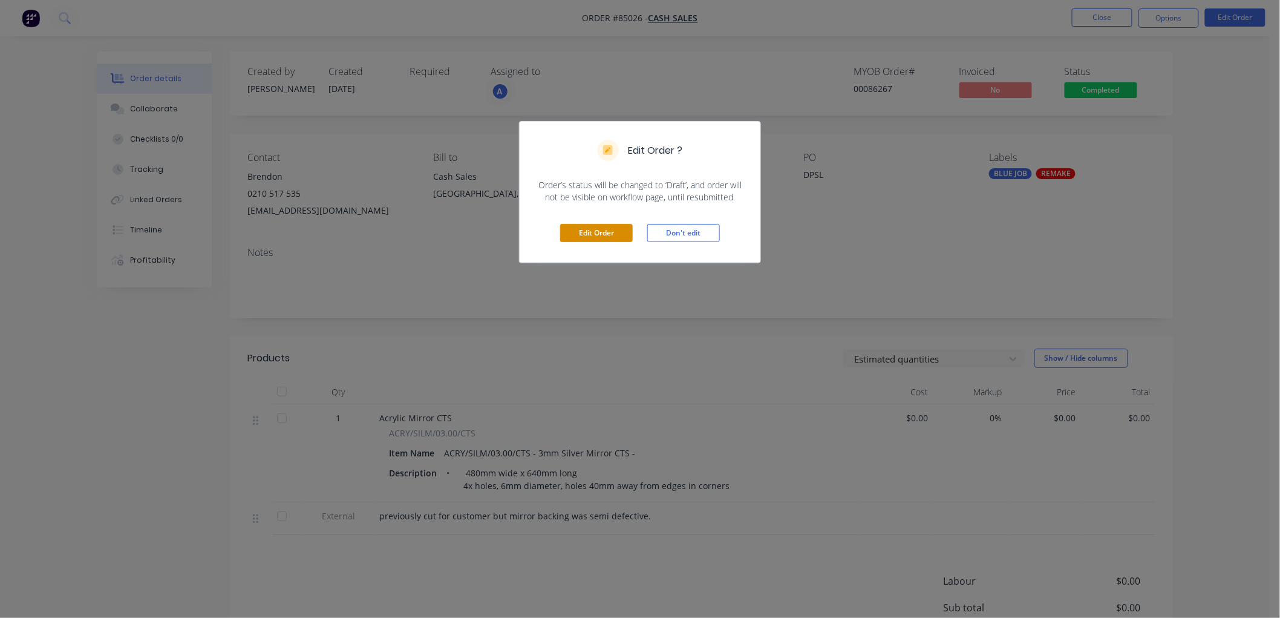
click at [584, 229] on button "Edit Order" at bounding box center [596, 233] width 73 height 18
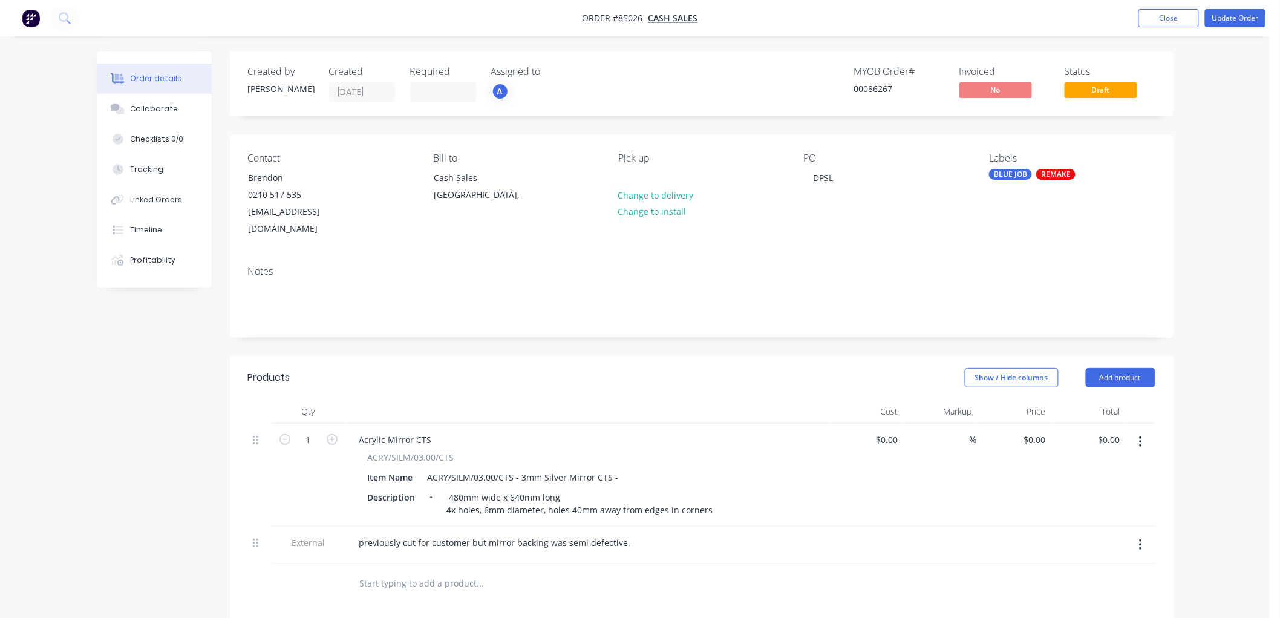
drag, startPoint x: 1198, startPoint y: 391, endPoint x: 1134, endPoint y: 414, distance: 67.8
click at [1198, 391] on div "Order details Collaborate Checklists 0/0 Tracking Linked Orders Timeline Profit…" at bounding box center [635, 456] width 1270 height 912
click at [1036, 431] on div "0 $0.00" at bounding box center [1034, 440] width 33 height 18
type input "$96.16"
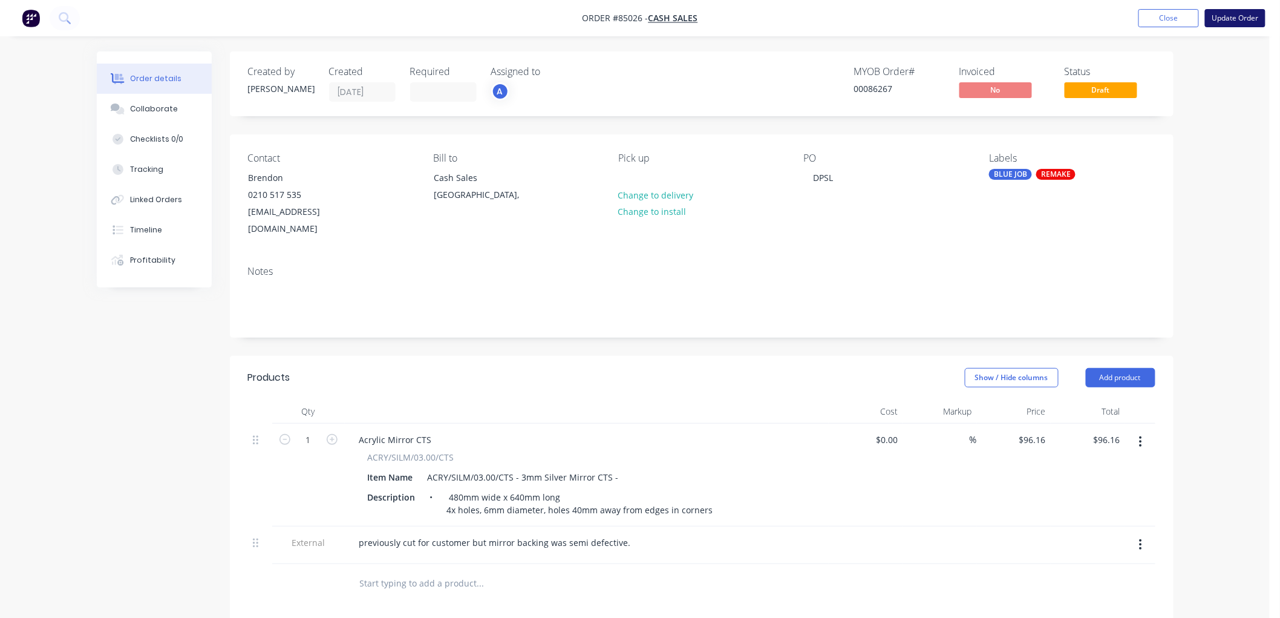
click at [1237, 23] on button "Update Order" at bounding box center [1235, 18] width 61 height 18
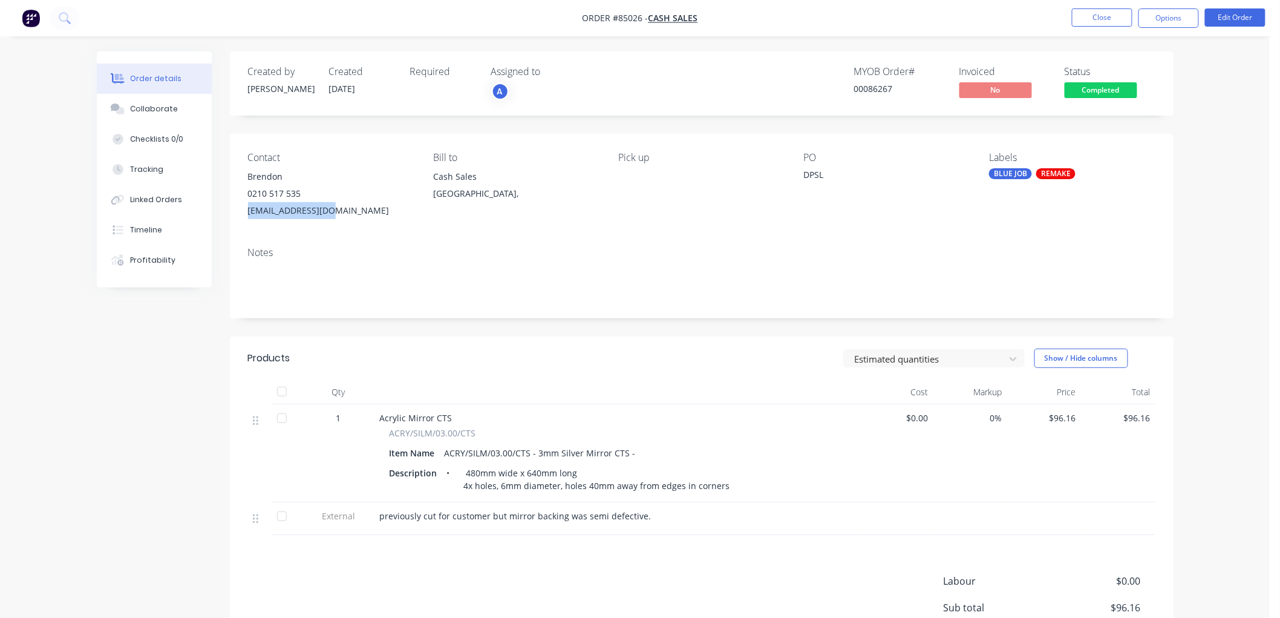
drag, startPoint x: 333, startPoint y: 209, endPoint x: 247, endPoint y: 210, distance: 85.9
click at [248, 210] on div "[EMAIL_ADDRESS][DOMAIN_NAME]" at bounding box center [331, 210] width 166 height 17
copy div "[EMAIL_ADDRESS][DOMAIN_NAME]"
click at [1160, 19] on button "Options" at bounding box center [1169, 17] width 61 height 19
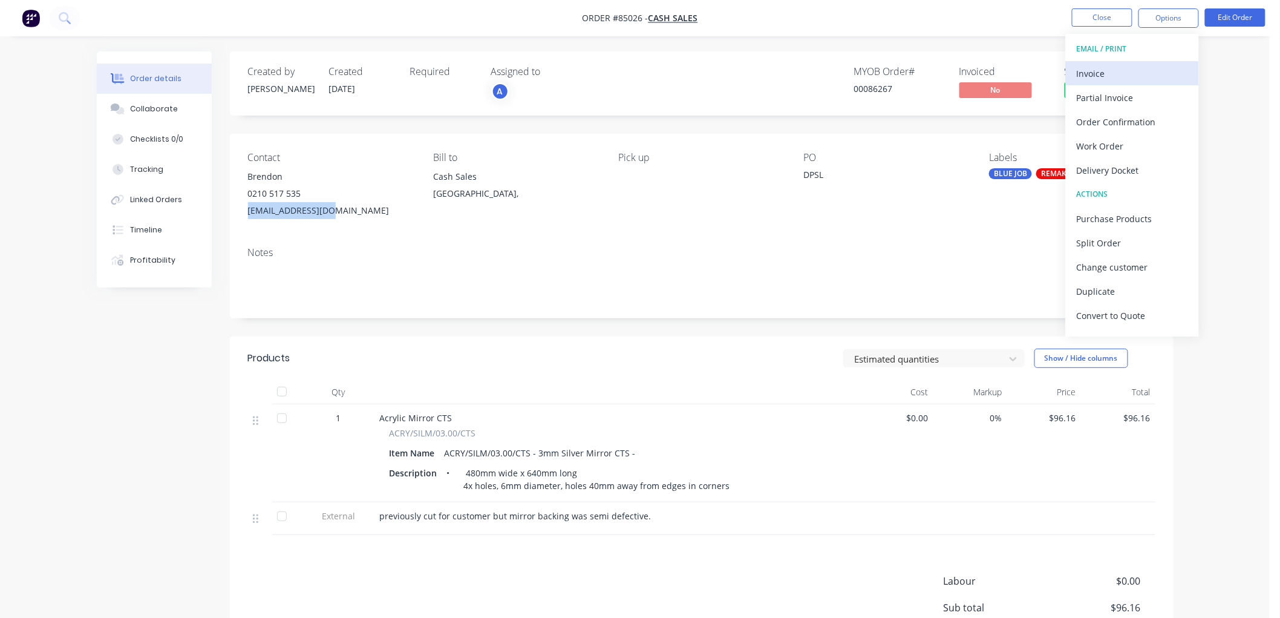
click at [1142, 68] on div "Invoice" at bounding box center [1132, 74] width 111 height 18
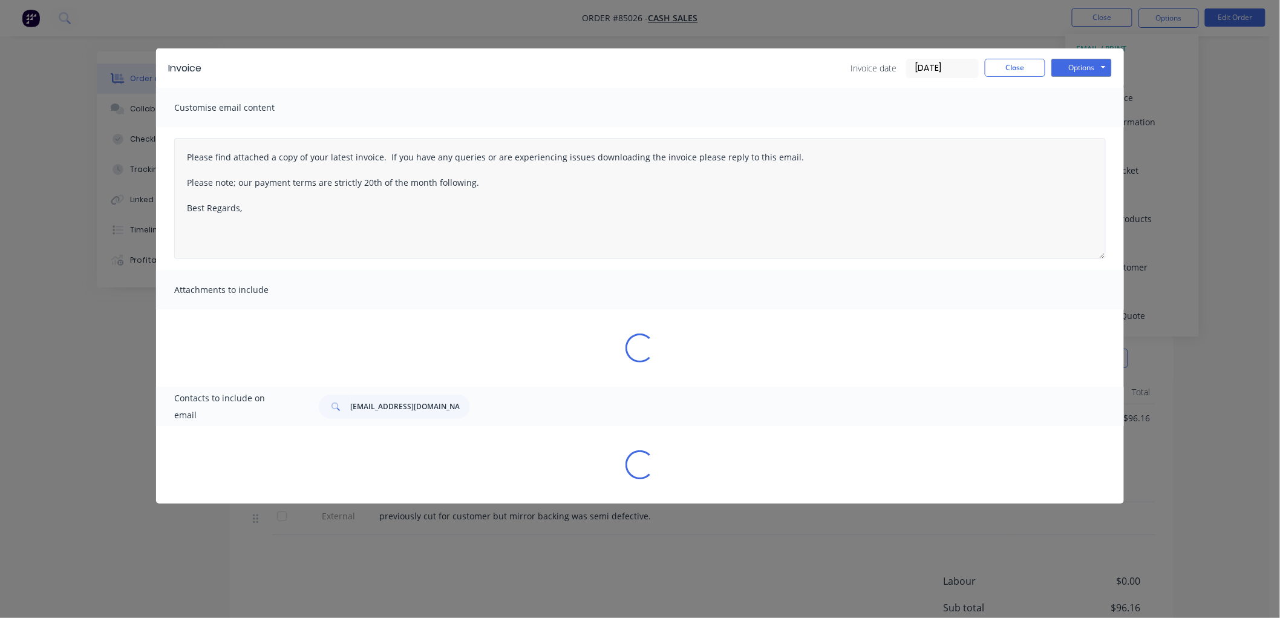
type textarea "Please find attached a copy of your latest invoice. If you have any queries or …"
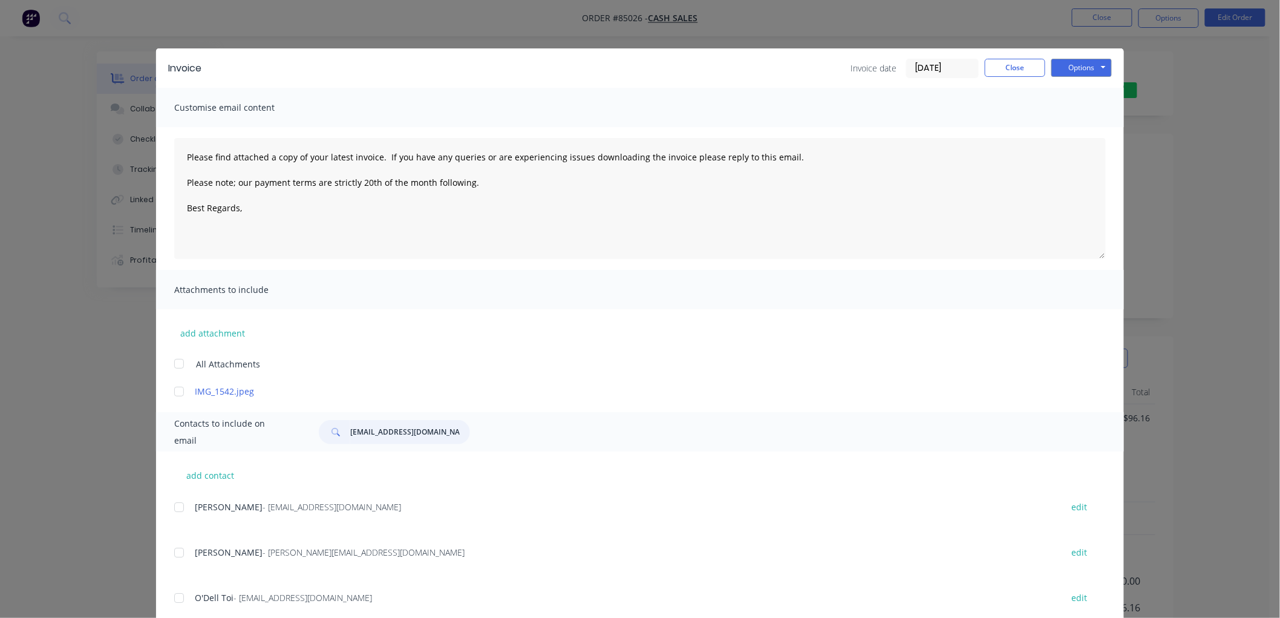
click at [374, 434] on input "[EMAIL_ADDRESS][DOMAIN_NAME]" at bounding box center [410, 432] width 120 height 24
paste input "[EMAIL_ADDRESS][DOMAIN_NAME]"
type input "[EMAIL_ADDRESS][DOMAIN_NAME]"
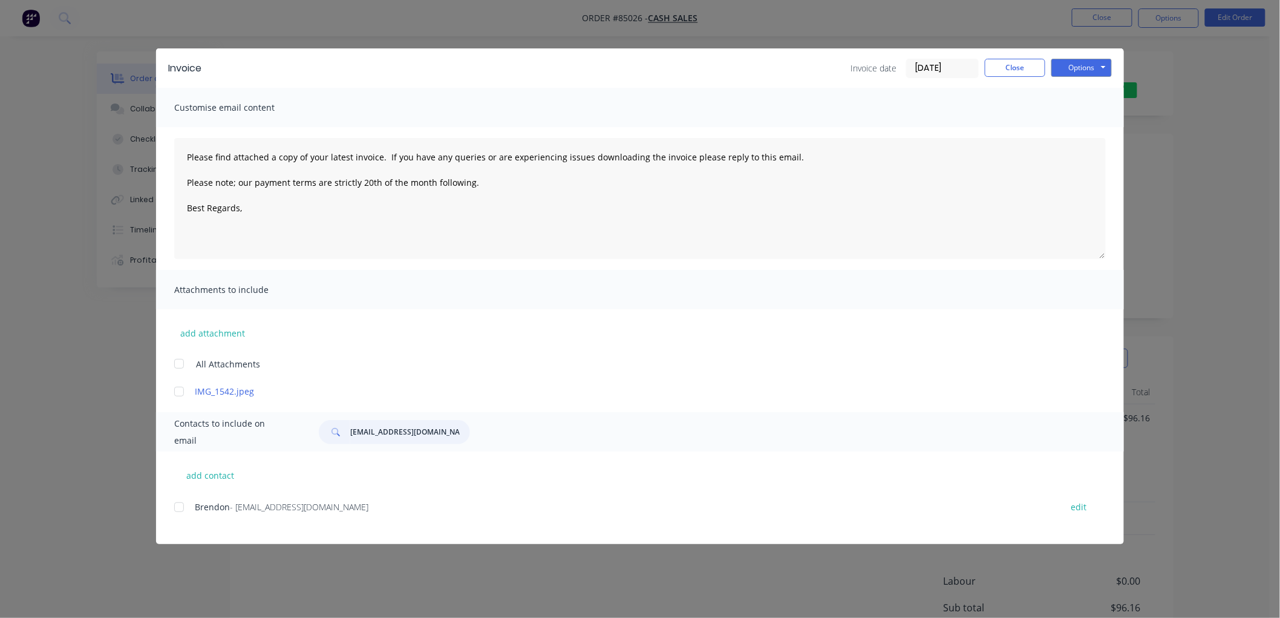
click at [180, 509] on div at bounding box center [179, 507] width 24 height 24
type textarea "Please find attached a copy of your latest invoice. If you have any queries or …"
type input "[EMAIL_ADDRESS][DOMAIN_NAME]"
drag, startPoint x: 303, startPoint y: 161, endPoint x: 166, endPoint y: 145, distance: 137.0
click at [166, 145] on div "Please find attached a copy of your latest invoice. If you have any queries or …" at bounding box center [640, 198] width 968 height 143
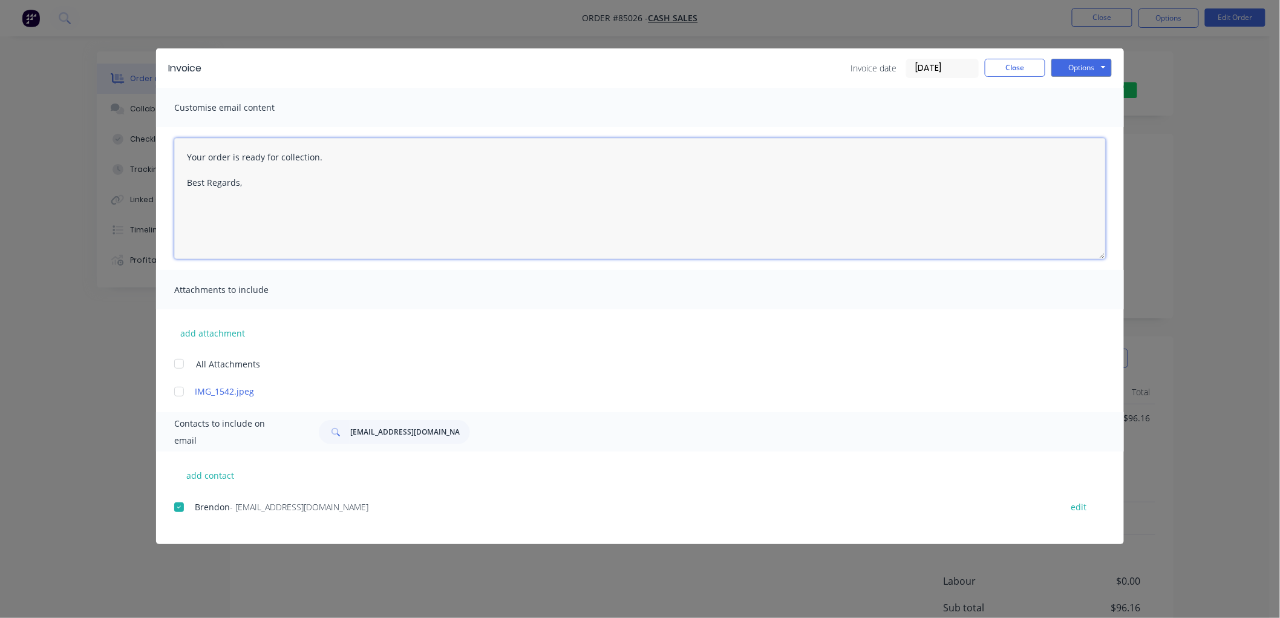
click at [255, 178] on textarea "Your order is ready for collection. Best Regards," at bounding box center [640, 198] width 932 height 121
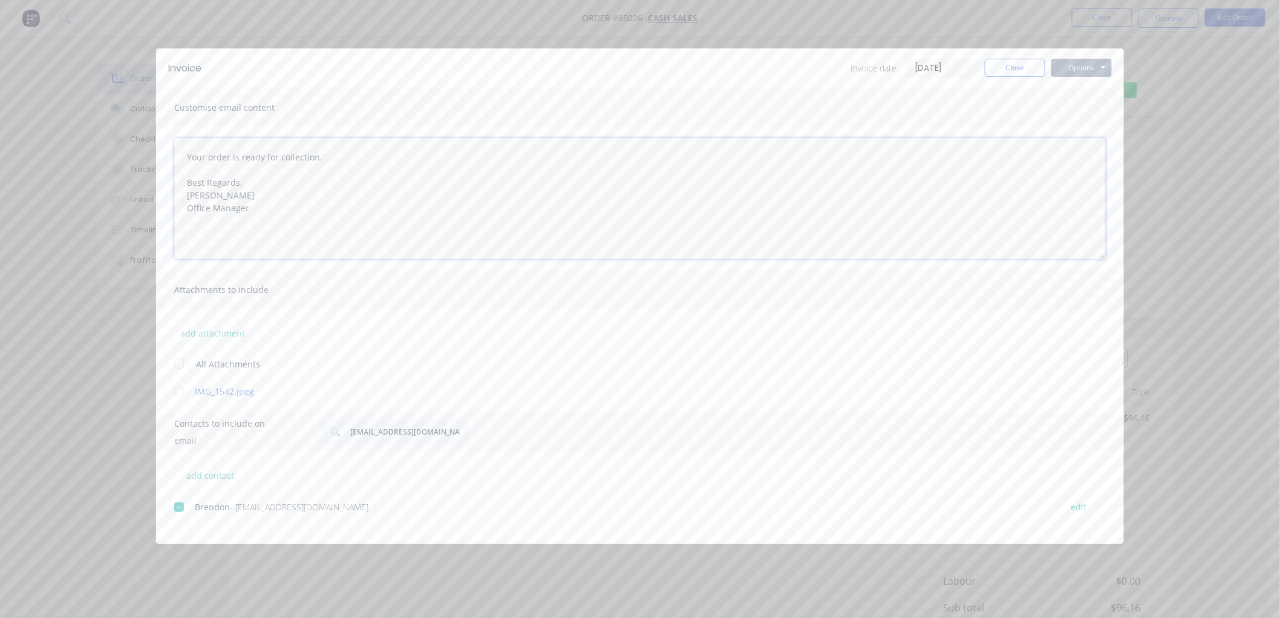
type textarea "Your order is ready for collection. Best Regards, [PERSON_NAME] Office Manager"
click at [1086, 68] on button "Options" at bounding box center [1082, 68] width 61 height 18
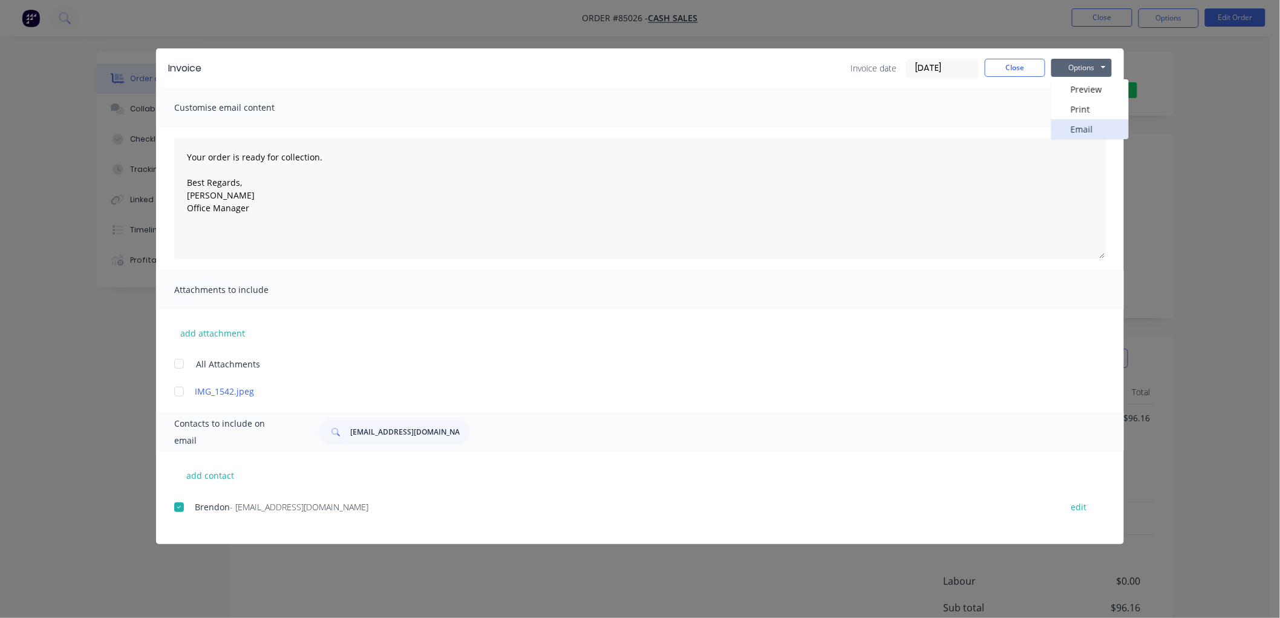
click at [1087, 130] on button "Email" at bounding box center [1090, 129] width 77 height 20
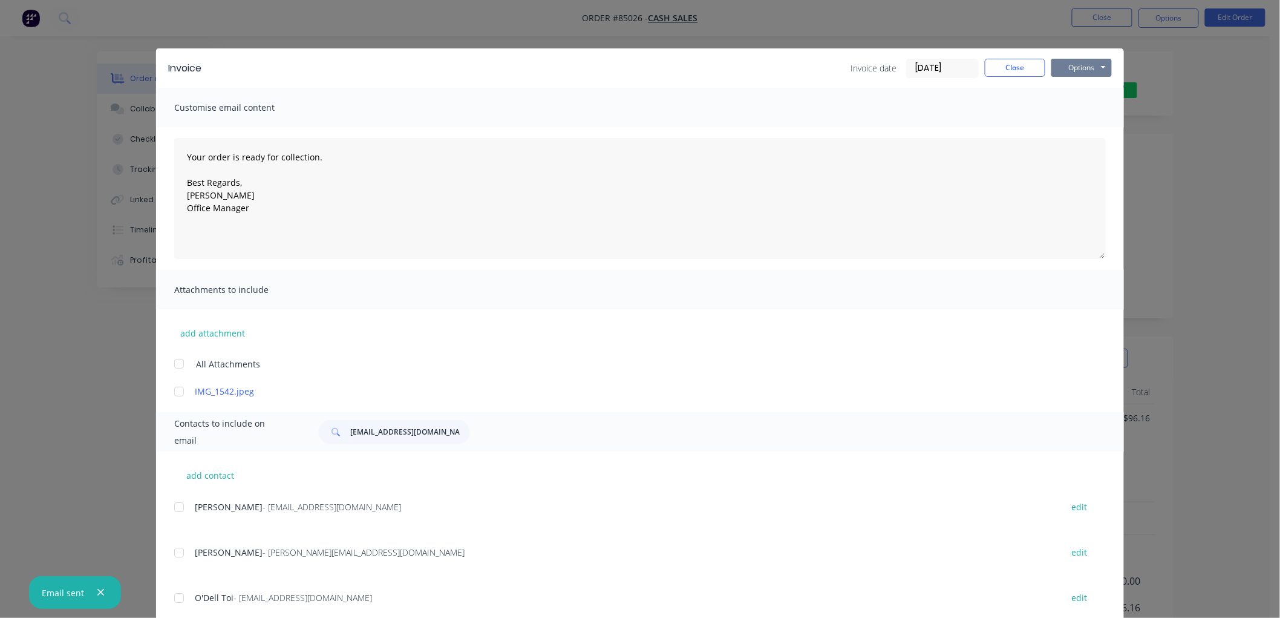
click at [1080, 69] on button "Options" at bounding box center [1082, 68] width 61 height 18
click at [1075, 115] on button "Print" at bounding box center [1090, 109] width 77 height 20
click at [999, 70] on button "Close" at bounding box center [1015, 68] width 61 height 18
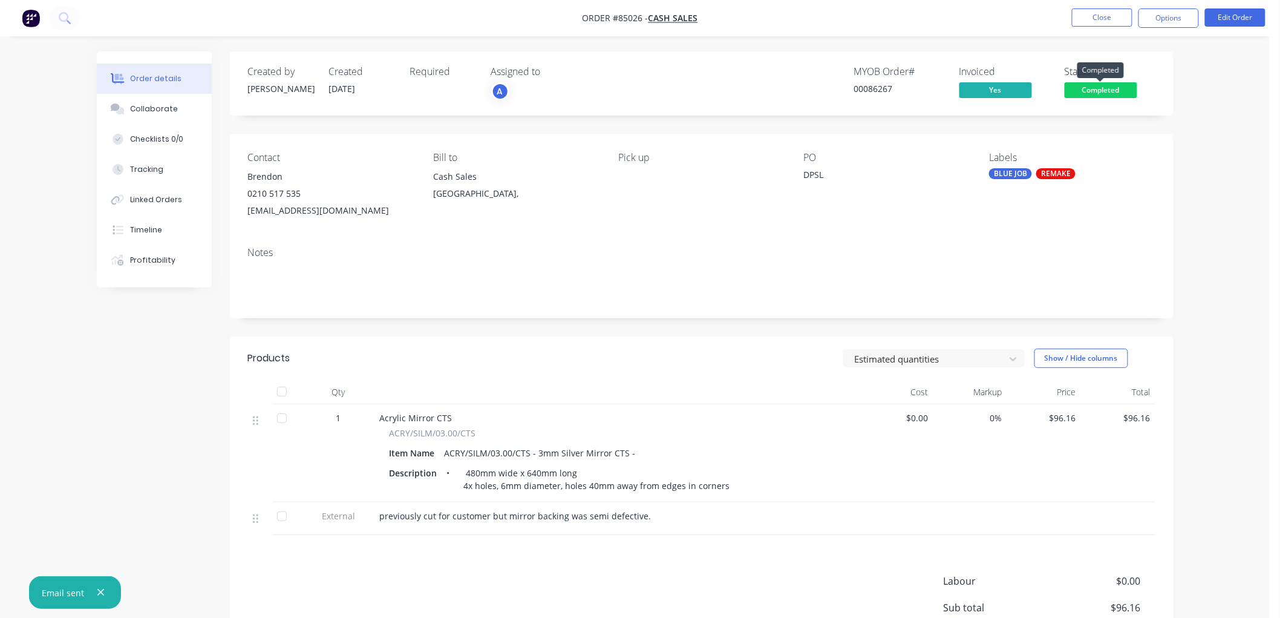
drag, startPoint x: 1096, startPoint y: 89, endPoint x: 1138, endPoint y: 140, distance: 66.2
click at [1098, 89] on span "Completed" at bounding box center [1101, 89] width 73 height 15
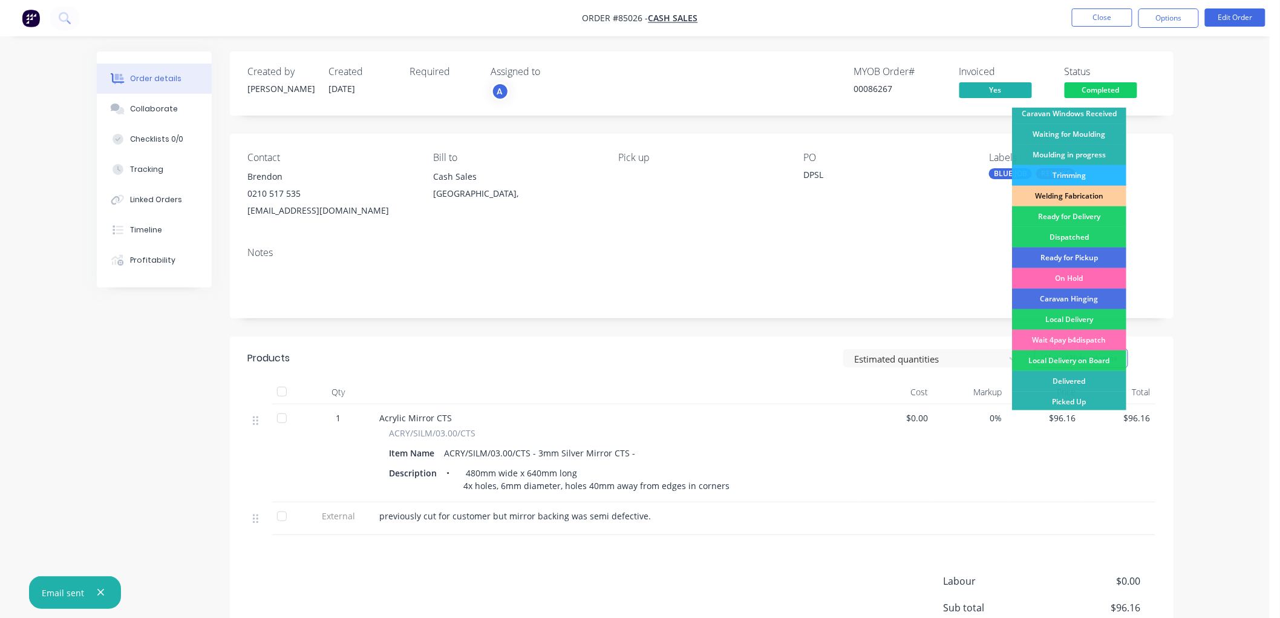
scroll to position [212, 0]
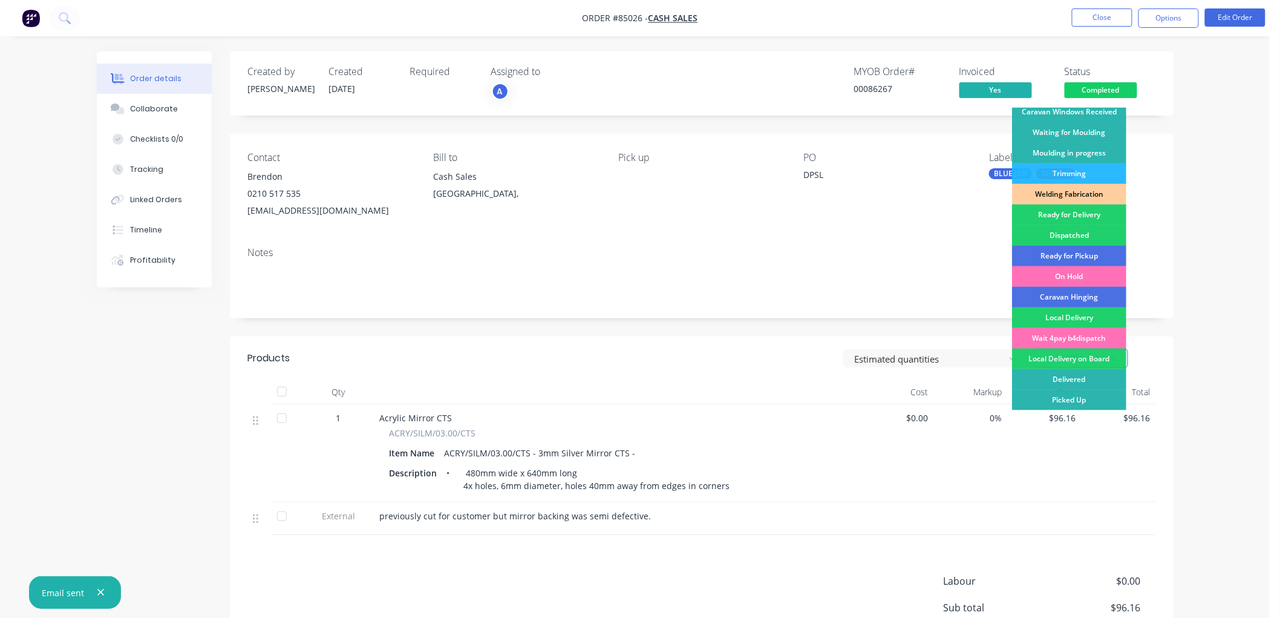
drag, startPoint x: 1083, startPoint y: 254, endPoint x: 1135, endPoint y: 204, distance: 72.3
click at [1083, 253] on div "Ready for Pickup" at bounding box center [1069, 256] width 114 height 21
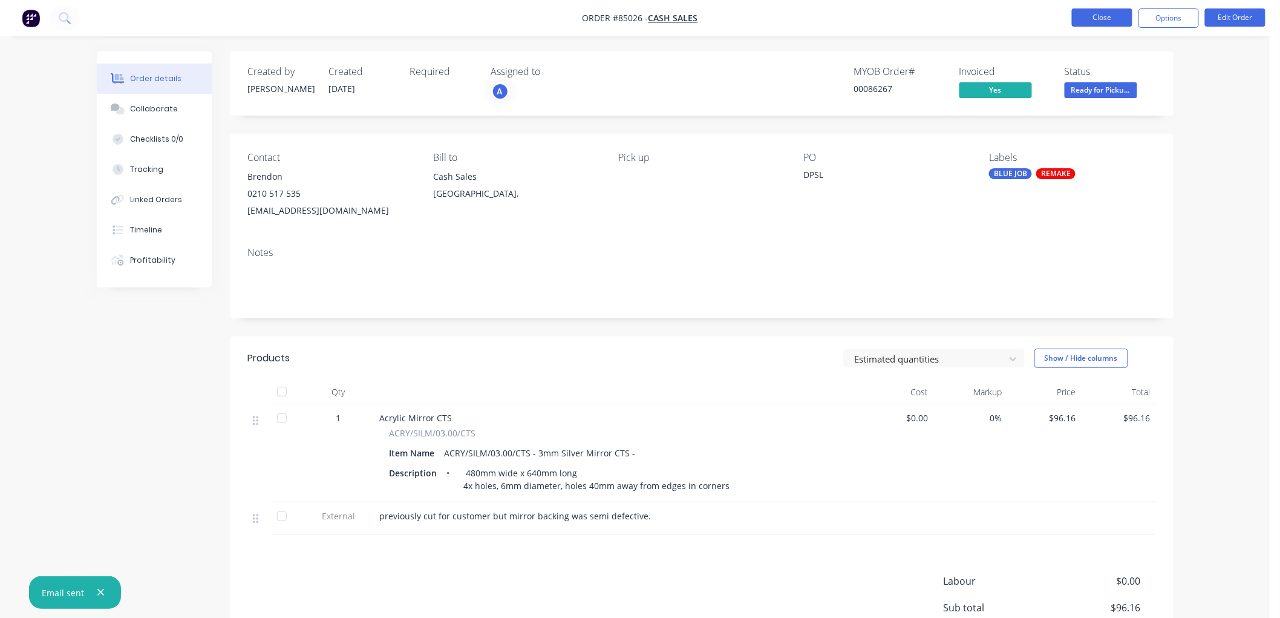
click at [1106, 22] on button "Close" at bounding box center [1102, 17] width 61 height 18
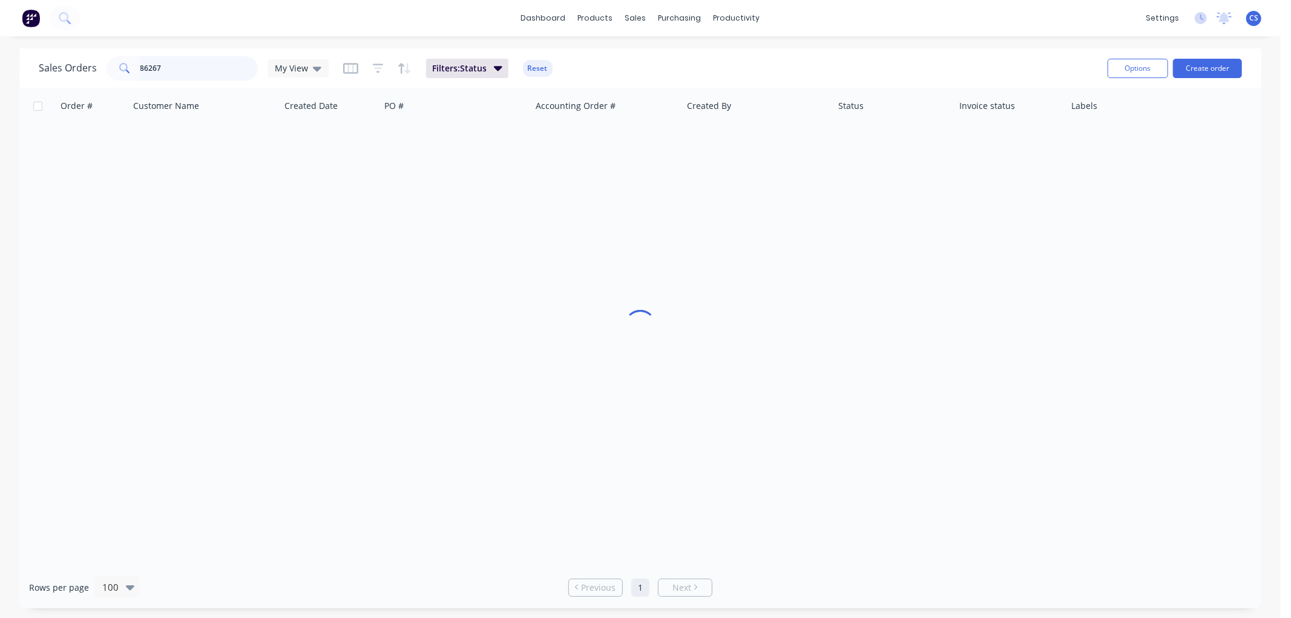
click at [154, 65] on input "86267" at bounding box center [199, 68] width 118 height 24
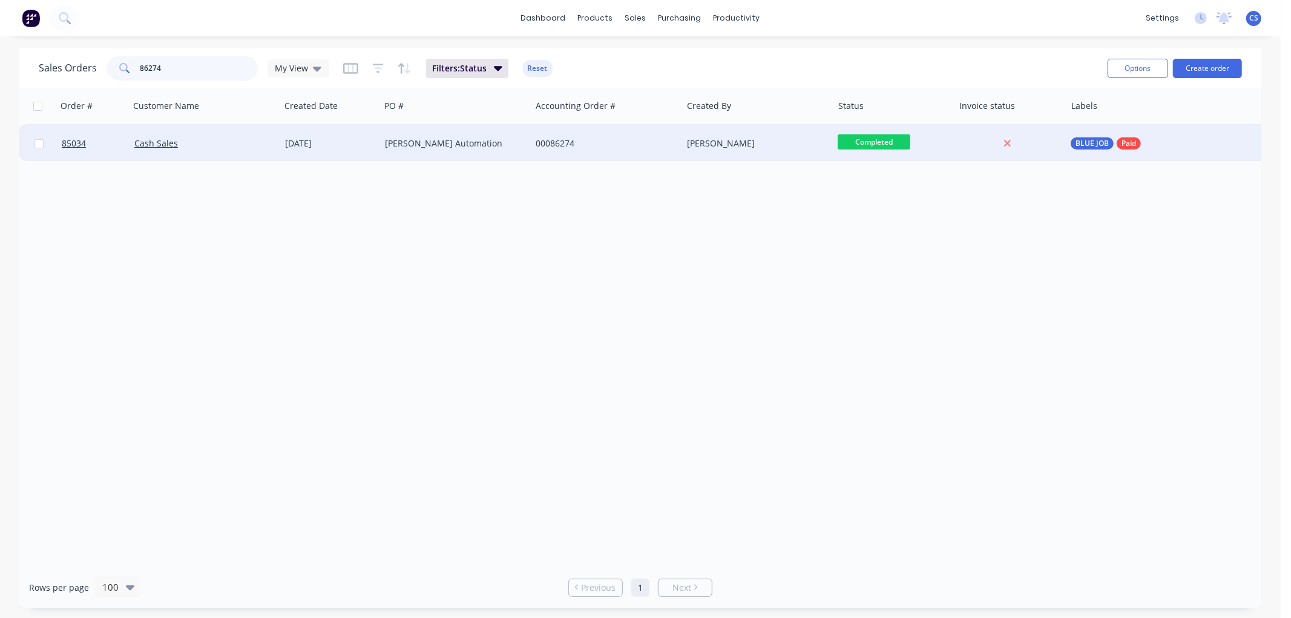
type input "86274"
click at [422, 143] on div "[PERSON_NAME] Automation" at bounding box center [452, 143] width 134 height 12
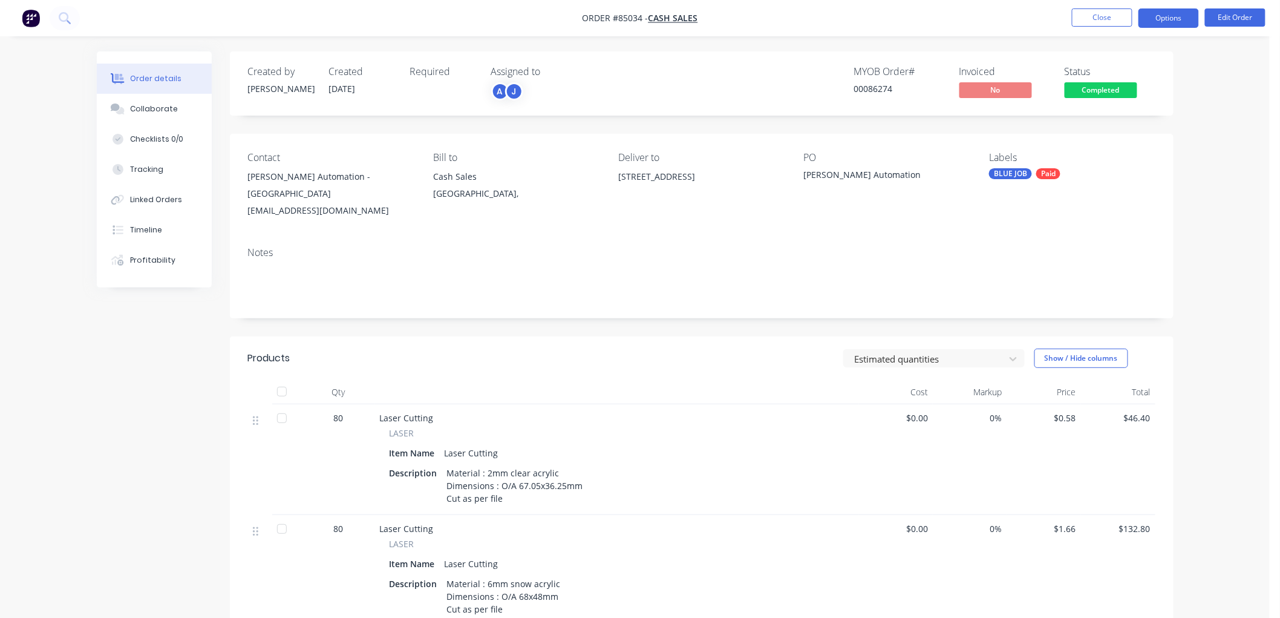
click at [1168, 19] on button "Options" at bounding box center [1169, 17] width 61 height 19
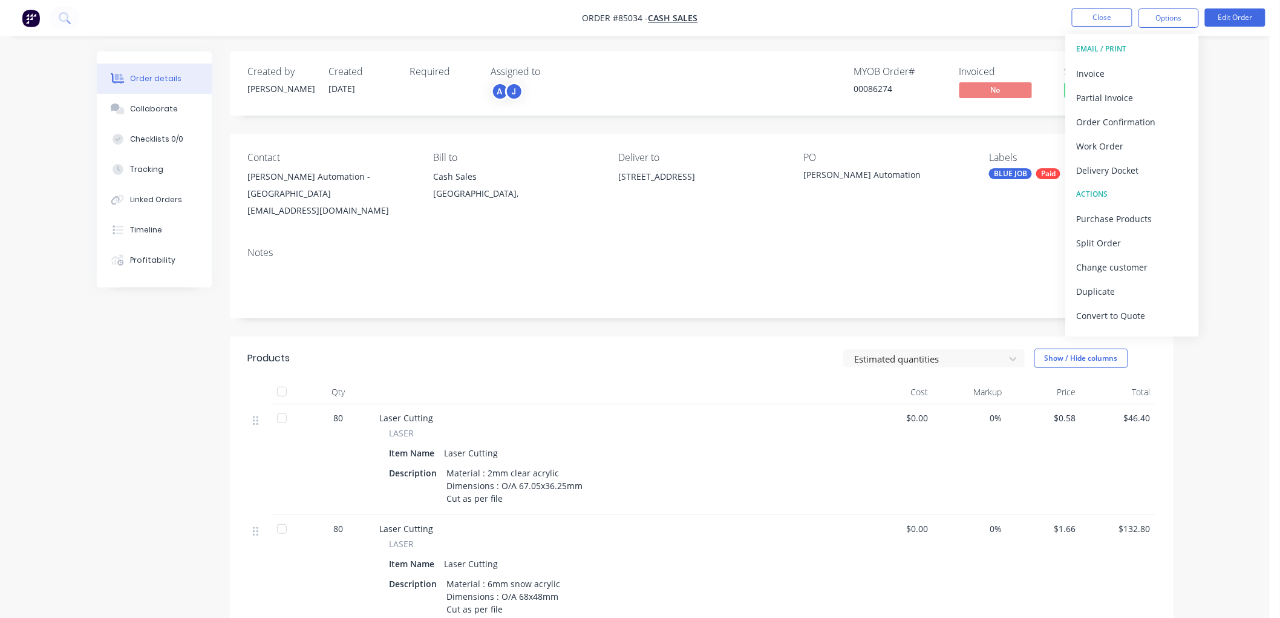
drag, startPoint x: 1104, startPoint y: 162, endPoint x: 1113, endPoint y: 159, distance: 10.1
click at [1104, 163] on div "Delivery Docket" at bounding box center [1132, 171] width 111 height 18
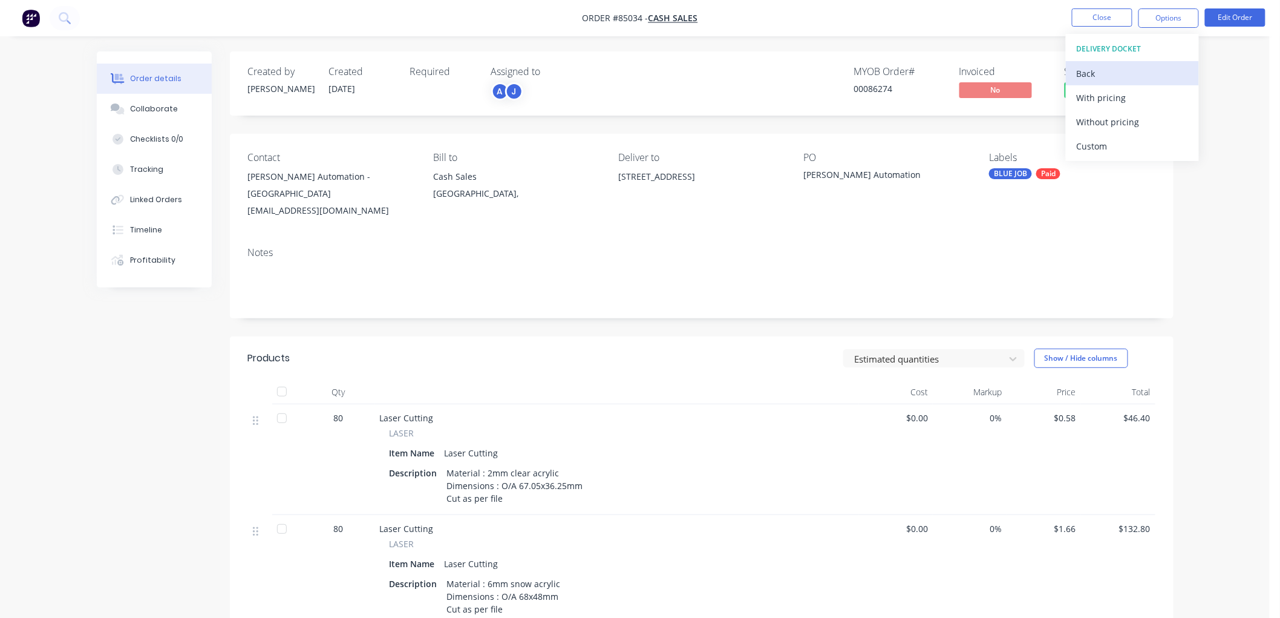
click at [1100, 76] on div "Back" at bounding box center [1132, 74] width 111 height 18
click at [1114, 73] on div "Invoice" at bounding box center [1132, 74] width 111 height 18
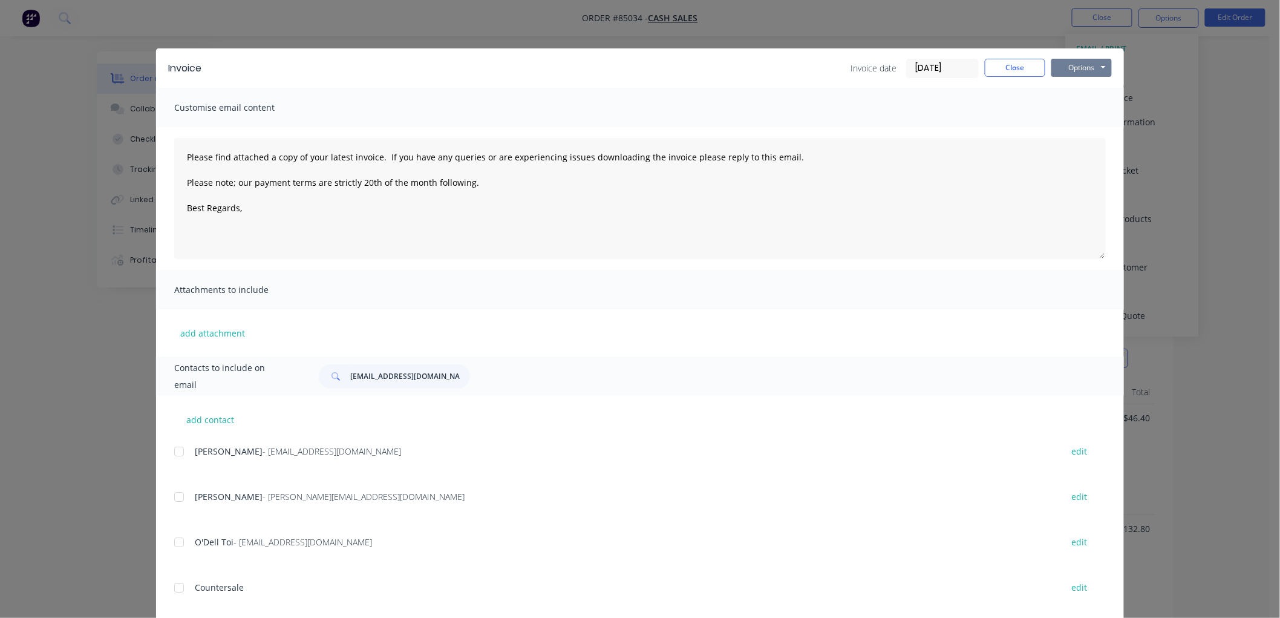
click at [1087, 69] on button "Options" at bounding box center [1082, 68] width 61 height 18
click at [1088, 103] on button "Print" at bounding box center [1090, 109] width 77 height 20
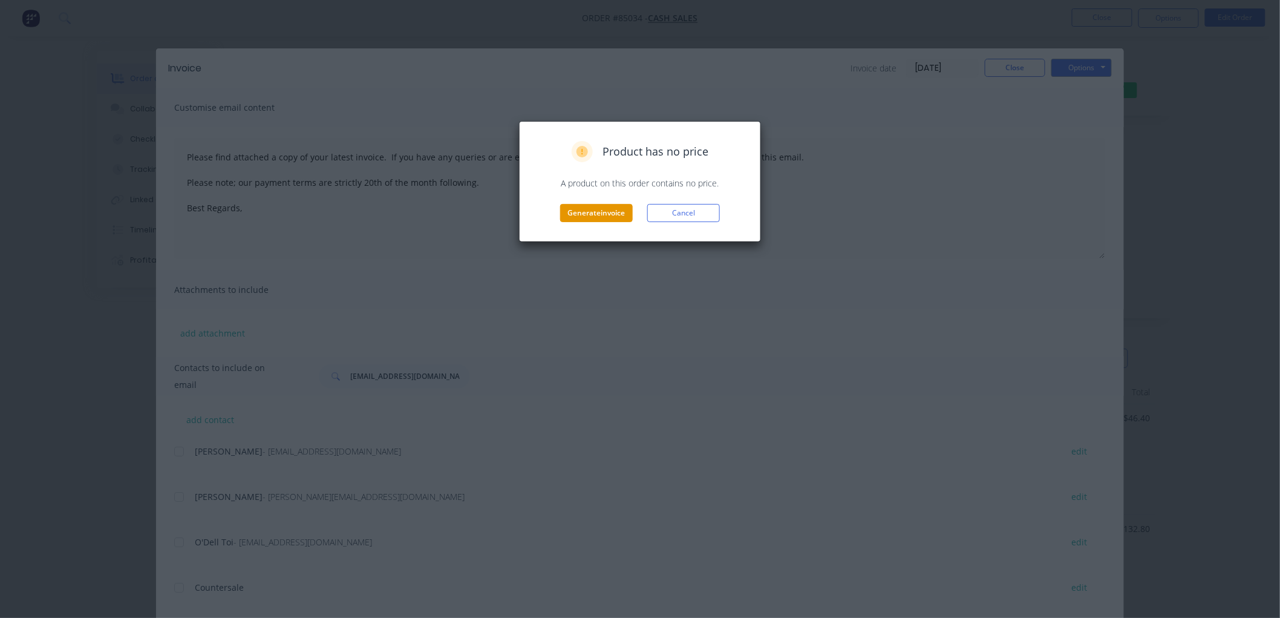
click at [606, 209] on button "Generate invoice" at bounding box center [596, 213] width 73 height 18
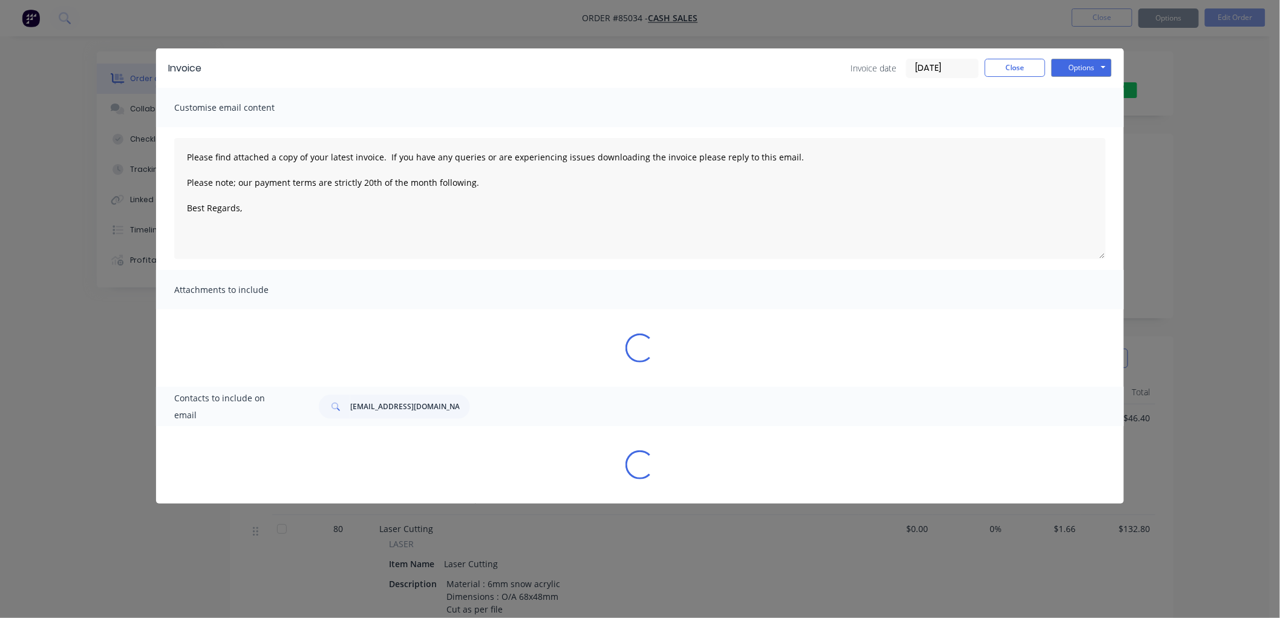
type textarea "Please find attached a copy of your latest invoice. If you have any queries or …"
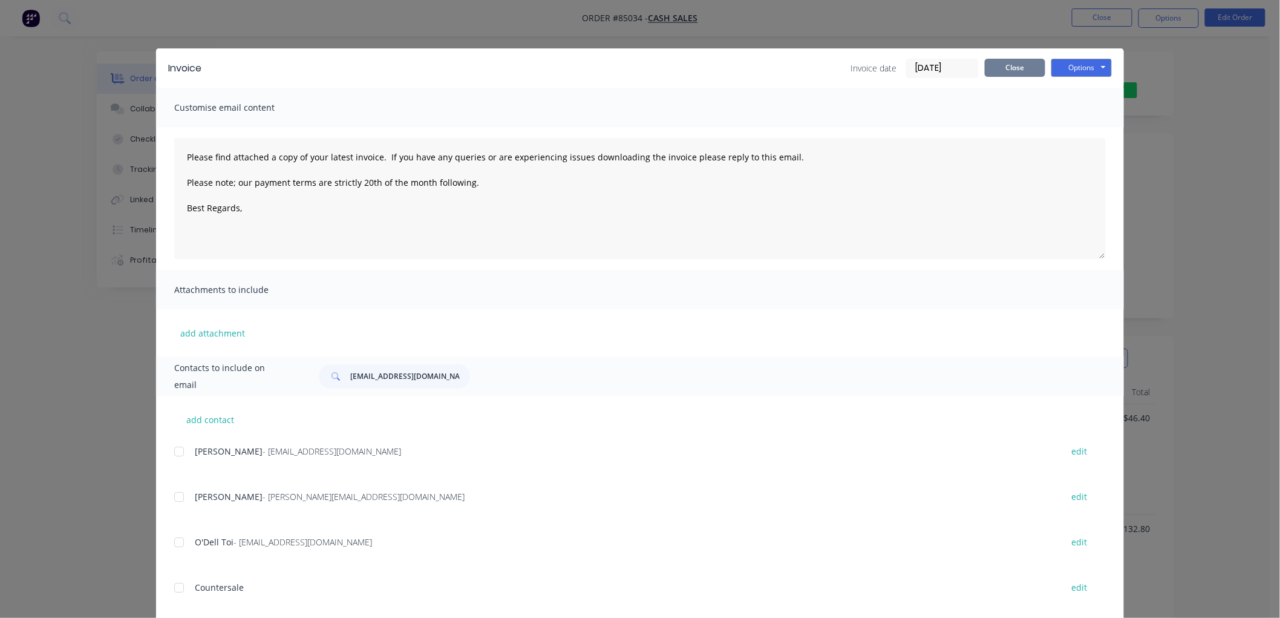
click at [1015, 64] on button "Close" at bounding box center [1015, 68] width 61 height 18
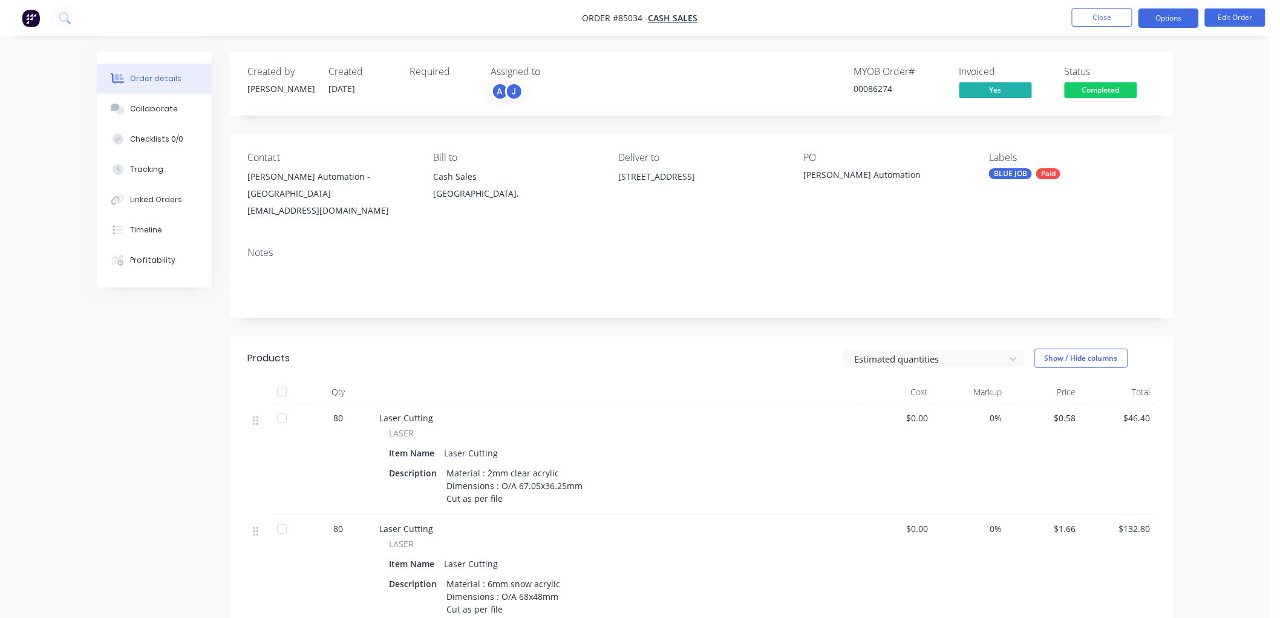
drag, startPoint x: 1151, startPoint y: 17, endPoint x: 1153, endPoint y: 25, distance: 8.6
click at [1151, 18] on button "Options" at bounding box center [1169, 17] width 61 height 19
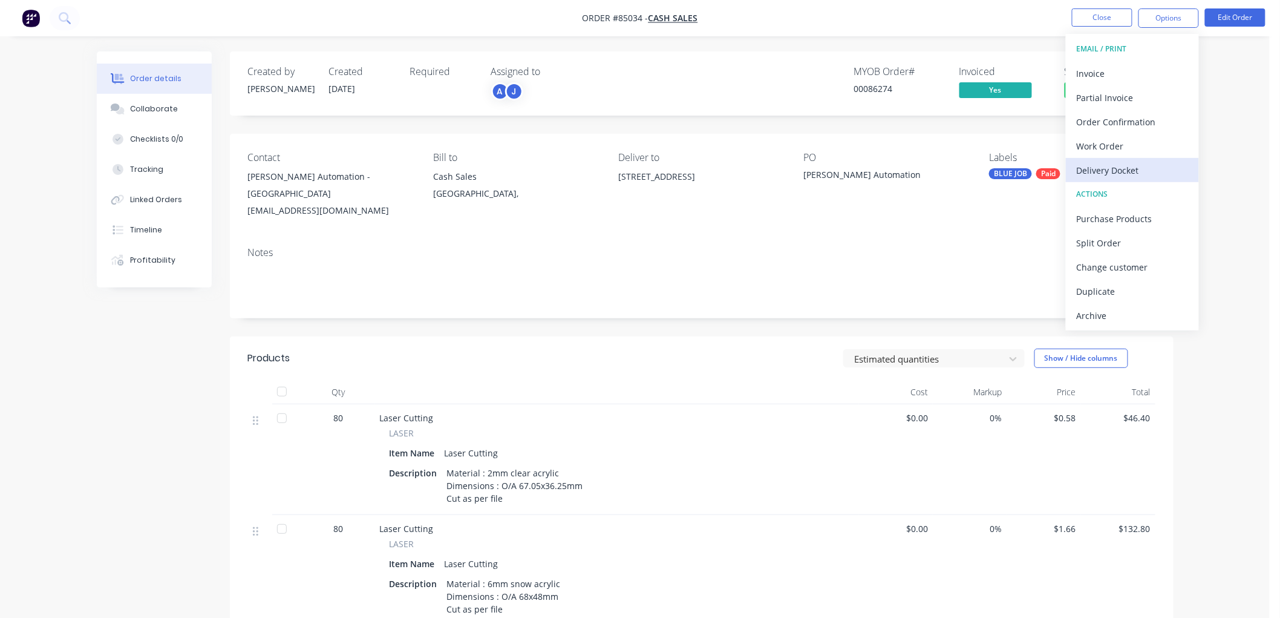
click at [1103, 168] on div "Delivery Docket" at bounding box center [1132, 171] width 111 height 18
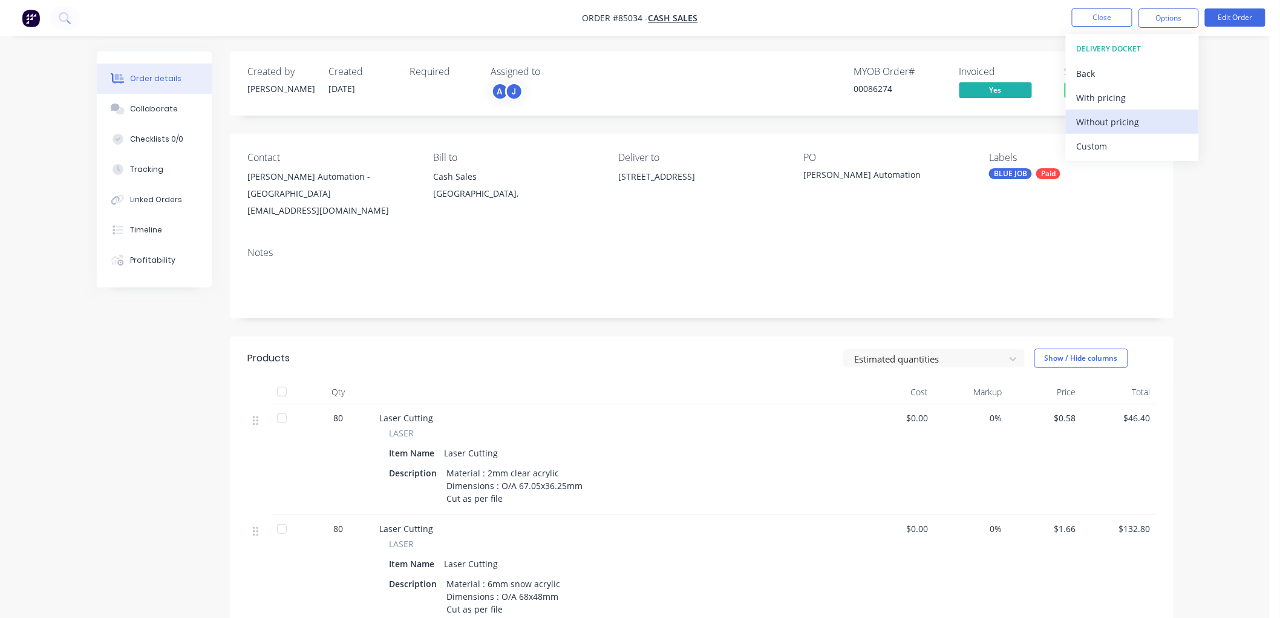
click at [1127, 124] on div "Without pricing" at bounding box center [1132, 122] width 111 height 18
drag, startPoint x: 991, startPoint y: 49, endPoint x: 1078, endPoint y: 81, distance: 92.3
click at [995, 51] on div "Order details Collaborate Checklists 0/0 Tracking Linked Orders Timeline Profit…" at bounding box center [635, 489] width 1270 height 978
click at [1096, 90] on span "Completed" at bounding box center [1101, 89] width 73 height 15
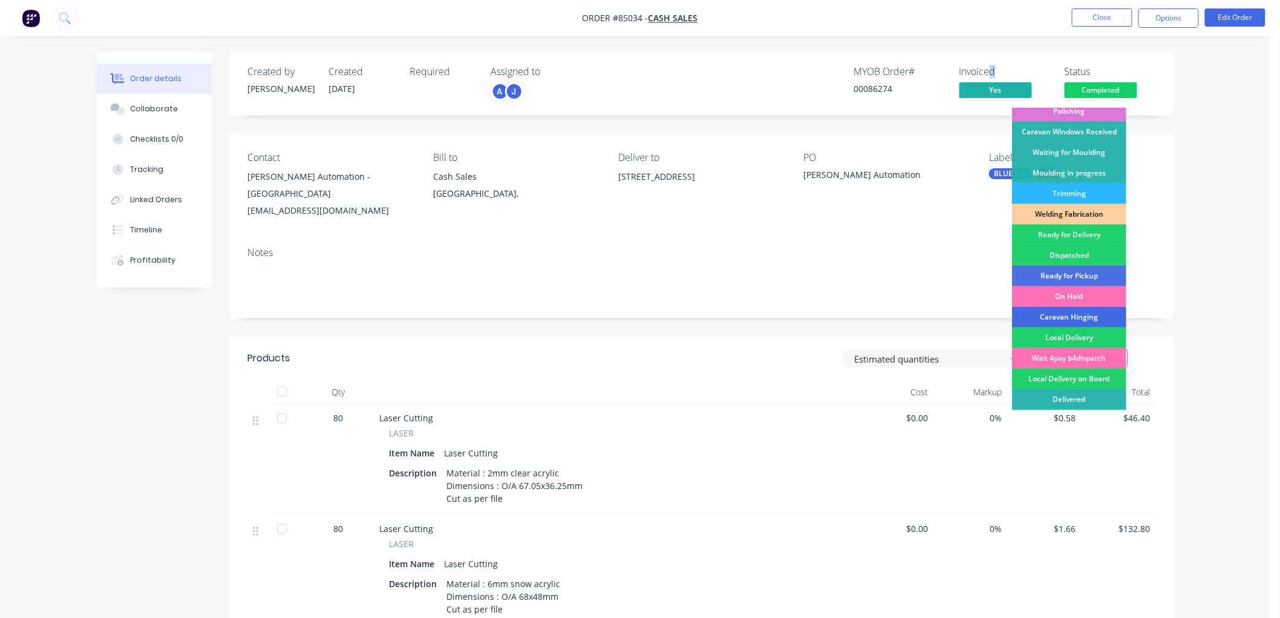
scroll to position [201, 0]
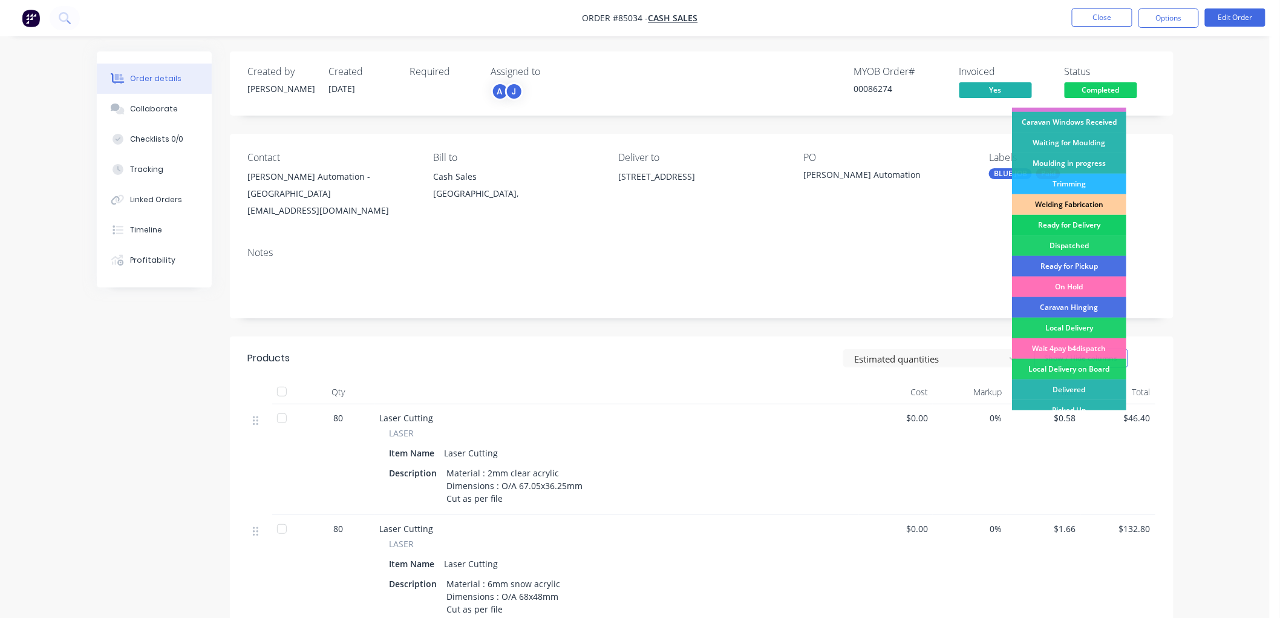
click at [1073, 222] on div "Ready for Delivery" at bounding box center [1069, 225] width 114 height 21
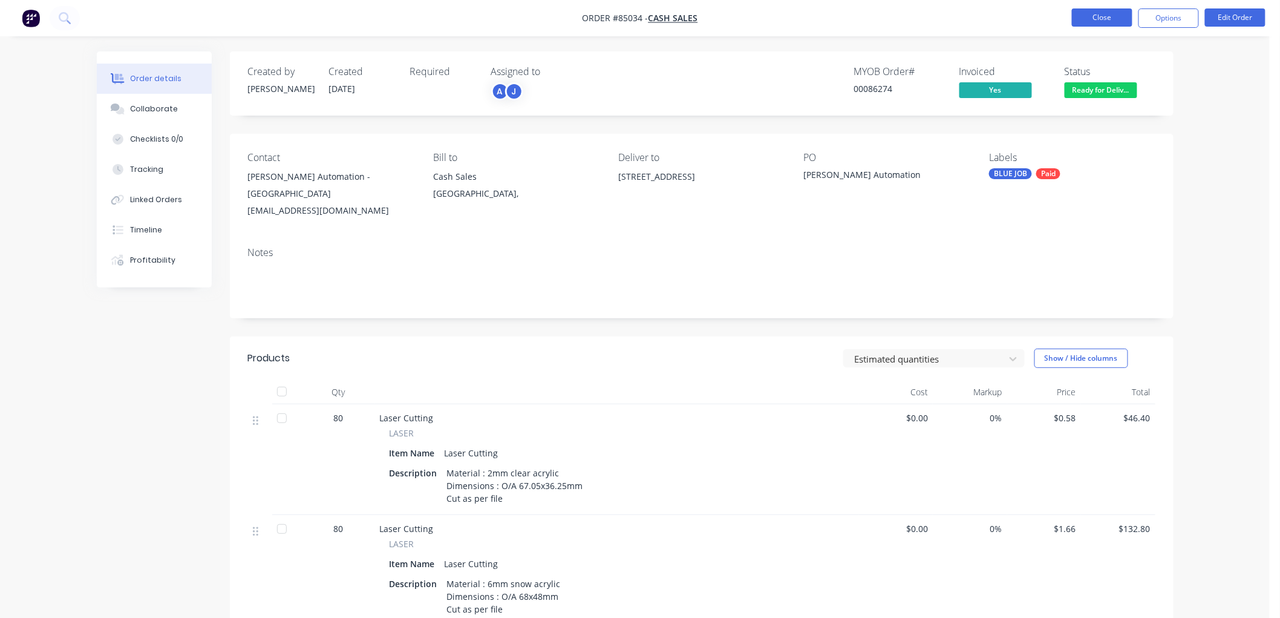
click at [1098, 17] on button "Close" at bounding box center [1102, 17] width 61 height 18
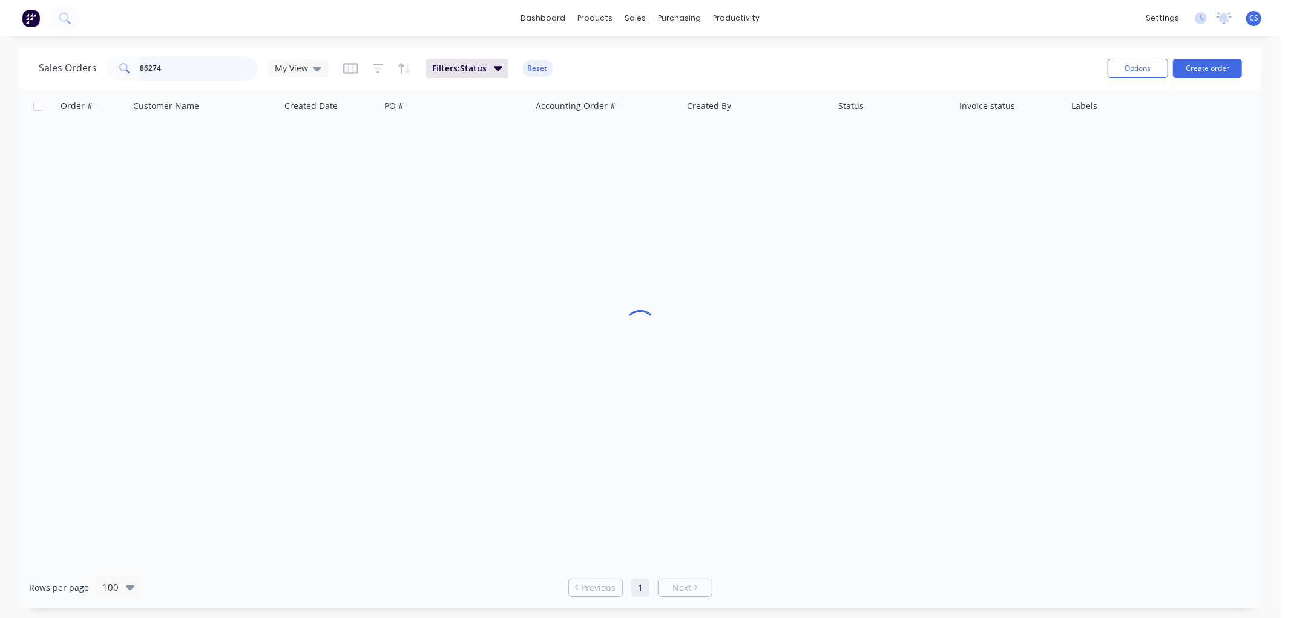
click at [214, 62] on input "86274" at bounding box center [199, 68] width 118 height 24
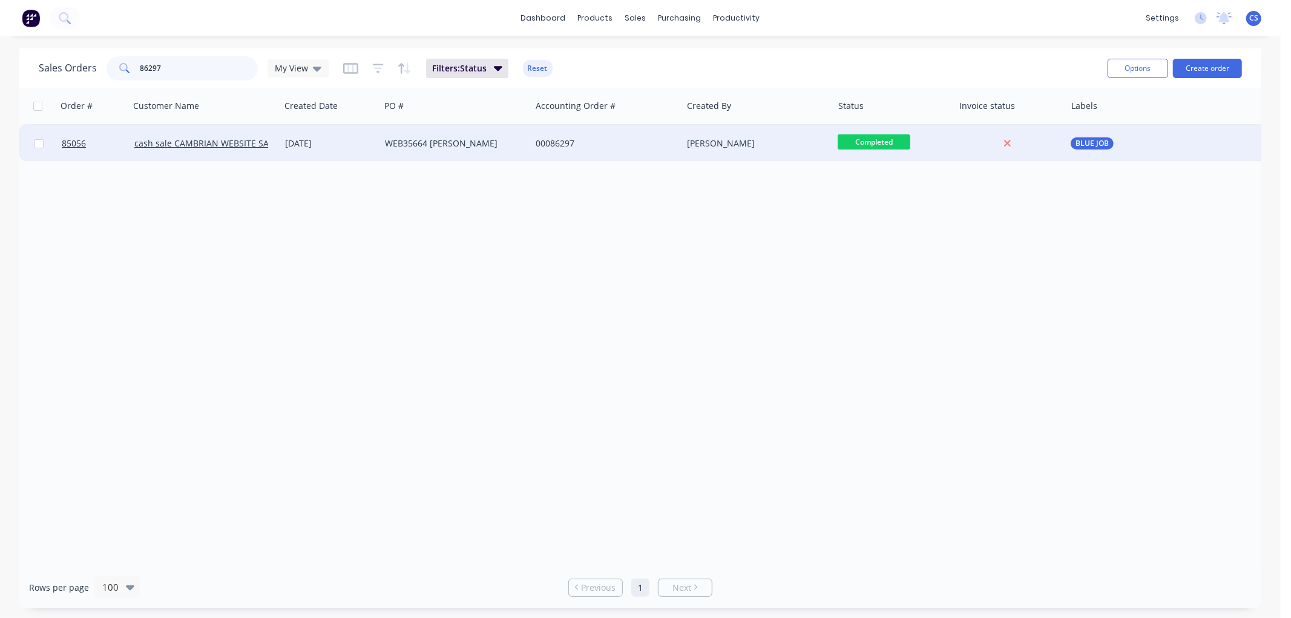
type input "86297"
click at [403, 140] on div "WEB35664 [PERSON_NAME]" at bounding box center [452, 143] width 134 height 12
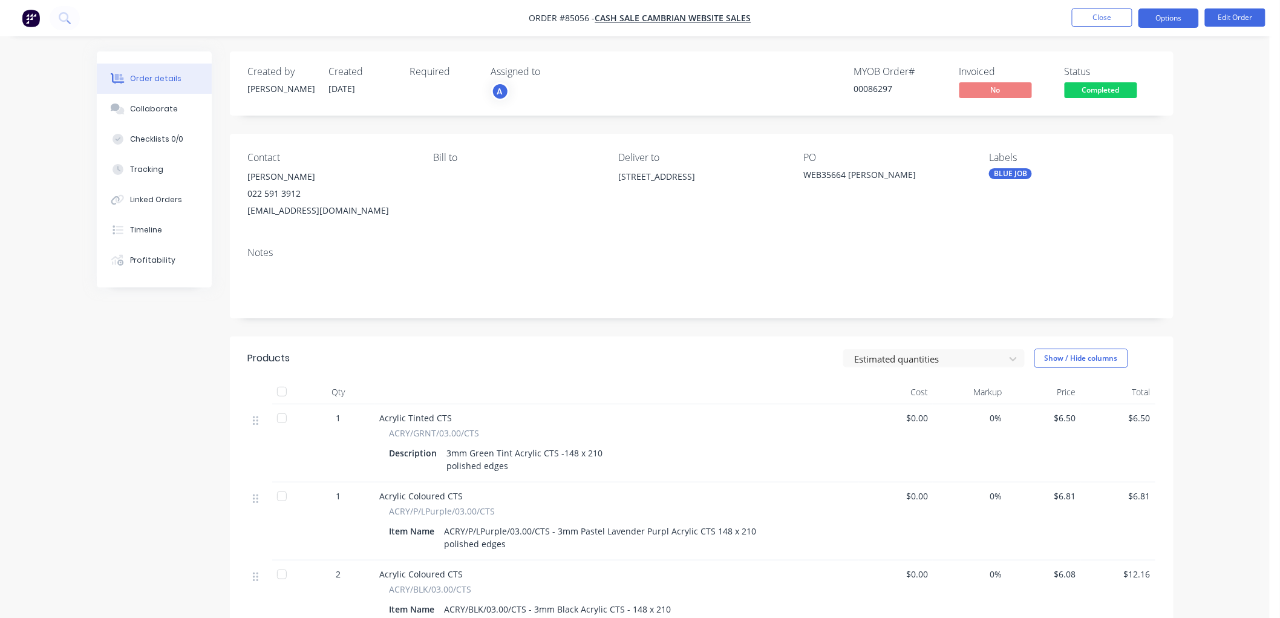
click at [1177, 20] on button "Options" at bounding box center [1169, 17] width 61 height 19
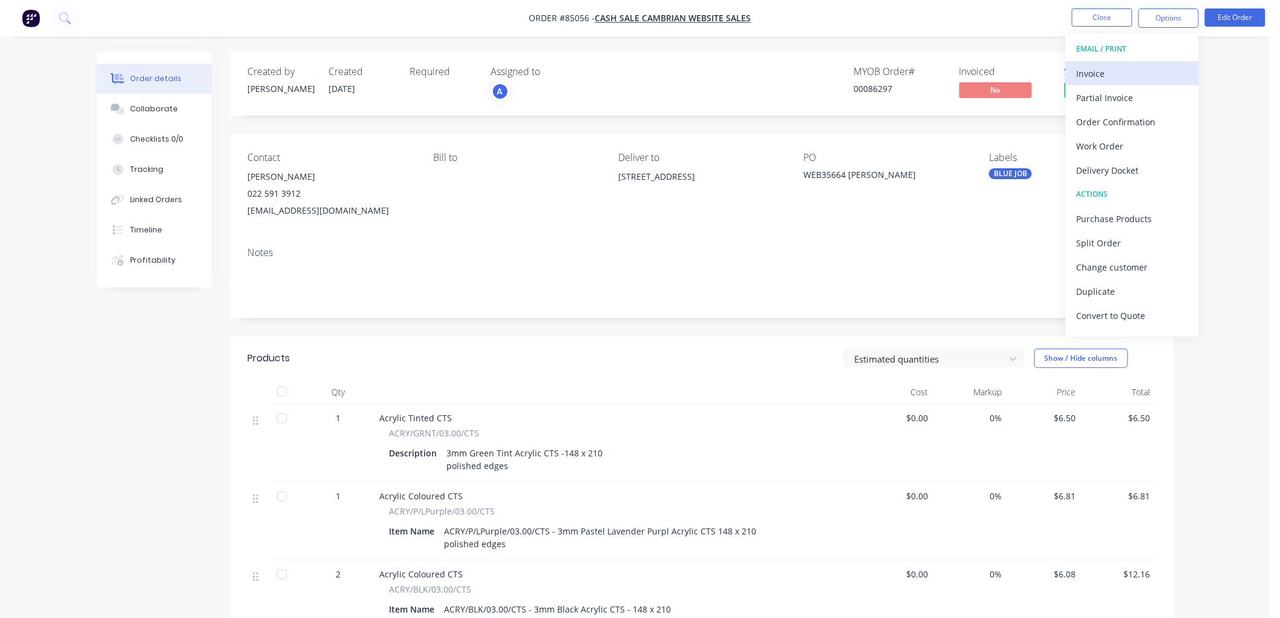
click at [1140, 75] on div "Invoice" at bounding box center [1132, 74] width 111 height 18
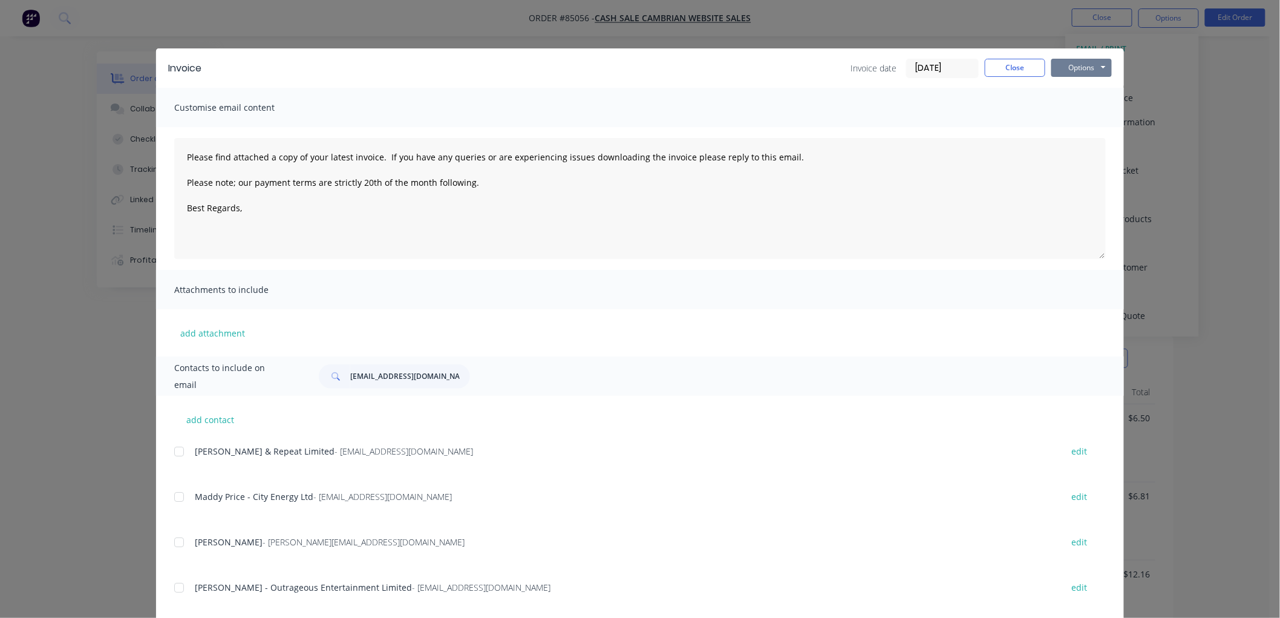
drag, startPoint x: 1095, startPoint y: 67, endPoint x: 1096, endPoint y: 77, distance: 10.3
click at [1095, 67] on button "Options" at bounding box center [1082, 68] width 61 height 18
click at [1090, 108] on button "Print" at bounding box center [1090, 109] width 77 height 20
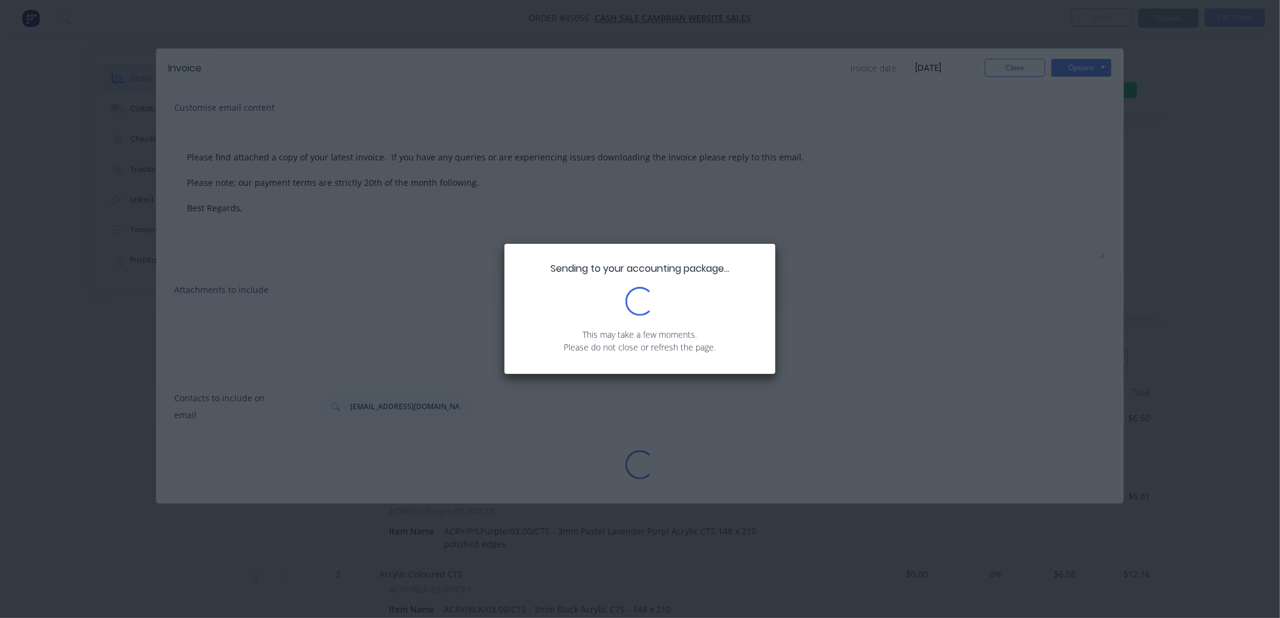
type textarea "Please find attached a copy of your latest invoice. If you have any queries or …"
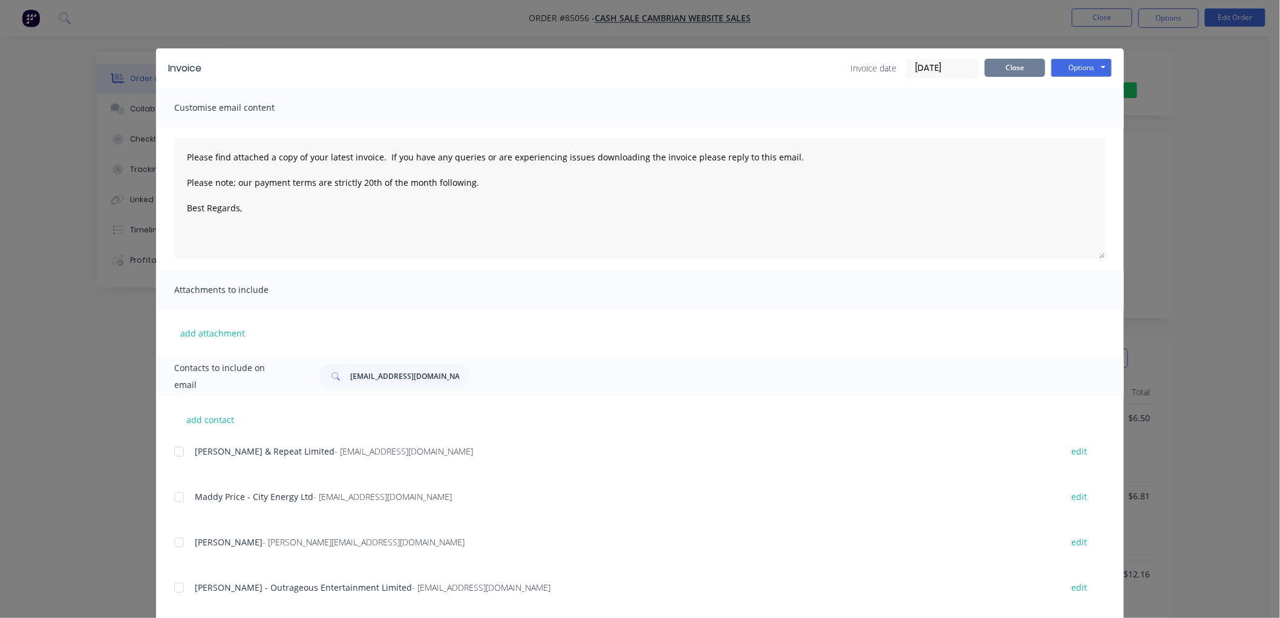
click at [999, 68] on button "Close" at bounding box center [1015, 68] width 61 height 18
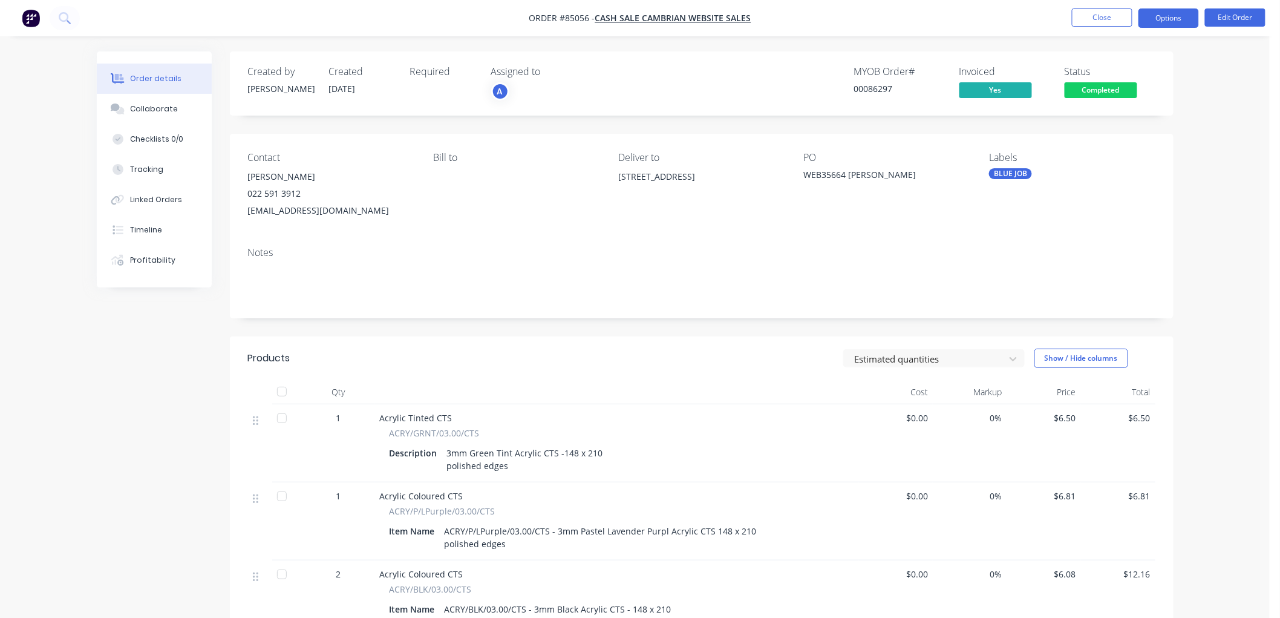
click at [1172, 21] on button "Options" at bounding box center [1169, 17] width 61 height 19
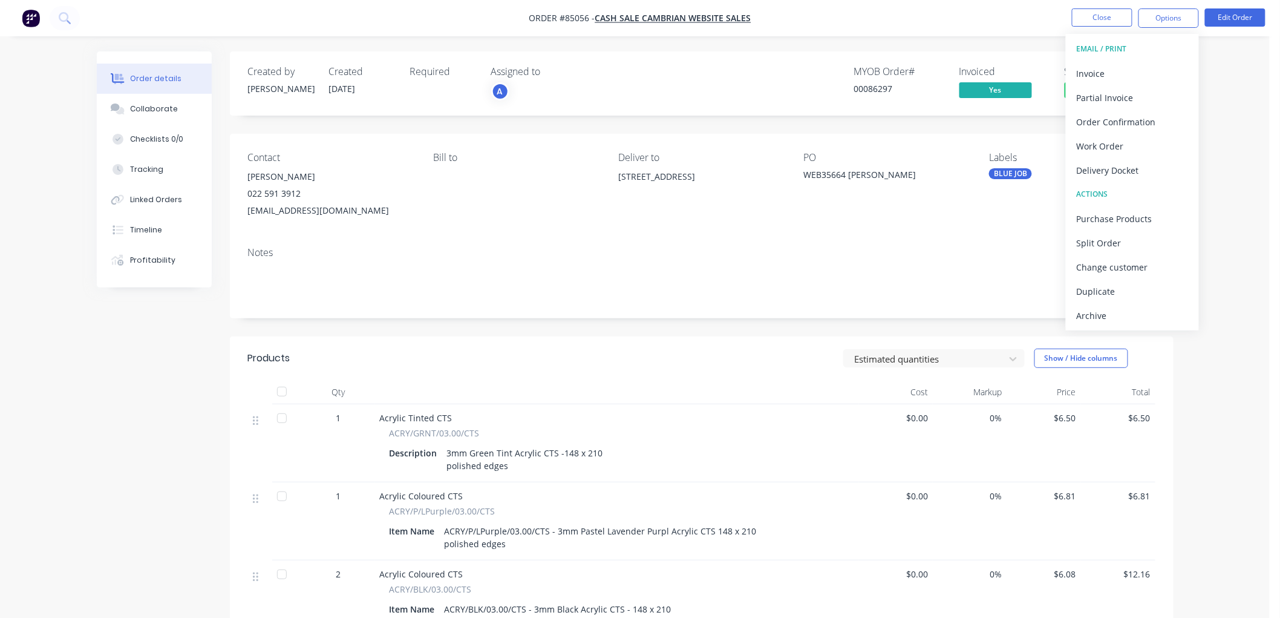
click at [1112, 170] on div "Delivery Docket" at bounding box center [1132, 171] width 111 height 18
click at [1131, 122] on div "Without pricing" at bounding box center [1132, 122] width 111 height 18
click at [1007, 58] on div "Created by [PERSON_NAME] Created [DATE] Required Assigned to A MYOB Order # 000…" at bounding box center [702, 83] width 944 height 64
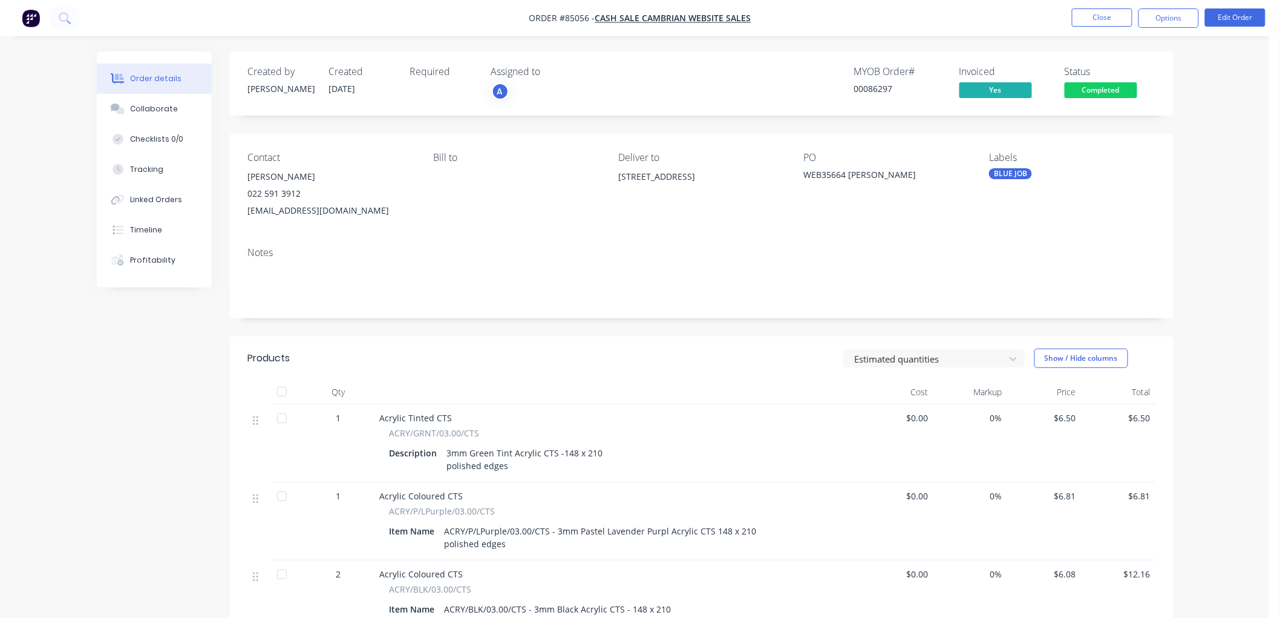
click at [1091, 85] on span "Completed" at bounding box center [1101, 89] width 73 height 15
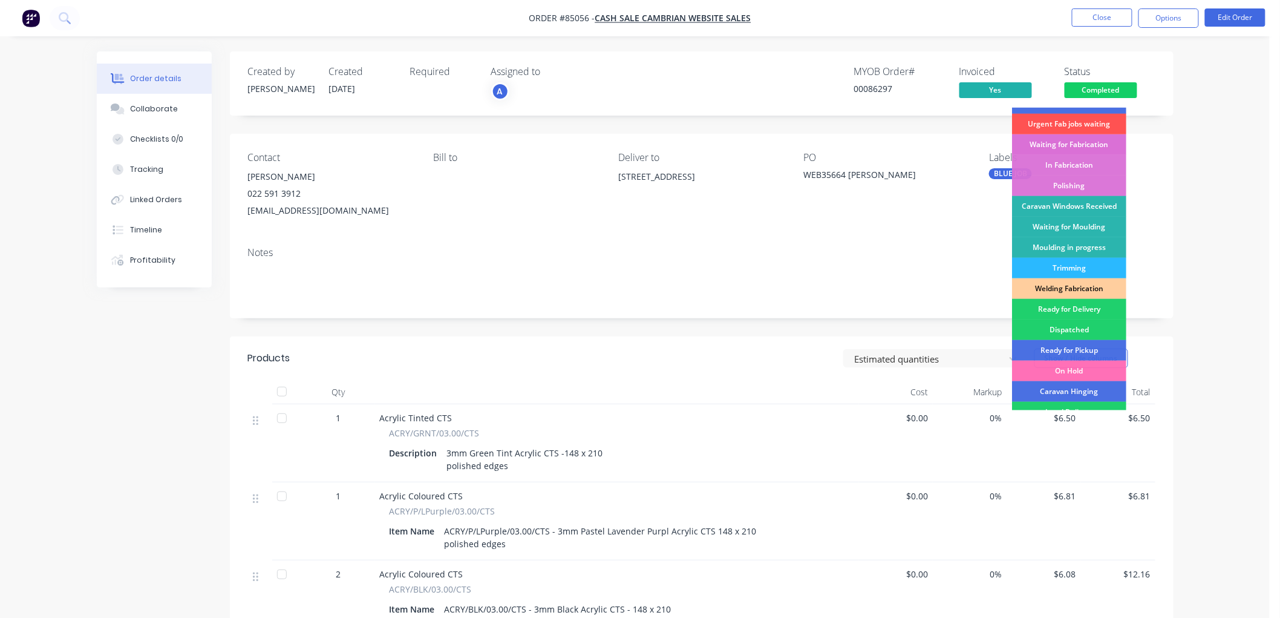
scroll to position [201, 0]
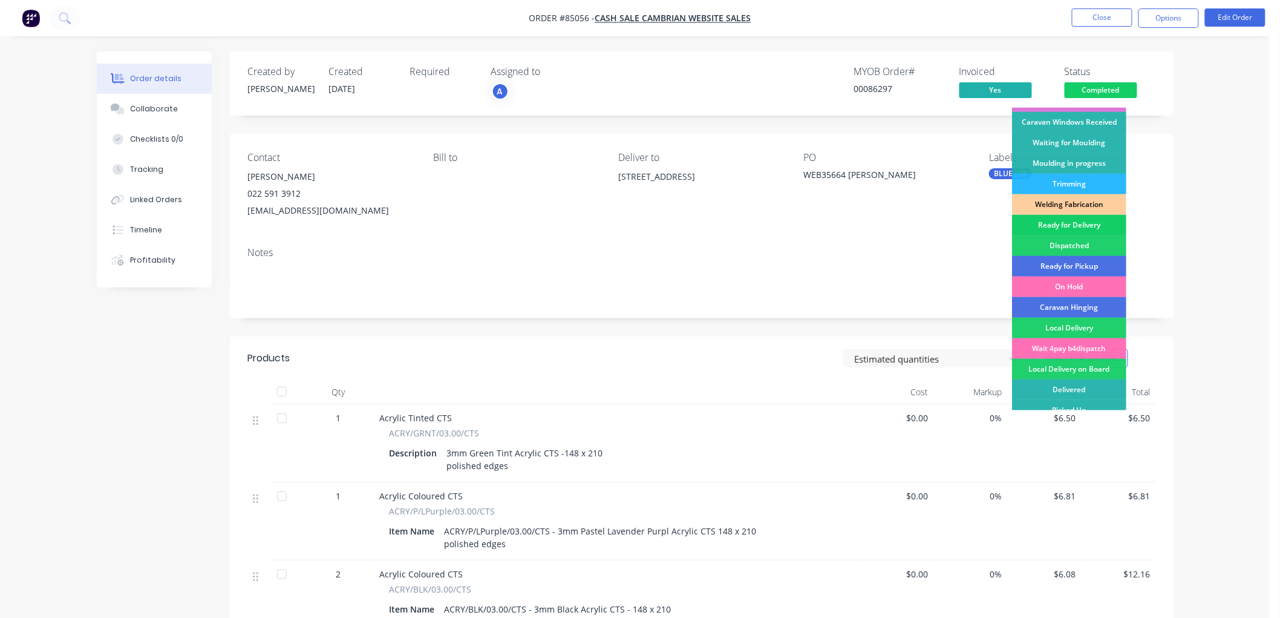
click at [1079, 226] on div "Ready for Delivery" at bounding box center [1069, 225] width 114 height 21
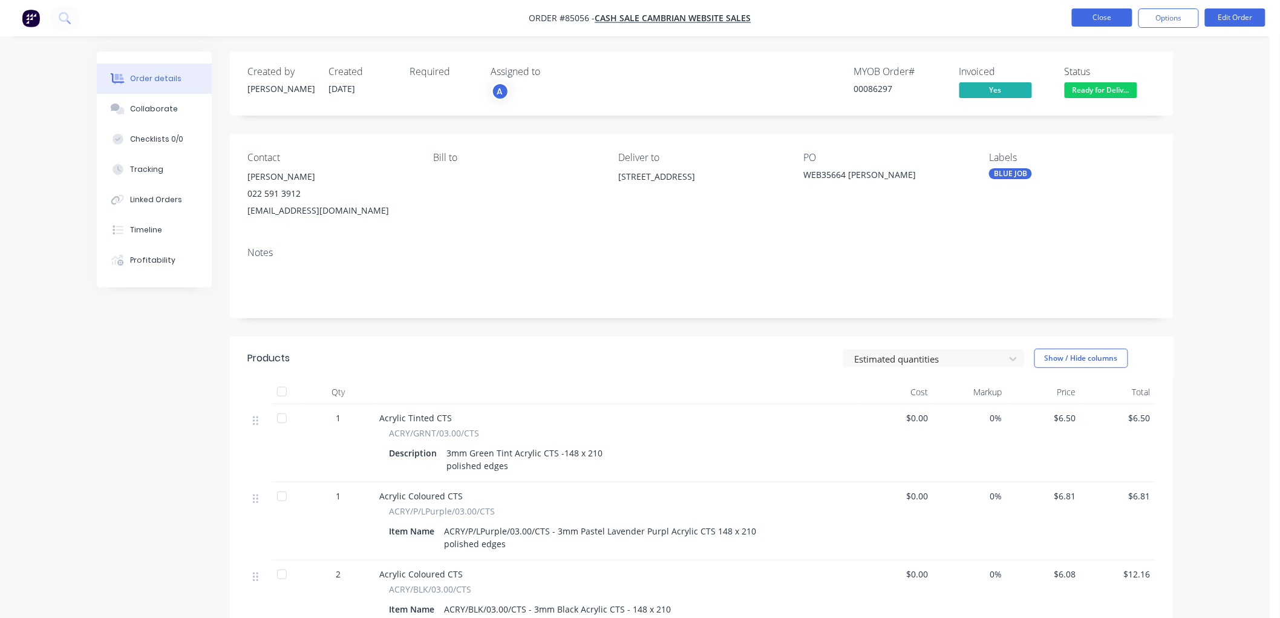
click at [1090, 13] on button "Close" at bounding box center [1102, 17] width 61 height 18
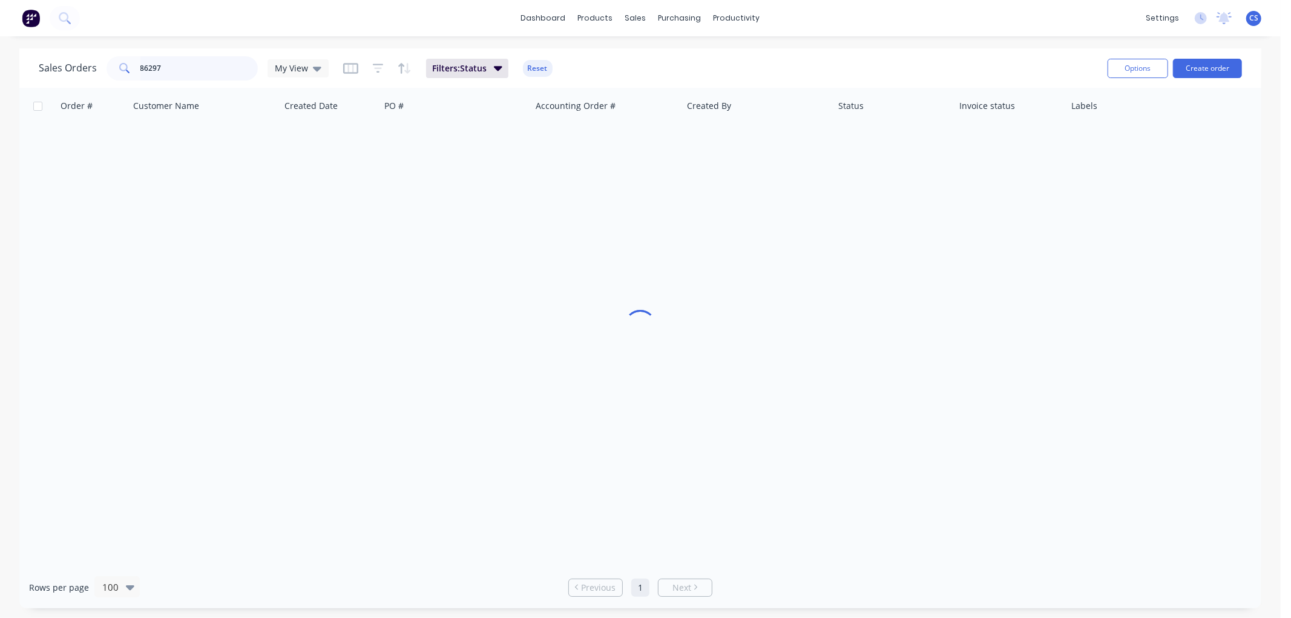
click at [211, 70] on input "86297" at bounding box center [199, 68] width 118 height 24
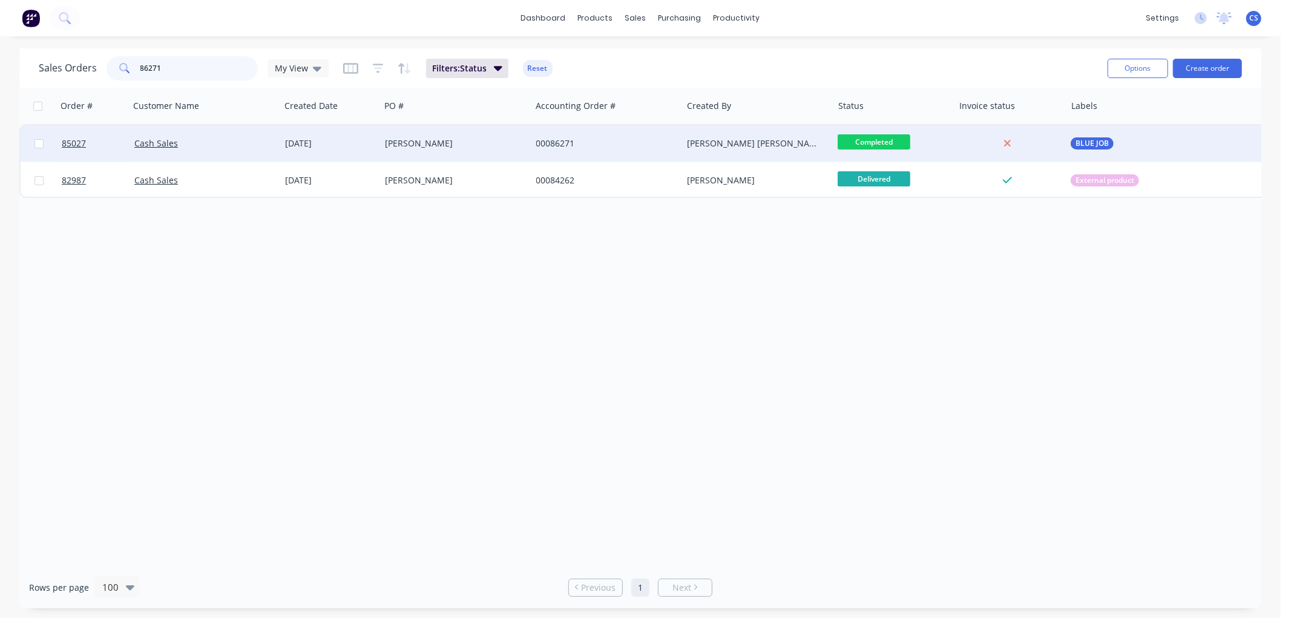
type input "86271"
click at [389, 146] on div "[PERSON_NAME]" at bounding box center [452, 143] width 134 height 12
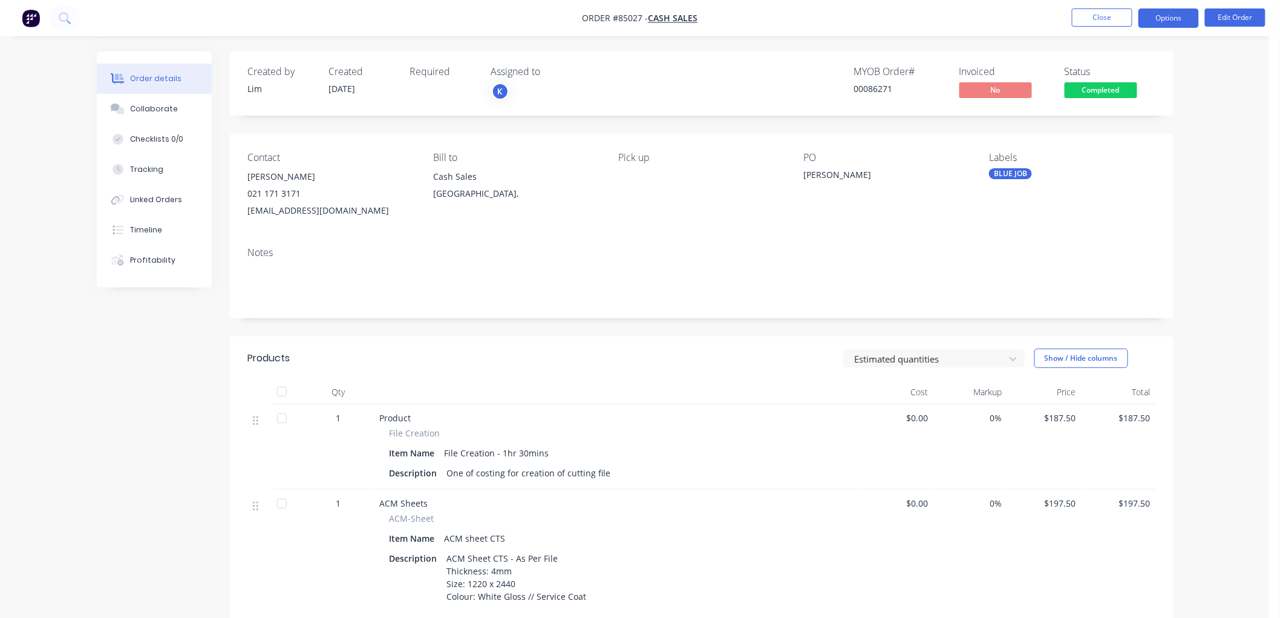
click at [1174, 18] on button "Options" at bounding box center [1169, 17] width 61 height 19
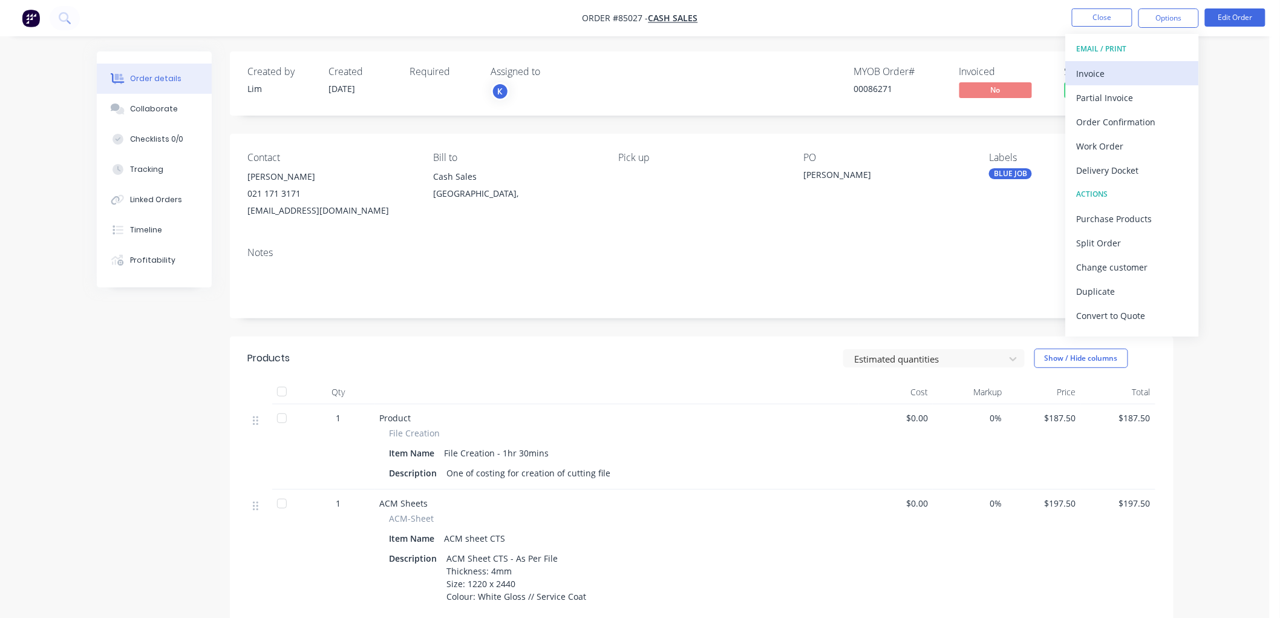
click at [1107, 80] on div "Invoice" at bounding box center [1132, 74] width 111 height 18
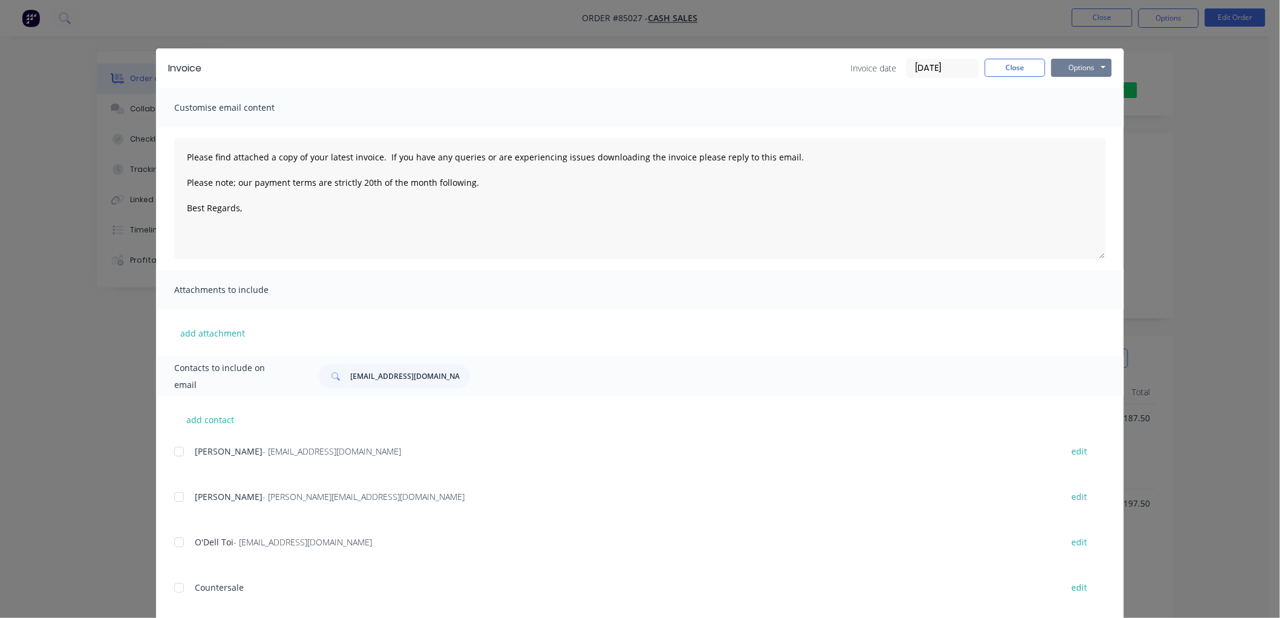
click at [1081, 73] on button "Options" at bounding box center [1082, 68] width 61 height 18
click at [1079, 111] on button "Print" at bounding box center [1090, 109] width 77 height 20
type textarea "Please find attached a copy of your latest invoice. If you have any queries or …"
click at [374, 376] on input "[EMAIL_ADDRESS][DOMAIN_NAME]" at bounding box center [410, 376] width 120 height 24
click at [374, 375] on input "[EMAIL_ADDRESS][DOMAIN_NAME]" at bounding box center [410, 376] width 120 height 24
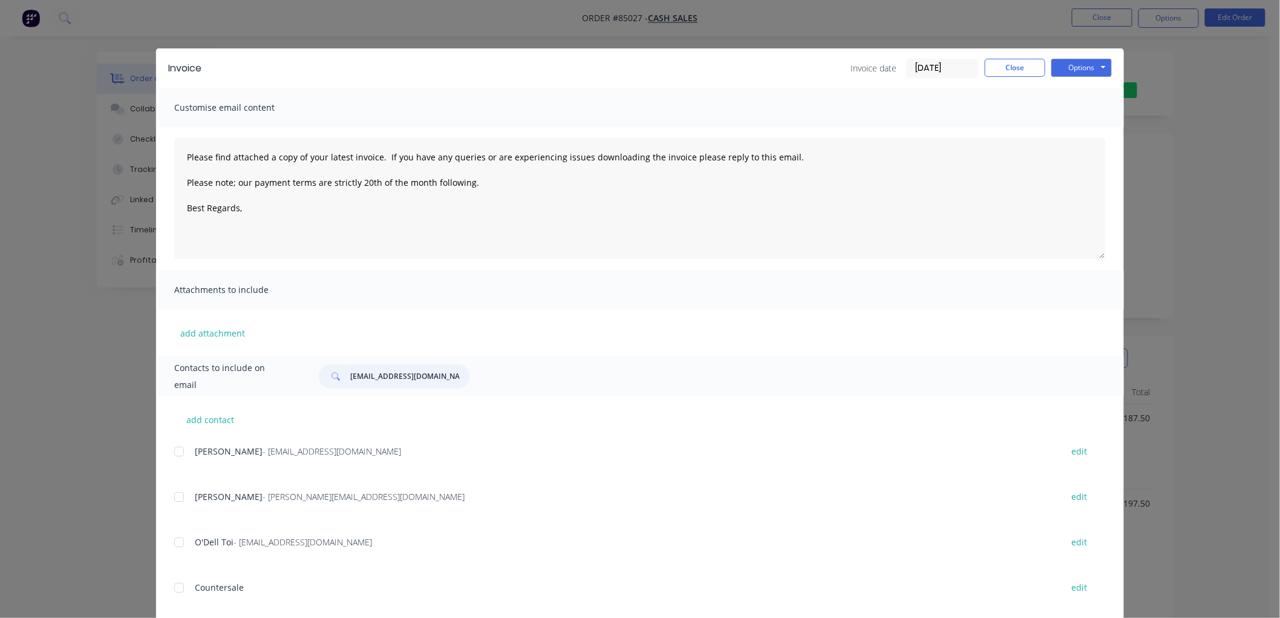
click at [374, 375] on input "[EMAIL_ADDRESS][DOMAIN_NAME]" at bounding box center [410, 376] width 120 height 24
type input "j"
type input "kleo"
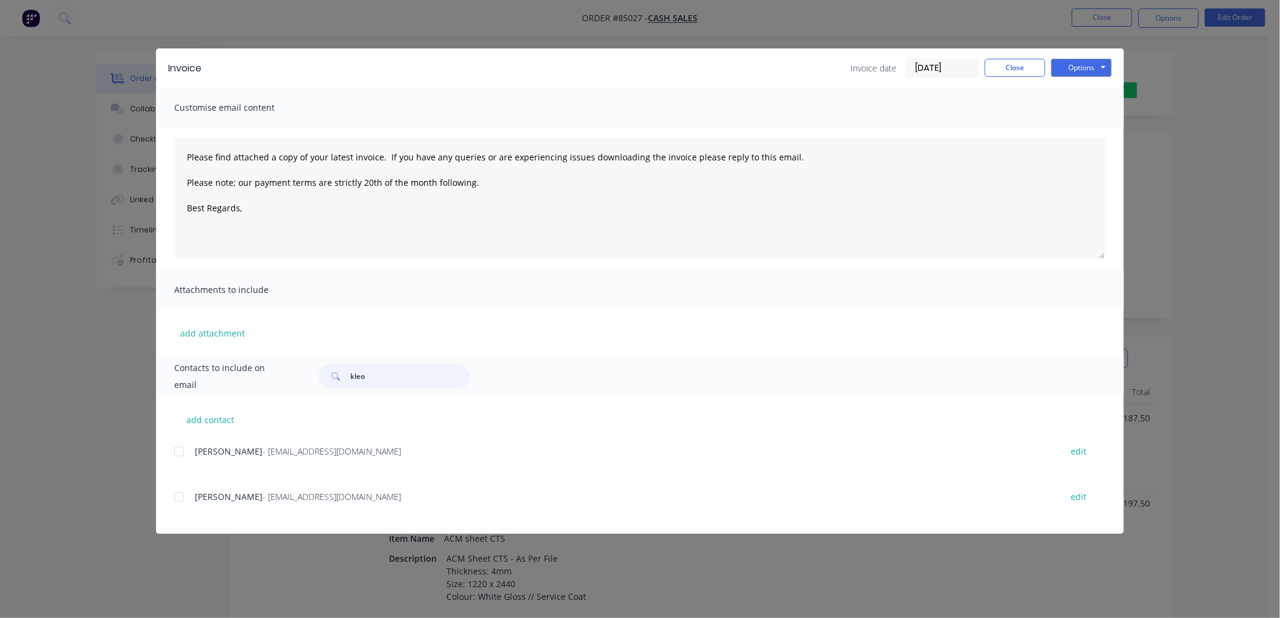
click at [183, 499] on div at bounding box center [179, 497] width 24 height 24
type textarea "Please find attached a copy of your latest invoice. If you have any queries or …"
type input "kleo"
drag, startPoint x: 803, startPoint y: 151, endPoint x: 404, endPoint y: 158, distance: 399.4
click at [404, 158] on textarea "Please find attached a copy of your latest invoice. If you have any queries or …" at bounding box center [640, 198] width 932 height 121
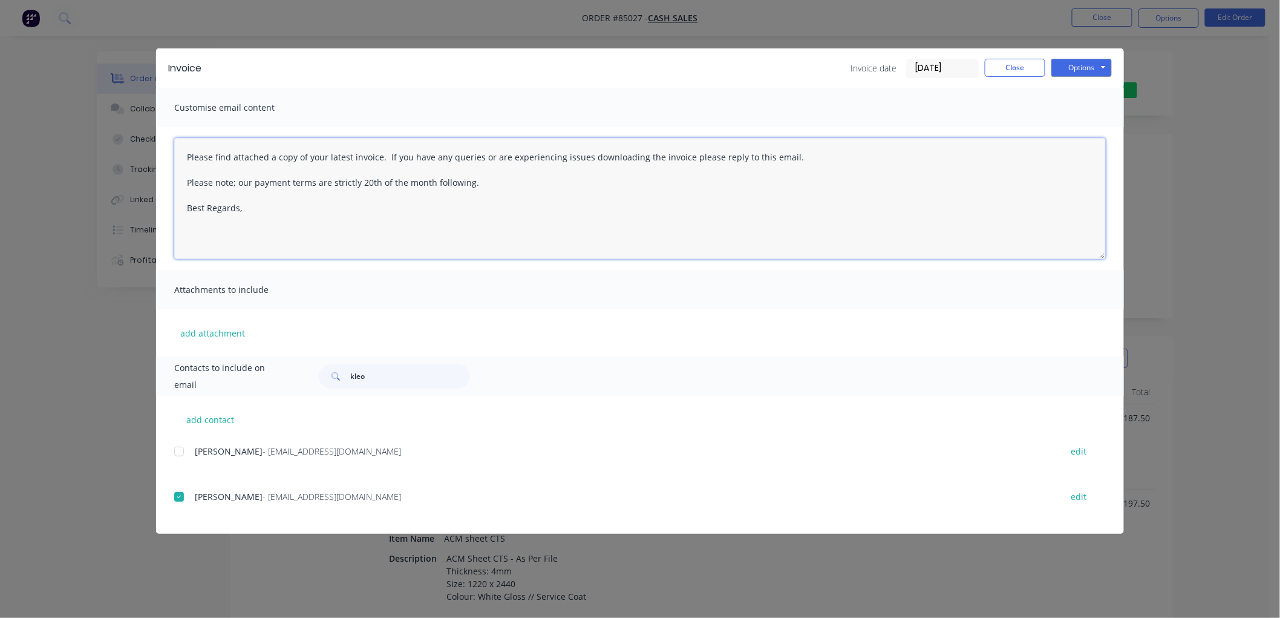
drag, startPoint x: 488, startPoint y: 183, endPoint x: 183, endPoint y: 185, distance: 304.3
click at [183, 185] on textarea "Please find attached a copy of your latest invoice. If you have any queries or …" at bounding box center [640, 198] width 932 height 121
click at [392, 239] on textarea "Your order is ready for collection. Please find attached a copy of your latest …" at bounding box center [640, 198] width 932 height 121
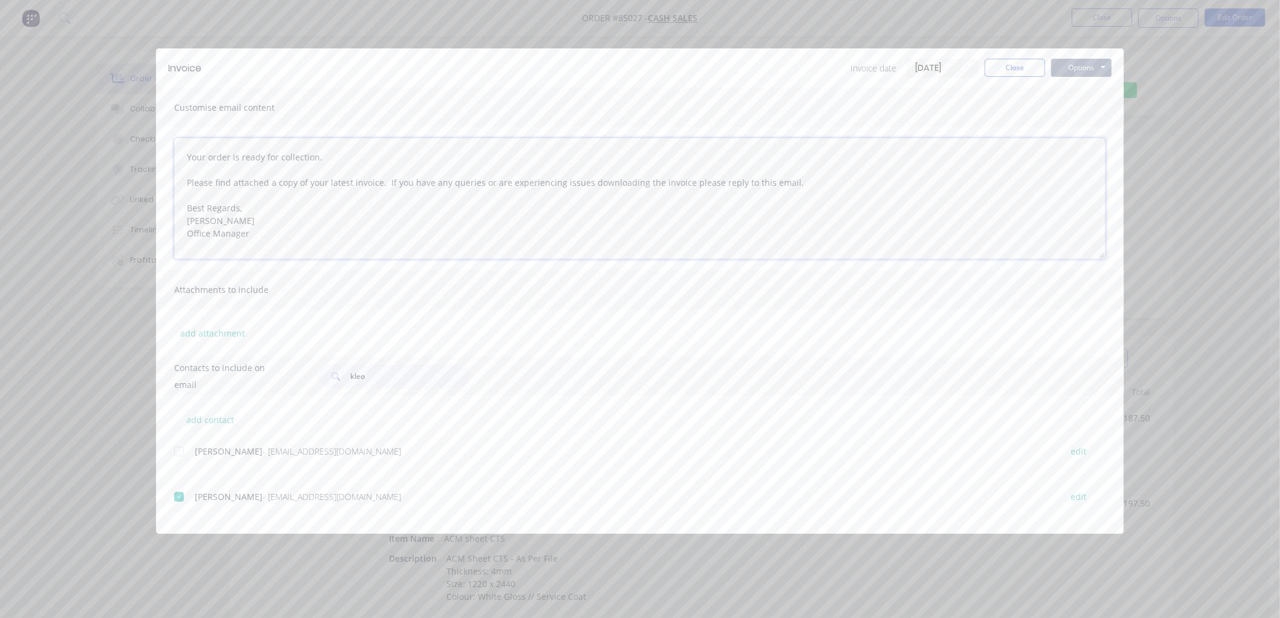
type textarea "Your order is ready for collection. Please find attached a copy of your latest …"
click at [1080, 68] on button "Options" at bounding box center [1082, 68] width 61 height 18
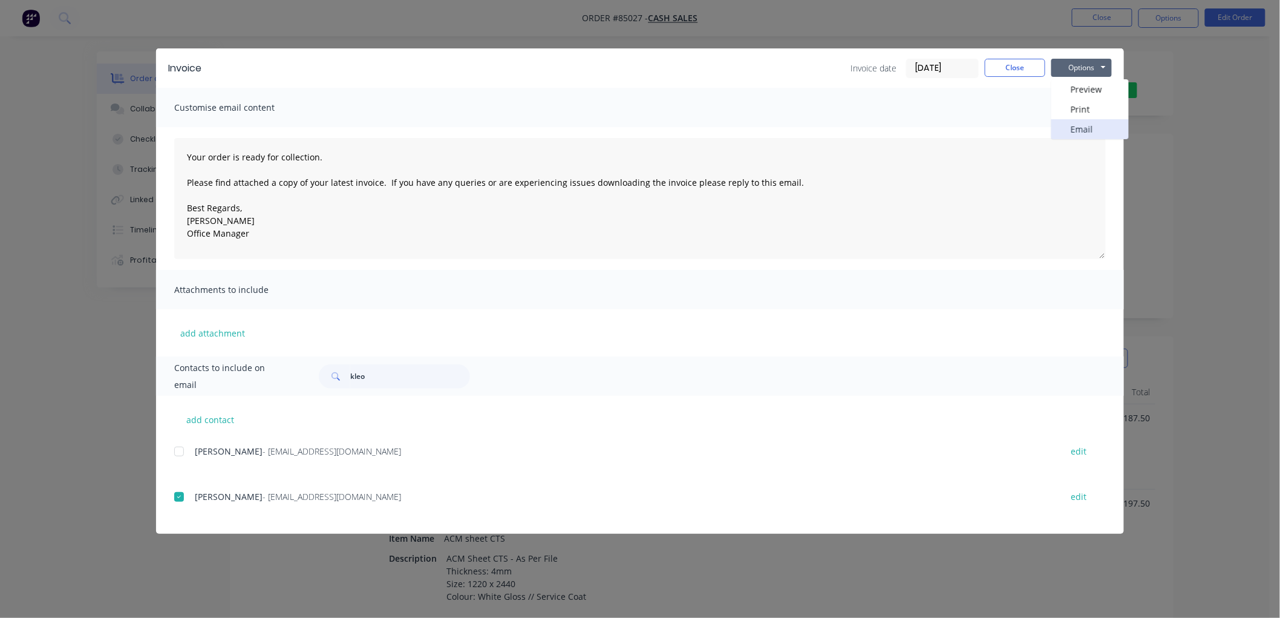
click at [1085, 124] on button "Email" at bounding box center [1090, 129] width 77 height 20
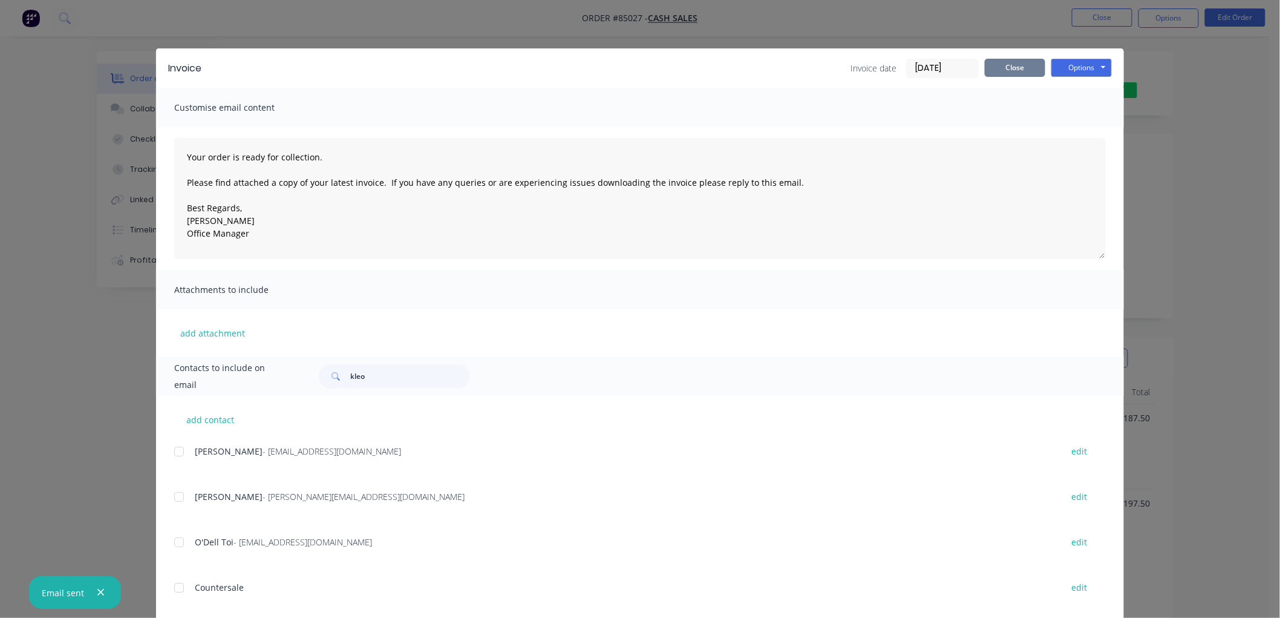
click at [1007, 62] on button "Close" at bounding box center [1015, 68] width 61 height 18
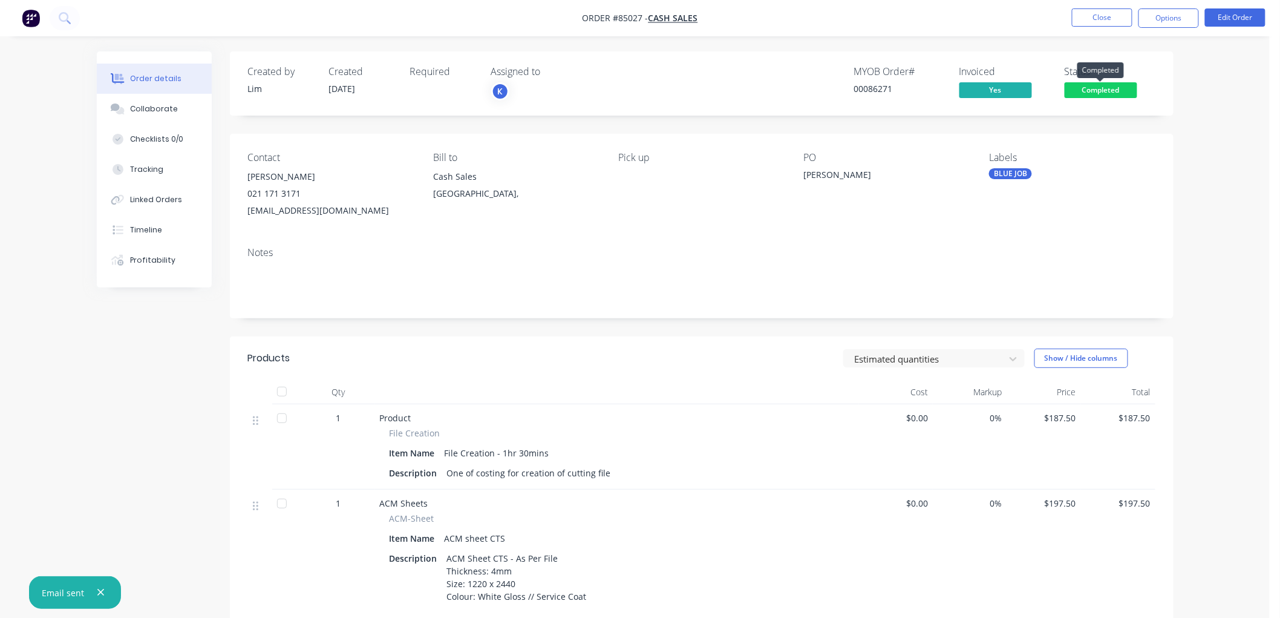
click at [1107, 88] on span "Completed" at bounding box center [1101, 89] width 73 height 15
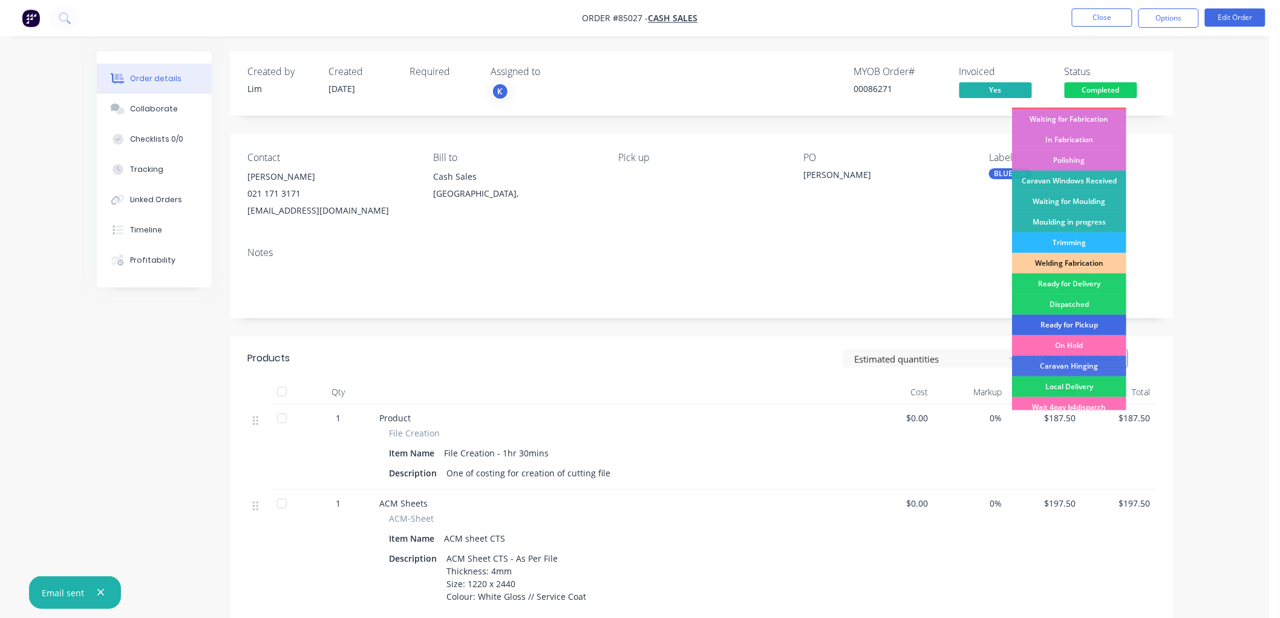
scroll to position [212, 0]
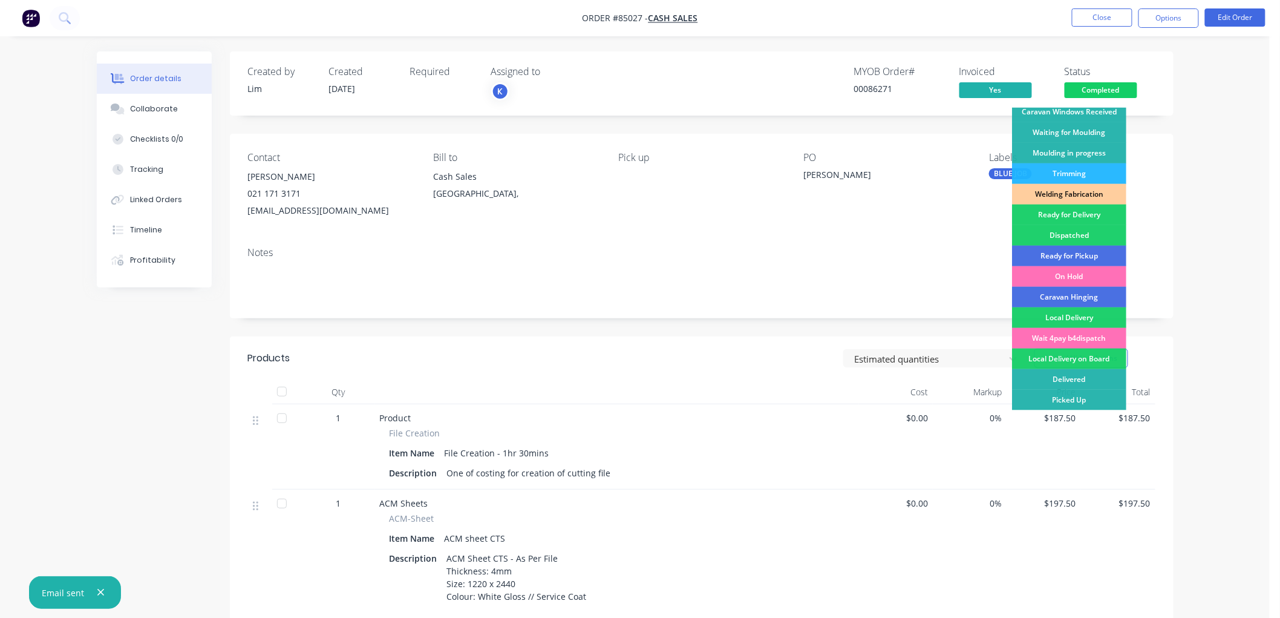
drag, startPoint x: 1079, startPoint y: 256, endPoint x: 1131, endPoint y: 206, distance: 72.7
click at [1079, 255] on div "Ready for Pickup" at bounding box center [1069, 256] width 114 height 21
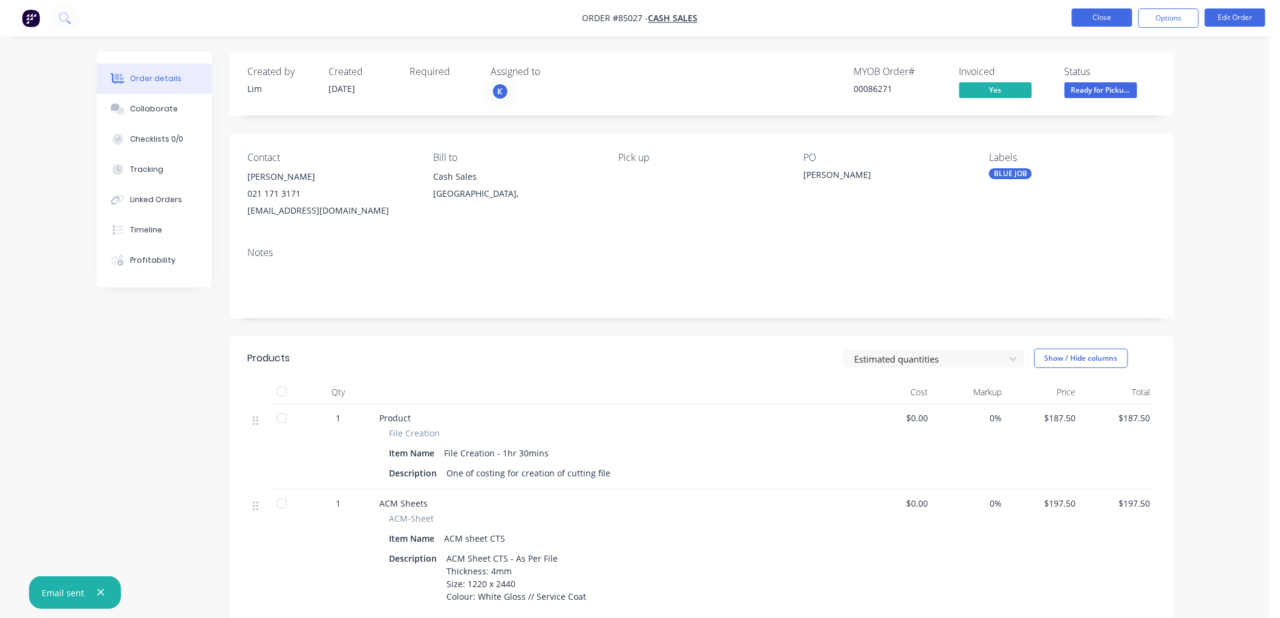
click at [1105, 19] on button "Close" at bounding box center [1102, 17] width 61 height 18
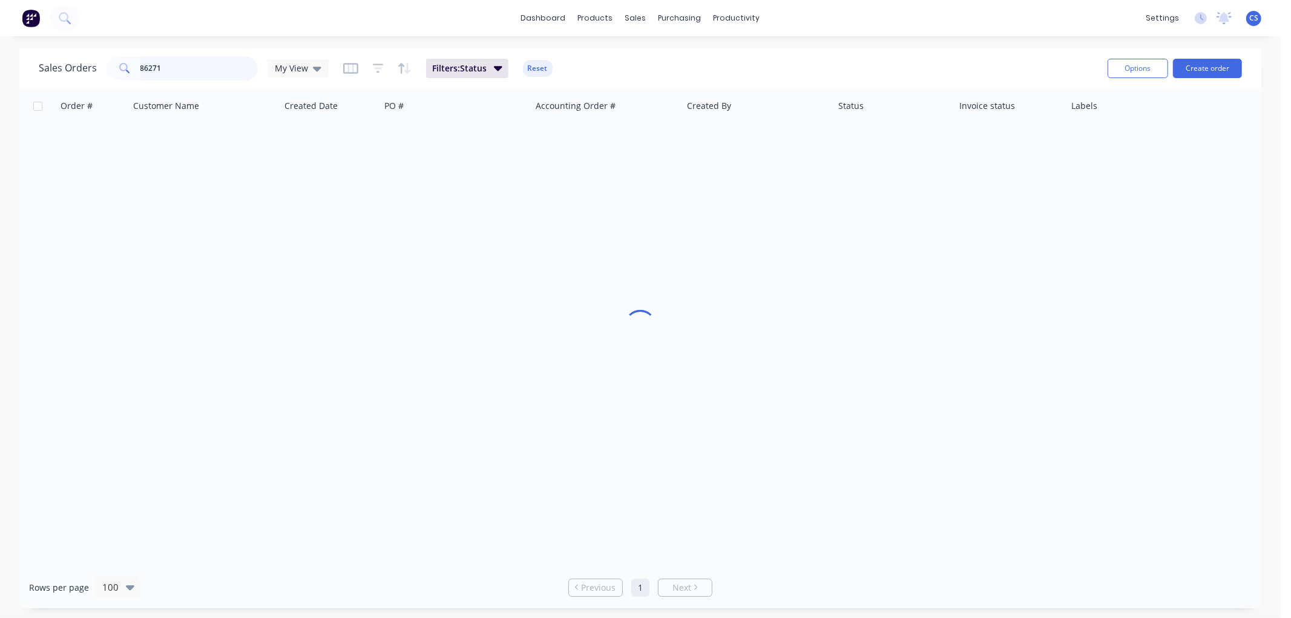
click at [208, 64] on input "86271" at bounding box center [199, 68] width 118 height 24
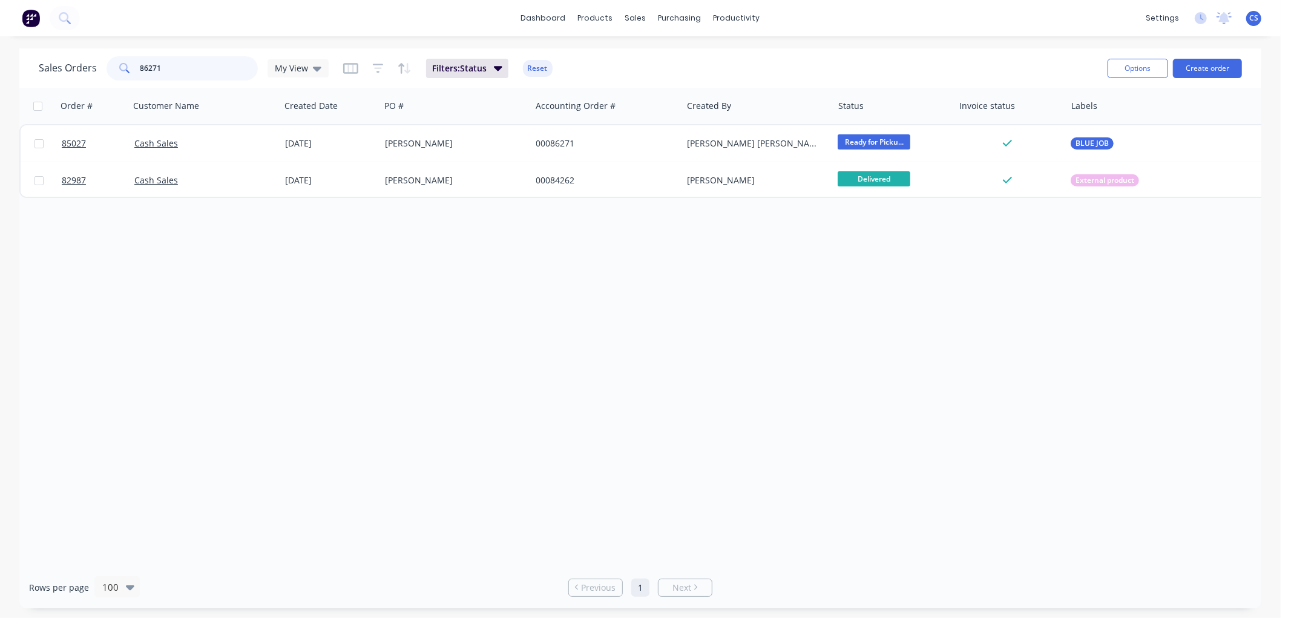
click at [208, 64] on input "86271" at bounding box center [199, 68] width 118 height 24
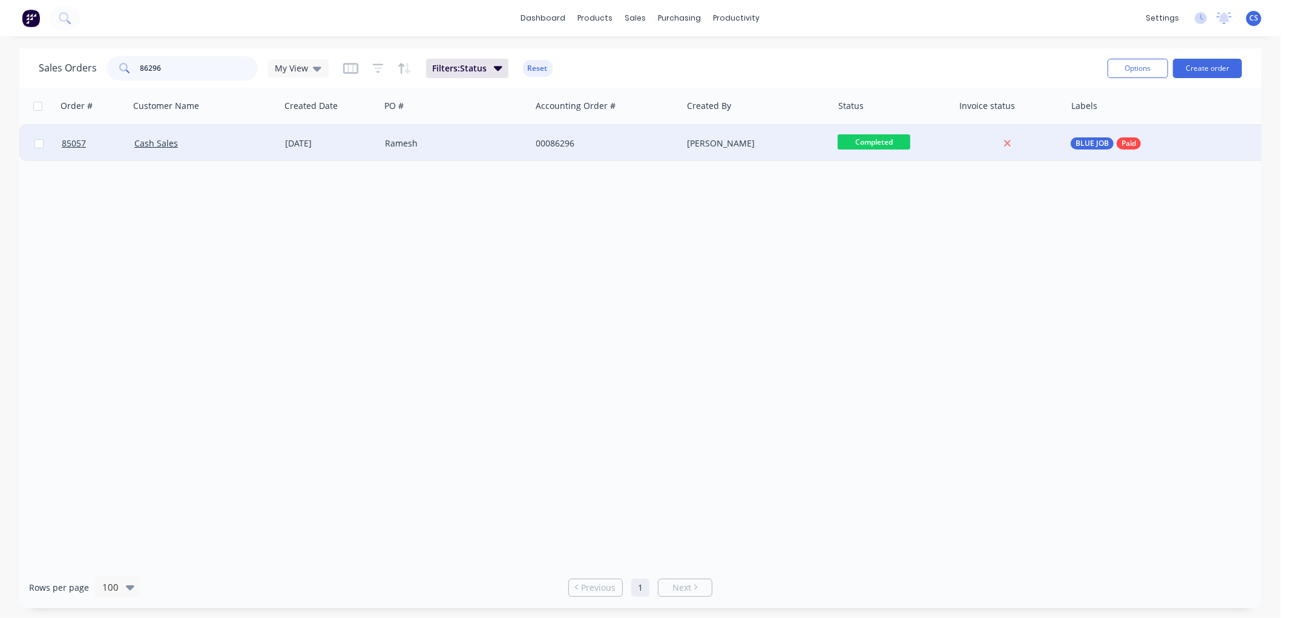
type input "86296"
click at [561, 147] on div "00086296" at bounding box center [603, 143] width 134 height 12
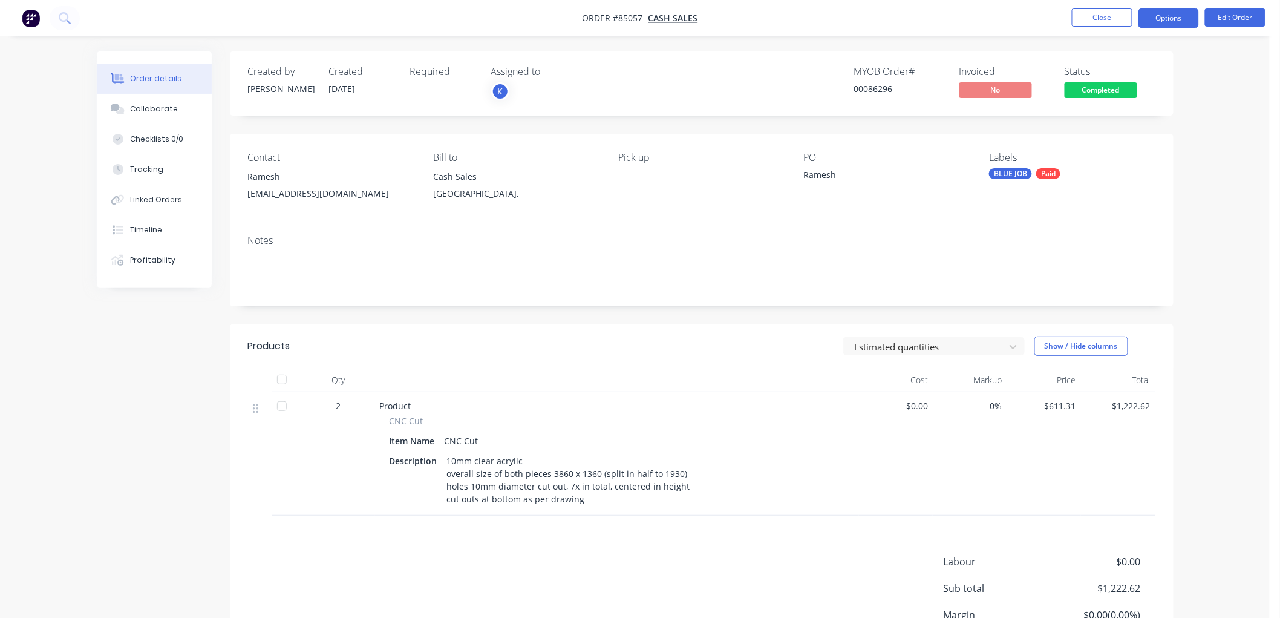
click at [1175, 15] on button "Options" at bounding box center [1169, 17] width 61 height 19
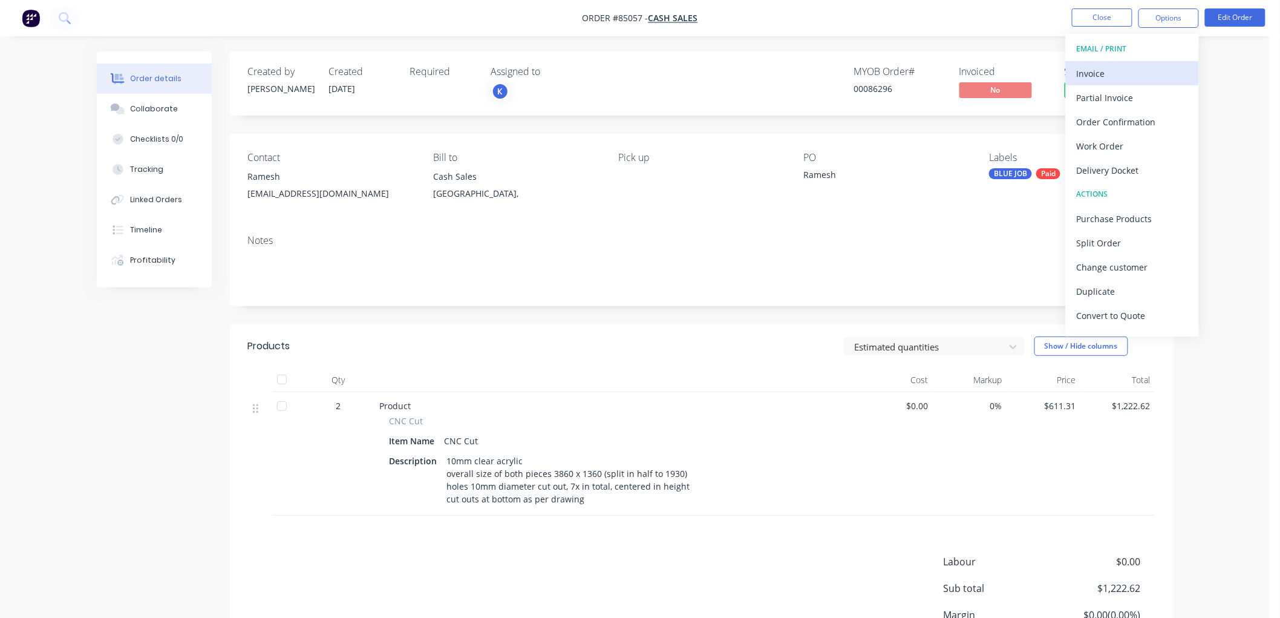
click at [1120, 79] on div "Invoice" at bounding box center [1132, 74] width 111 height 18
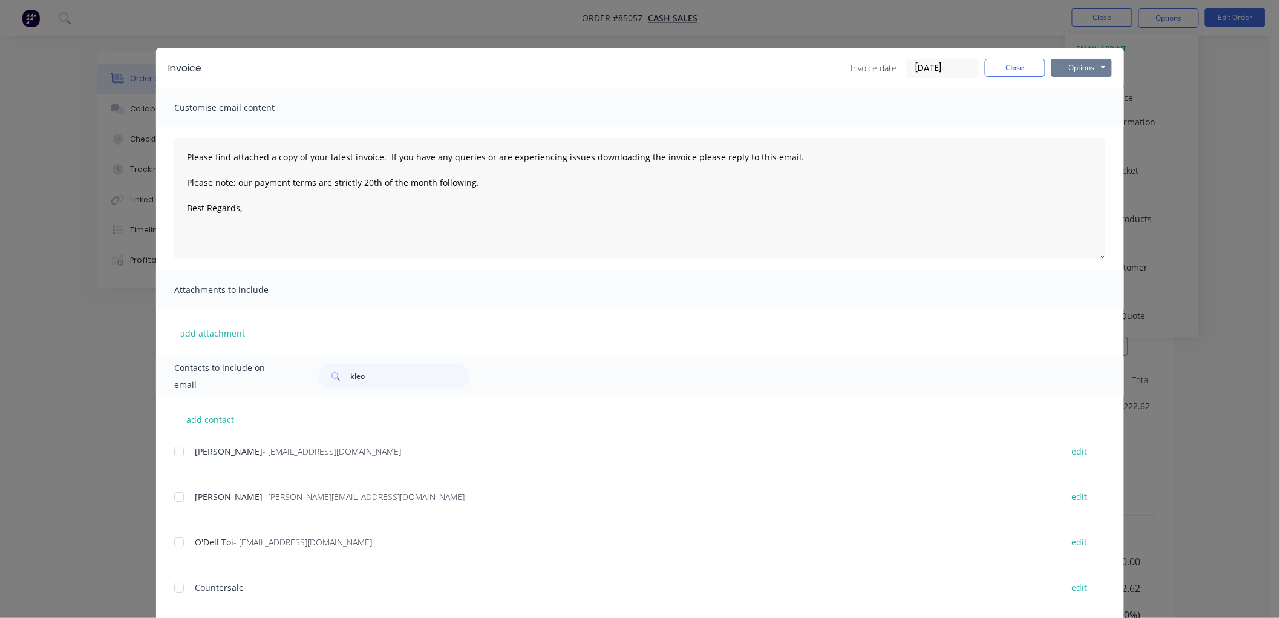
click at [1084, 71] on button "Options" at bounding box center [1082, 68] width 61 height 18
click at [1084, 107] on button "Print" at bounding box center [1090, 109] width 77 height 20
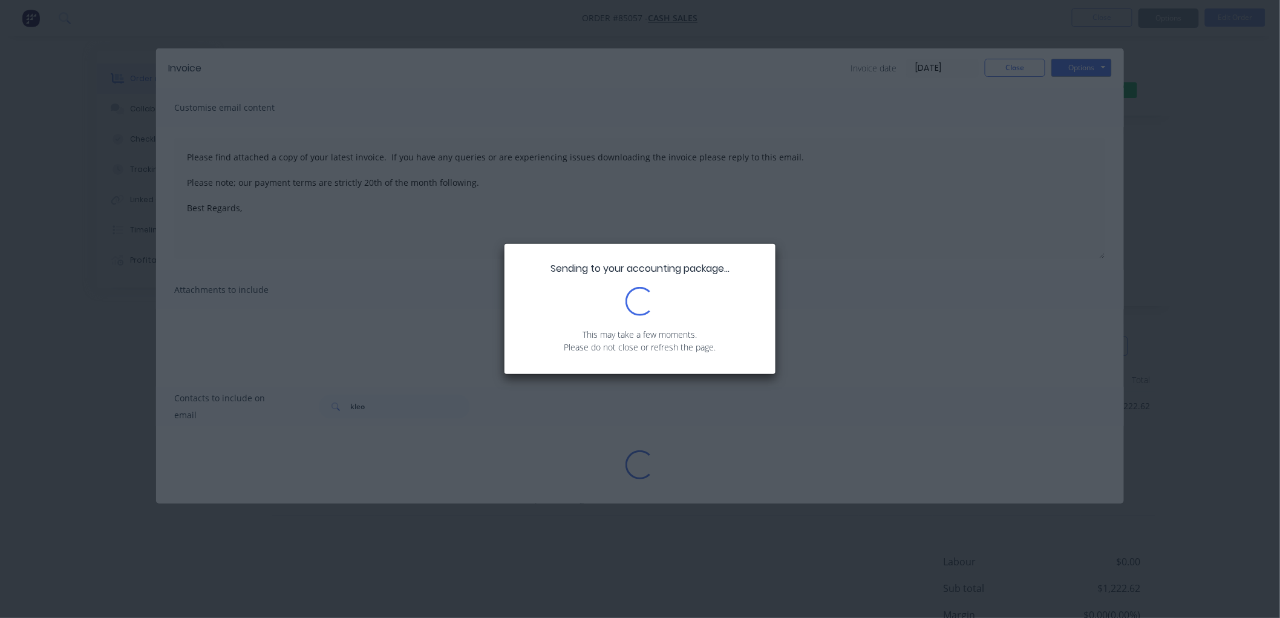
type textarea "Please find attached a copy of your latest invoice. If you have any queries or …"
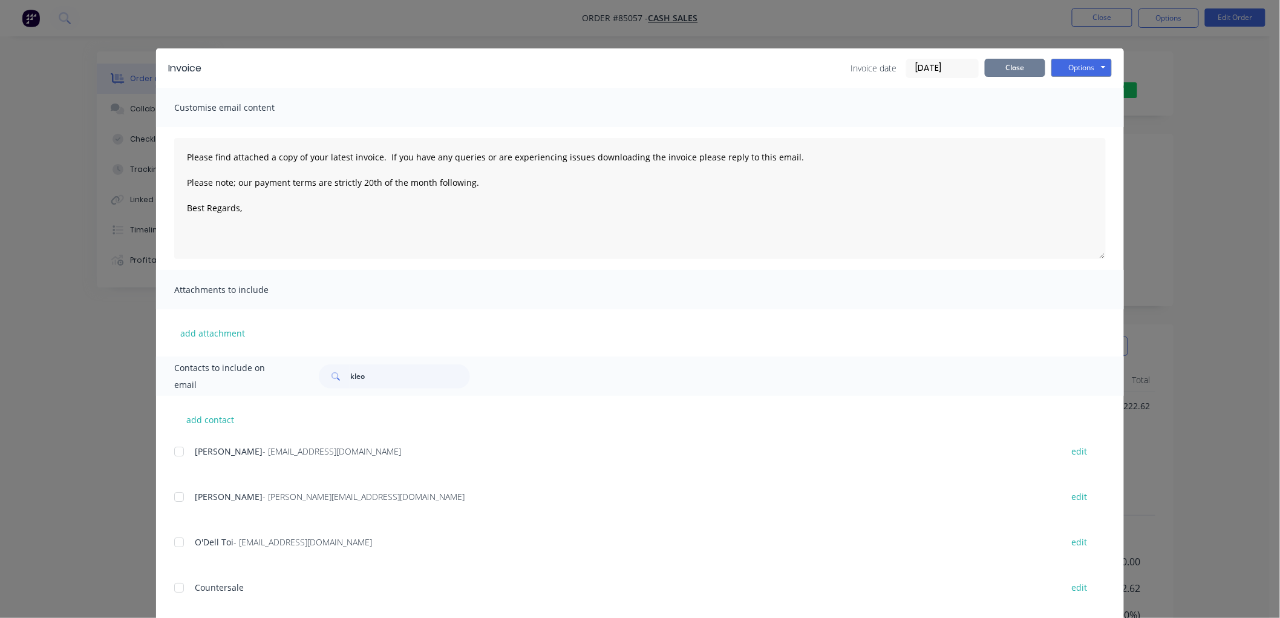
click at [1005, 70] on button "Close" at bounding box center [1015, 68] width 61 height 18
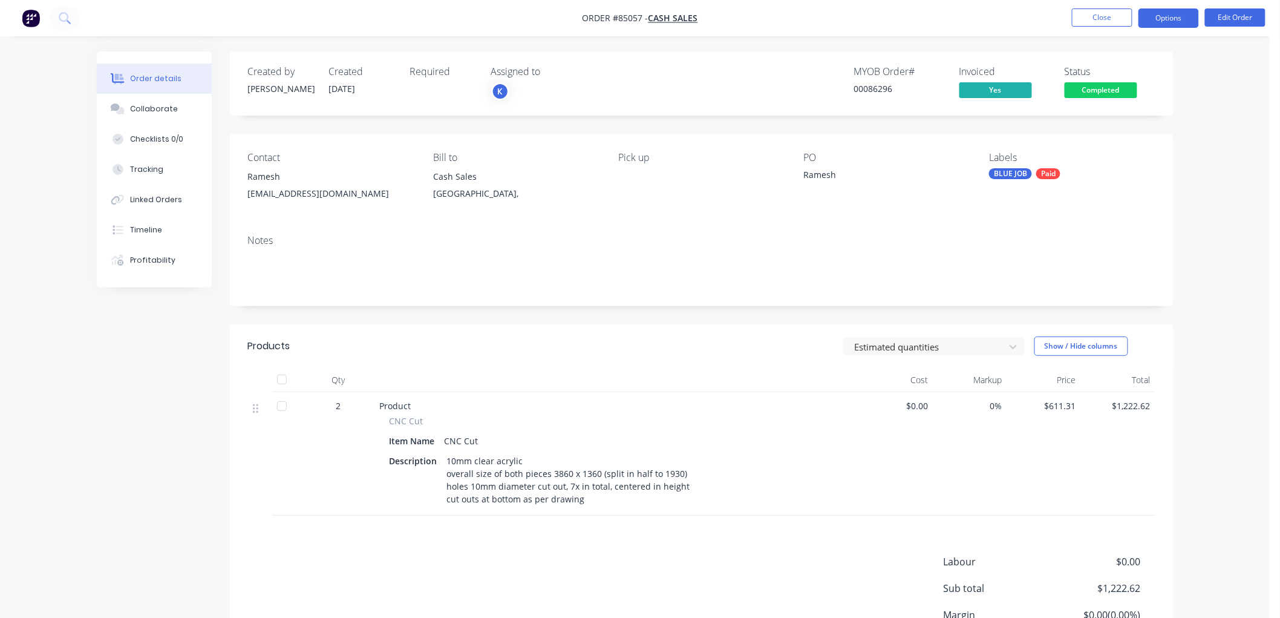
click at [1160, 21] on button "Options" at bounding box center [1169, 17] width 61 height 19
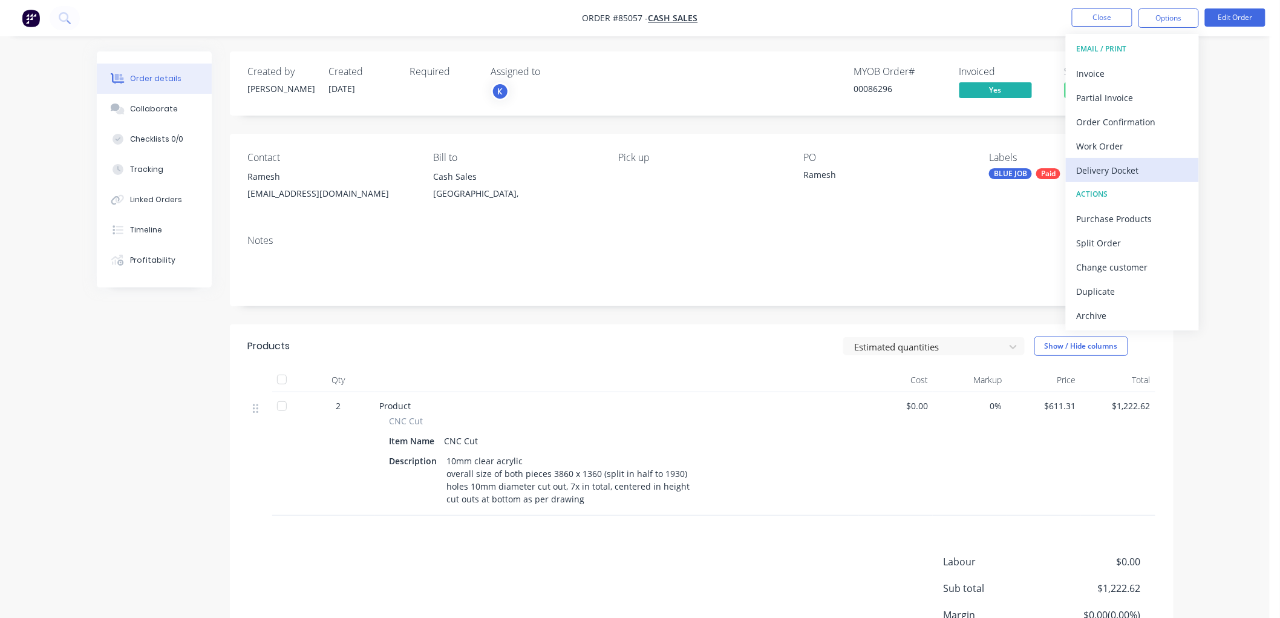
click at [1107, 168] on div "Delivery Docket" at bounding box center [1132, 171] width 111 height 18
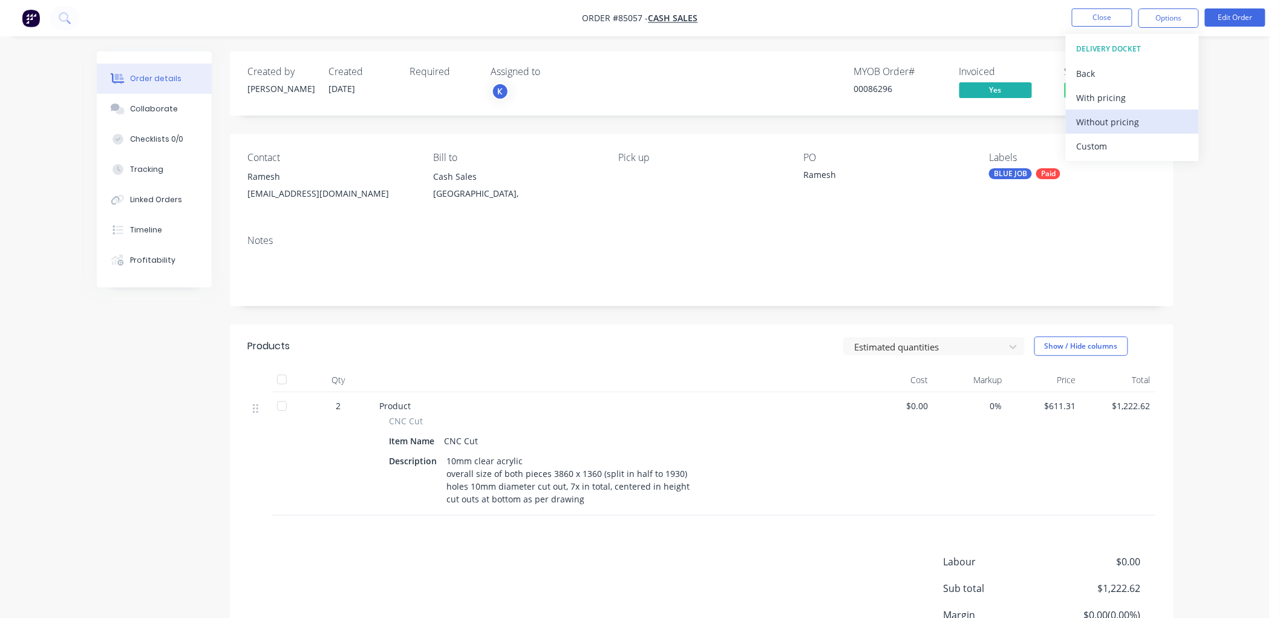
click at [1119, 123] on div "Without pricing" at bounding box center [1132, 122] width 111 height 18
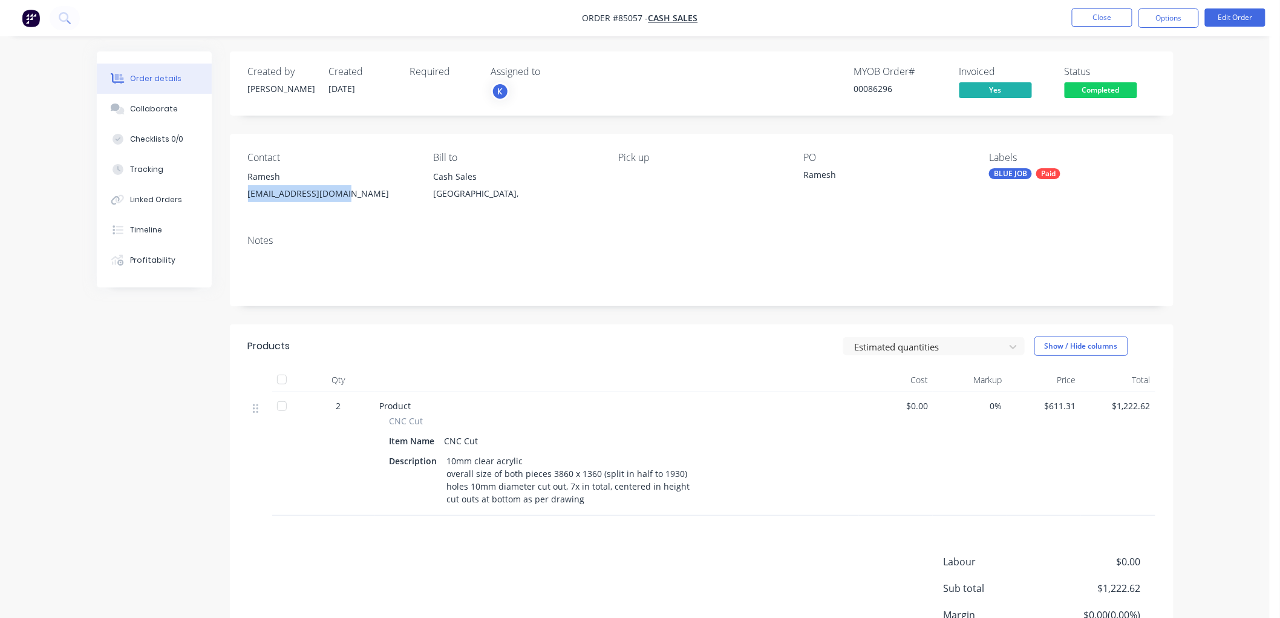
drag, startPoint x: 353, startPoint y: 196, endPoint x: 248, endPoint y: 196, distance: 104.7
click at [248, 196] on div "[EMAIL_ADDRESS][DOMAIN_NAME]" at bounding box center [331, 193] width 166 height 17
copy div "[EMAIL_ADDRESS][DOMAIN_NAME]"
click at [1183, 15] on button "Options" at bounding box center [1169, 17] width 61 height 19
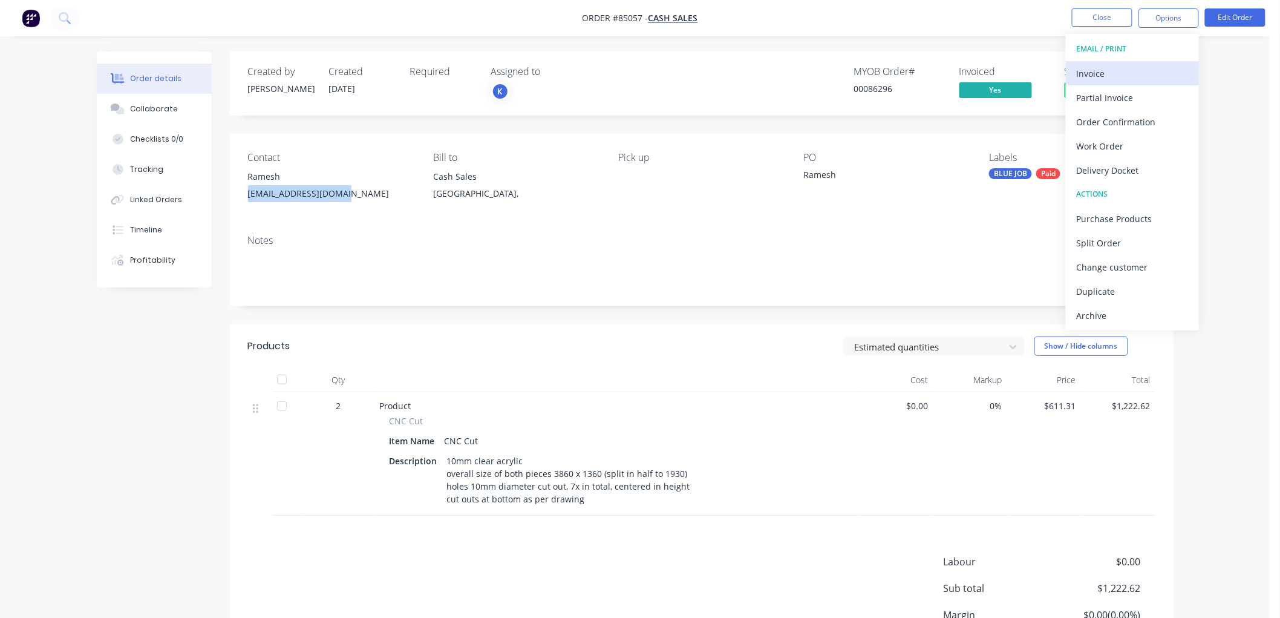
click at [1136, 70] on div "Invoice" at bounding box center [1132, 74] width 111 height 18
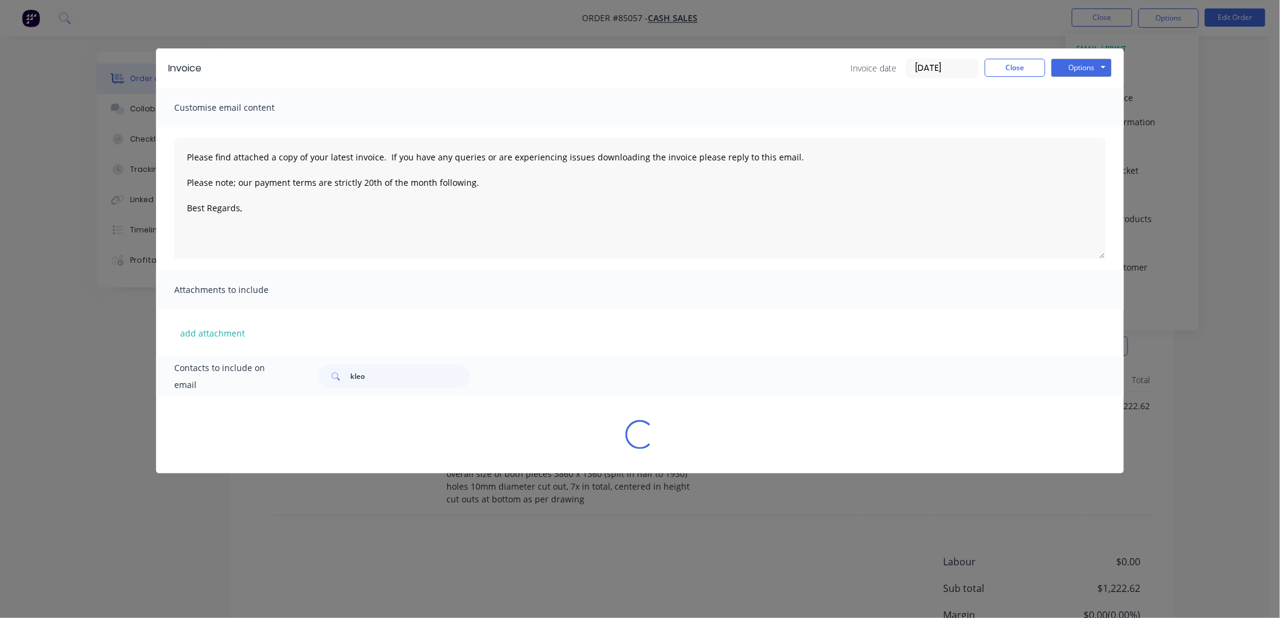
type textarea "Please find attached a copy of your latest invoice. If you have any queries or …"
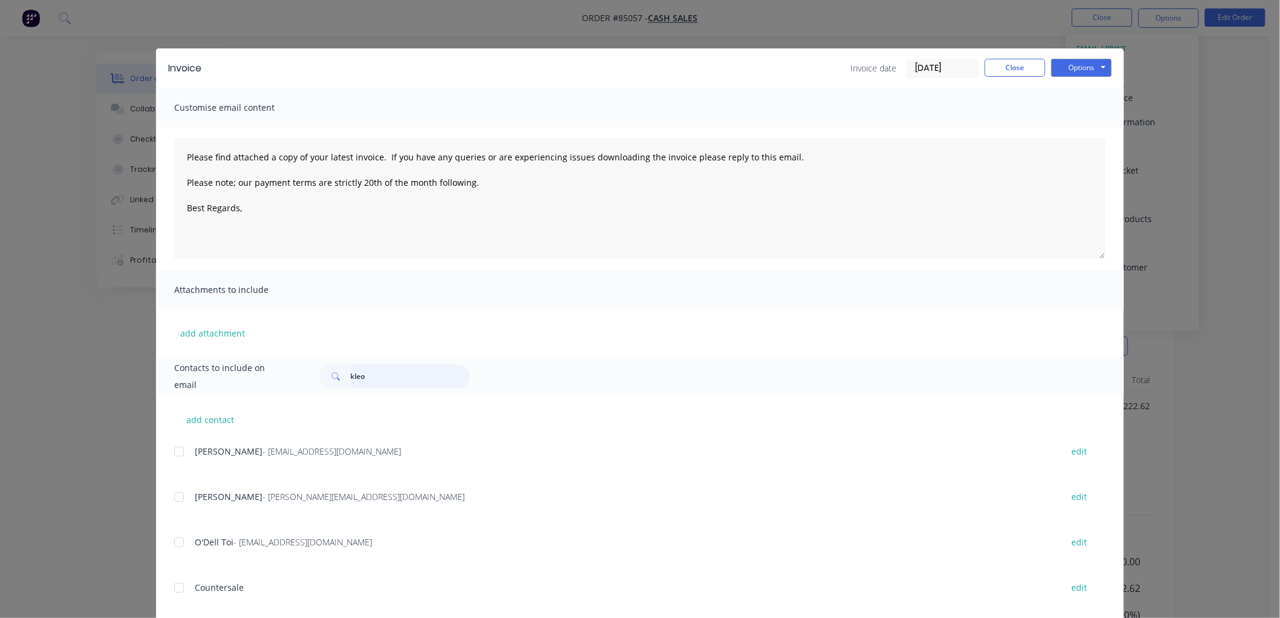
click at [352, 378] on input "kleo" at bounding box center [410, 376] width 120 height 24
paste input "[EMAIL_ADDRESS][DOMAIN_NAME]"
type input "[EMAIL_ADDRESS][DOMAIN_NAME]"
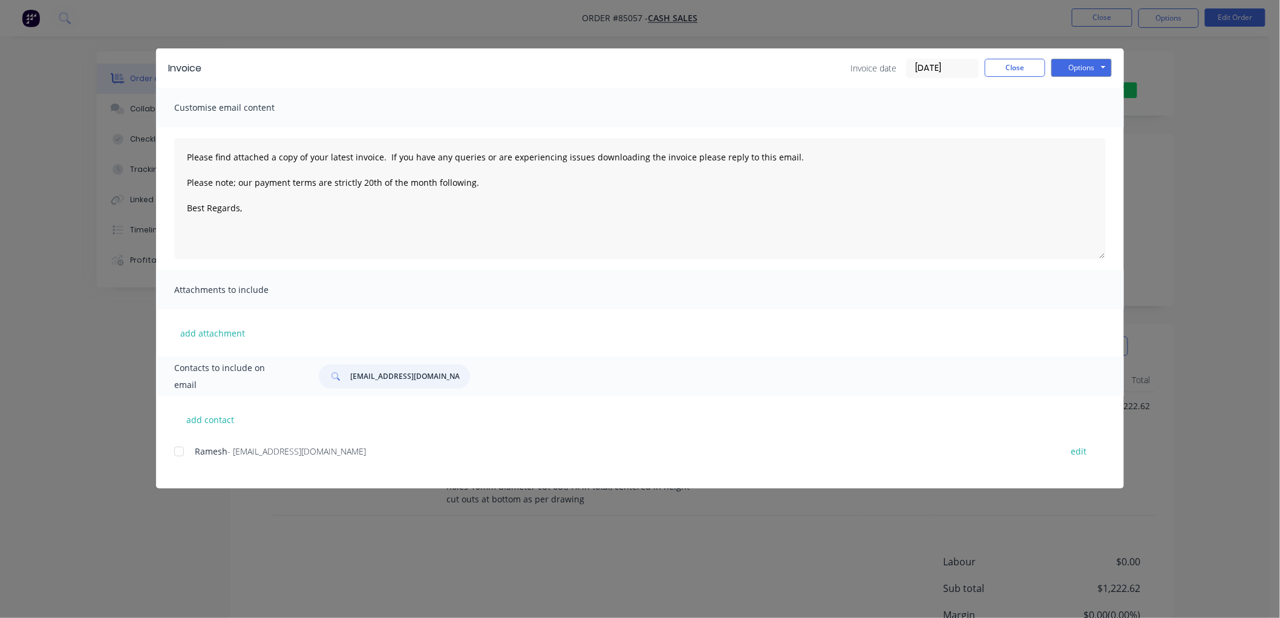
click at [180, 451] on div at bounding box center [179, 451] width 24 height 24
type textarea "Please find attached a copy of your latest invoice. If you have any queries or …"
type input "[EMAIL_ADDRESS][DOMAIN_NAME]"
drag, startPoint x: 362, startPoint y: 177, endPoint x: 177, endPoint y: 158, distance: 186.1
click at [174, 158] on textarea "Please find attached a copy of your latest invoice. If you have any queries or …" at bounding box center [640, 198] width 932 height 121
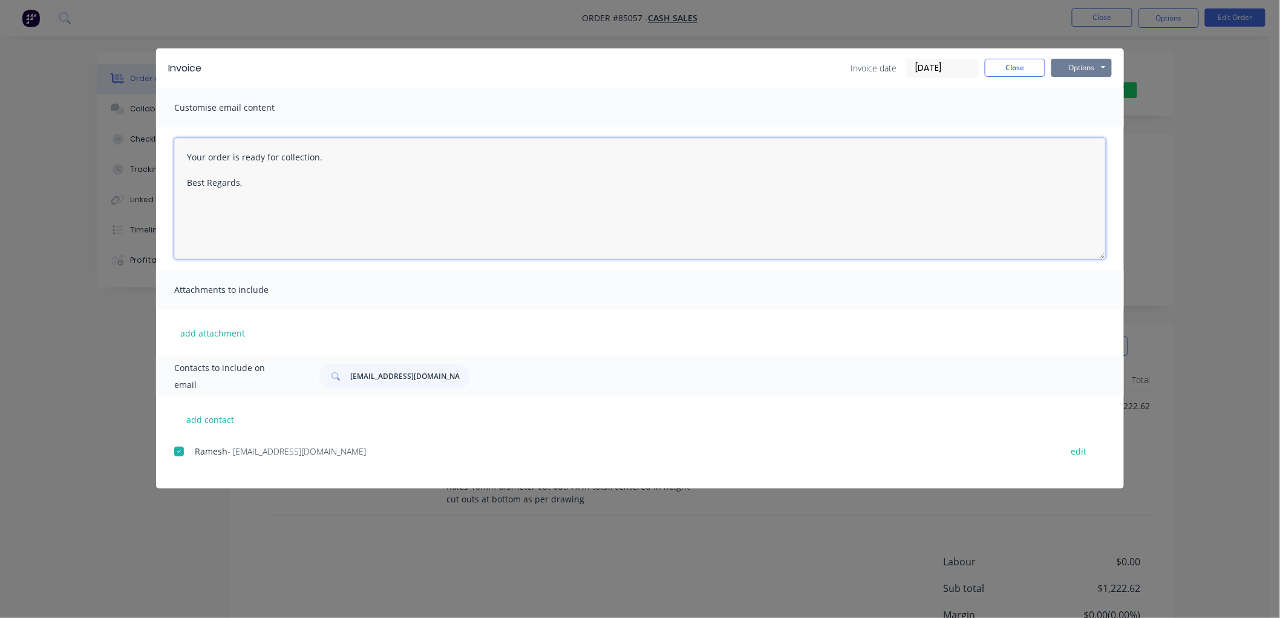
type textarea "Your order is ready for collection. Best Regards,"
click at [1093, 67] on button "Options" at bounding box center [1082, 68] width 61 height 18
click at [1089, 131] on button "Email" at bounding box center [1090, 129] width 77 height 20
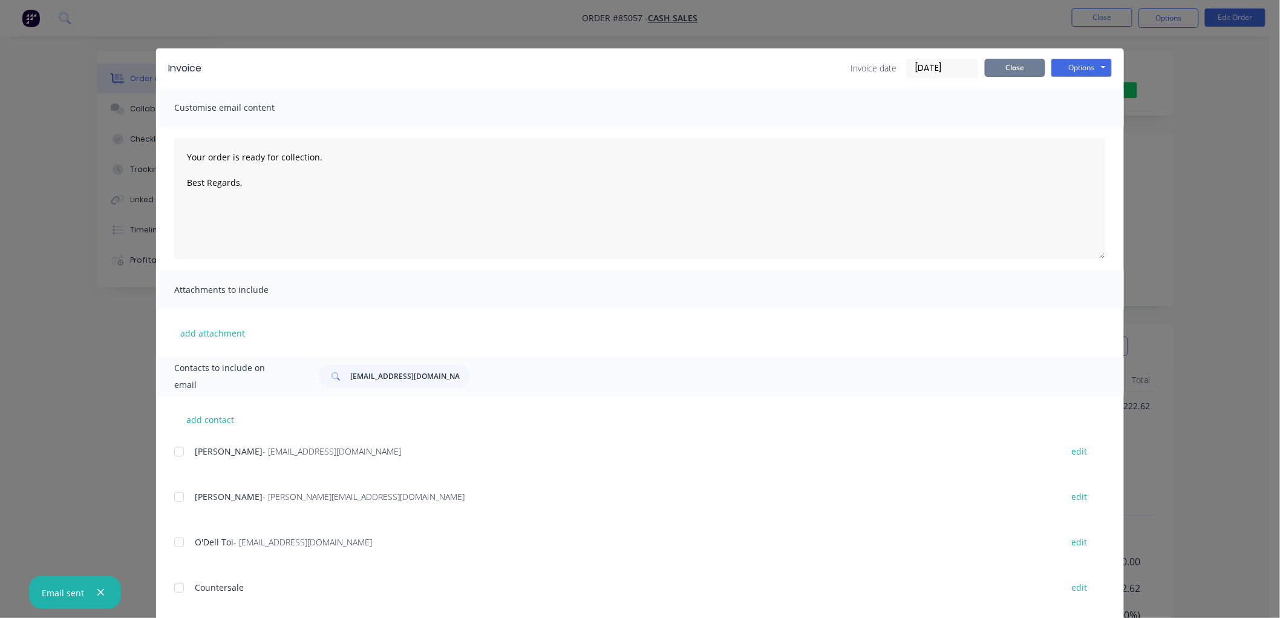
click at [1014, 67] on button "Close" at bounding box center [1015, 68] width 61 height 18
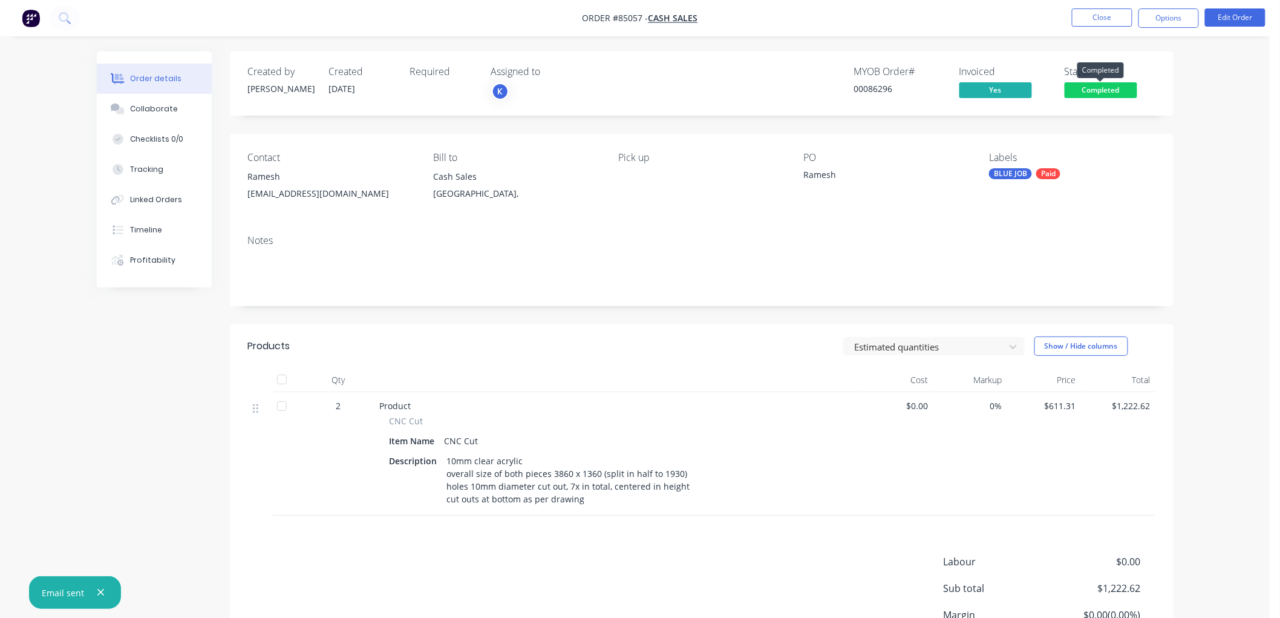
click at [1116, 85] on span "Completed" at bounding box center [1101, 89] width 73 height 15
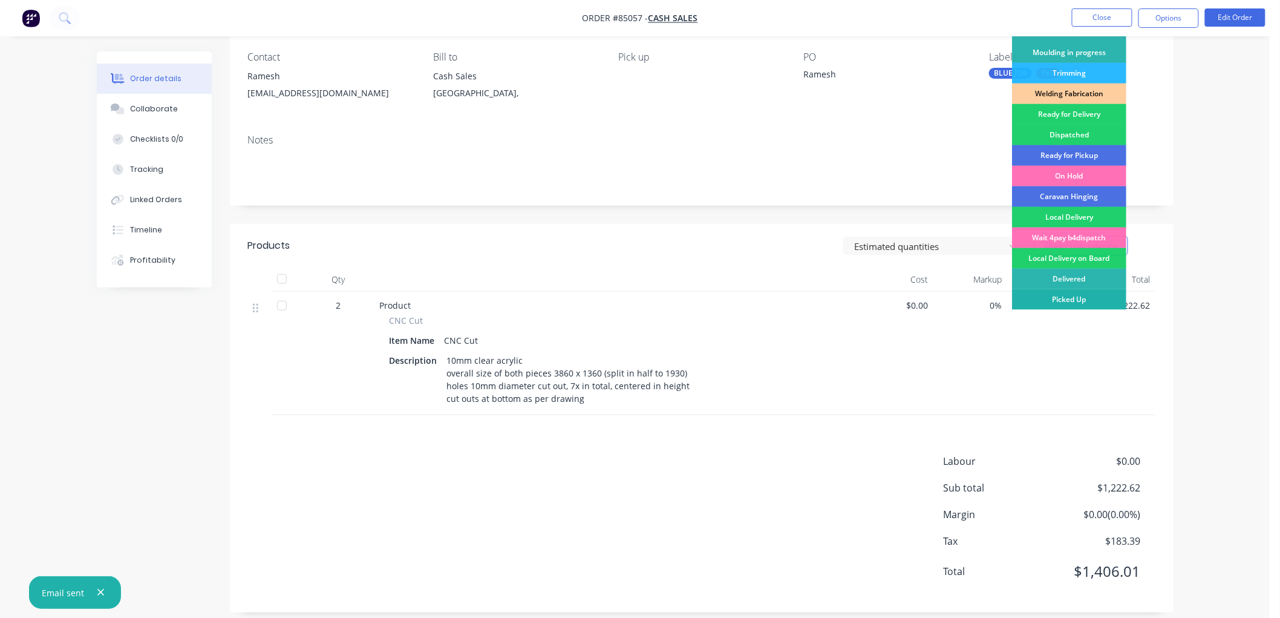
scroll to position [114, 0]
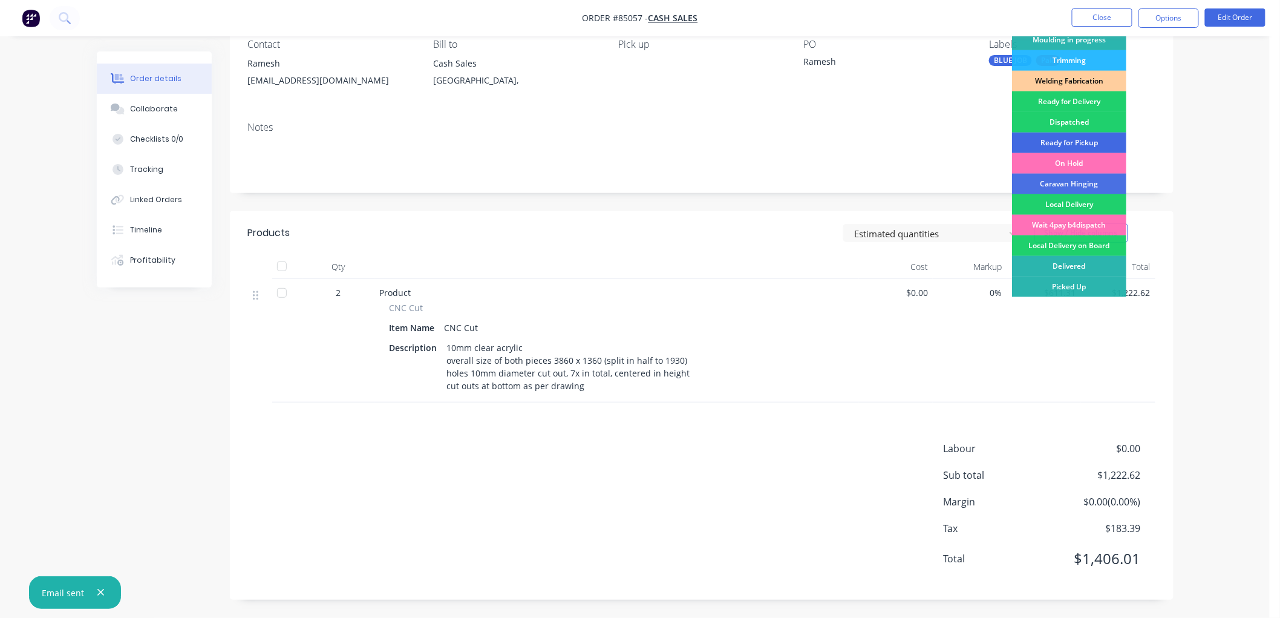
click at [1069, 136] on div "Ready for Pickup" at bounding box center [1069, 142] width 114 height 21
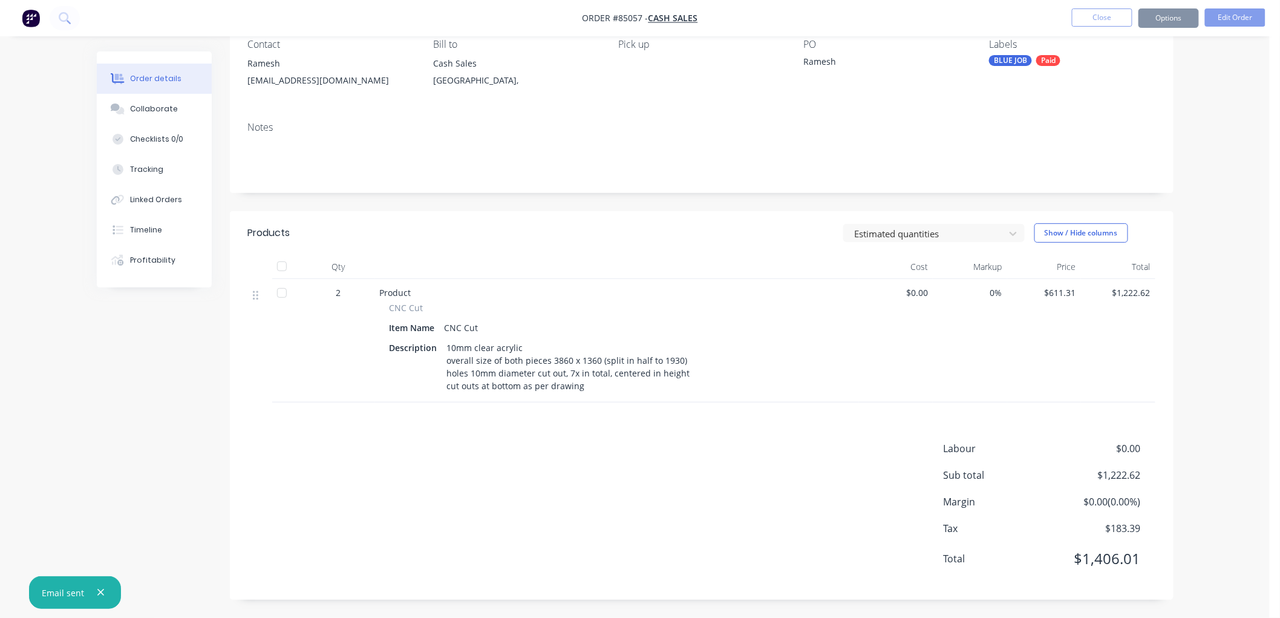
scroll to position [0, 0]
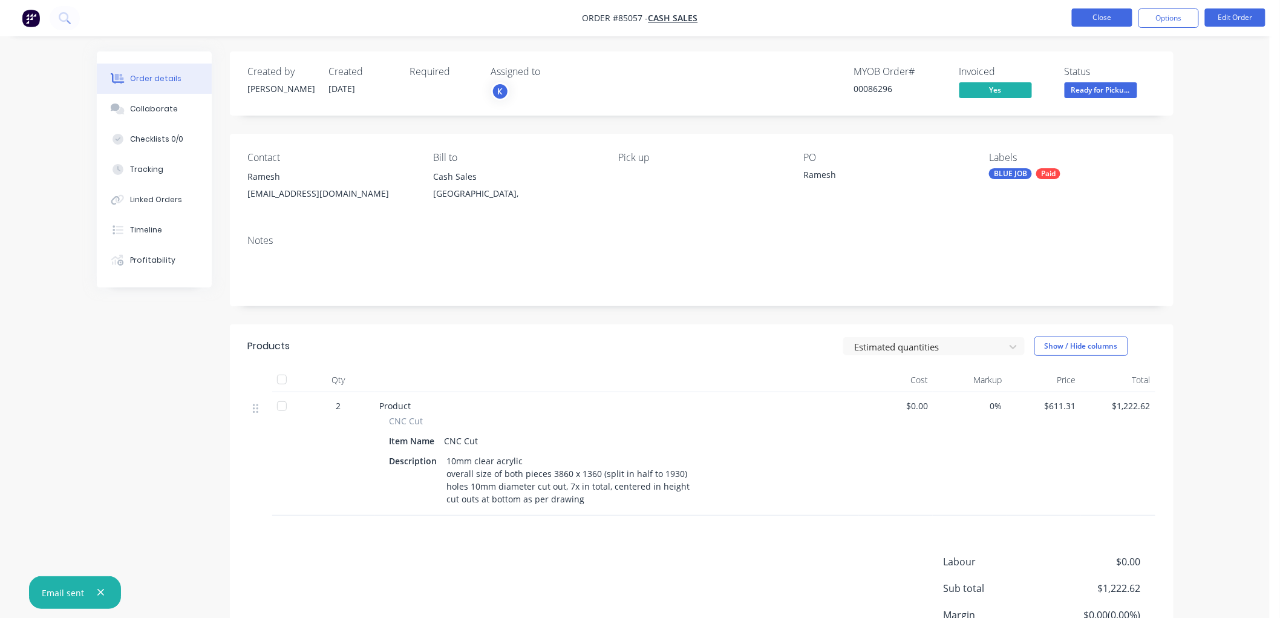
click at [1094, 10] on button "Close" at bounding box center [1102, 17] width 61 height 18
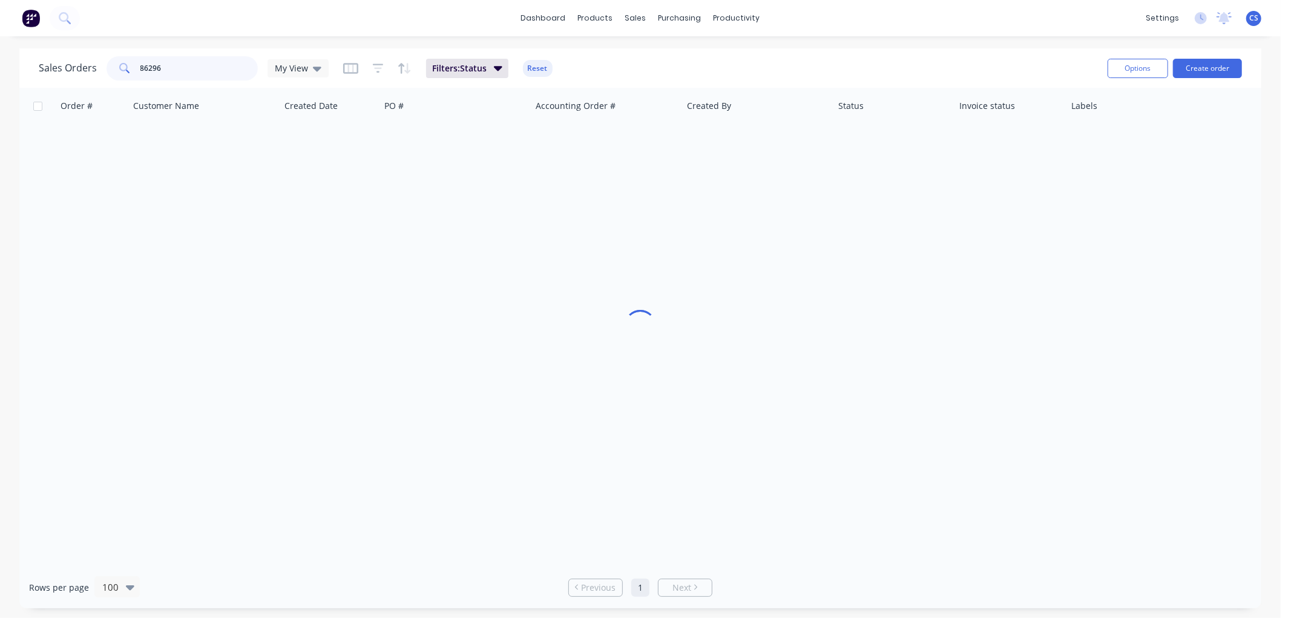
click at [204, 68] on input "86296" at bounding box center [199, 68] width 118 height 24
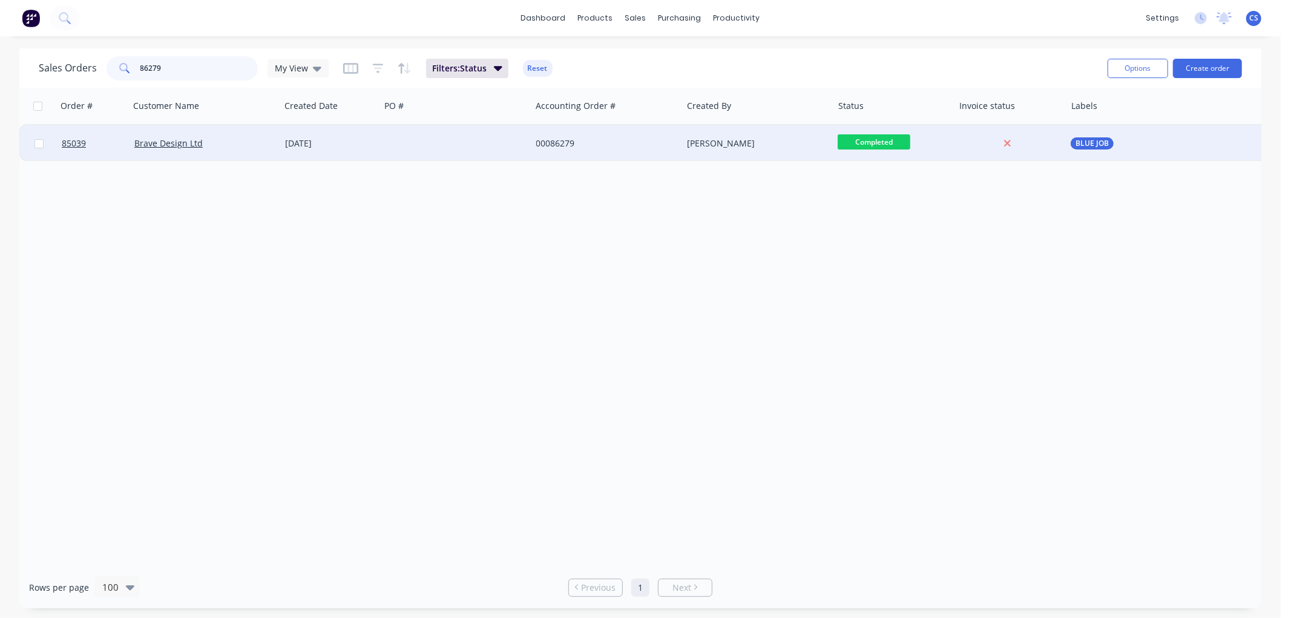
type input "86279"
click at [367, 142] on div "[DATE]" at bounding box center [330, 143] width 90 height 12
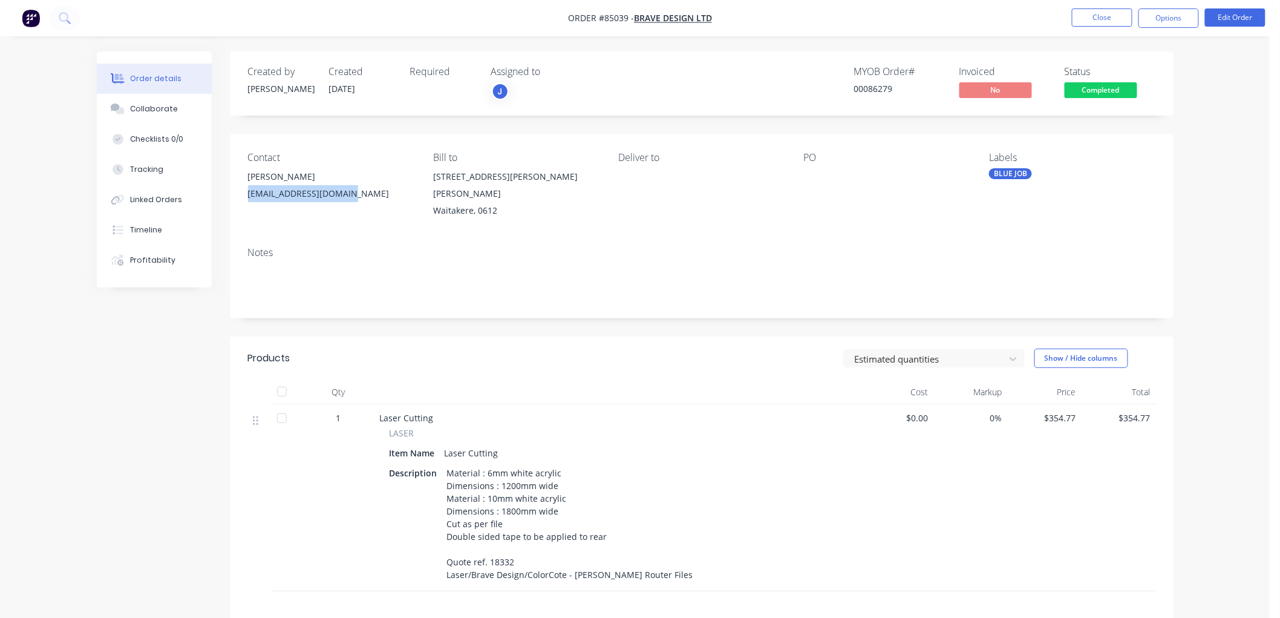
drag, startPoint x: 352, startPoint y: 192, endPoint x: 238, endPoint y: 200, distance: 113.4
click at [238, 200] on div "Contact Sene Tavita [EMAIL_ADDRESS][DOMAIN_NAME] Bill to [STREET_ADDRESS][PERSO…" at bounding box center [702, 185] width 944 height 103
copy div "[EMAIL_ADDRESS][DOMAIN_NAME]"
click at [1168, 21] on button "Options" at bounding box center [1169, 17] width 61 height 19
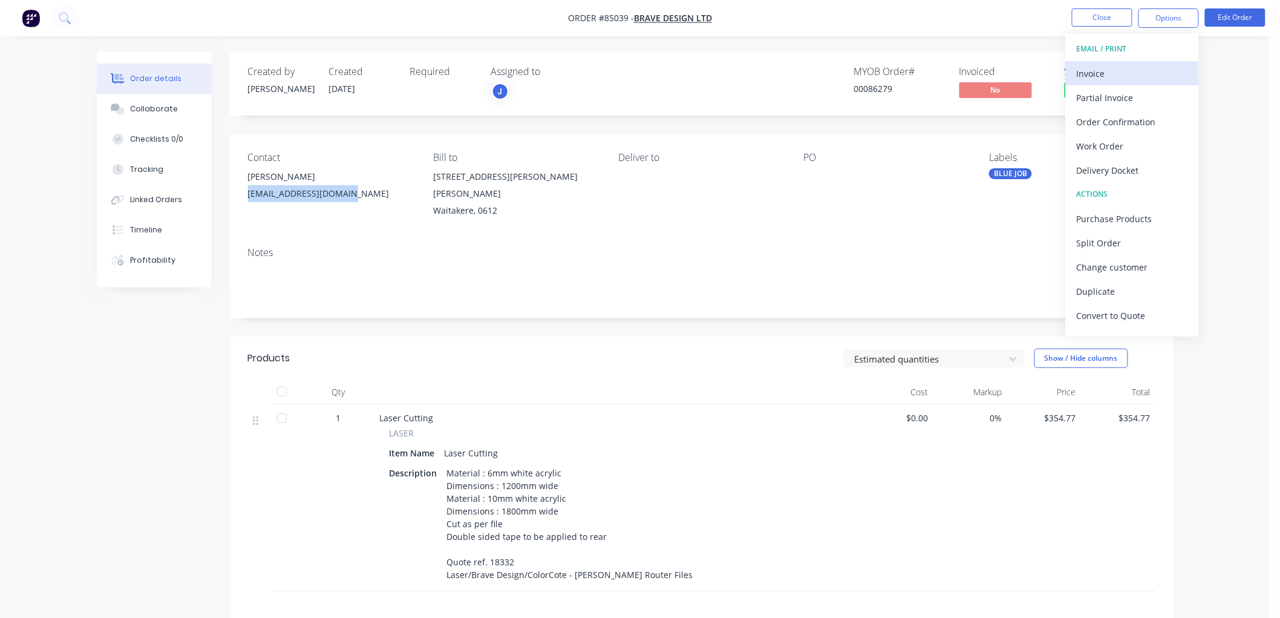
click at [1121, 69] on div "Invoice" at bounding box center [1132, 74] width 111 height 18
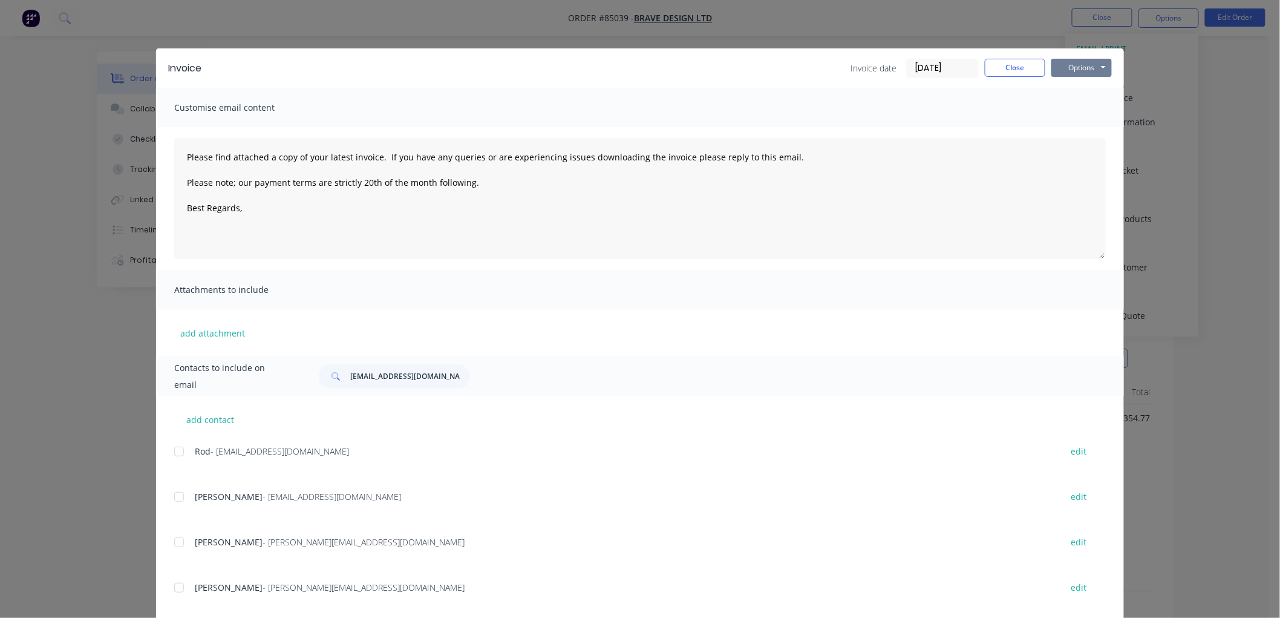
click at [1079, 70] on button "Options" at bounding box center [1082, 68] width 61 height 18
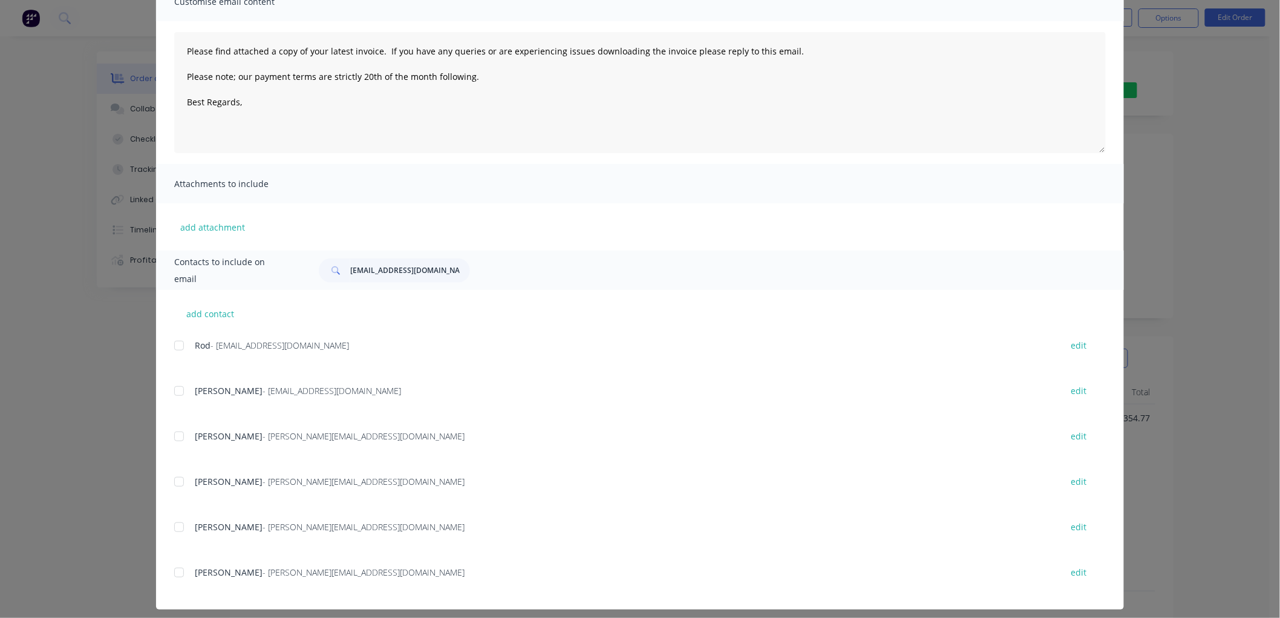
scroll to position [114, 0]
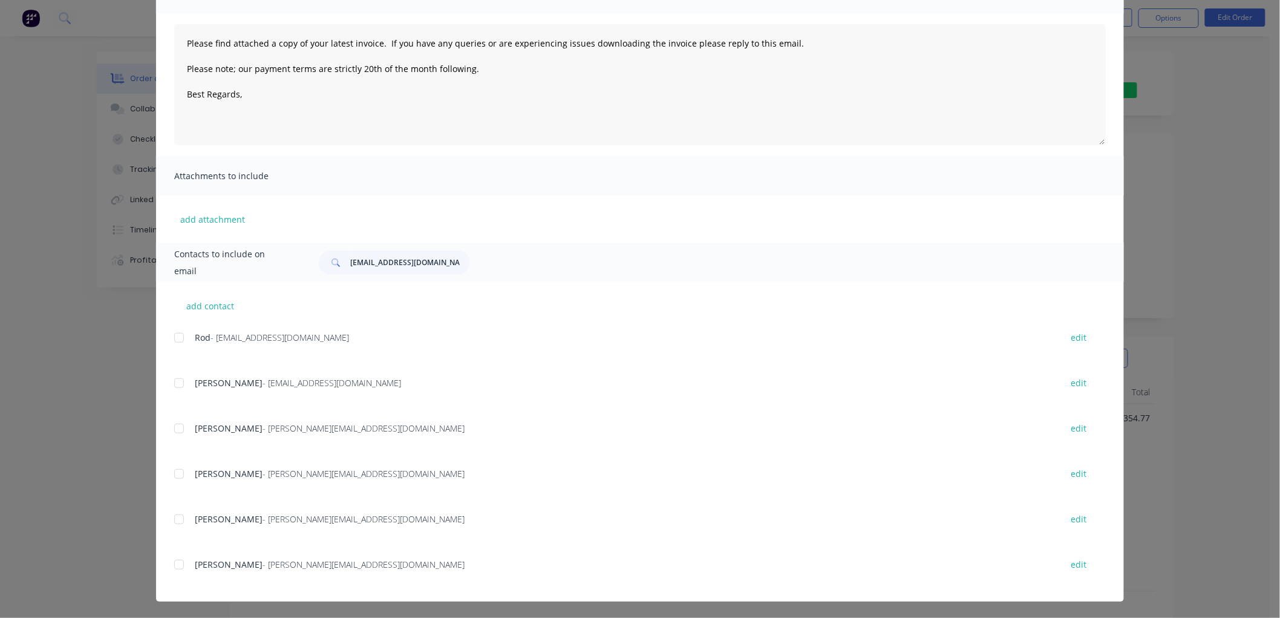
click at [172, 518] on div at bounding box center [179, 519] width 24 height 24
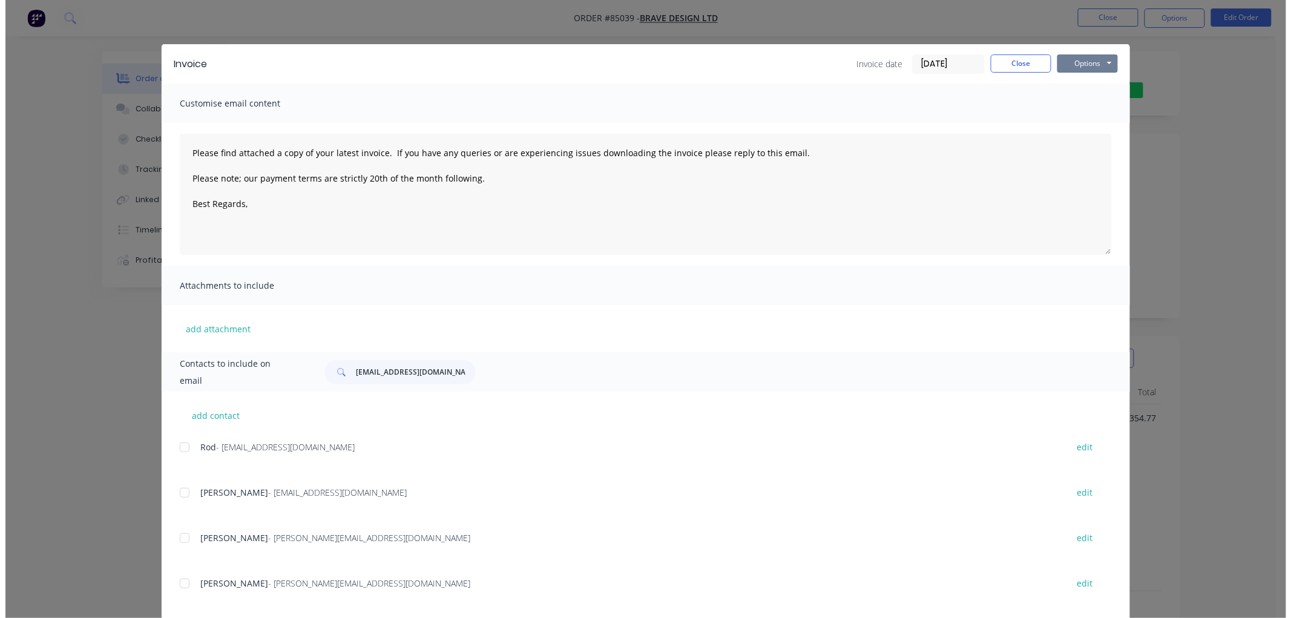
scroll to position [0, 0]
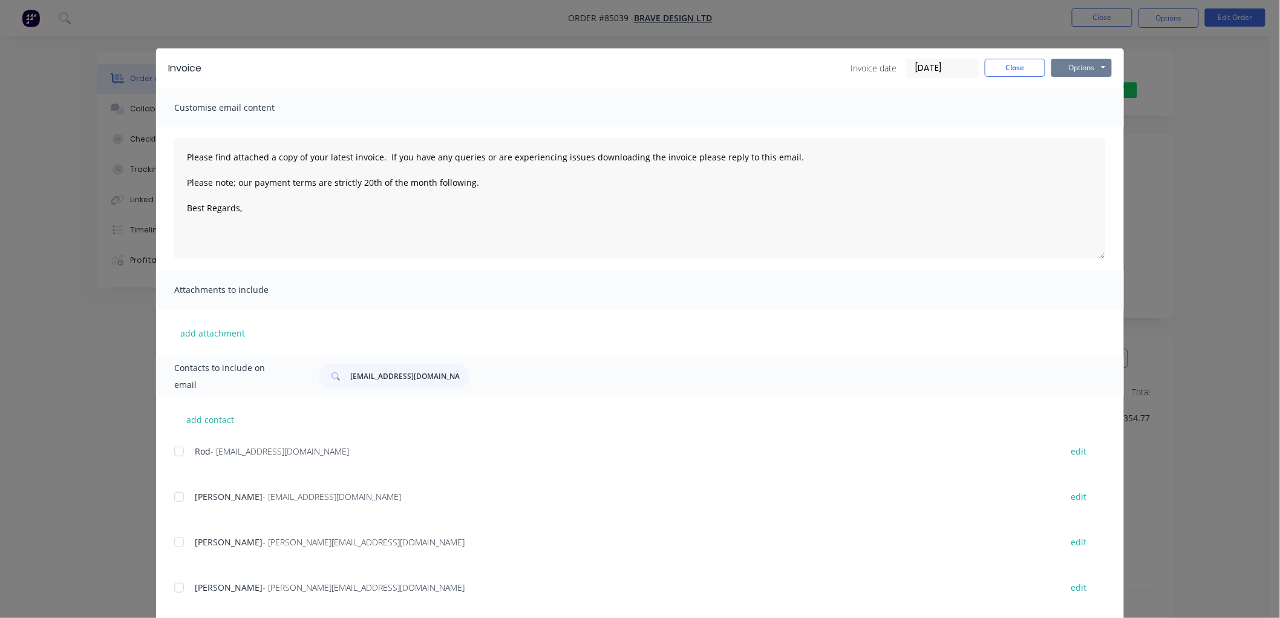
click at [1074, 65] on button "Options" at bounding box center [1082, 68] width 61 height 18
click at [1073, 127] on button "Email" at bounding box center [1090, 129] width 77 height 20
click at [1075, 68] on button "Options" at bounding box center [1082, 68] width 61 height 18
type textarea "Please find attached a copy of your latest invoice. If you have any queries or …"
click at [1007, 68] on button "Close" at bounding box center [1015, 68] width 61 height 18
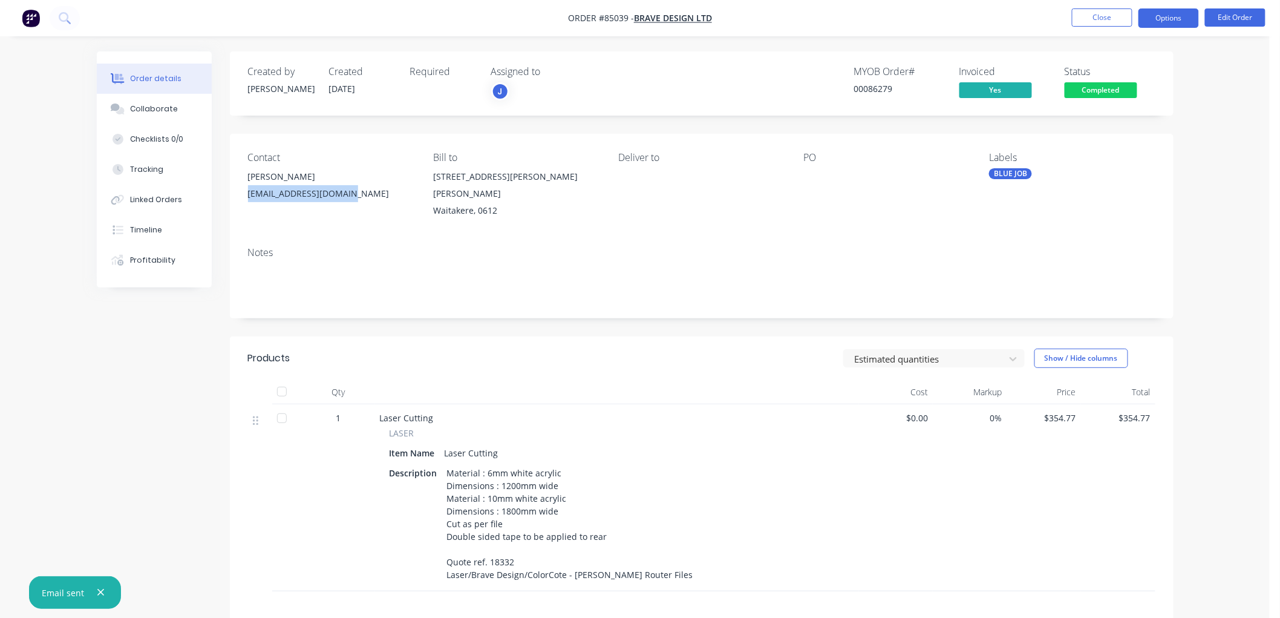
click at [1163, 21] on button "Options" at bounding box center [1169, 17] width 61 height 19
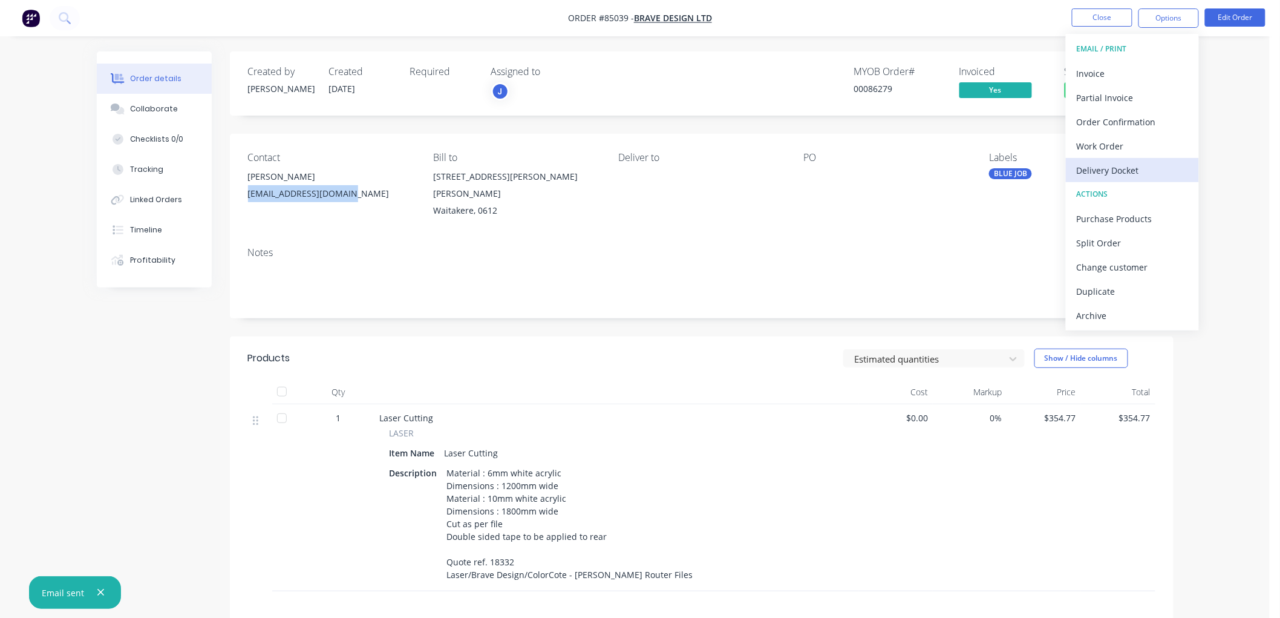
click at [1111, 159] on button "Delivery Docket" at bounding box center [1132, 170] width 133 height 24
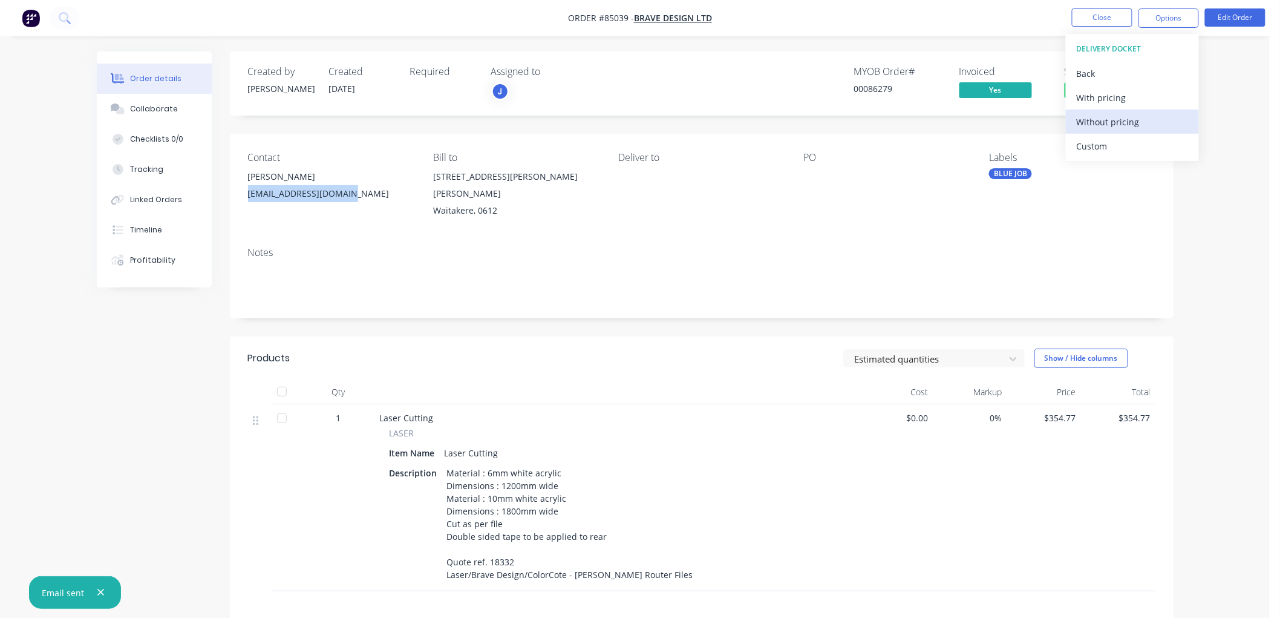
click at [1116, 129] on div "Without pricing" at bounding box center [1132, 122] width 111 height 18
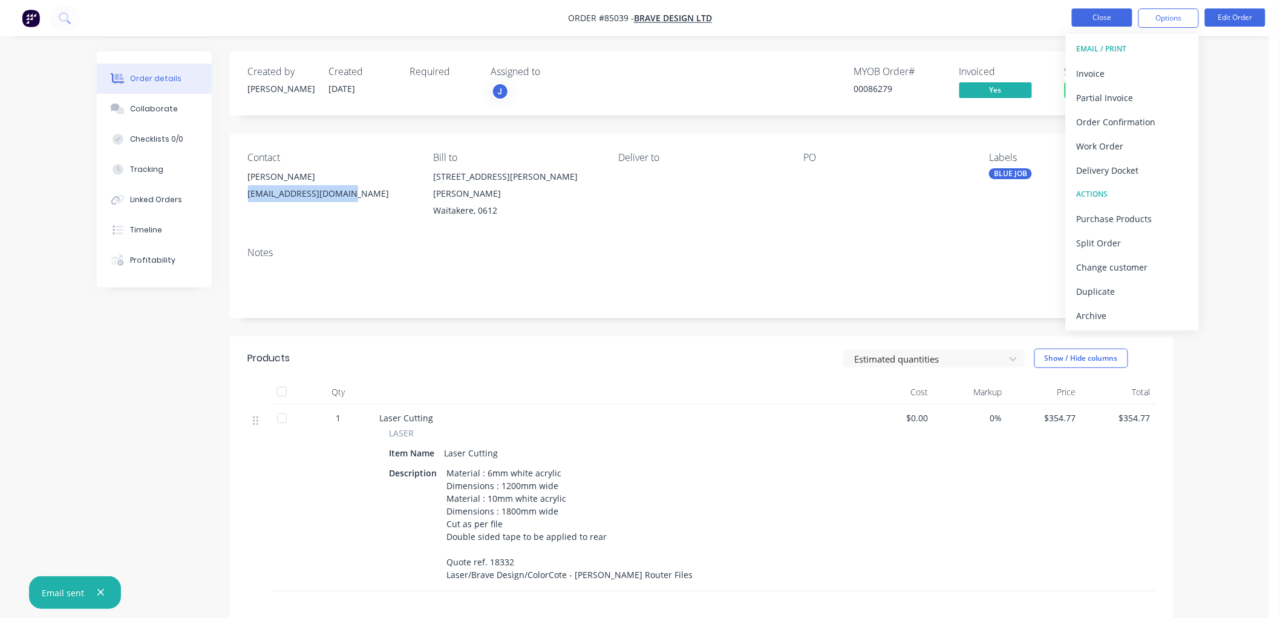
click at [1098, 16] on button "Close" at bounding box center [1102, 17] width 61 height 18
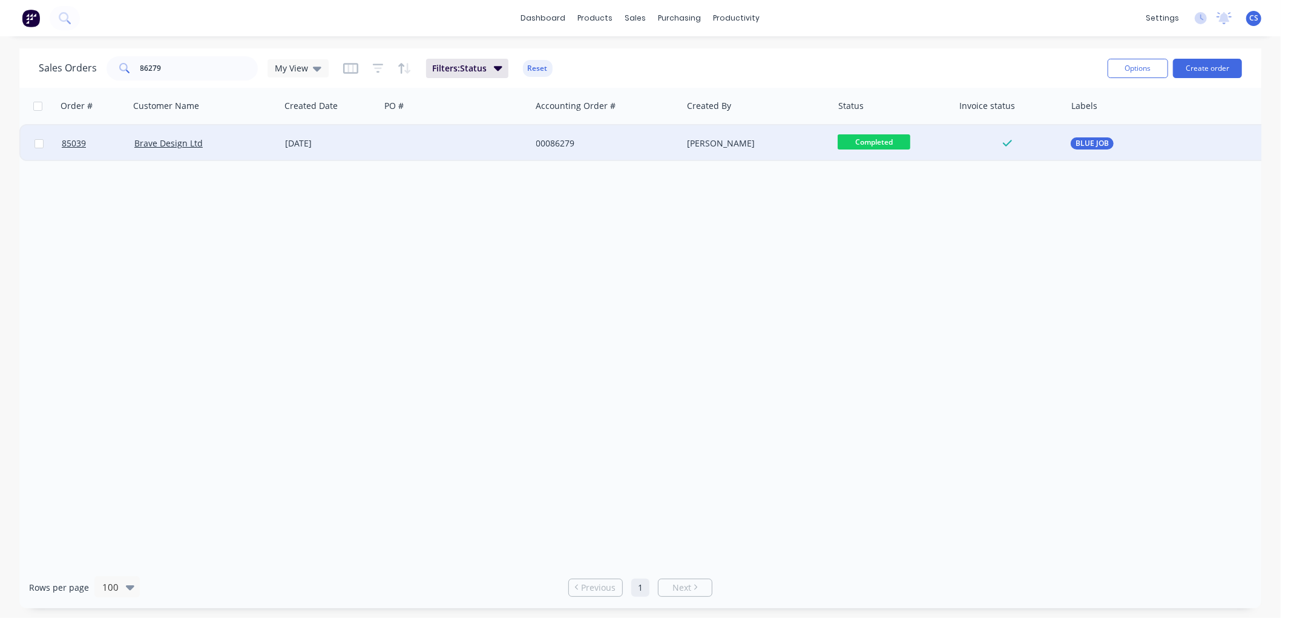
click at [875, 140] on span "Completed" at bounding box center [873, 141] width 73 height 15
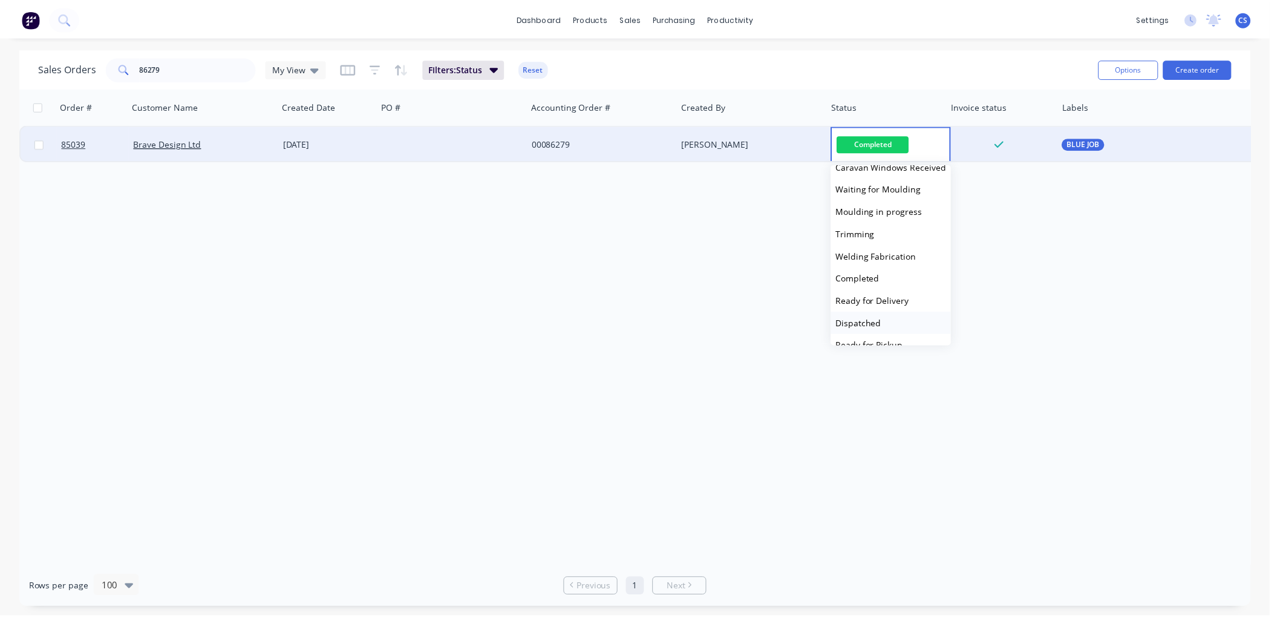
scroll to position [269, 0]
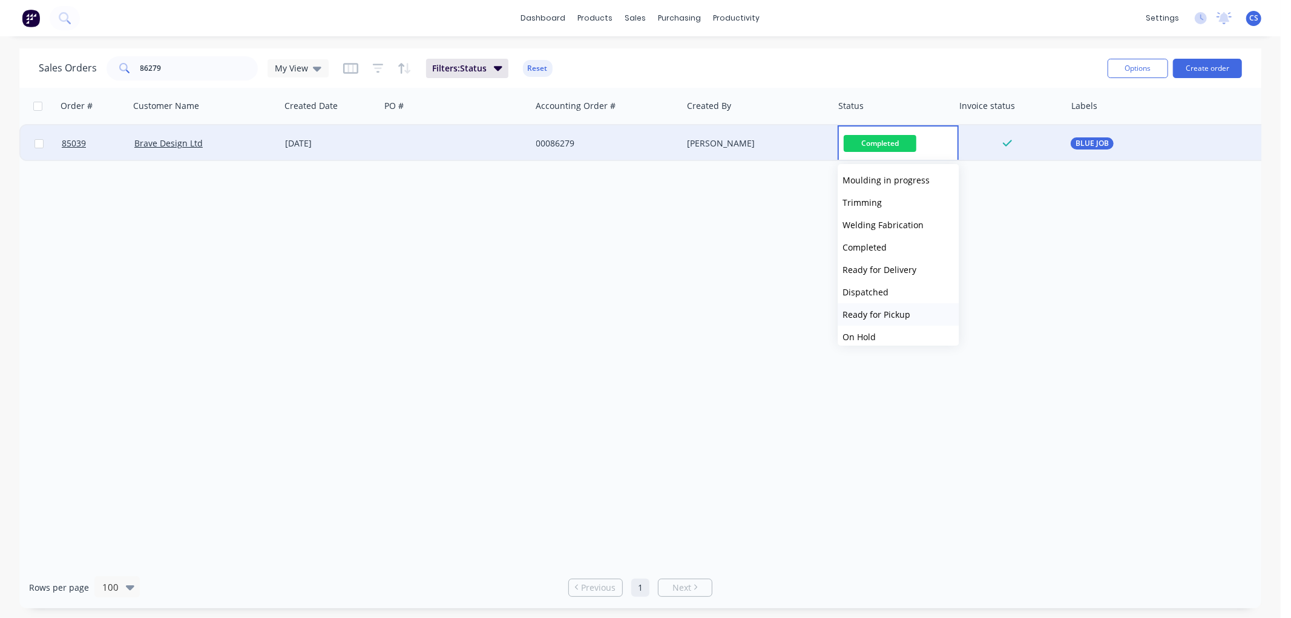
click at [884, 310] on span "Ready for Pickup" at bounding box center [876, 314] width 68 height 11
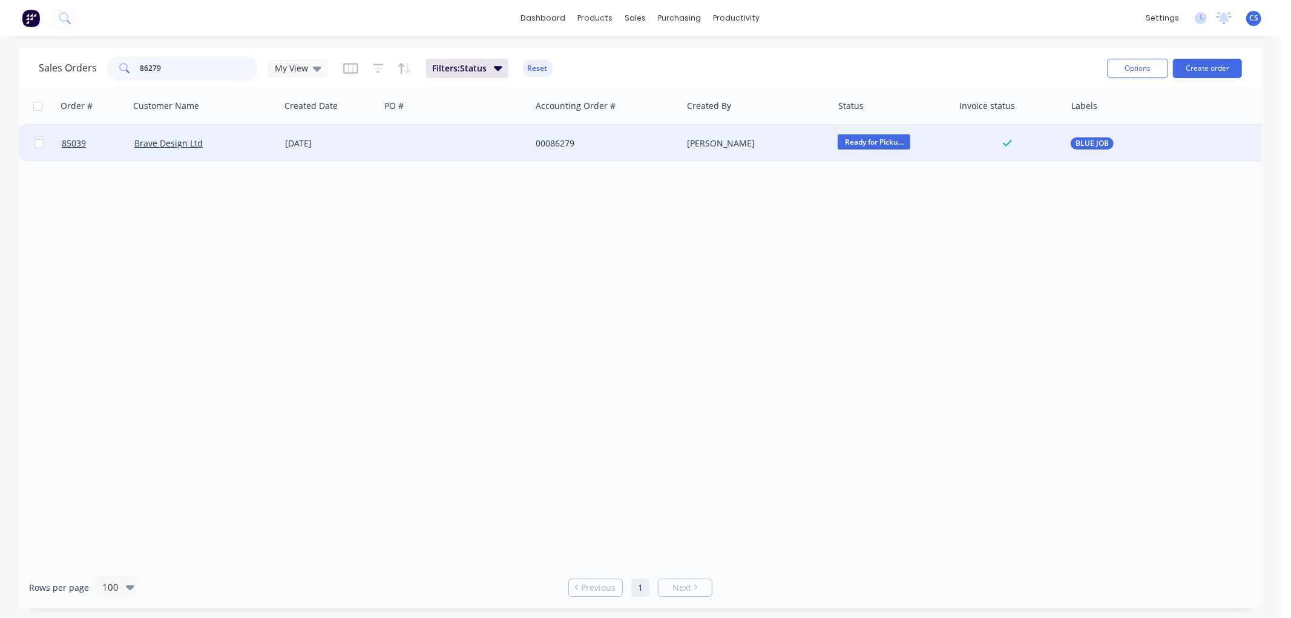
click at [204, 67] on input "86279" at bounding box center [199, 68] width 118 height 24
type input "86233"
click at [514, 142] on div at bounding box center [455, 143] width 151 height 36
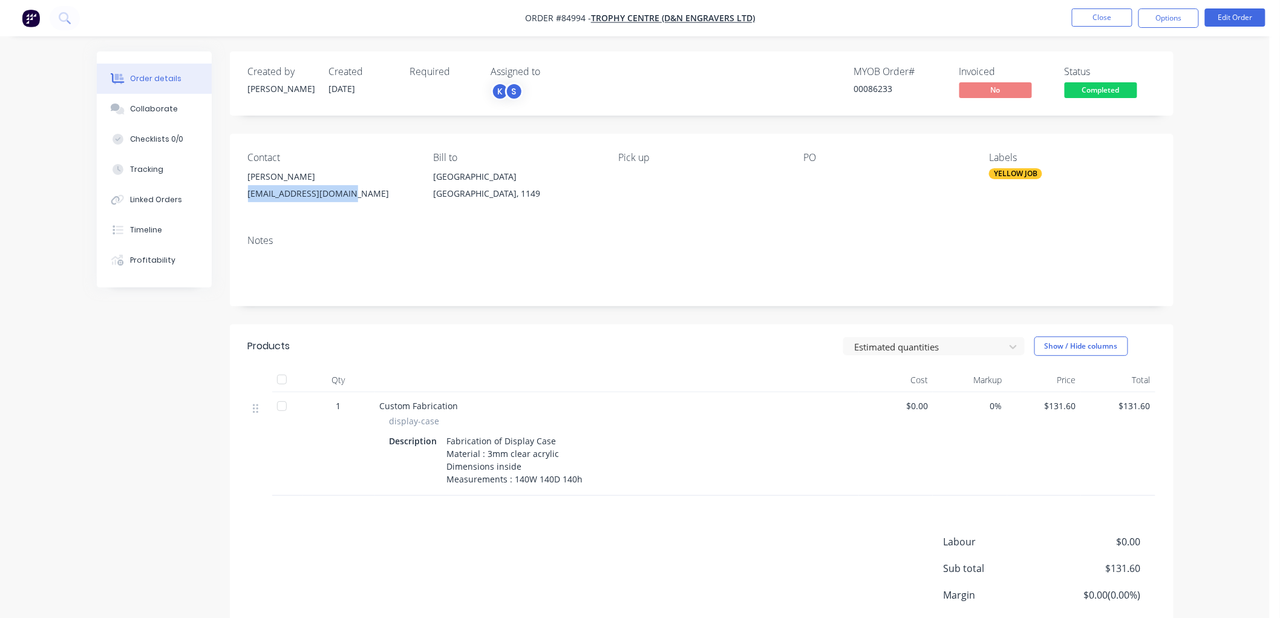
drag, startPoint x: 299, startPoint y: 194, endPoint x: 240, endPoint y: 195, distance: 59.3
click at [240, 195] on div "Contact [PERSON_NAME] [EMAIL_ADDRESS][DOMAIN_NAME] Bill to [GEOGRAPHIC_DATA], 1…" at bounding box center [702, 179] width 944 height 91
click at [1176, 15] on button "Options" at bounding box center [1169, 17] width 61 height 19
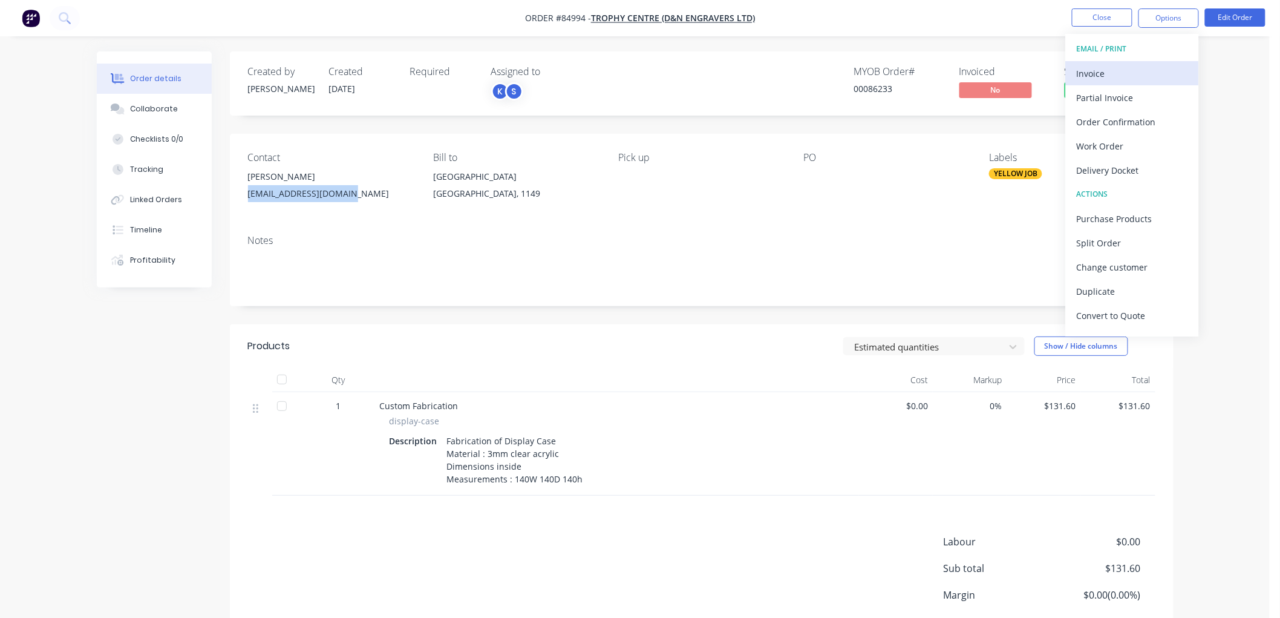
click at [1108, 71] on div "Invoice" at bounding box center [1132, 74] width 111 height 18
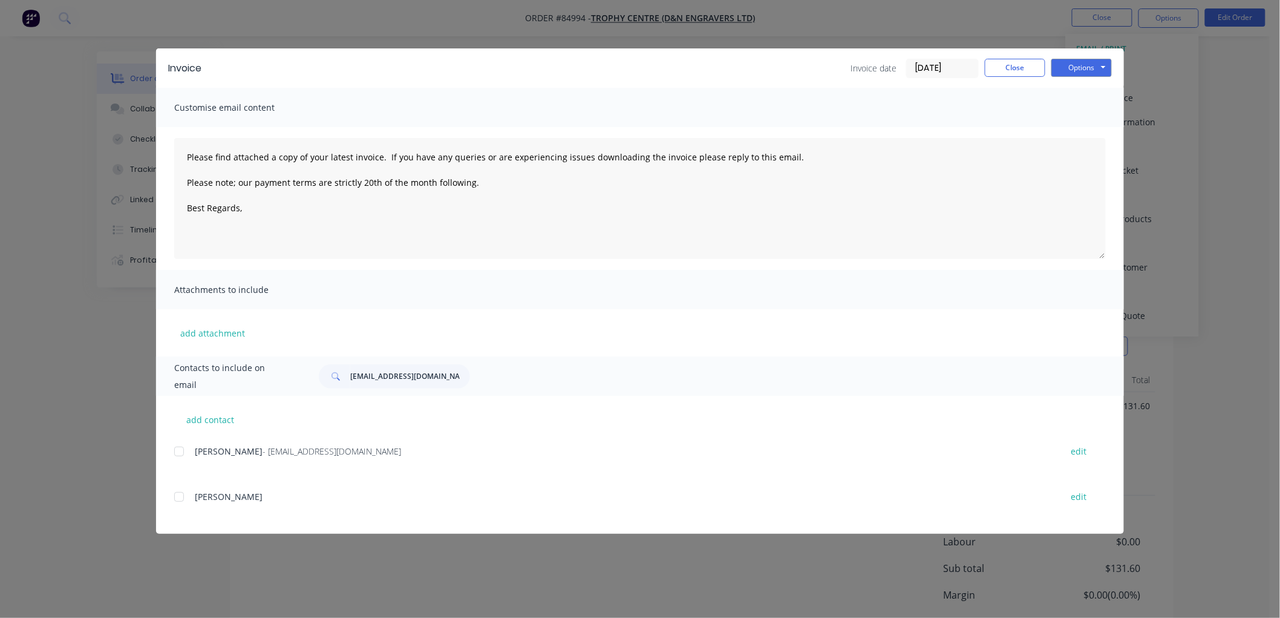
click at [177, 450] on div at bounding box center [179, 451] width 24 height 24
click at [1102, 71] on button "Options" at bounding box center [1082, 68] width 61 height 18
click at [1078, 125] on button "Email" at bounding box center [1090, 129] width 77 height 20
type textarea "Please find attached a copy of your latest invoice. If you have any queries or …"
click at [1010, 65] on button "Close" at bounding box center [1015, 68] width 61 height 18
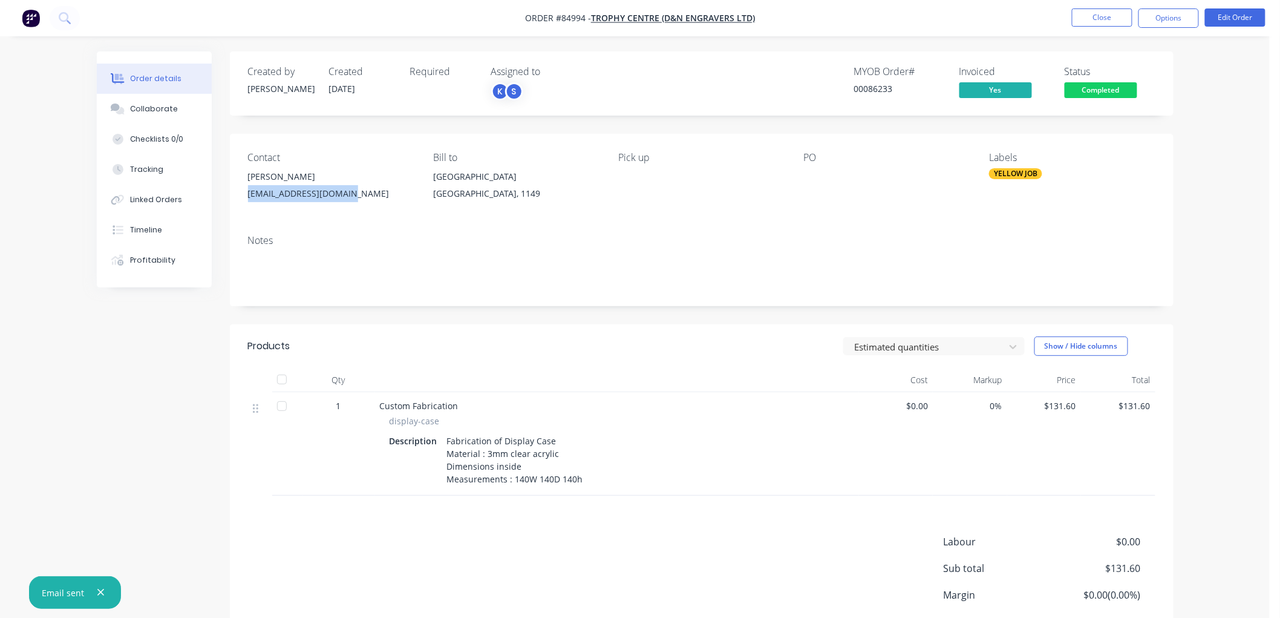
click at [1109, 94] on span "Completed" at bounding box center [1101, 89] width 73 height 15
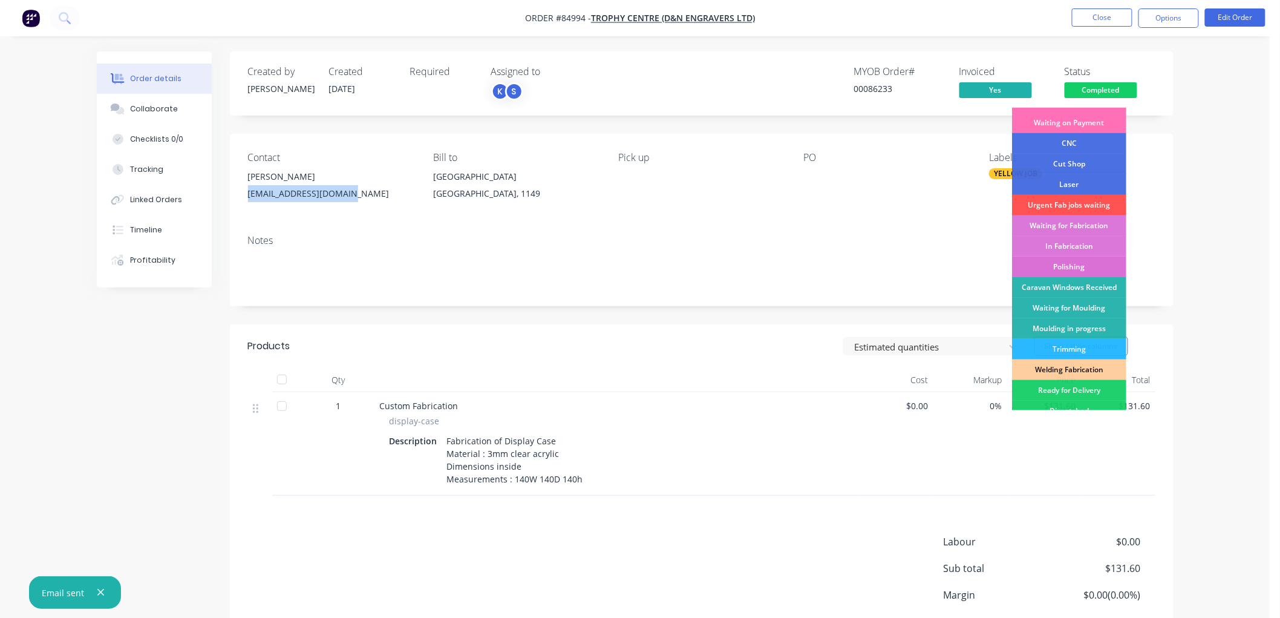
scroll to position [134, 0]
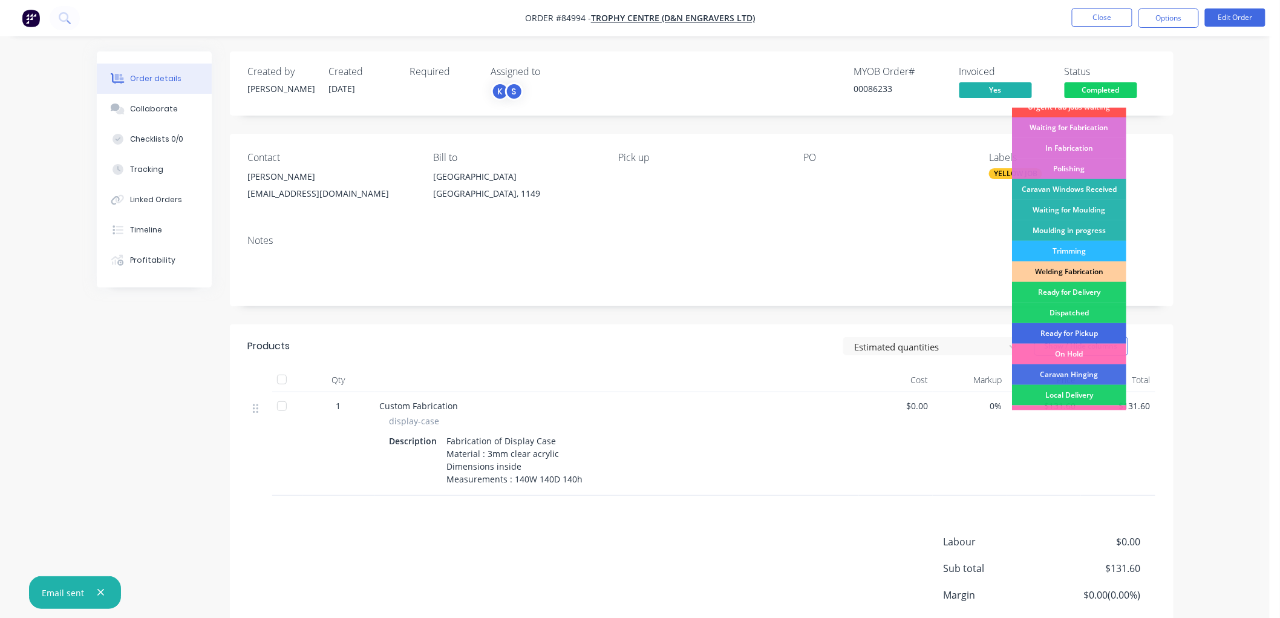
click at [1073, 329] on div "Ready for Pickup" at bounding box center [1069, 333] width 114 height 21
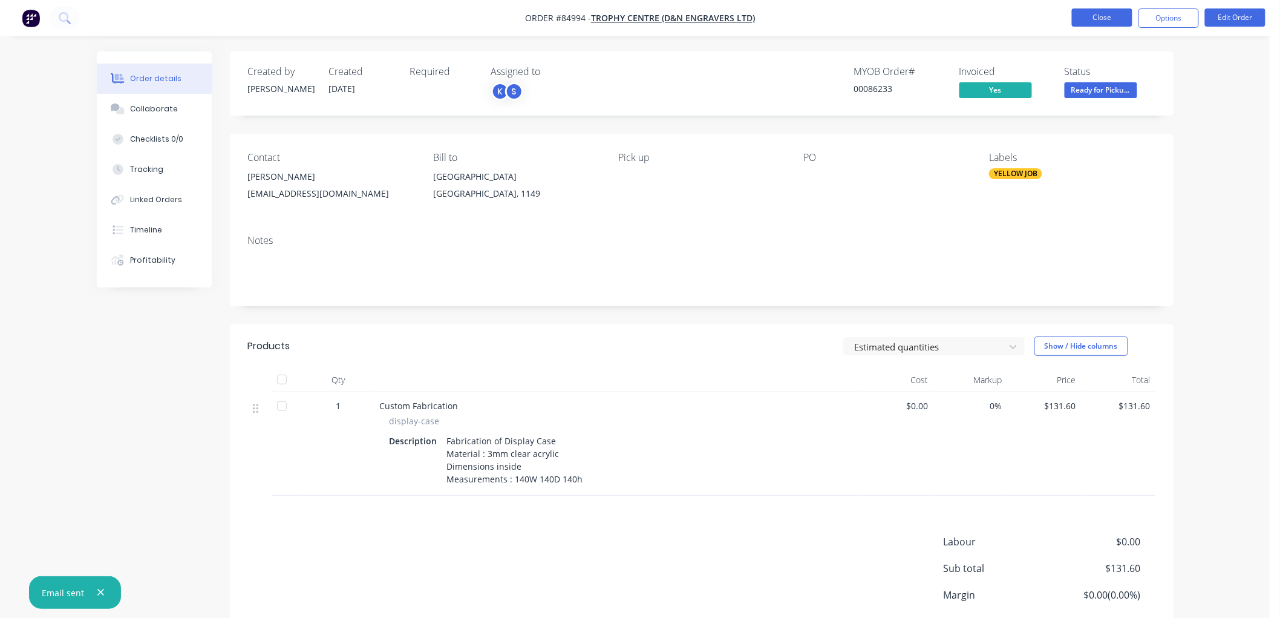
click at [1120, 22] on button "Close" at bounding box center [1102, 17] width 61 height 18
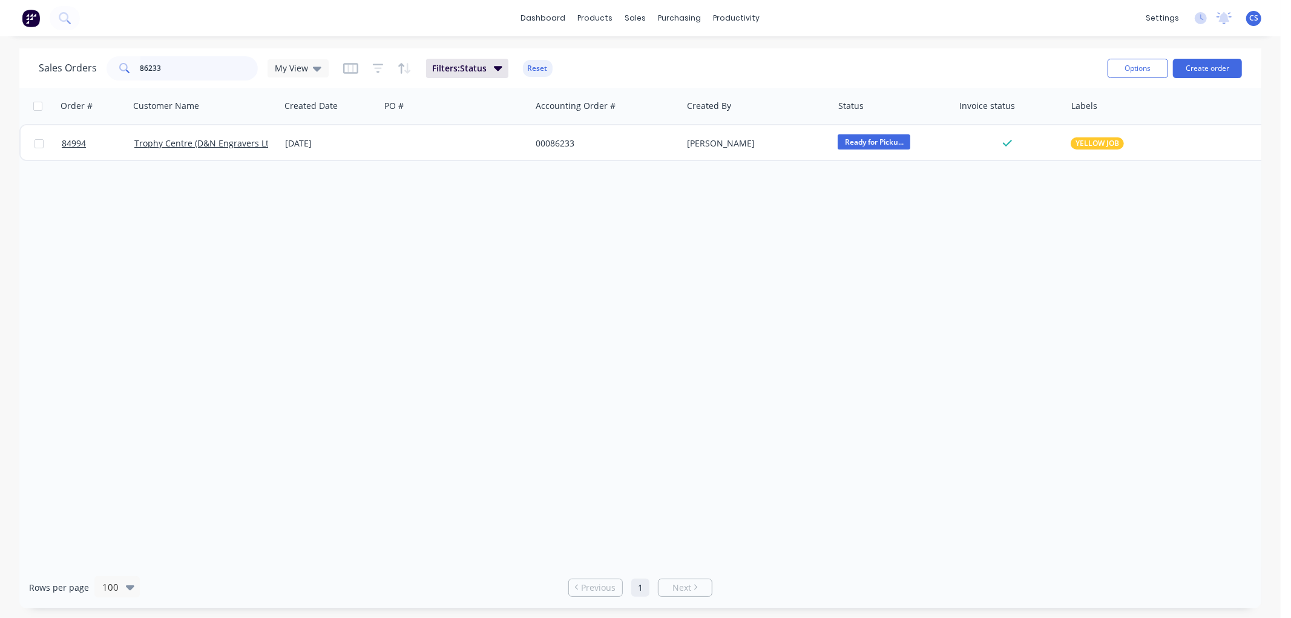
click at [171, 70] on input "86233" at bounding box center [199, 68] width 118 height 24
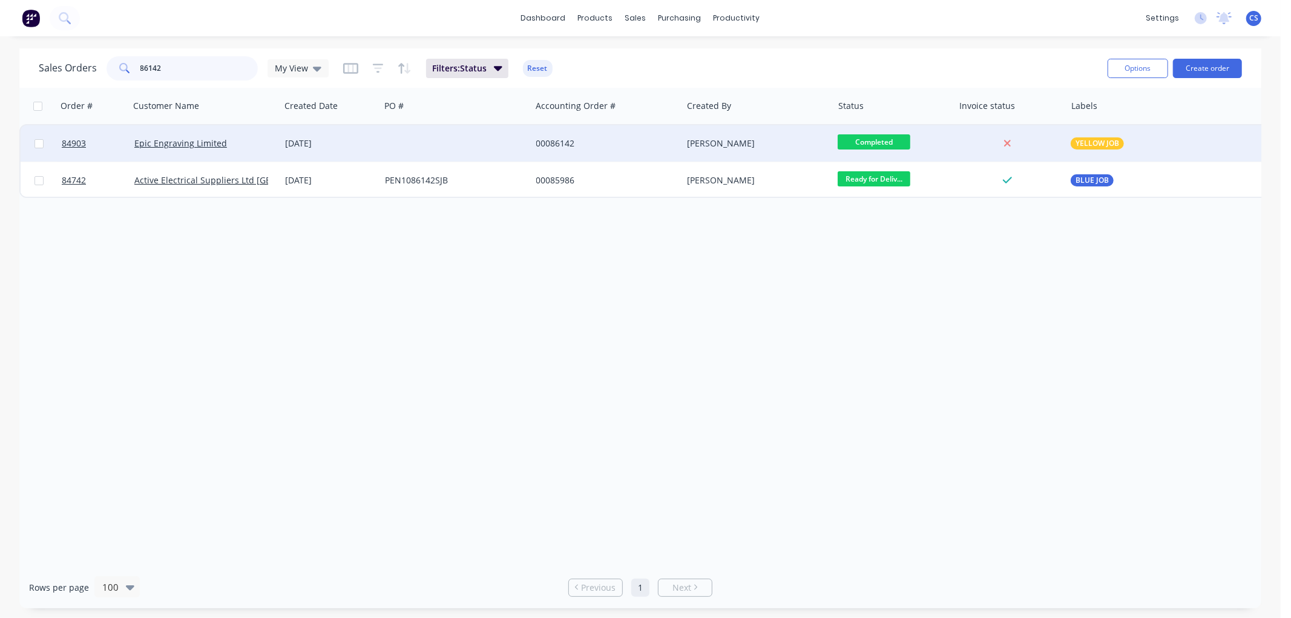
type input "86142"
click at [401, 148] on div at bounding box center [455, 143] width 151 height 36
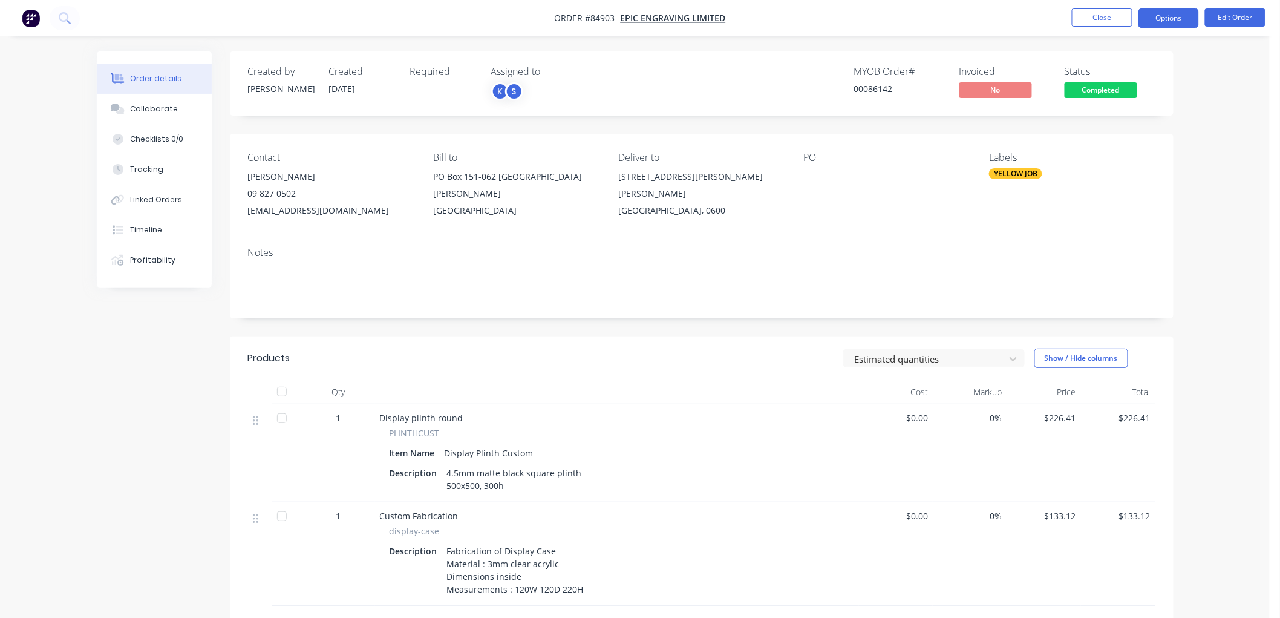
click at [1173, 20] on button "Options" at bounding box center [1169, 17] width 61 height 19
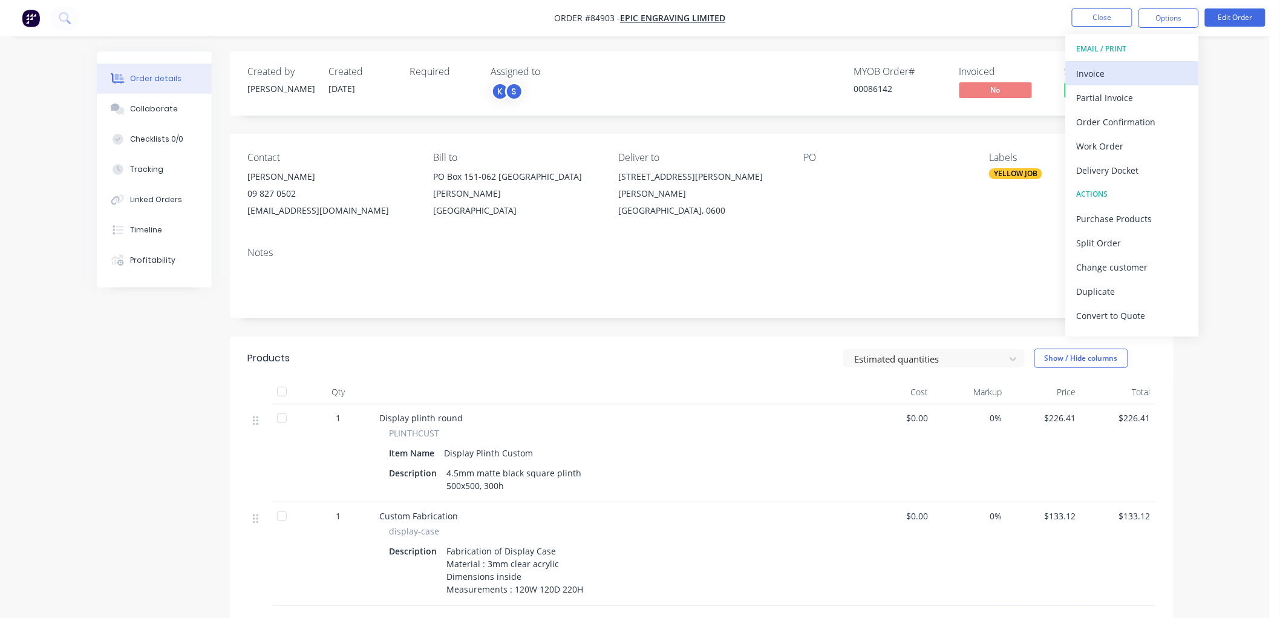
click at [1093, 73] on div "Invoice" at bounding box center [1132, 74] width 111 height 18
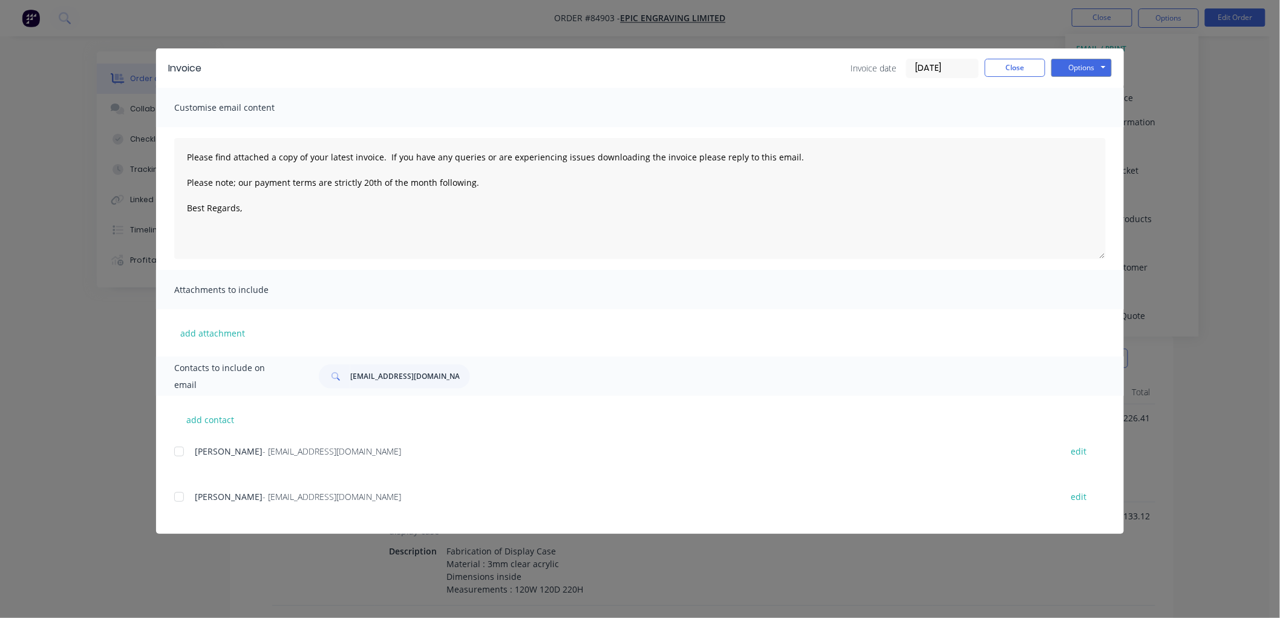
click at [177, 449] on div at bounding box center [179, 451] width 24 height 24
drag, startPoint x: 1073, startPoint y: 64, endPoint x: 1073, endPoint y: 70, distance: 6.7
click at [1073, 64] on button "Options" at bounding box center [1082, 68] width 61 height 18
click at [1075, 137] on button "Email" at bounding box center [1090, 129] width 77 height 20
type textarea "Please find attached a copy of your latest invoice. If you have any queries or …"
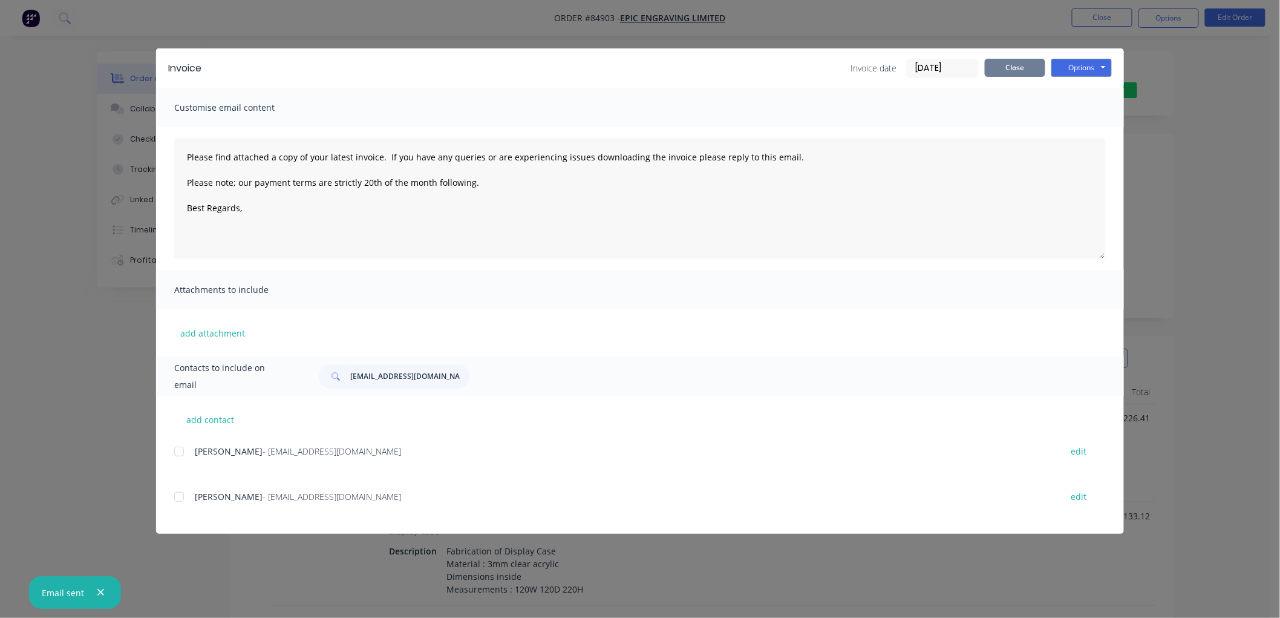
click at [1015, 62] on button "Close" at bounding box center [1015, 68] width 61 height 18
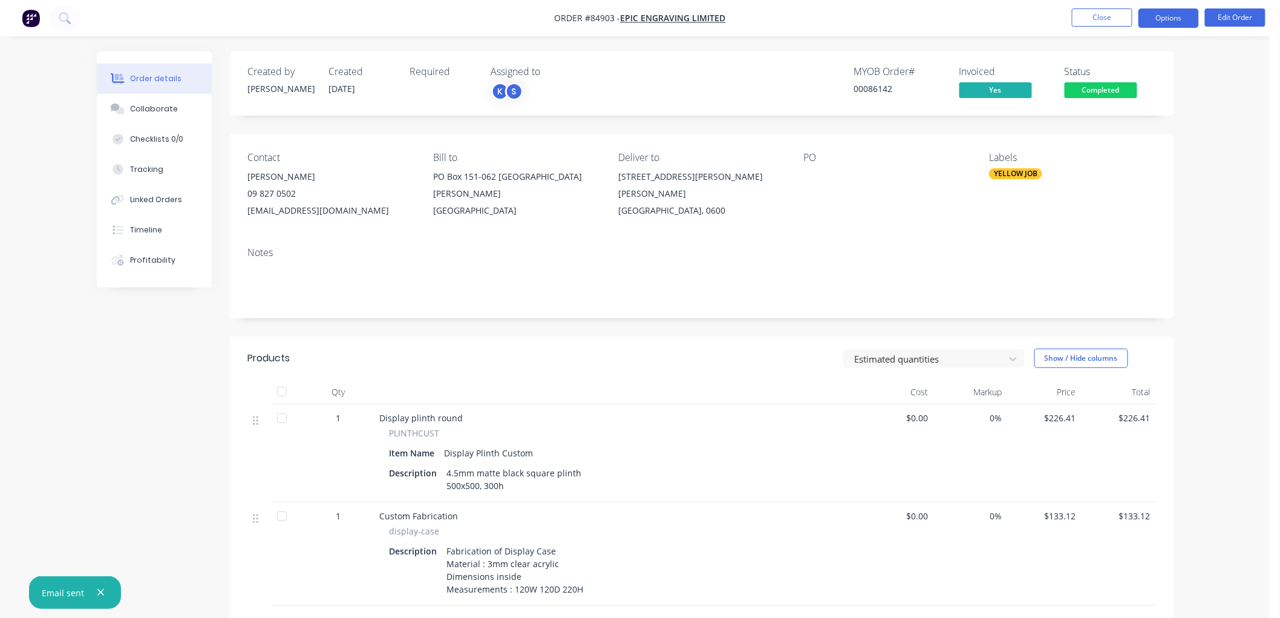
click at [1166, 13] on button "Options" at bounding box center [1169, 17] width 61 height 19
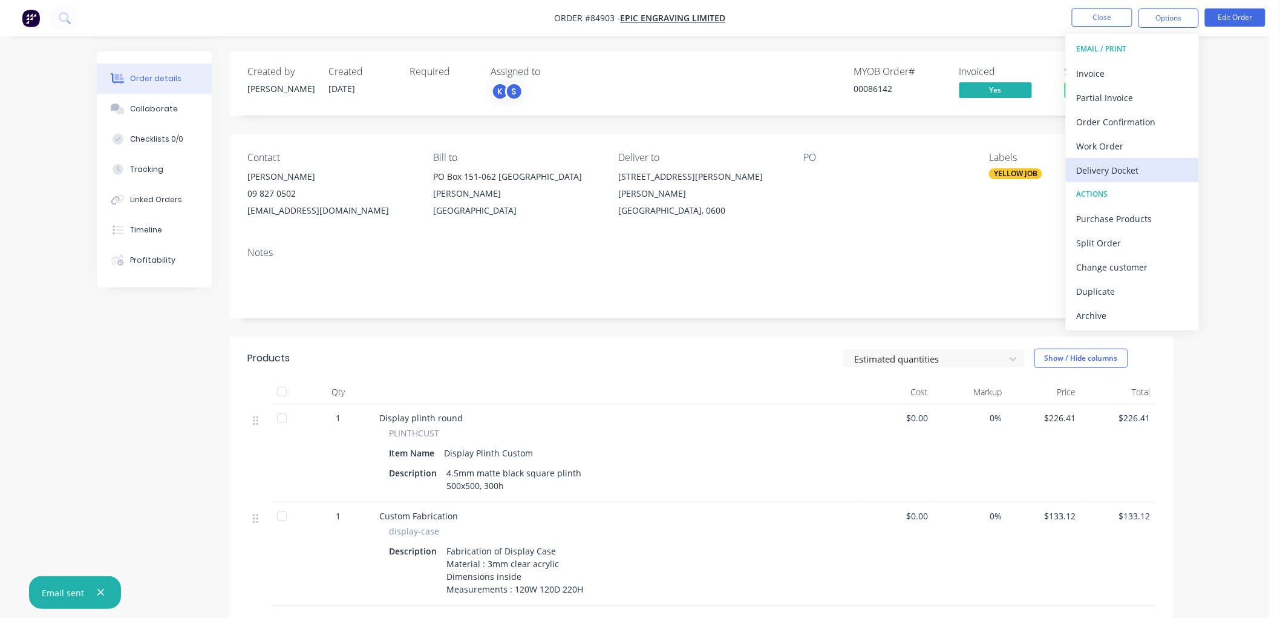
click at [1117, 164] on div "Delivery Docket" at bounding box center [1132, 171] width 111 height 18
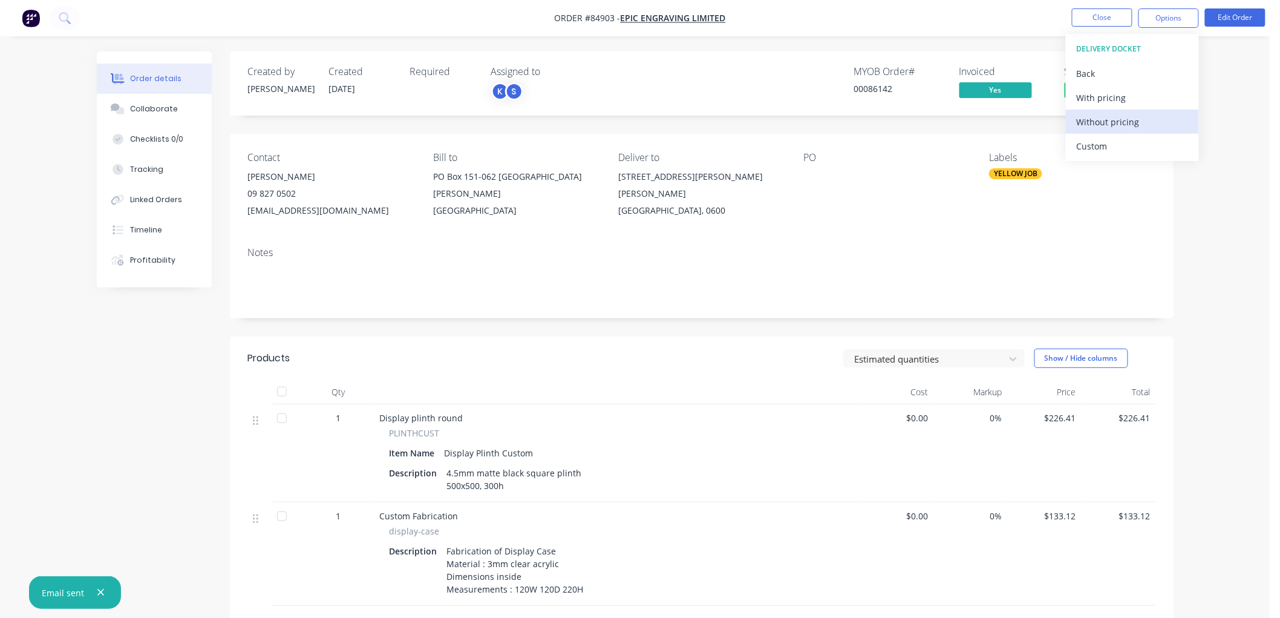
click at [1121, 123] on div "Without pricing" at bounding box center [1132, 122] width 111 height 18
click at [917, 31] on nav "Order #84903 - Epic Engraving Limited Close Options Edit Order" at bounding box center [640, 18] width 1280 height 36
drag, startPoint x: 1107, startPoint y: 87, endPoint x: 1120, endPoint y: 102, distance: 19.3
click at [1107, 87] on span "Completed" at bounding box center [1101, 89] width 73 height 15
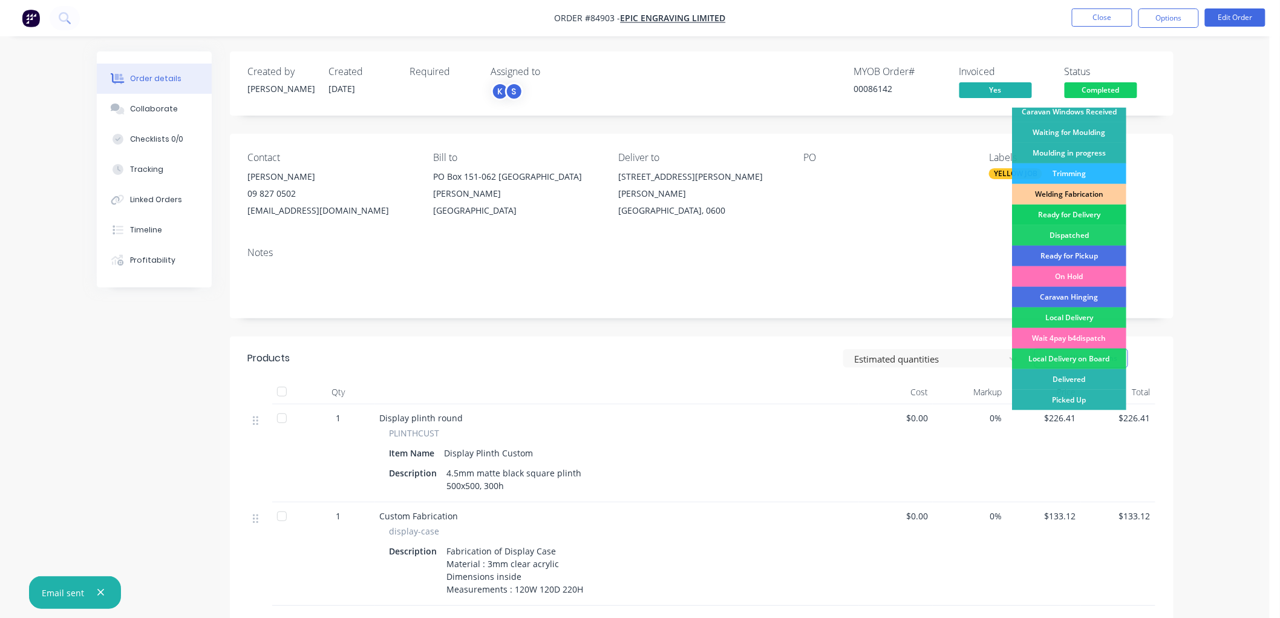
click at [1076, 215] on div "Ready for Delivery" at bounding box center [1069, 214] width 114 height 21
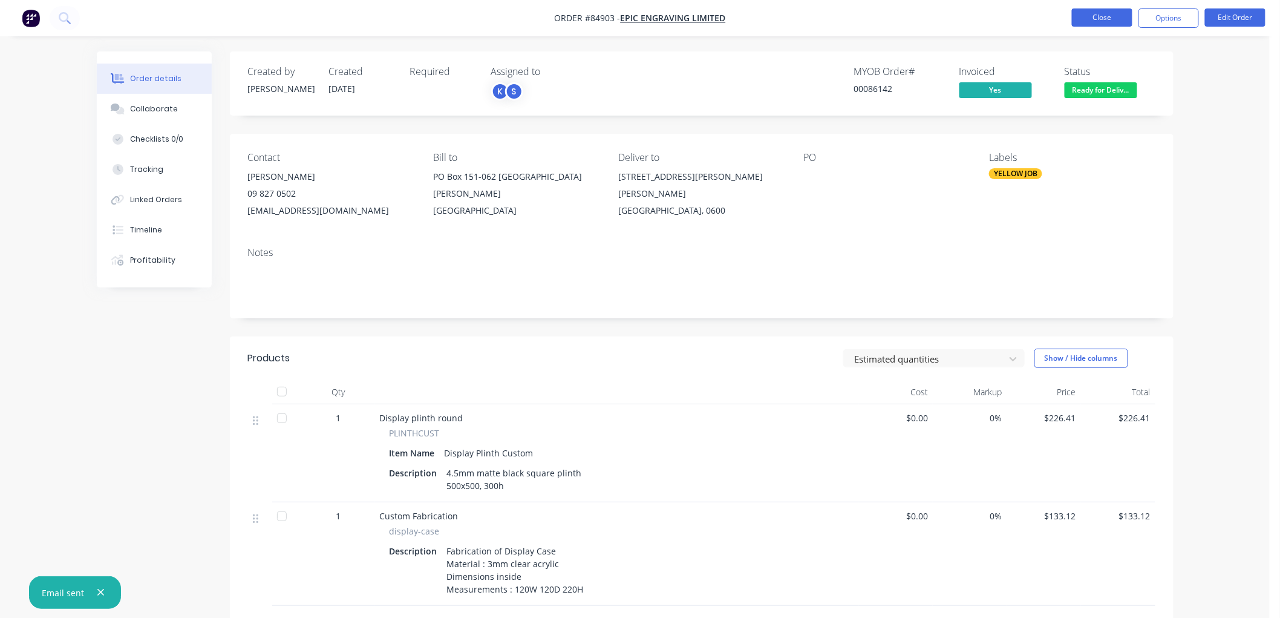
click at [1111, 15] on button "Close" at bounding box center [1102, 17] width 61 height 18
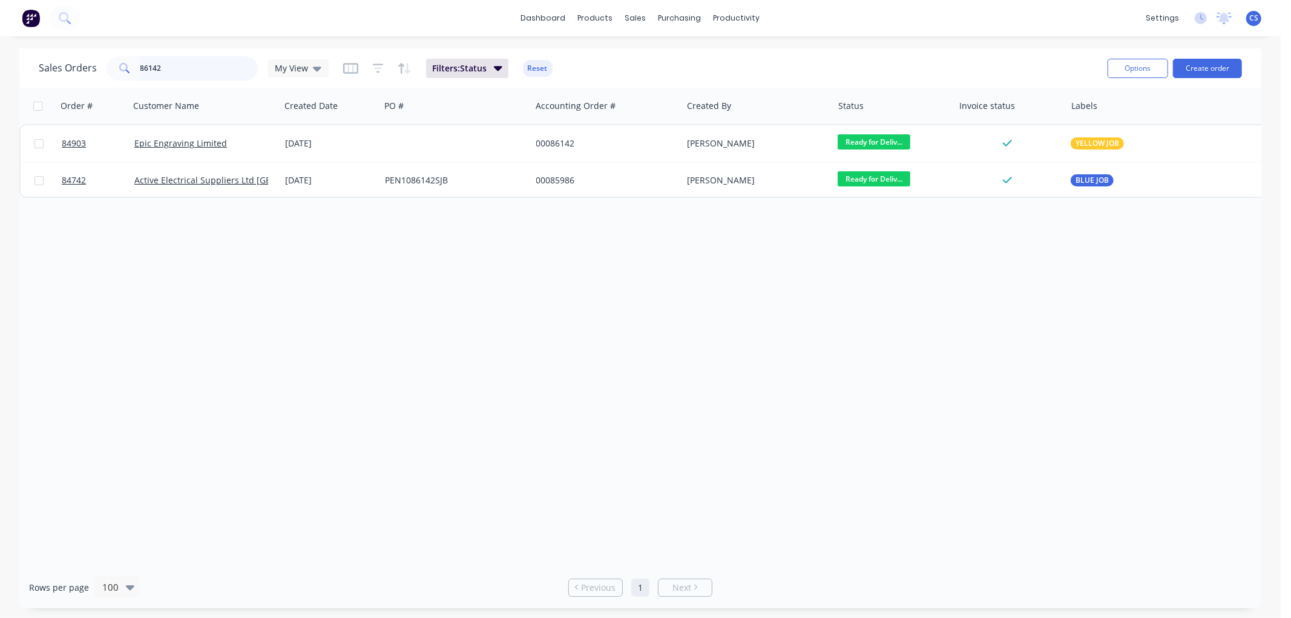
click at [196, 73] on input "86142" at bounding box center [199, 68] width 118 height 24
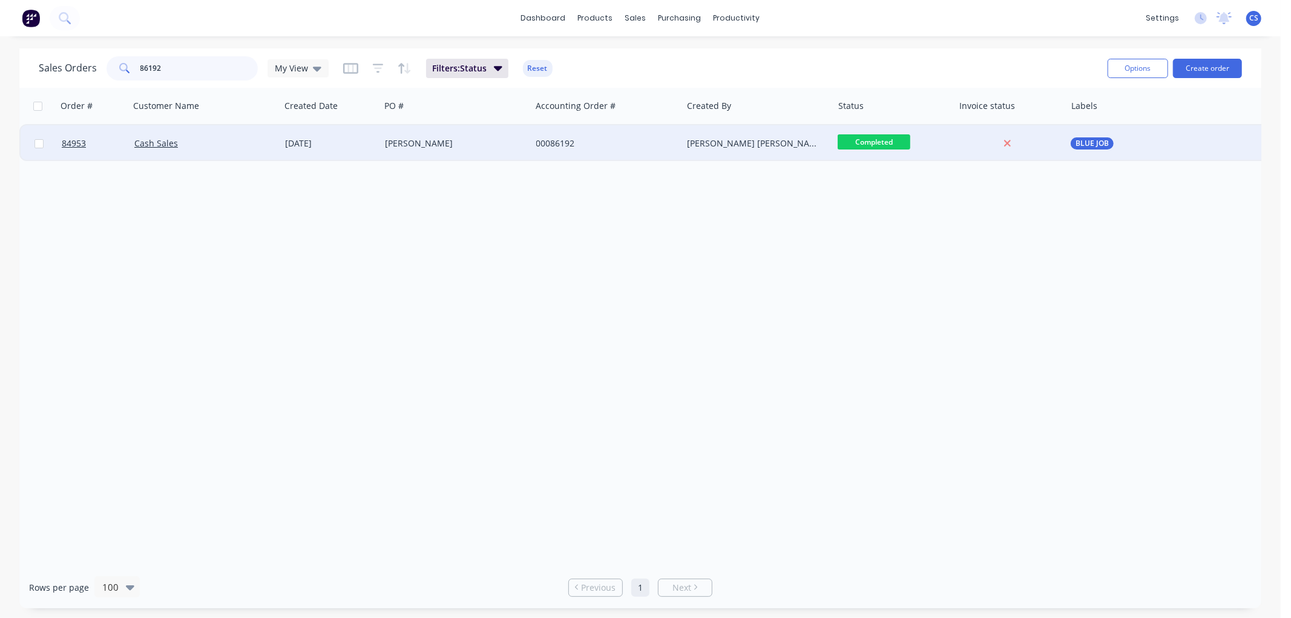
type input "86192"
click at [388, 148] on div "[PERSON_NAME]" at bounding box center [452, 143] width 134 height 12
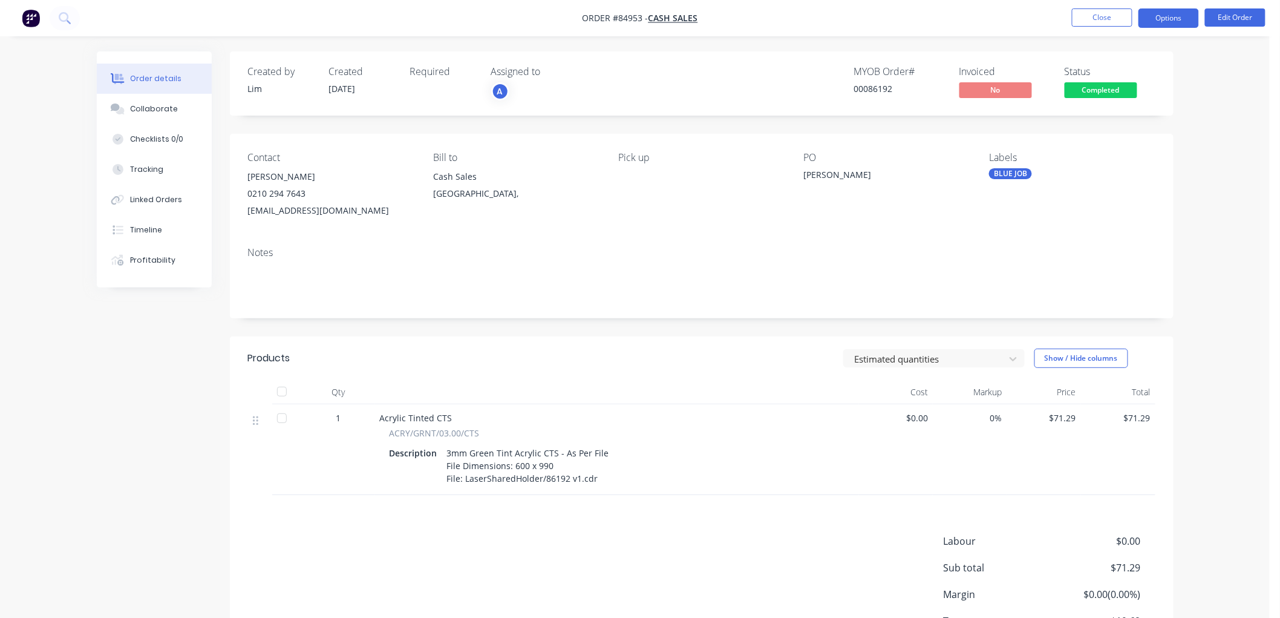
click at [1160, 16] on button "Options" at bounding box center [1169, 17] width 61 height 19
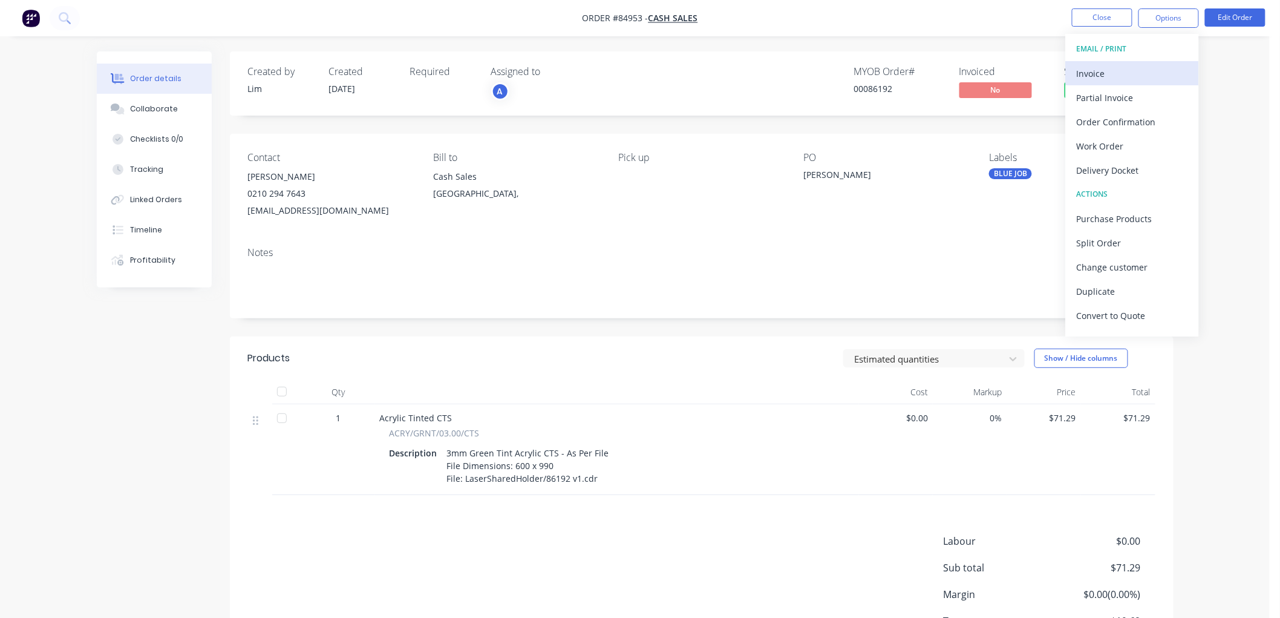
click at [1127, 69] on div "Invoice" at bounding box center [1132, 74] width 111 height 18
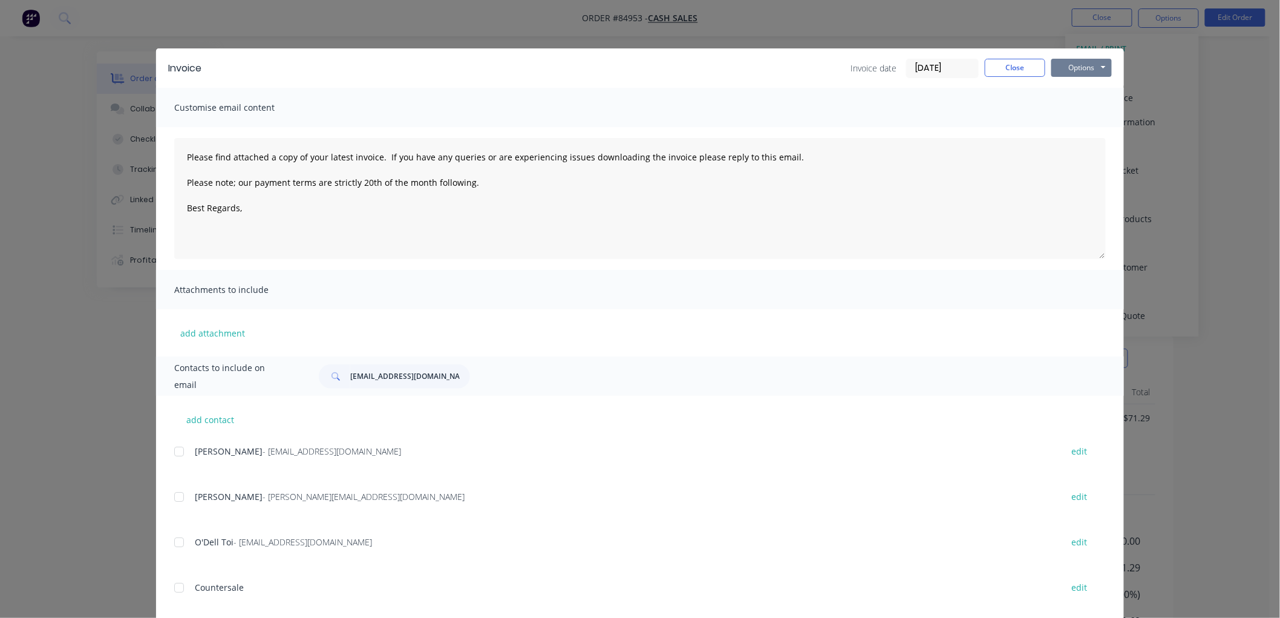
click at [1065, 68] on button "Options" at bounding box center [1082, 68] width 61 height 18
click at [1085, 112] on button "Print" at bounding box center [1090, 109] width 77 height 20
drag, startPoint x: 408, startPoint y: 178, endPoint x: 123, endPoint y: 154, distance: 285.4
click at [123, 154] on div "Invoice Invoice date [DATE] Close Options Preview Print Email Customise email c…" at bounding box center [640, 309] width 1280 height 618
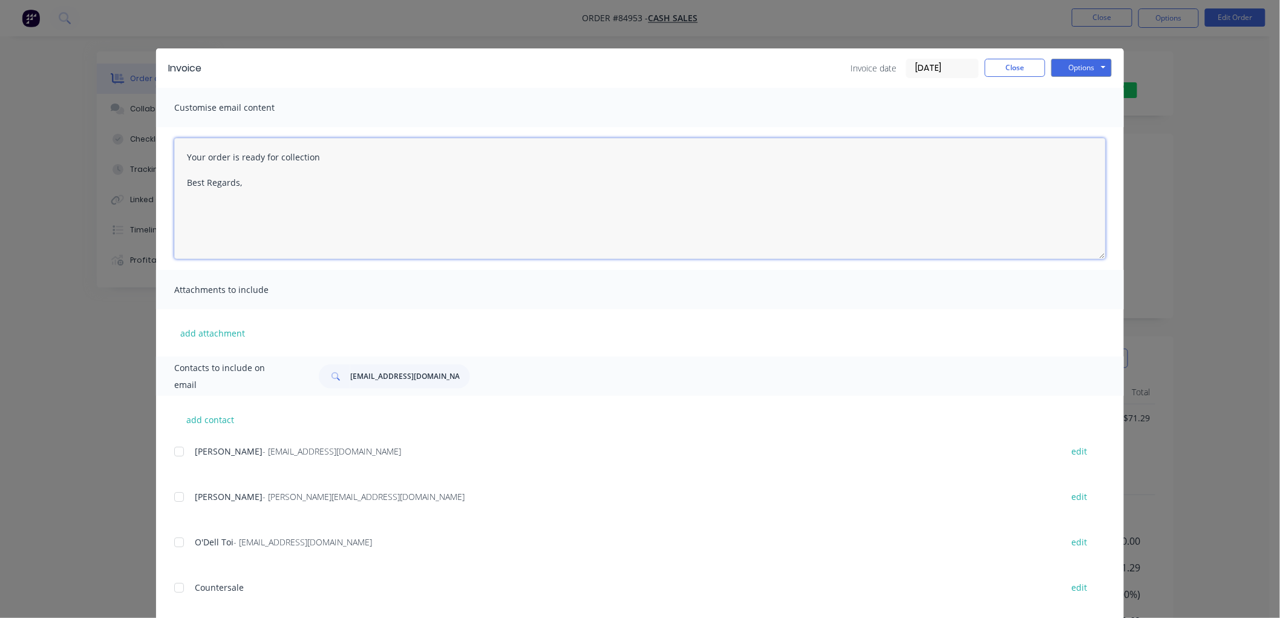
type textarea "Your order is ready for collection Best Regards,"
click at [376, 381] on input "[EMAIL_ADDRESS][DOMAIN_NAME]" at bounding box center [410, 376] width 120 height 24
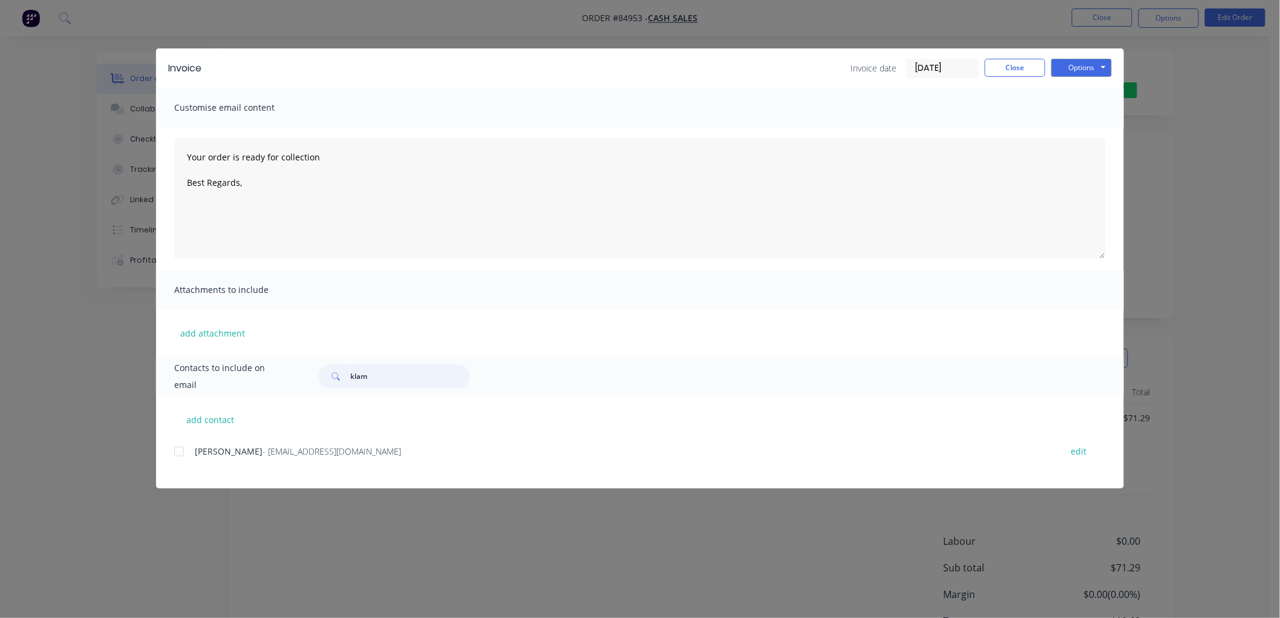
click at [177, 452] on div at bounding box center [179, 451] width 24 height 24
type input "klam"
click at [1075, 68] on button "Options" at bounding box center [1082, 68] width 61 height 18
click at [1083, 128] on button "Email" at bounding box center [1090, 129] width 77 height 20
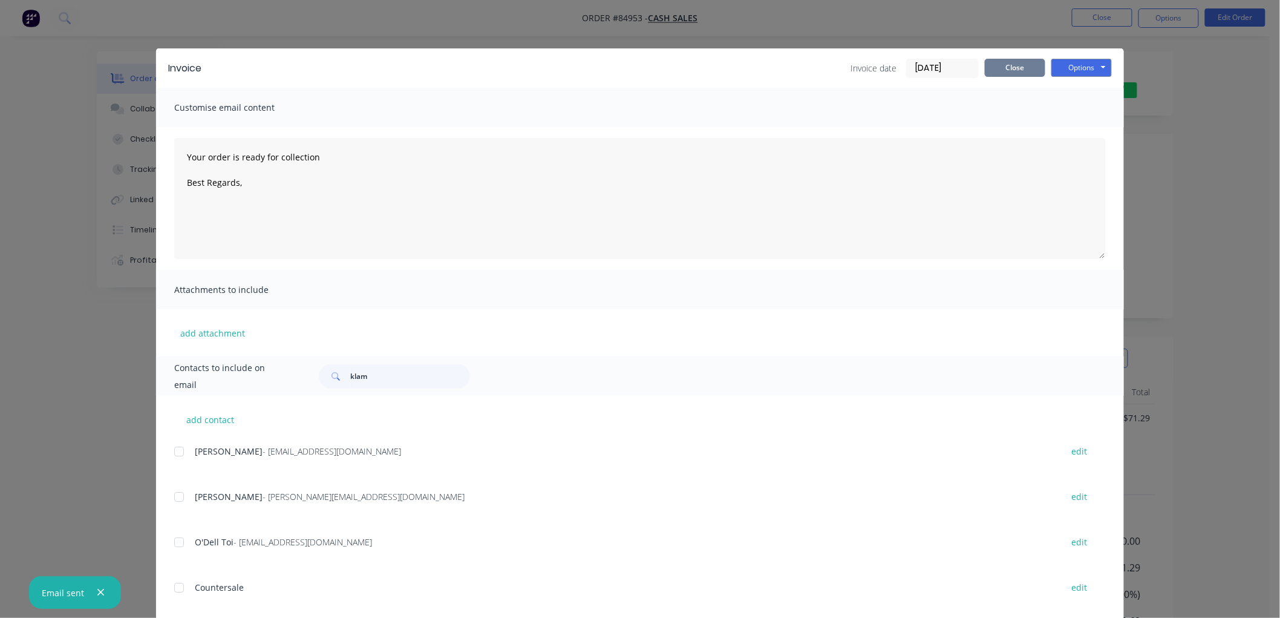
click at [996, 68] on button "Close" at bounding box center [1015, 68] width 61 height 18
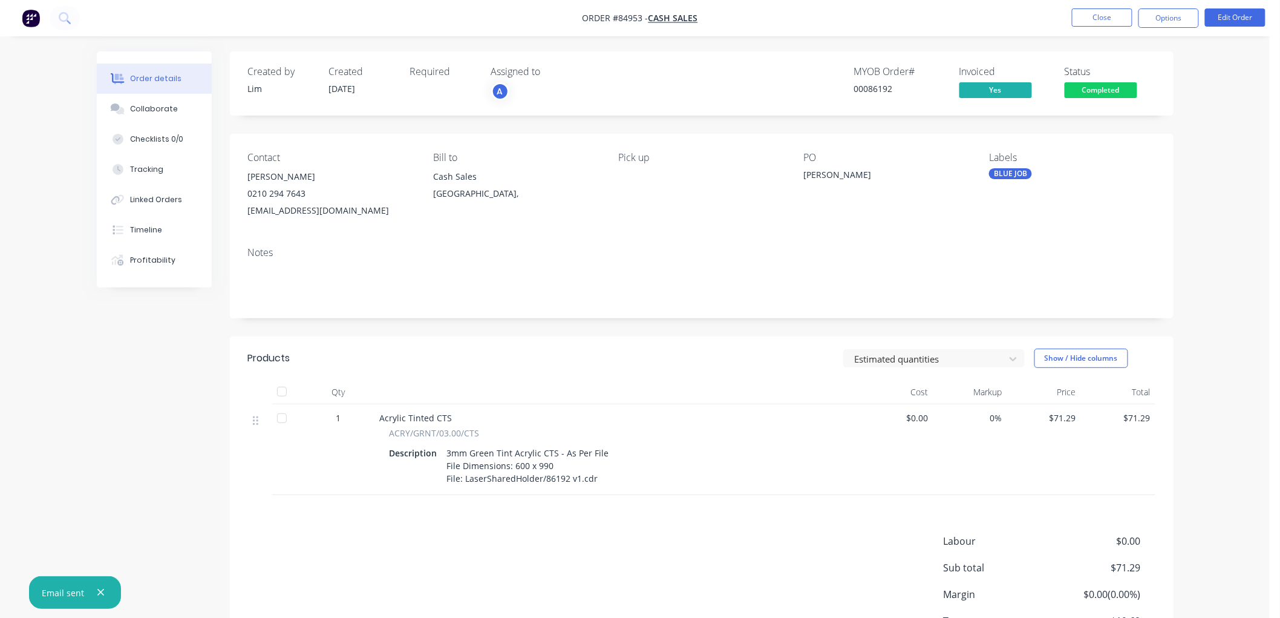
click at [1110, 94] on span "Completed" at bounding box center [1101, 89] width 73 height 15
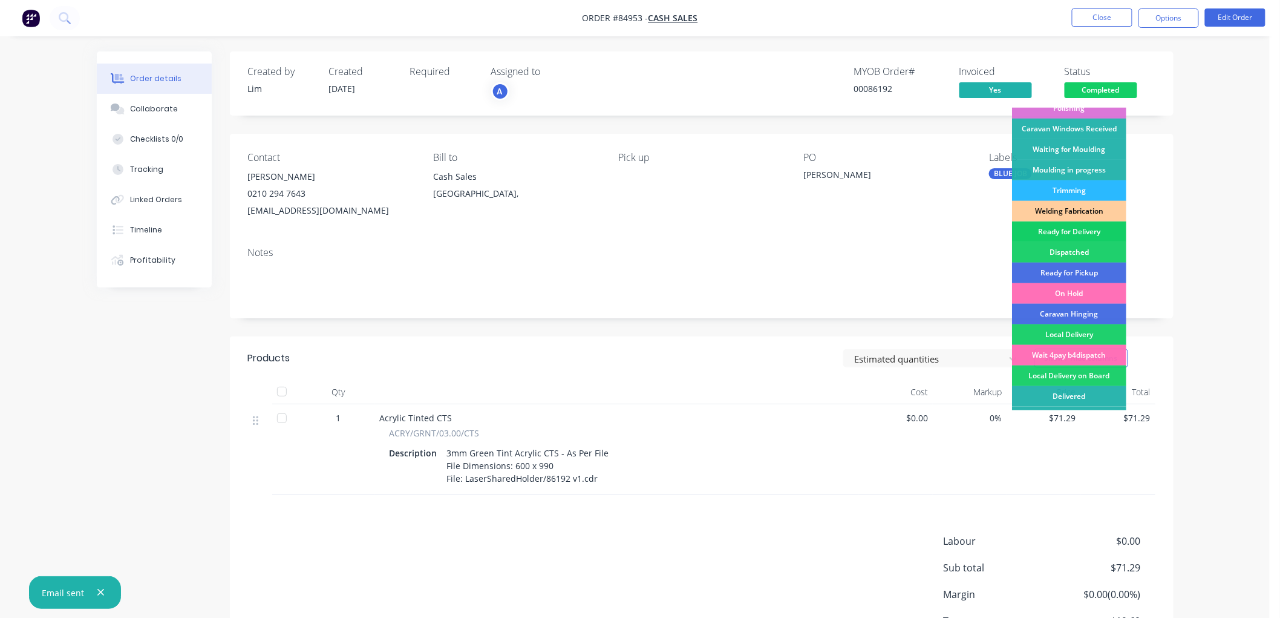
scroll to position [201, 0]
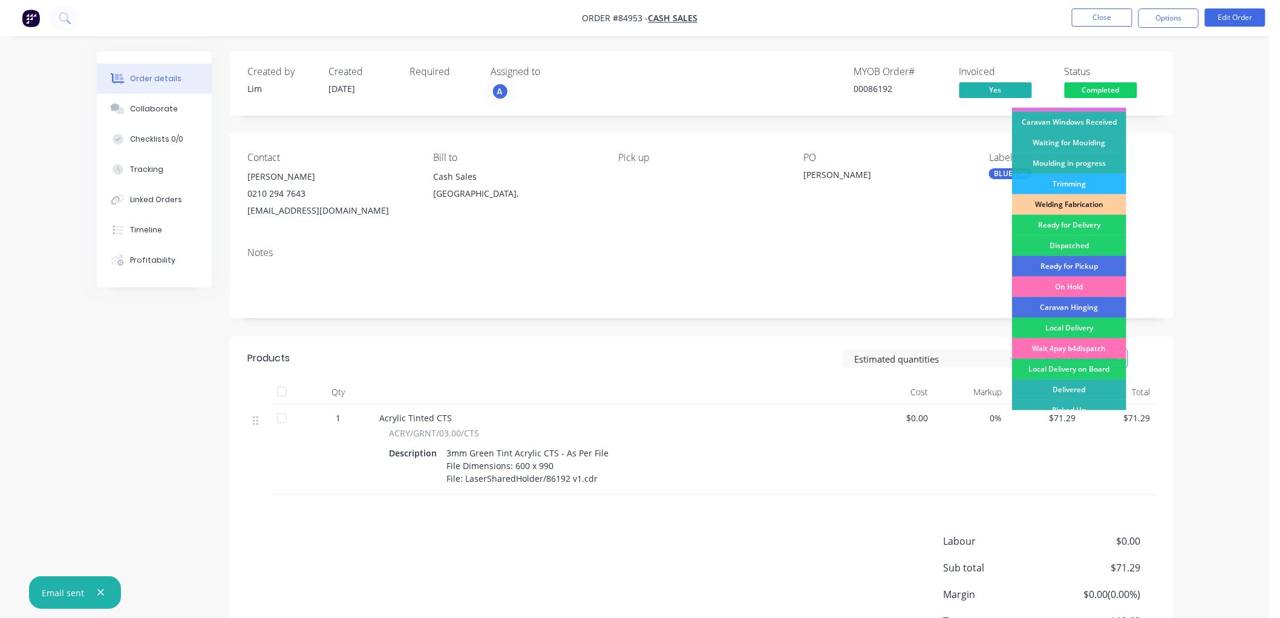
drag, startPoint x: 1075, startPoint y: 267, endPoint x: 1111, endPoint y: 209, distance: 68.2
click at [1075, 266] on div "Ready for Pickup" at bounding box center [1069, 266] width 114 height 21
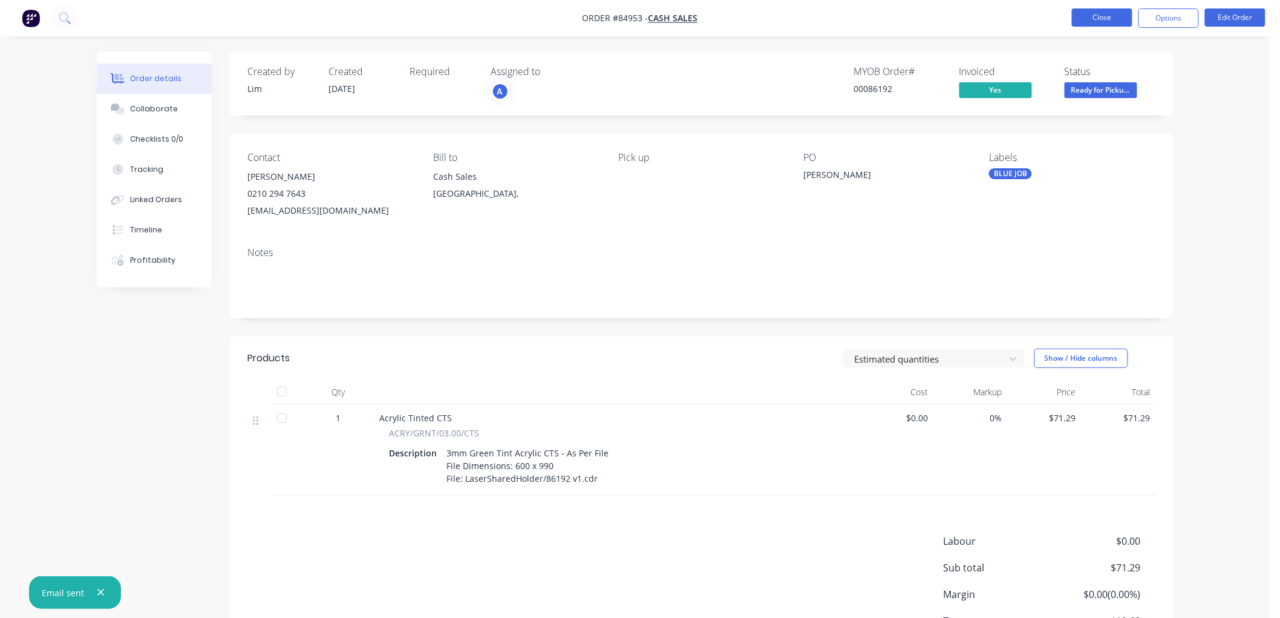
click at [1109, 19] on button "Close" at bounding box center [1102, 17] width 61 height 18
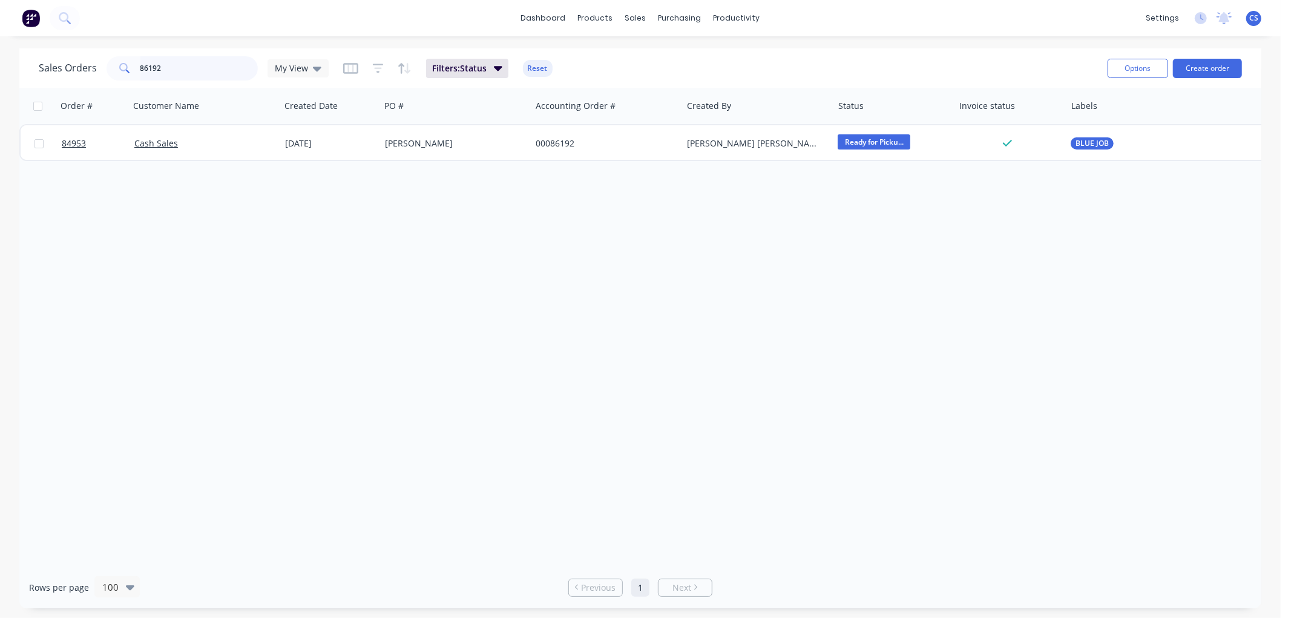
click at [198, 68] on input "86192" at bounding box center [199, 68] width 118 height 24
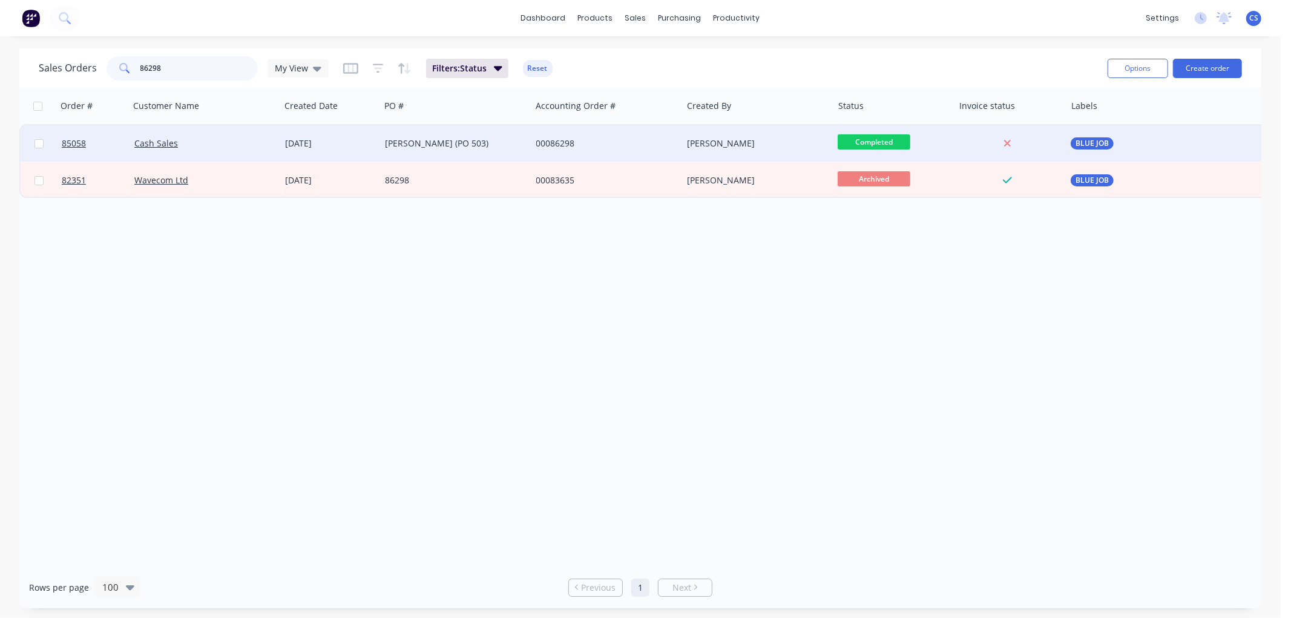
type input "86298"
click at [411, 143] on div "[PERSON_NAME] (PO 503)" at bounding box center [452, 143] width 134 height 12
